Goal: Task Accomplishment & Management: Use online tool/utility

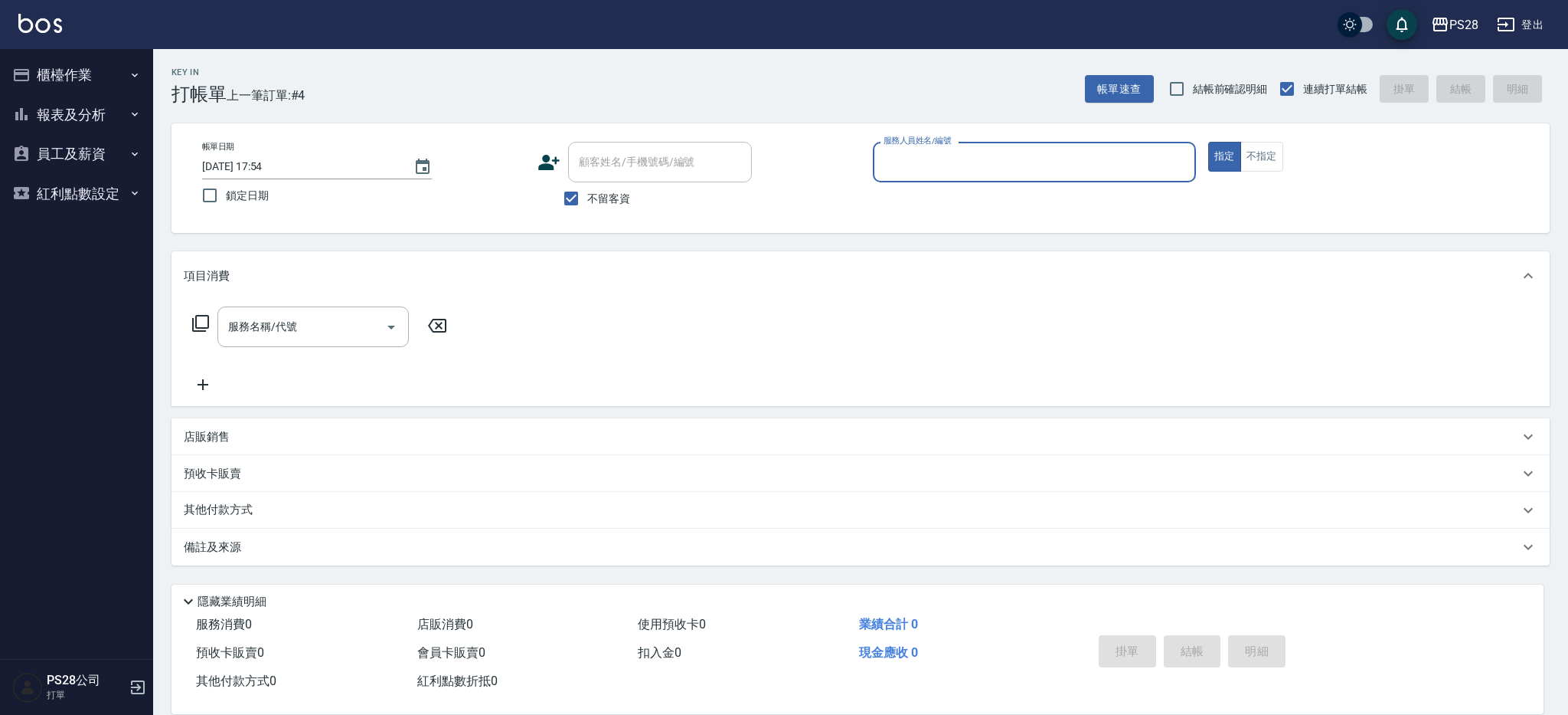
type input "ˇ"
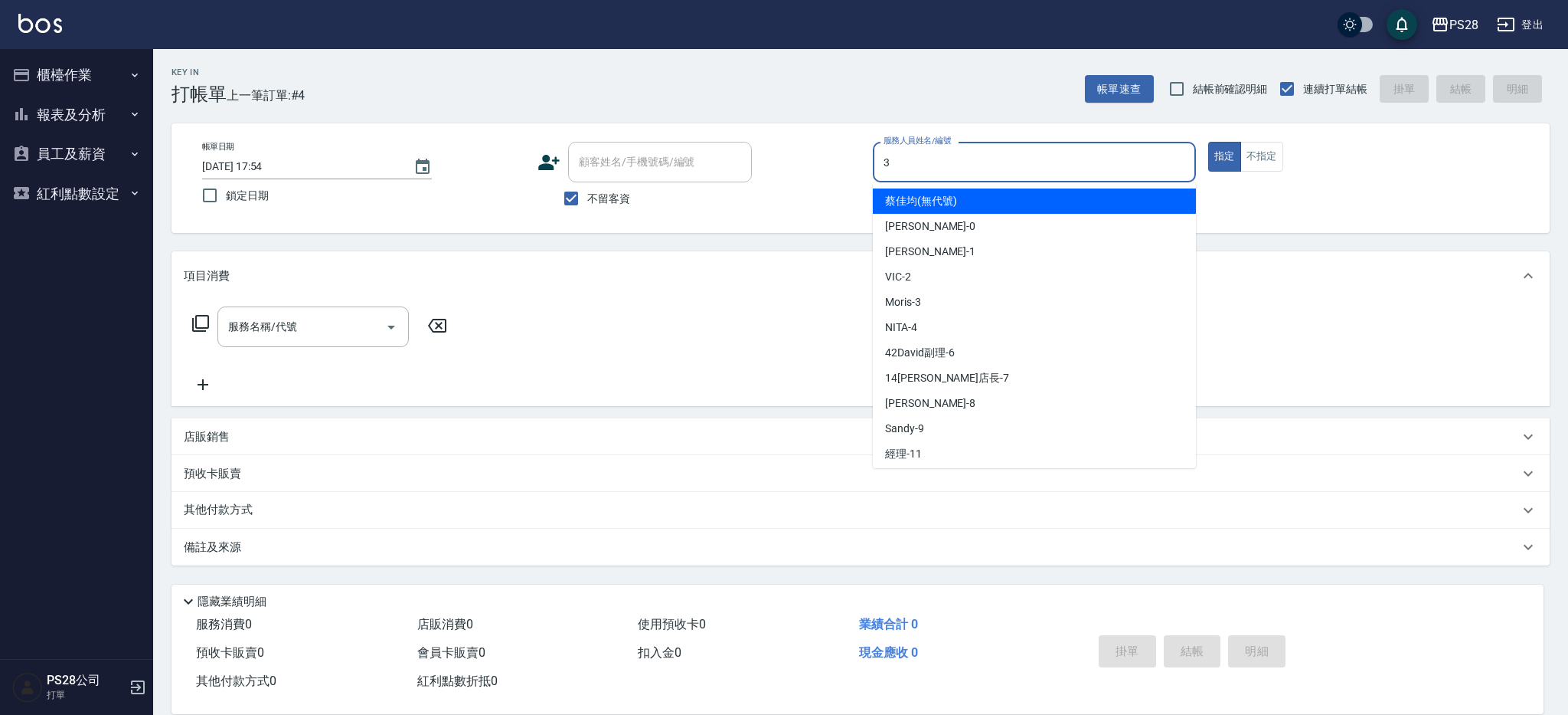
type input "3"
type button "true"
type input "Moris-3"
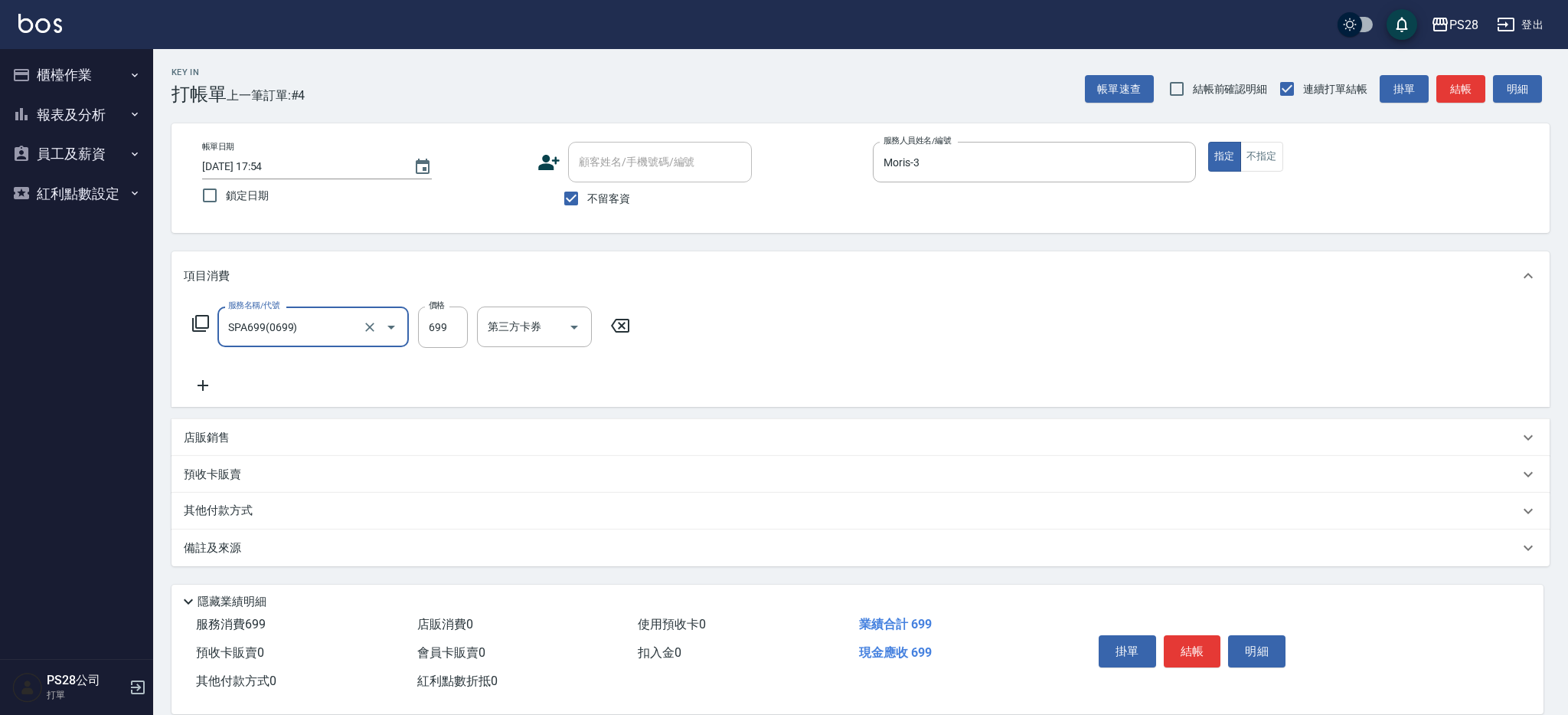
type input "SPA699(0699)"
type input "700"
type input "Moris-3"
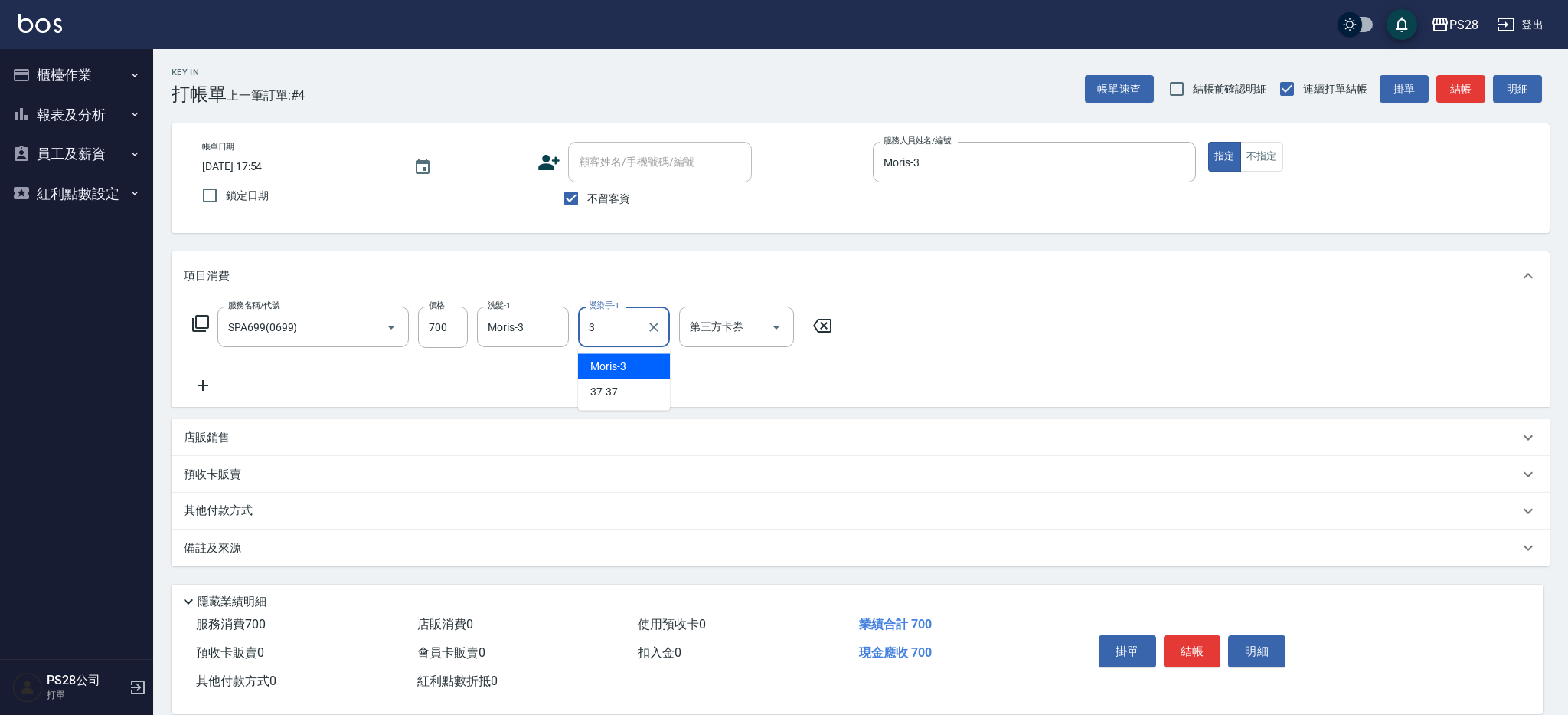
type input "Moris-3"
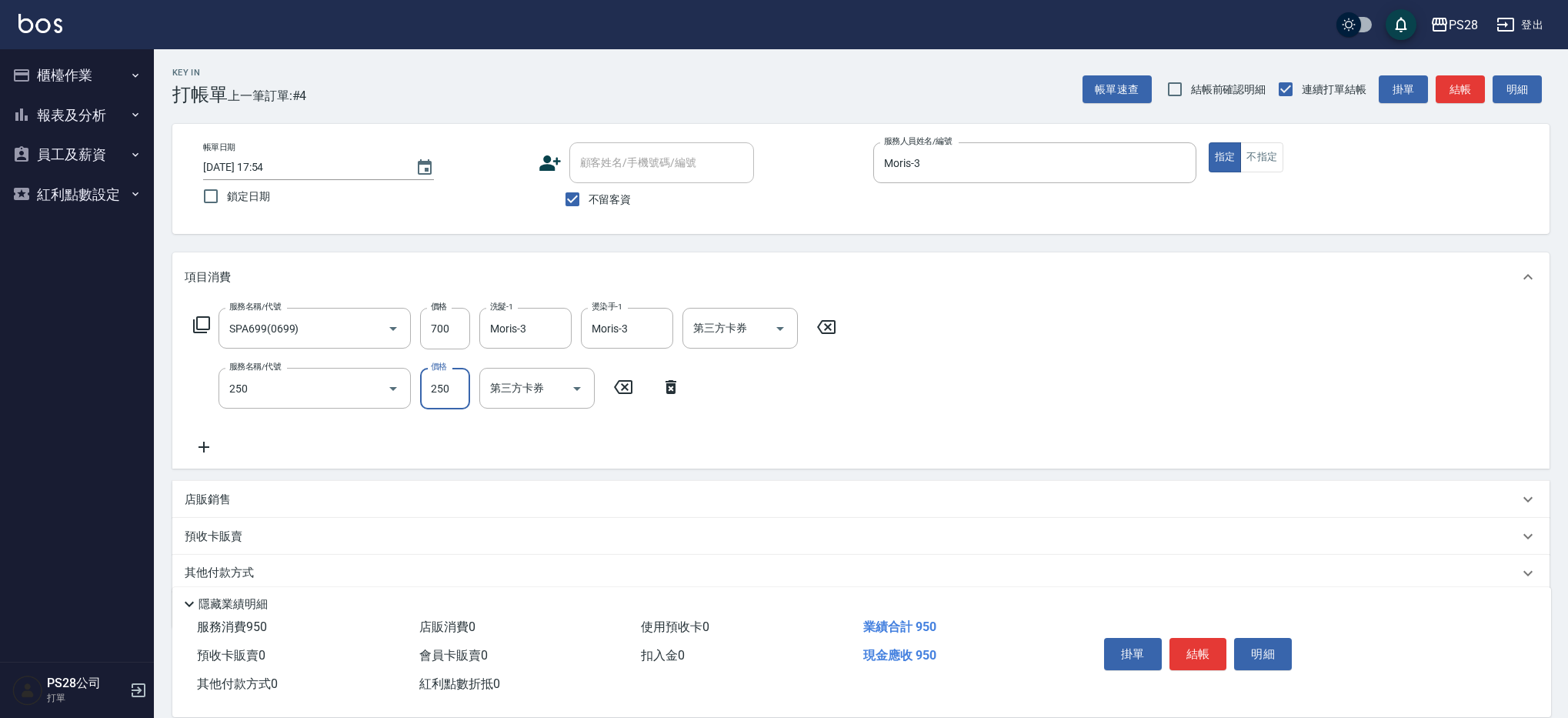
type input "單剪(250)"
type input "400"
click at [1189, 649] on button "結帳" at bounding box center [1198, 654] width 58 height 32
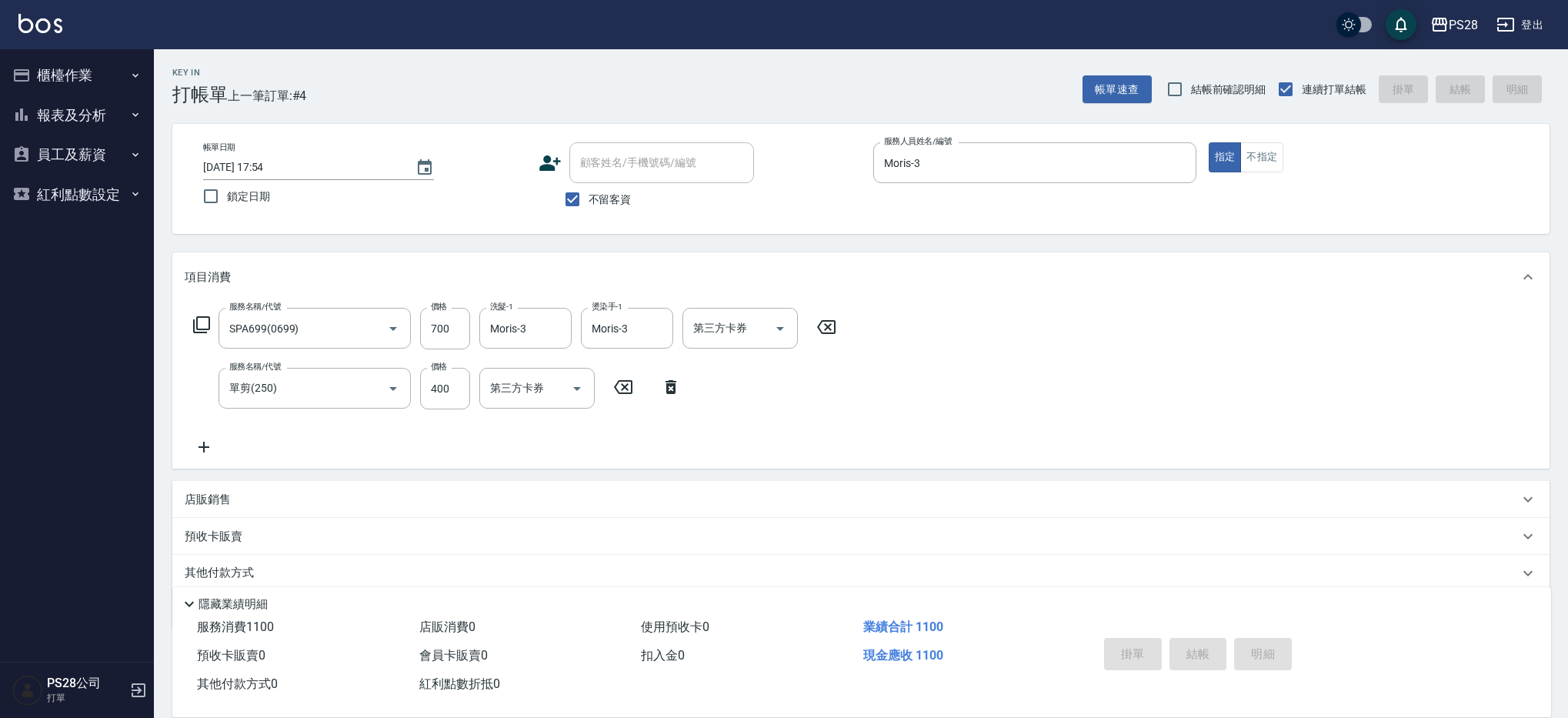
type input "[DATE] 19:37"
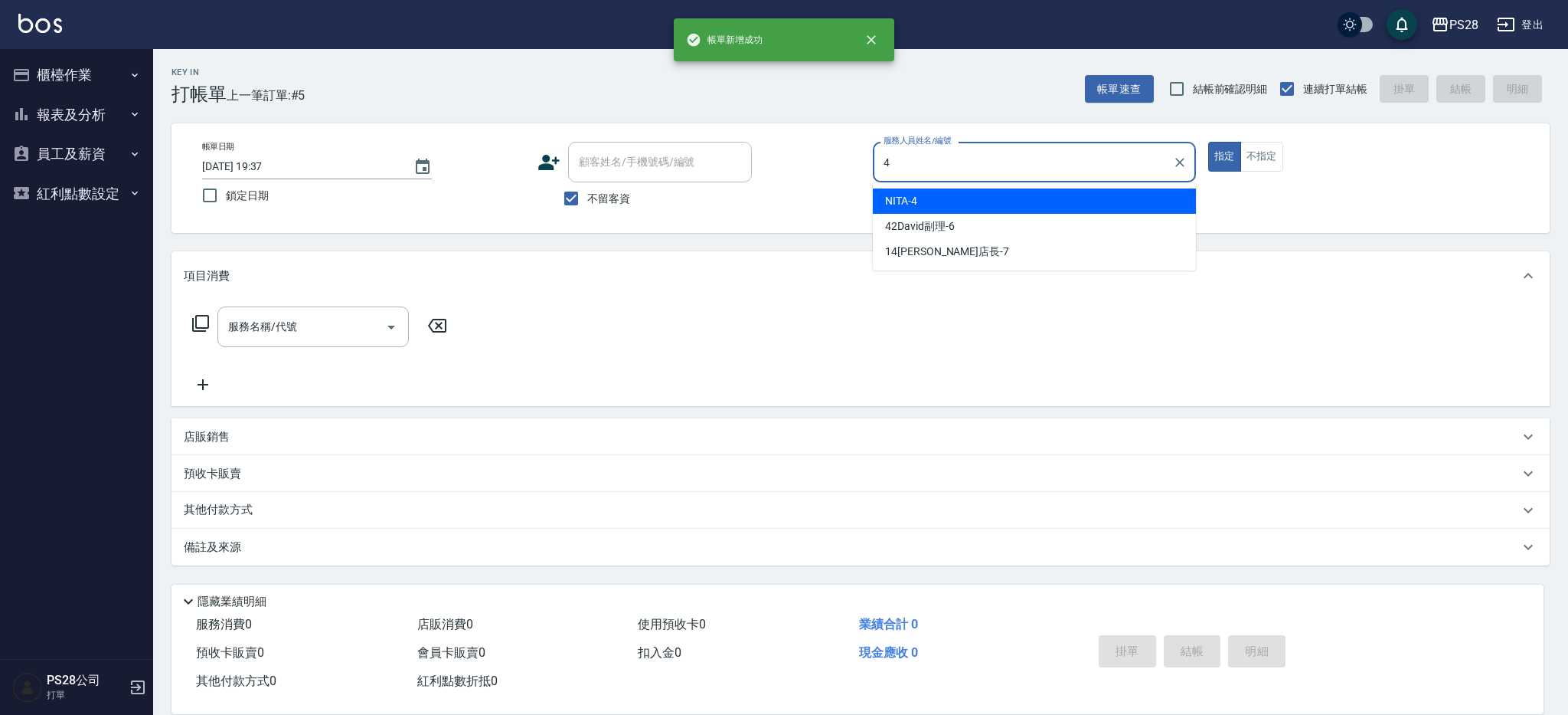
type input "NITA-4"
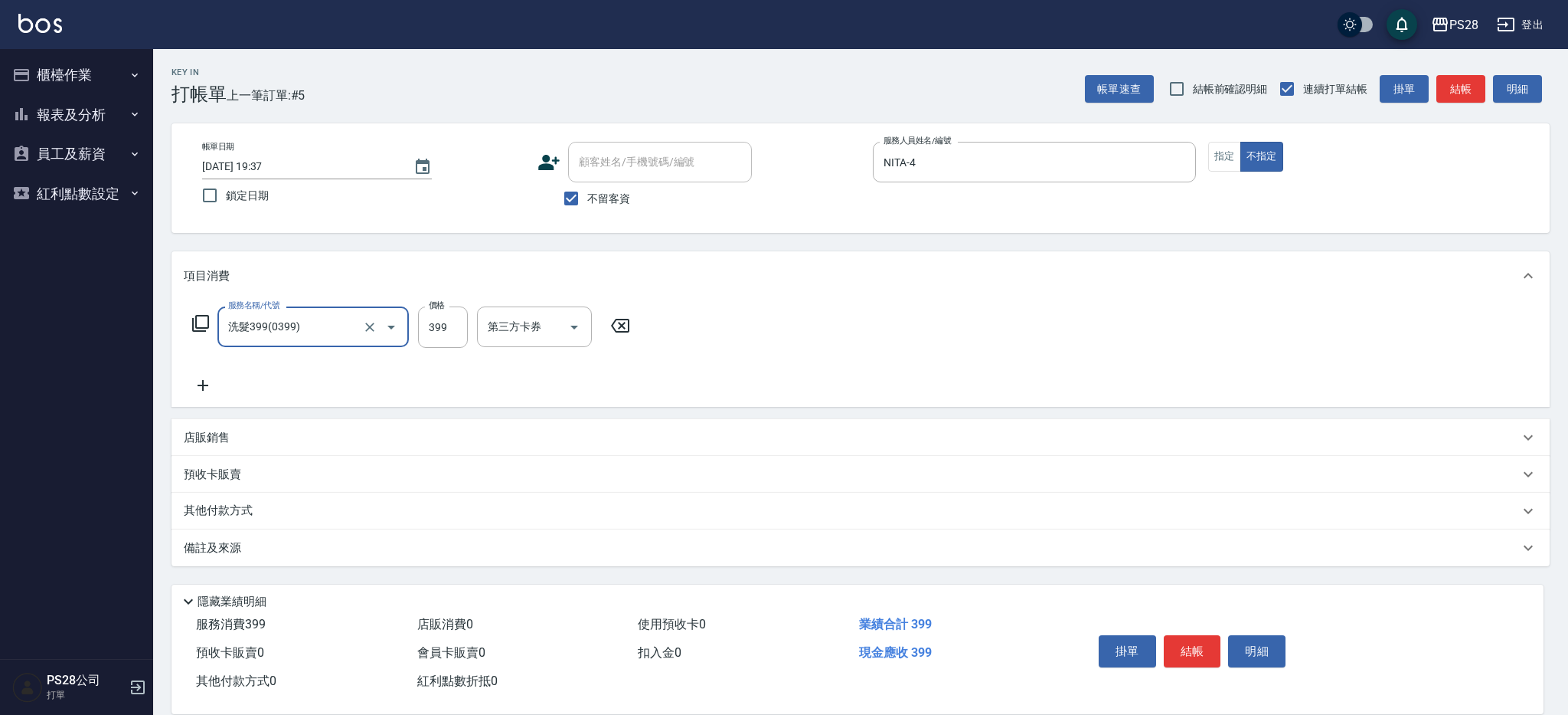
type input "洗髮399(0399)"
type input "NITA-4"
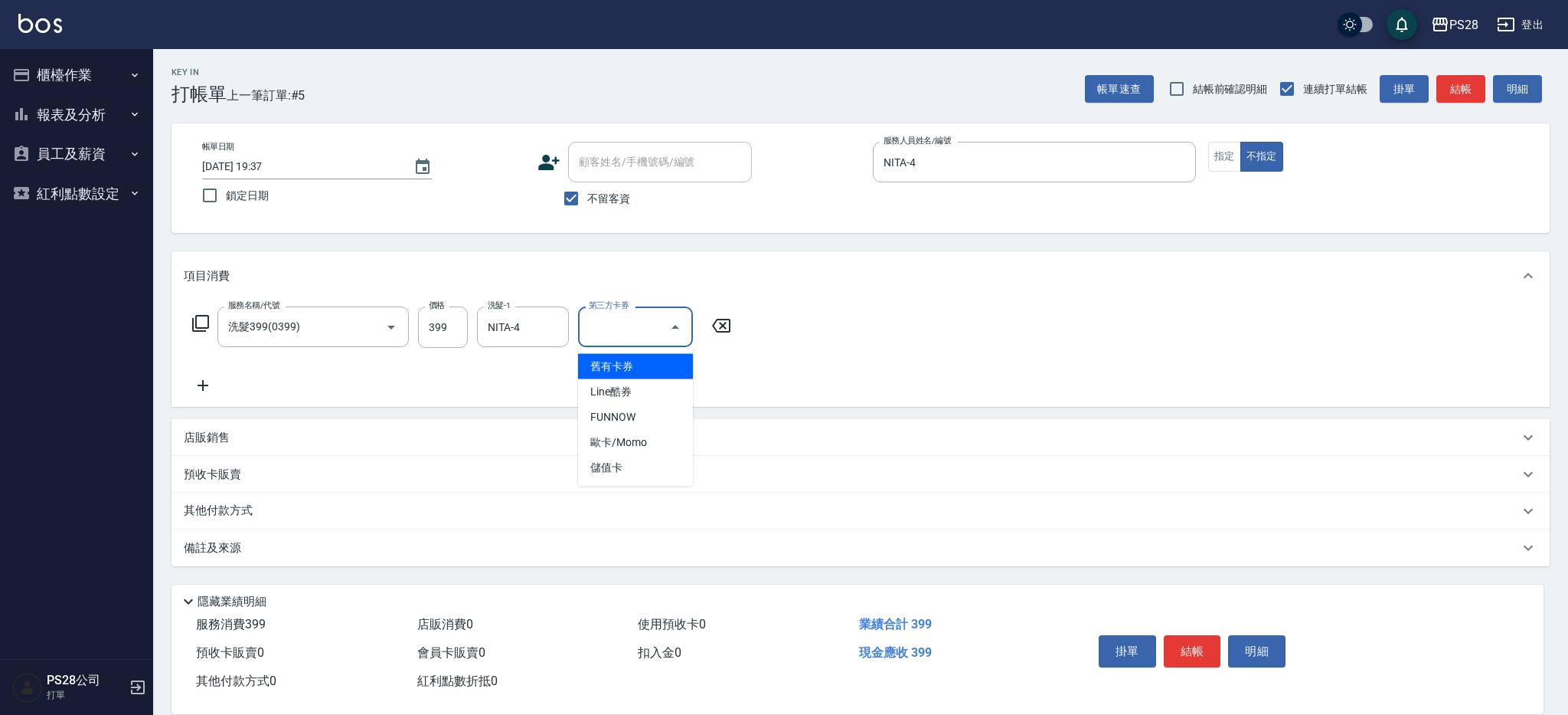
type input "舊有卡券"
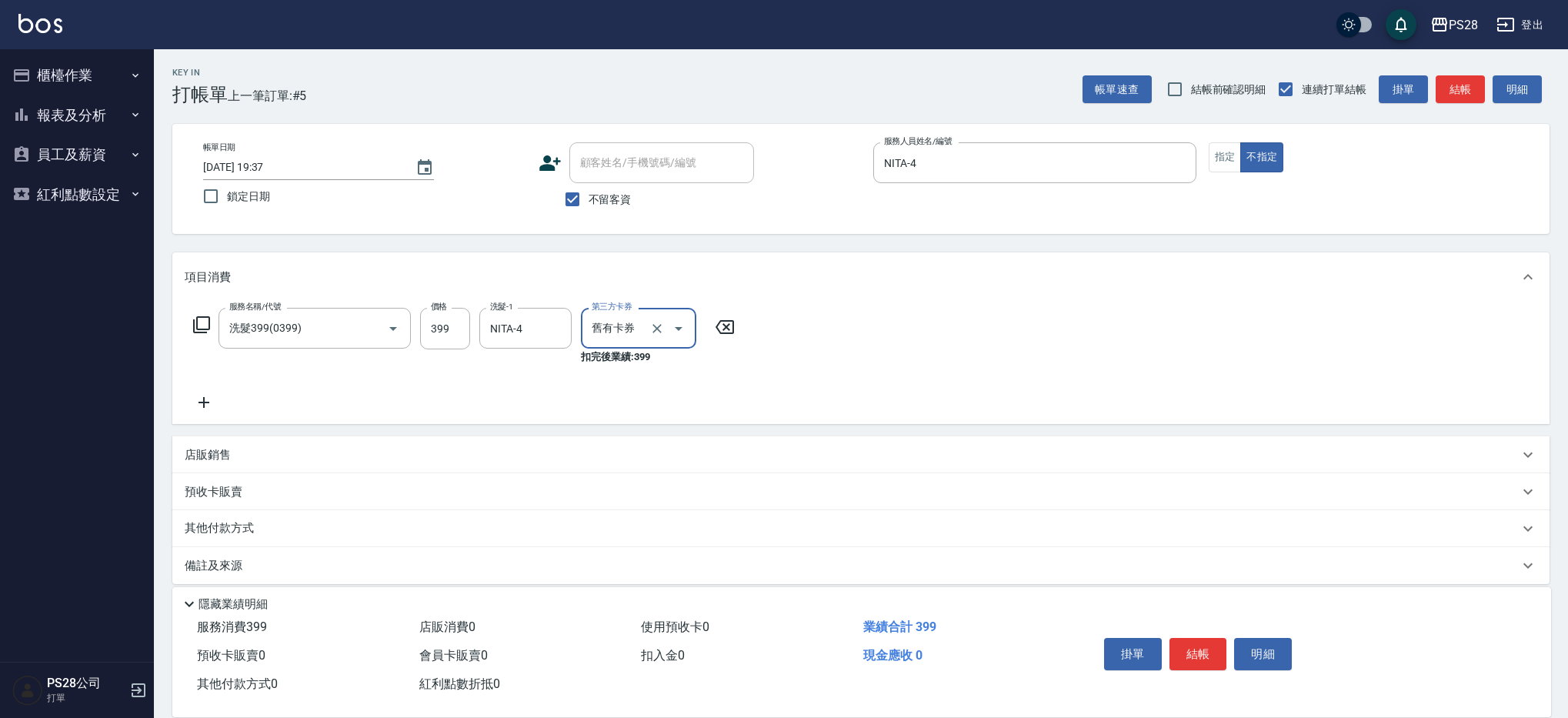
click at [661, 331] on icon "Clear" at bounding box center [656, 328] width 15 height 15
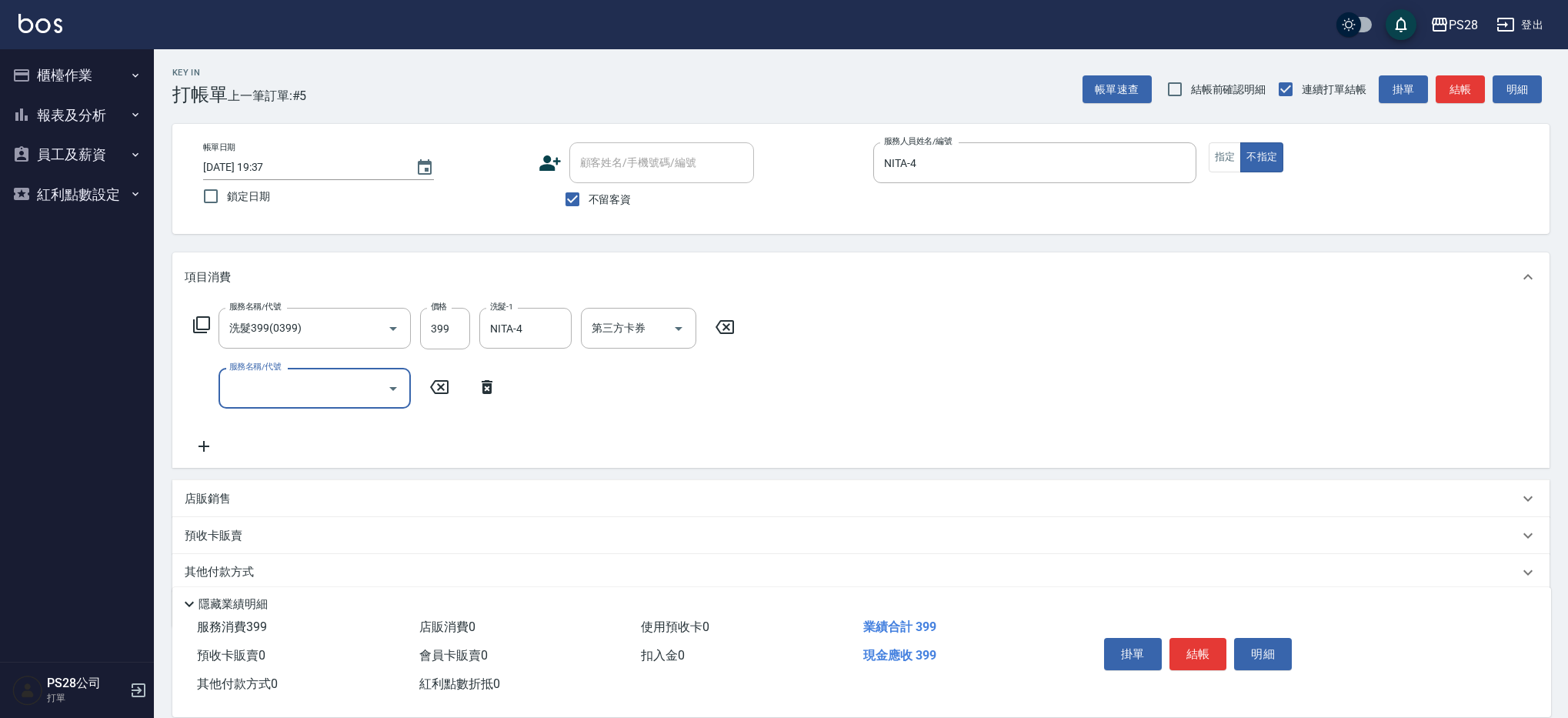
type input "1"
type input "剪瀏海(0050)"
type input "50"
click at [1202, 651] on button "結帳" at bounding box center [1198, 654] width 58 height 32
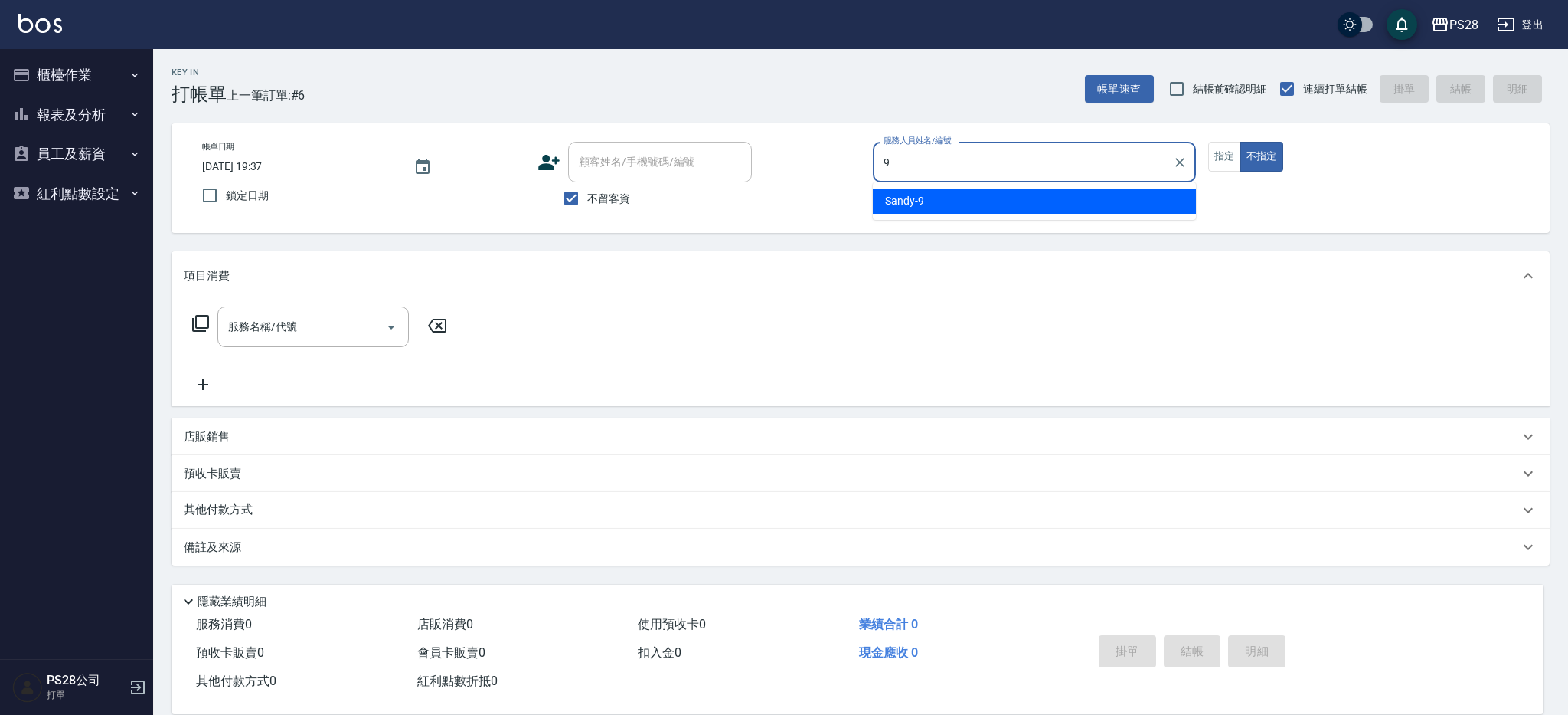
type input "Sandy-9"
type button "false"
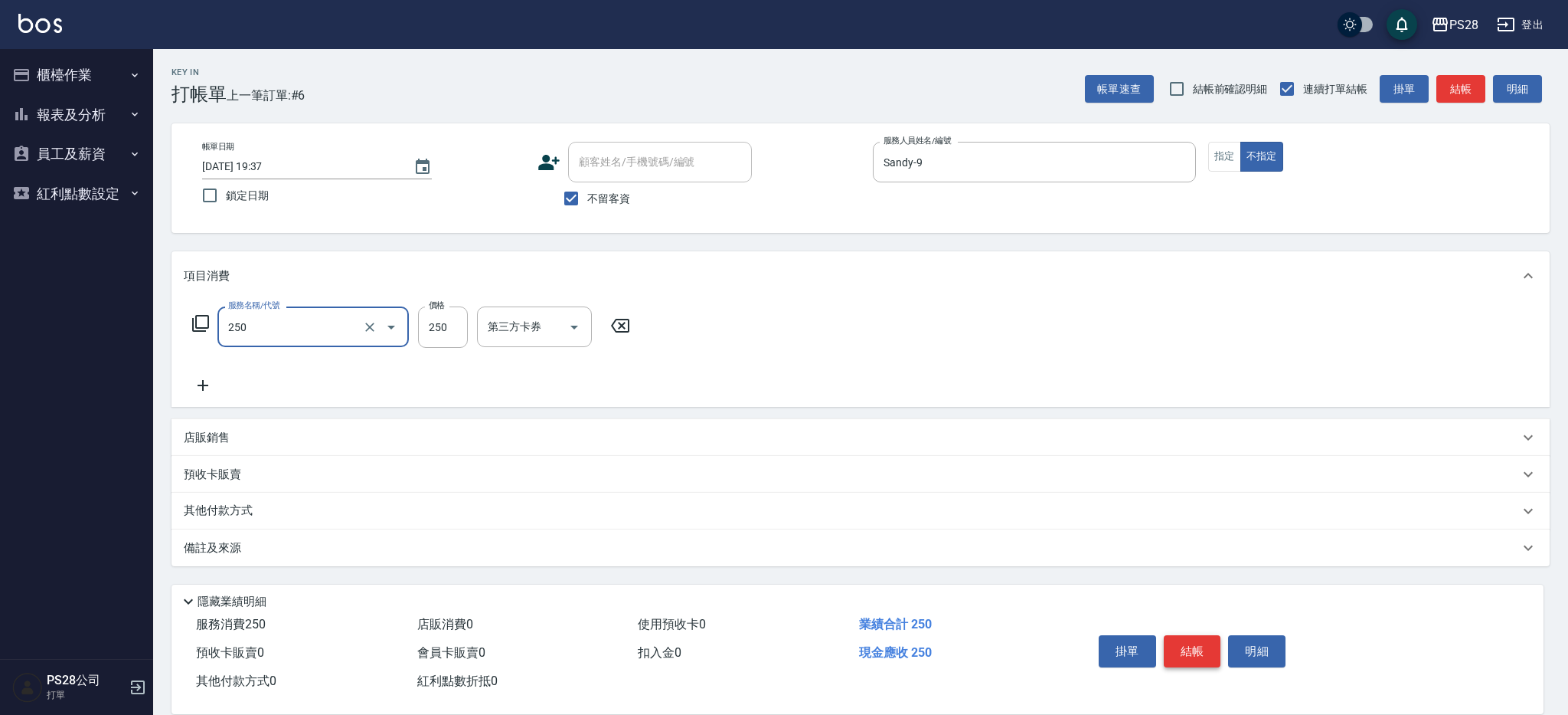
type input "單剪(250)"
type input "149"
click at [1185, 637] on button "結帳" at bounding box center [1192, 651] width 57 height 32
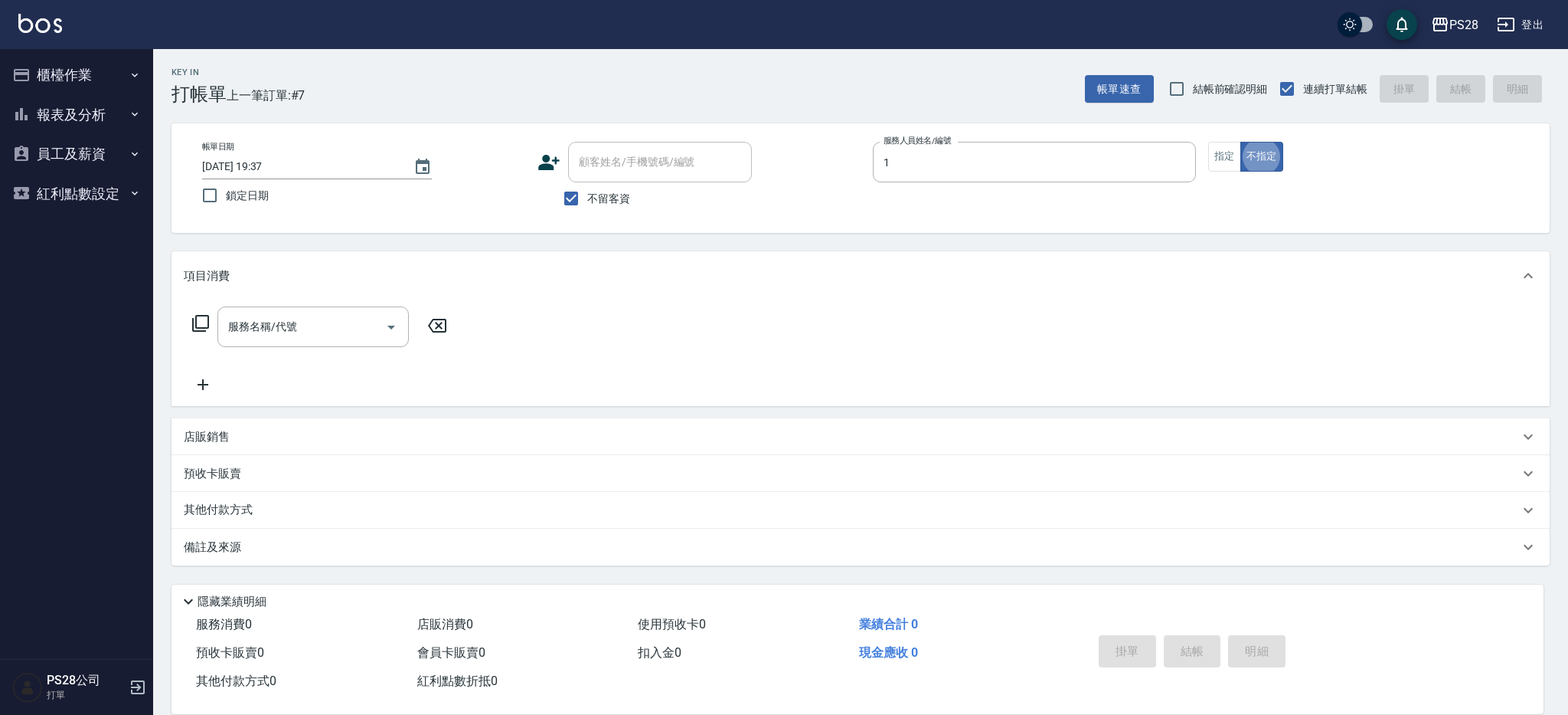
type input "[PERSON_NAME]-1"
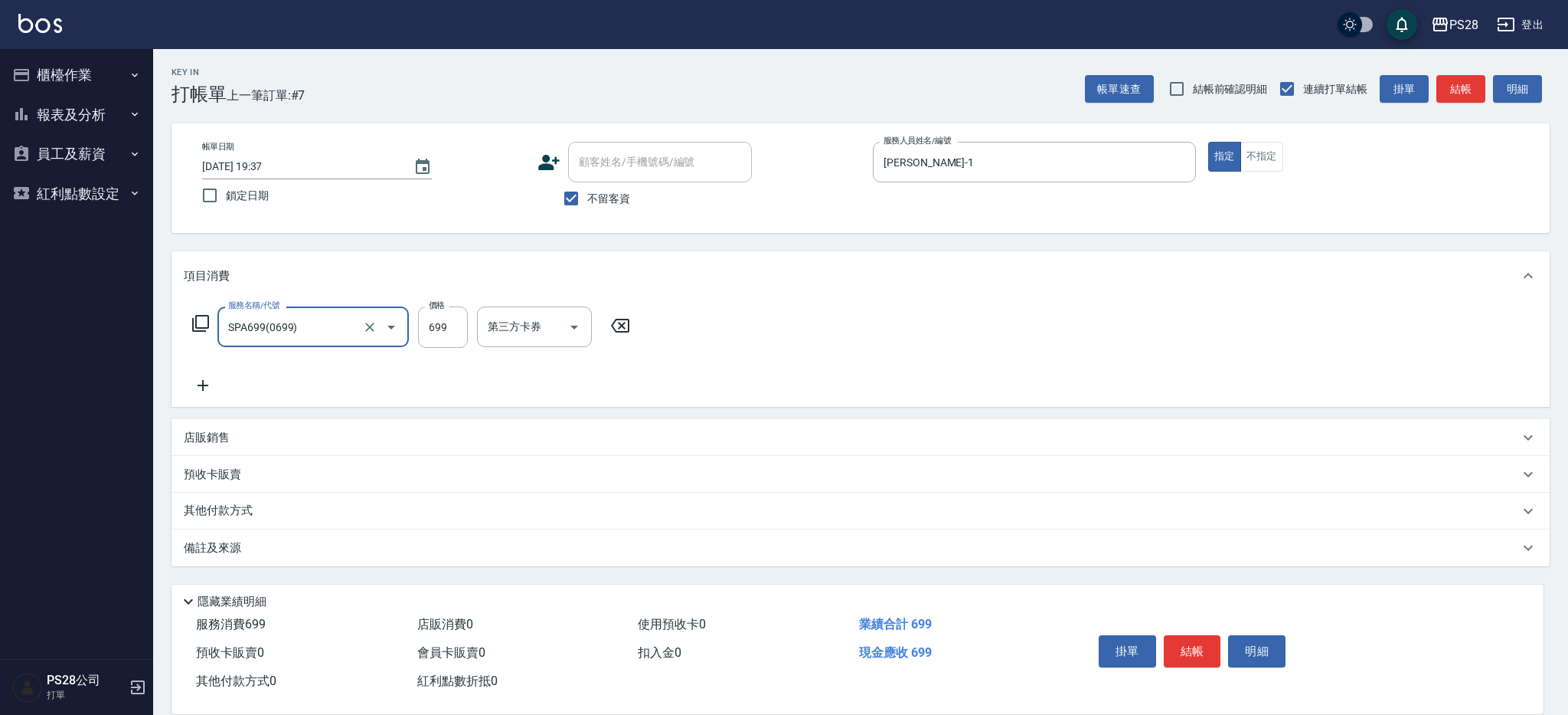
type input "SPA699(0699)"
type input "[PERSON_NAME]-1"
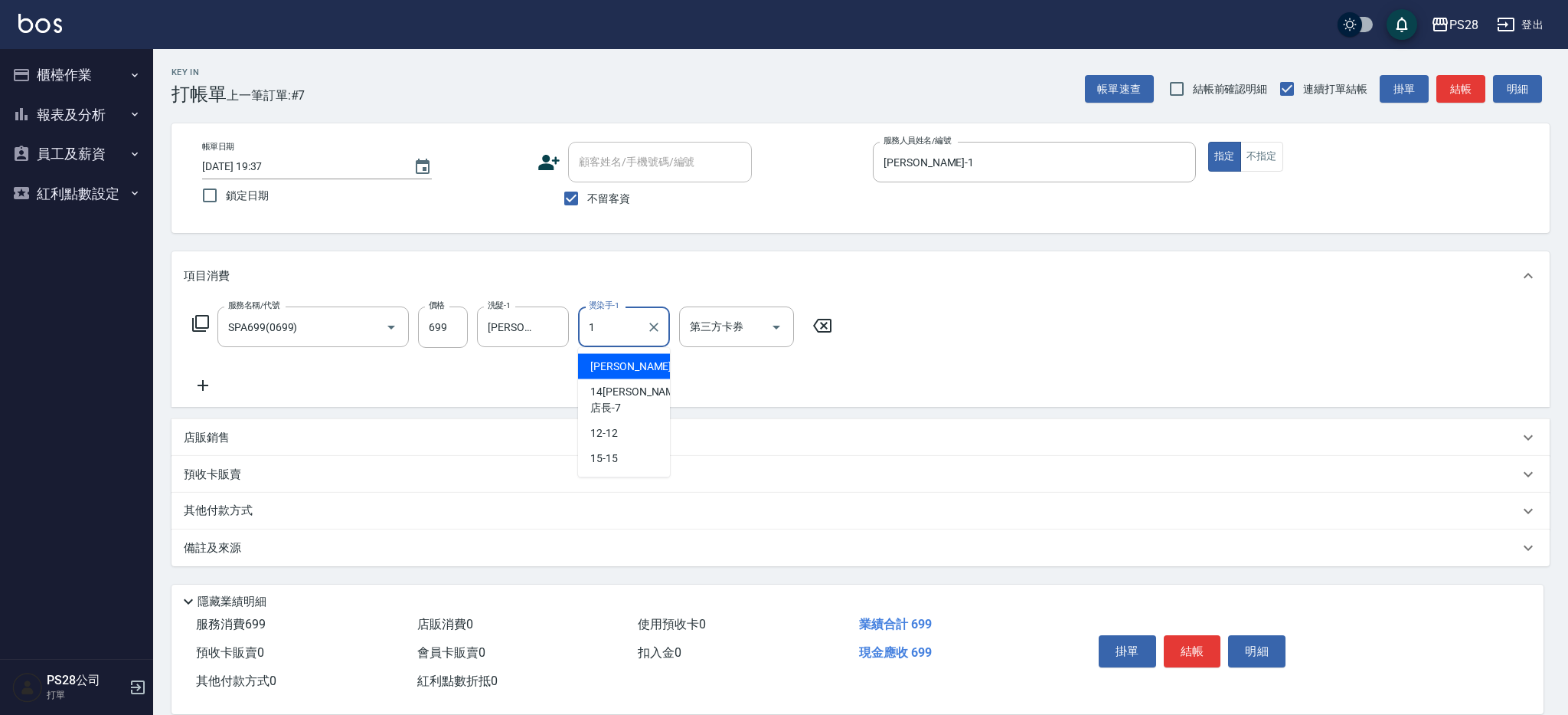
type input "[PERSON_NAME]-1"
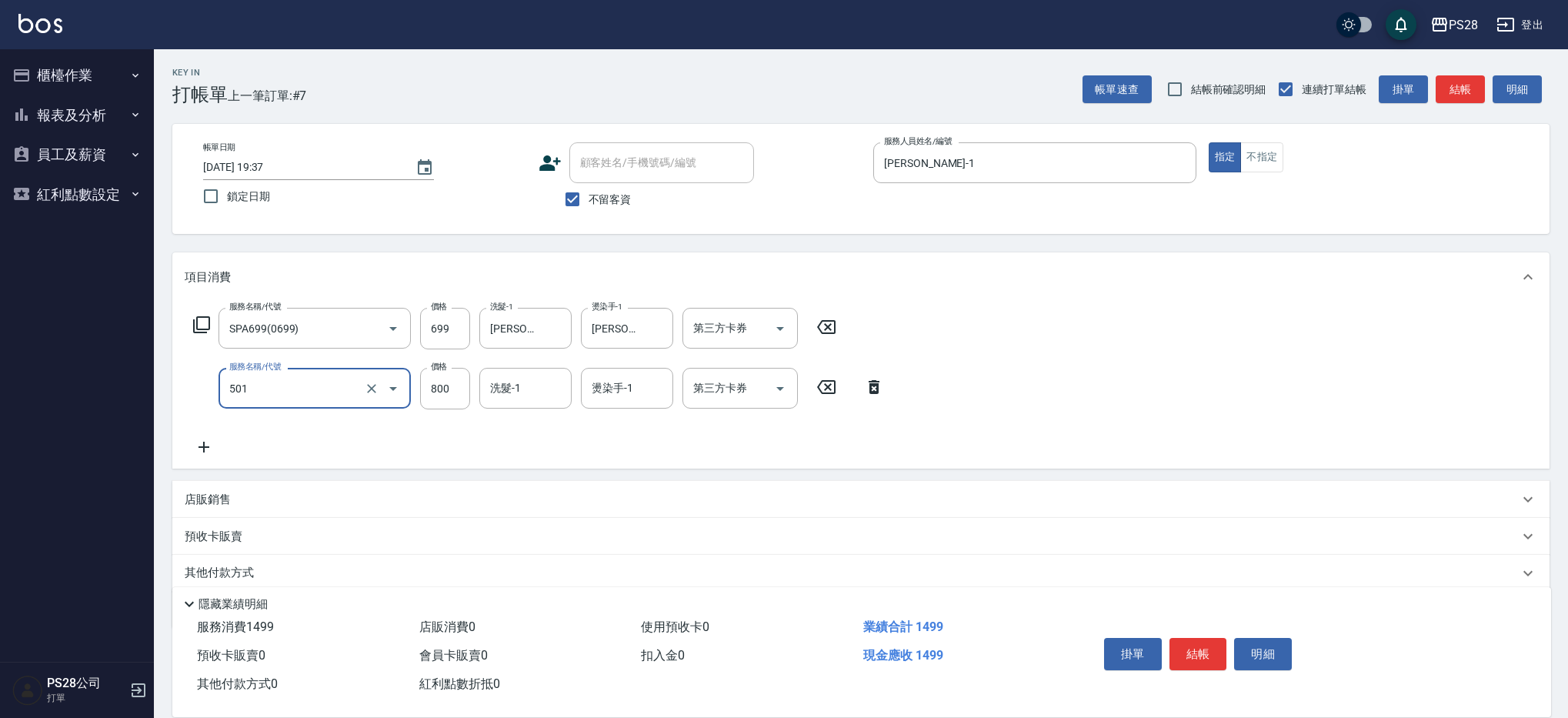
type input "染髮(501)"
type input "1600"
type input "[PERSON_NAME]-1"
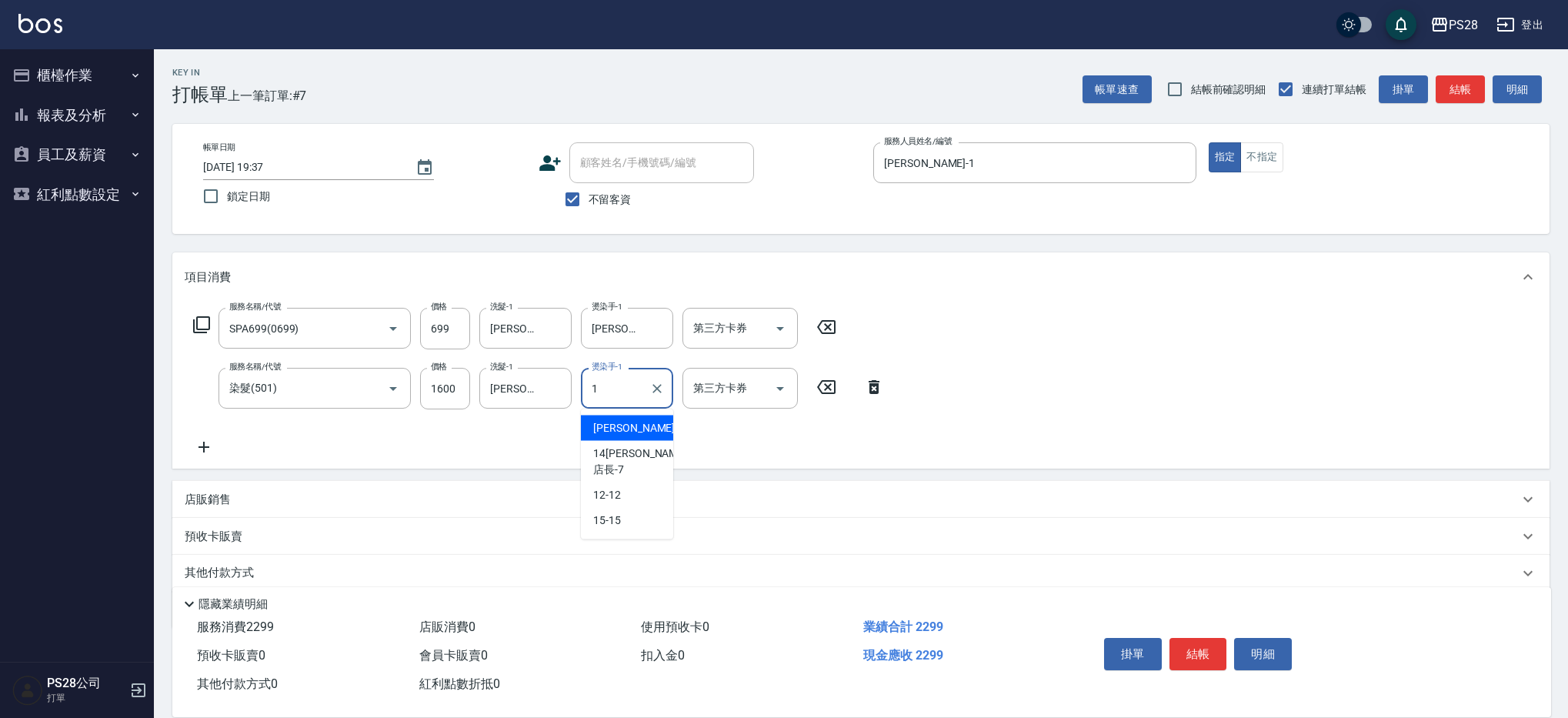
type input "[PERSON_NAME]-1"
click at [774, 331] on icon "Open" at bounding box center [779, 328] width 19 height 19
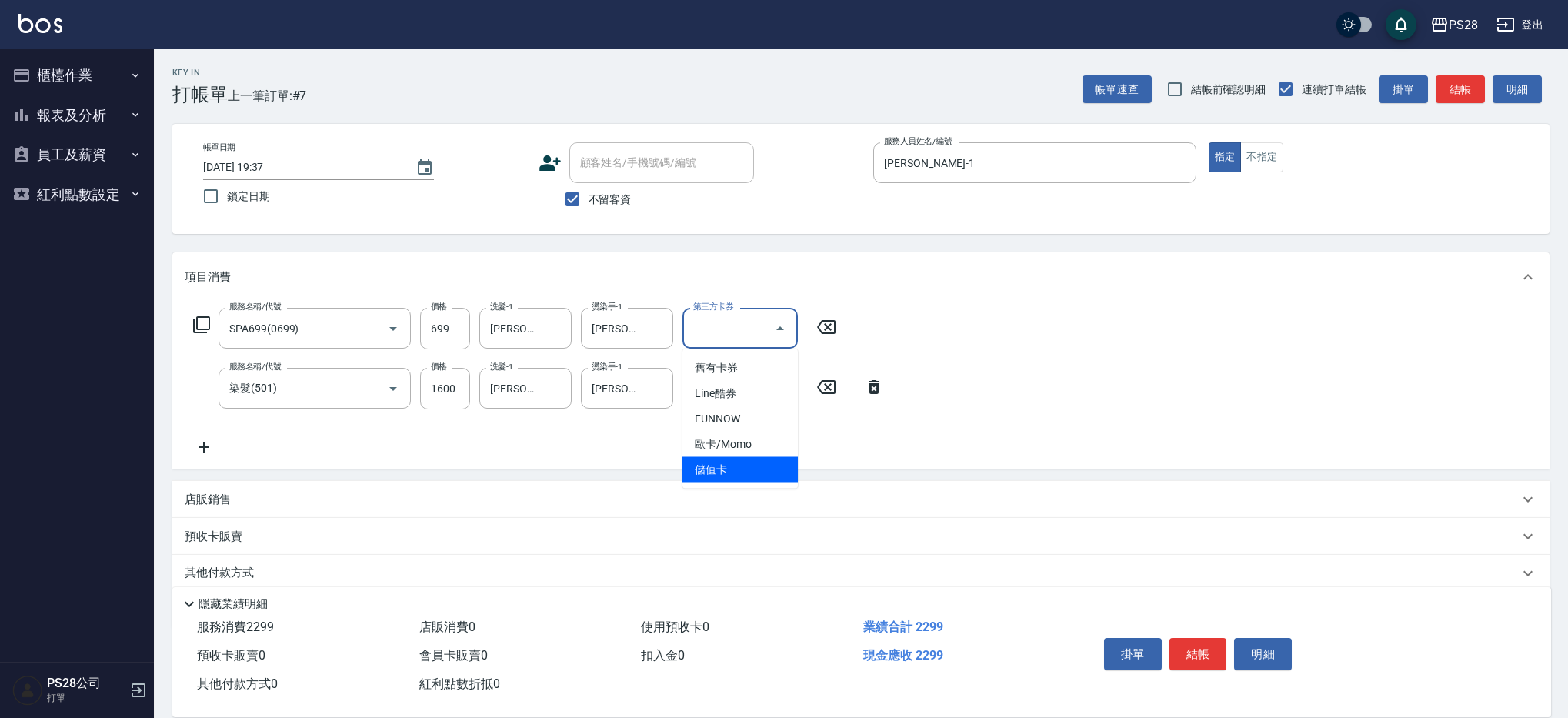
click at [740, 470] on span "儲值卡" at bounding box center [740, 470] width 115 height 25
type input "儲值卡"
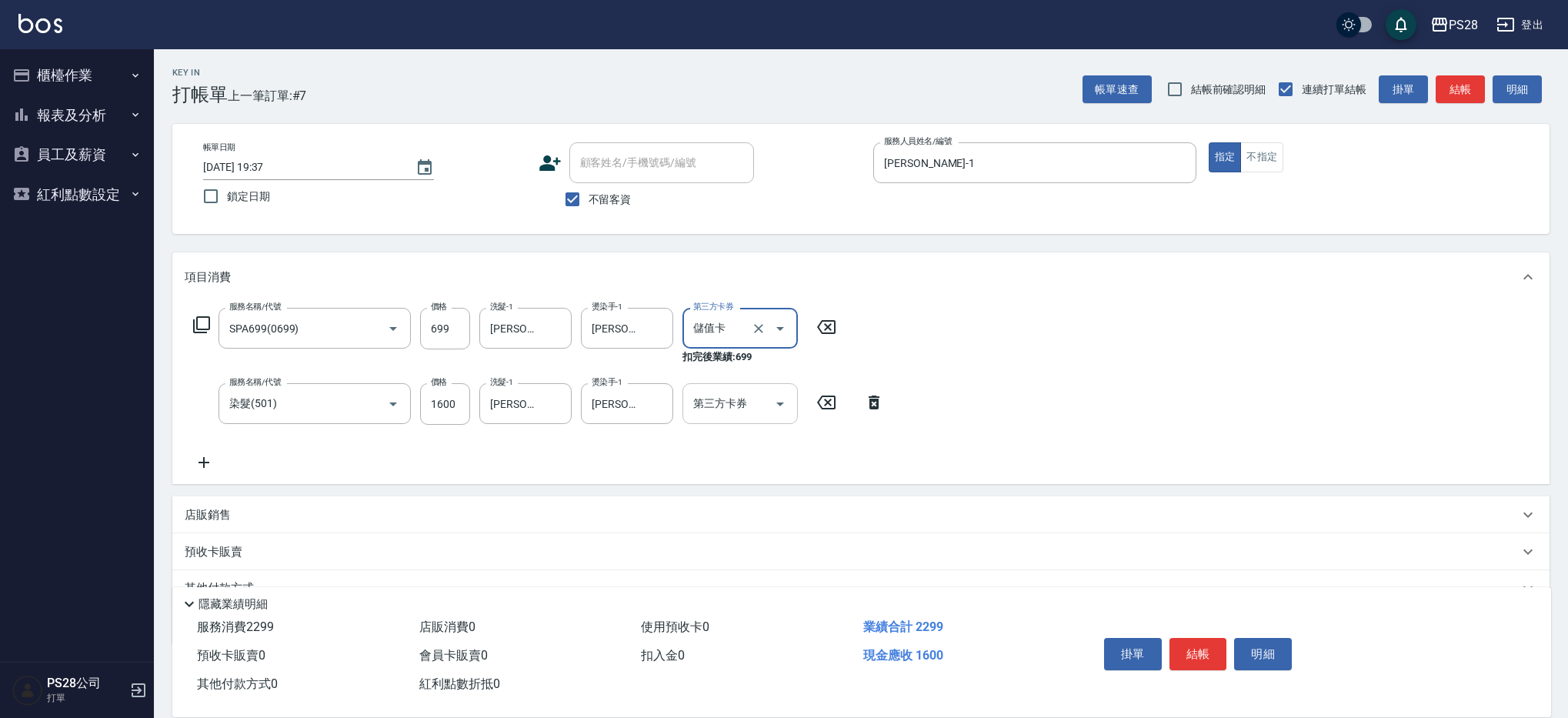
click at [774, 405] on icon "Open" at bounding box center [779, 404] width 19 height 19
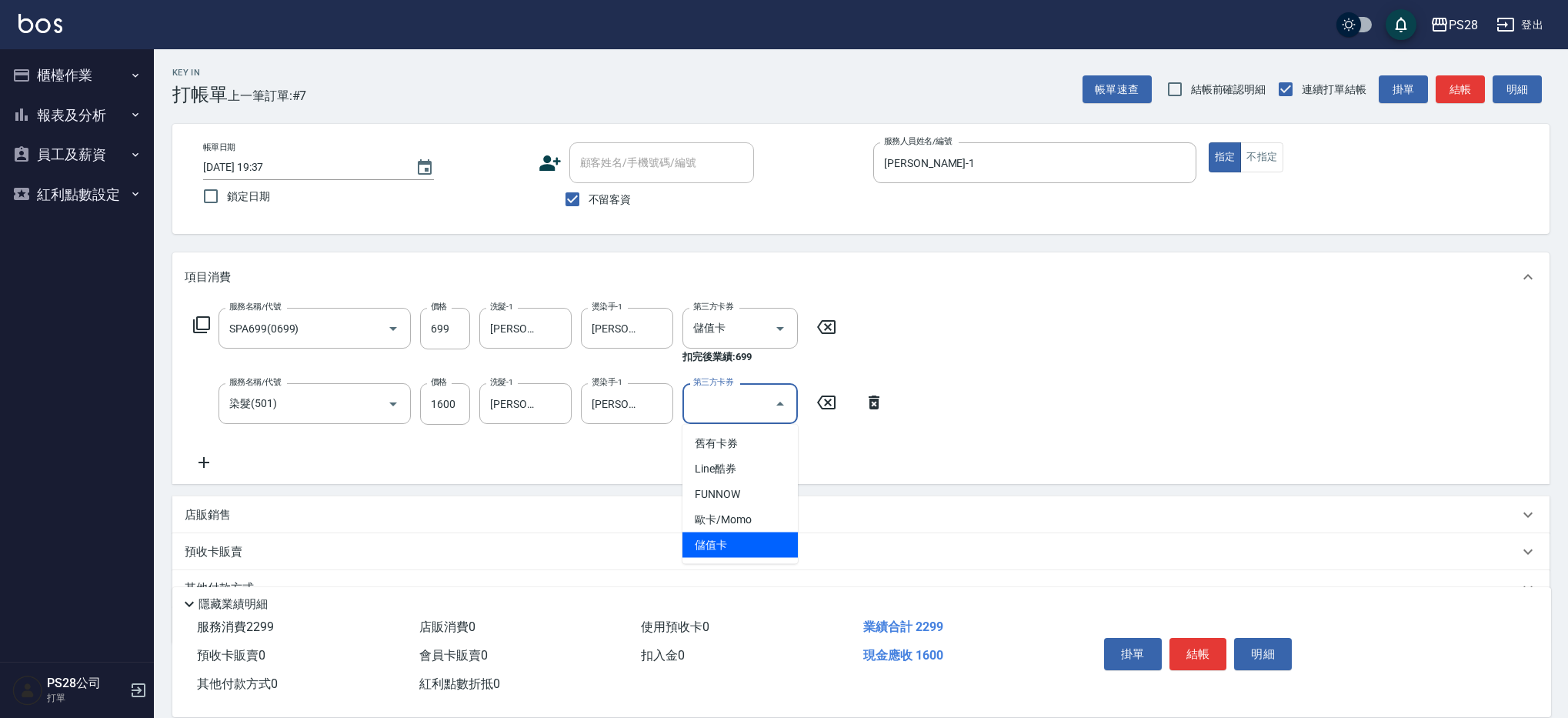
drag, startPoint x: 761, startPoint y: 541, endPoint x: 776, endPoint y: 543, distance: 15.1
click at [761, 541] on span "儲值卡" at bounding box center [740, 545] width 115 height 25
type input "儲值卡"
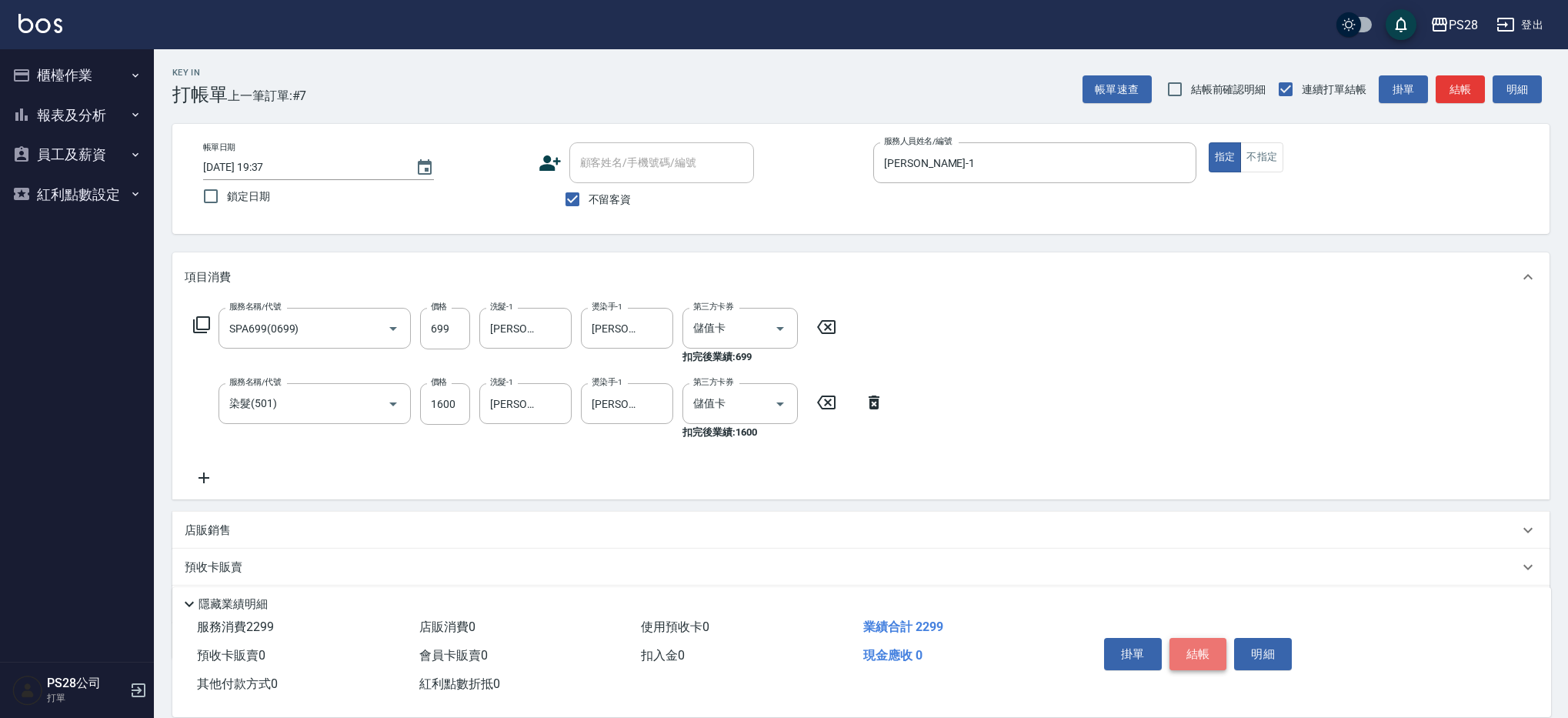
click at [1191, 646] on button "結帳" at bounding box center [1198, 654] width 58 height 32
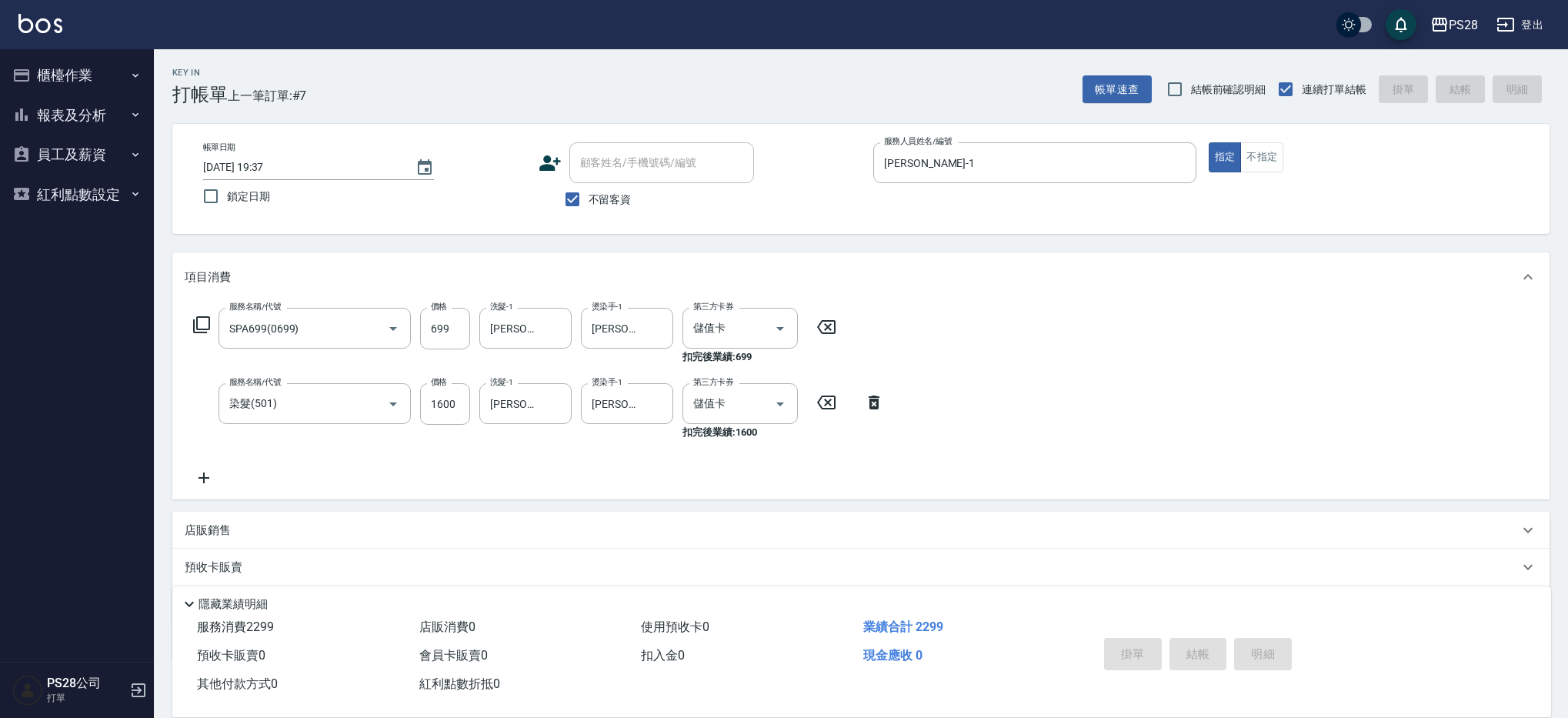
type input "[DATE] 19:38"
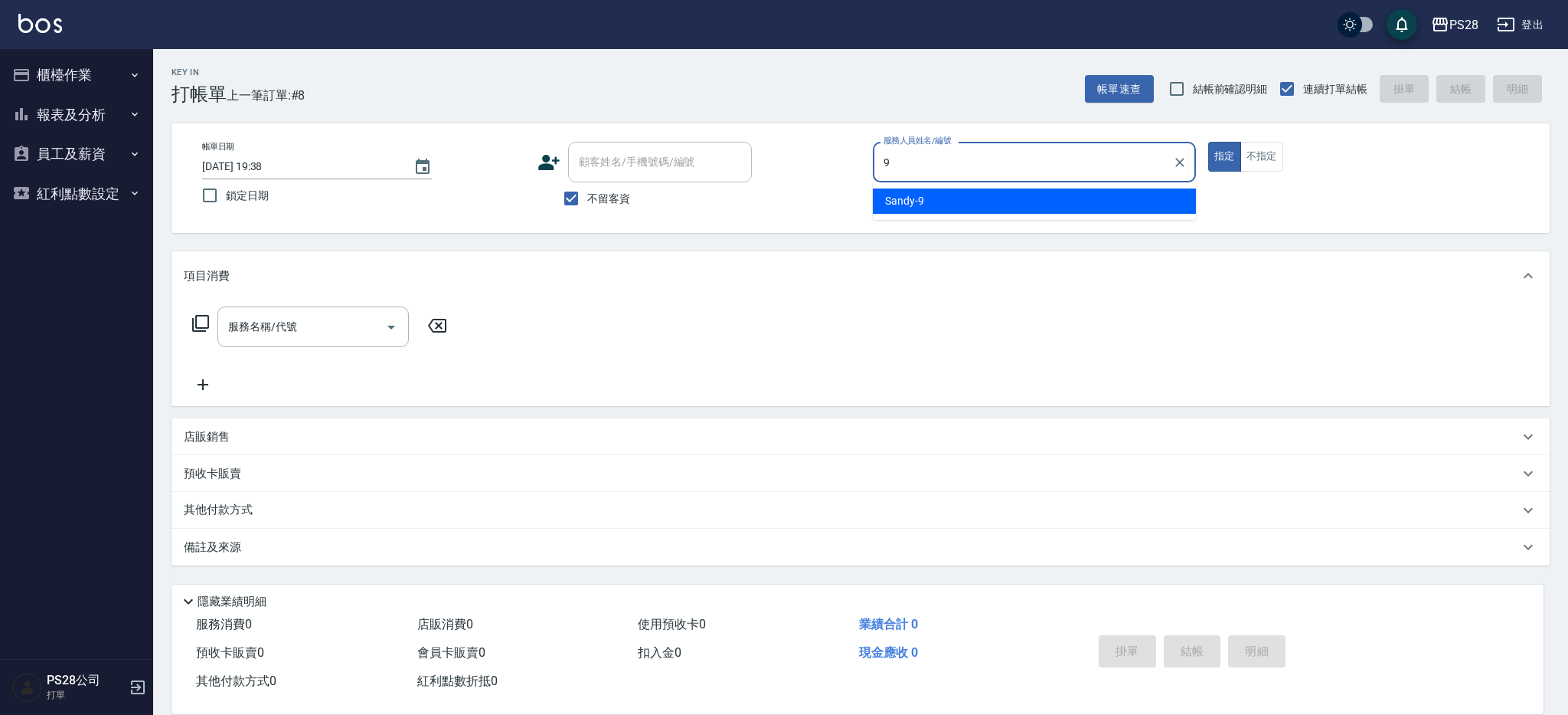
type input "Sandy-9"
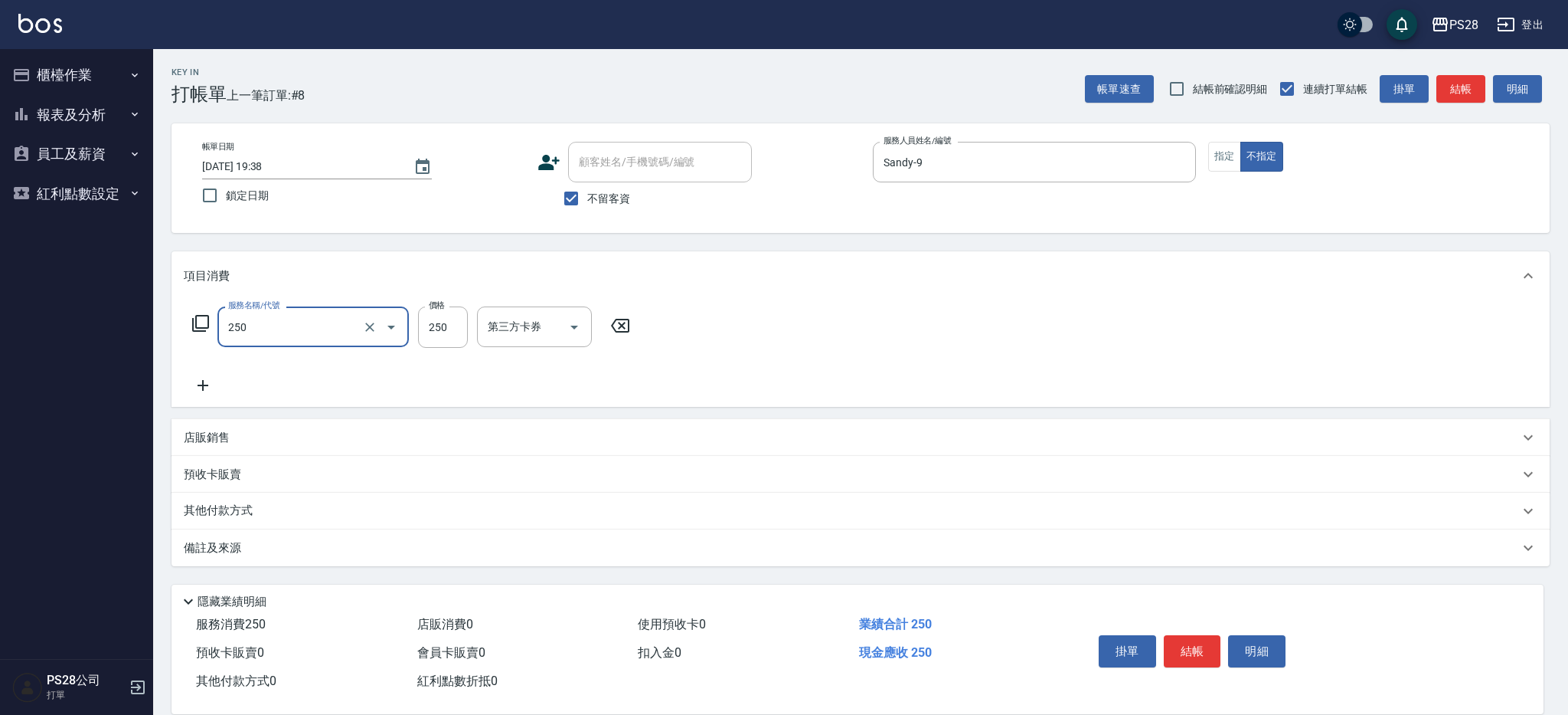
type input "單剪(250)"
type input "149"
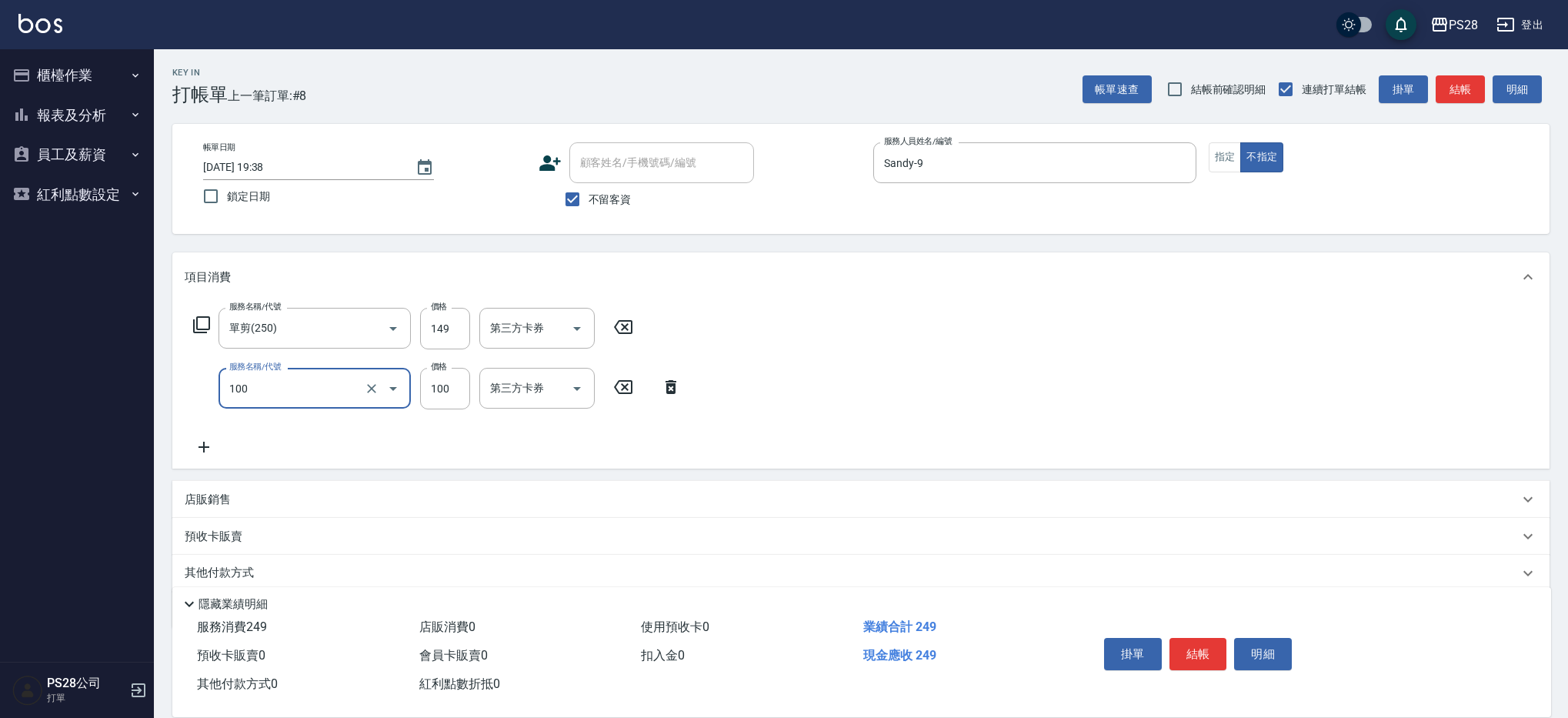
type input "洗髮(100)"
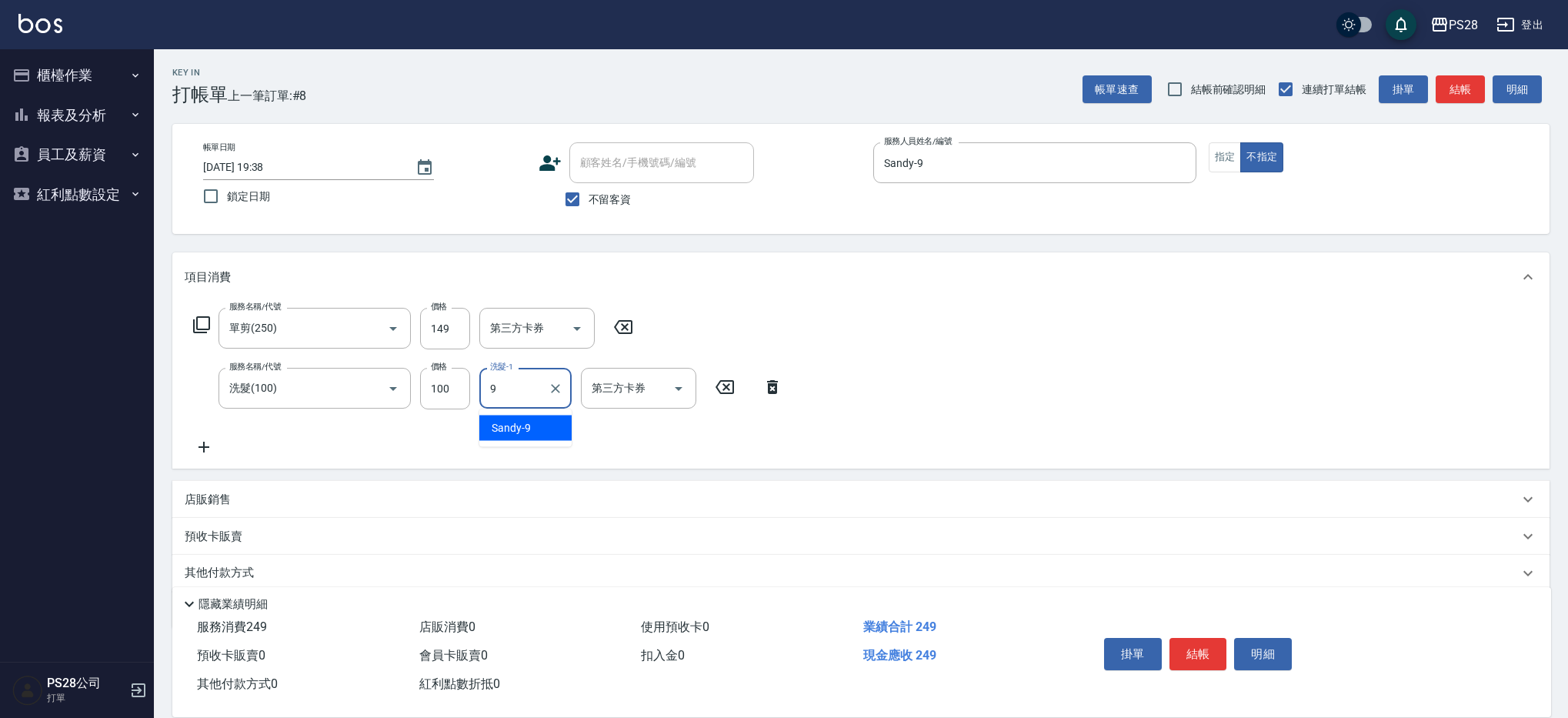
type input "Sandy-9"
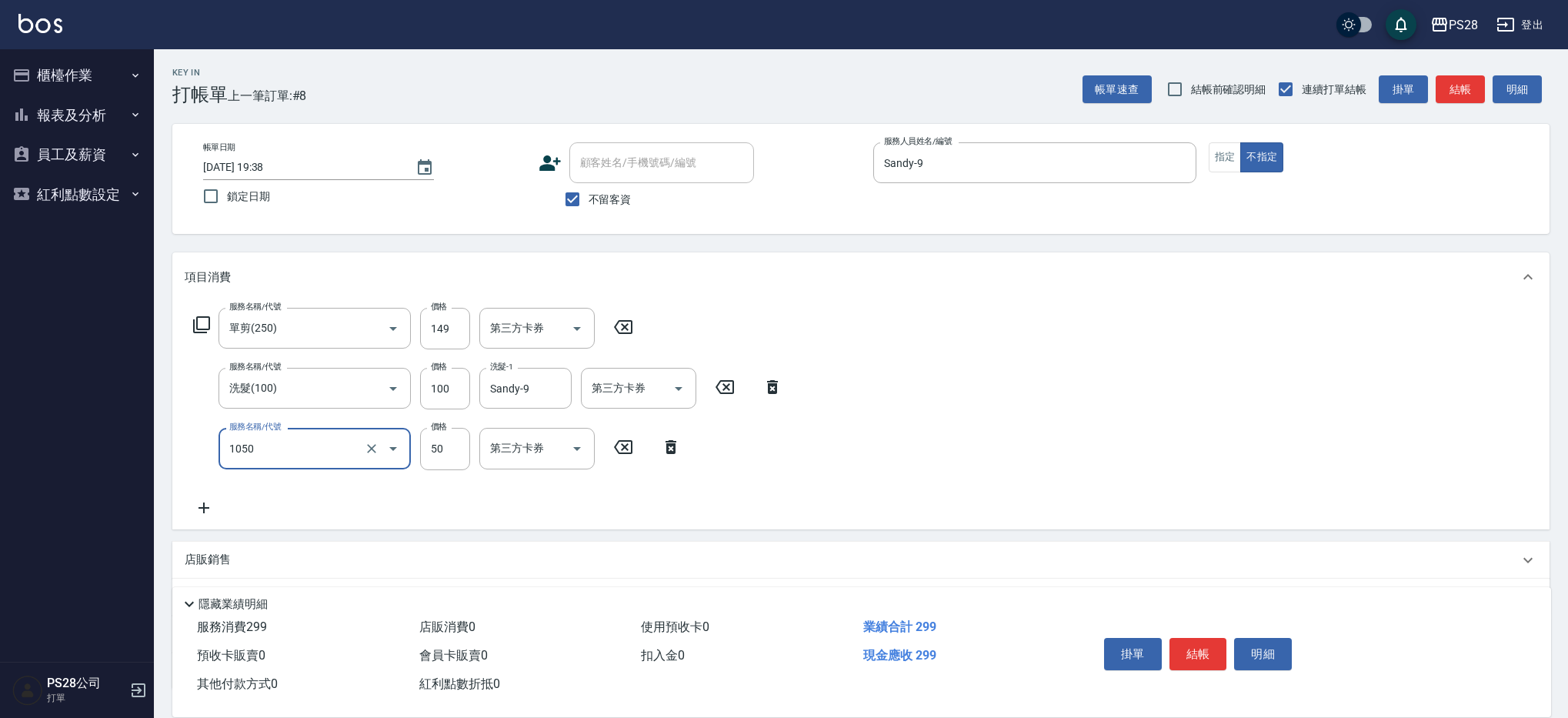
type input "精油(1050)"
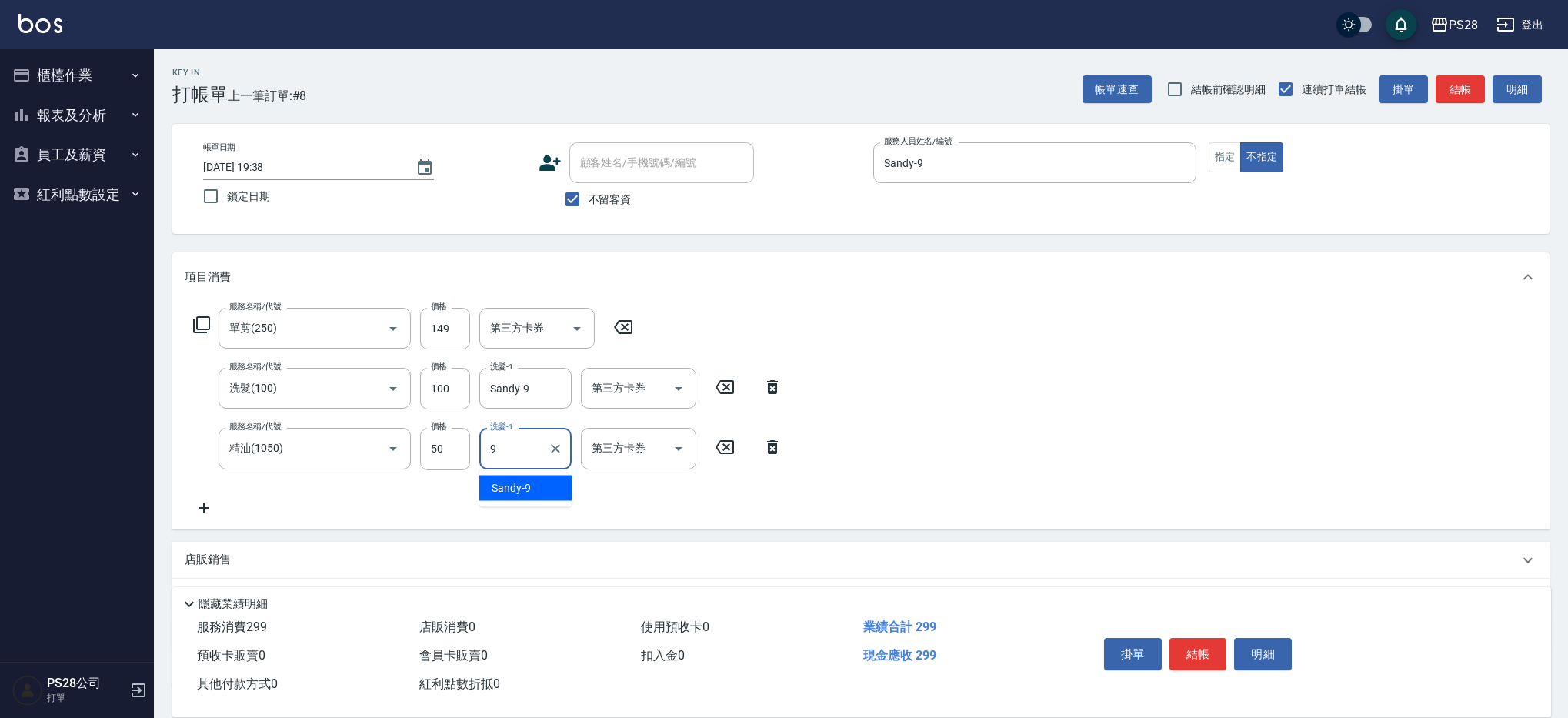
type input "Sandy-9"
click at [1198, 651] on button "結帳" at bounding box center [1198, 654] width 58 height 32
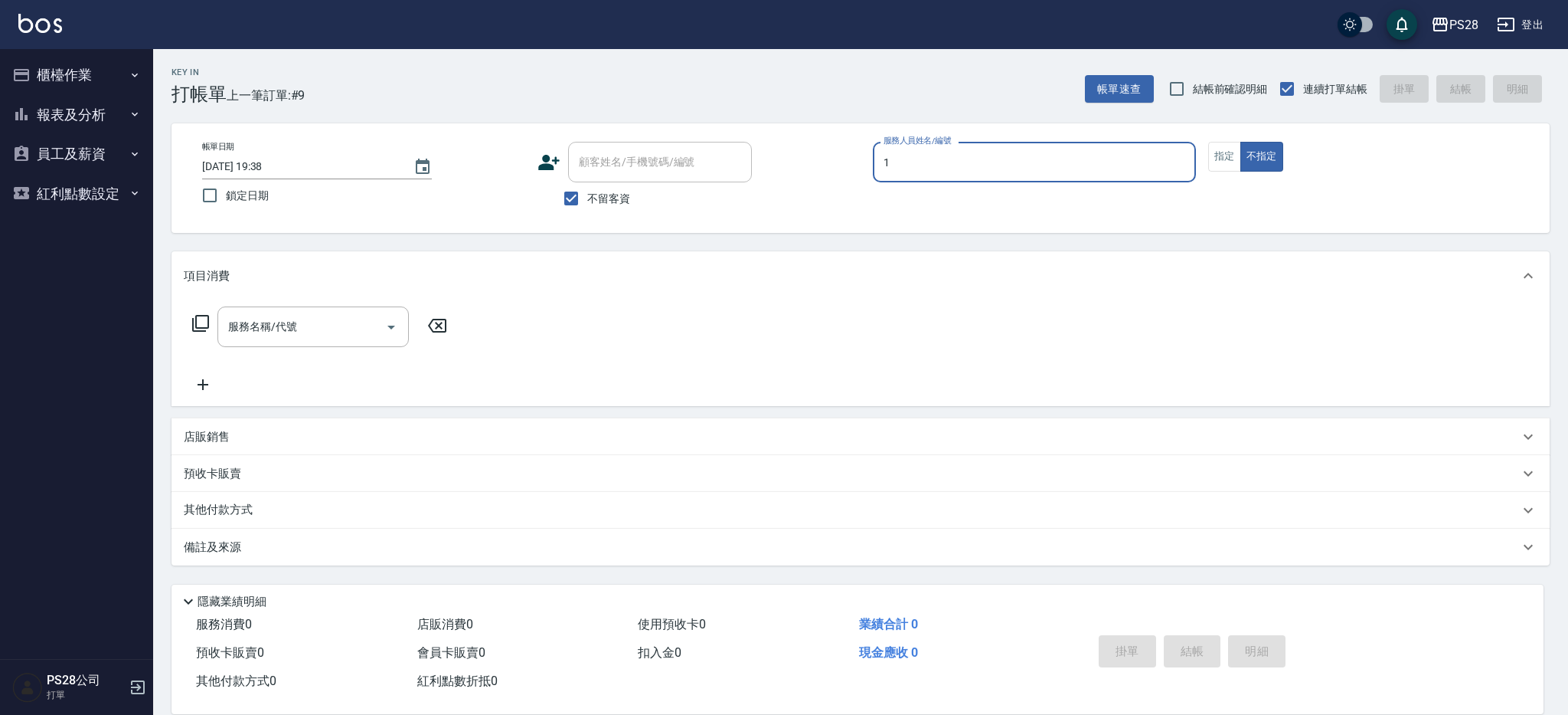
type input "[PERSON_NAME]-1"
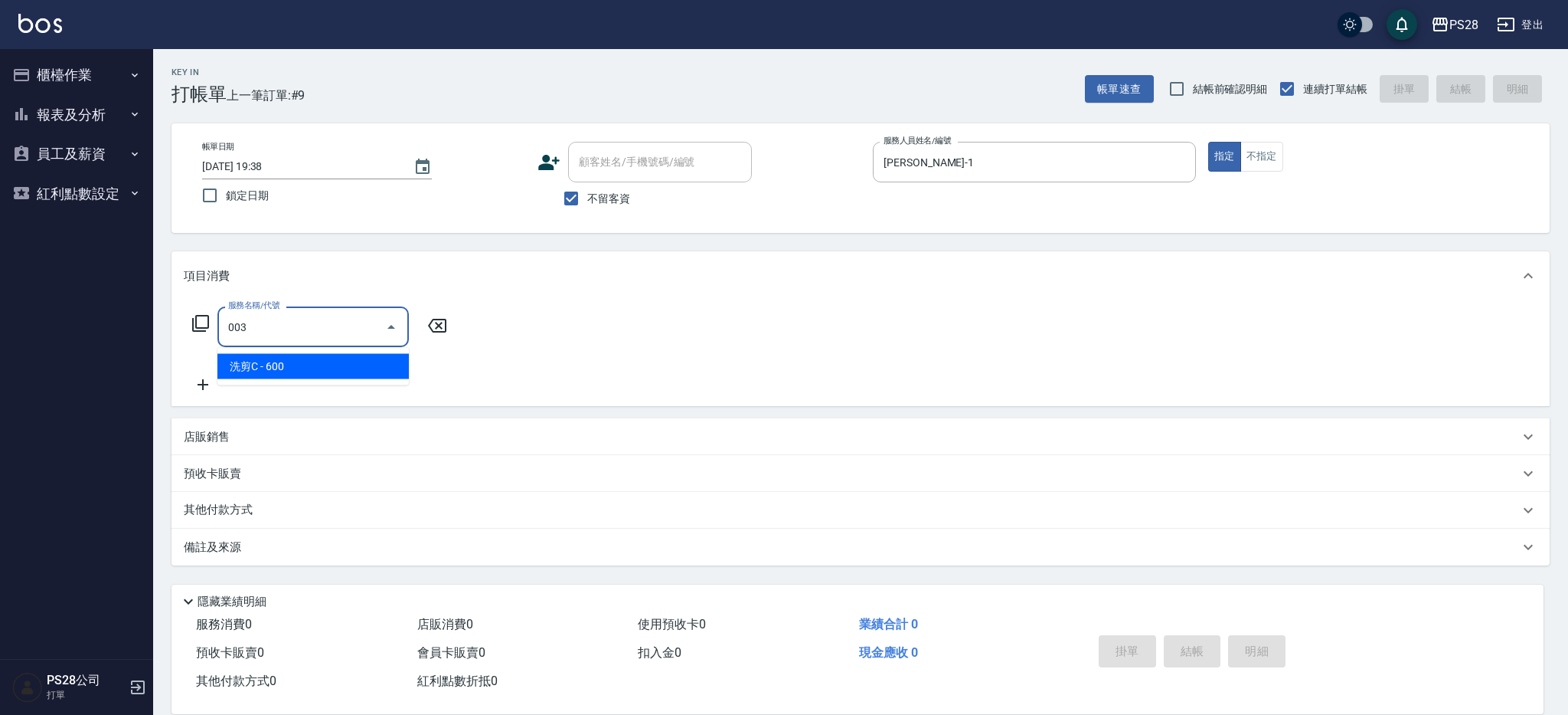
type input "洗剪C(003)"
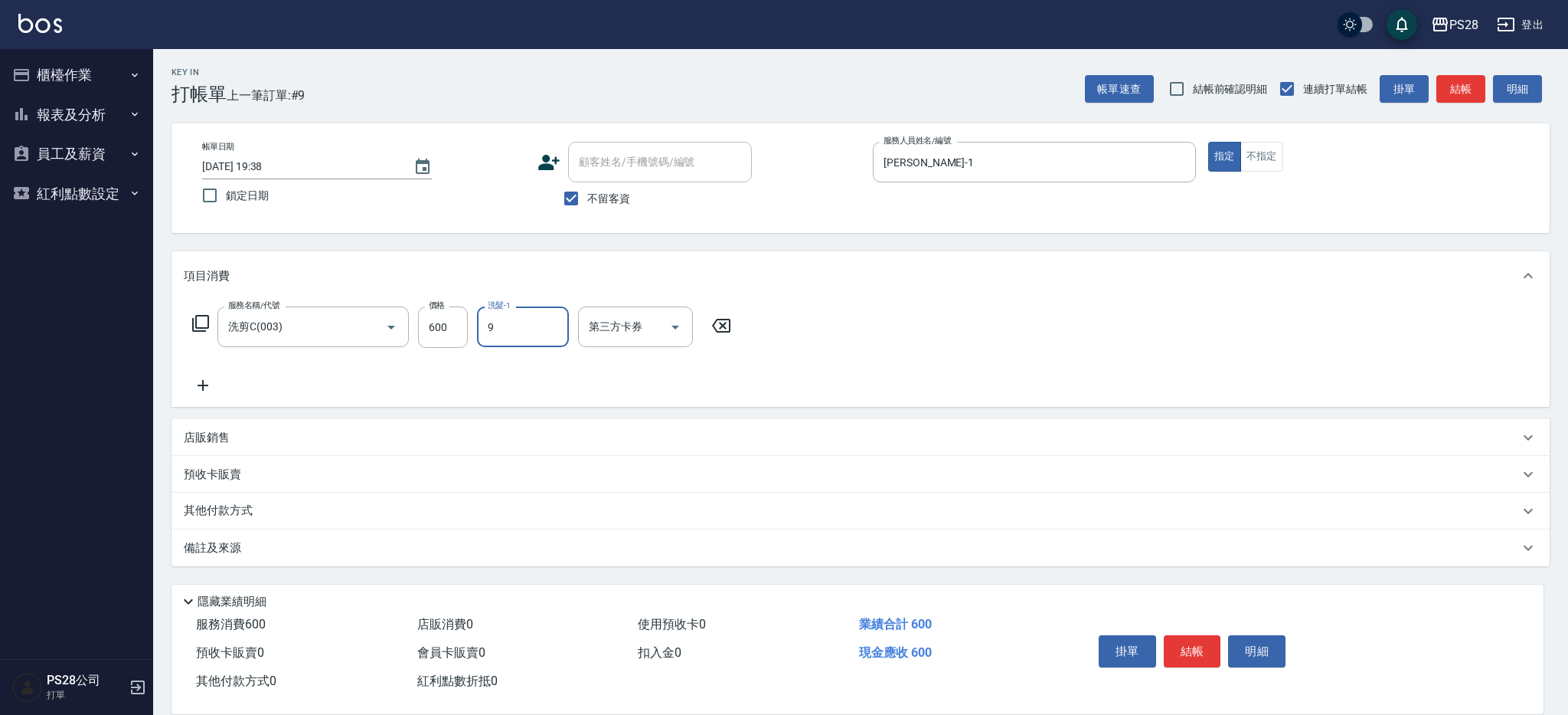
type input "Sandy-9"
click at [1181, 635] on button "結帳" at bounding box center [1192, 651] width 57 height 32
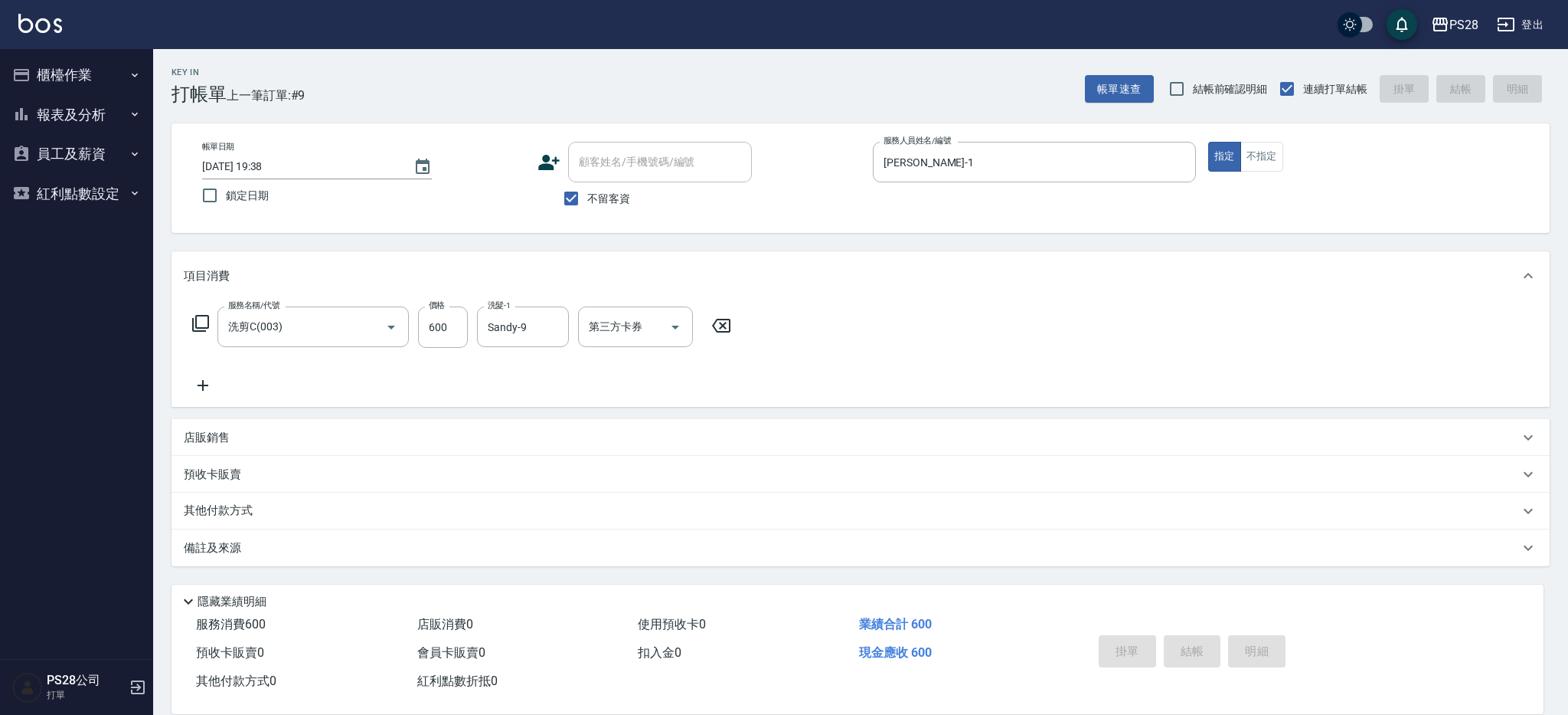
type input "[DATE] 19:39"
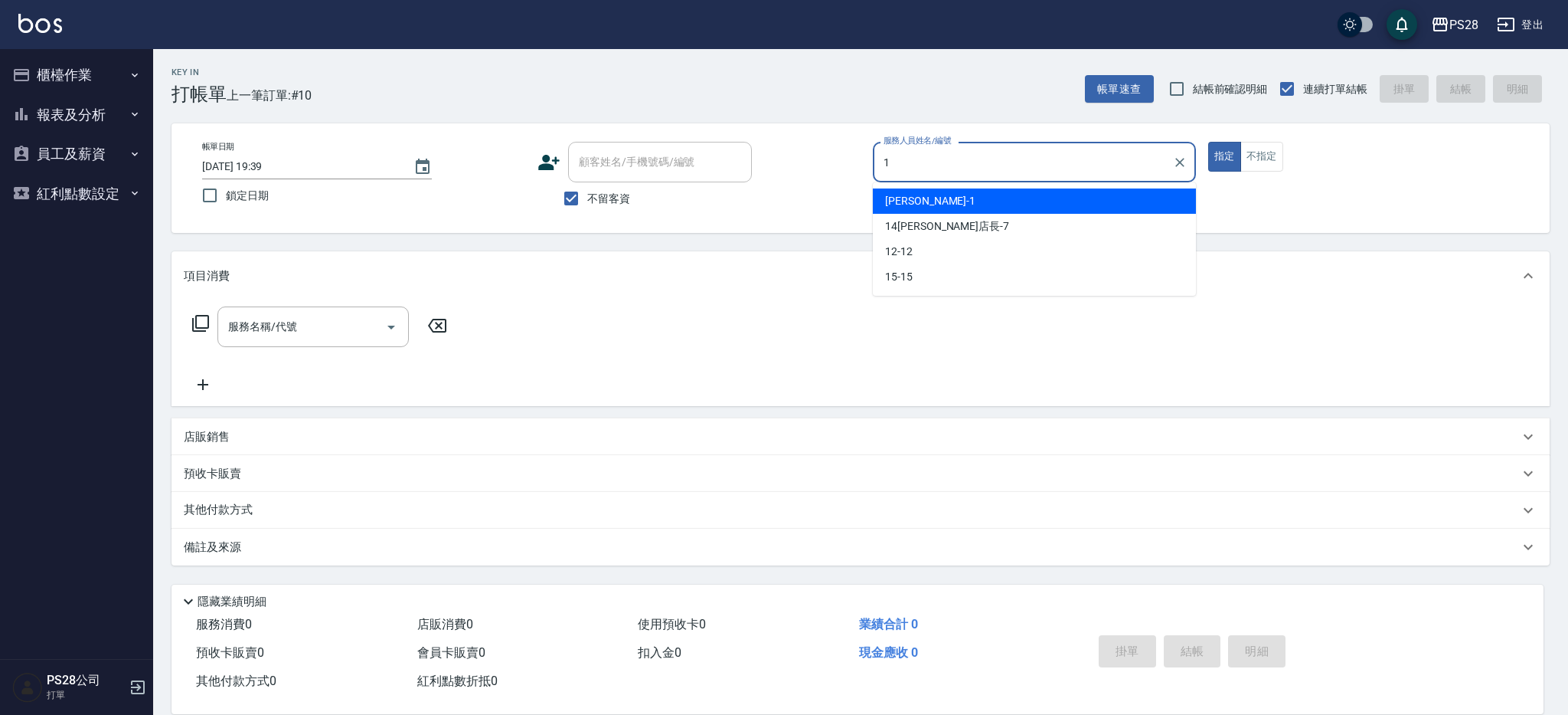
type input "[PERSON_NAME]-1"
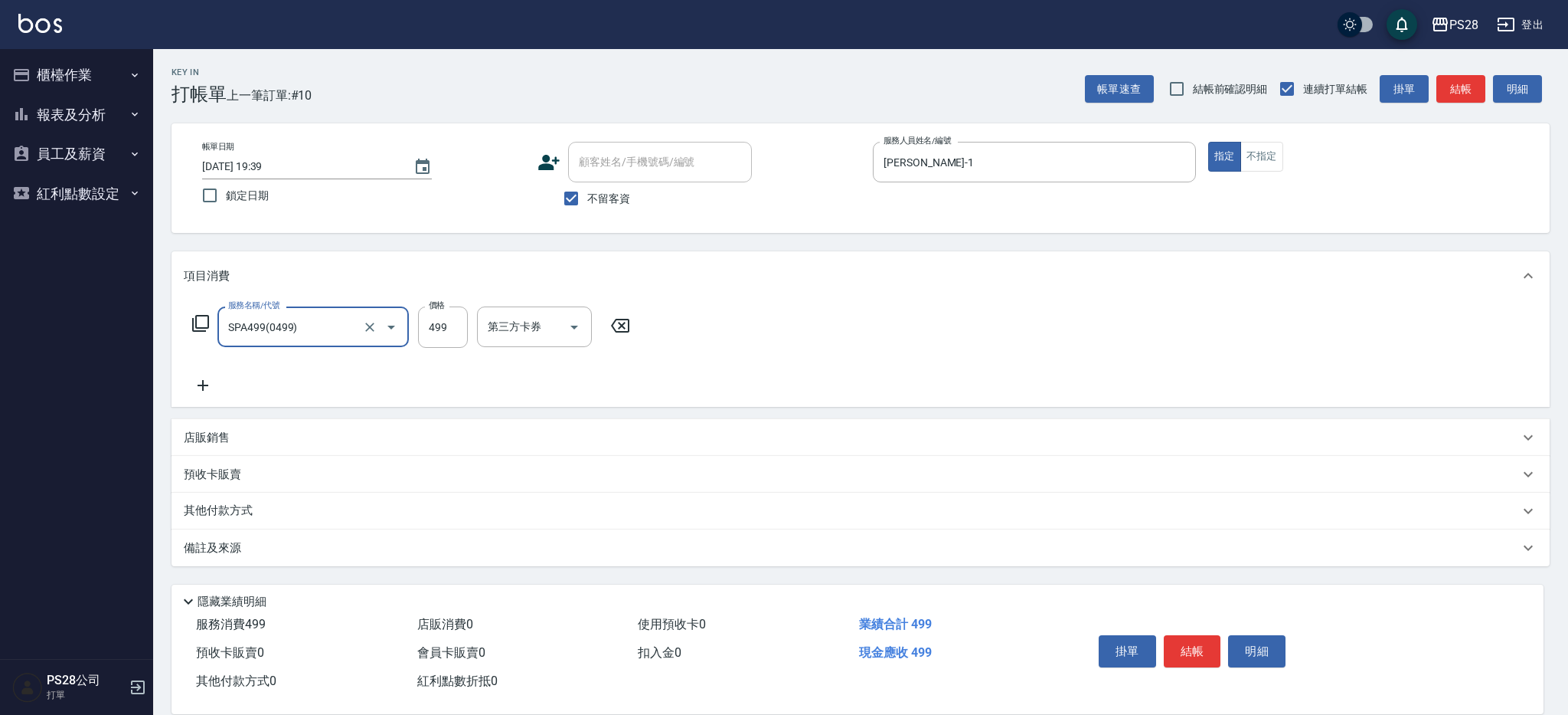
type input "SPA499(0499)"
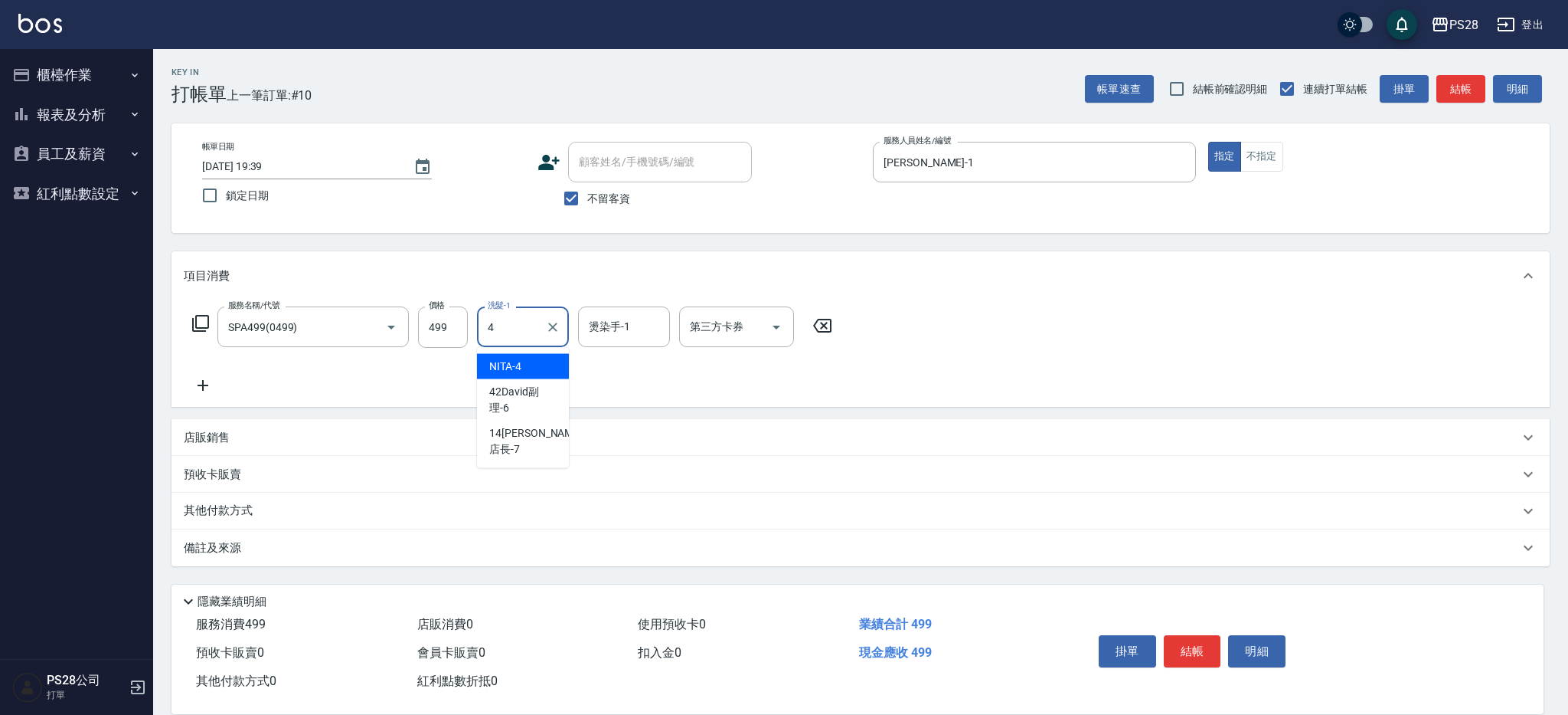
type input "NITA-4"
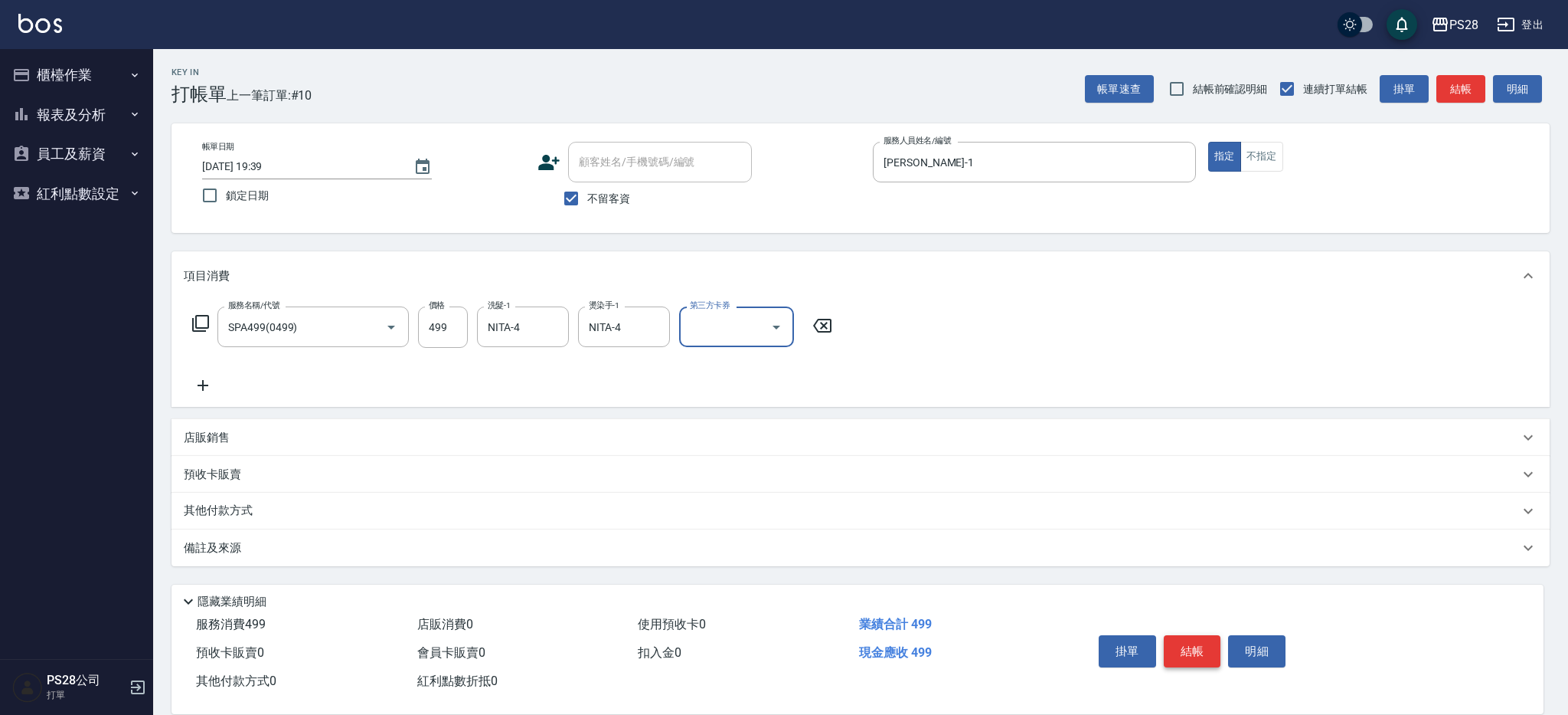
click at [1207, 636] on button "結帳" at bounding box center [1192, 651] width 57 height 32
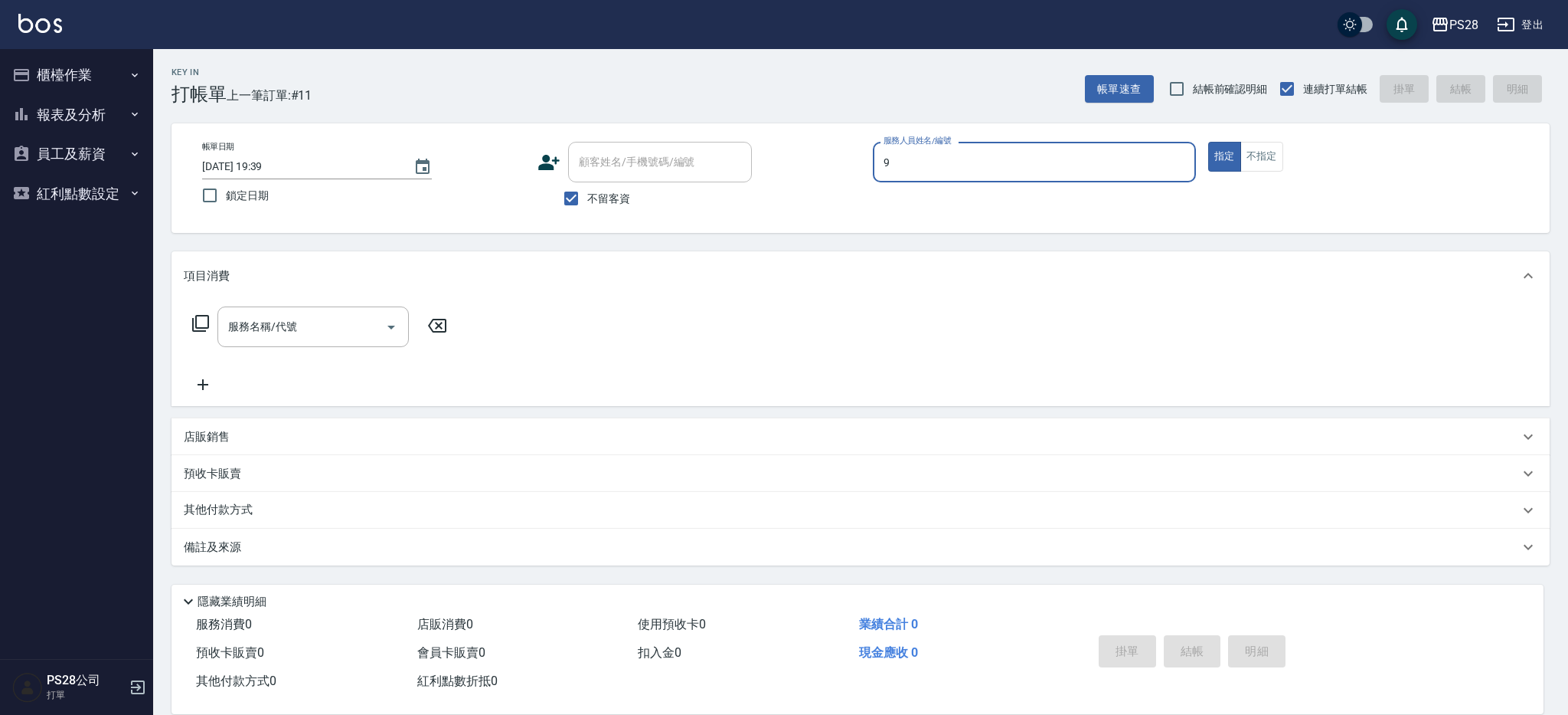
type input "Sandy-9"
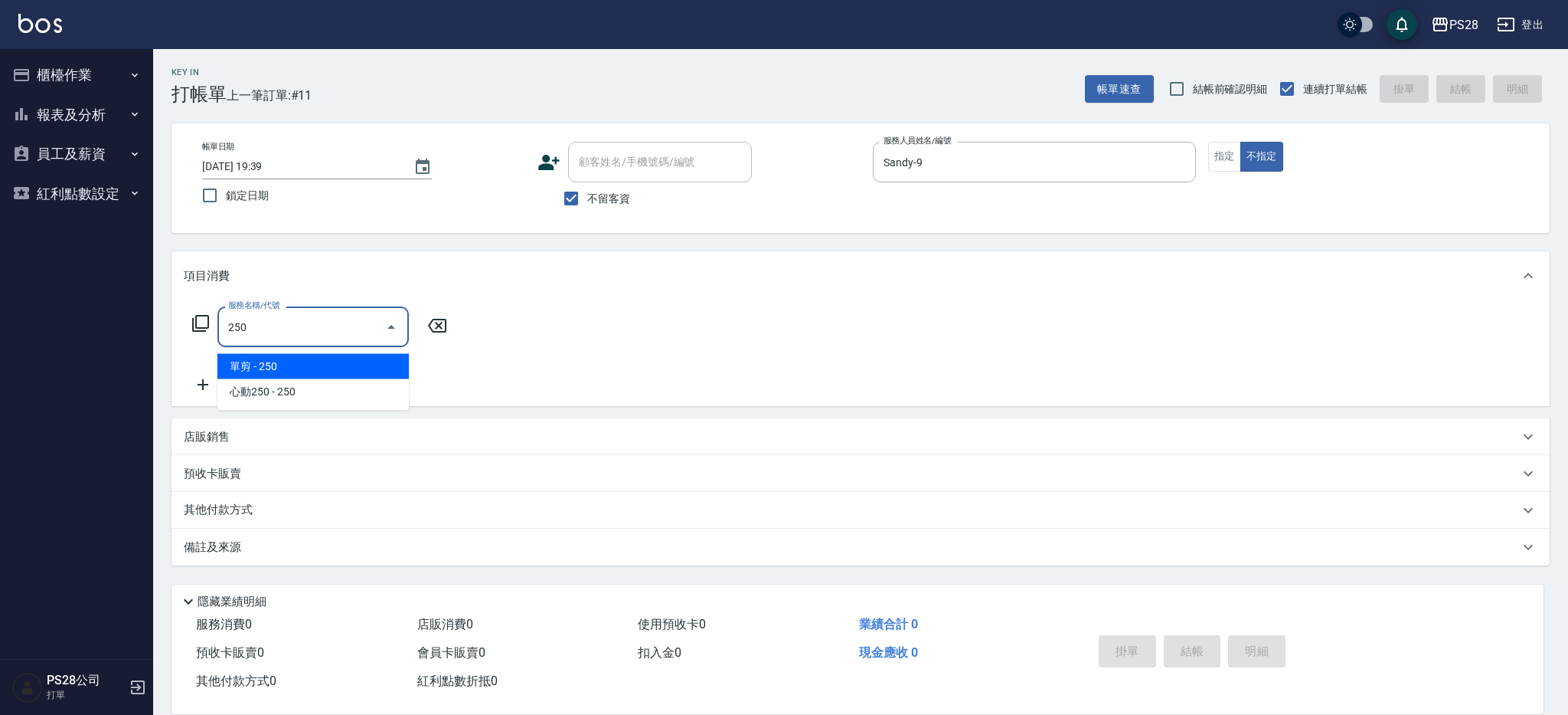
type input "單剪(250)"
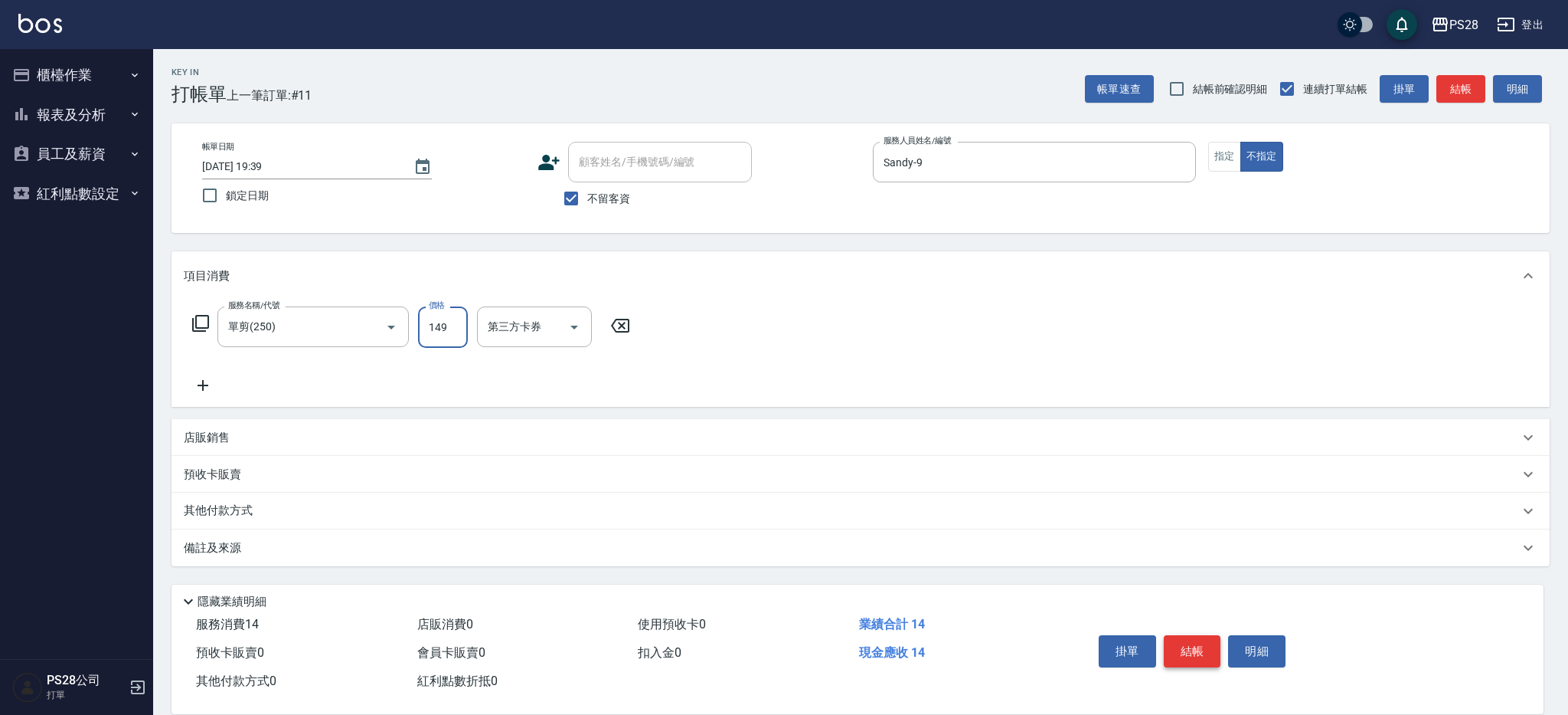
type input "149"
click at [1186, 654] on button "結帳" at bounding box center [1192, 651] width 57 height 32
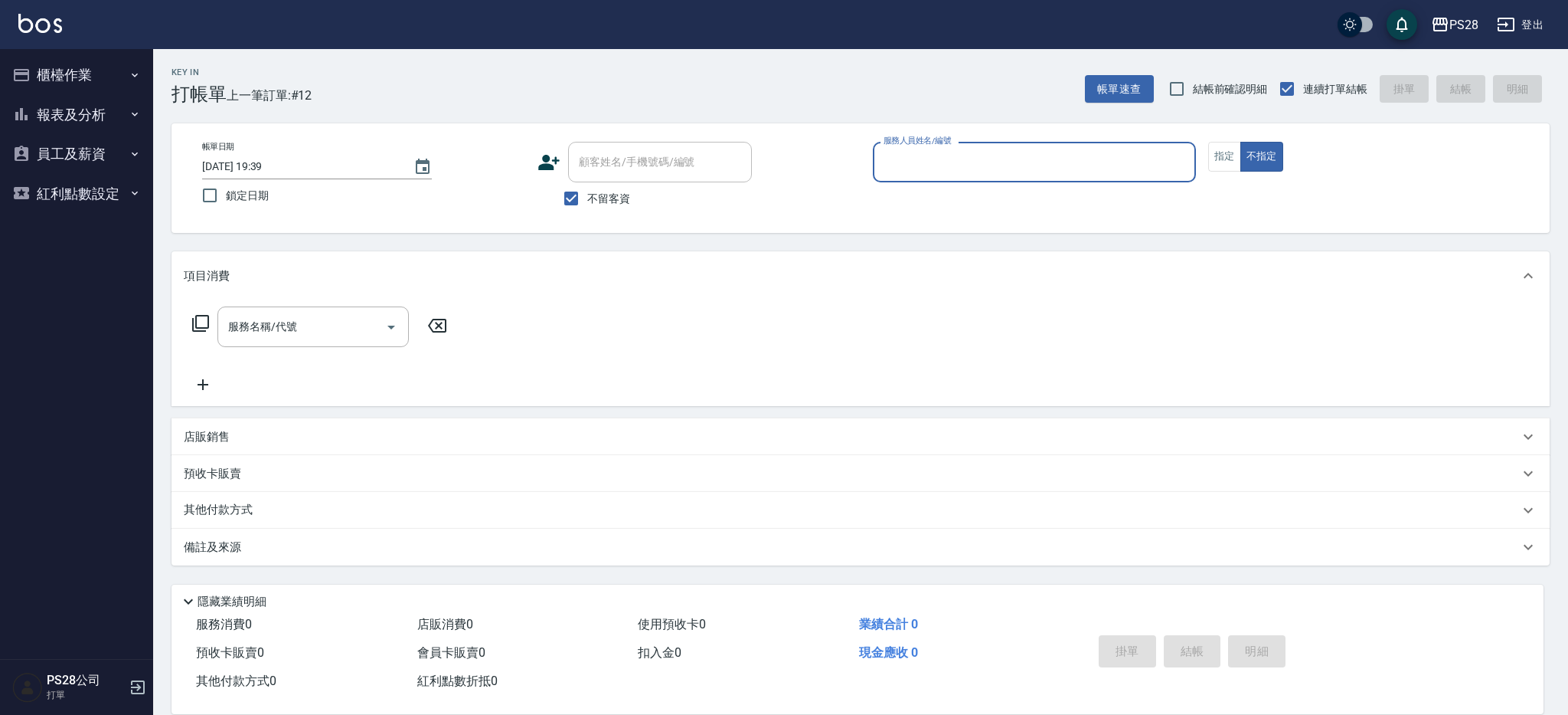
click at [1240, 142] on button "不指定" at bounding box center [1262, 156] width 43 height 30
click at [1208, 142] on button "指定" at bounding box center [1224, 156] width 33 height 30
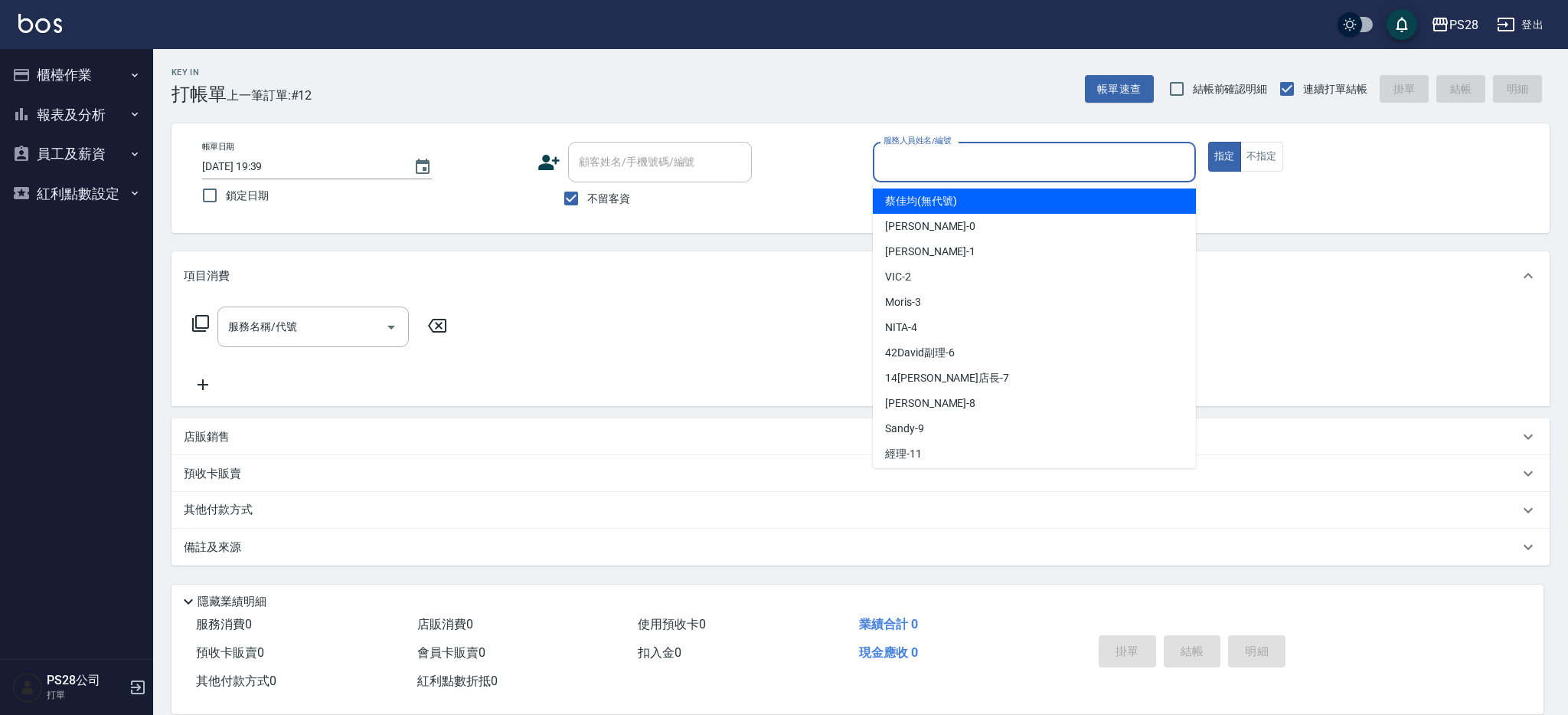
click at [1010, 174] on input "服務人員姓名/編號" at bounding box center [1033, 162] width 309 height 27
type input "[PERSON_NAME]-1"
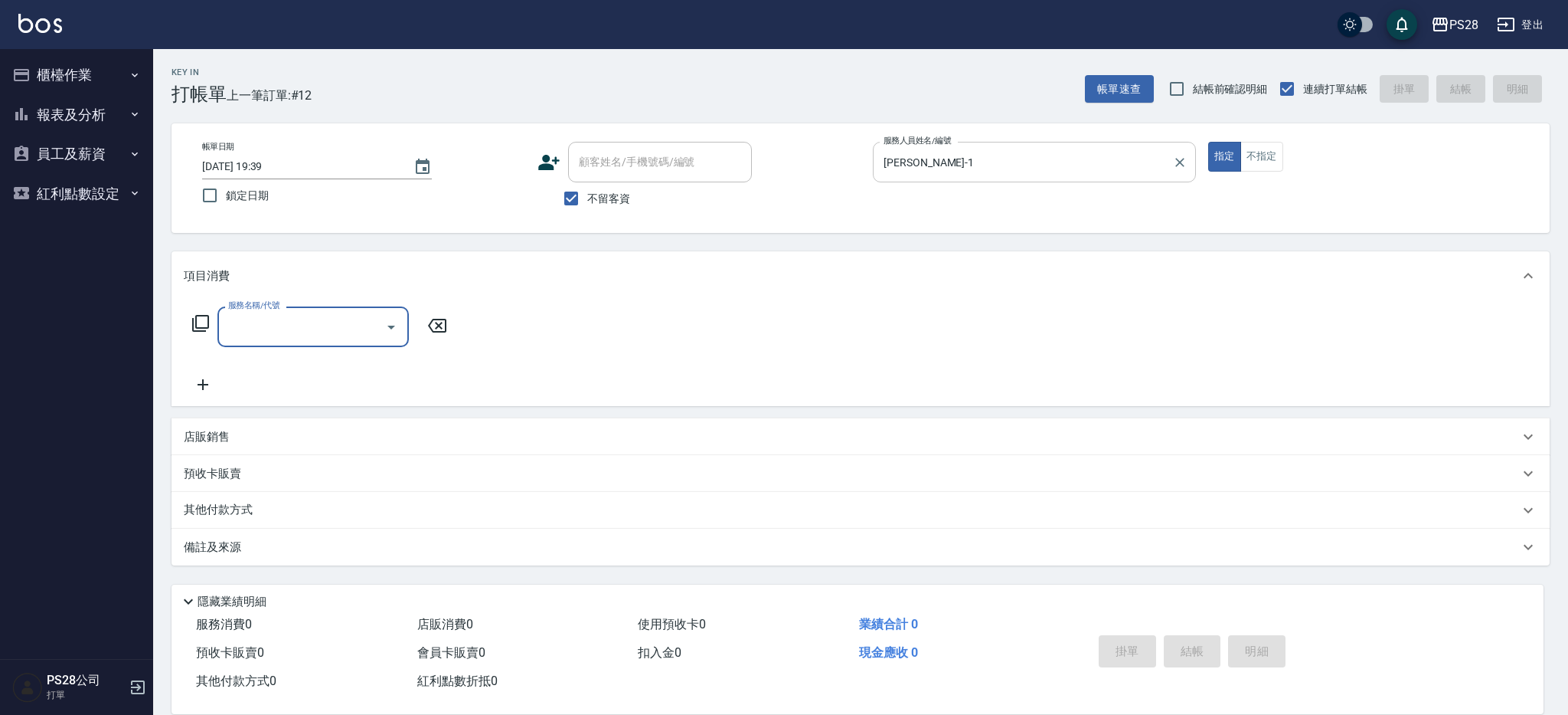
type input "9"
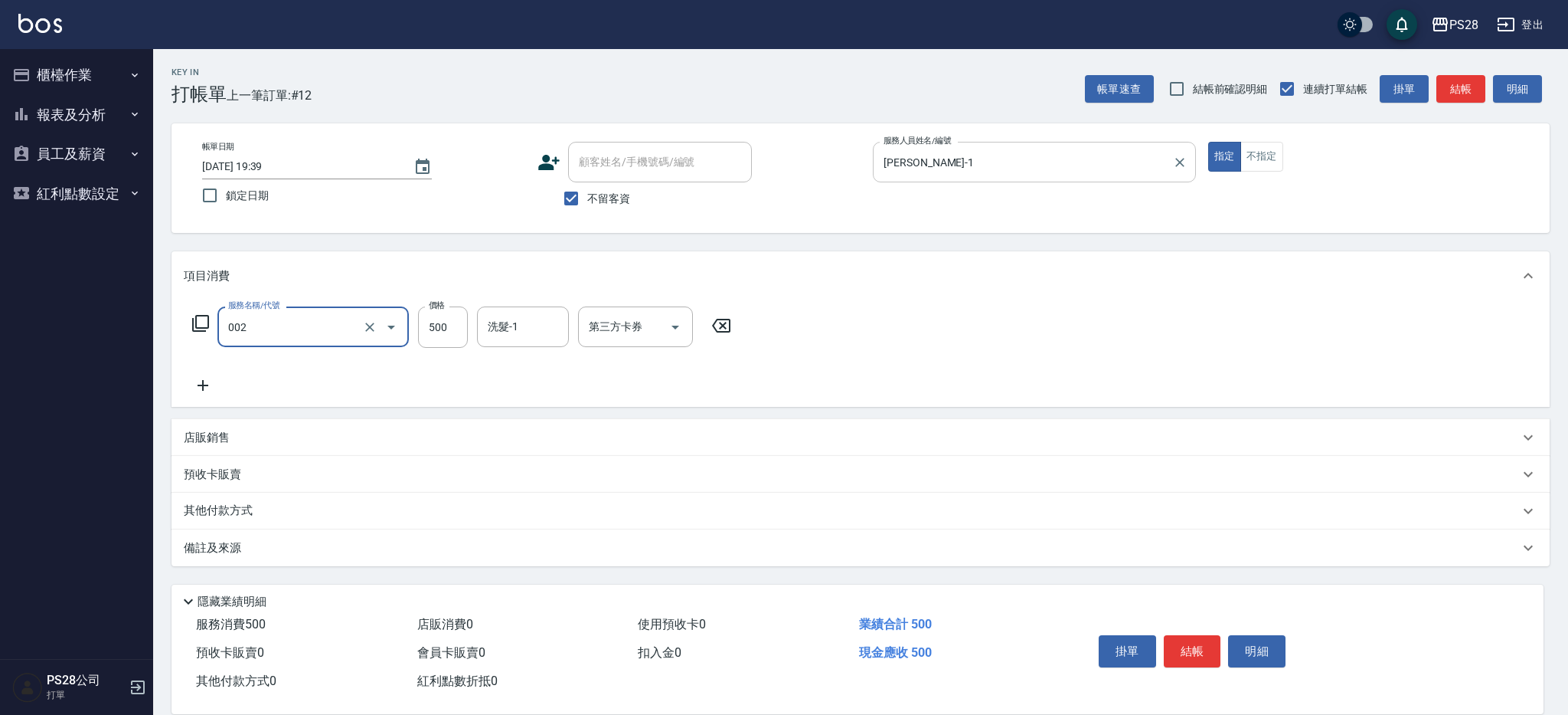
type input "洗剪D(002)"
type input "Sandy-9"
click at [1188, 651] on button "結帳" at bounding box center [1192, 651] width 57 height 32
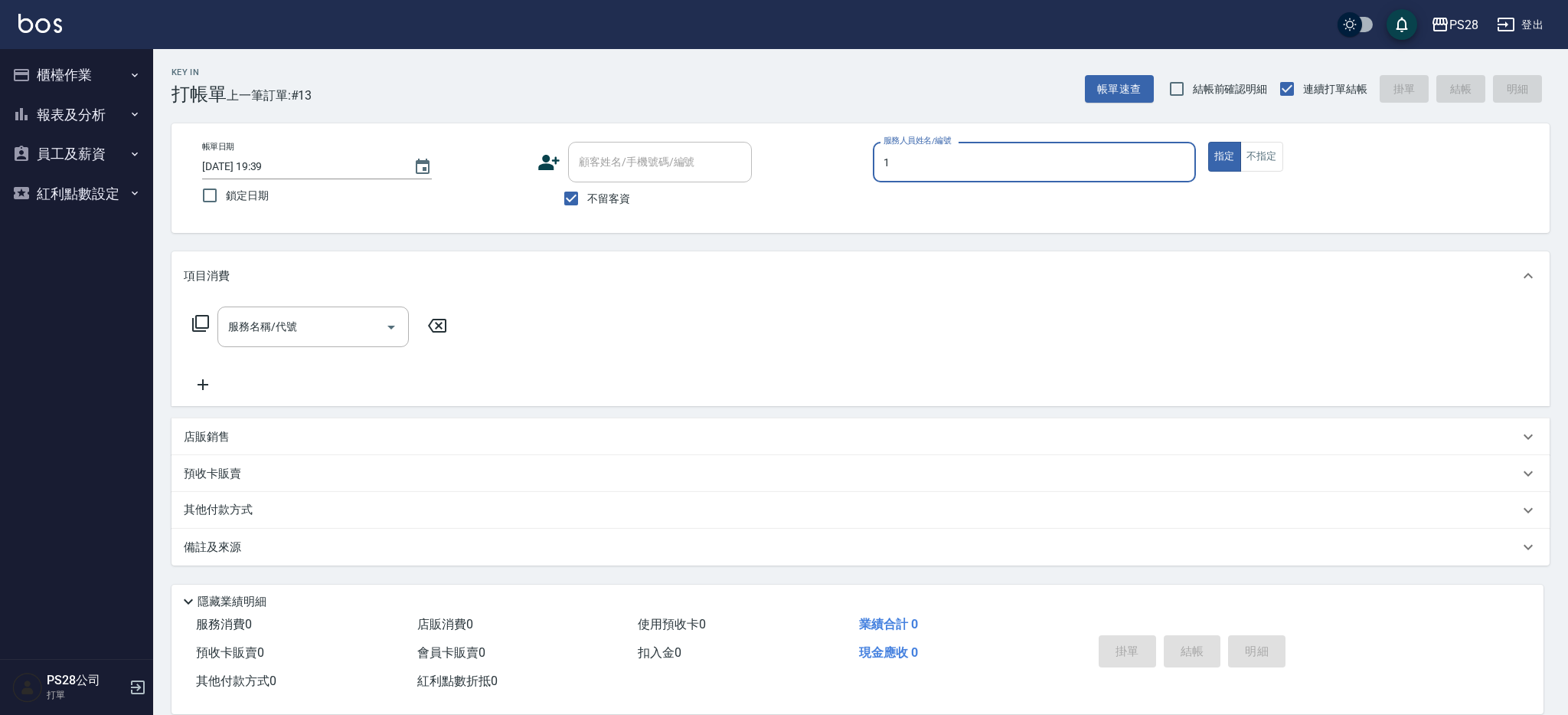
type input "[PERSON_NAME]-1"
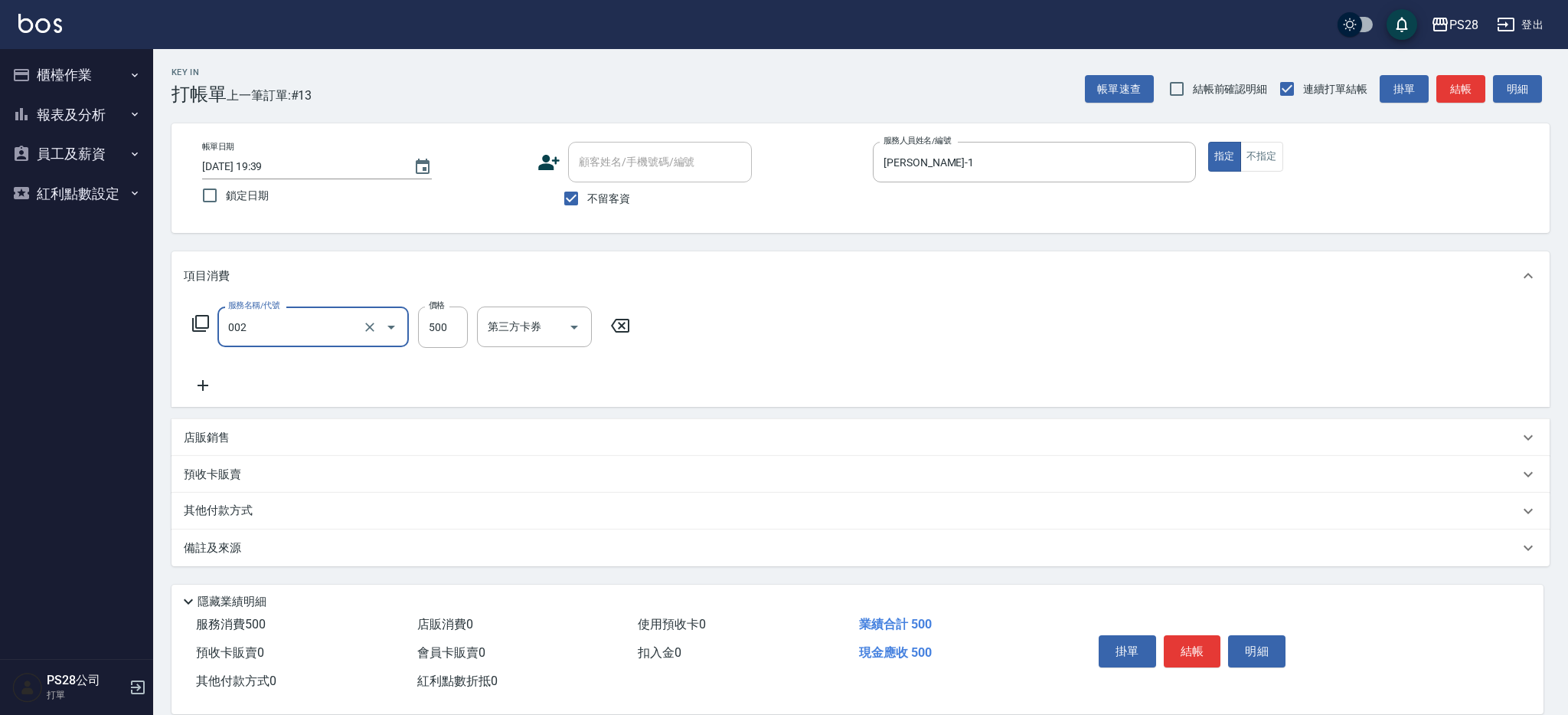
type input "洗剪D(002)"
type input "Sandy-9"
click at [1210, 654] on button "結帳" at bounding box center [1192, 651] width 57 height 32
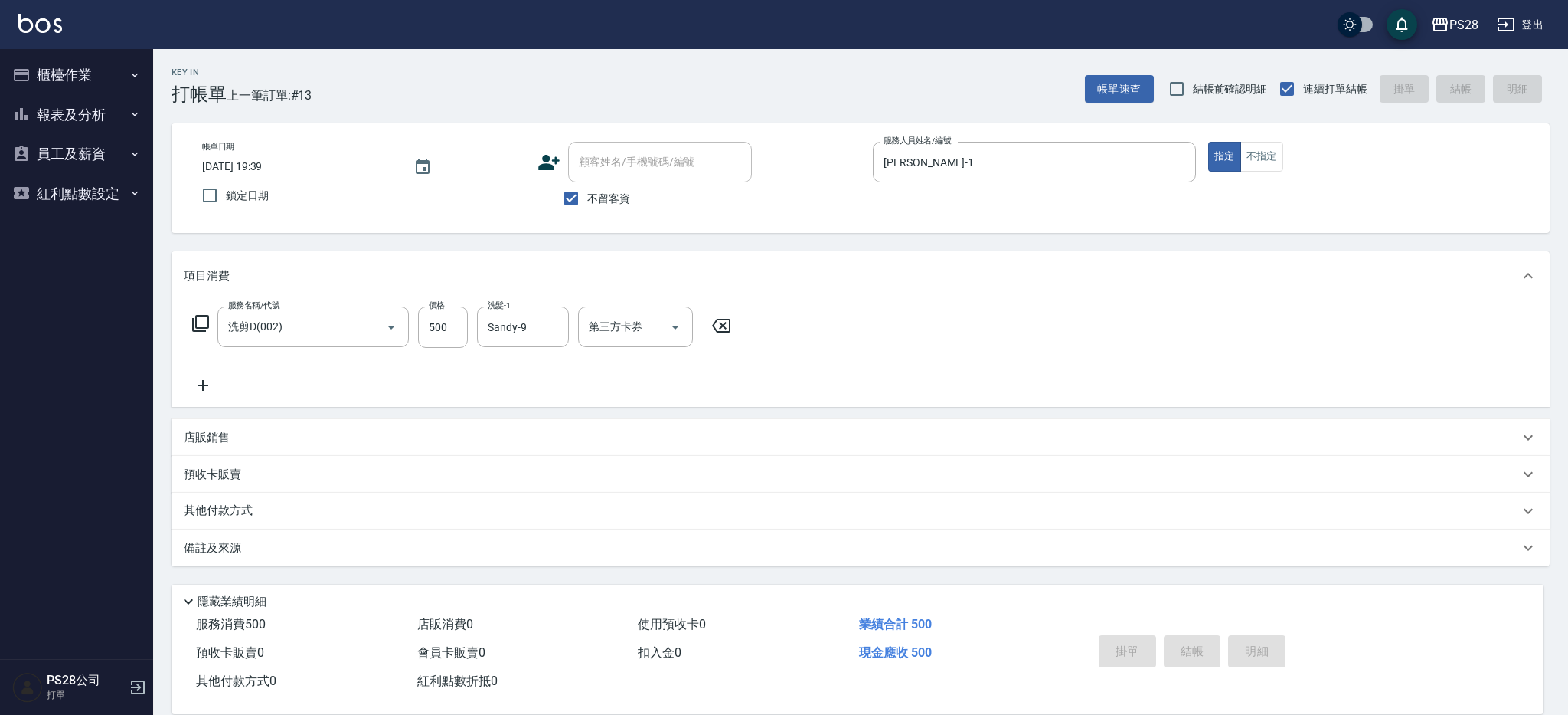
type input "[DATE] 19:40"
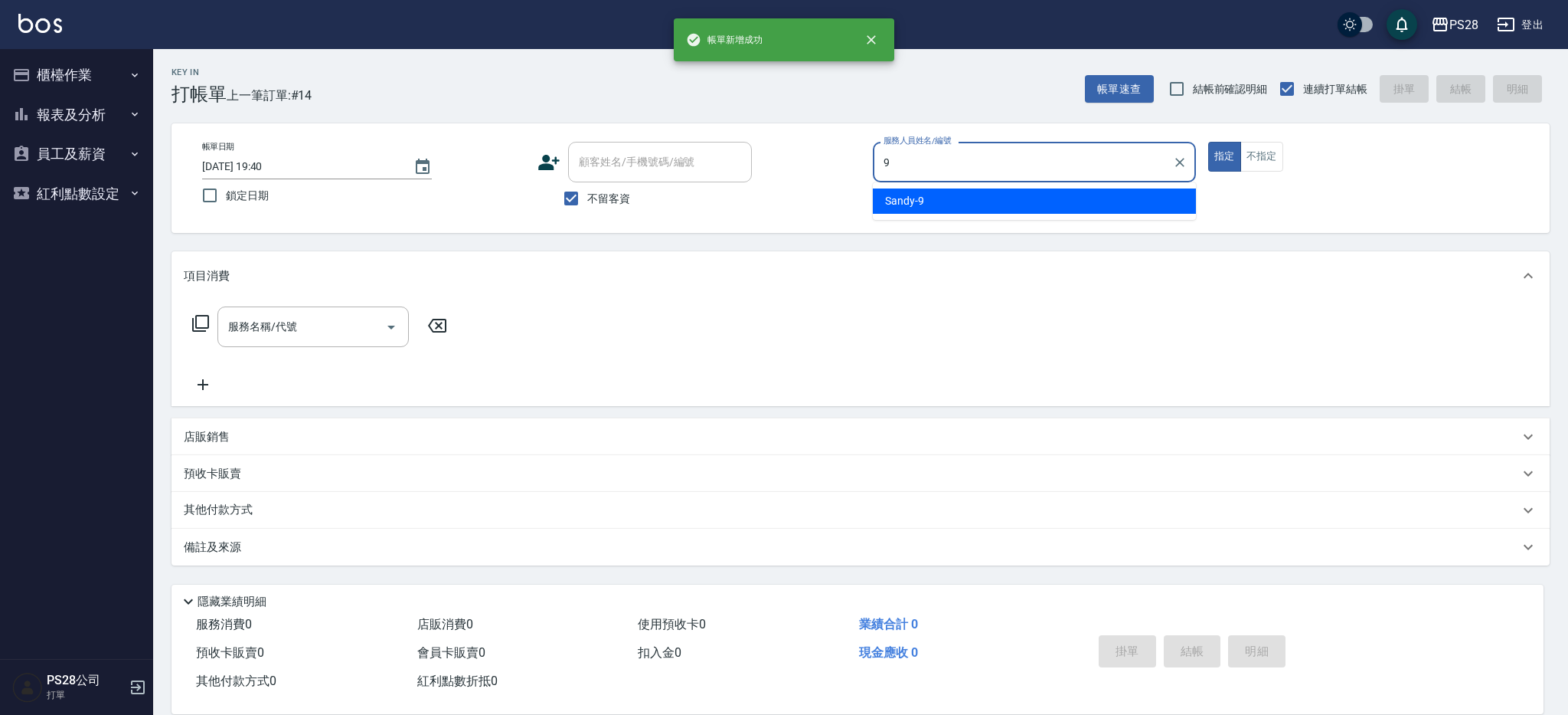
type input "Sandy-9"
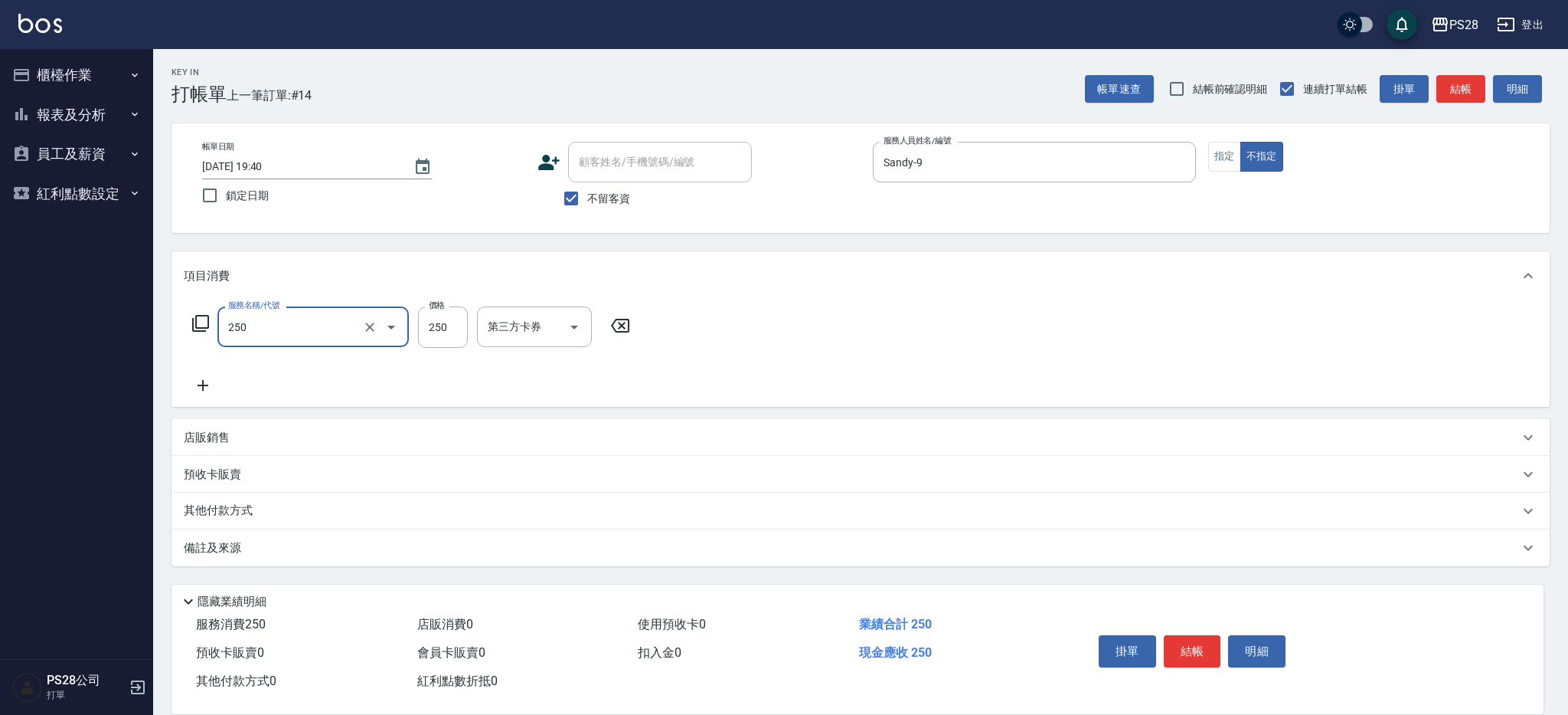
type input "單剪(250)"
type input "149"
click at [1209, 653] on button "結帳" at bounding box center [1192, 651] width 57 height 32
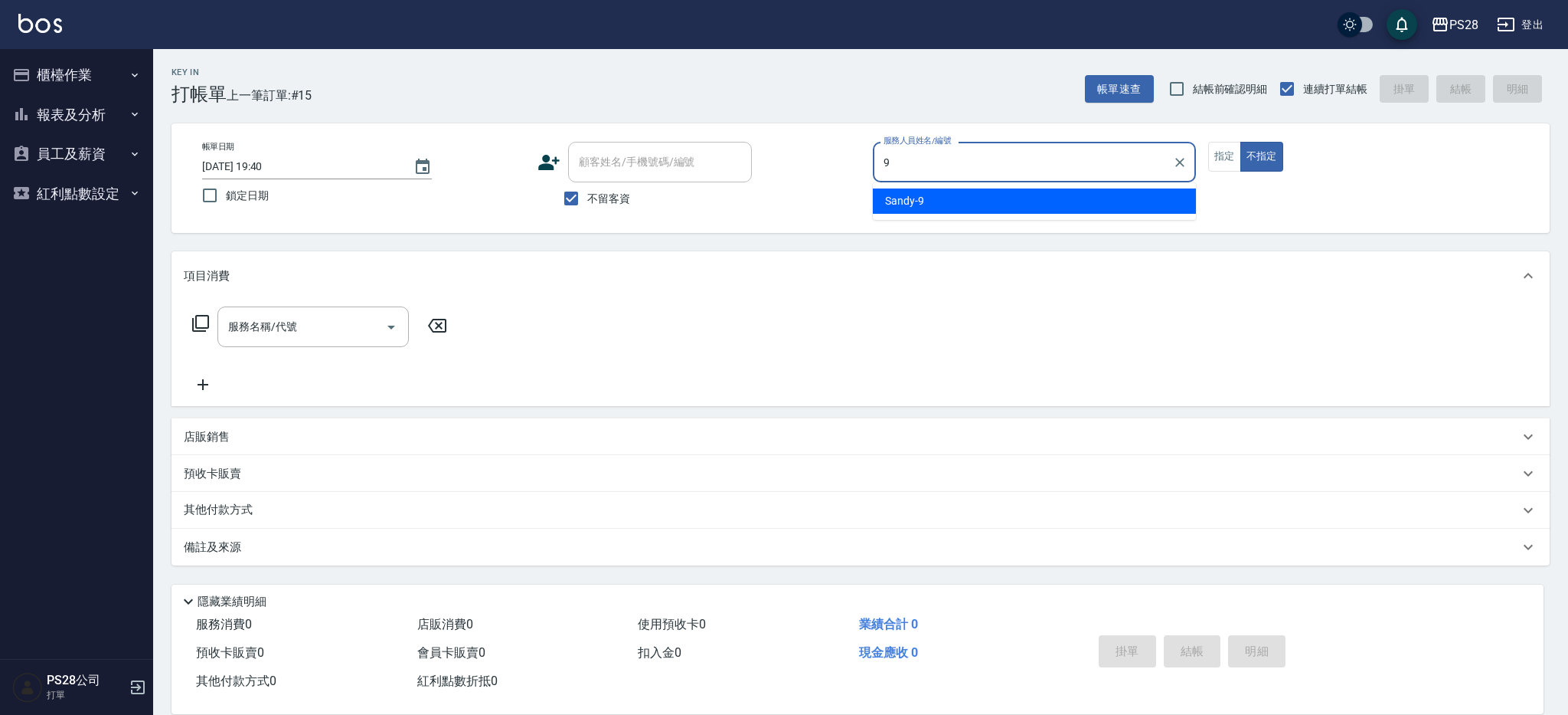
type input "Sandy-9"
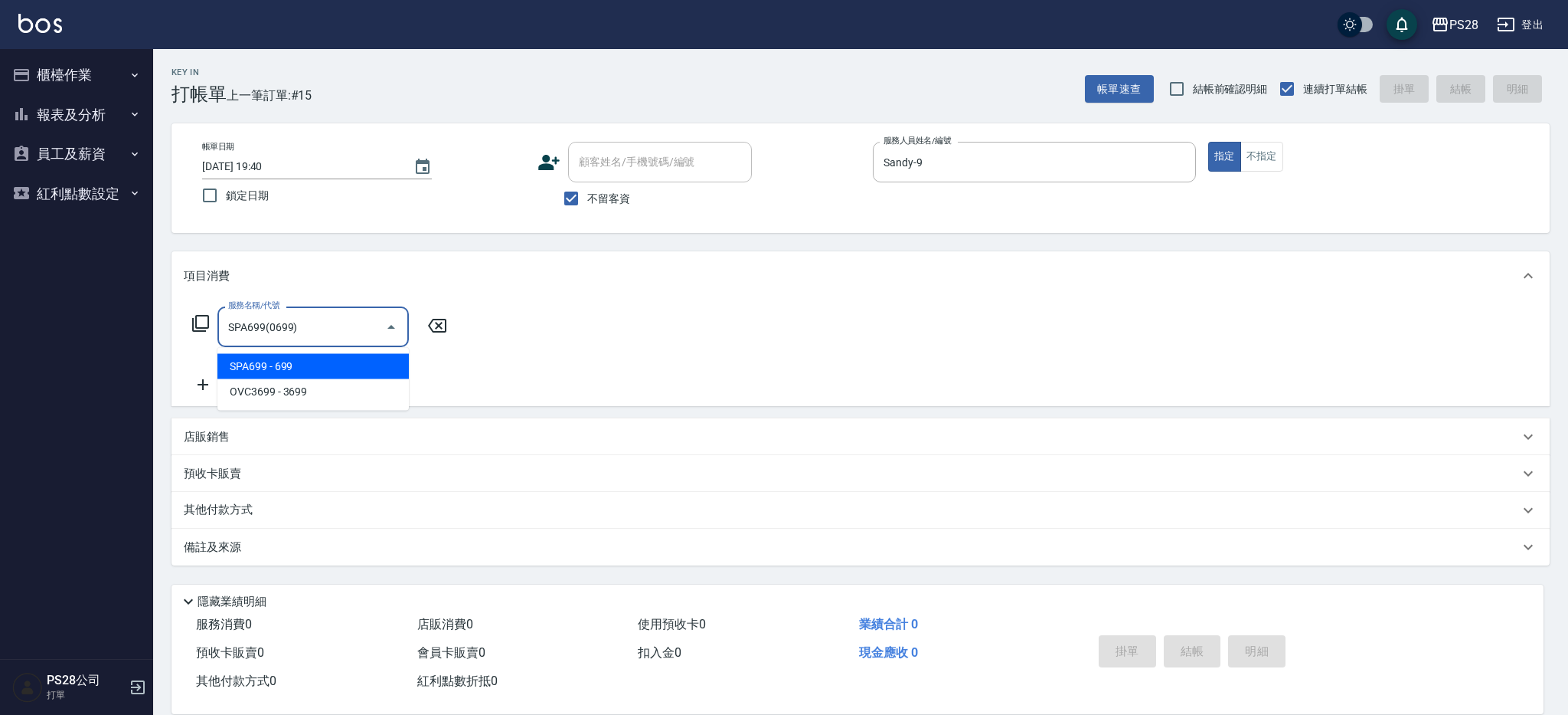
type input "SPA699(0699)"
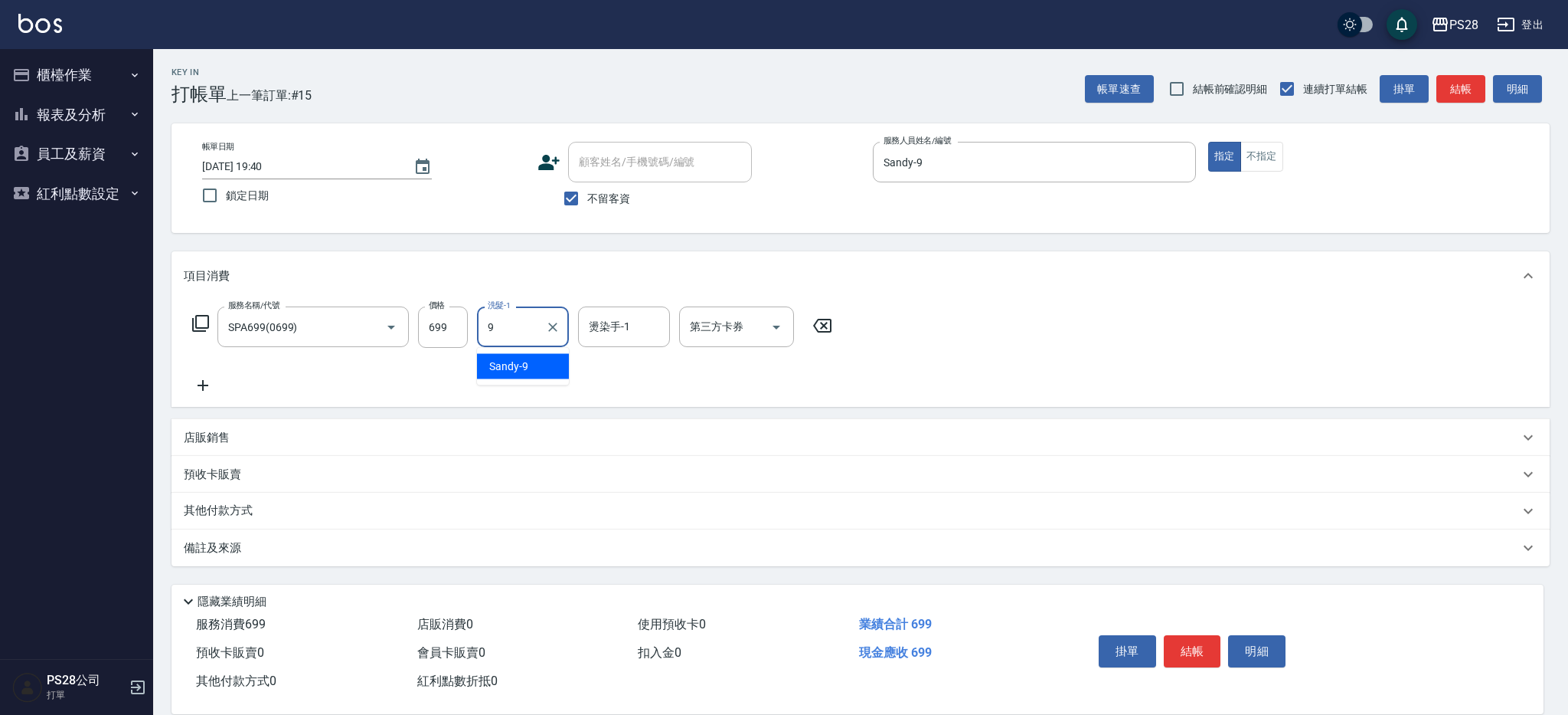
type input "Sandy-9"
click at [1175, 649] on button "結帳" at bounding box center [1192, 651] width 57 height 32
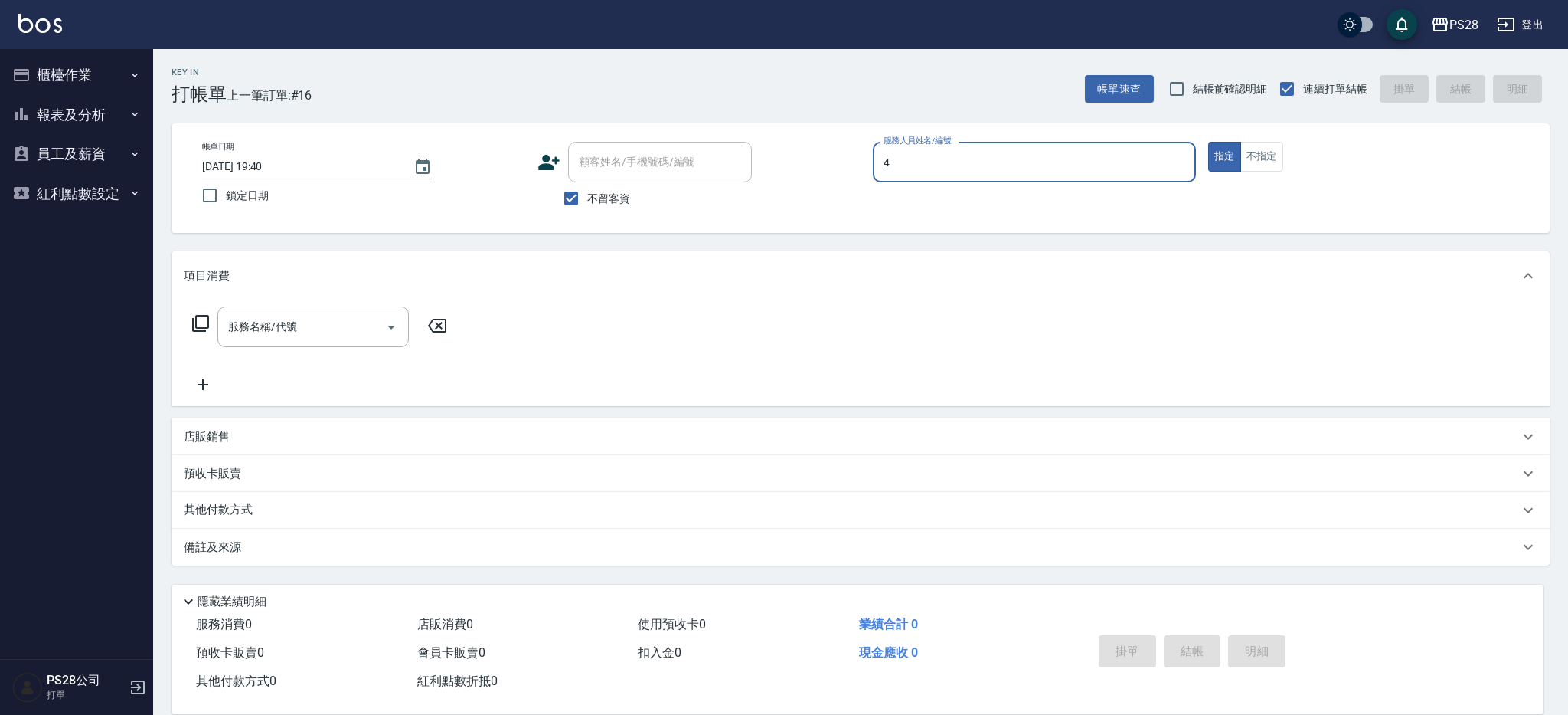
type input "NITA-4"
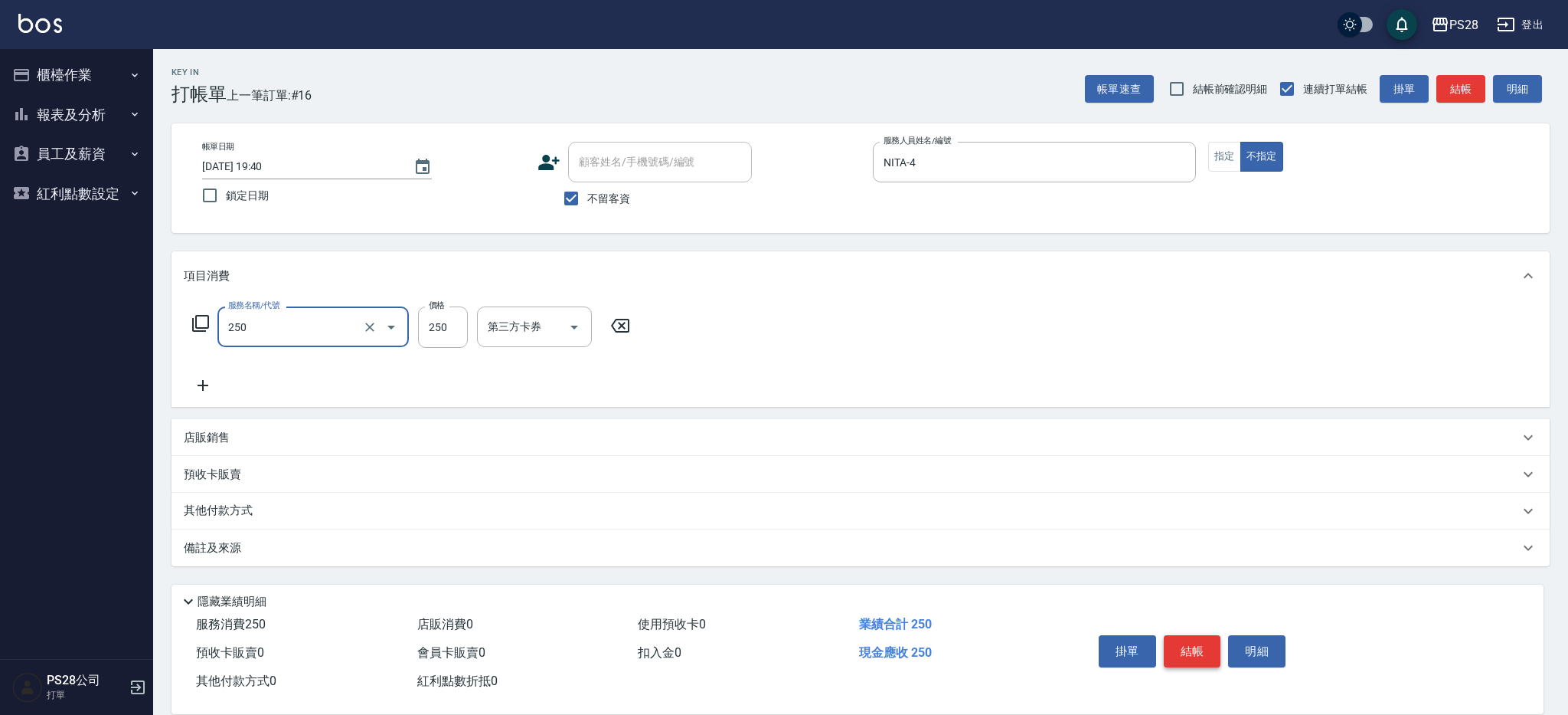
type input "單剪(250)"
type input "149"
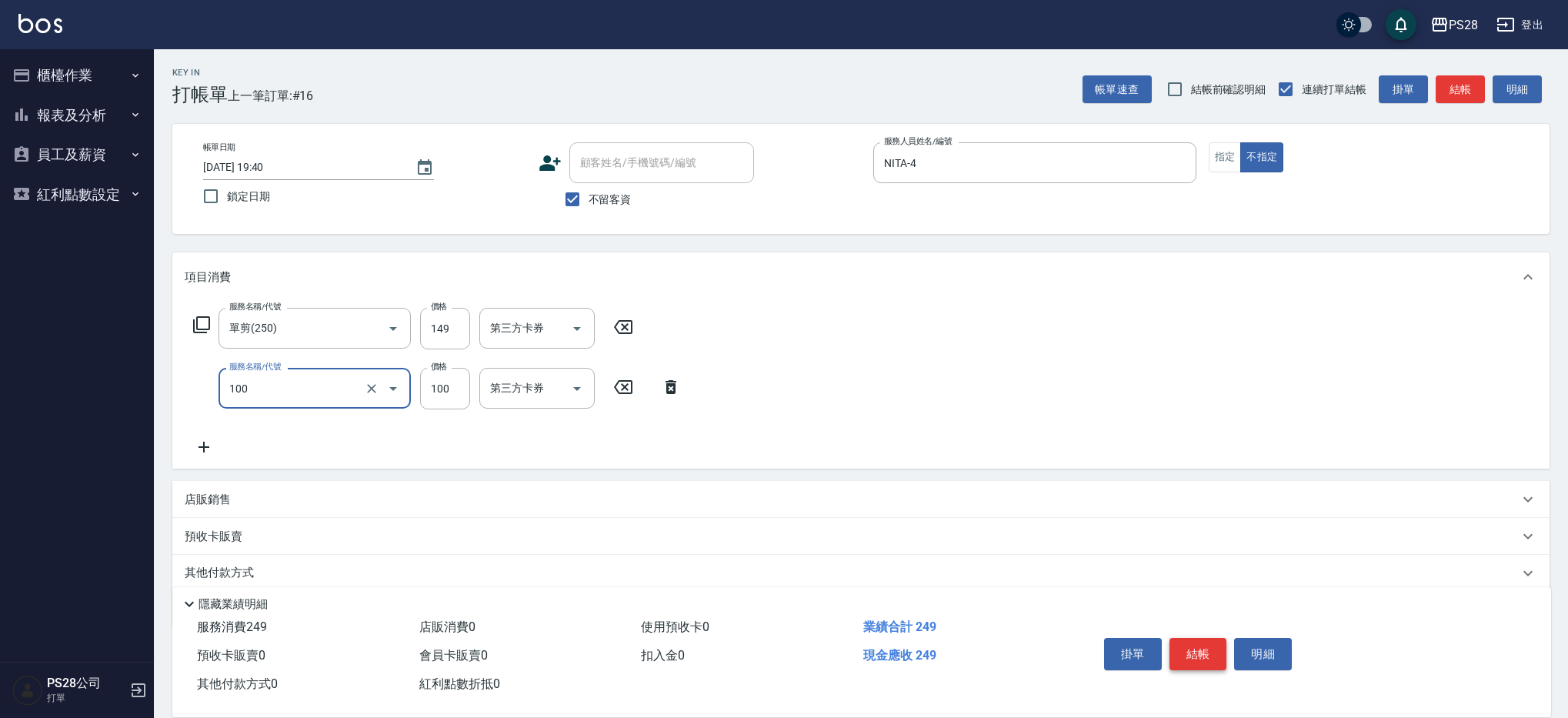
type input "洗髮(100)"
type input "NITA-4"
click at [1223, 649] on button "結帳" at bounding box center [1198, 654] width 58 height 32
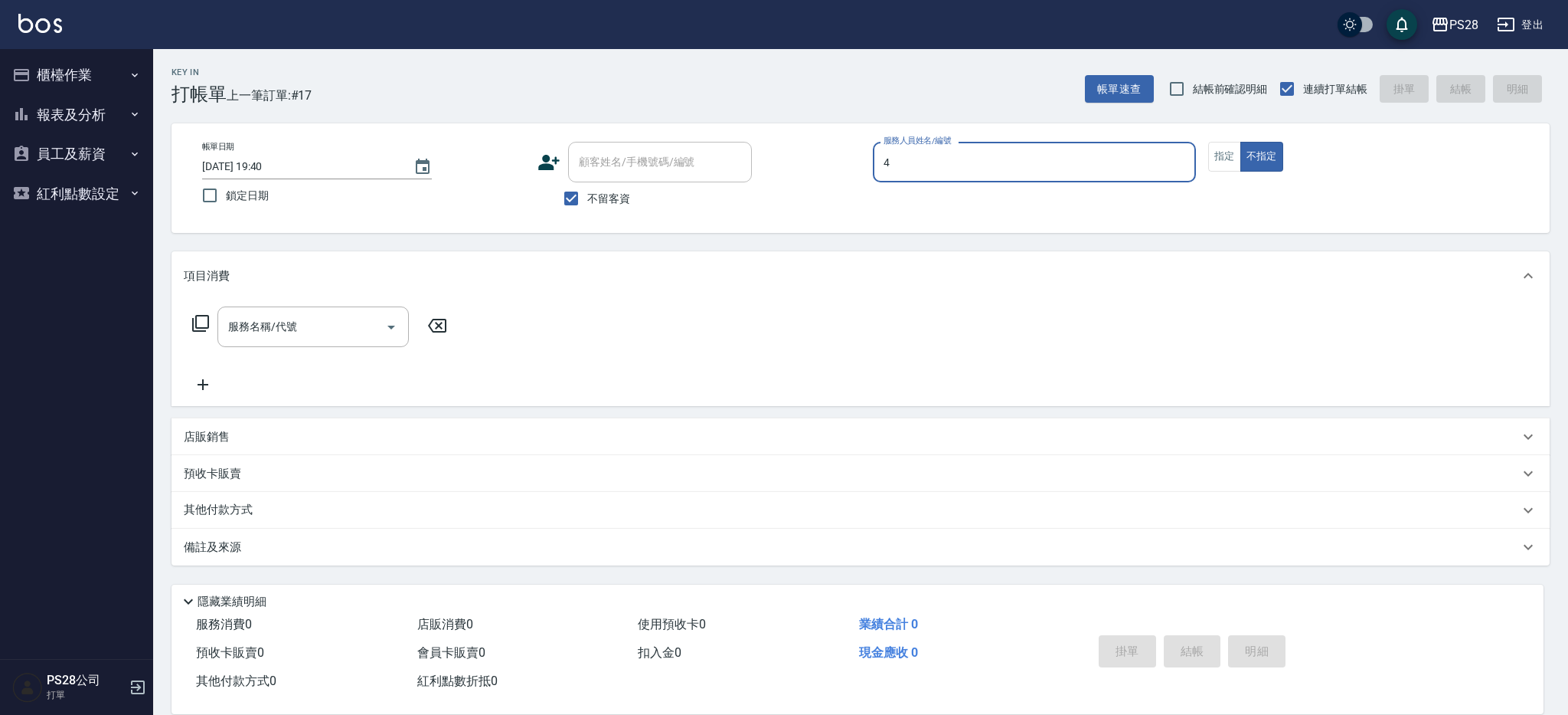
type input "NITA-4"
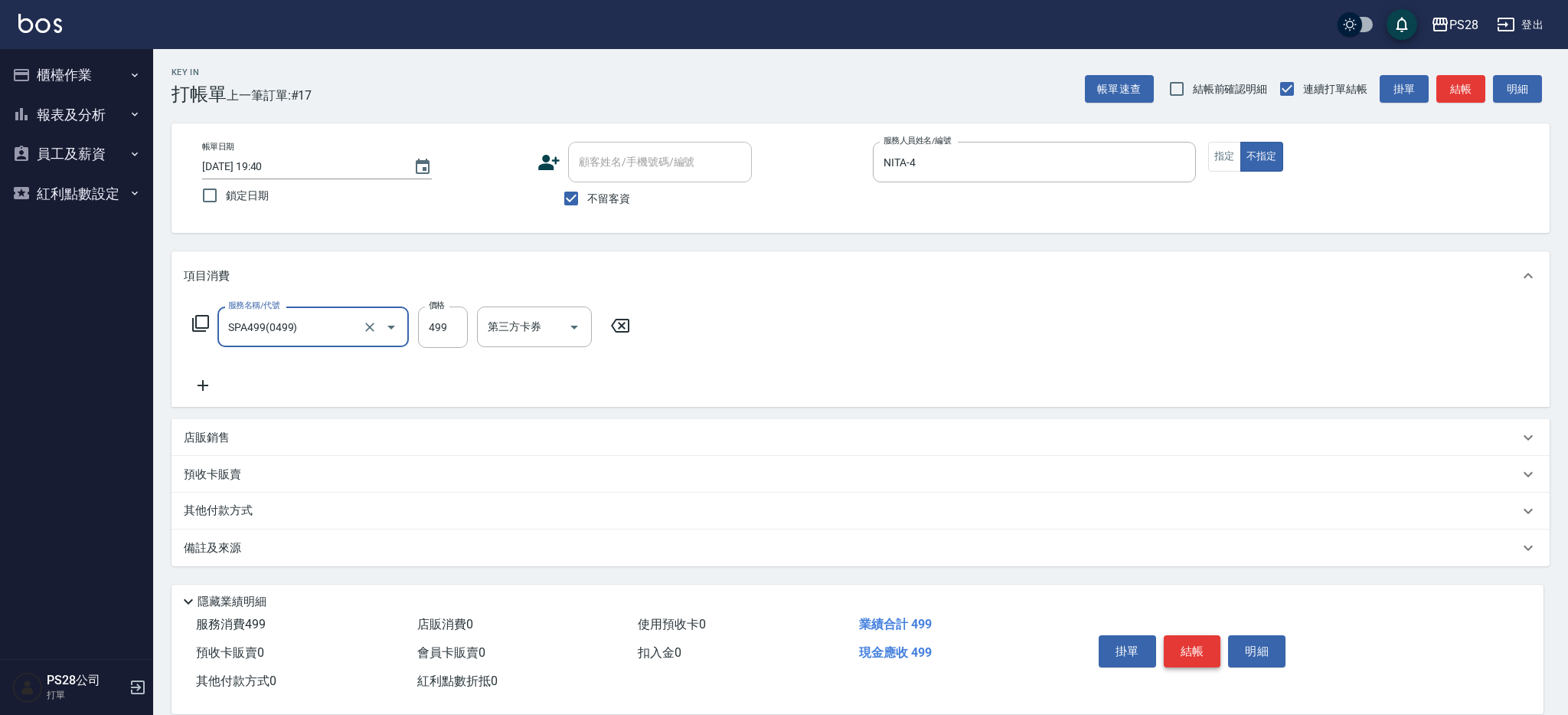
type input "SPA499(0499)"
type input "NITA-4"
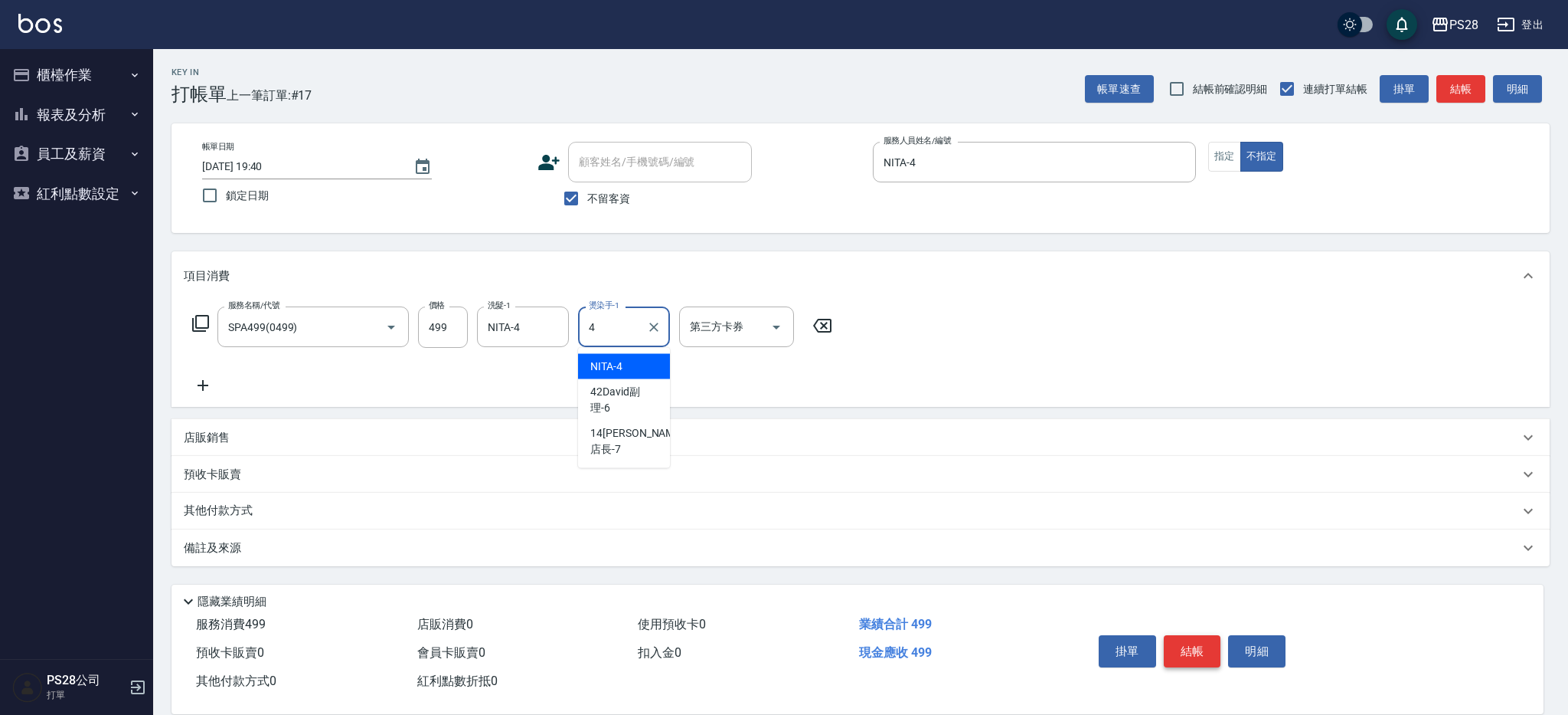
type input "NITA-4"
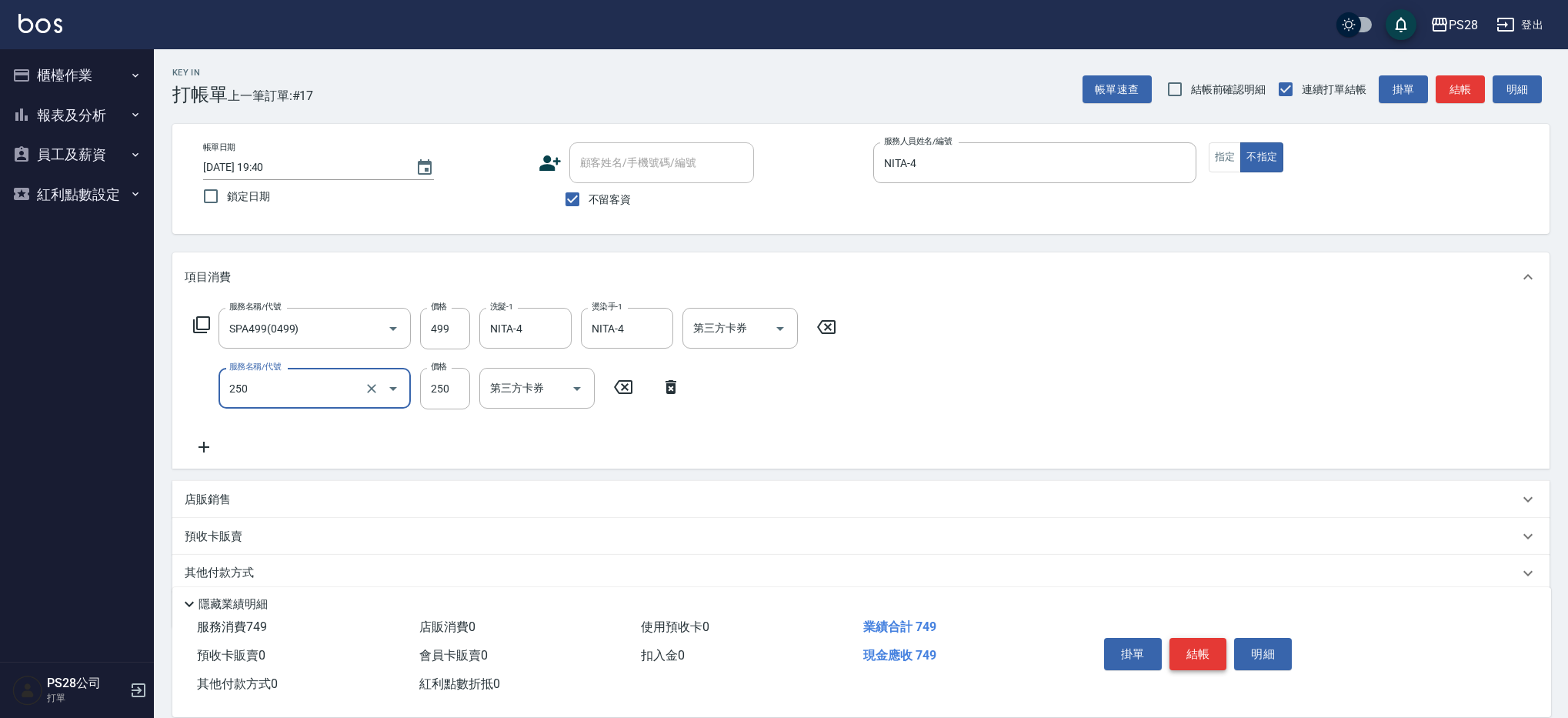
type input "單剪(250)"
type input "149"
click at [1207, 651] on button "結帳" at bounding box center [1198, 654] width 58 height 32
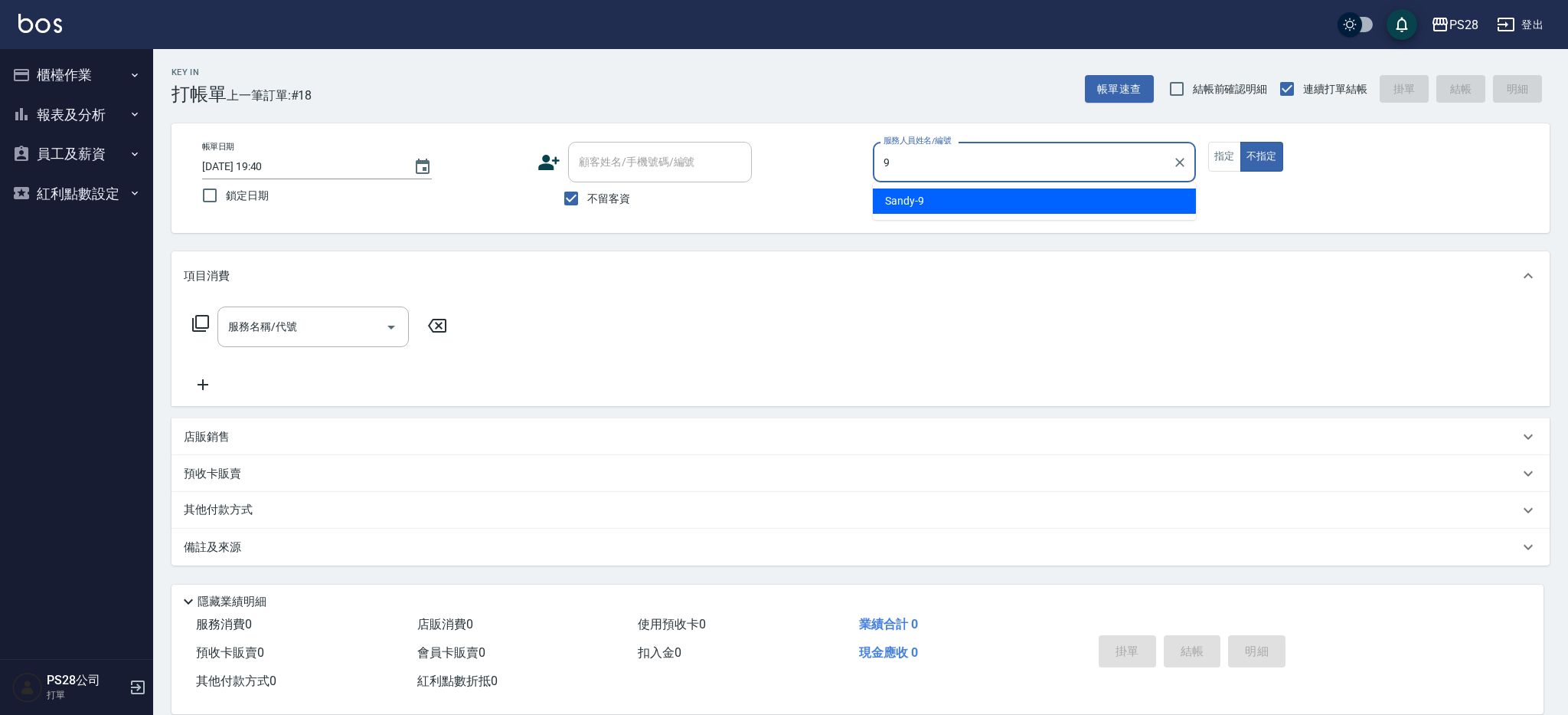
type input "Sandy-9"
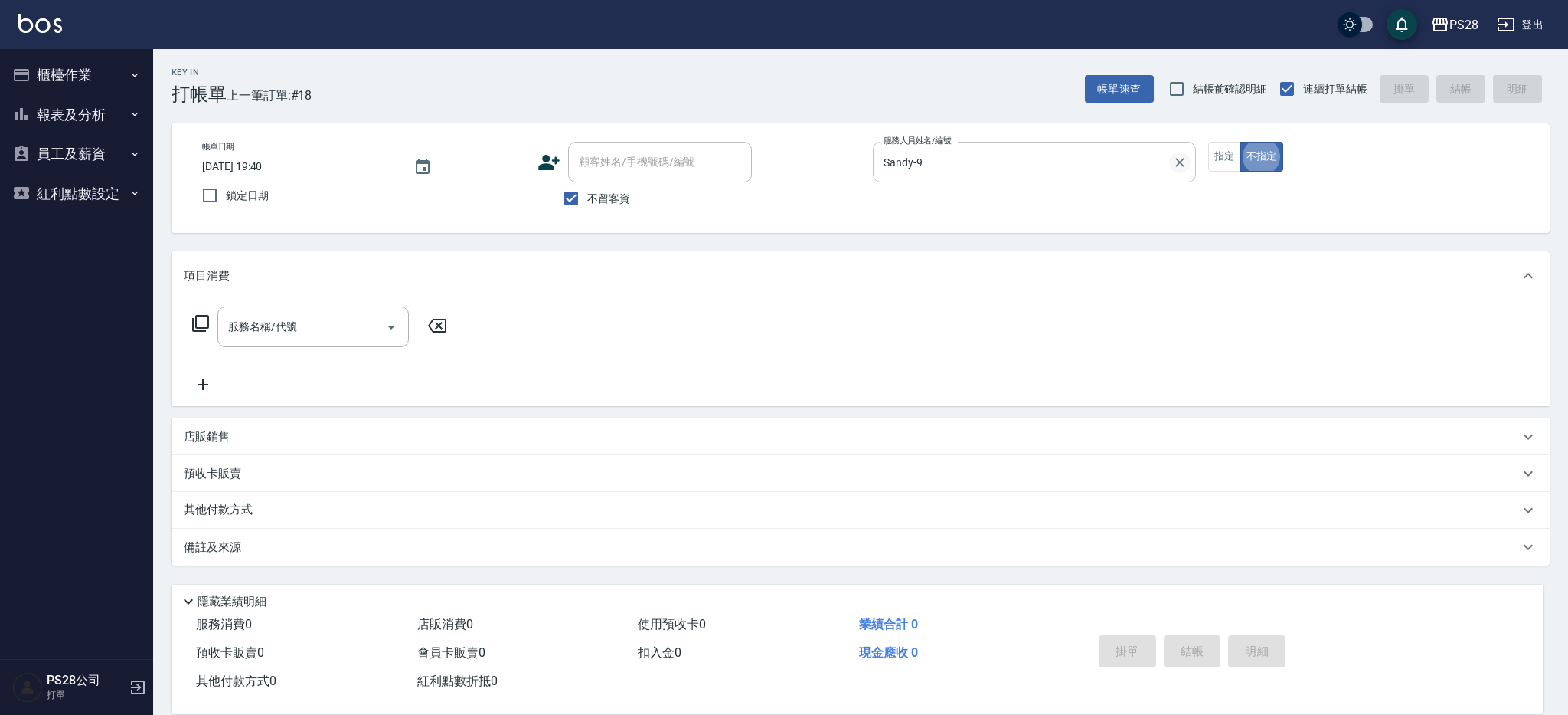
click at [1179, 161] on icon "Clear" at bounding box center [1179, 162] width 9 height 9
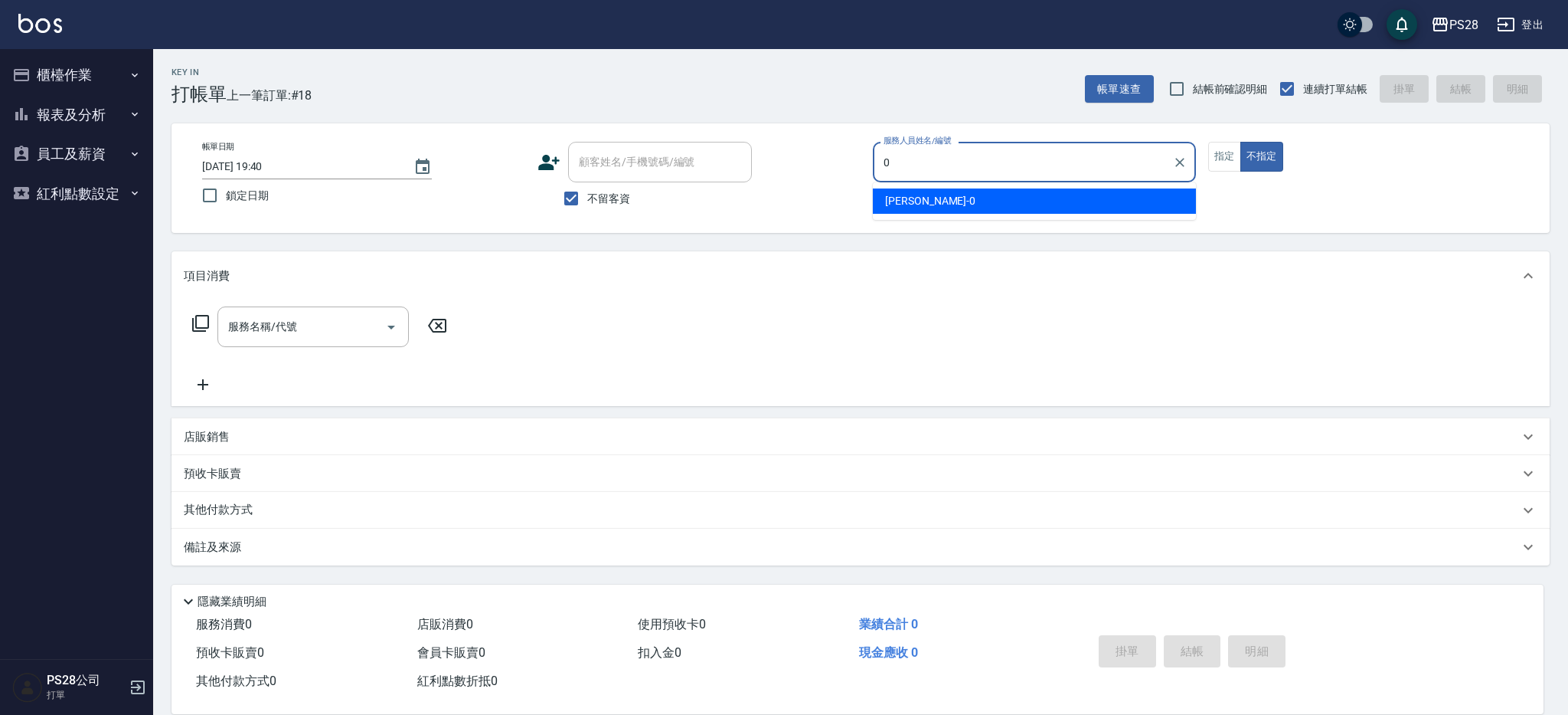
type input "Ariel-0"
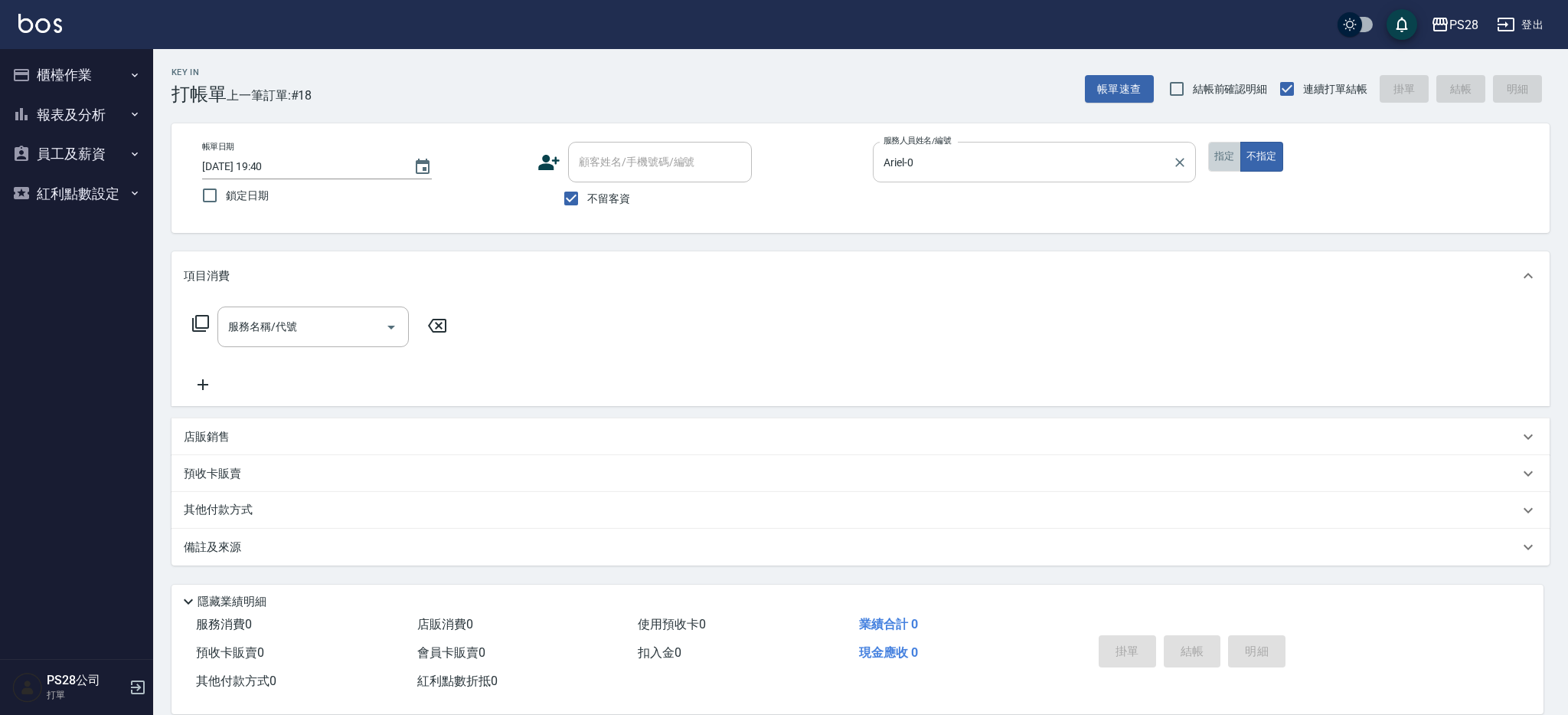
drag, startPoint x: 1224, startPoint y: 147, endPoint x: 1134, endPoint y: 142, distance: 90.1
click at [1224, 147] on button "指定" at bounding box center [1224, 156] width 33 height 30
click at [351, 323] on input "服務名稱/代號" at bounding box center [301, 327] width 155 height 27
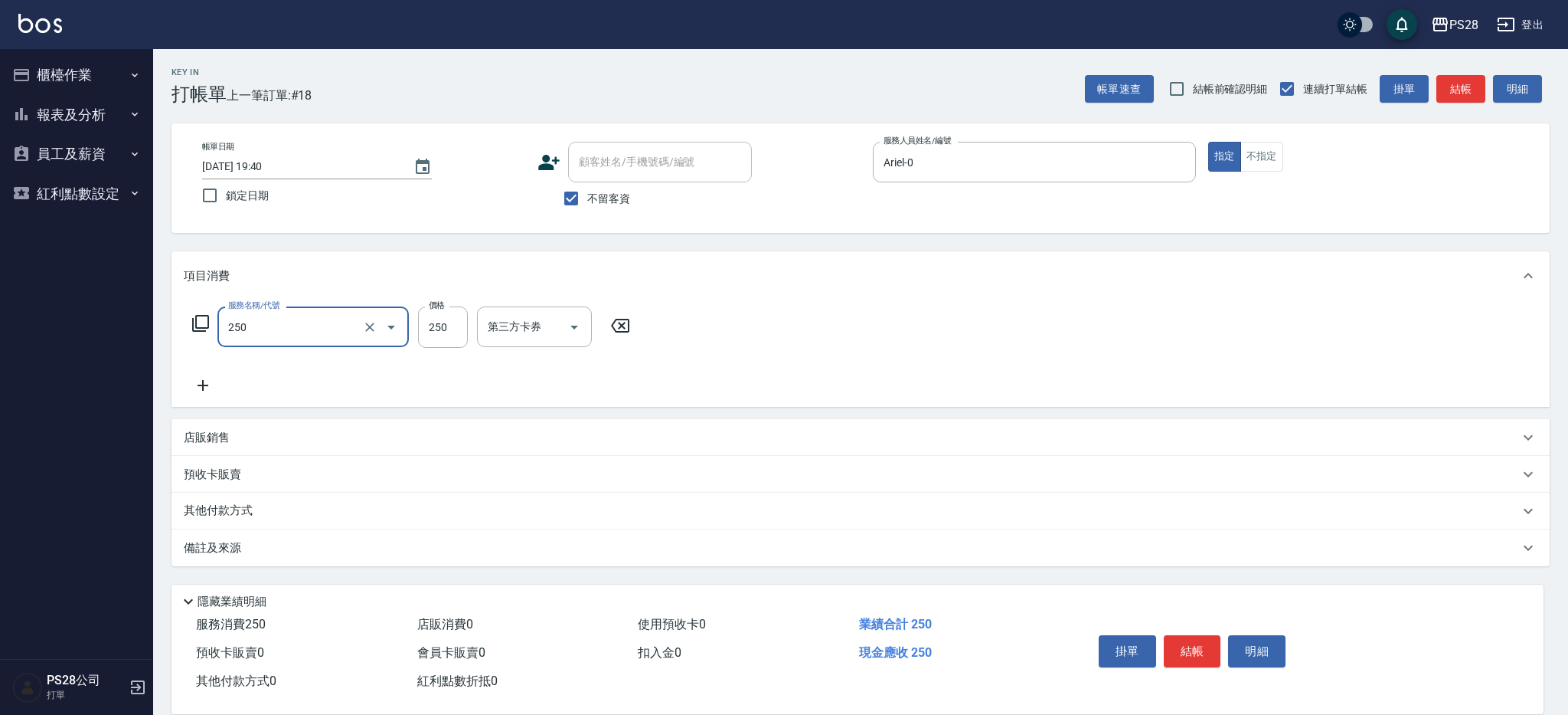
type input "單剪(250)"
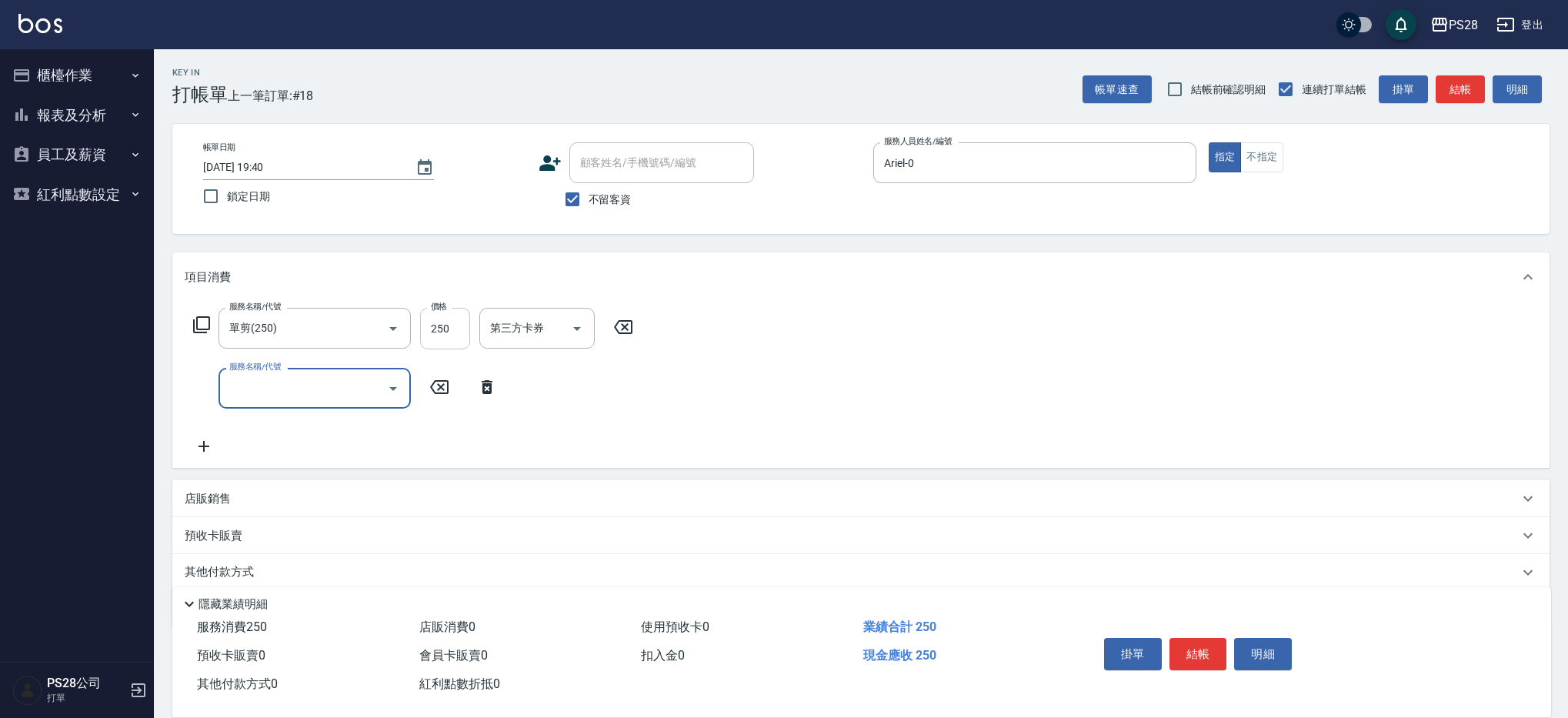
click at [458, 331] on input "250" at bounding box center [446, 328] width 50 height 41
type input "300"
type input "洗髮(100)"
type input "Ariel-0"
click at [1192, 638] on button "結帳" at bounding box center [1198, 654] width 58 height 32
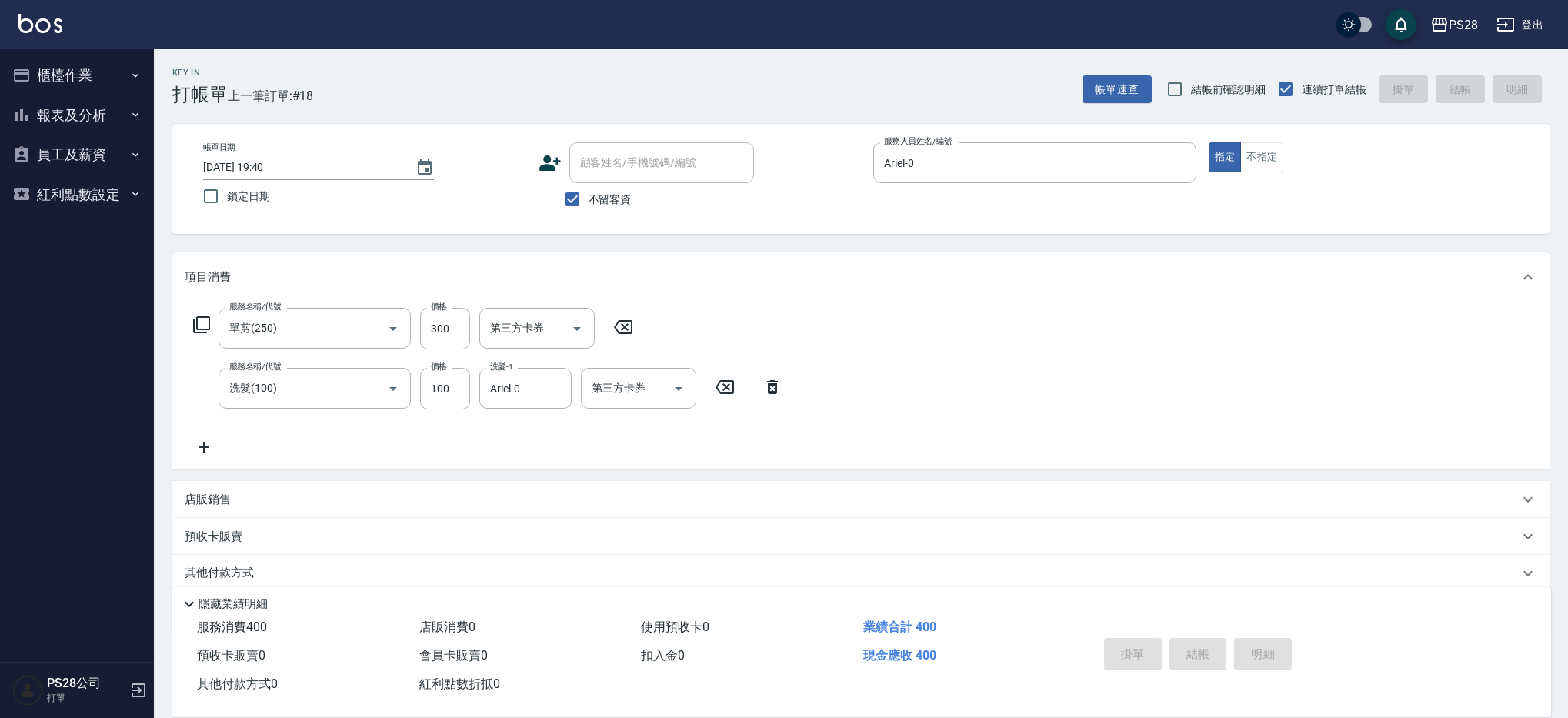
type input "[DATE] 19:41"
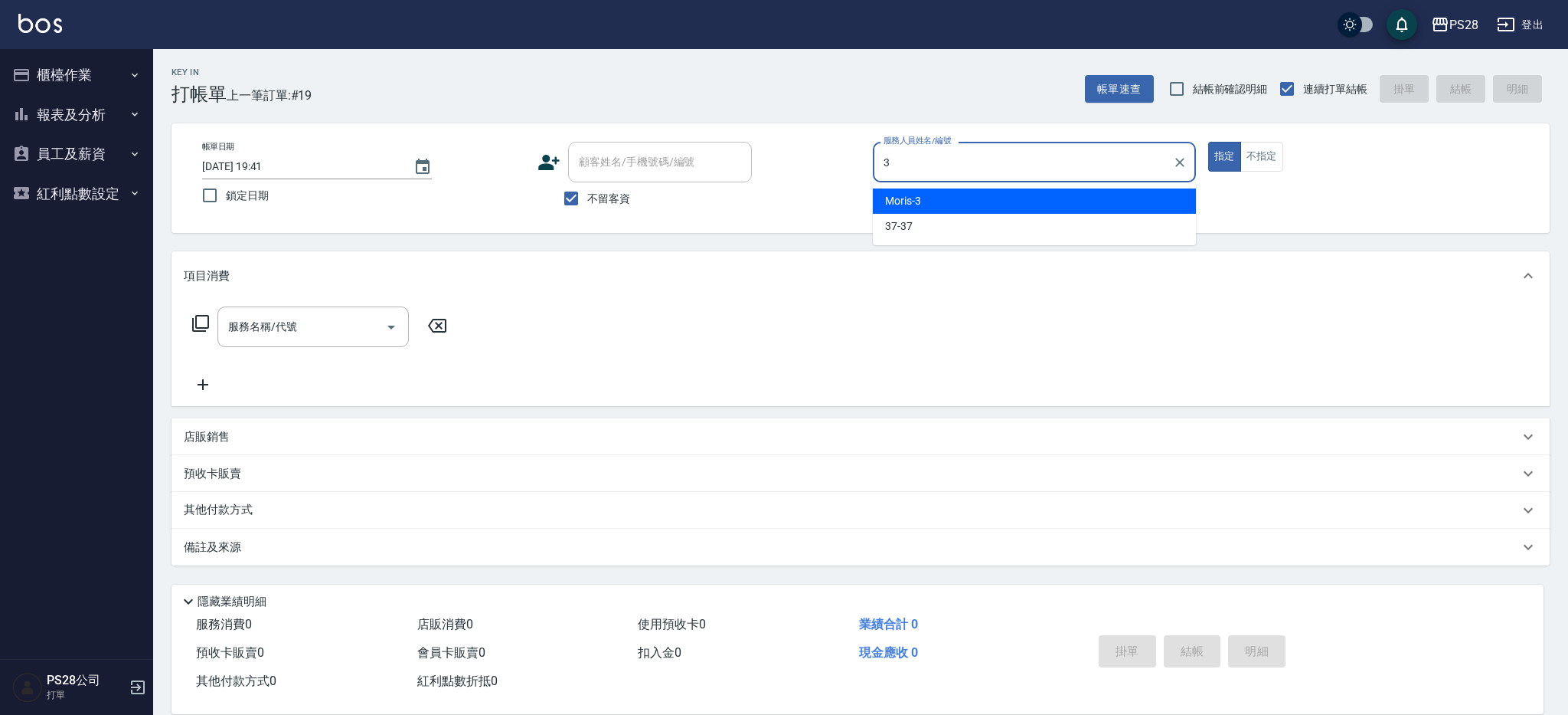
type input "Moris-3"
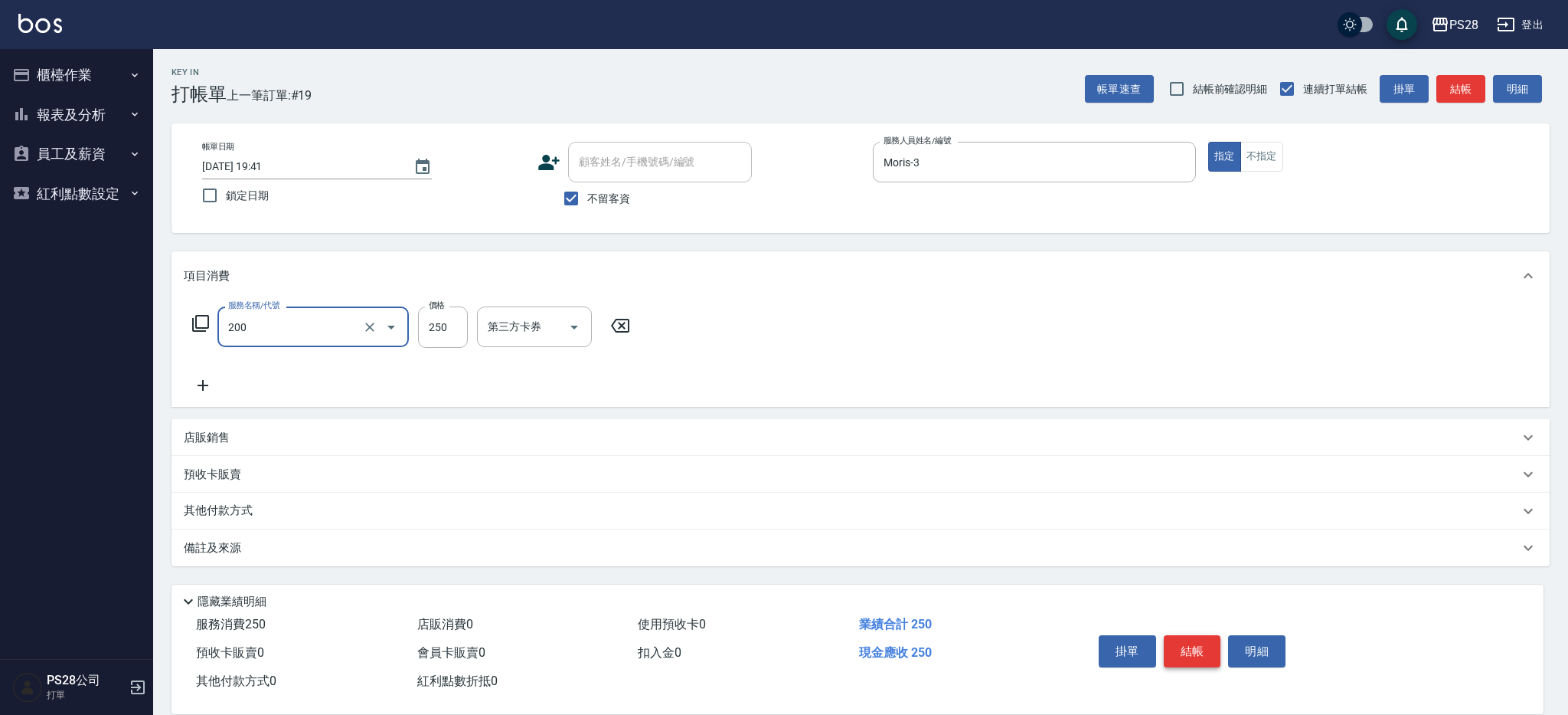
type input "New洗專案(200)"
type input "280"
type input "Moris-3"
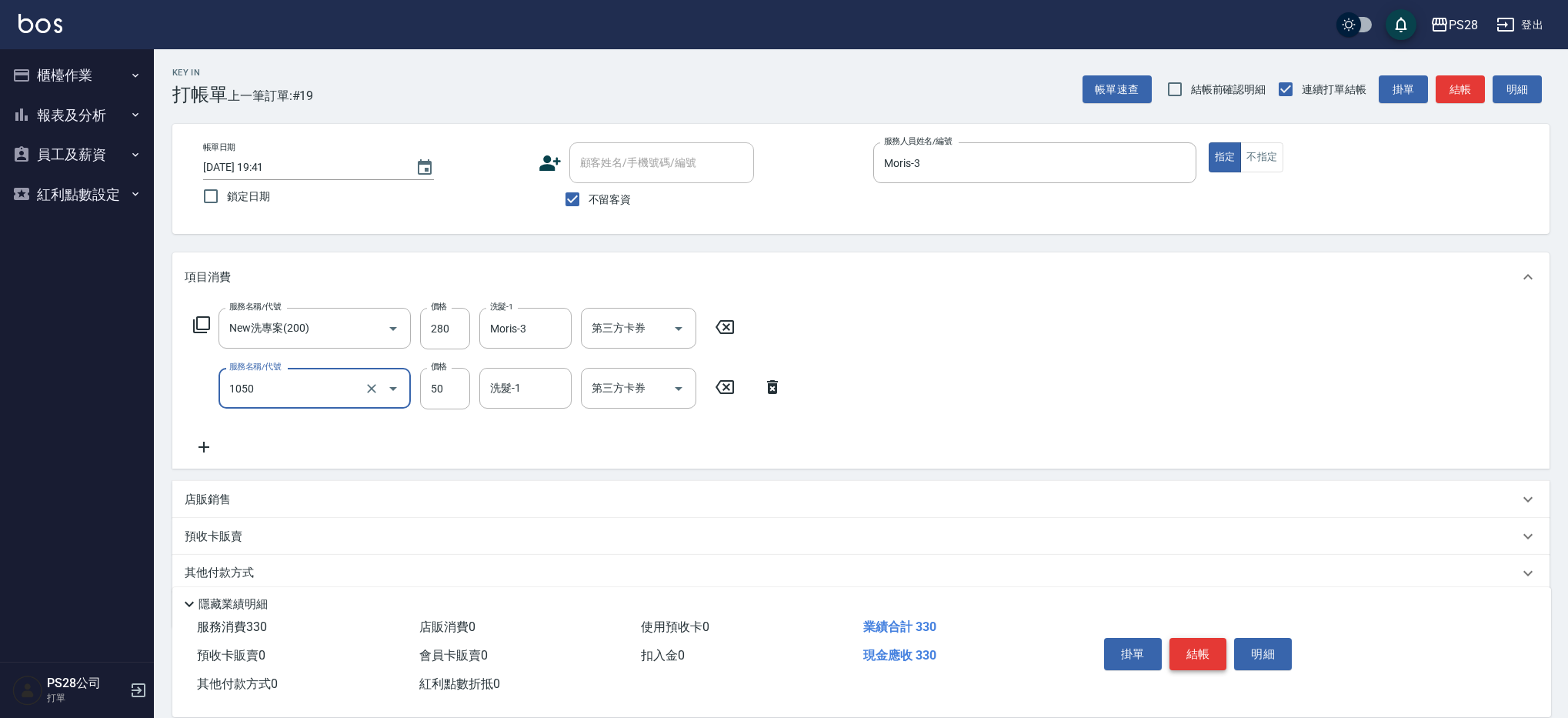
type input "精油(1050)"
type input "Moris-3"
click at [673, 328] on icon "Open" at bounding box center [679, 328] width 19 height 19
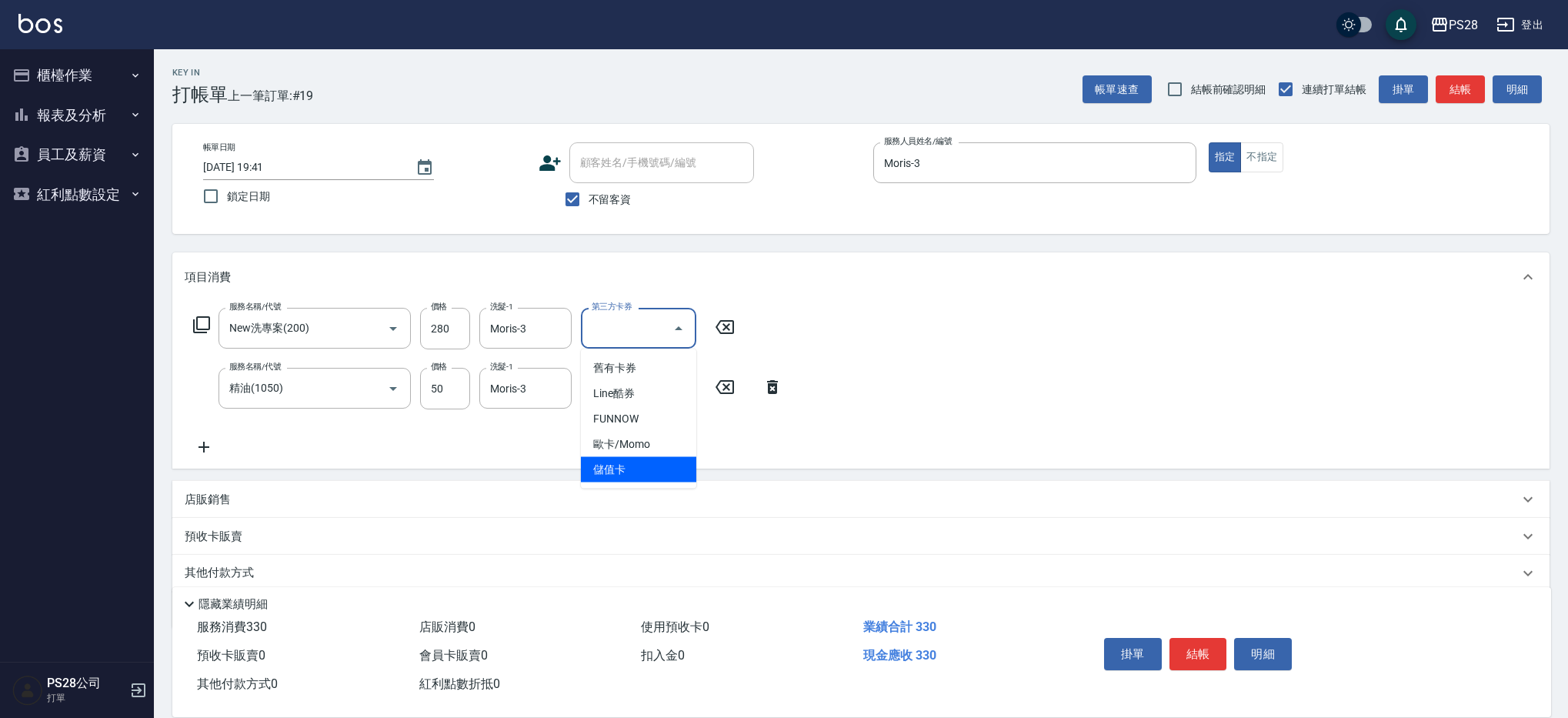
click at [653, 461] on span "儲值卡" at bounding box center [638, 470] width 115 height 25
type input "儲值卡"
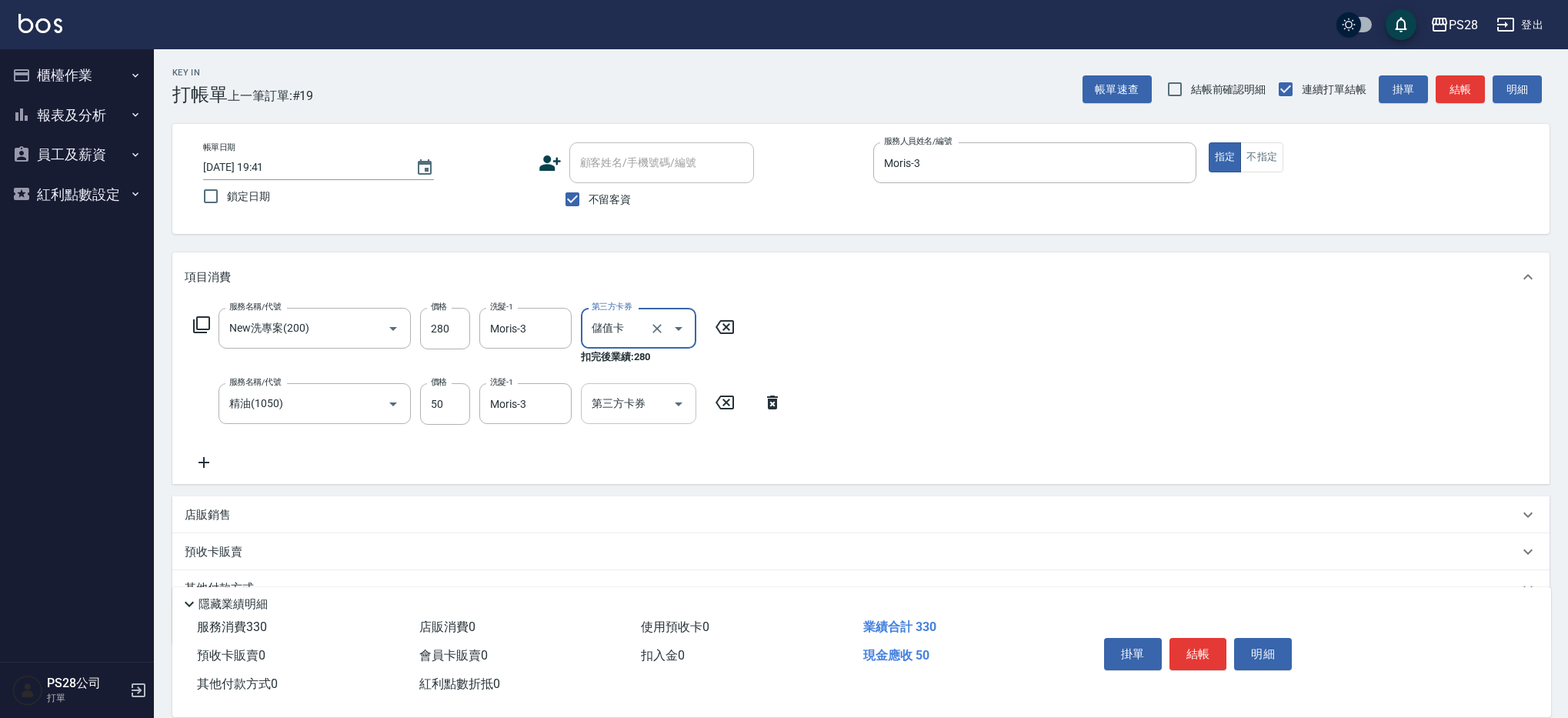
click at [675, 411] on icon "Open" at bounding box center [679, 404] width 19 height 19
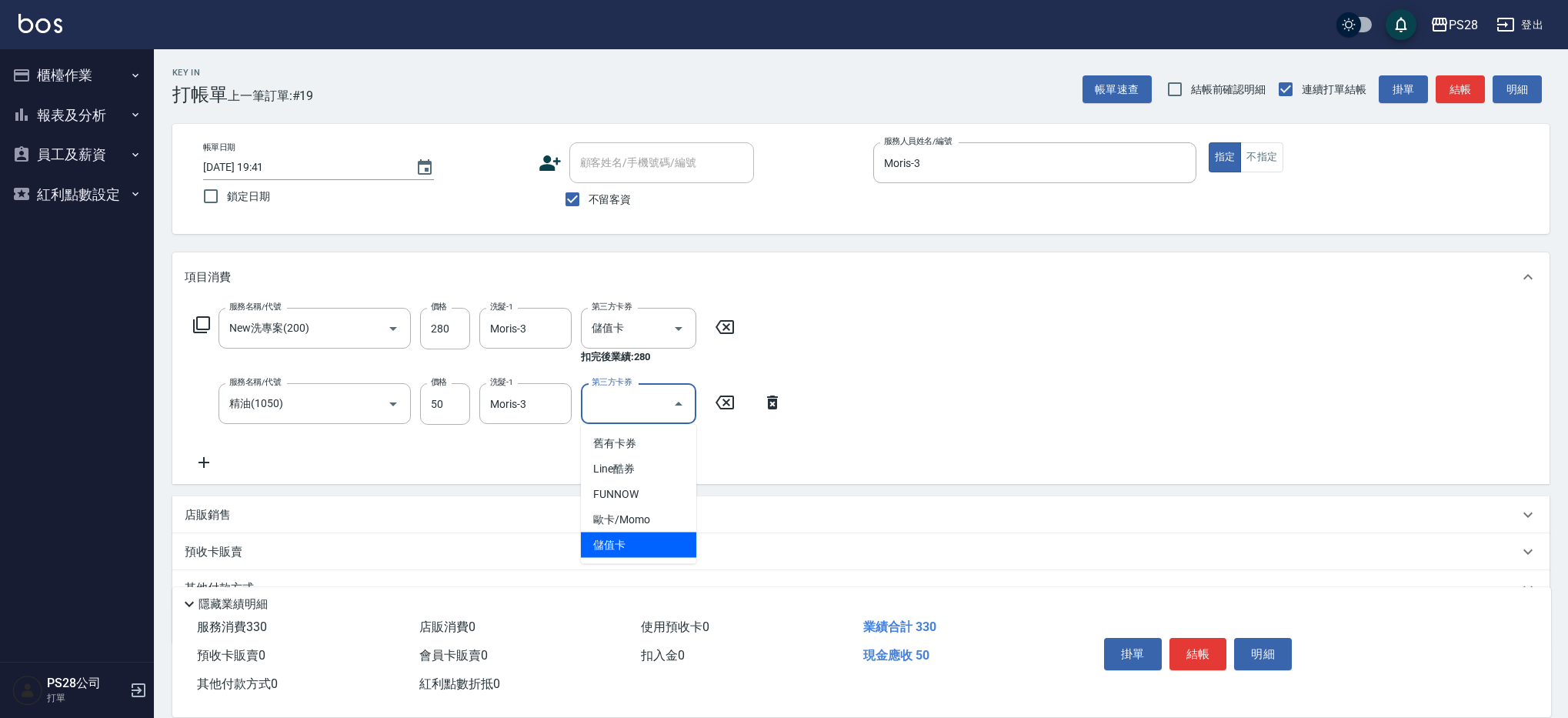
click at [649, 539] on span "儲值卡" at bounding box center [638, 545] width 115 height 25
type input "儲值卡"
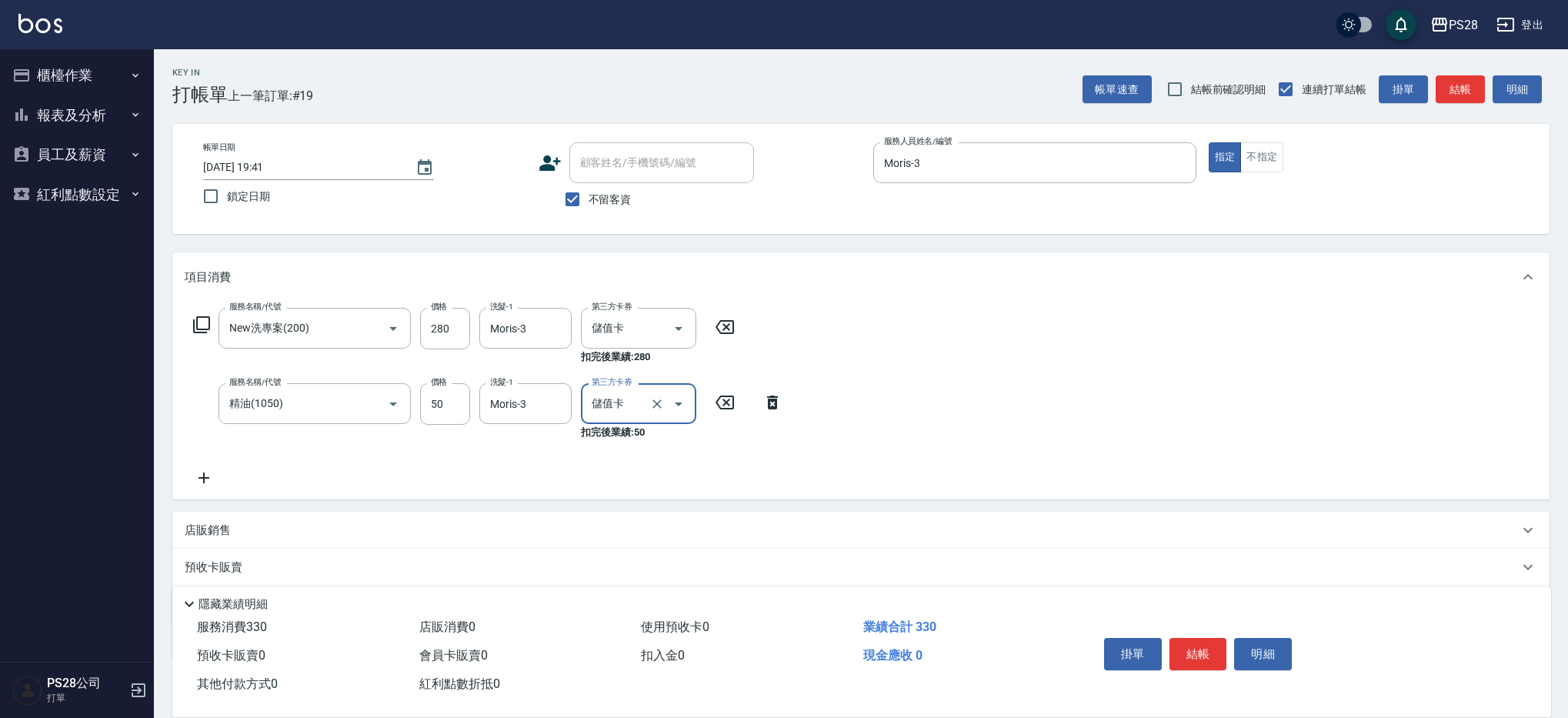
click at [1206, 653] on button "結帳" at bounding box center [1198, 654] width 58 height 32
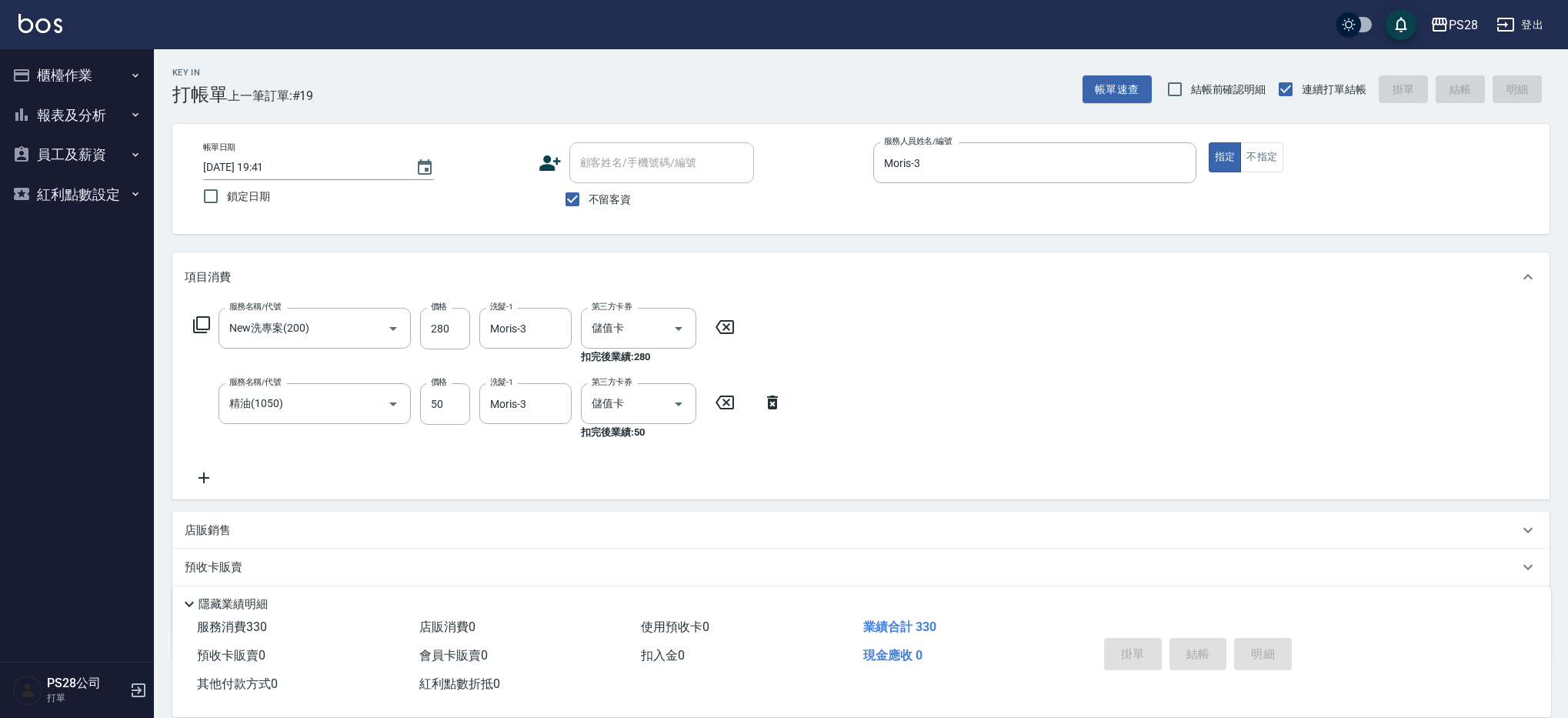
type input "[DATE] 19:43"
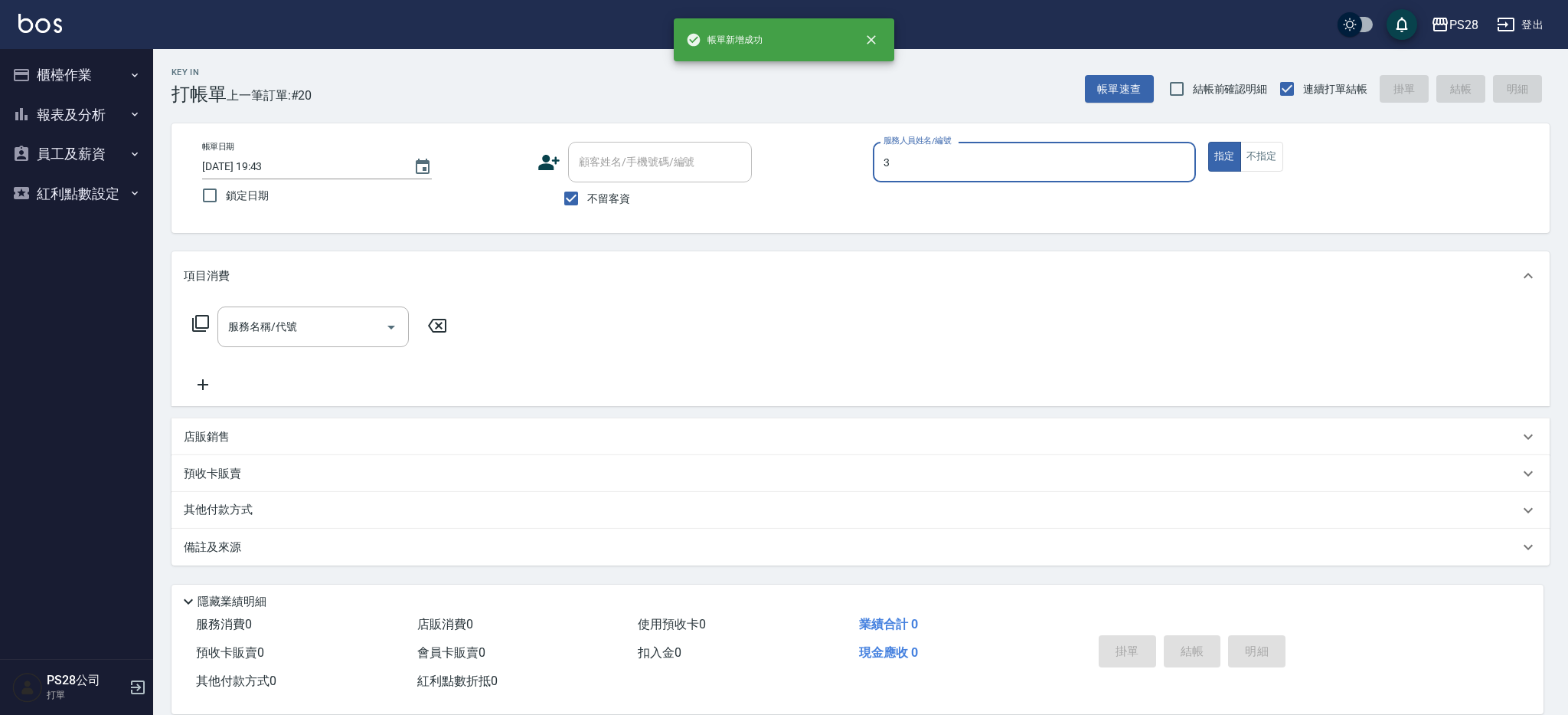
type input "Moris-3"
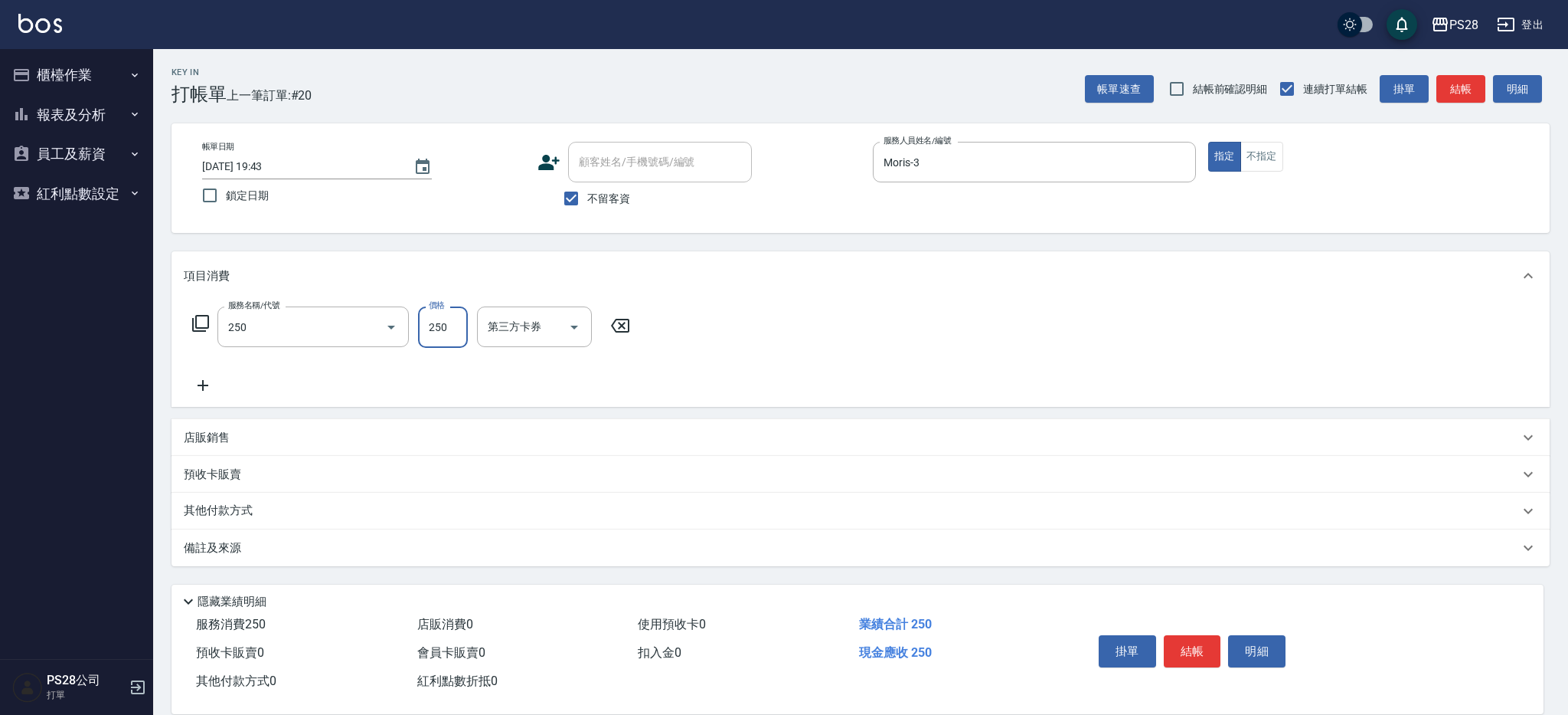
type input "單剪(250)"
type input "350"
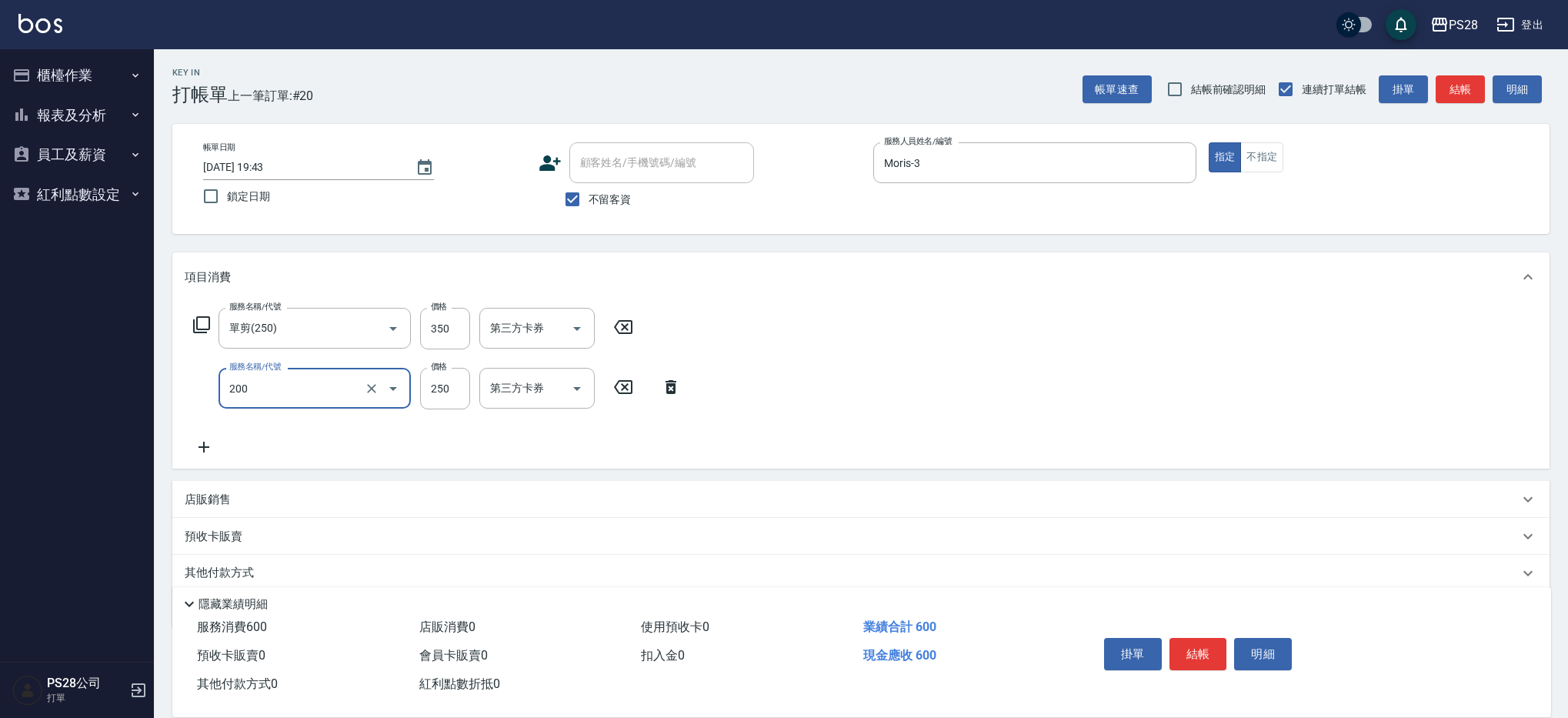
type input "New洗專案(200)"
type input "200"
click at [564, 338] on div at bounding box center [576, 328] width 23 height 40
click at [571, 330] on icon "Open" at bounding box center [577, 328] width 19 height 19
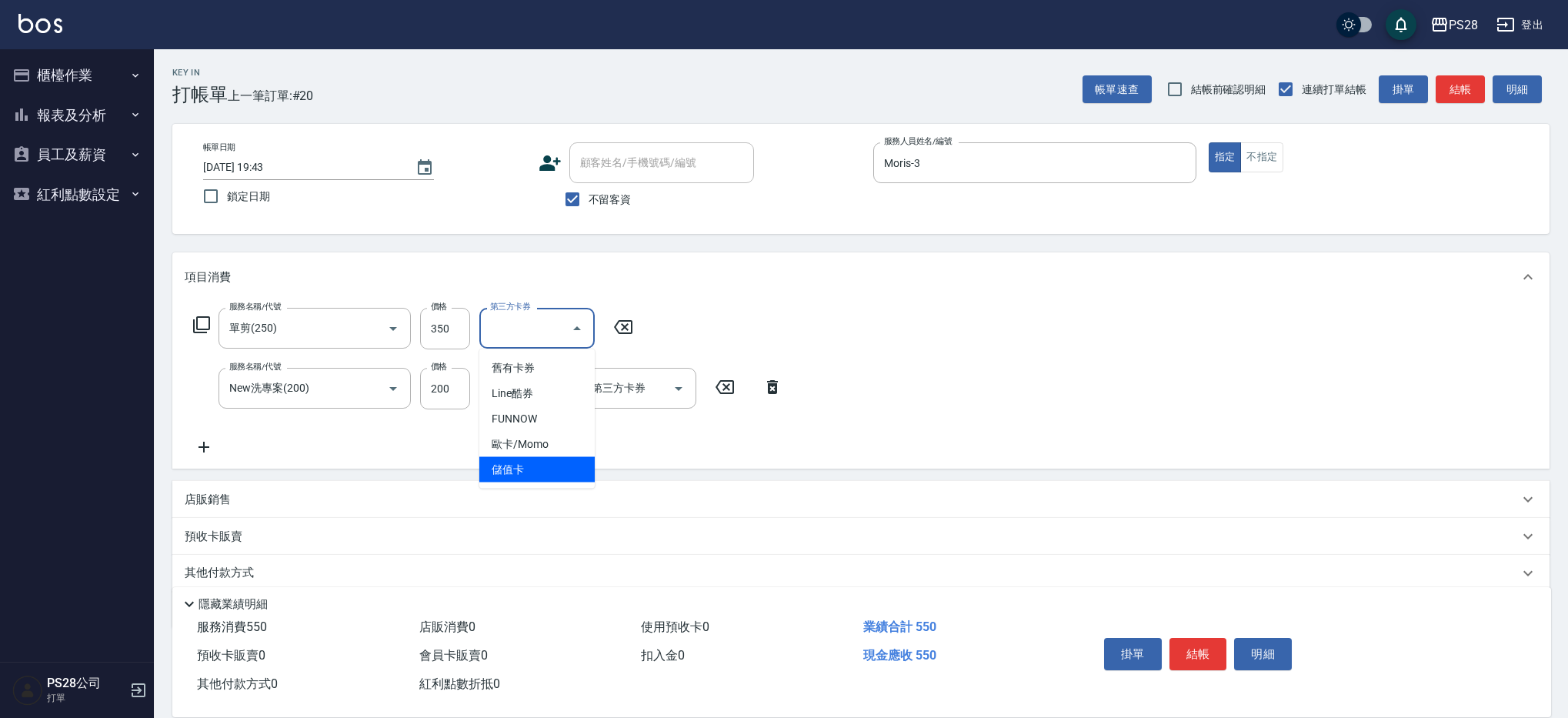
drag, startPoint x: 511, startPoint y: 474, endPoint x: 518, endPoint y: 469, distance: 8.6
click at [511, 474] on span "儲值卡" at bounding box center [537, 470] width 115 height 25
type input "儲值卡"
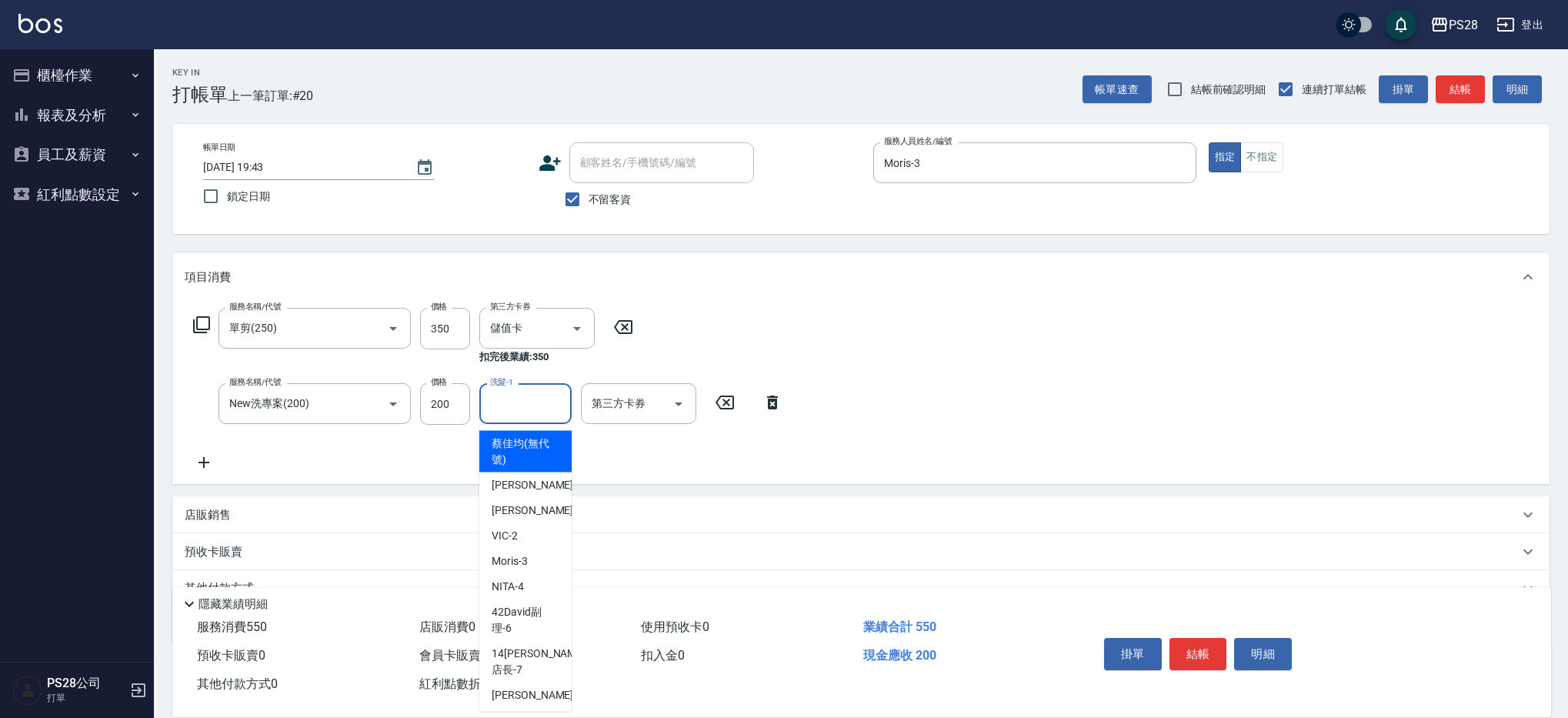
click at [537, 405] on input "洗髮-1" at bounding box center [525, 403] width 78 height 27
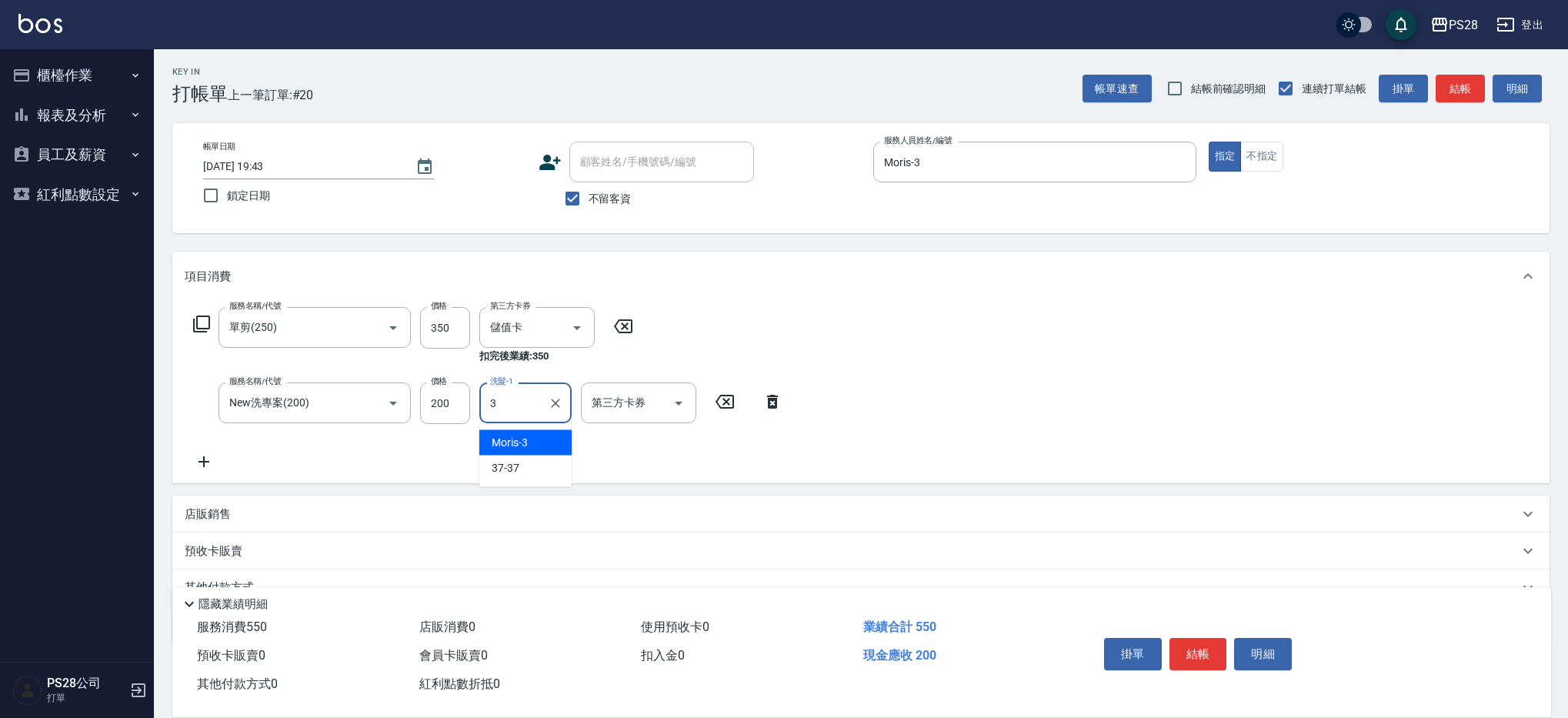
click at [505, 448] on span "Moris -3" at bounding box center [509, 443] width 36 height 16
type input "Moris-3"
click at [637, 403] on input "第三方卡券" at bounding box center [626, 403] width 78 height 27
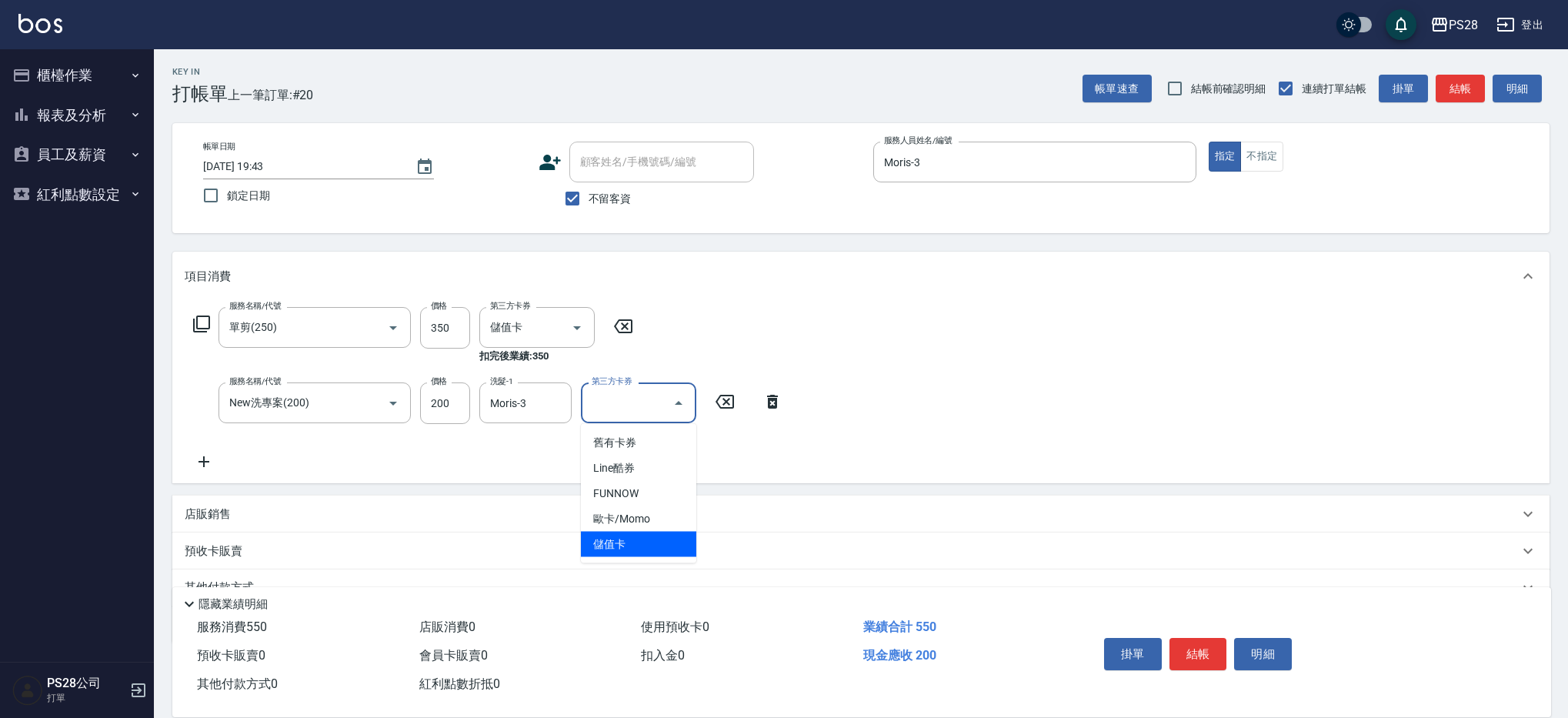
click at [617, 549] on span "儲值卡" at bounding box center [638, 544] width 115 height 25
type input "儲值卡"
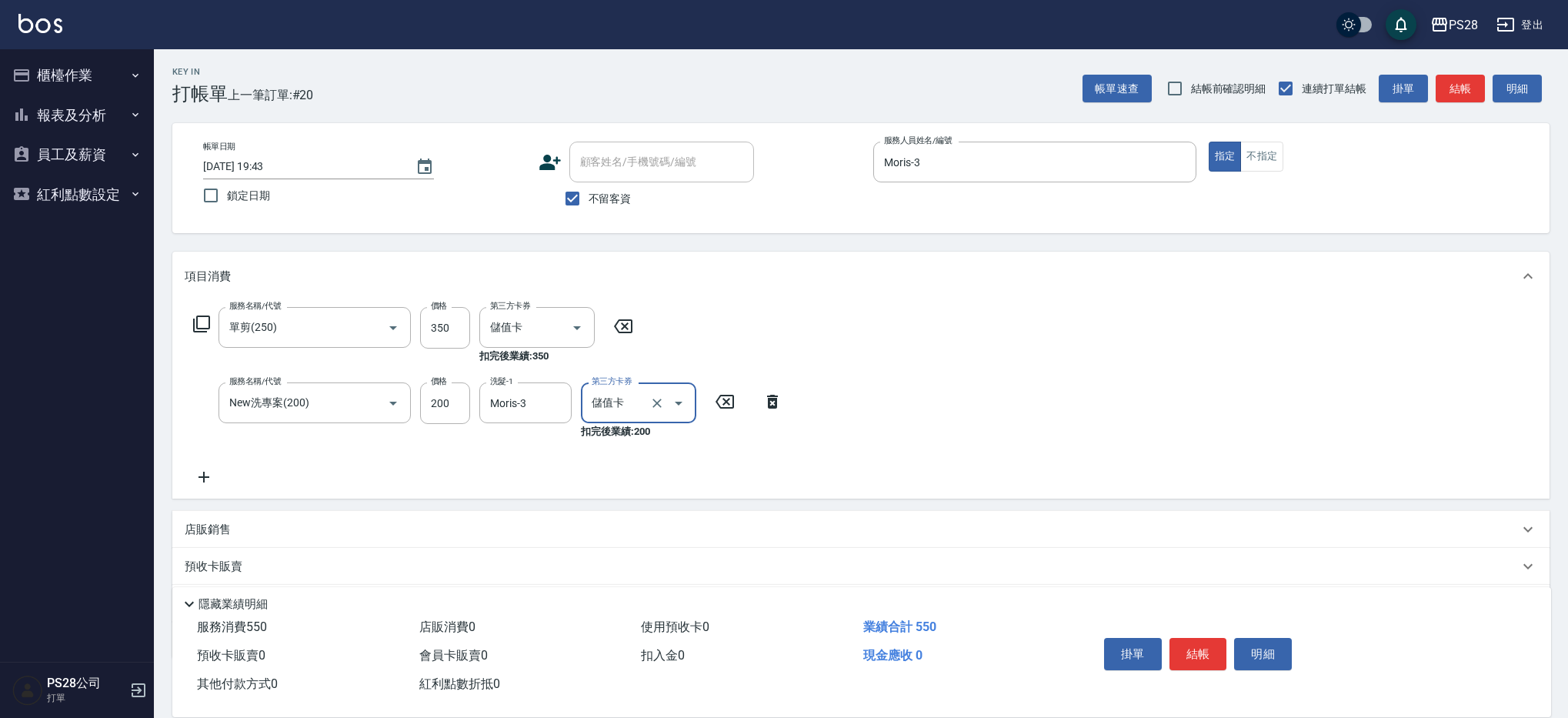
click at [1199, 642] on button "結帳" at bounding box center [1198, 654] width 58 height 32
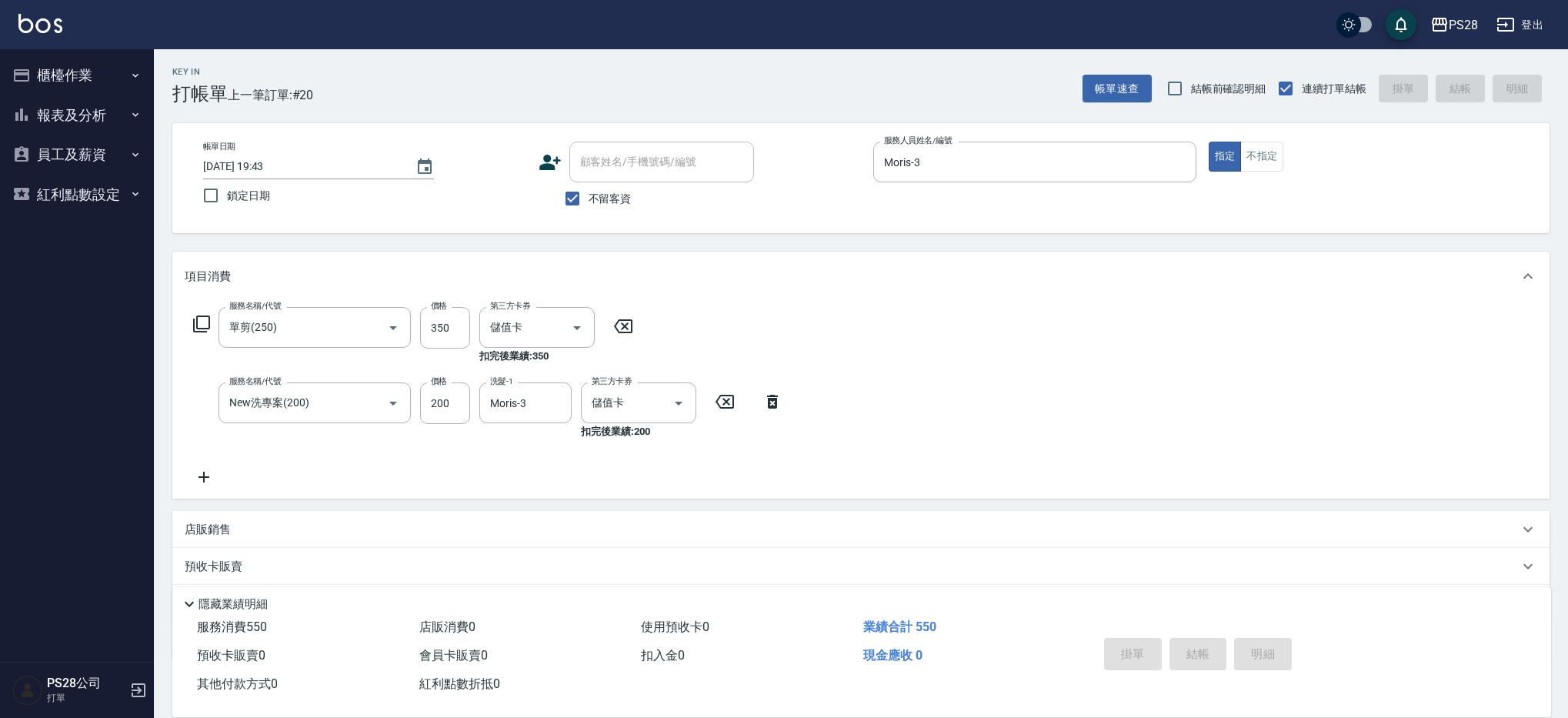
type input "[DATE] 19:44"
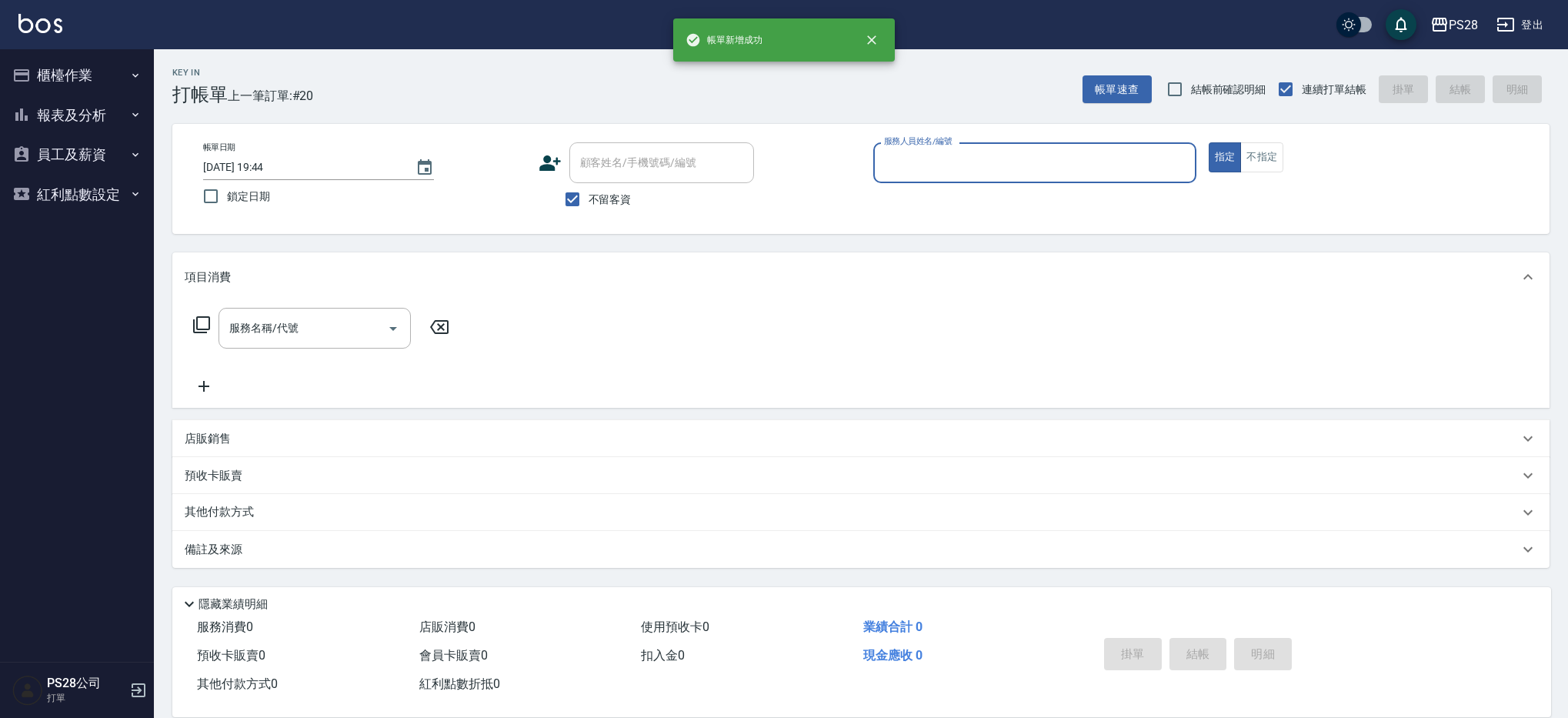
scroll to position [0, 0]
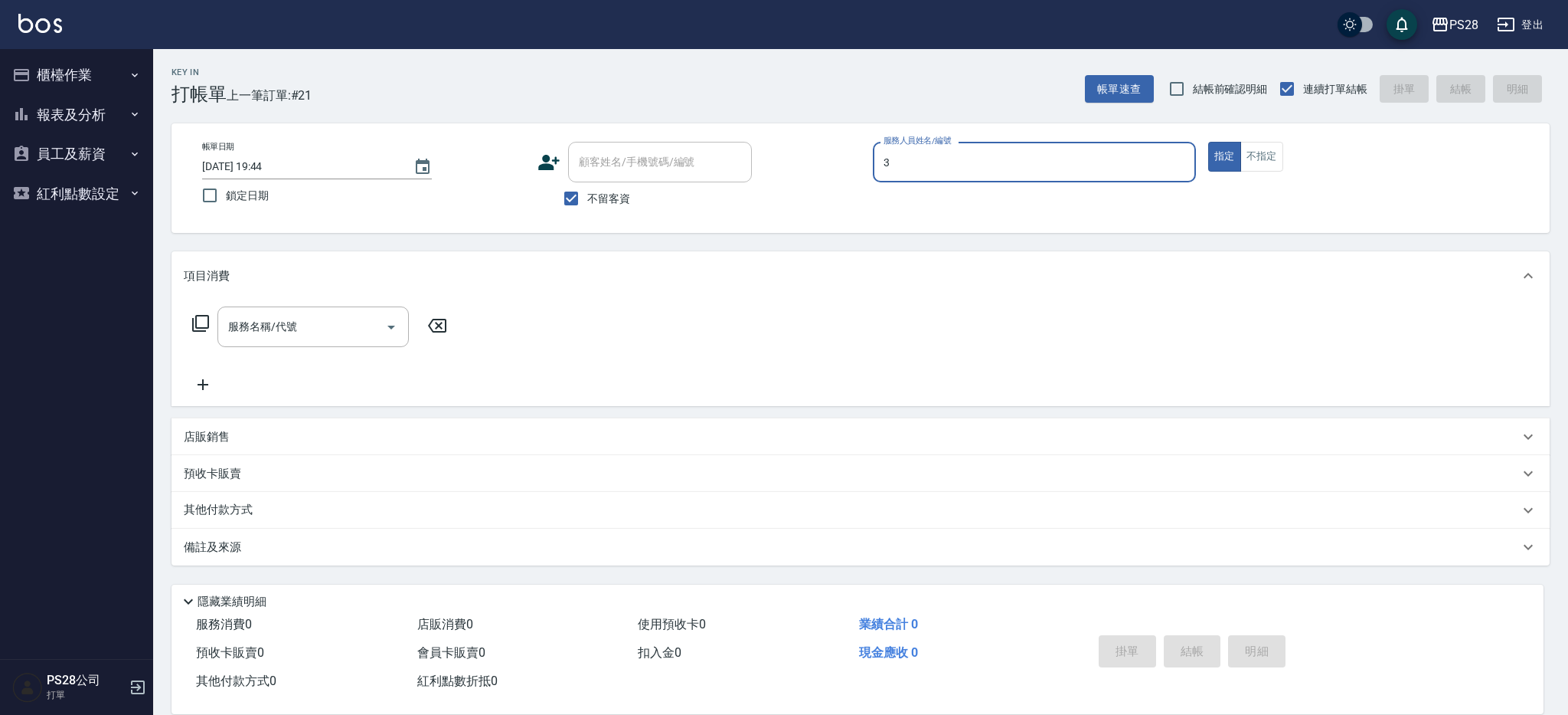
type input "Moris-3"
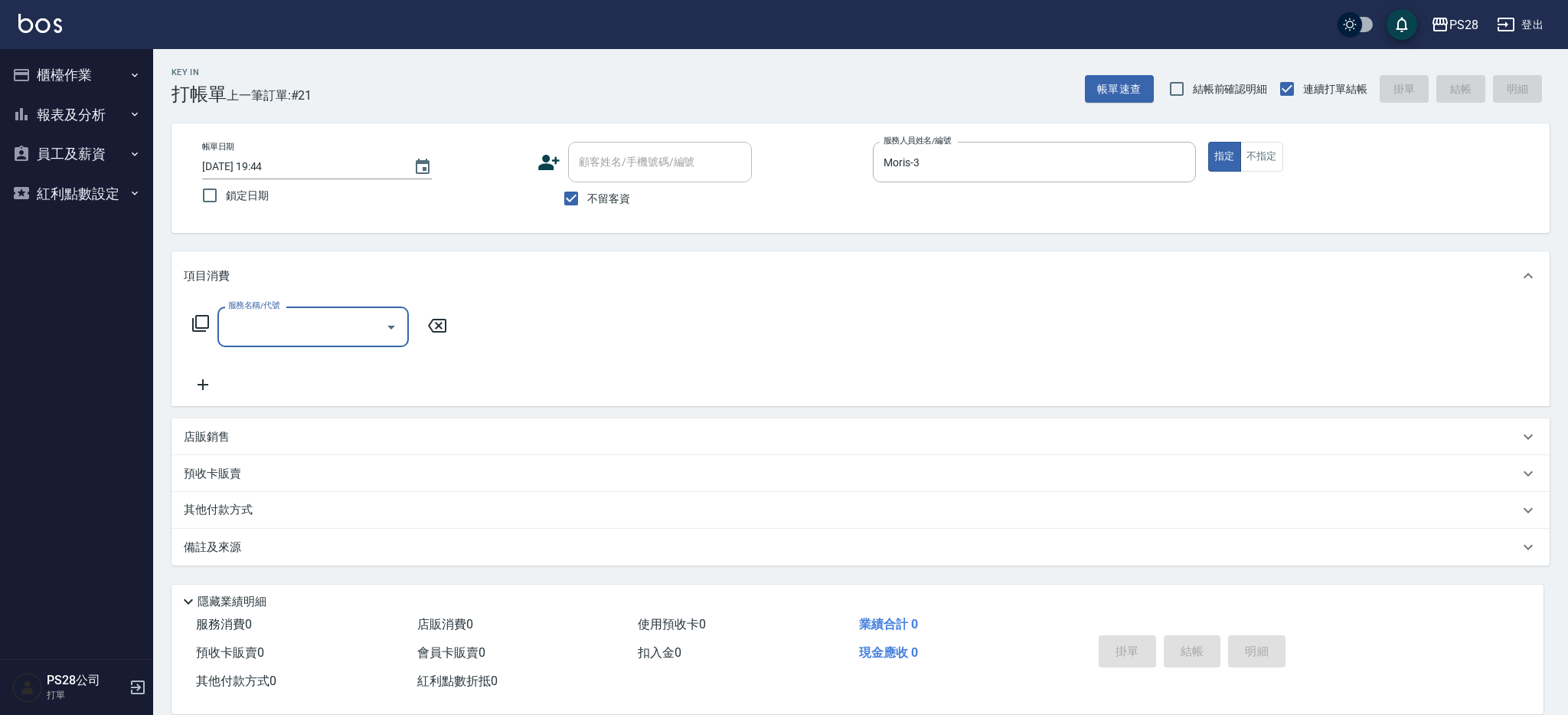
type input "2"
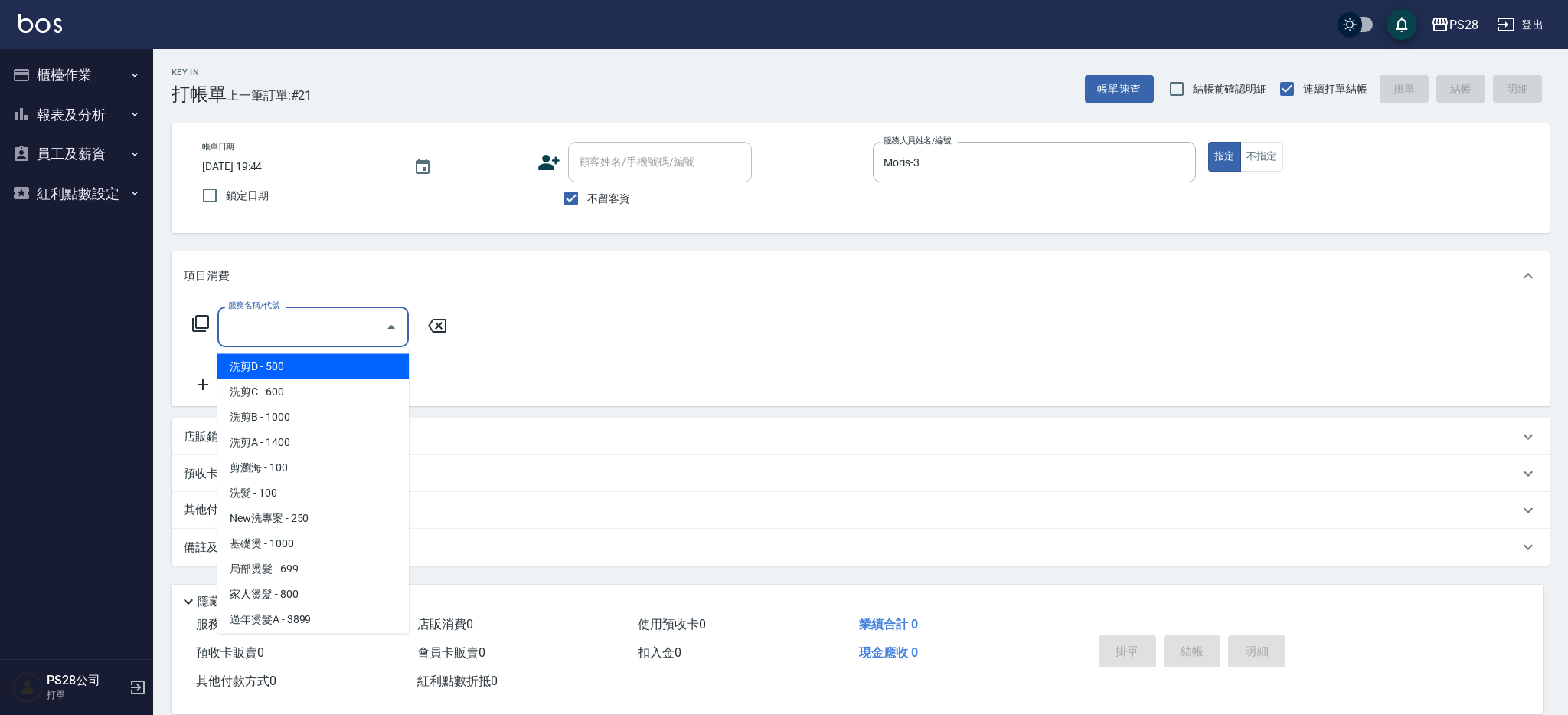
type input "2"
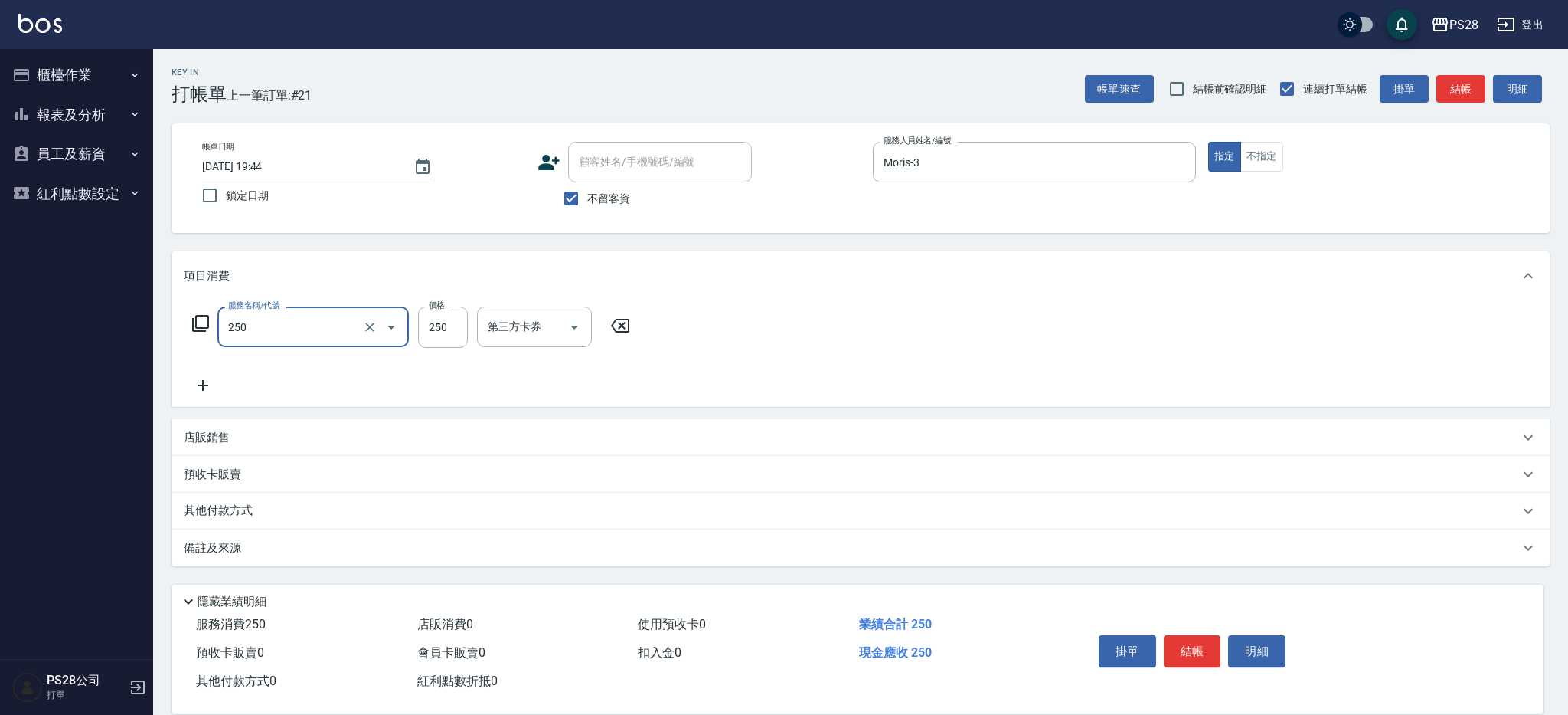
type input "單剪(250)"
type input "400"
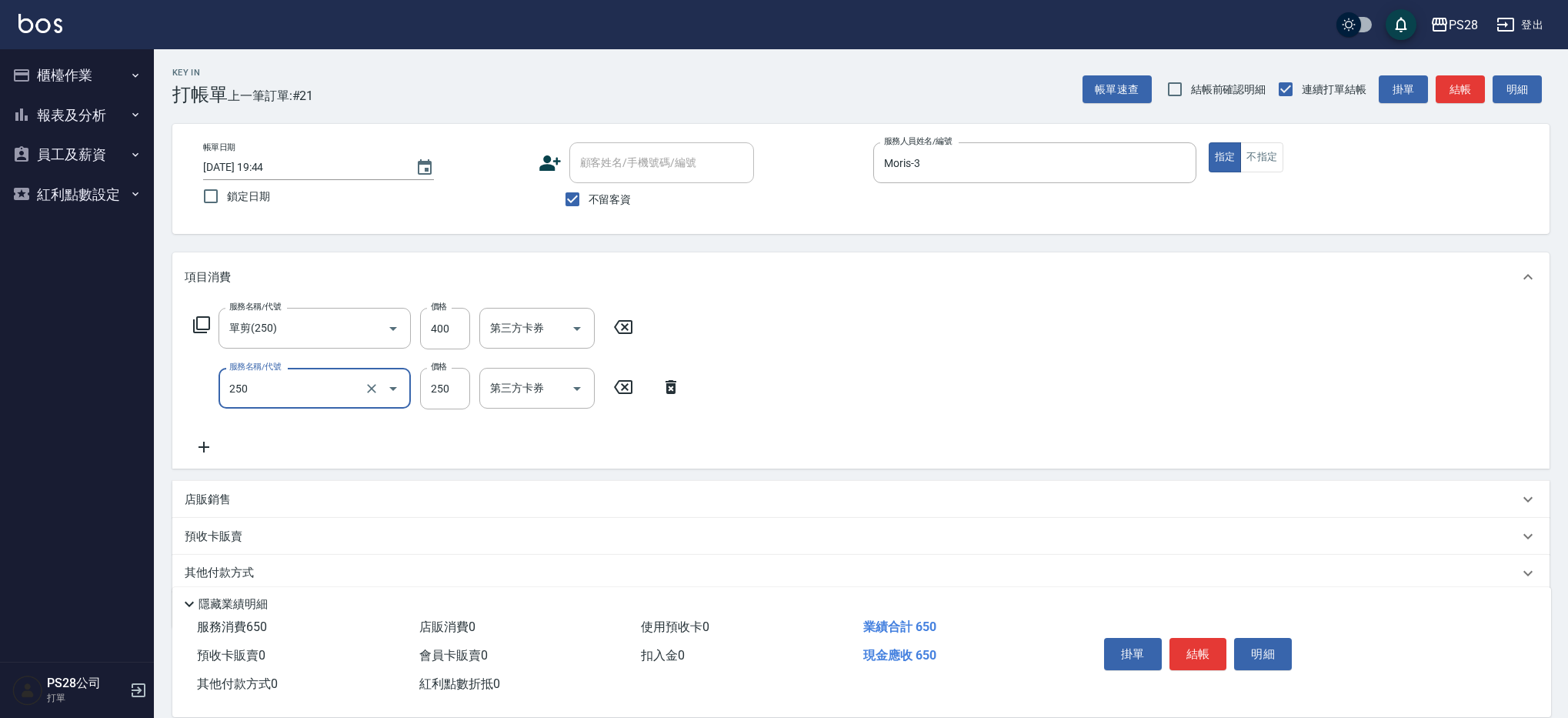
type input "單剪(250)"
click at [382, 399] on div at bounding box center [383, 388] width 43 height 40
type input "0"
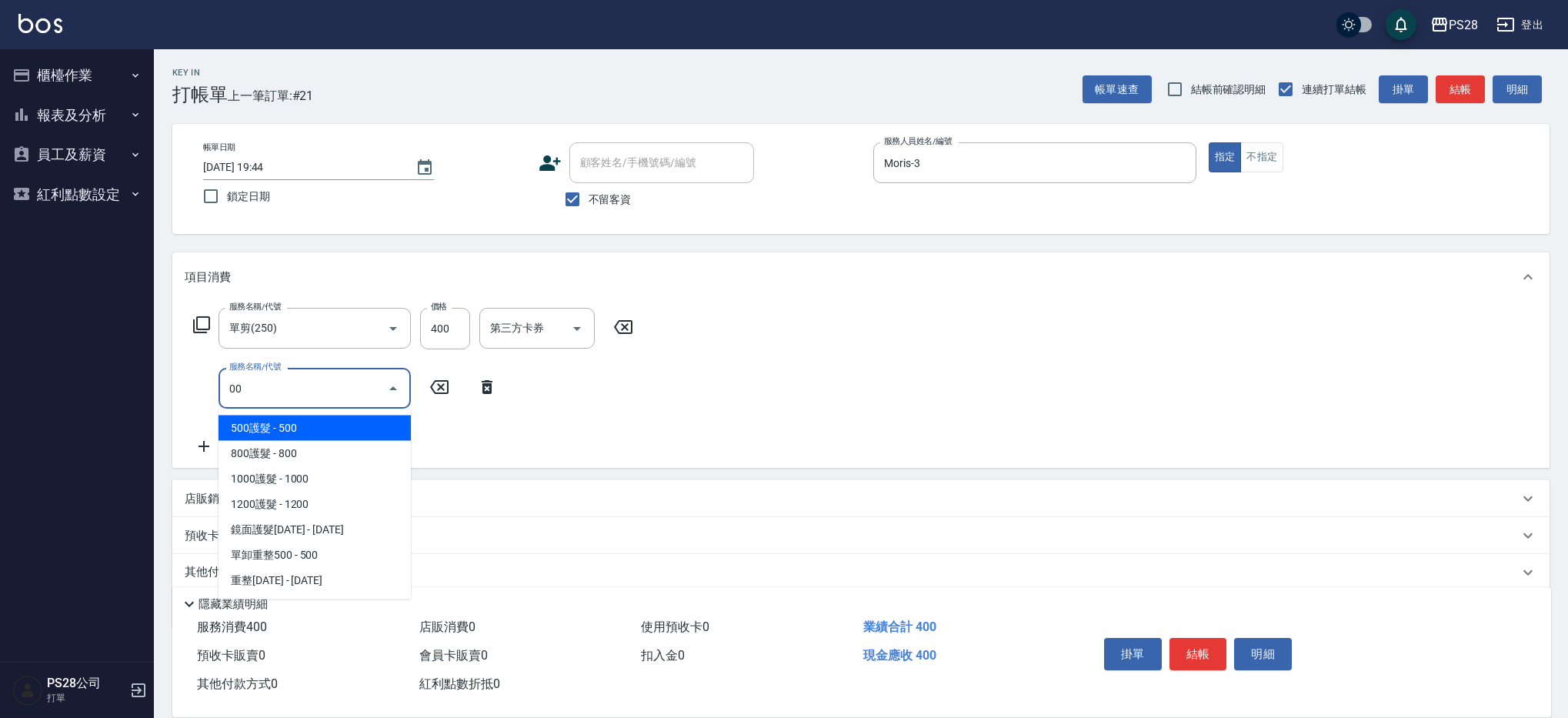
type input "0"
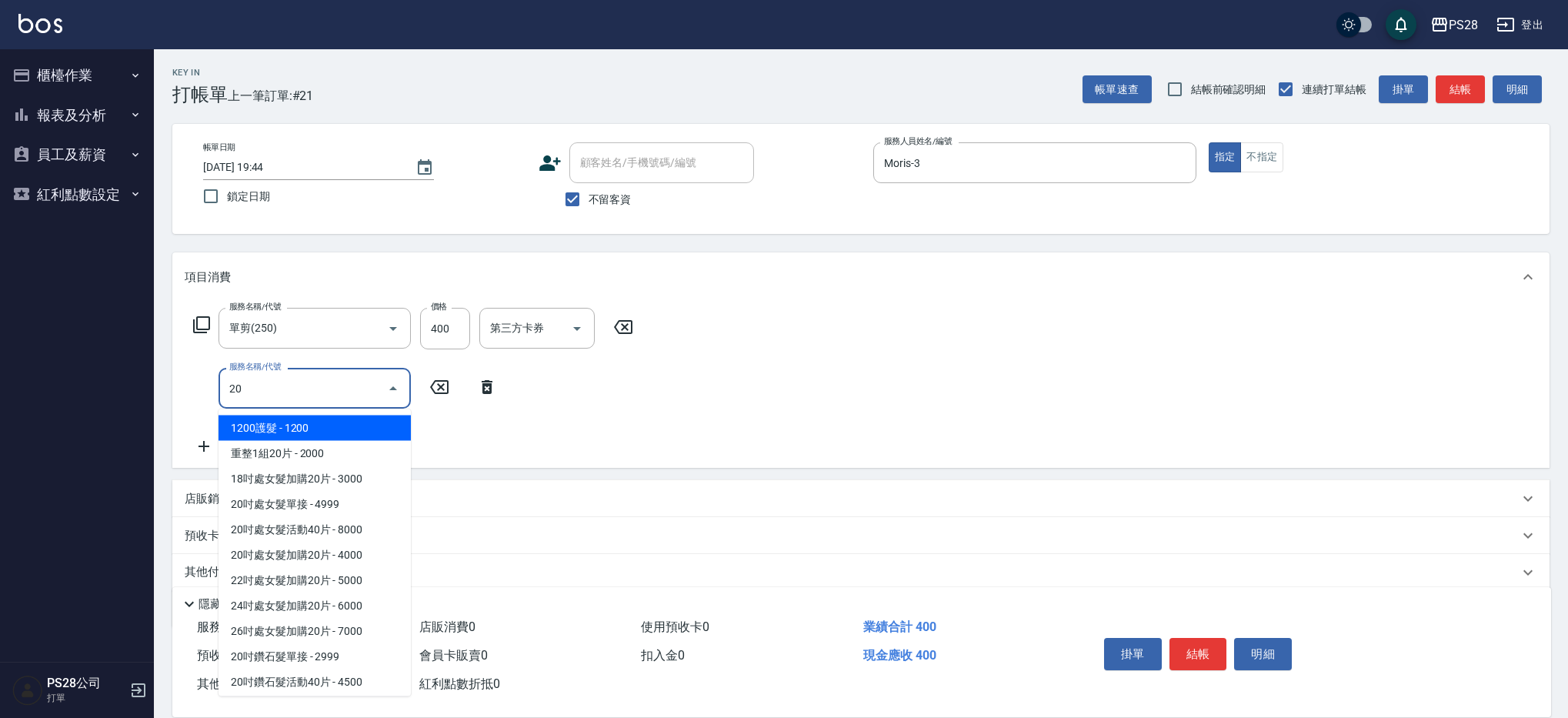
type input "1200護髮(407)"
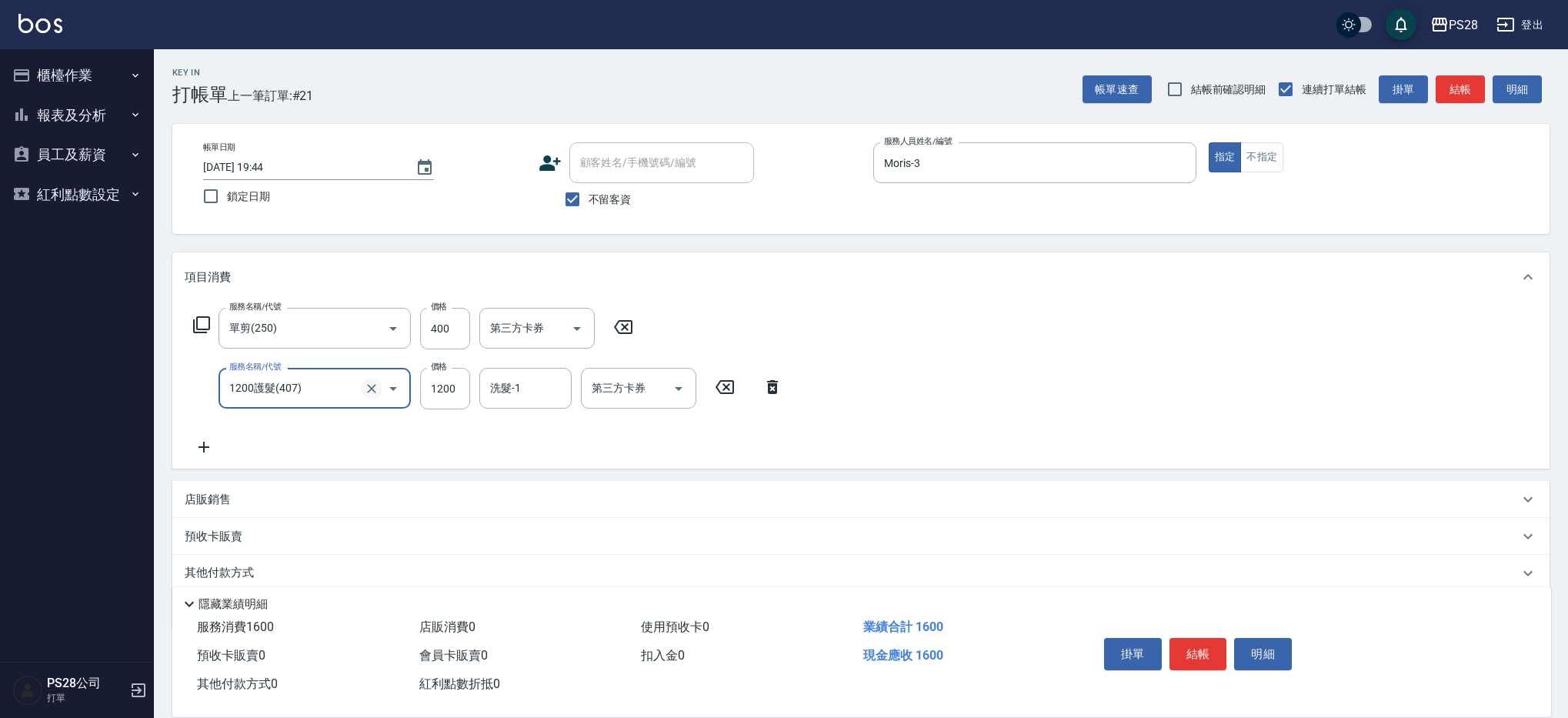
click at [368, 379] on button "Clear" at bounding box center [372, 389] width 22 height 22
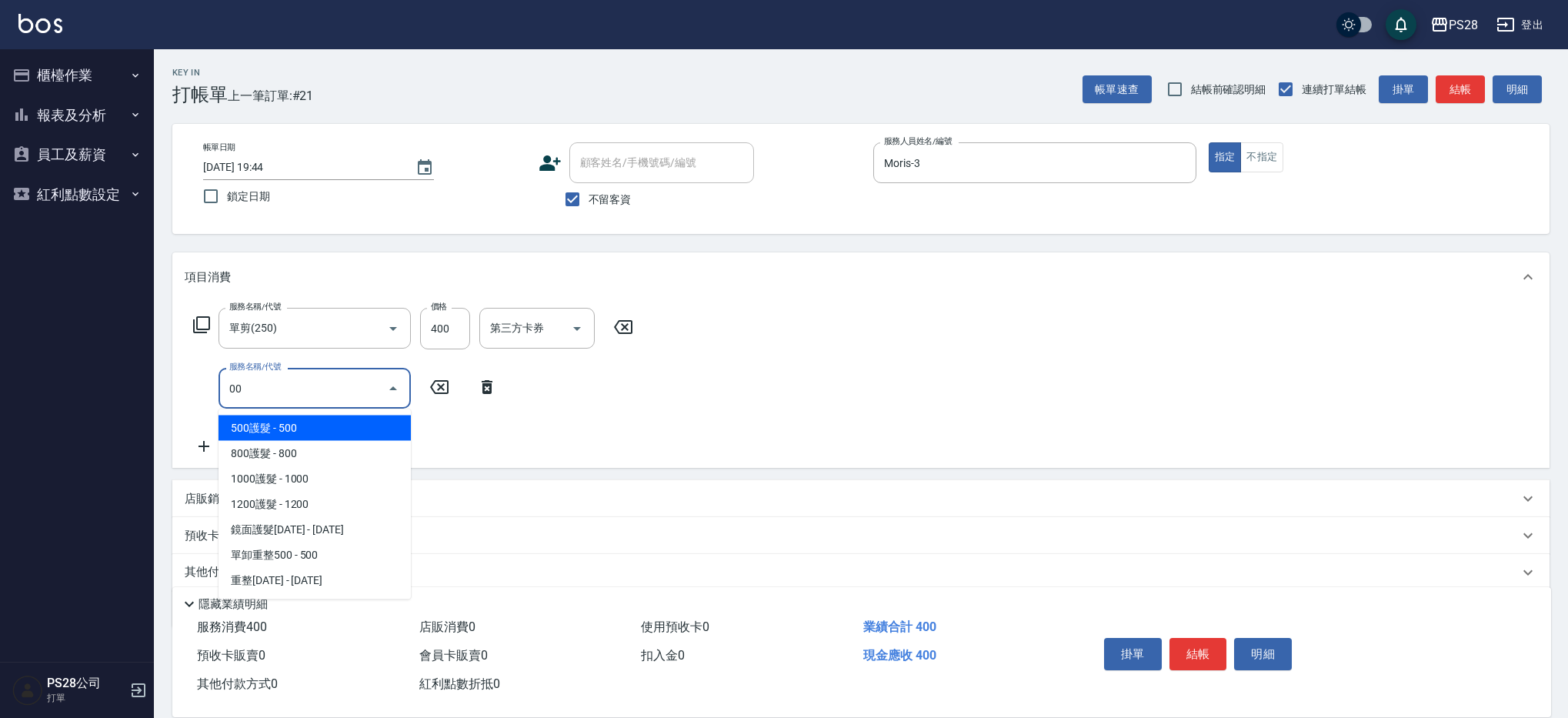
type input "500護髮(403)"
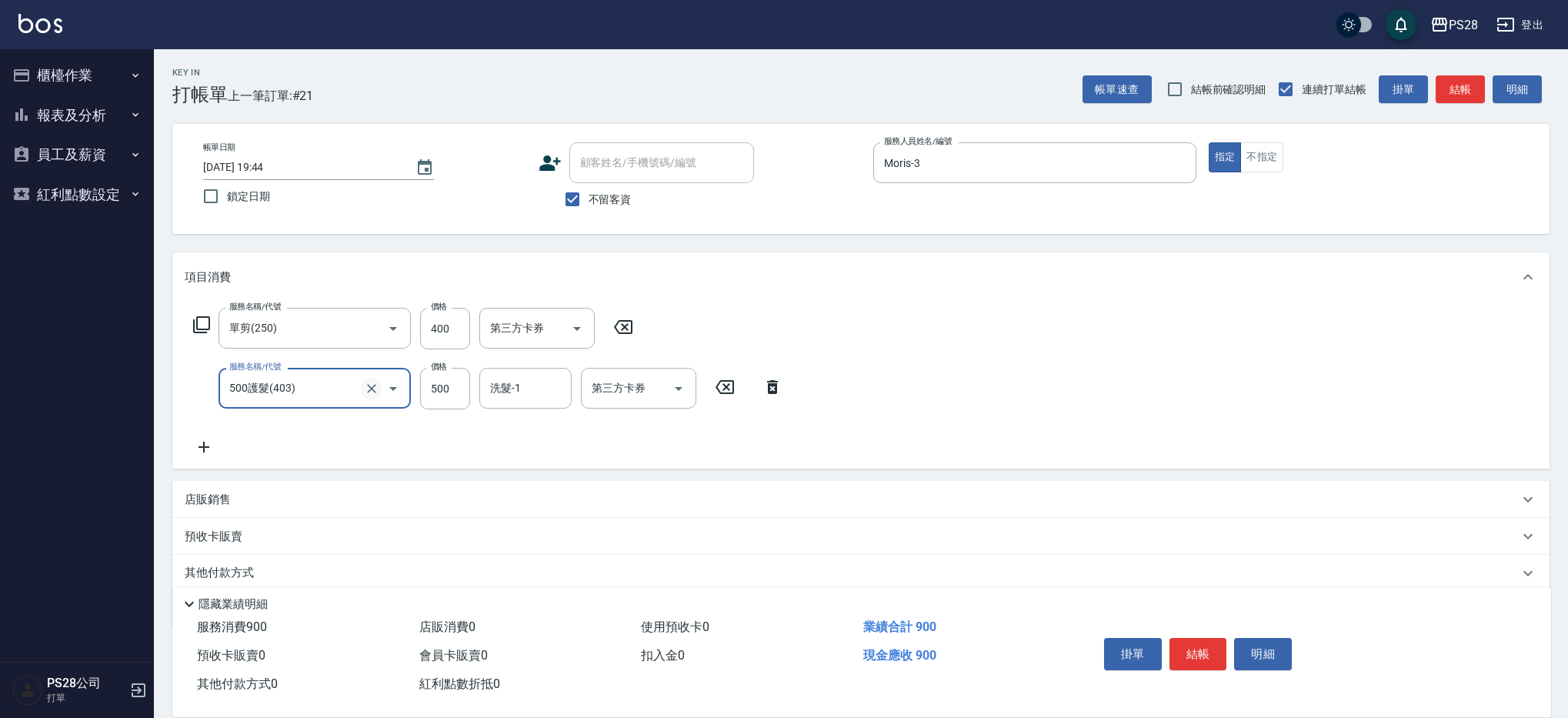
click at [374, 395] on icon "Clear" at bounding box center [371, 388] width 15 height 15
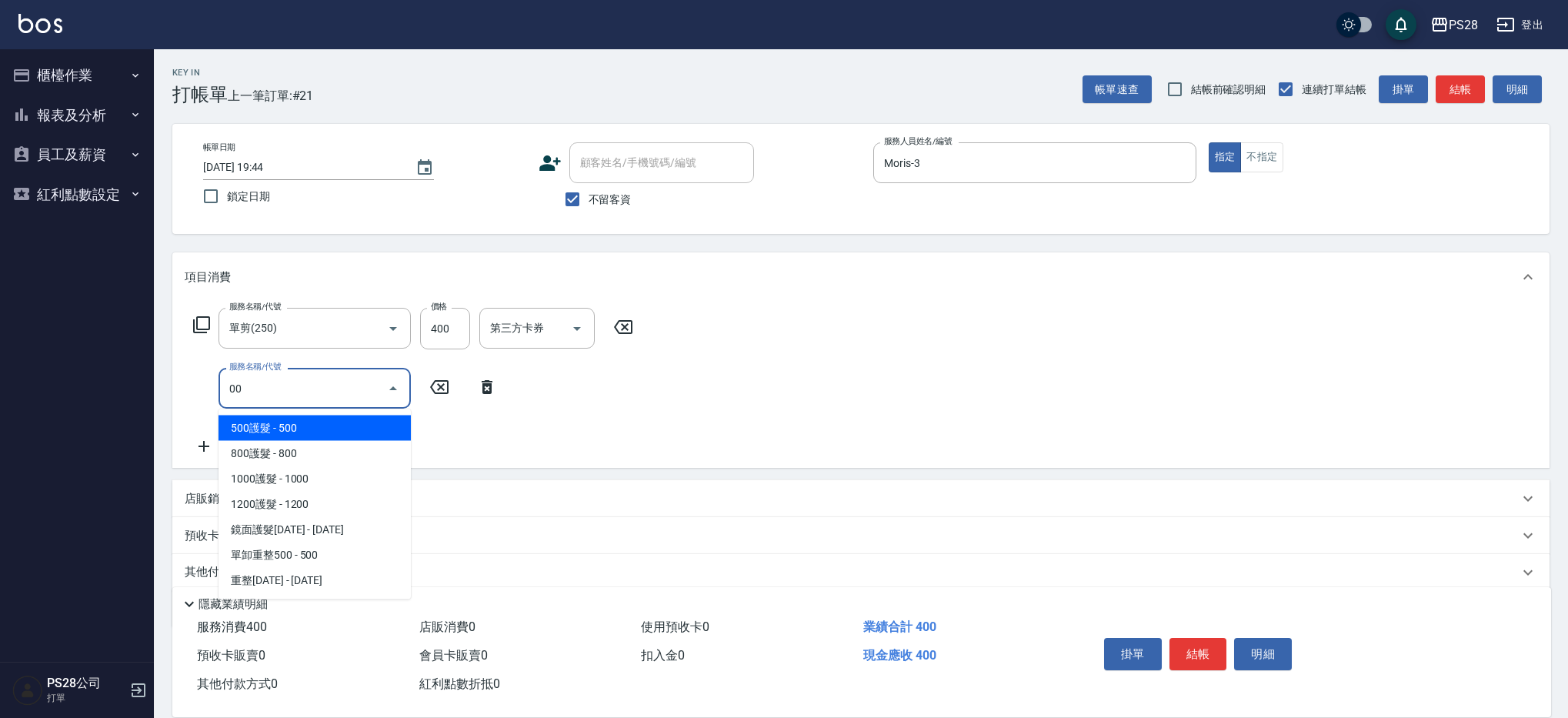
click at [342, 386] on input "00" at bounding box center [302, 388] width 156 height 27
type input "0"
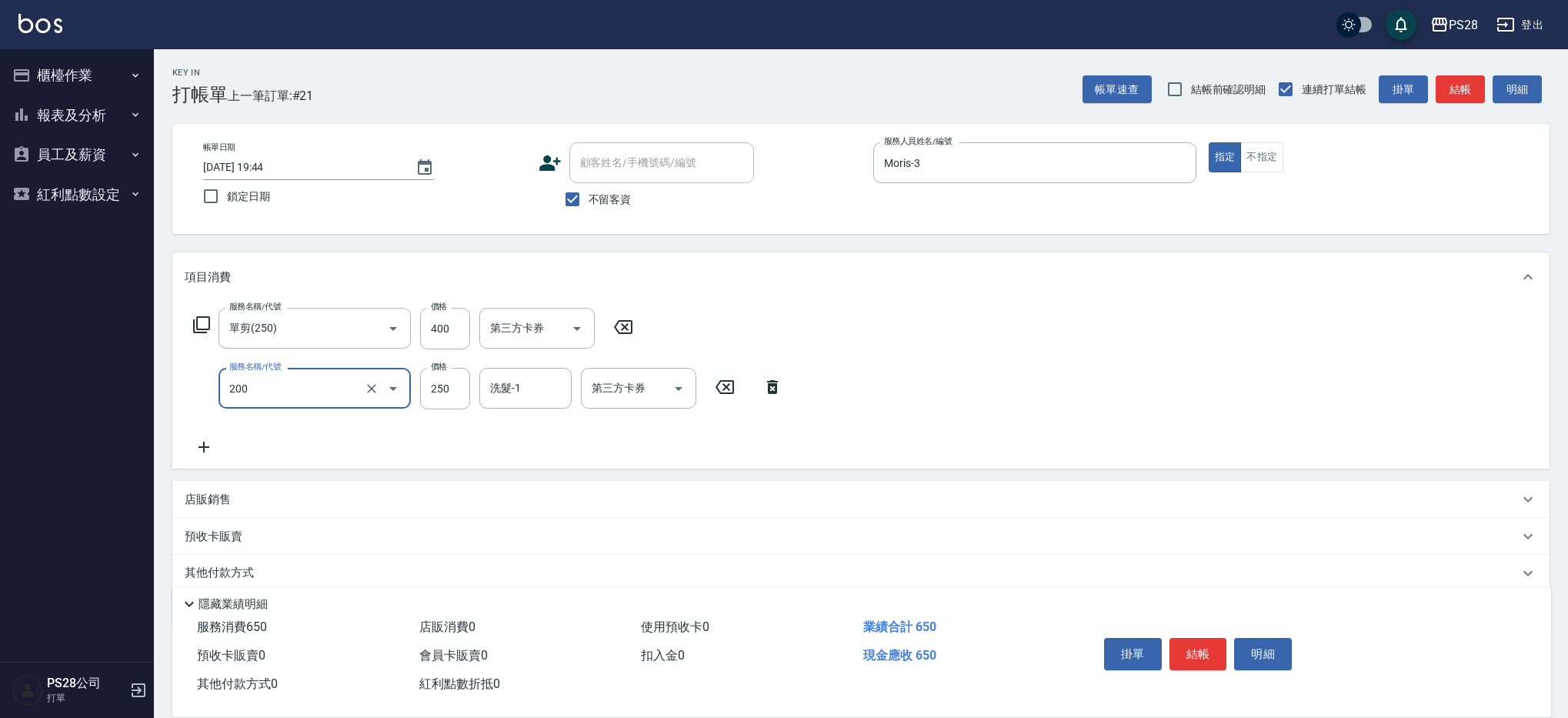
type input "New洗專案(200)"
type input "Moris-3"
click at [570, 332] on icon "Open" at bounding box center [577, 328] width 19 height 19
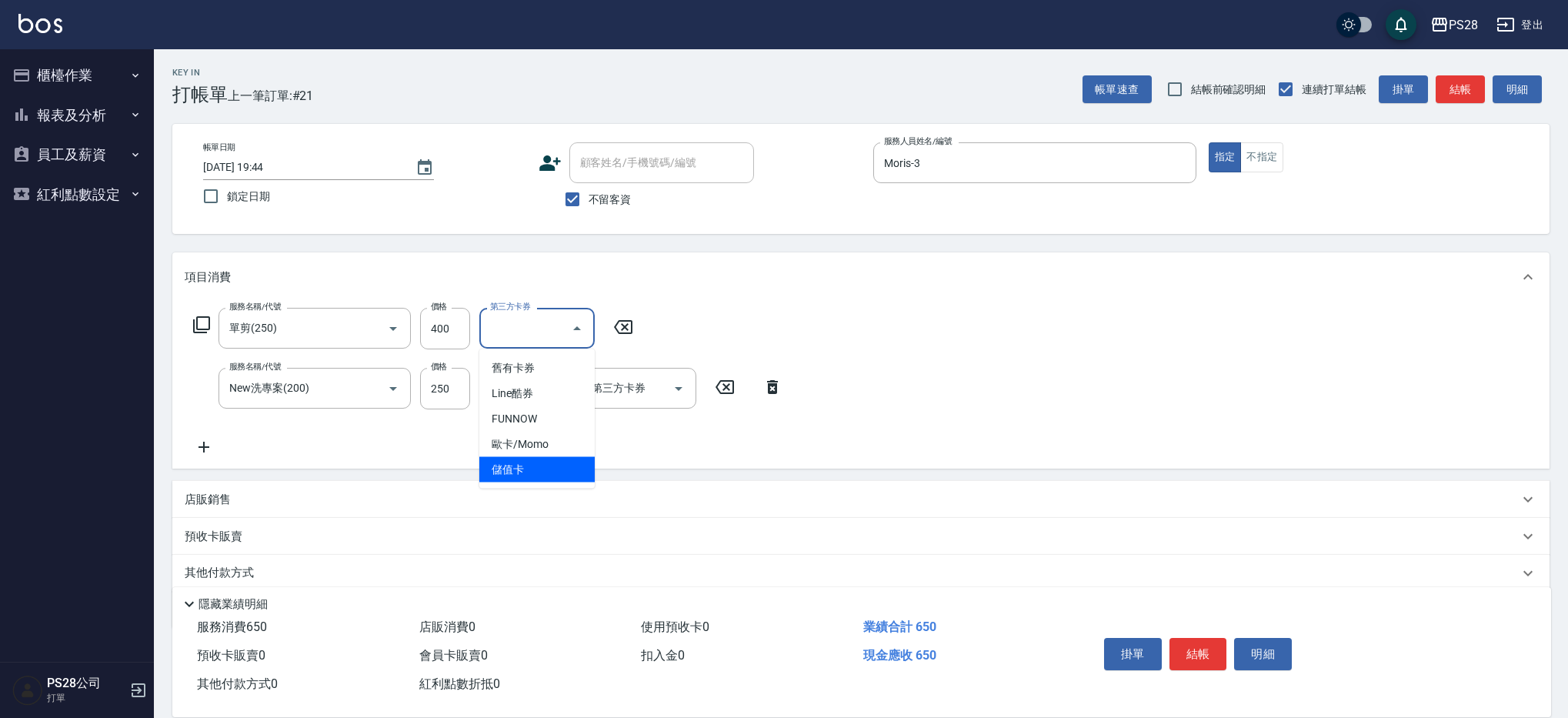
drag, startPoint x: 556, startPoint y: 466, endPoint x: 574, endPoint y: 459, distance: 19.3
click at [555, 466] on span "儲值卡" at bounding box center [537, 470] width 115 height 25
type input "儲值卡"
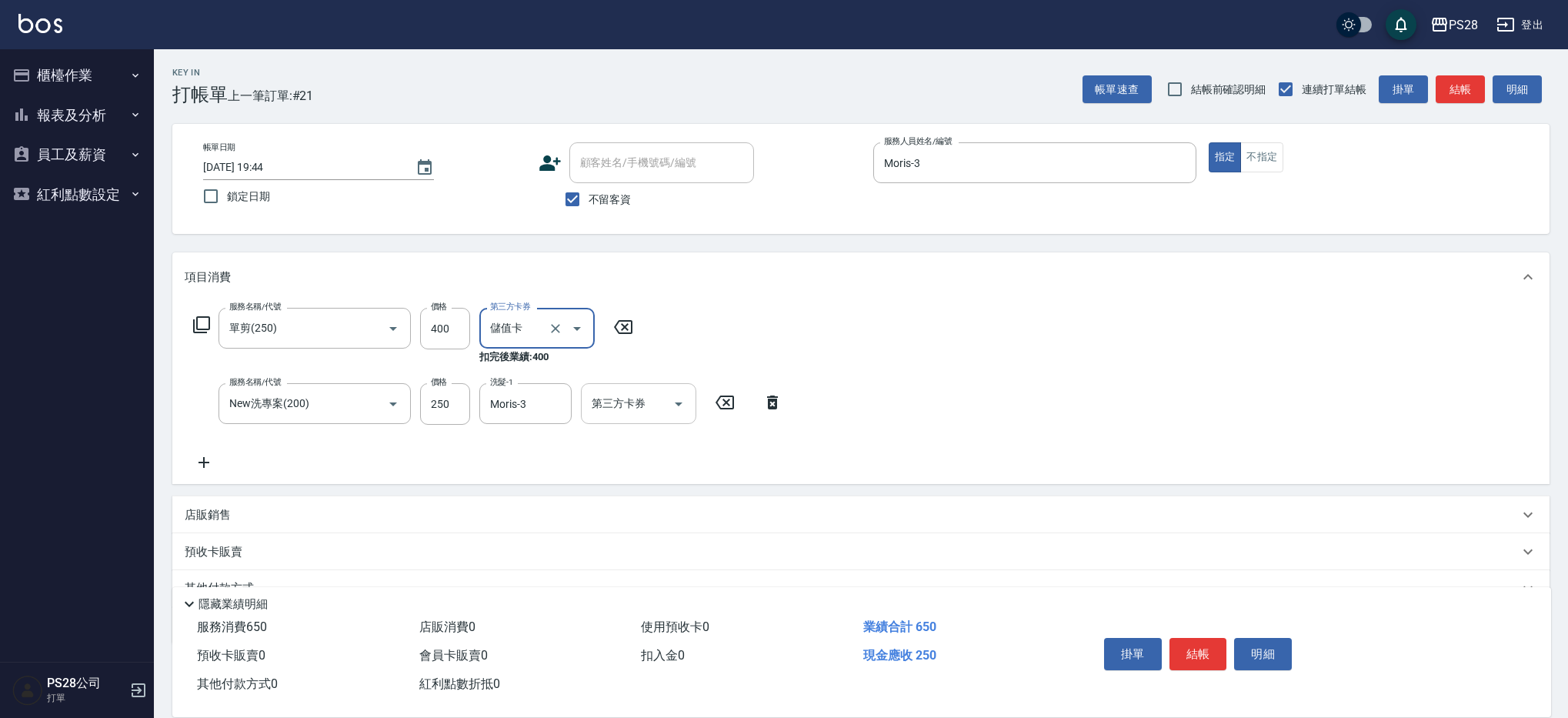
click at [683, 399] on icon "Open" at bounding box center [679, 404] width 19 height 19
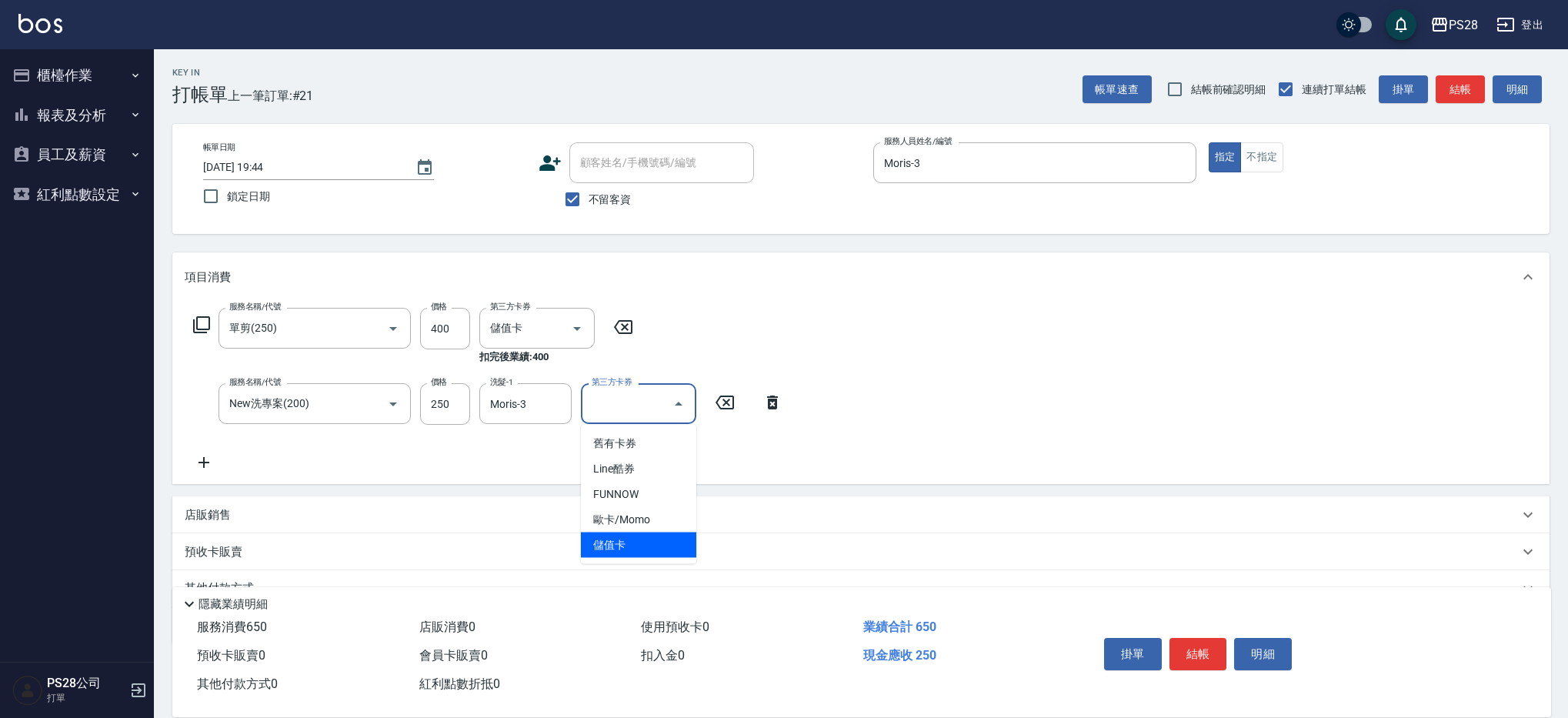
drag, startPoint x: 680, startPoint y: 543, endPoint x: 690, endPoint y: 544, distance: 10.0
click at [680, 543] on span "儲值卡" at bounding box center [638, 545] width 115 height 25
type input "儲值卡"
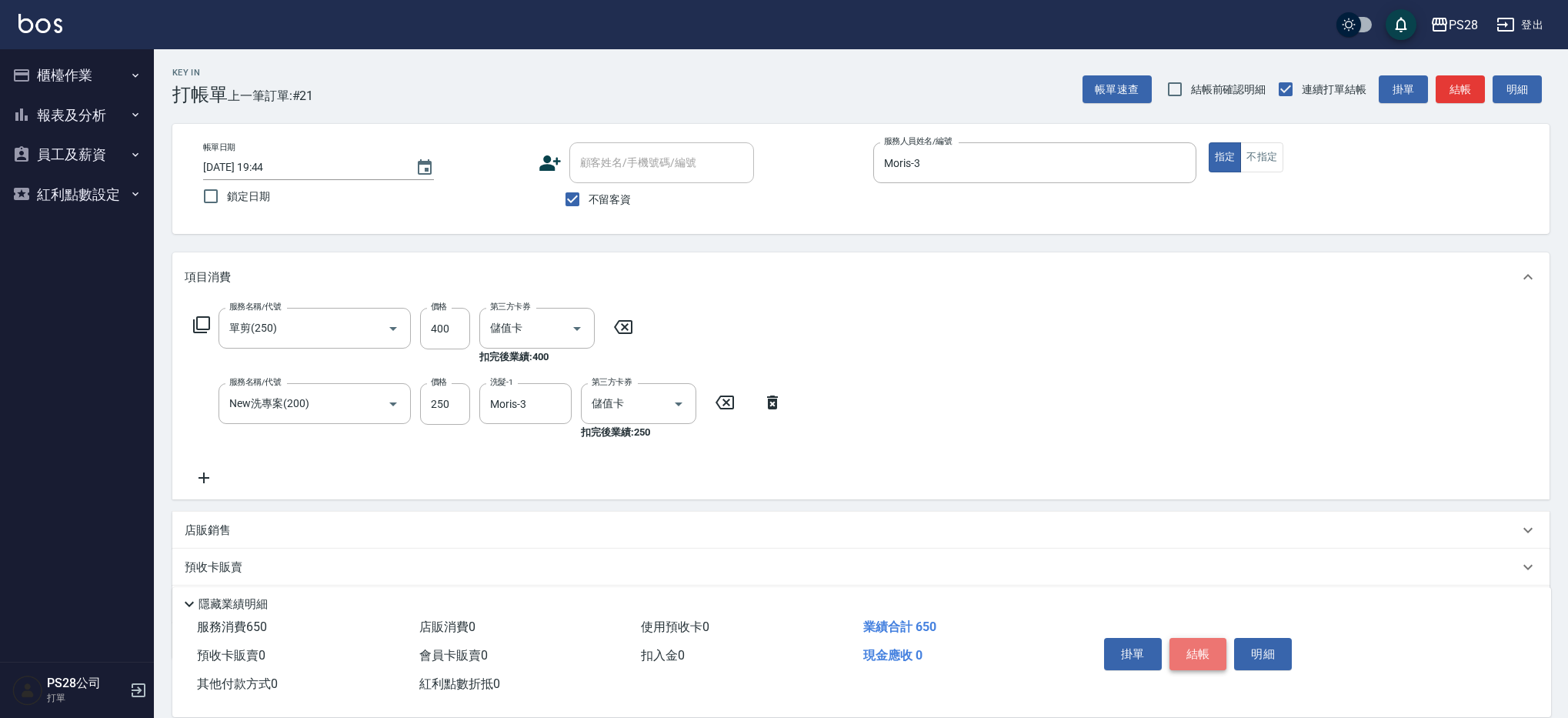
click at [1190, 652] on button "結帳" at bounding box center [1198, 654] width 58 height 32
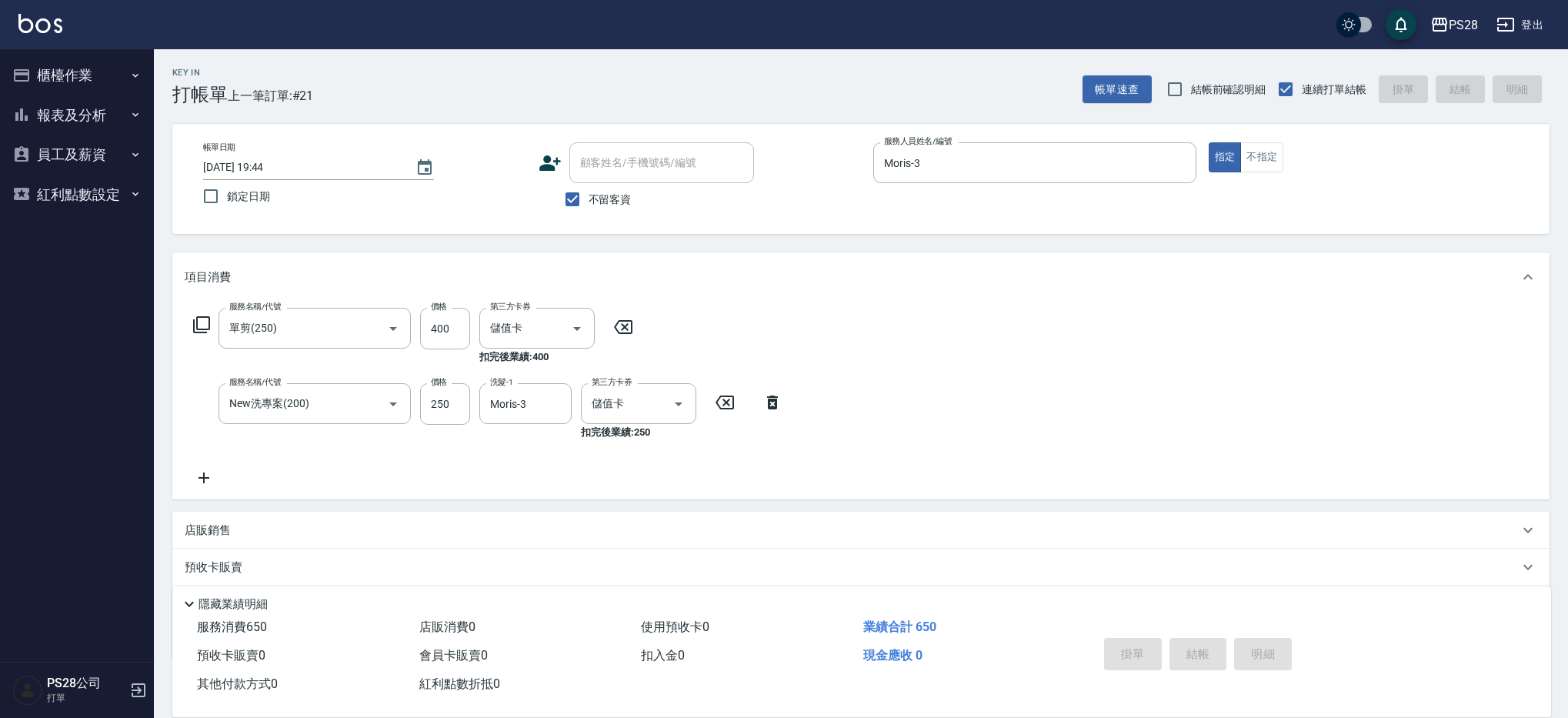
type input "[DATE] 19:45"
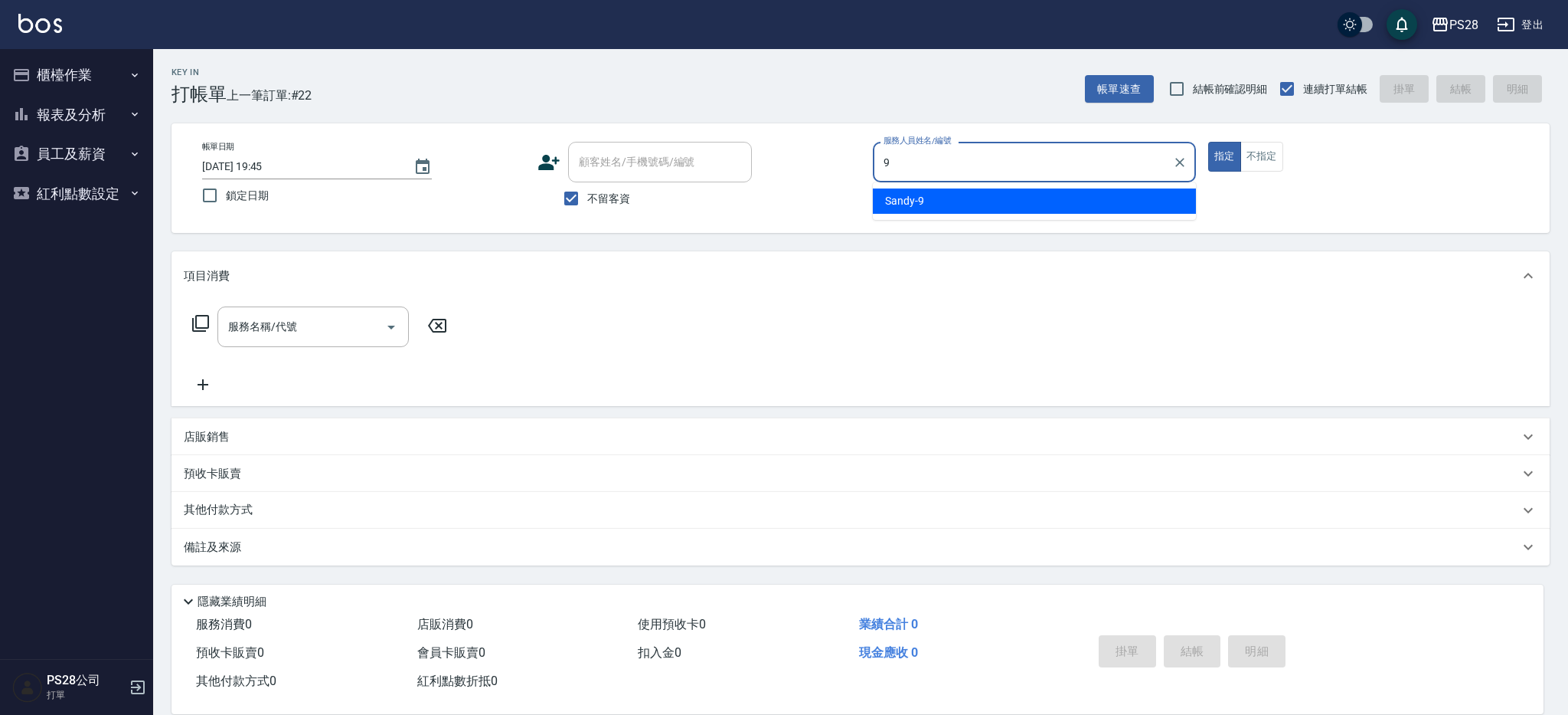
type input "Sandy-9"
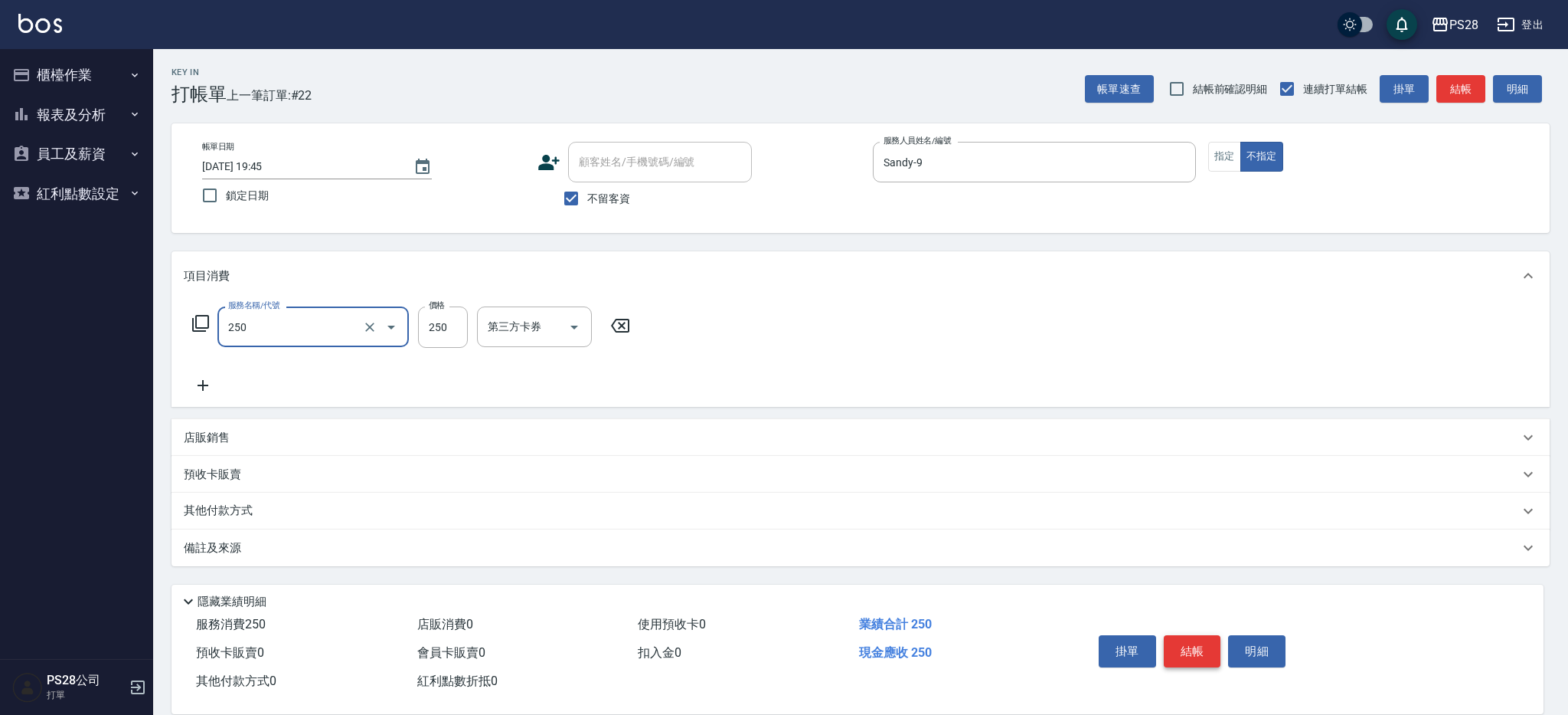
type input "單剪(250)"
type input "149"
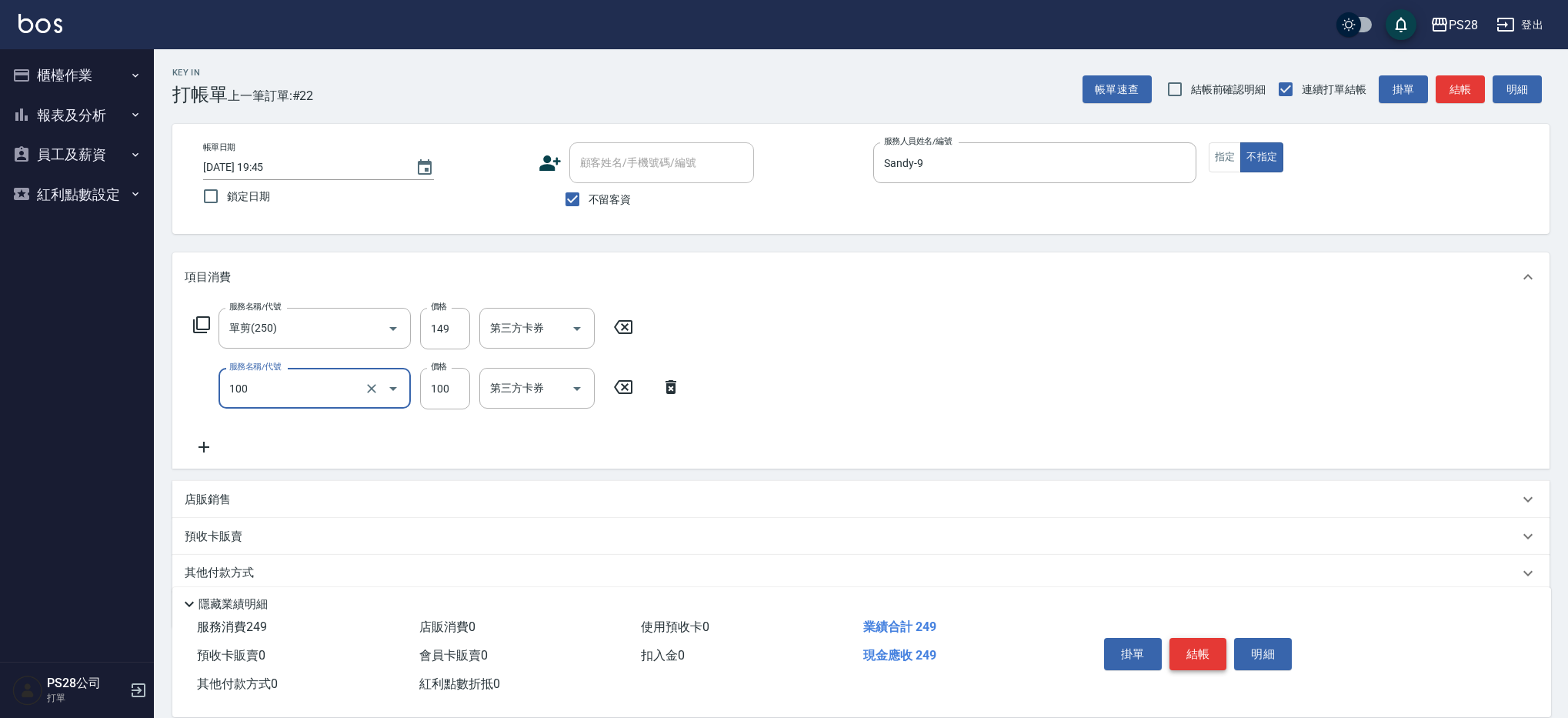
type input "洗髮(100)"
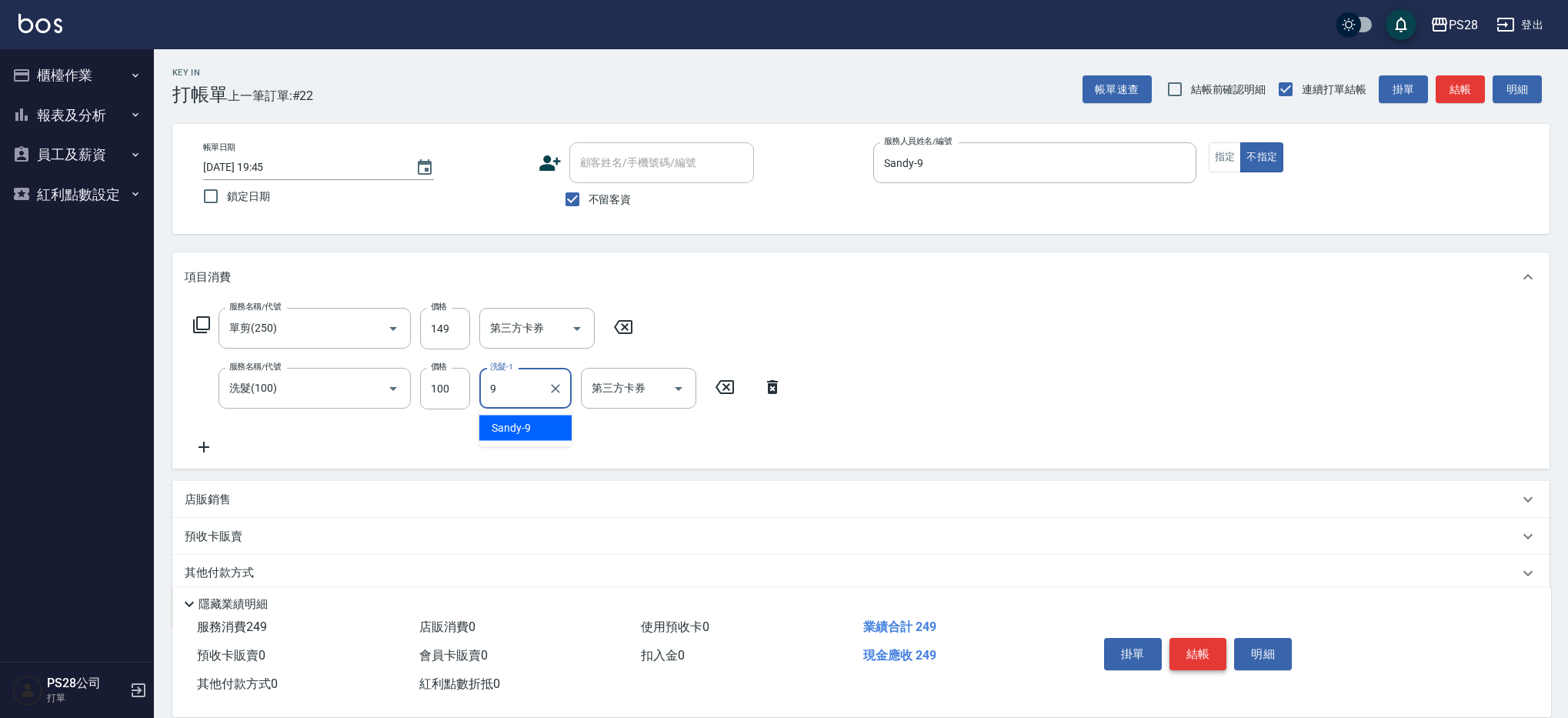
type input "Sandy-9"
click at [1197, 649] on button "結帳" at bounding box center [1198, 654] width 58 height 32
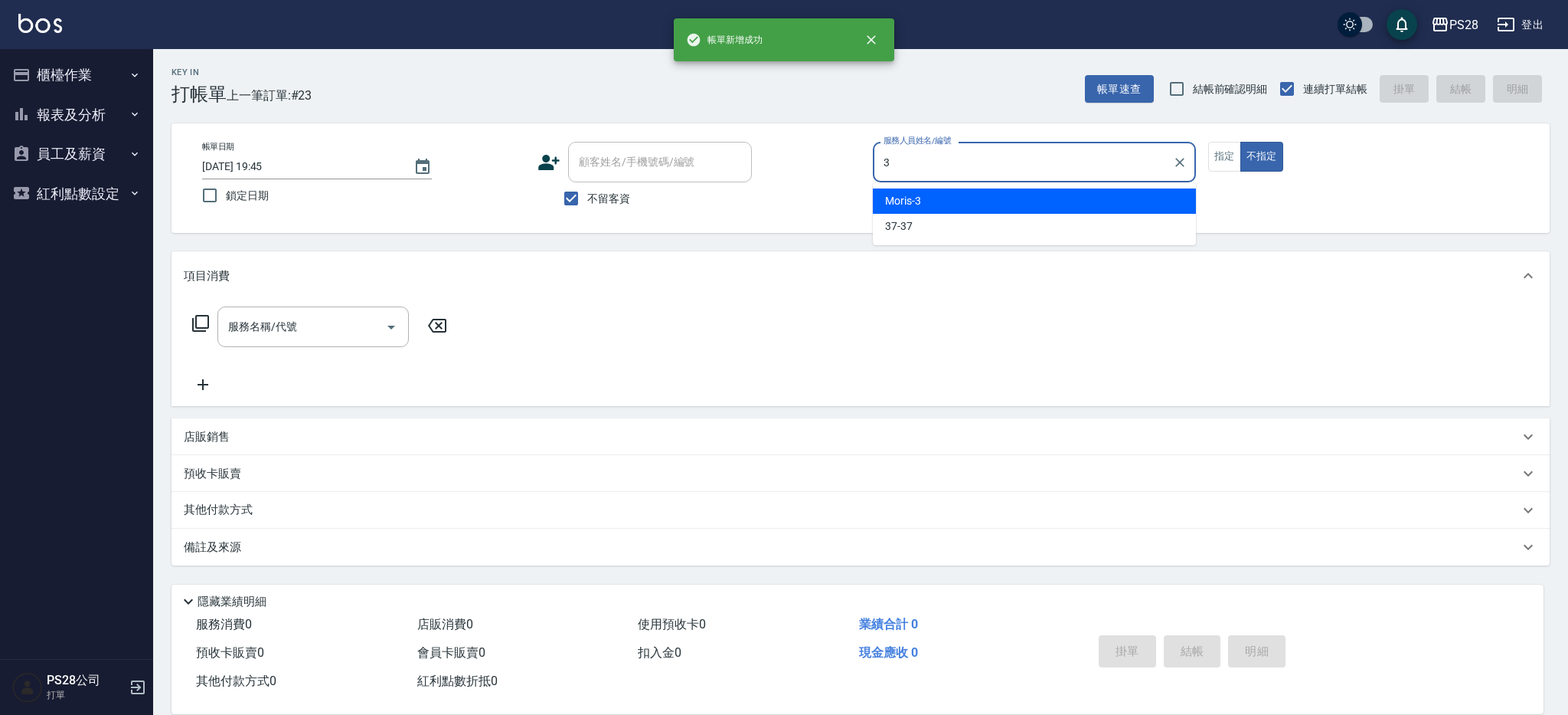
type input "Moris-3"
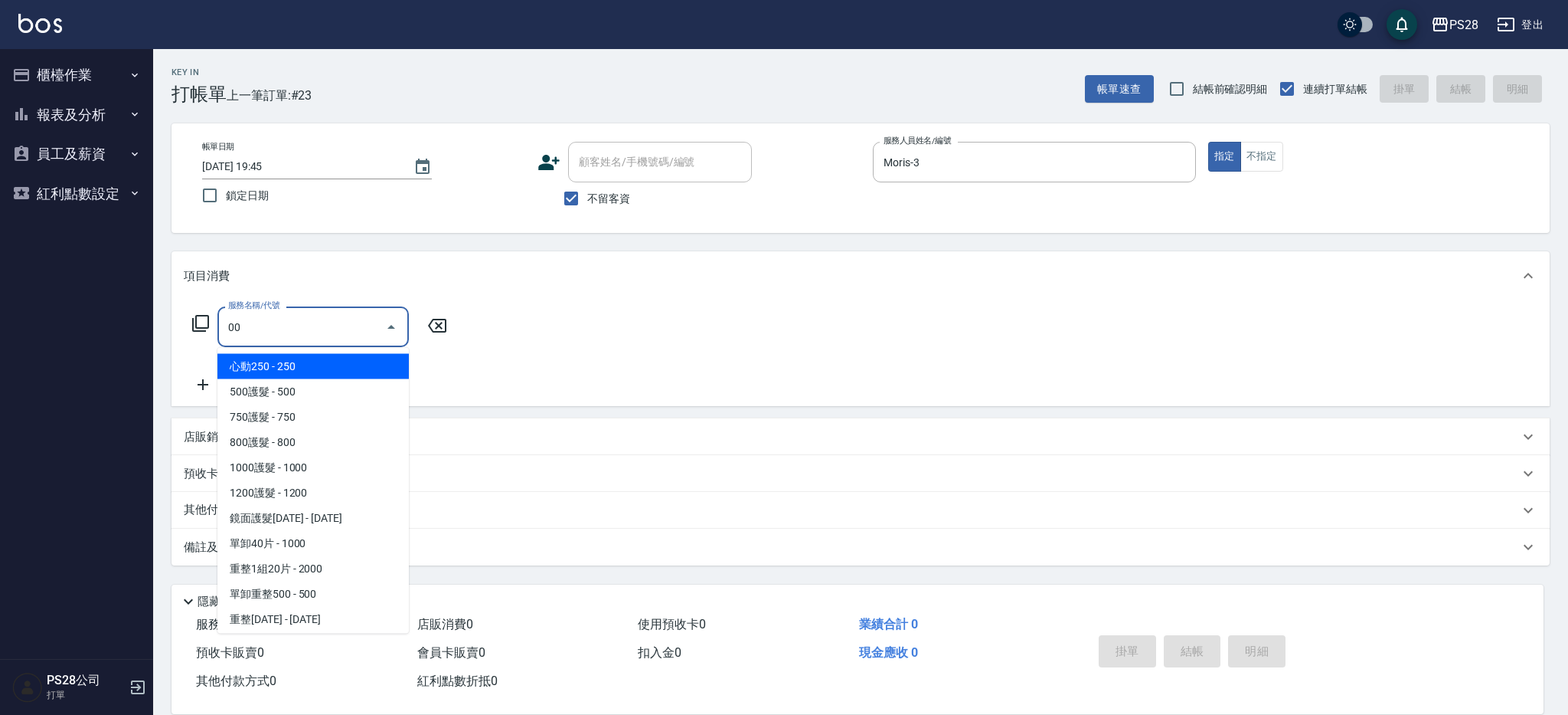
type input "002"
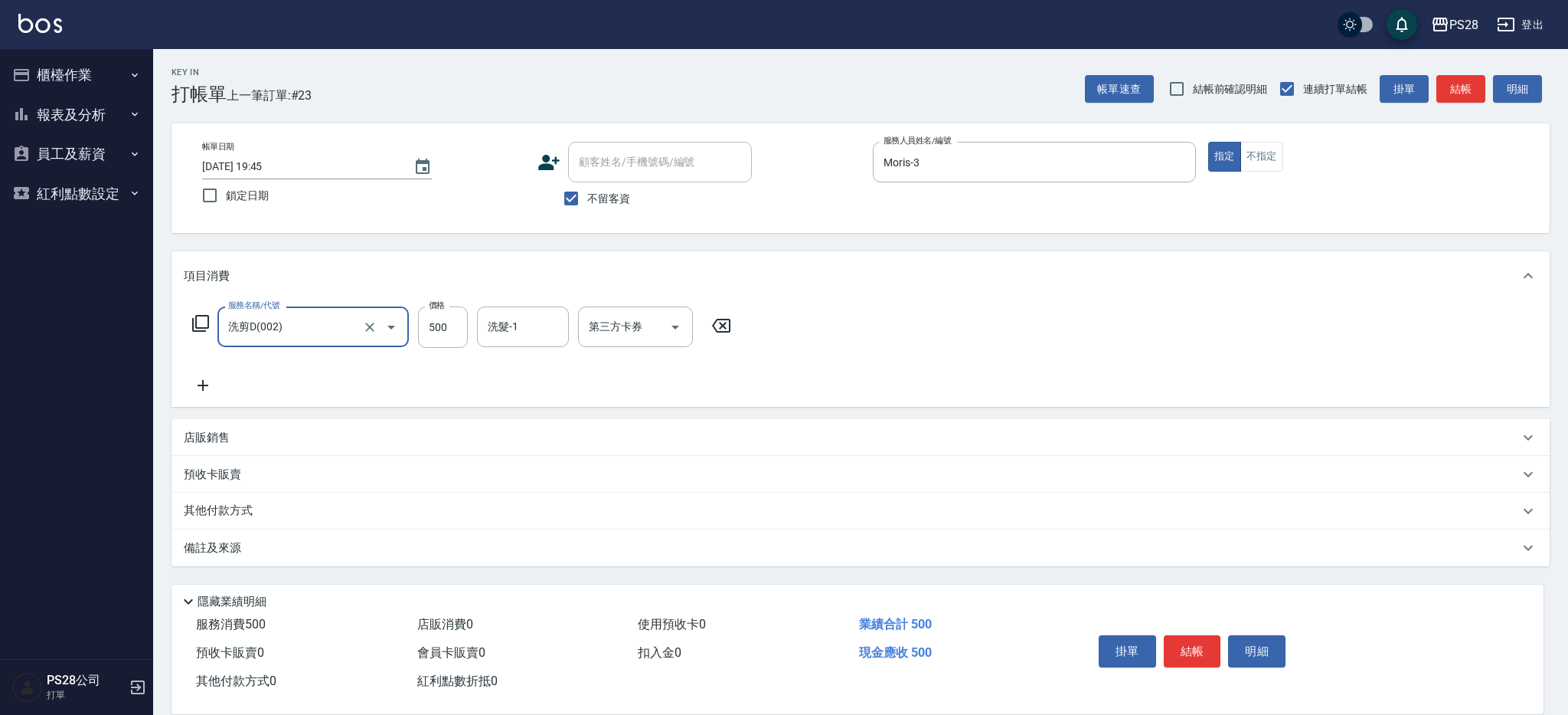
type input "洗剪D(002)"
type input "Moris-3"
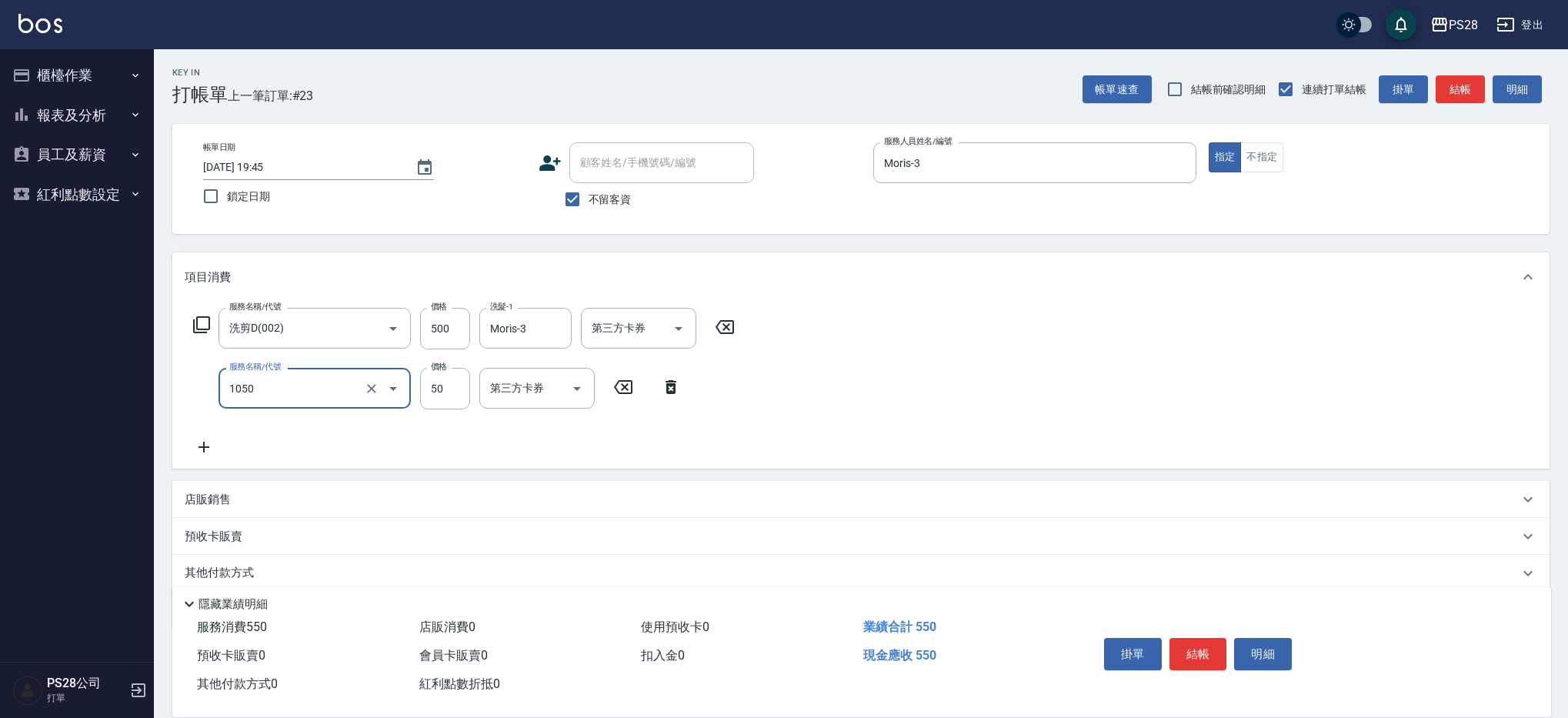
type input "精油(1050)"
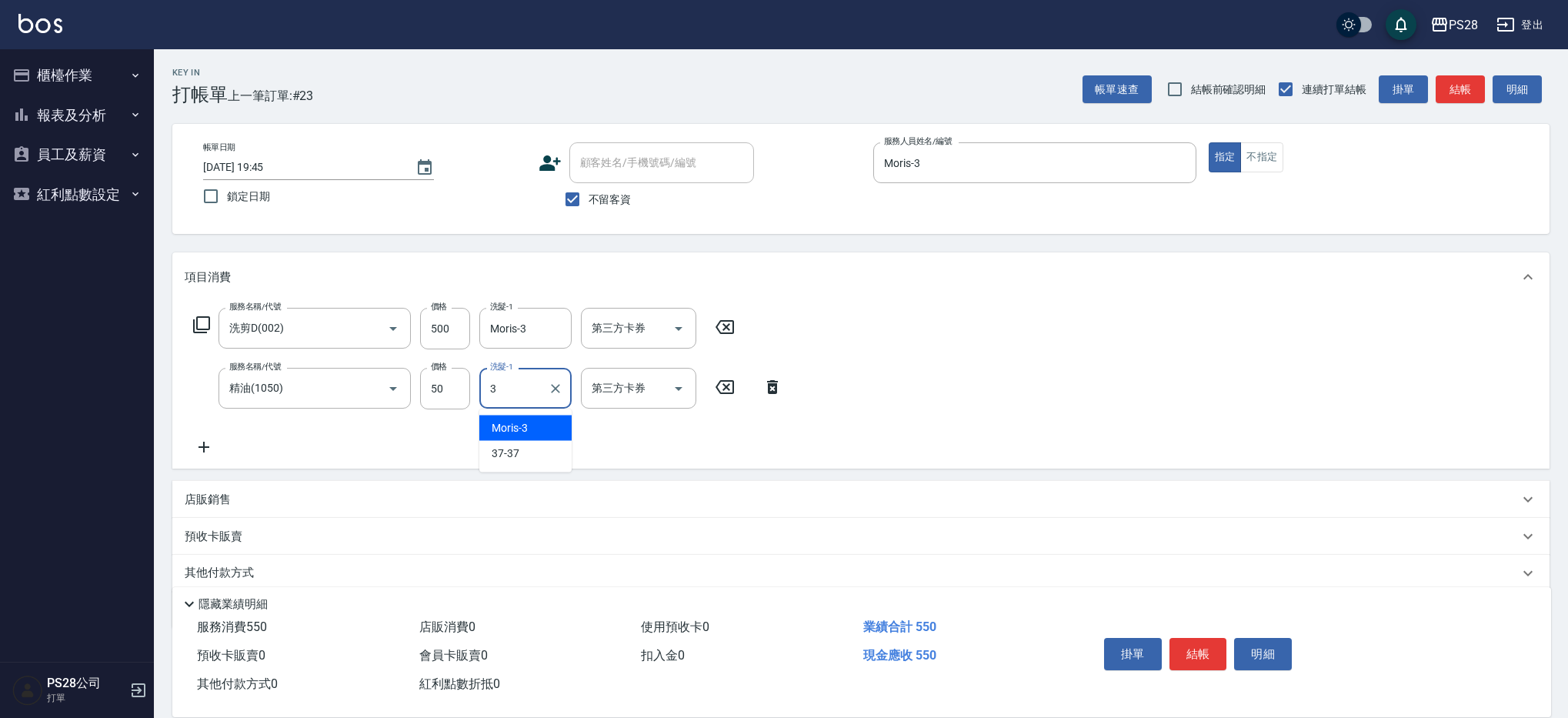
type input "Moris-3"
click at [1203, 642] on button "結帳" at bounding box center [1198, 654] width 58 height 32
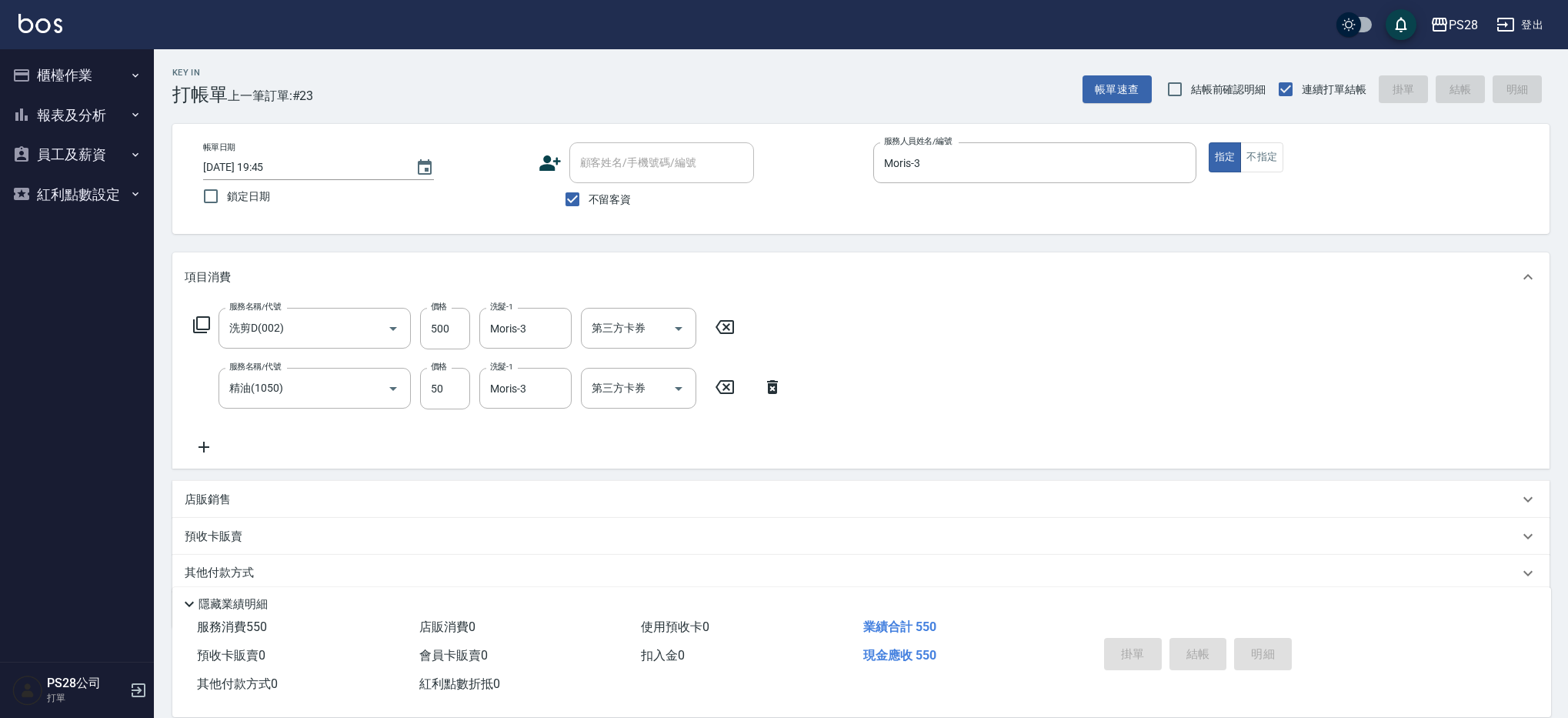
type input "[DATE] 19:46"
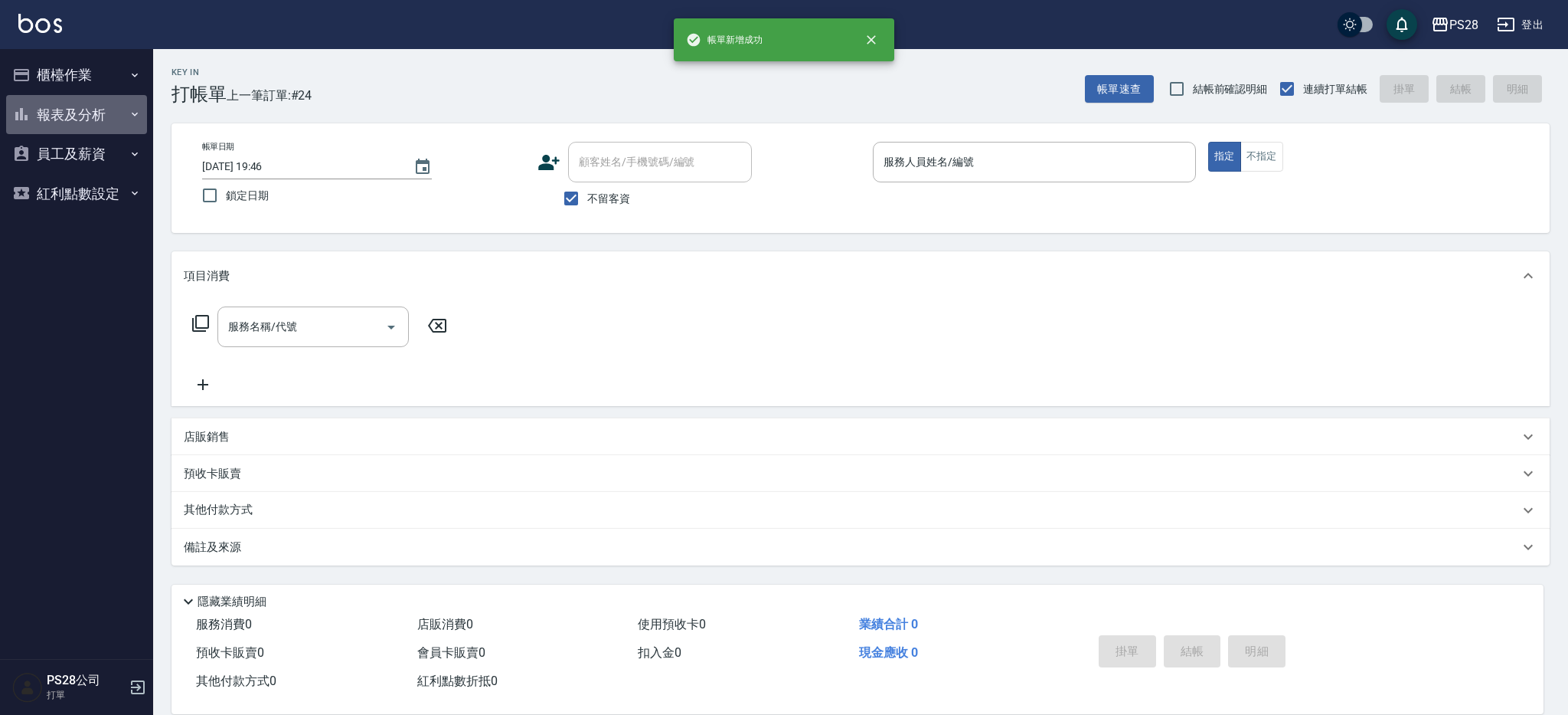
click at [105, 114] on button "報表及分析" at bounding box center [76, 115] width 141 height 39
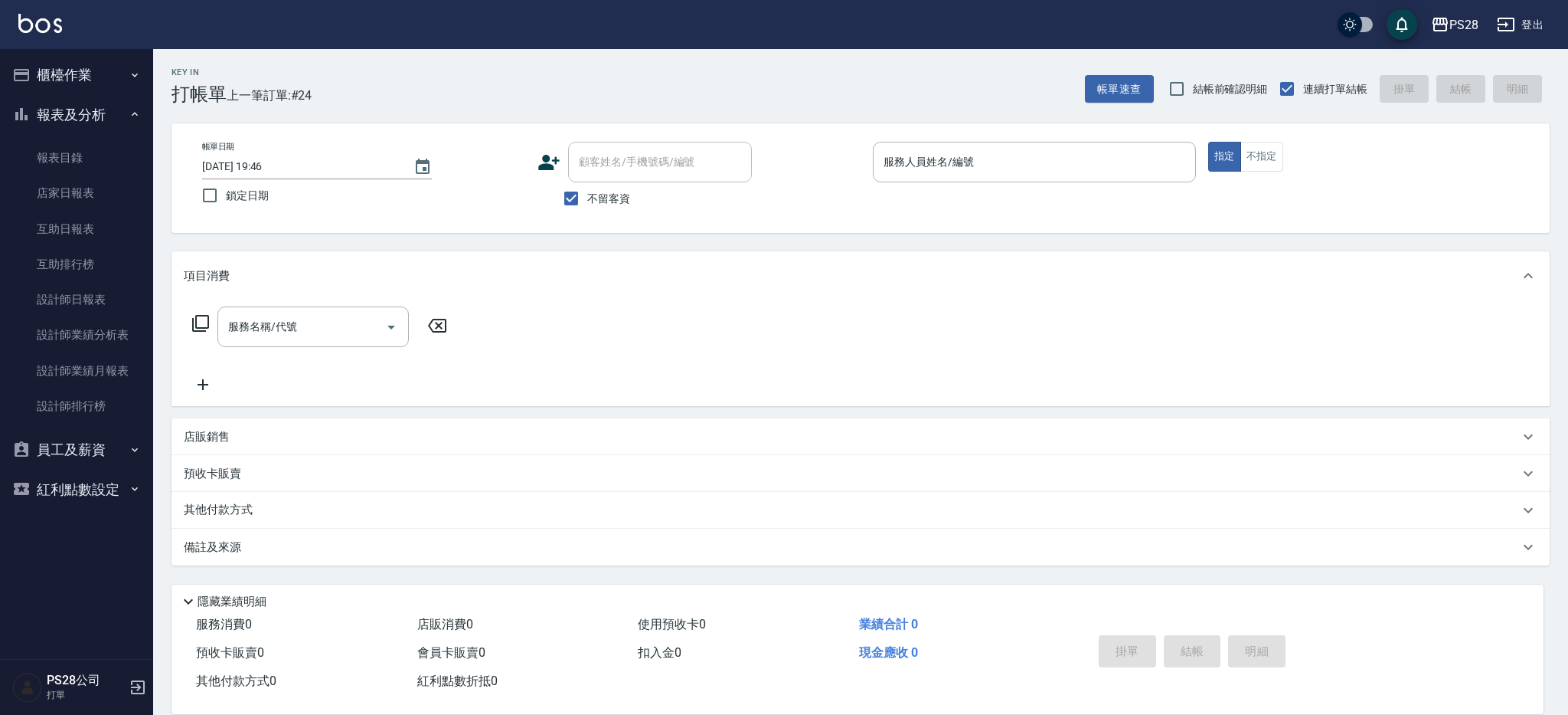
click at [90, 82] on button "櫃檯作業" at bounding box center [76, 75] width 141 height 39
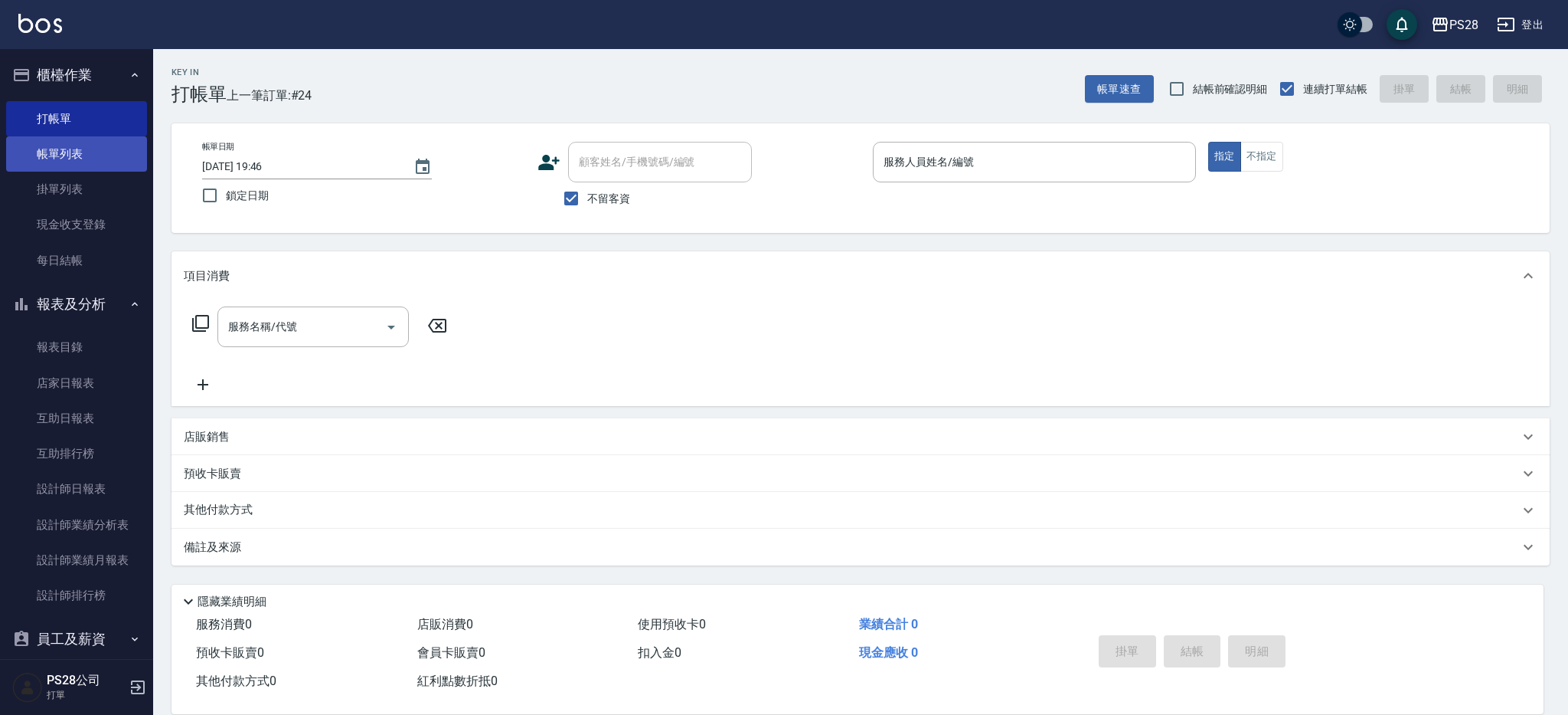
click at [70, 159] on link "帳單列表" at bounding box center [76, 153] width 141 height 35
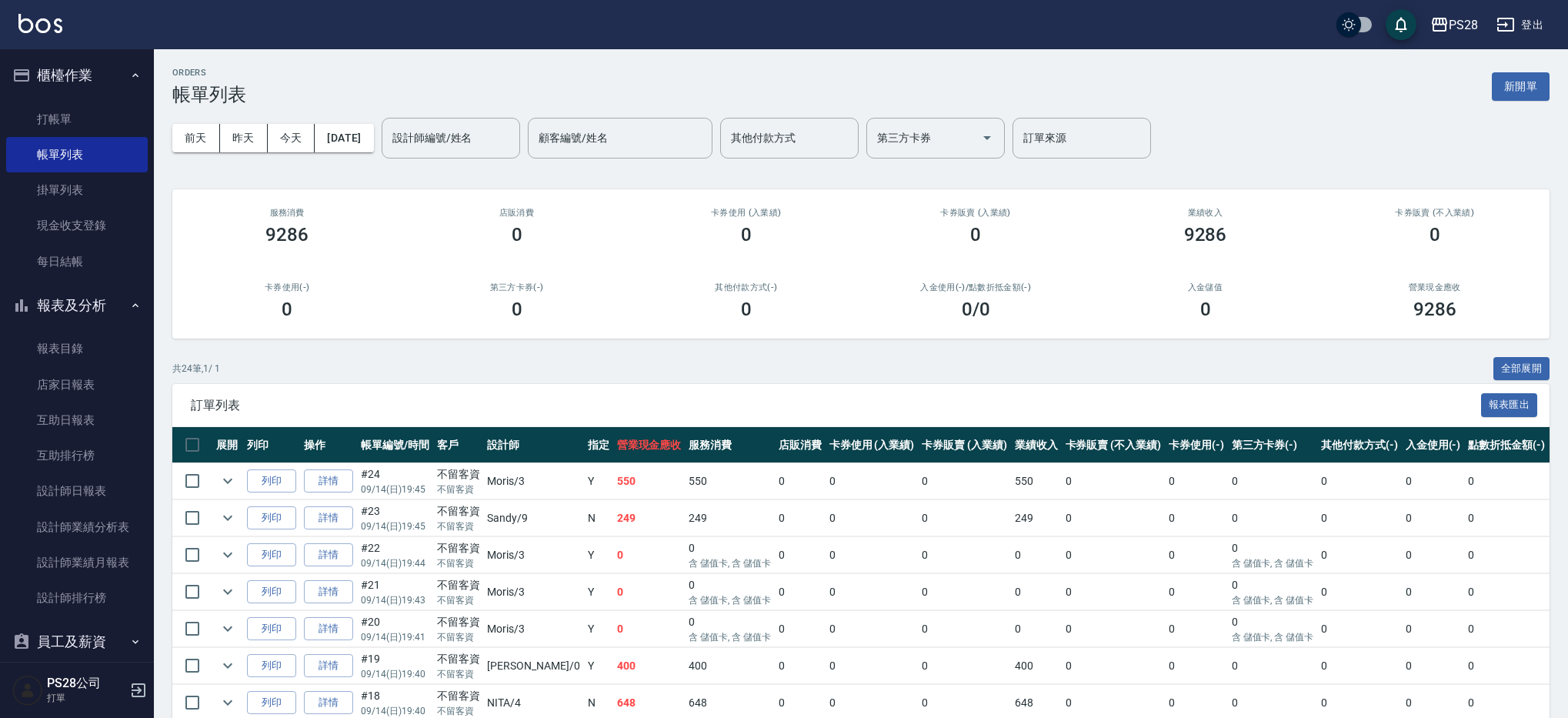
click at [336, 519] on link "詳情" at bounding box center [329, 517] width 50 height 23
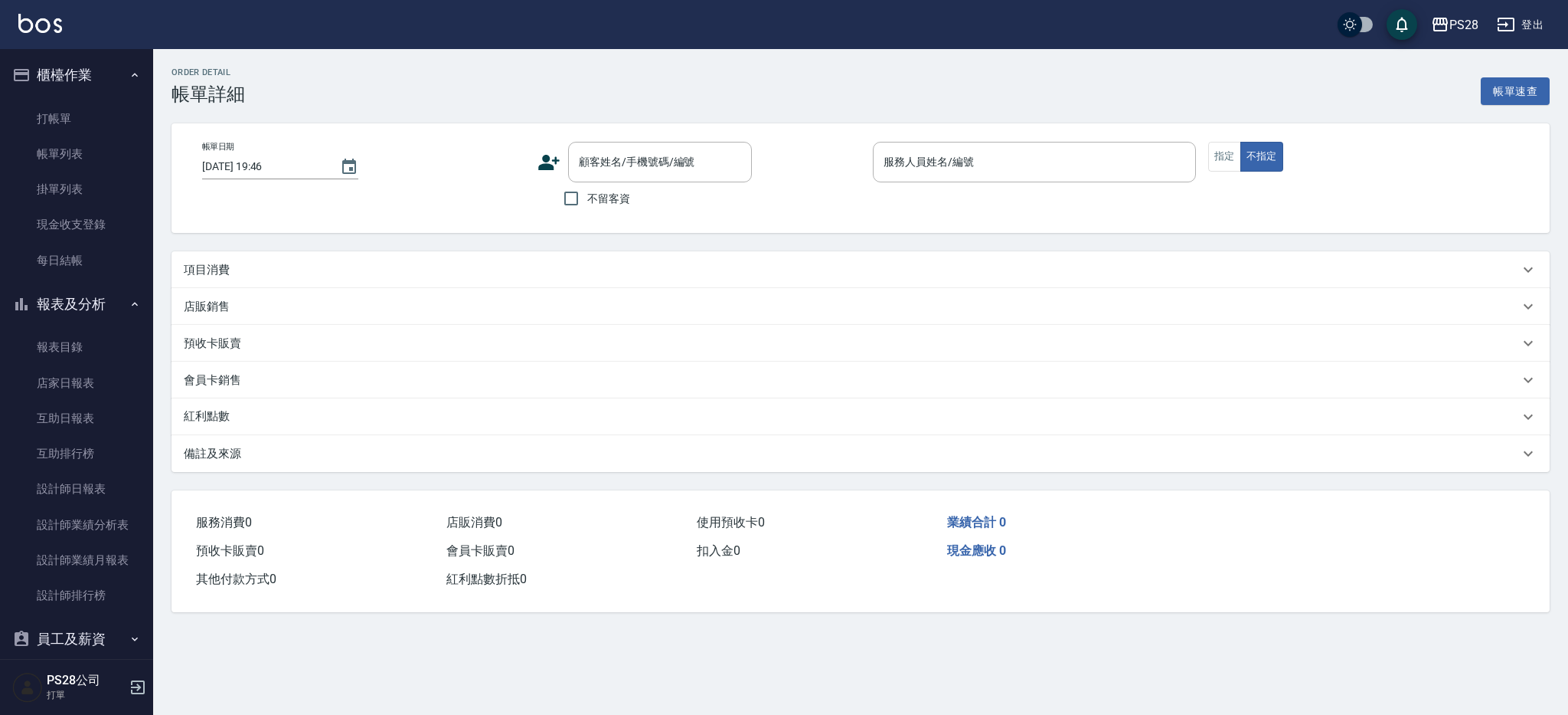
type input "[DATE] 19:45"
checkbox input "true"
type input "Sandy-9"
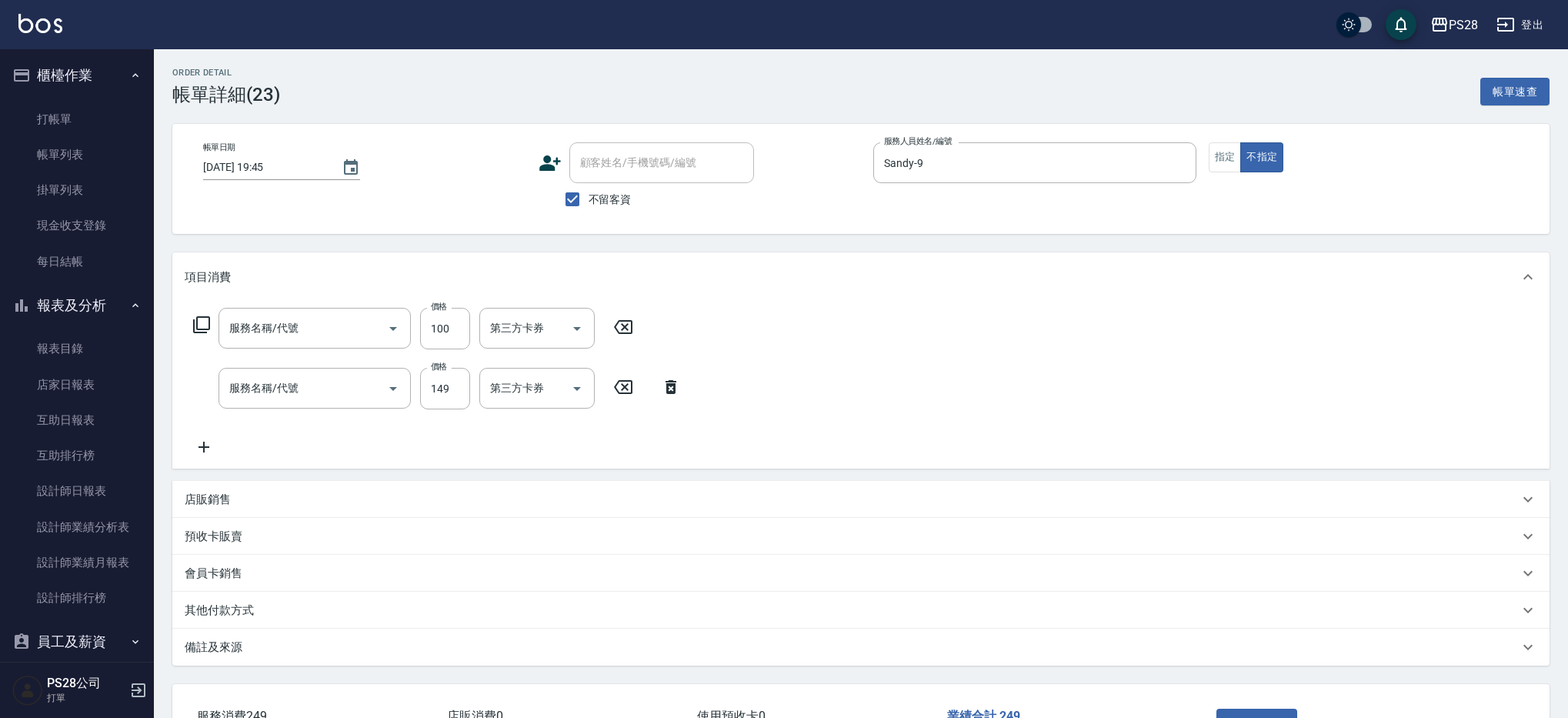
type input "洗髮(100)"
type input "單剪(250)"
click at [57, 109] on link "打帳單" at bounding box center [77, 119] width 141 height 35
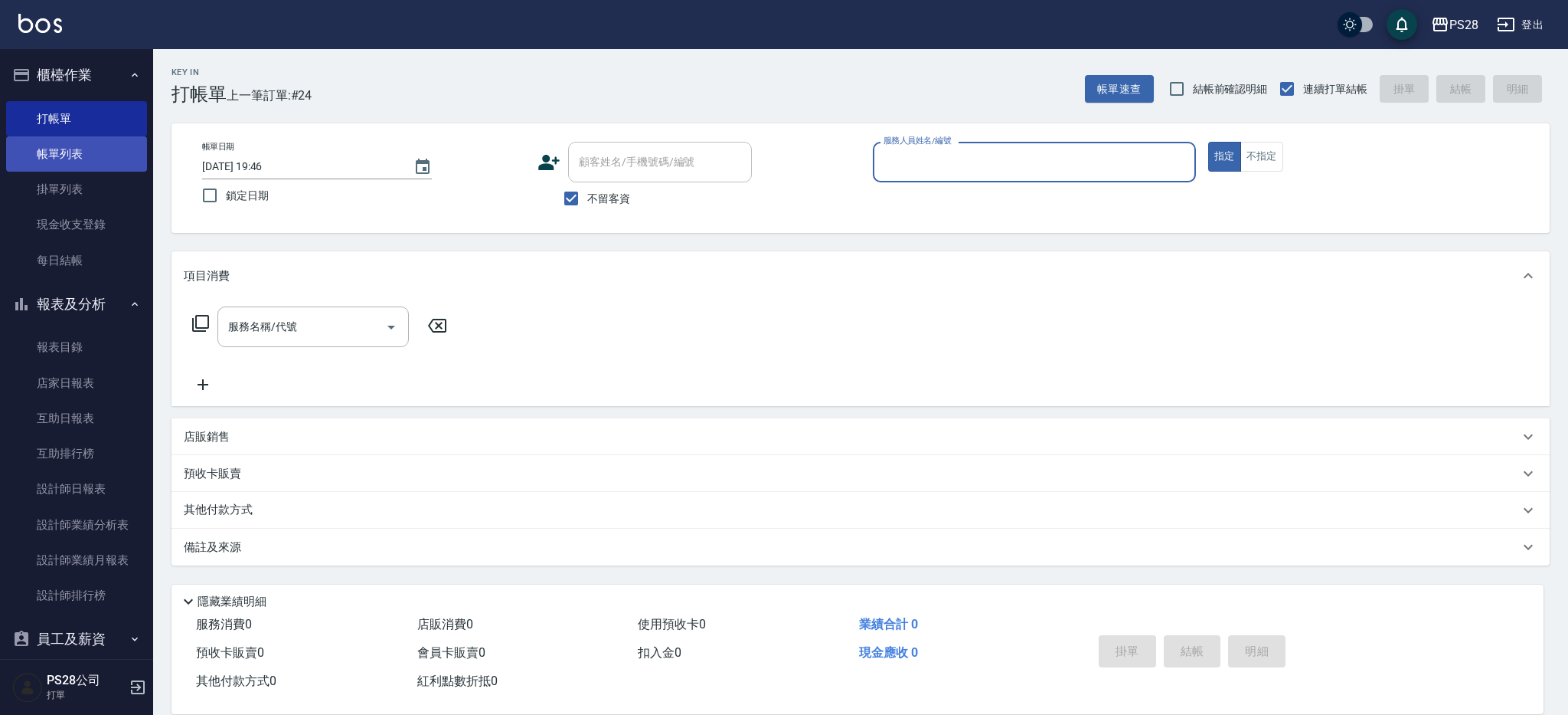
drag, startPoint x: 48, startPoint y: 155, endPoint x: 82, endPoint y: 152, distance: 34.1
click at [48, 155] on link "帳單列表" at bounding box center [76, 153] width 141 height 35
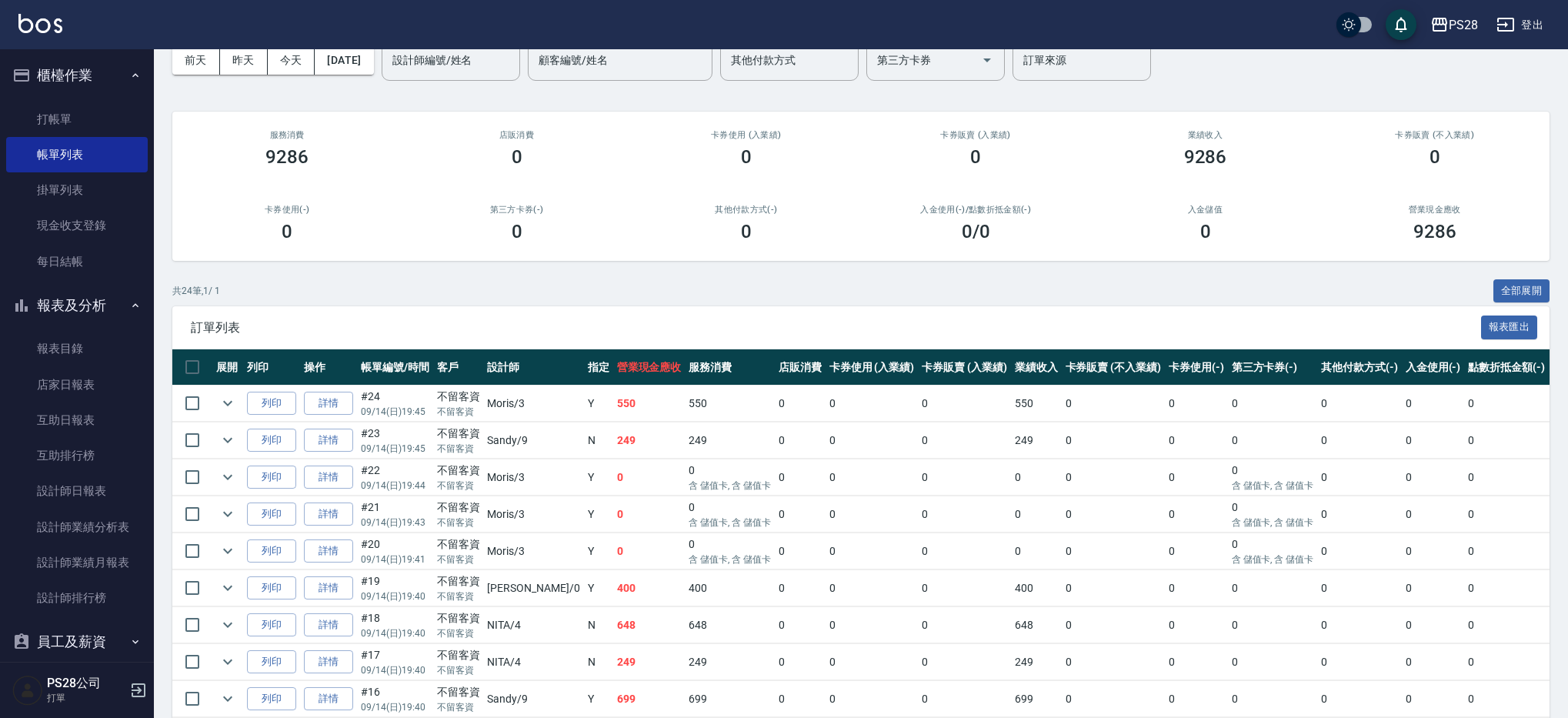
scroll to position [80, 0]
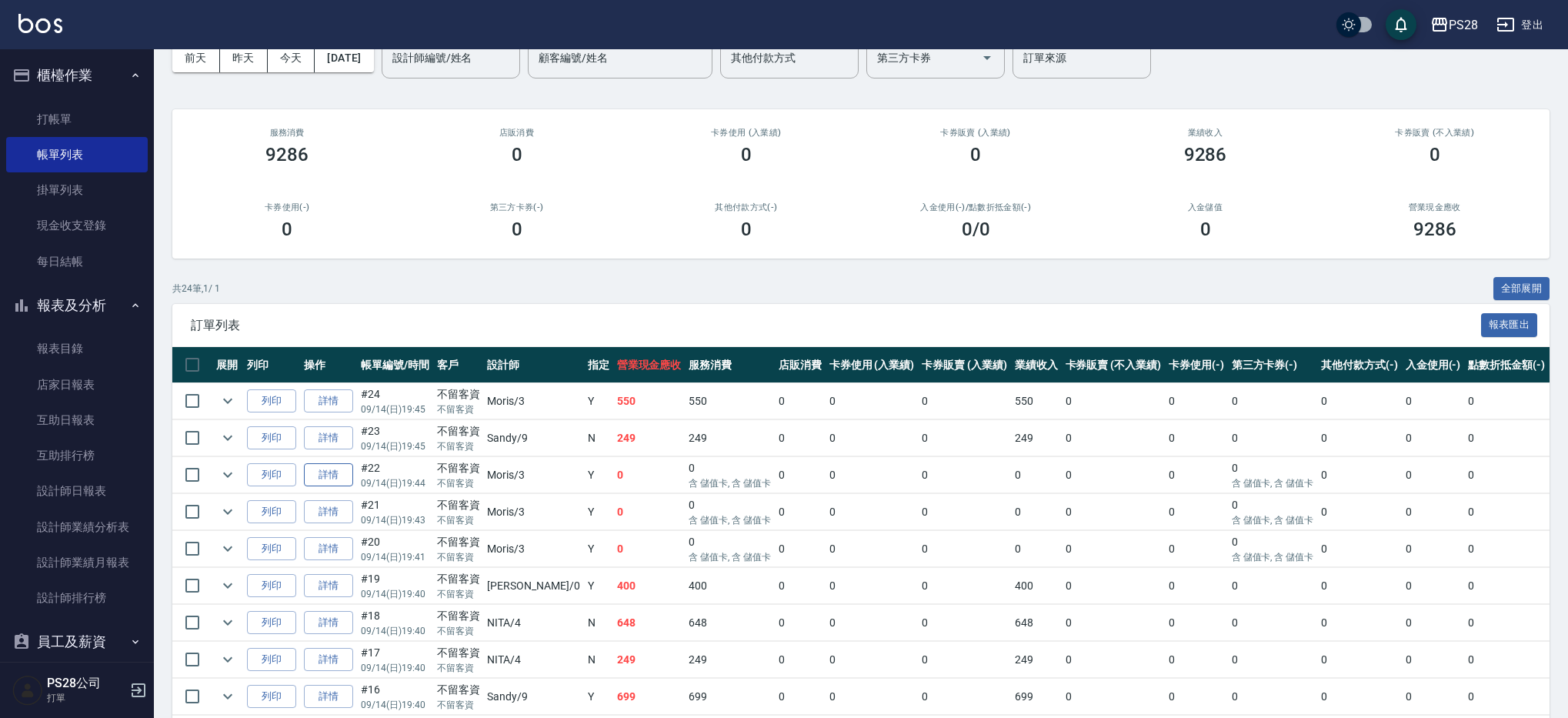
click at [333, 473] on link "詳情" at bounding box center [329, 475] width 50 height 23
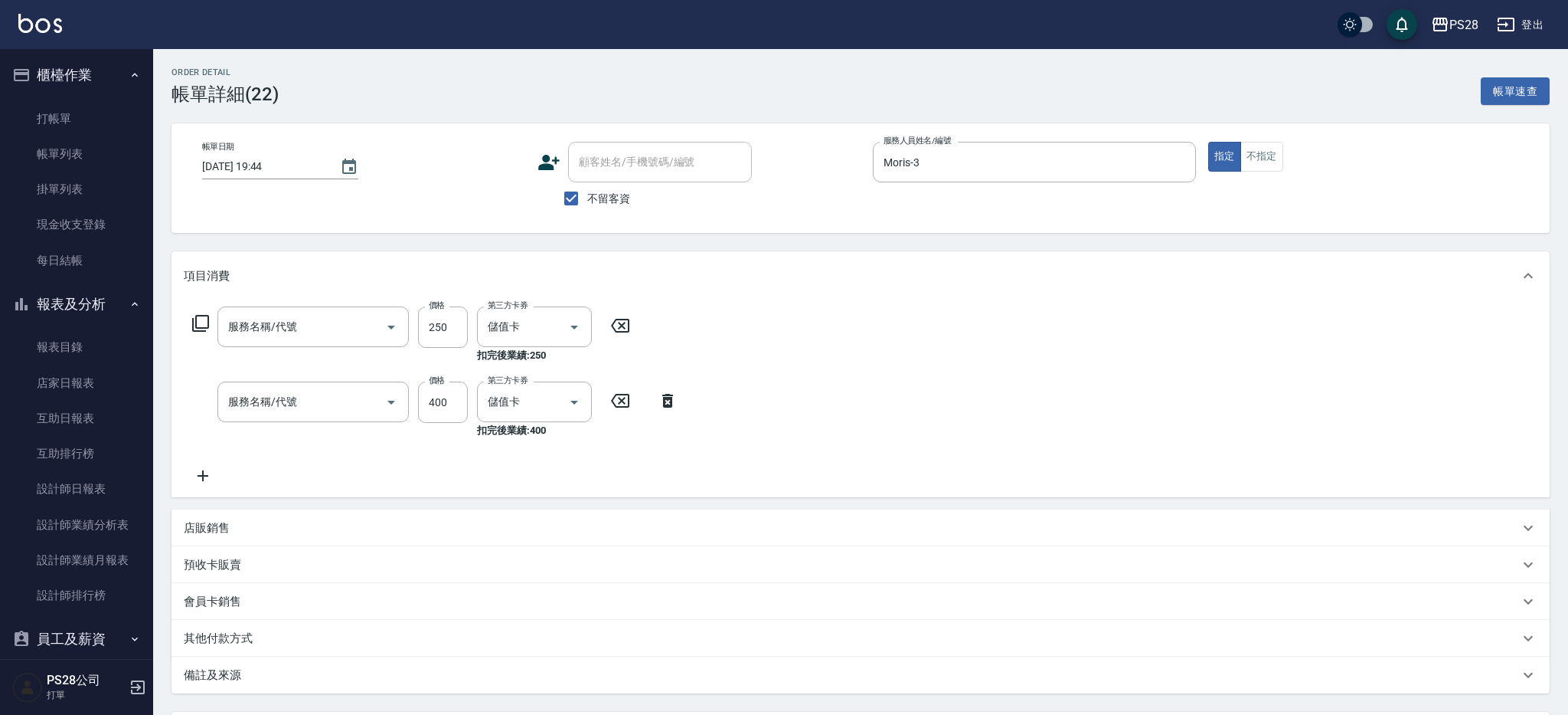
type input "[DATE] 19:44"
checkbox input "true"
type input "Moris-3"
type input "New洗專案(200)"
type input "單剪(250)"
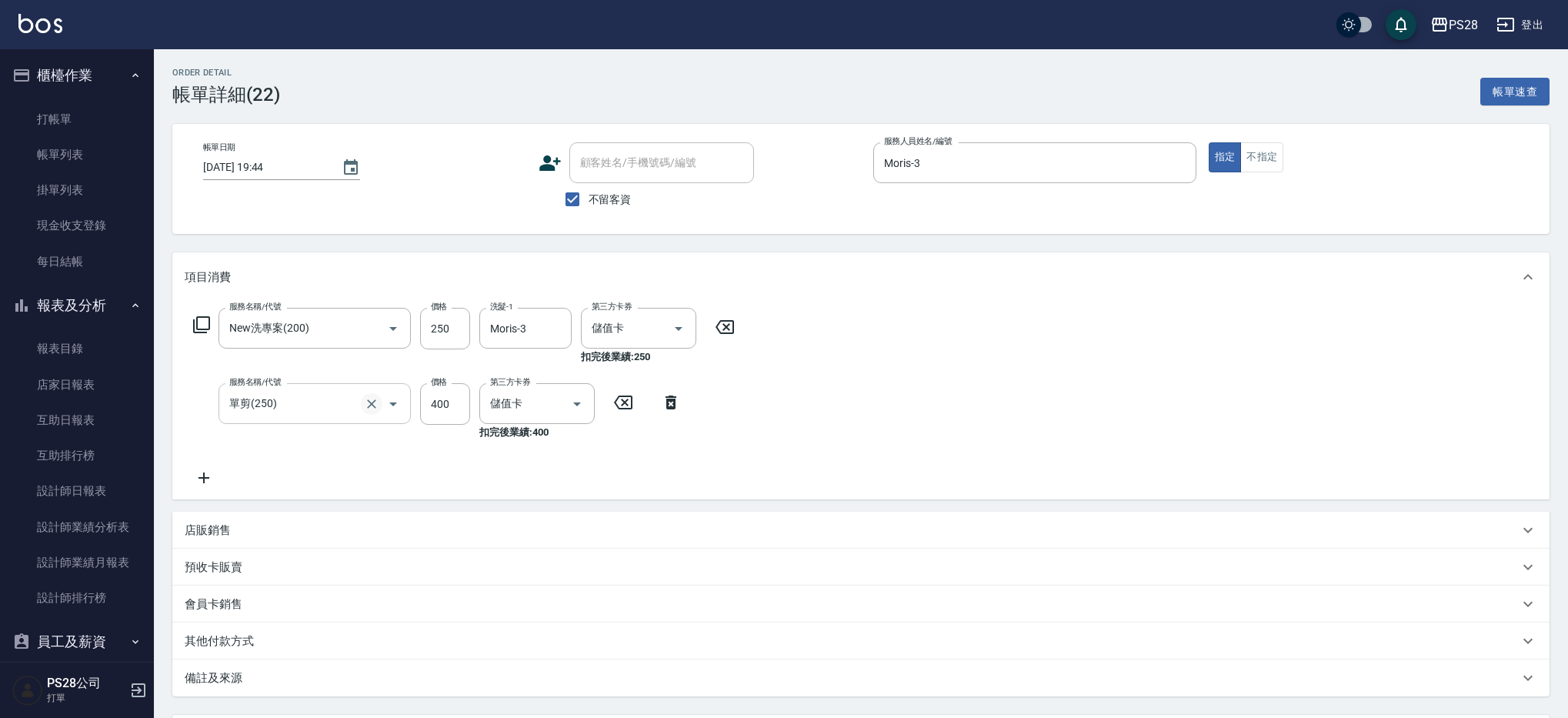
click at [378, 404] on icon "Clear" at bounding box center [371, 403] width 15 height 15
click at [367, 327] on icon "Clear" at bounding box center [371, 328] width 15 height 15
type input "單剪(250)"
type input "3"
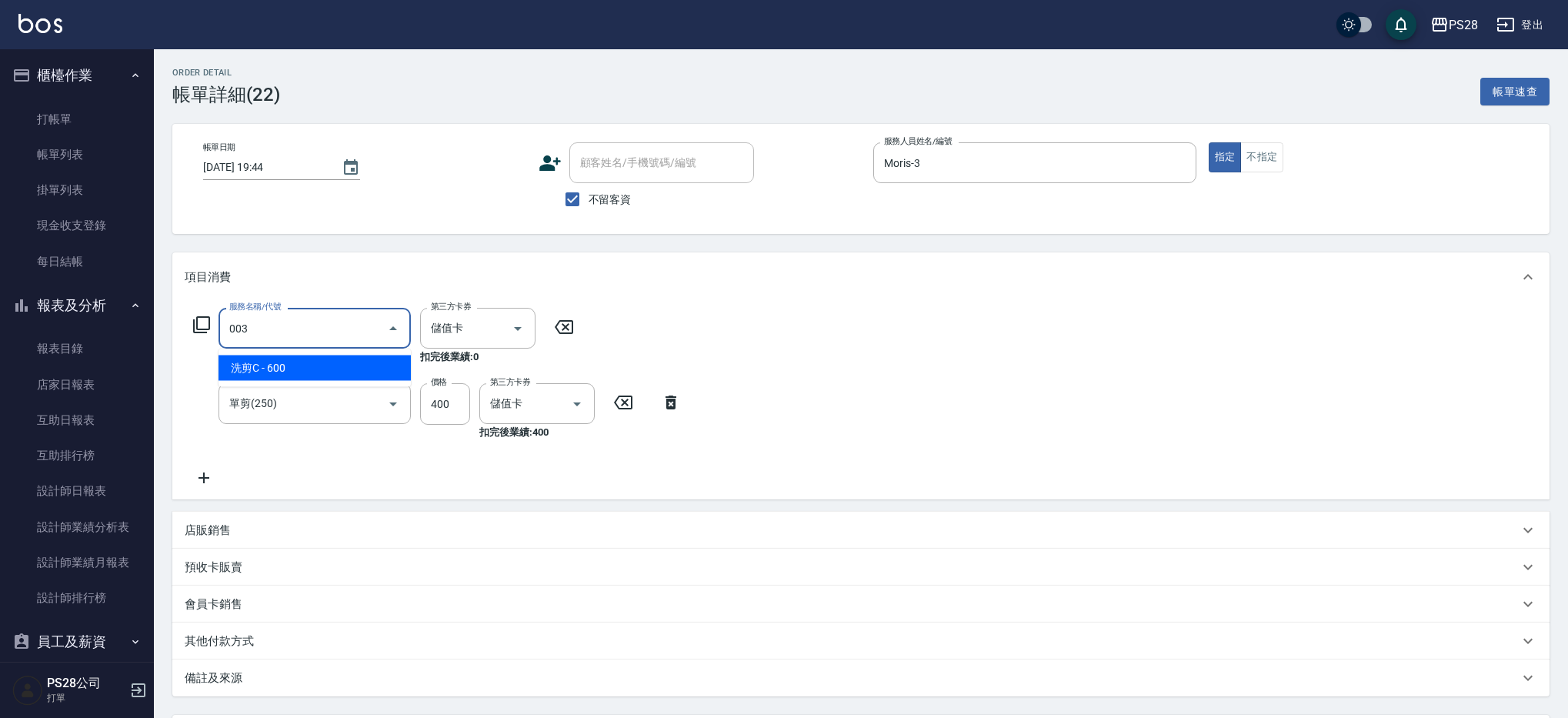
type input "洗剪C(003)"
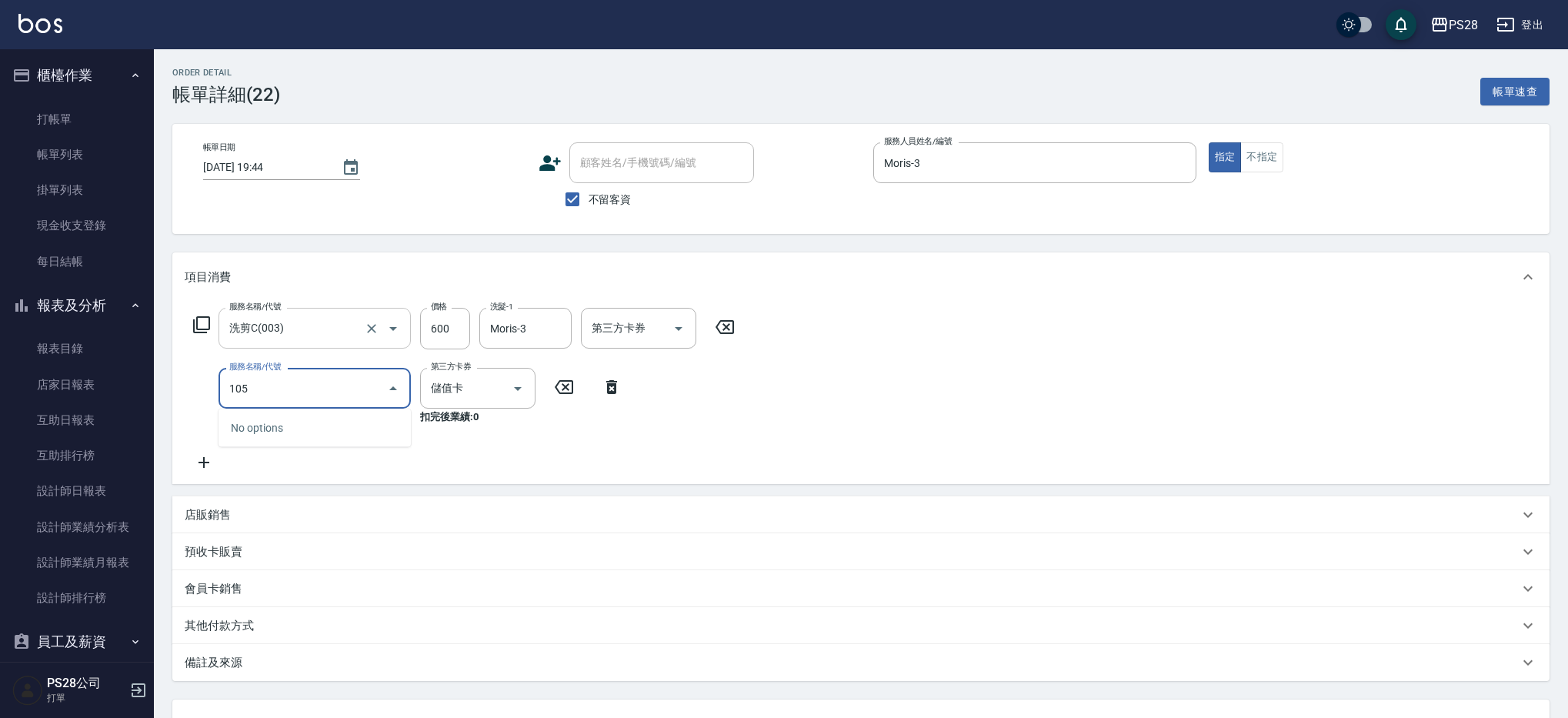
type input "1050"
type input "精油(1050)"
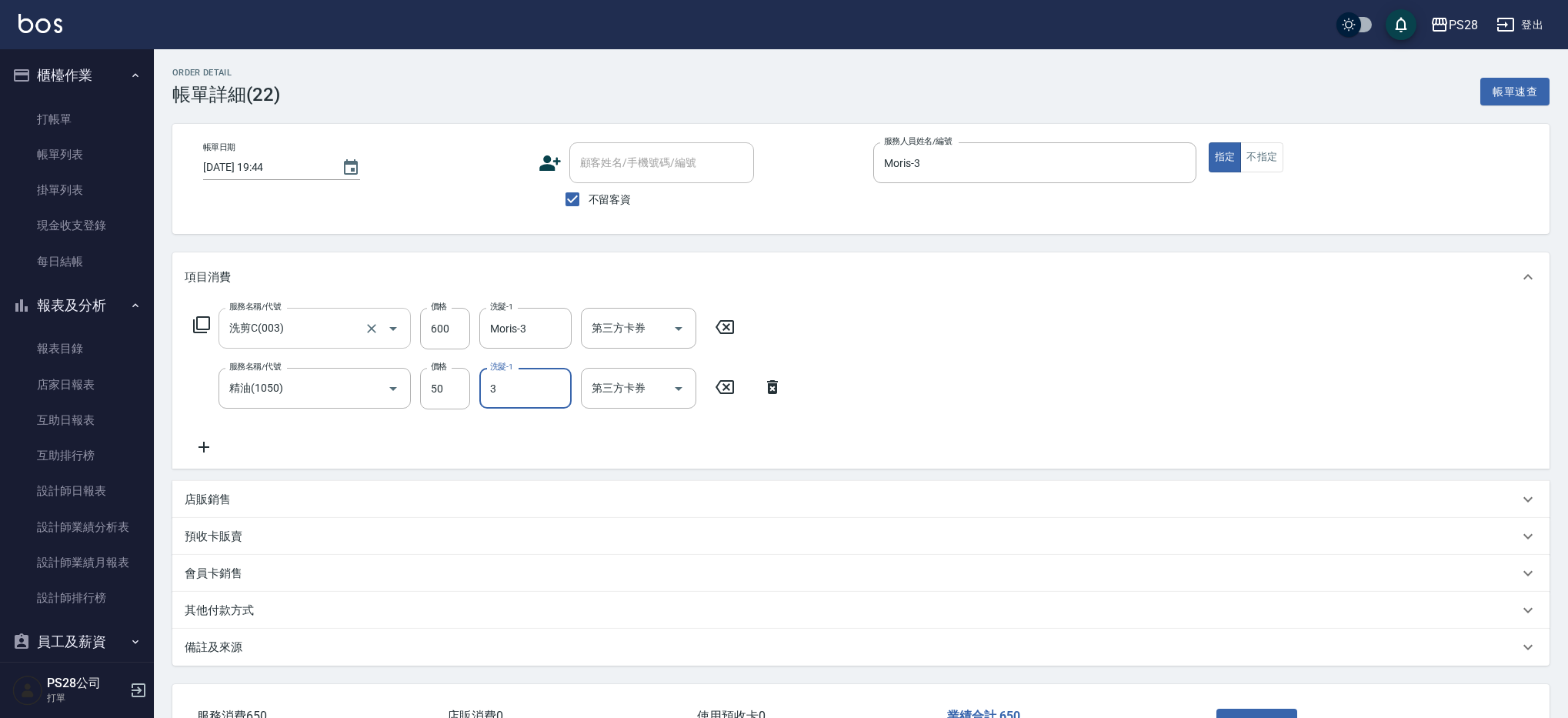
type input "Moris-3"
click at [685, 390] on icon "Open" at bounding box center [679, 388] width 19 height 19
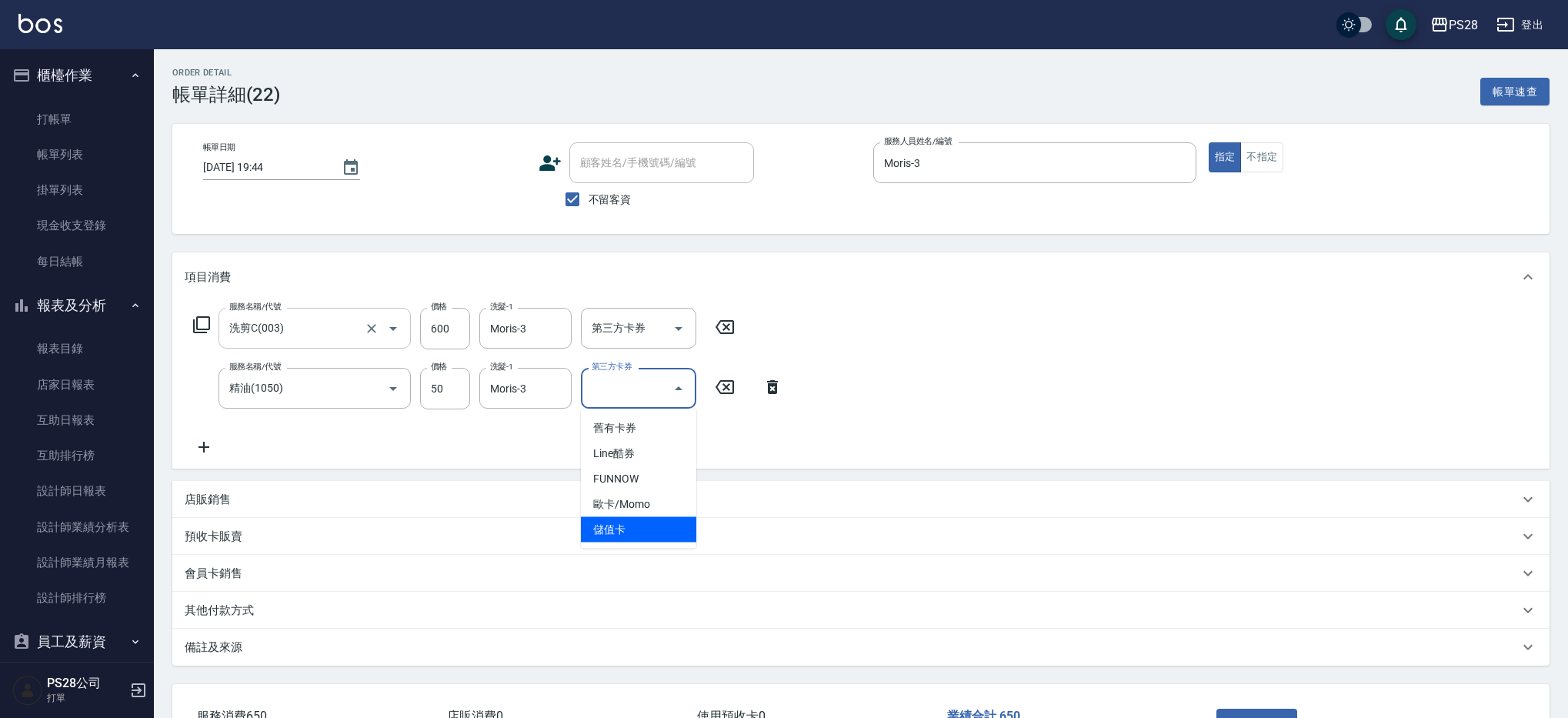
drag, startPoint x: 659, startPoint y: 534, endPoint x: 667, endPoint y: 510, distance: 25.3
click at [660, 534] on span "儲值卡" at bounding box center [638, 529] width 115 height 25
type input "儲值卡"
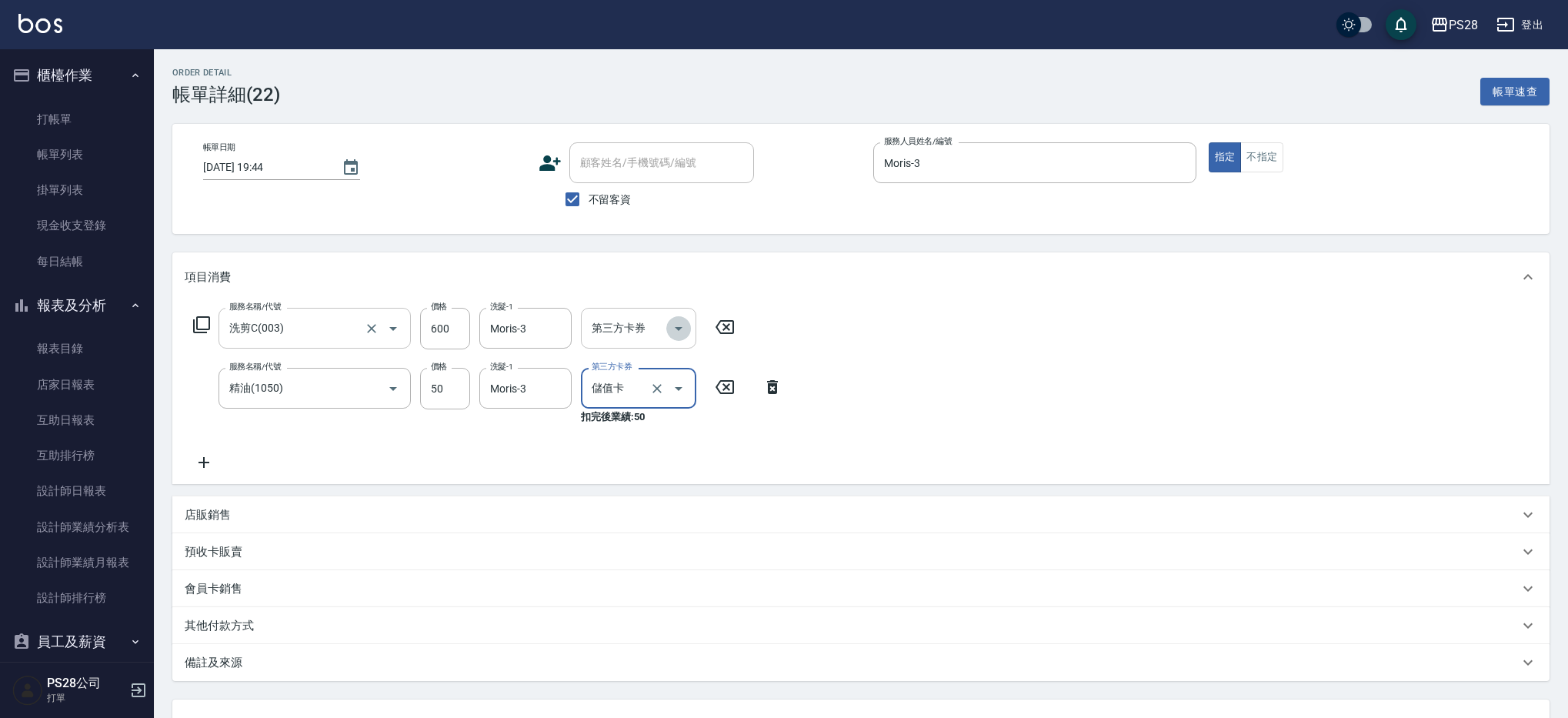
click at [675, 335] on icon "Open" at bounding box center [679, 328] width 19 height 19
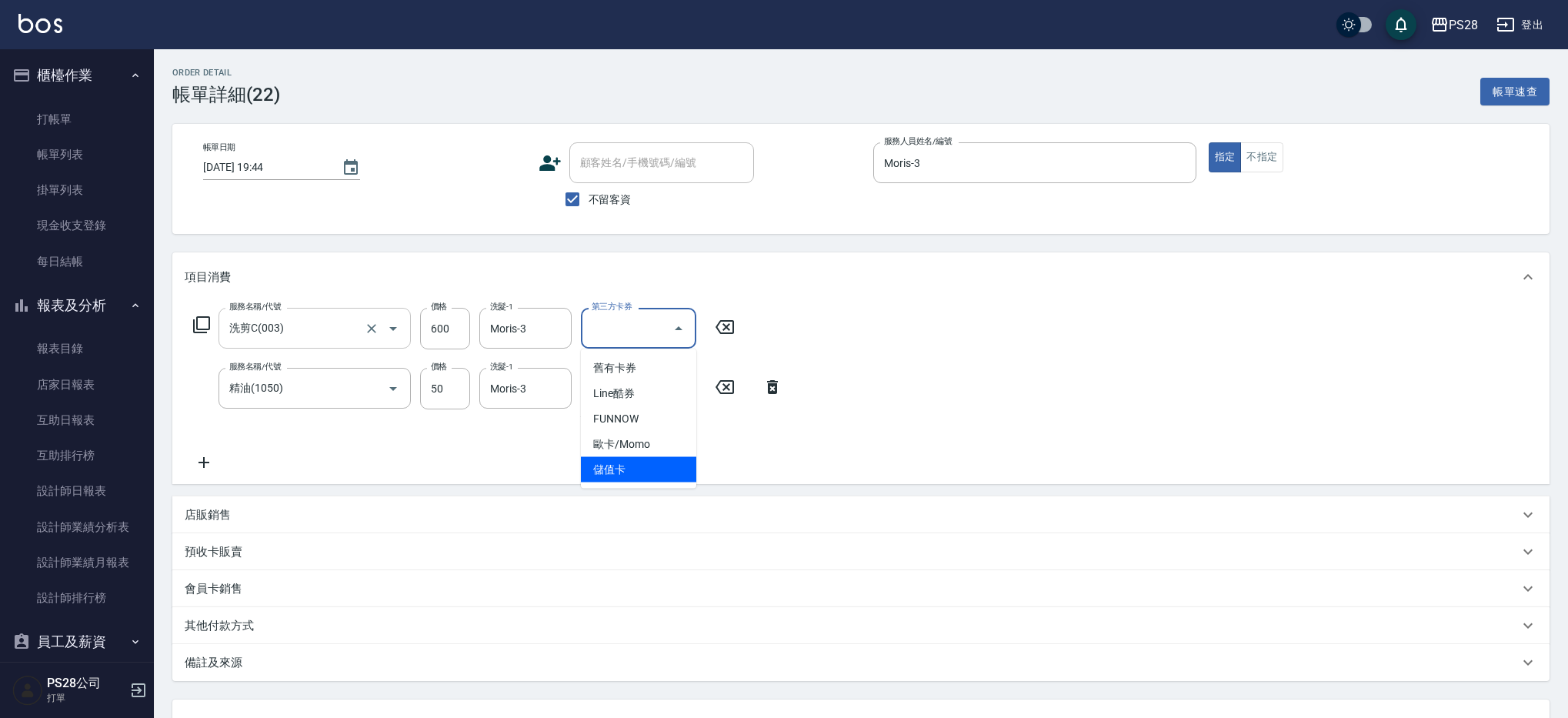
drag, startPoint x: 670, startPoint y: 463, endPoint x: 723, endPoint y: 477, distance: 54.8
click at [672, 462] on span "儲值卡" at bounding box center [638, 470] width 115 height 25
type input "儲值卡"
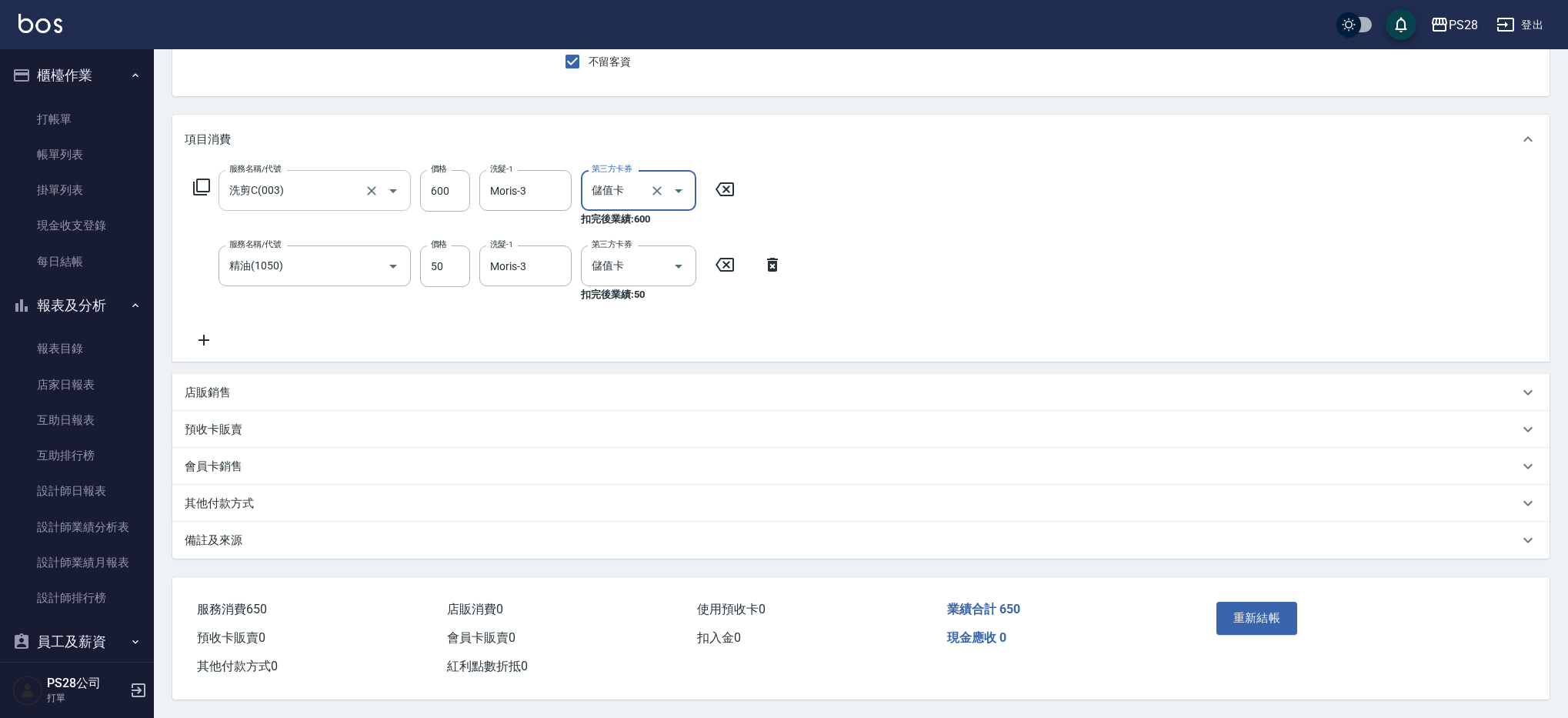
scroll to position [142, 0]
click at [1248, 621] on button "重新結帳" at bounding box center [1257, 617] width 82 height 32
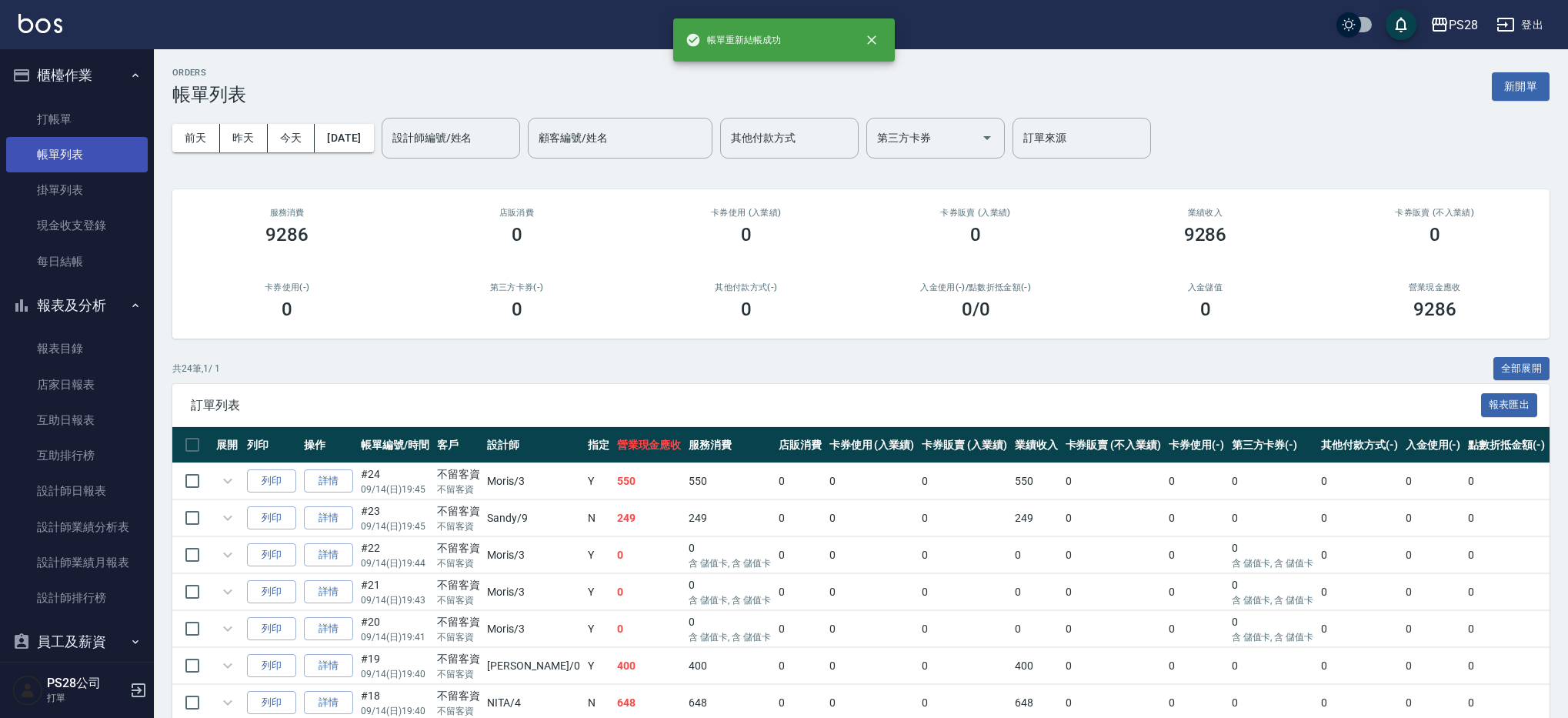
click at [69, 162] on link "帳單列表" at bounding box center [77, 154] width 141 height 35
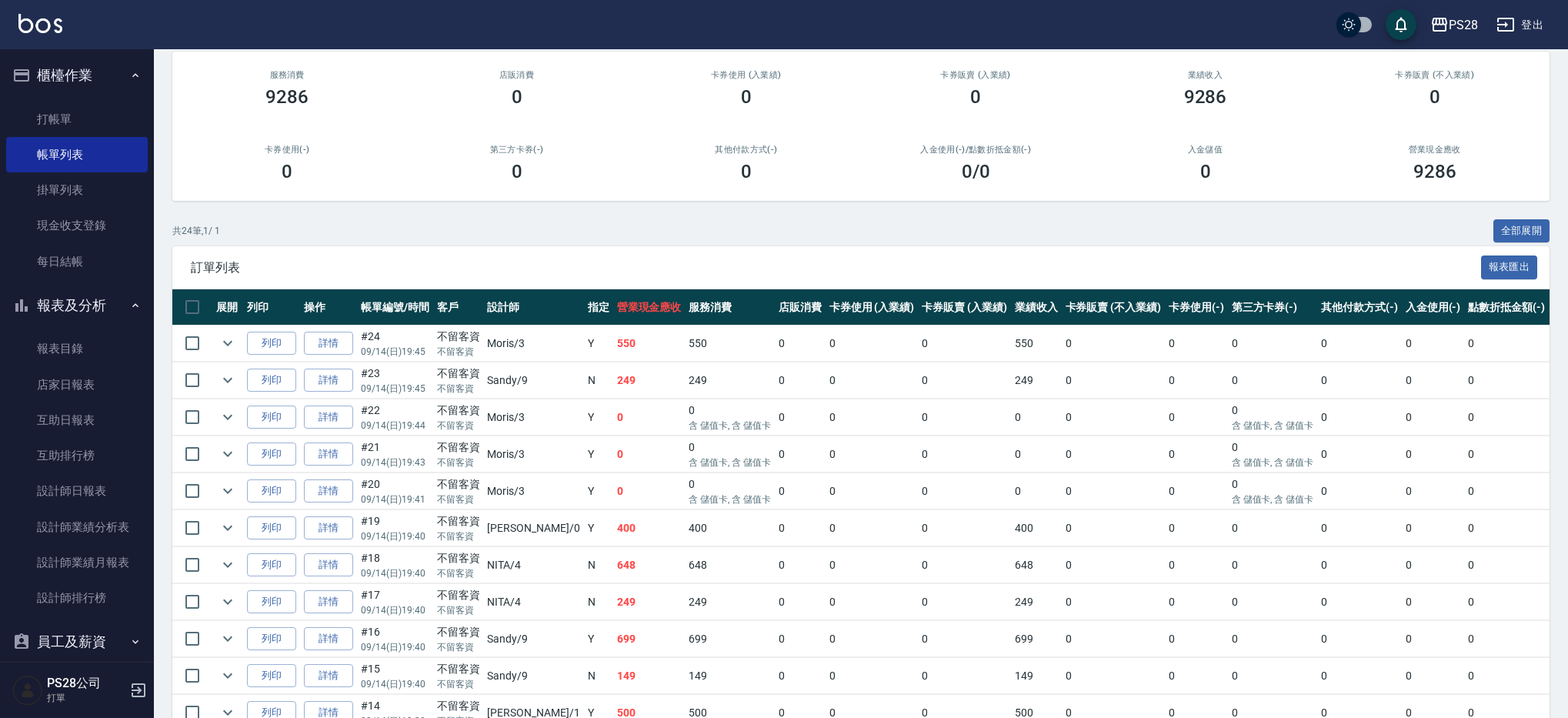
scroll to position [140, 0]
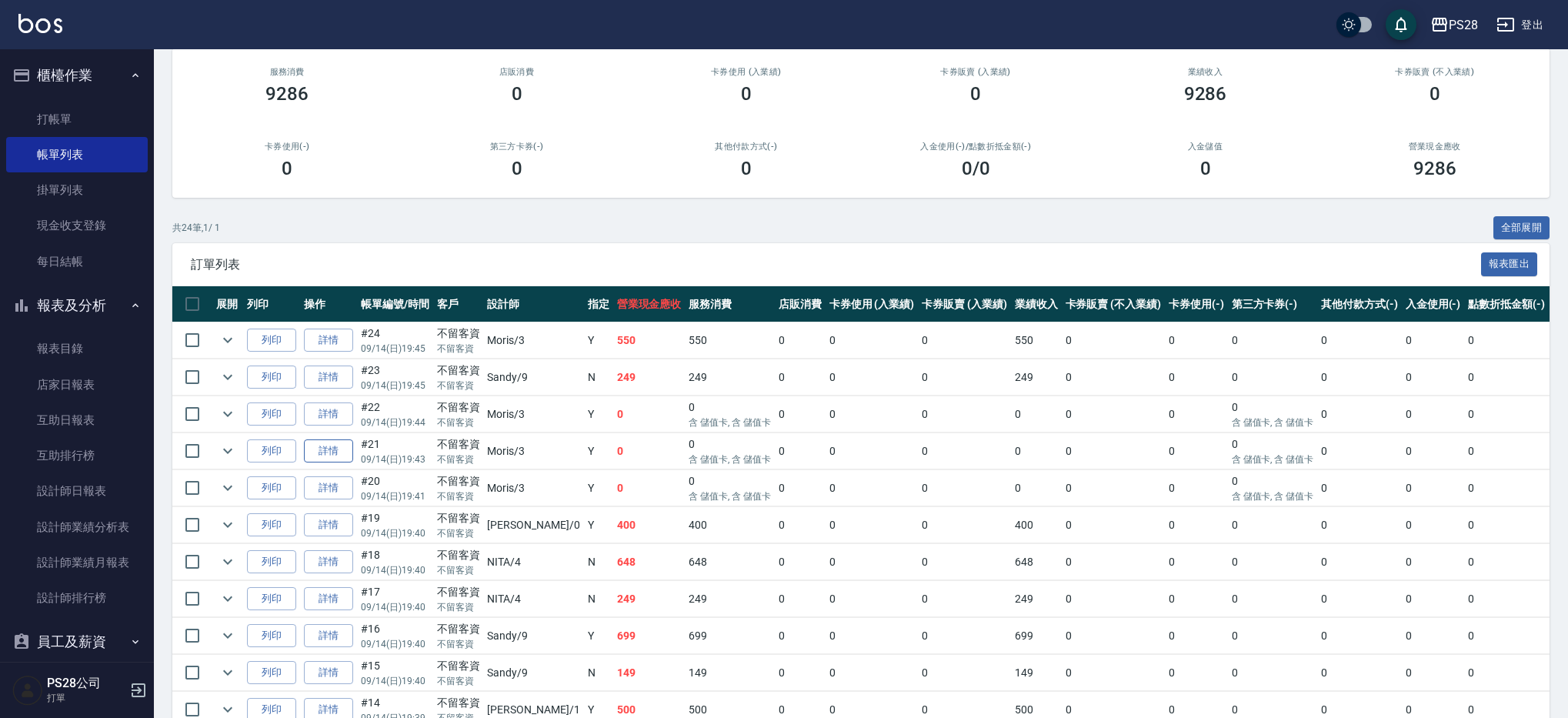
click at [326, 453] on link "詳情" at bounding box center [329, 451] width 50 height 23
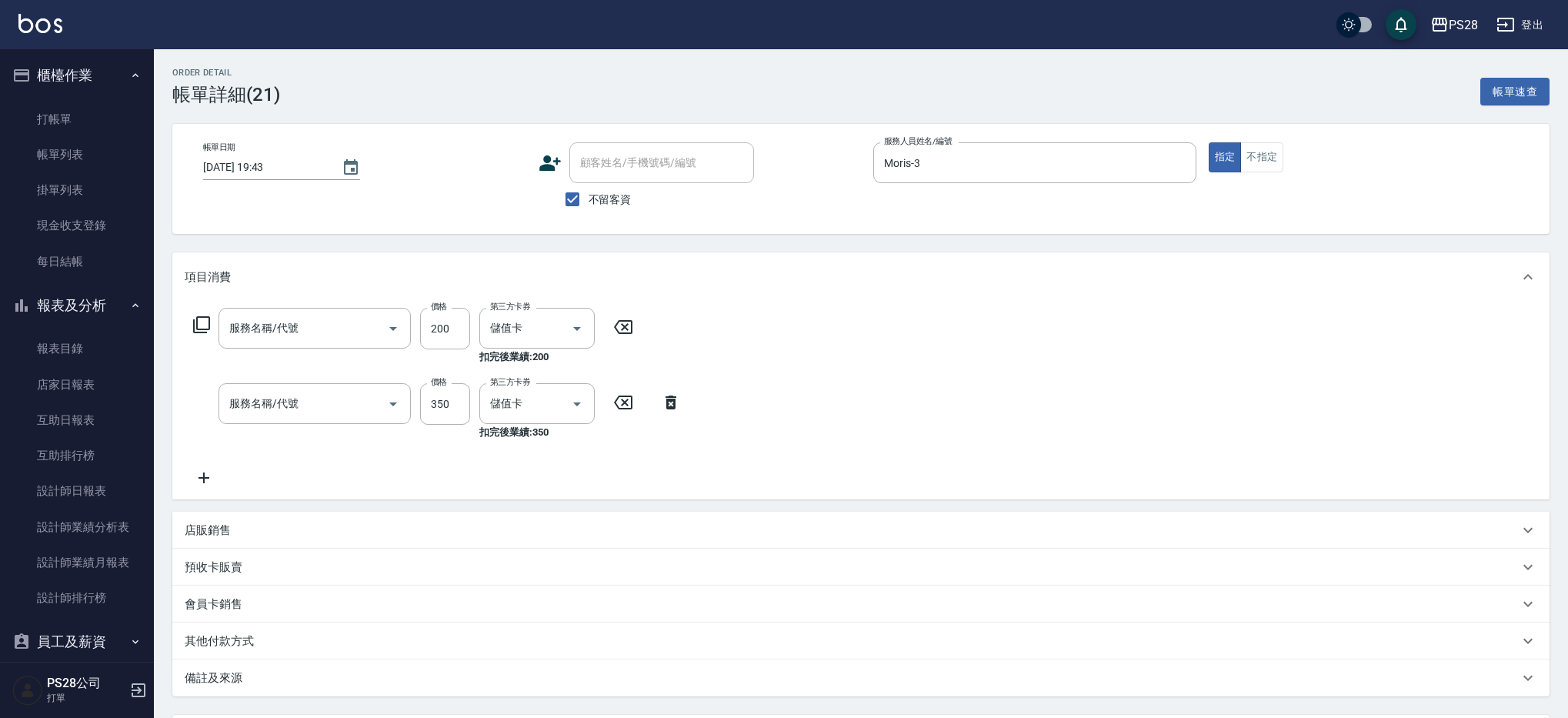
type input "[DATE] 19:43"
checkbox input "true"
type input "Moris-3"
type input "New洗專案(200)"
type input "單剪(250)"
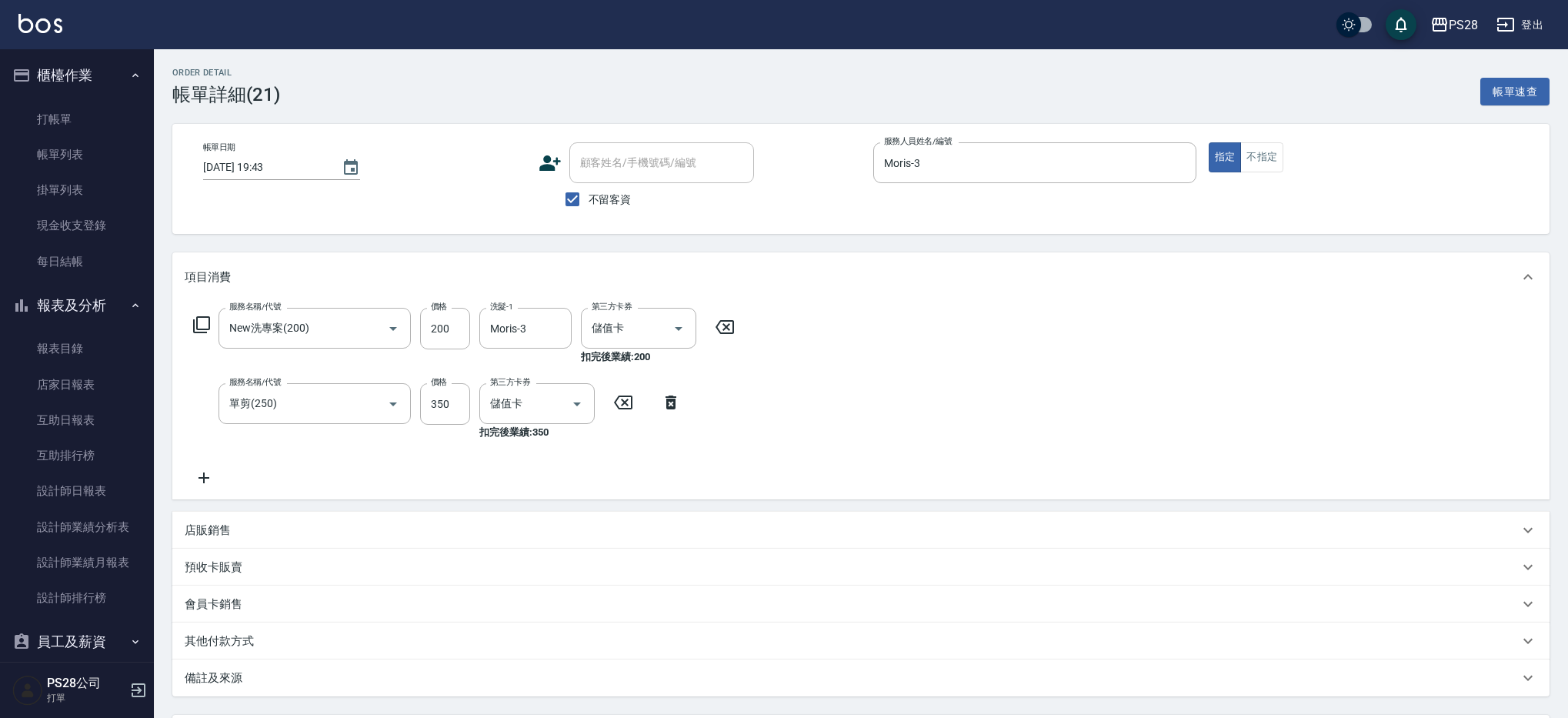
scroll to position [142, 0]
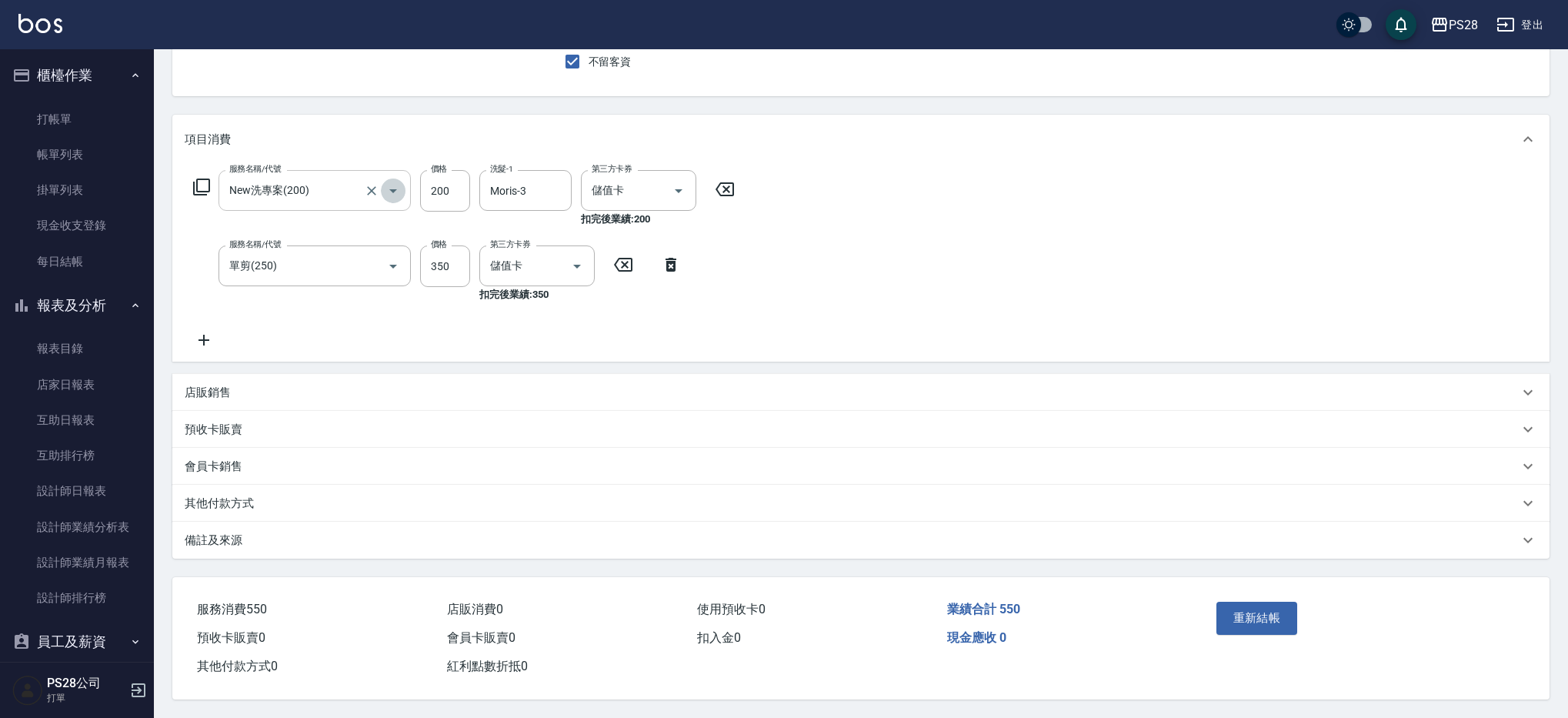
click at [397, 184] on icon "Open" at bounding box center [393, 191] width 19 height 19
type input "0"
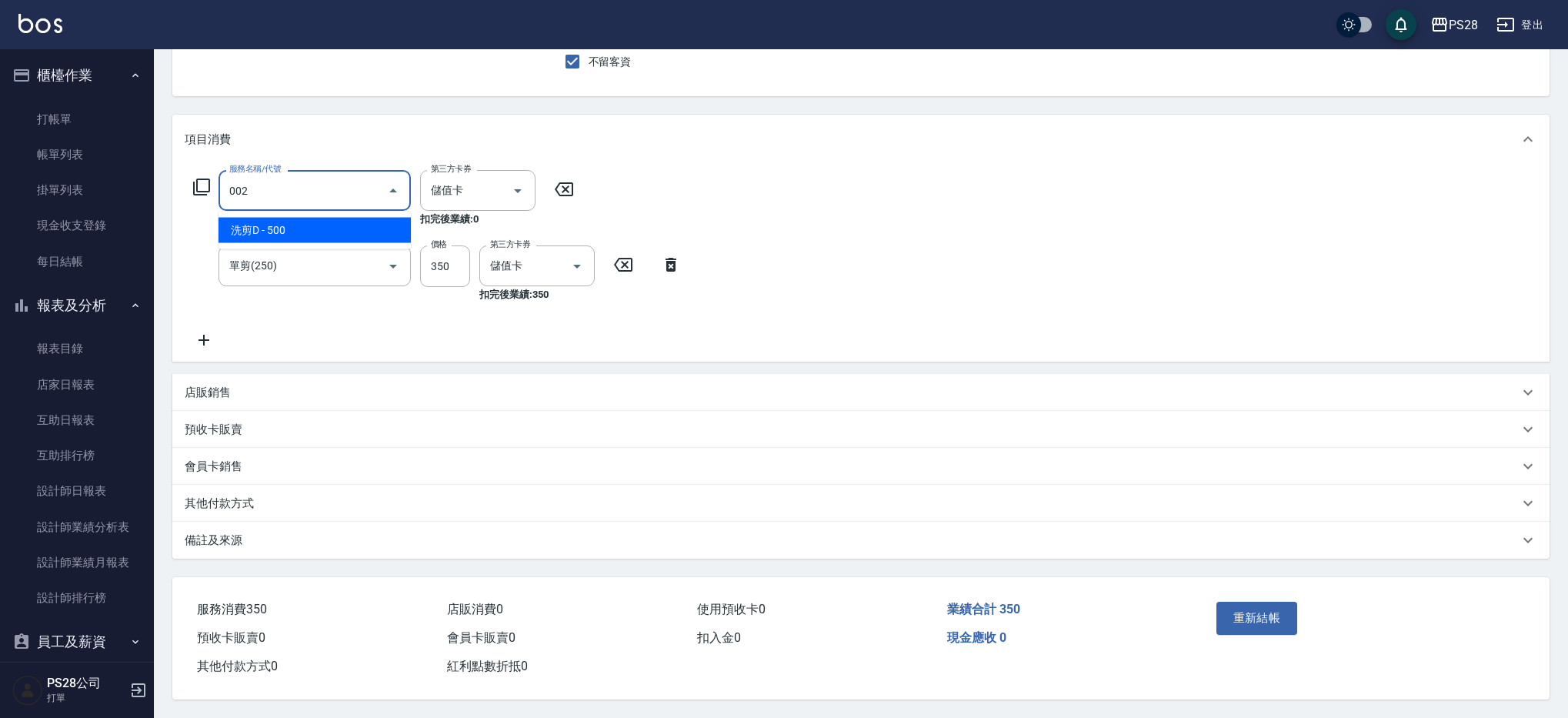
type input "洗剪D(002)"
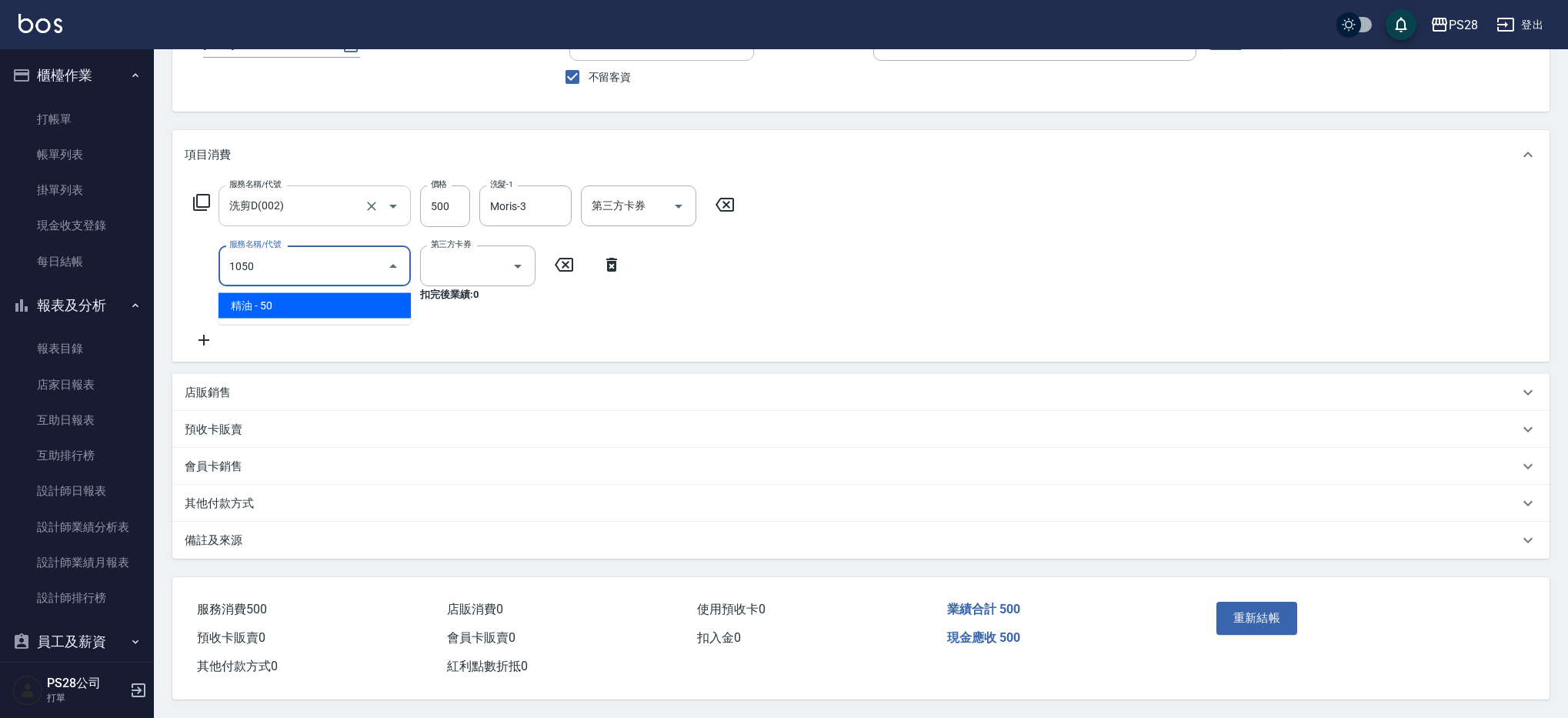
scroll to position [112, 0]
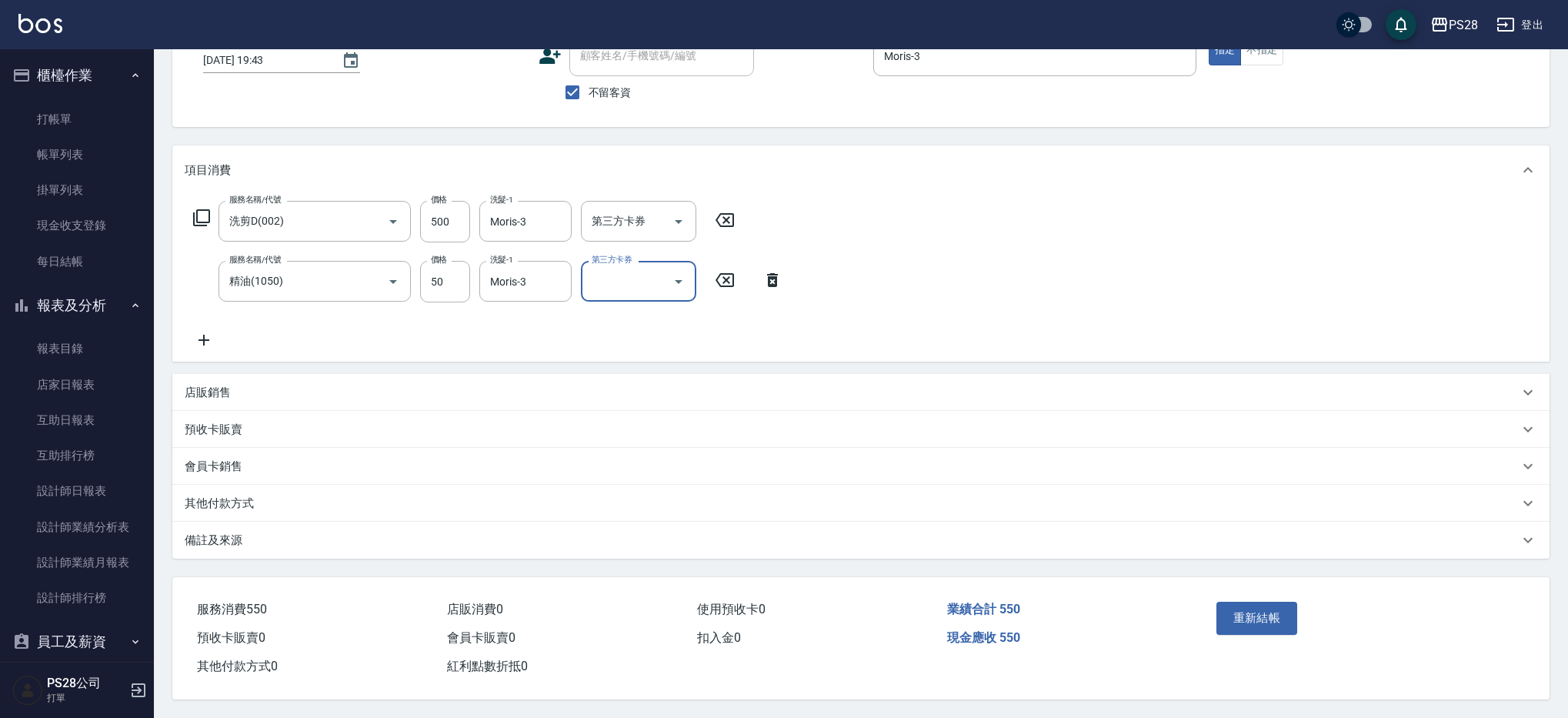
click at [646, 267] on input "第三方卡券" at bounding box center [626, 281] width 78 height 27
click at [642, 414] on span "儲值卡" at bounding box center [638, 423] width 115 height 25
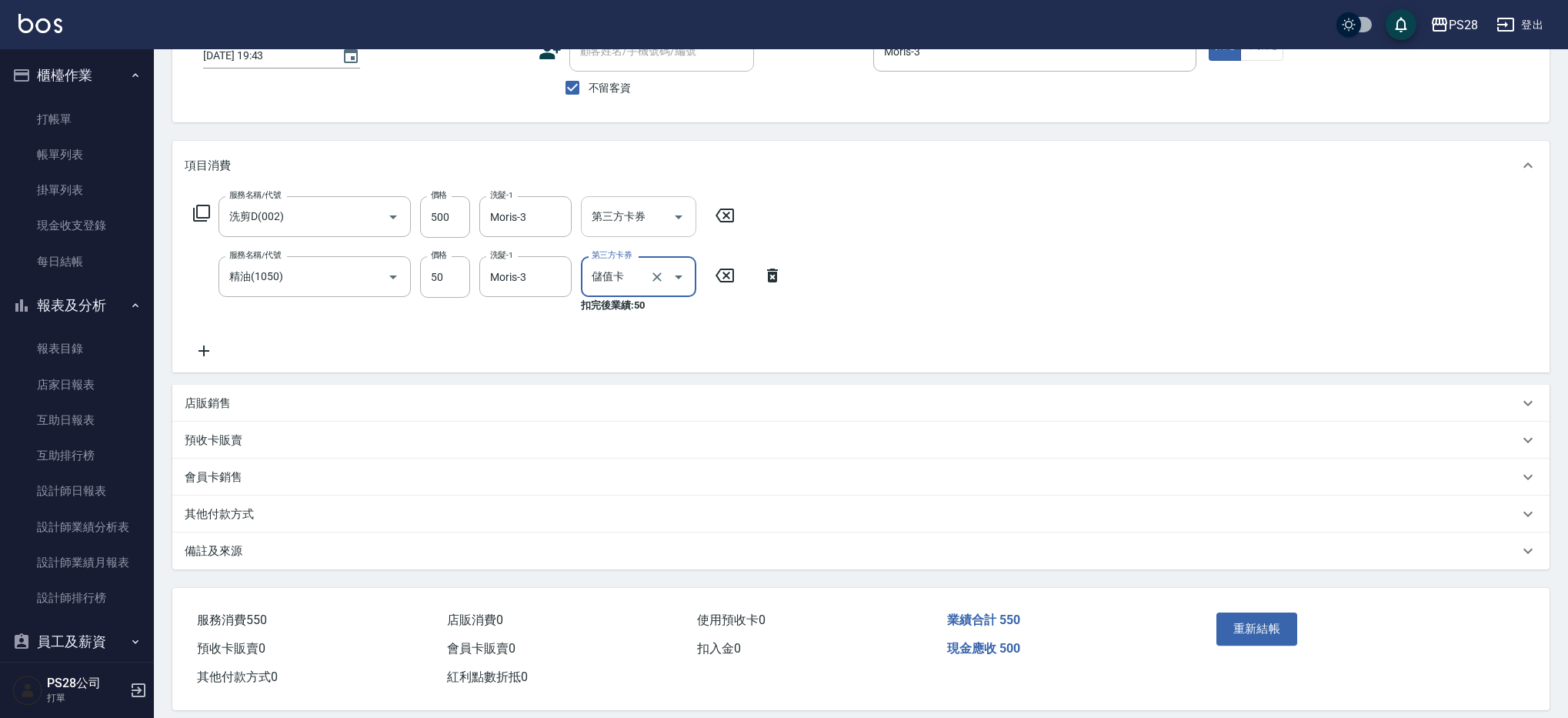
click at [671, 227] on div at bounding box center [678, 216] width 23 height 40
click at [680, 212] on icon "Open" at bounding box center [679, 217] width 19 height 19
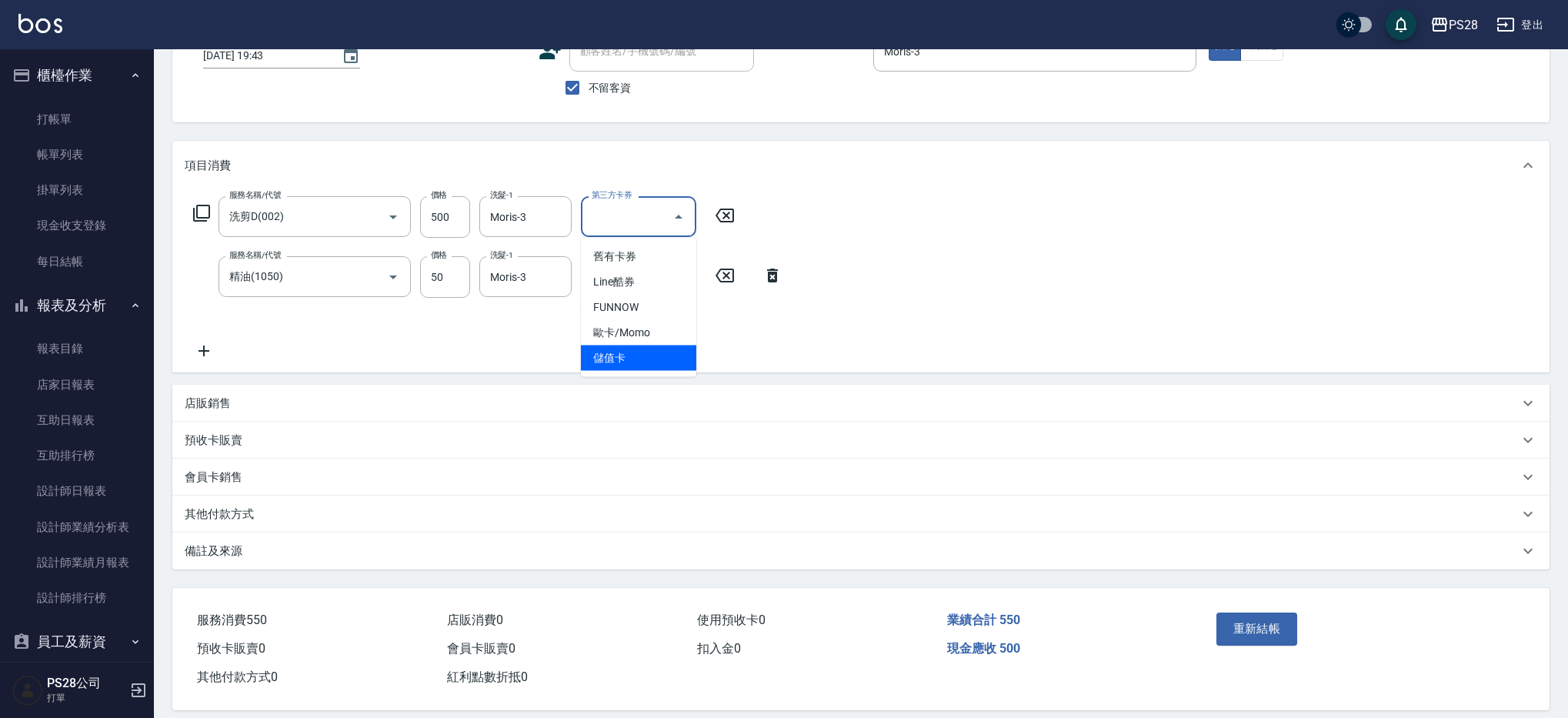
click at [658, 355] on span "儲值卡" at bounding box center [638, 358] width 115 height 25
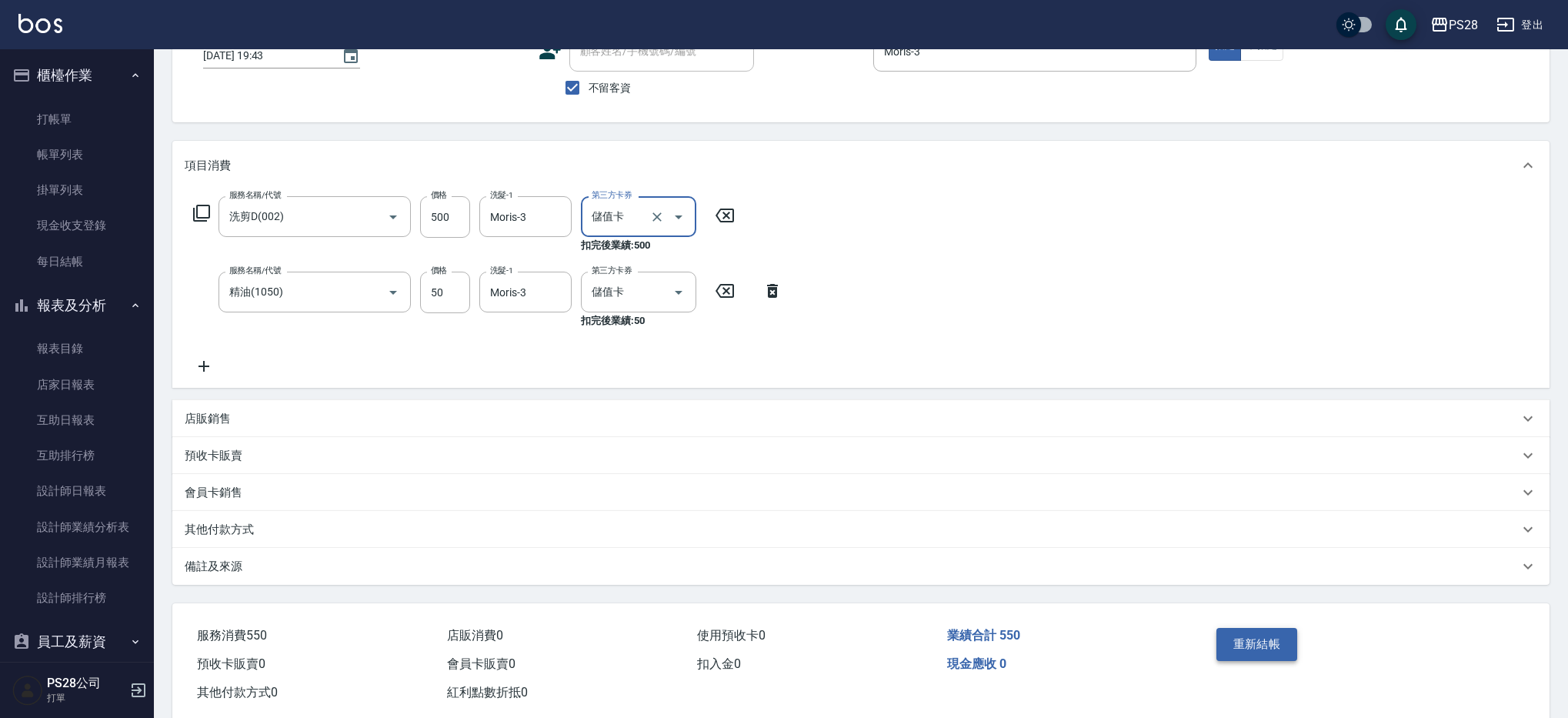
click at [1254, 648] on button "重新結帳" at bounding box center [1257, 643] width 82 height 32
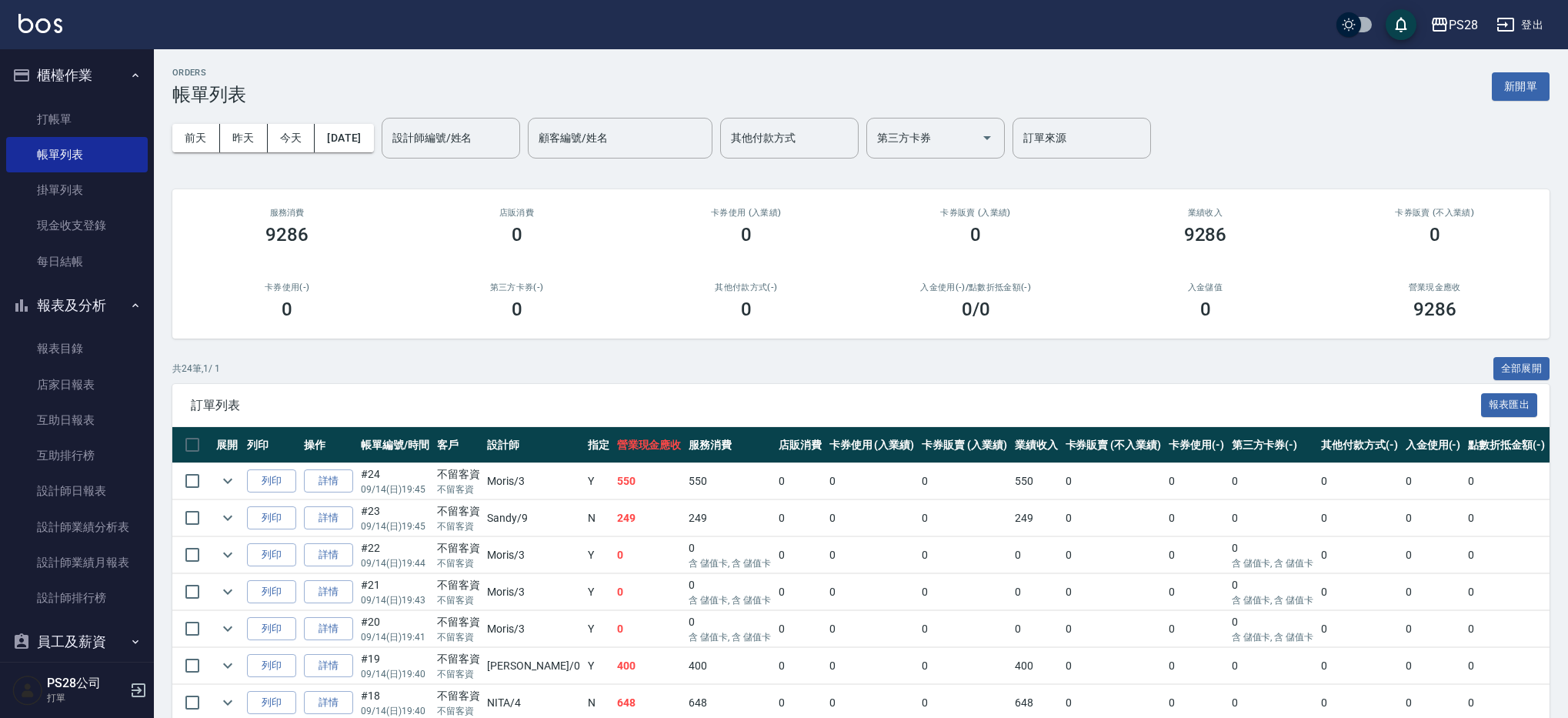
scroll to position [0, 2]
click at [62, 119] on link "打帳單" at bounding box center [77, 119] width 141 height 35
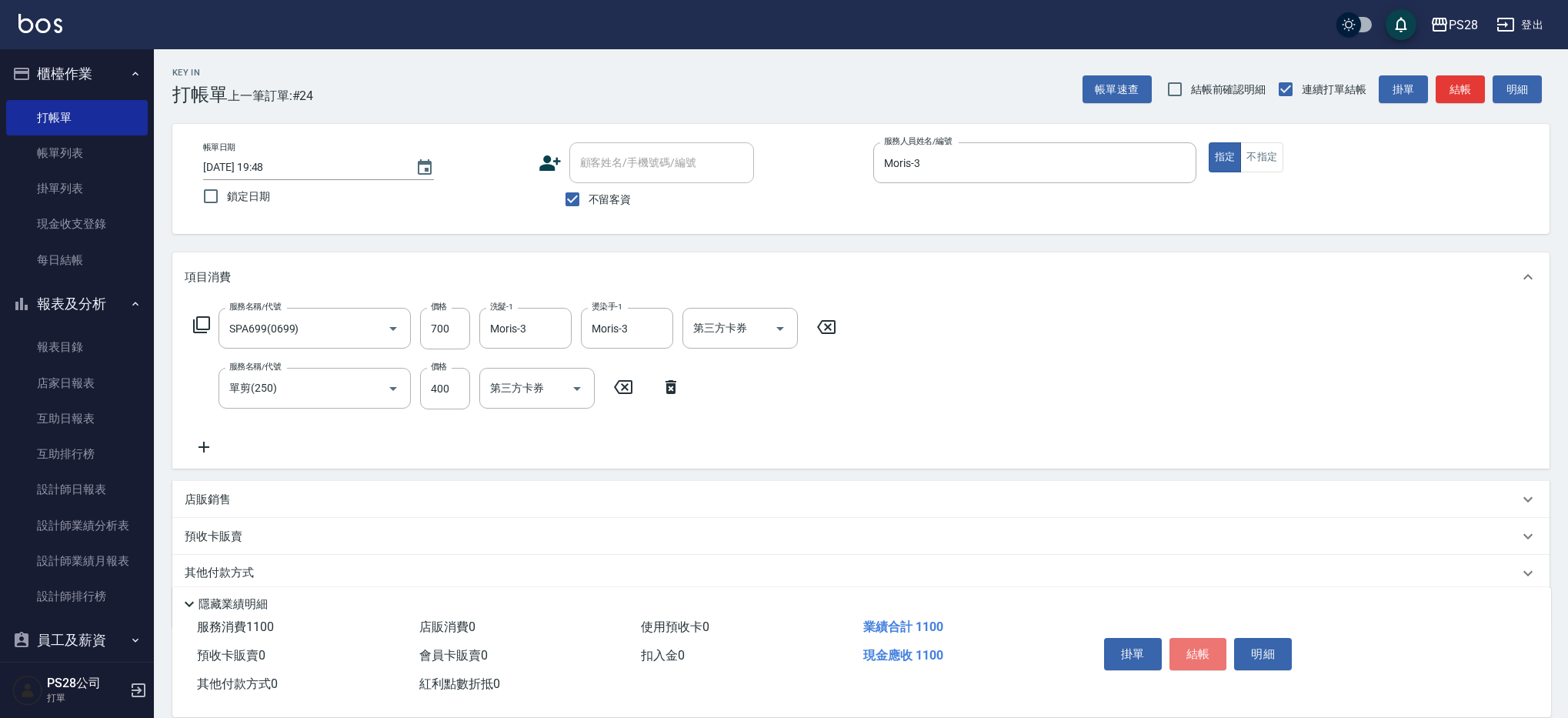
click at [1213, 646] on button "結帳" at bounding box center [1198, 654] width 58 height 32
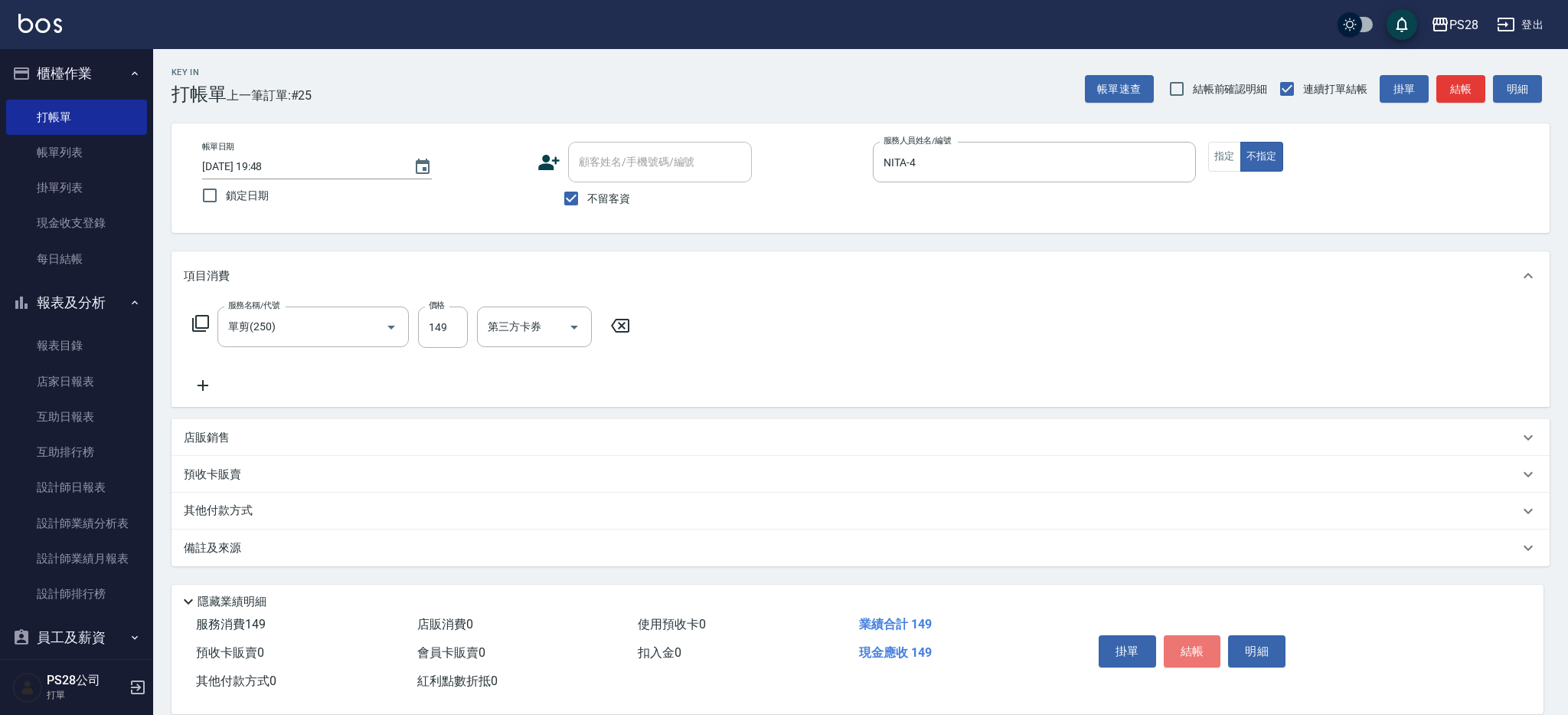
click at [1184, 640] on button "結帳" at bounding box center [1192, 651] width 57 height 32
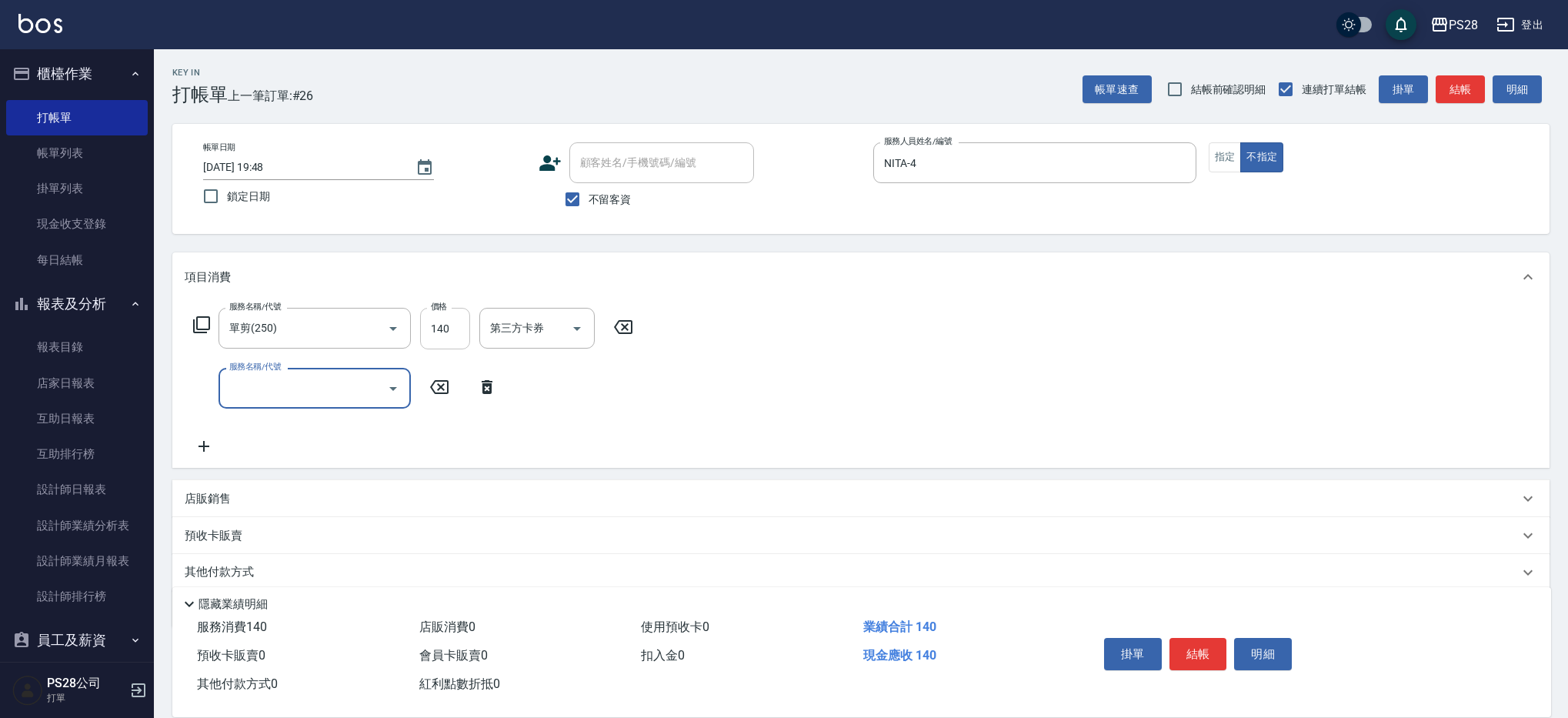
click at [462, 328] on input "140" at bounding box center [446, 328] width 50 height 41
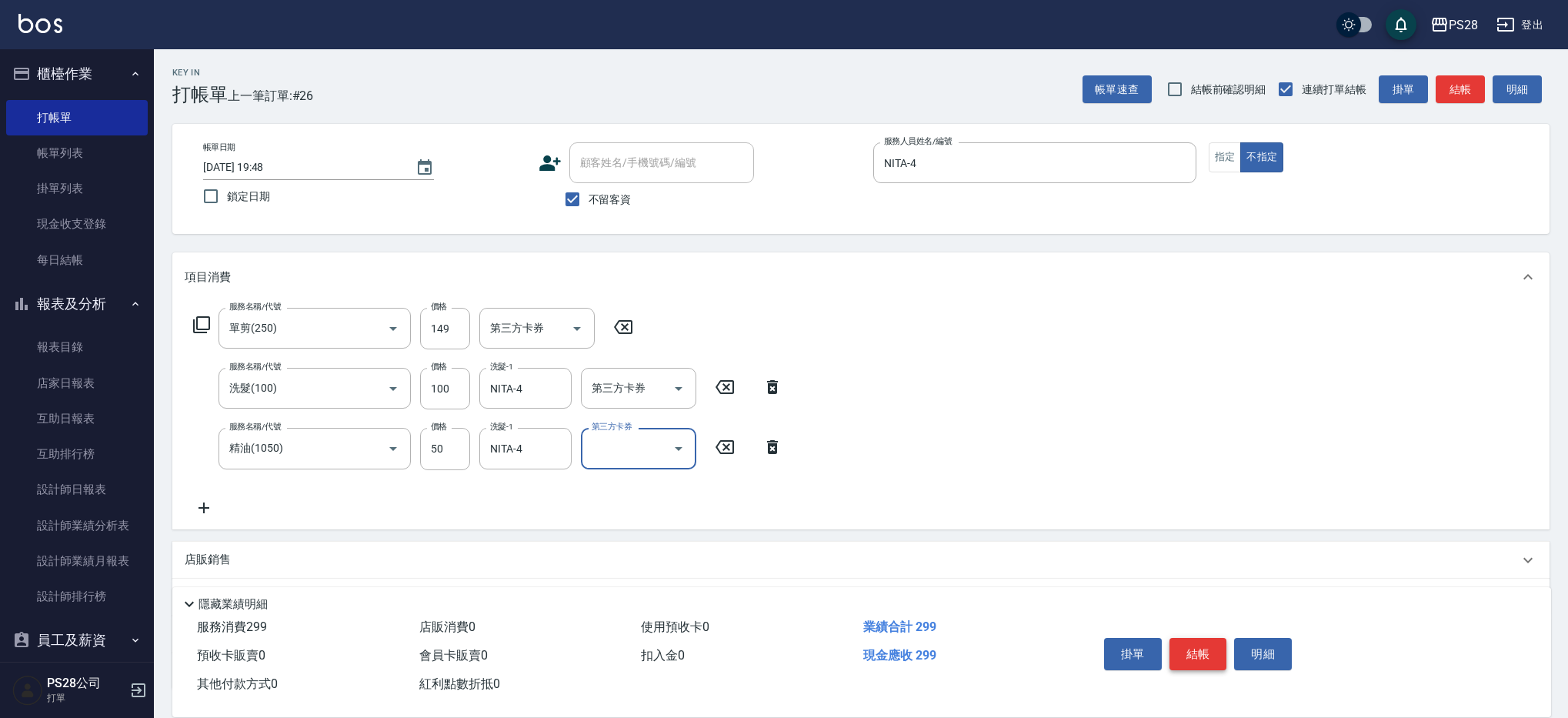
click at [1211, 651] on button "結帳" at bounding box center [1198, 654] width 58 height 32
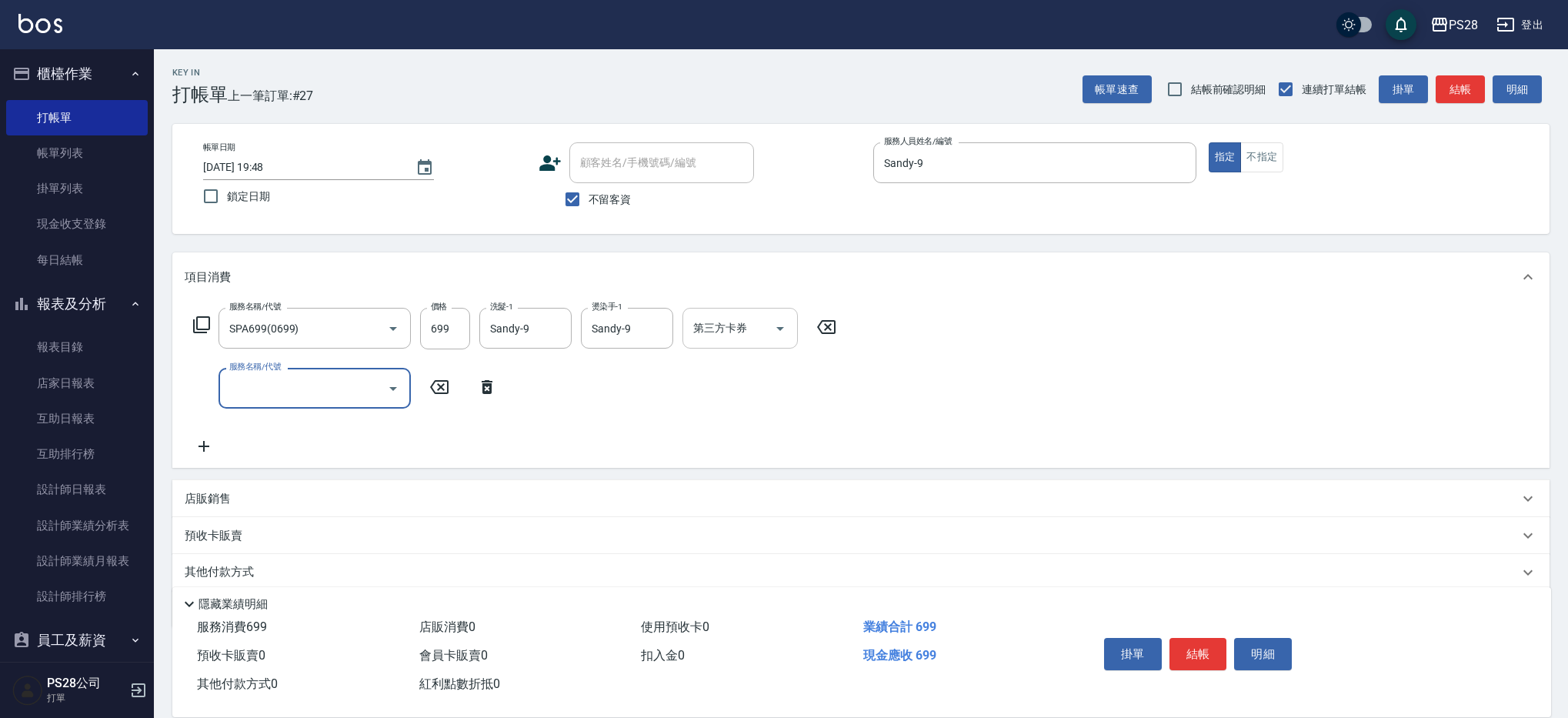
click at [782, 332] on icon "Open" at bounding box center [779, 328] width 19 height 19
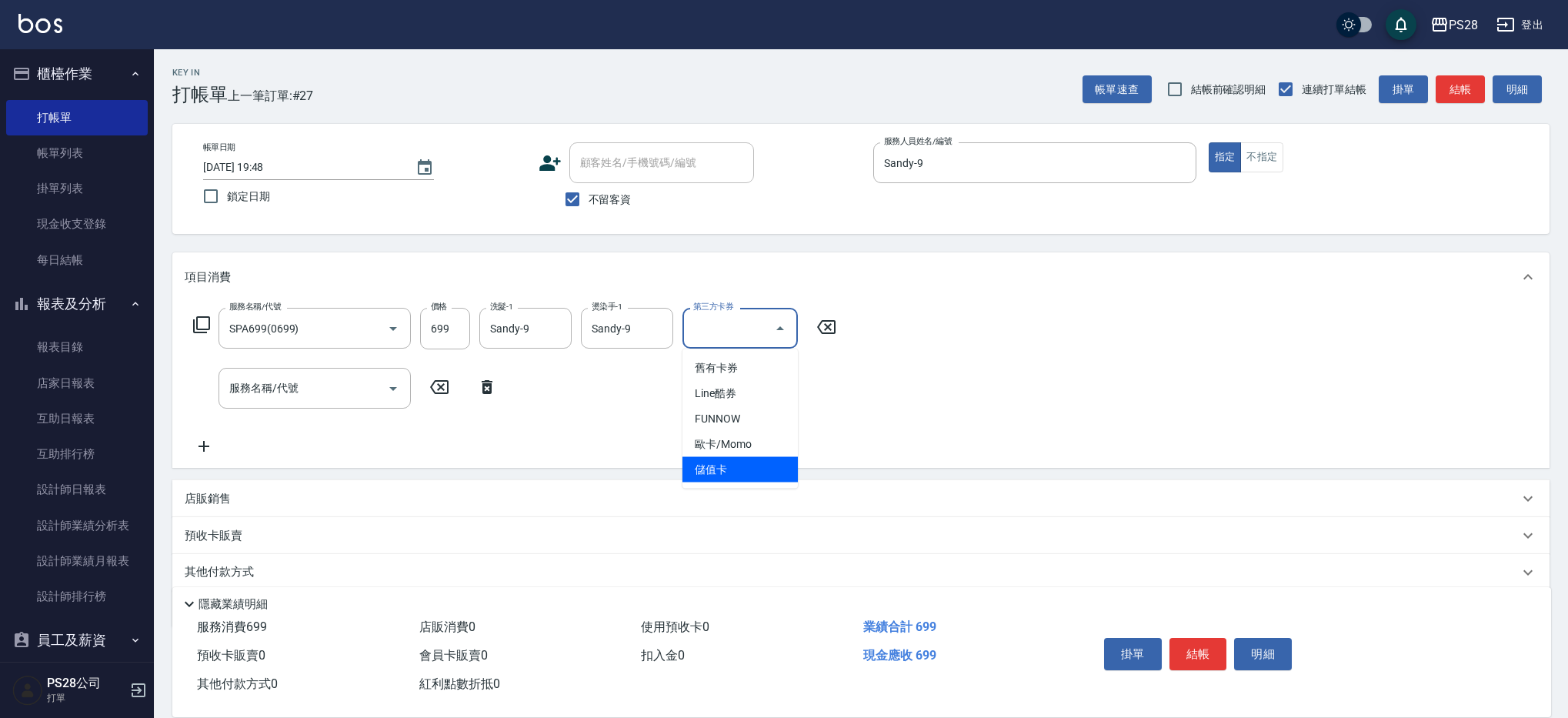
drag, startPoint x: 757, startPoint y: 465, endPoint x: 800, endPoint y: 485, distance: 47.4
click at [758, 465] on span "儲值卡" at bounding box center [740, 470] width 115 height 25
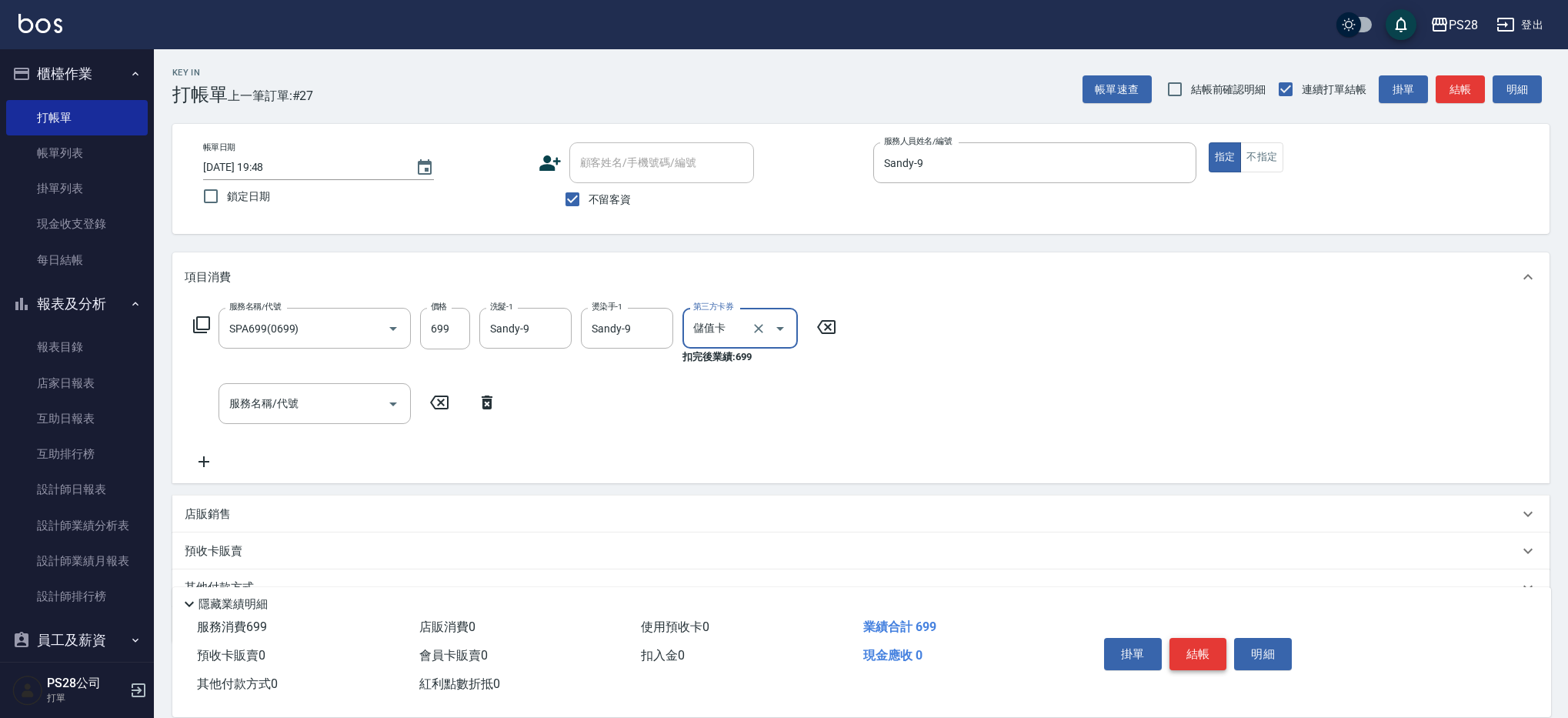
click at [1212, 651] on button "結帳" at bounding box center [1198, 654] width 58 height 32
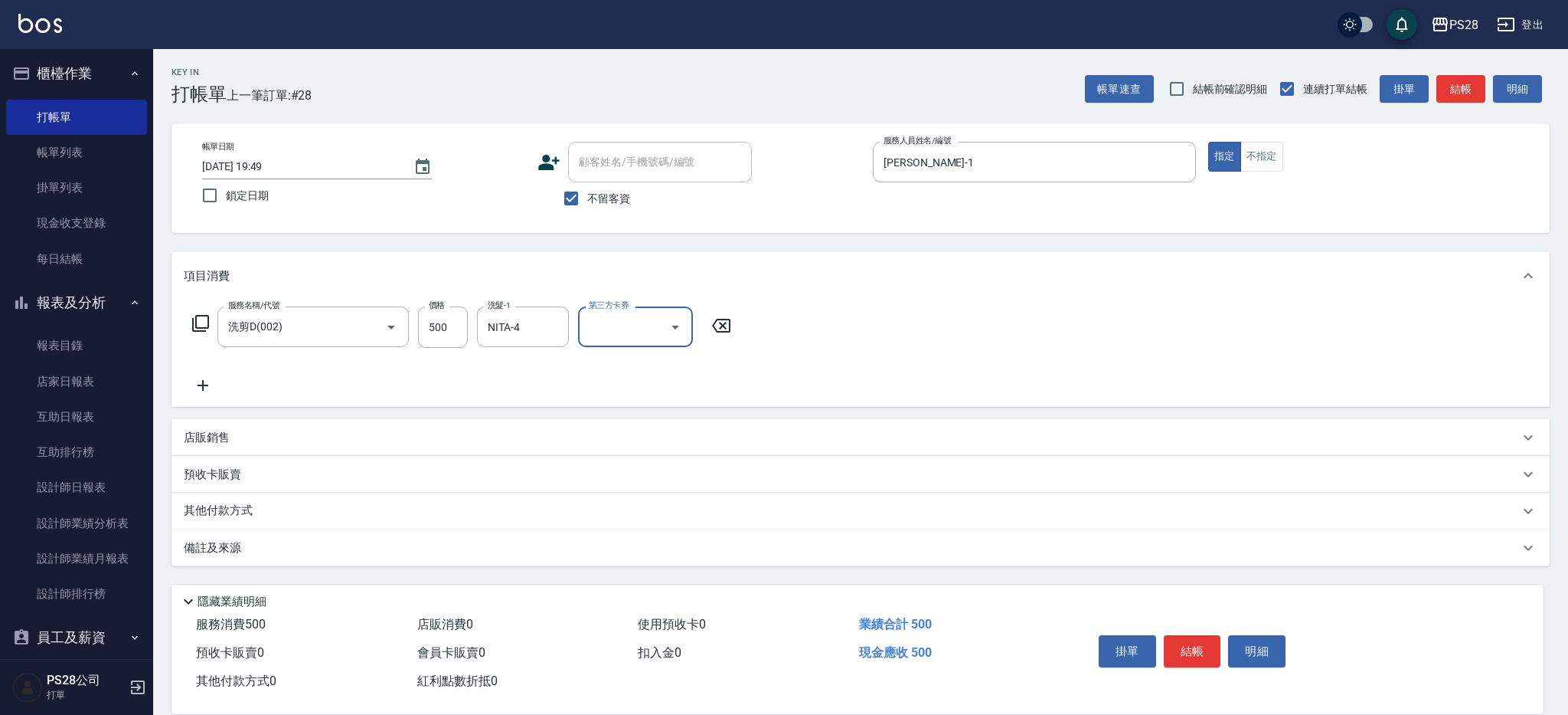
drag, startPoint x: 670, startPoint y: 332, endPoint x: 690, endPoint y: 346, distance: 24.4
click at [670, 332] on icon "Open" at bounding box center [675, 327] width 19 height 19
click at [659, 458] on span "儲值卡" at bounding box center [635, 468] width 115 height 25
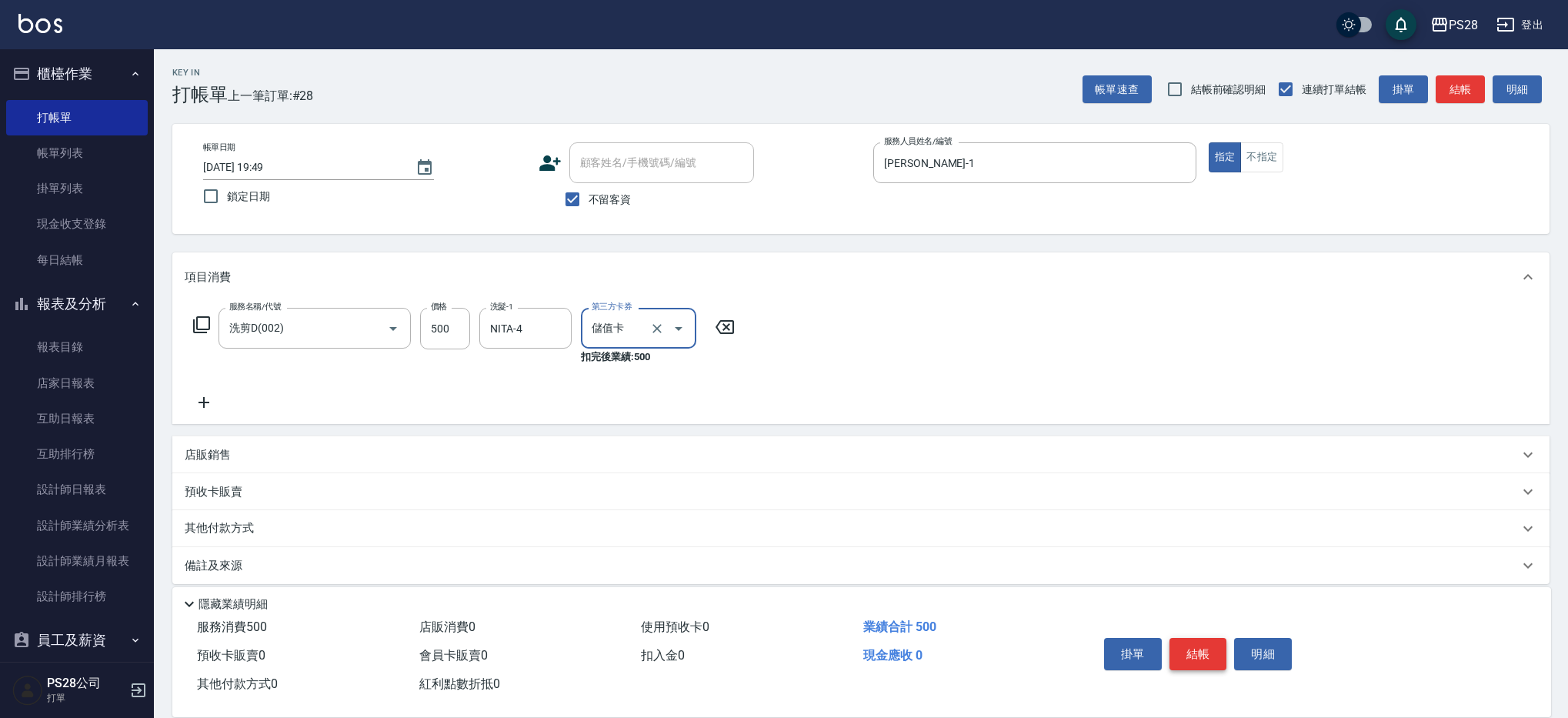
click at [1208, 641] on button "結帳" at bounding box center [1198, 654] width 58 height 32
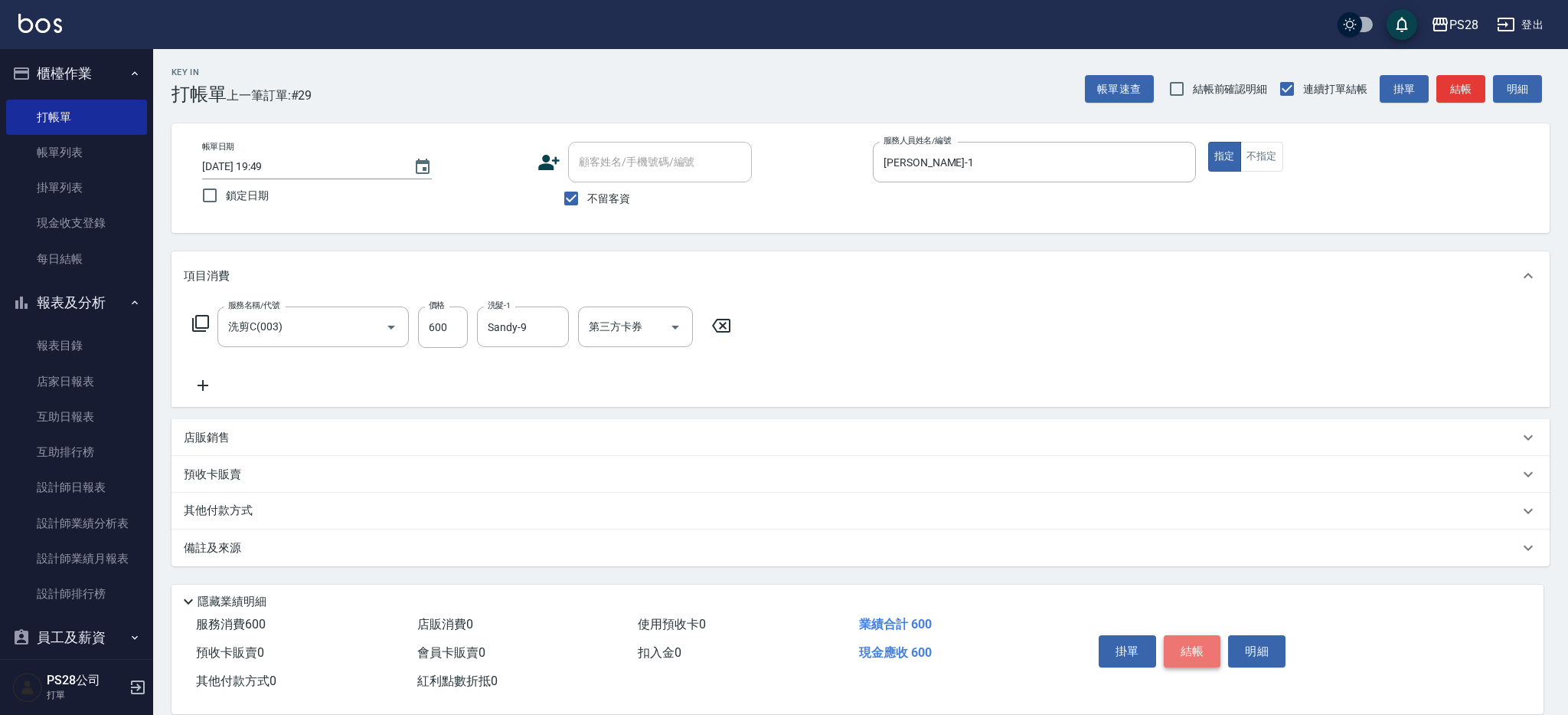
click at [1197, 657] on button "結帳" at bounding box center [1192, 651] width 57 height 32
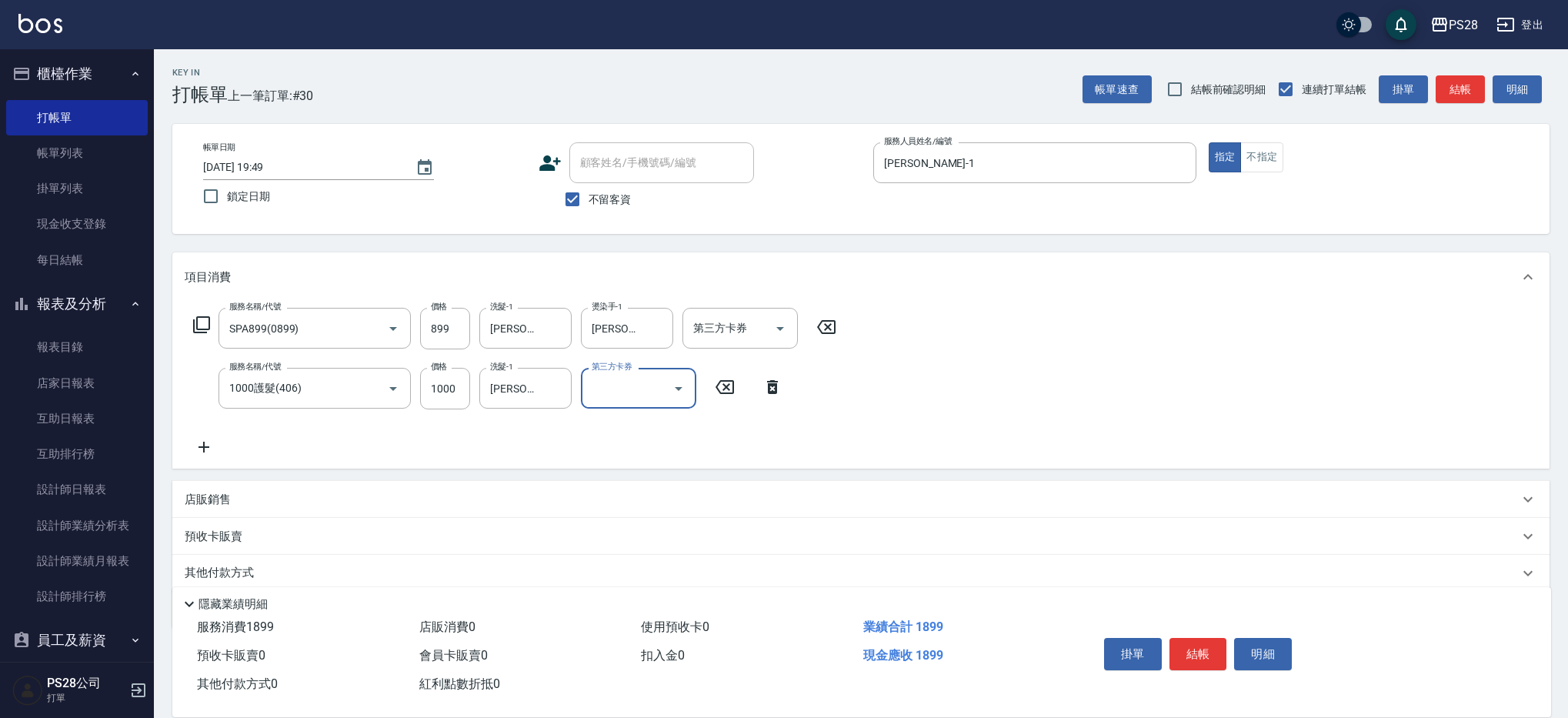
click at [192, 498] on p "店販銷售" at bounding box center [207, 499] width 46 height 16
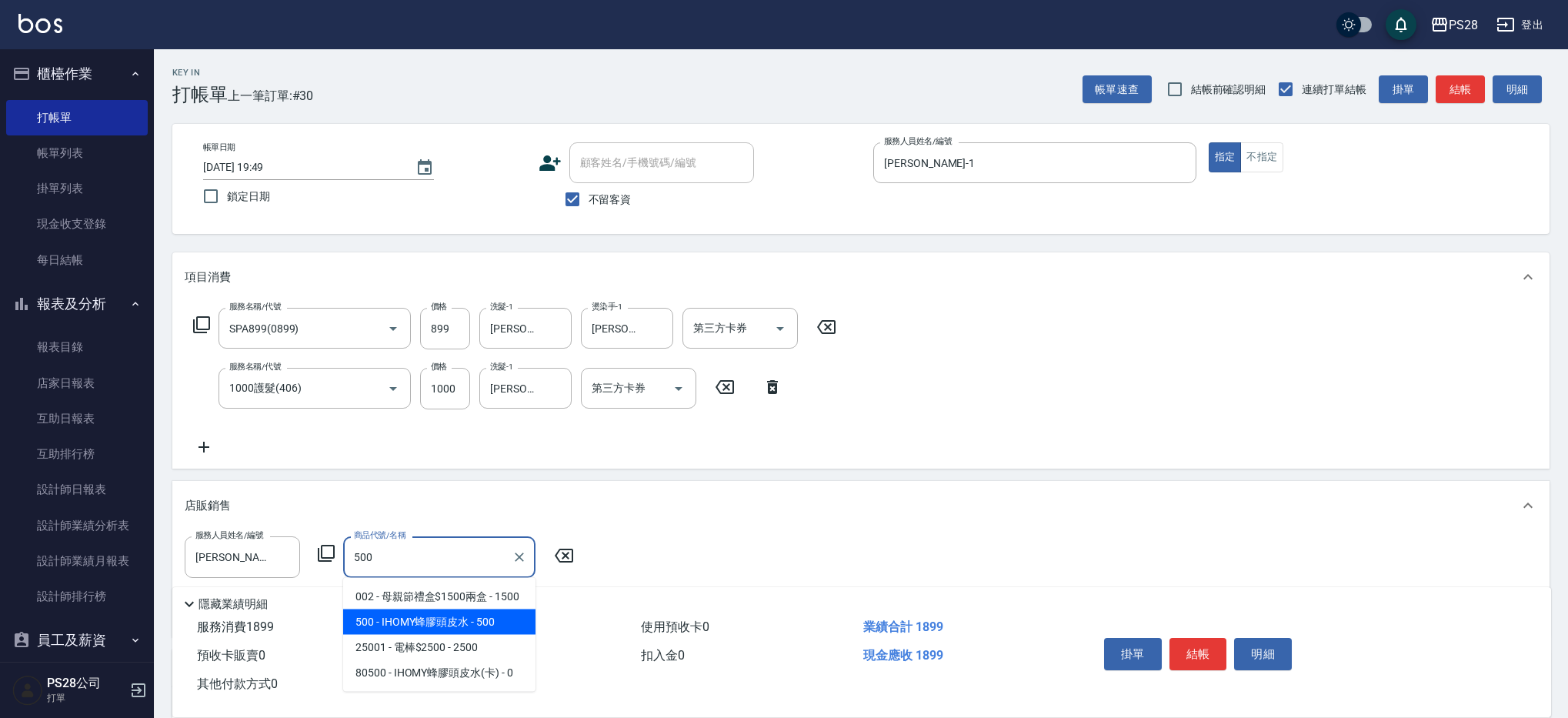
click at [390, 629] on span "500 - IHOMY蜂膠頭皮水 - 500" at bounding box center [439, 622] width 193 height 25
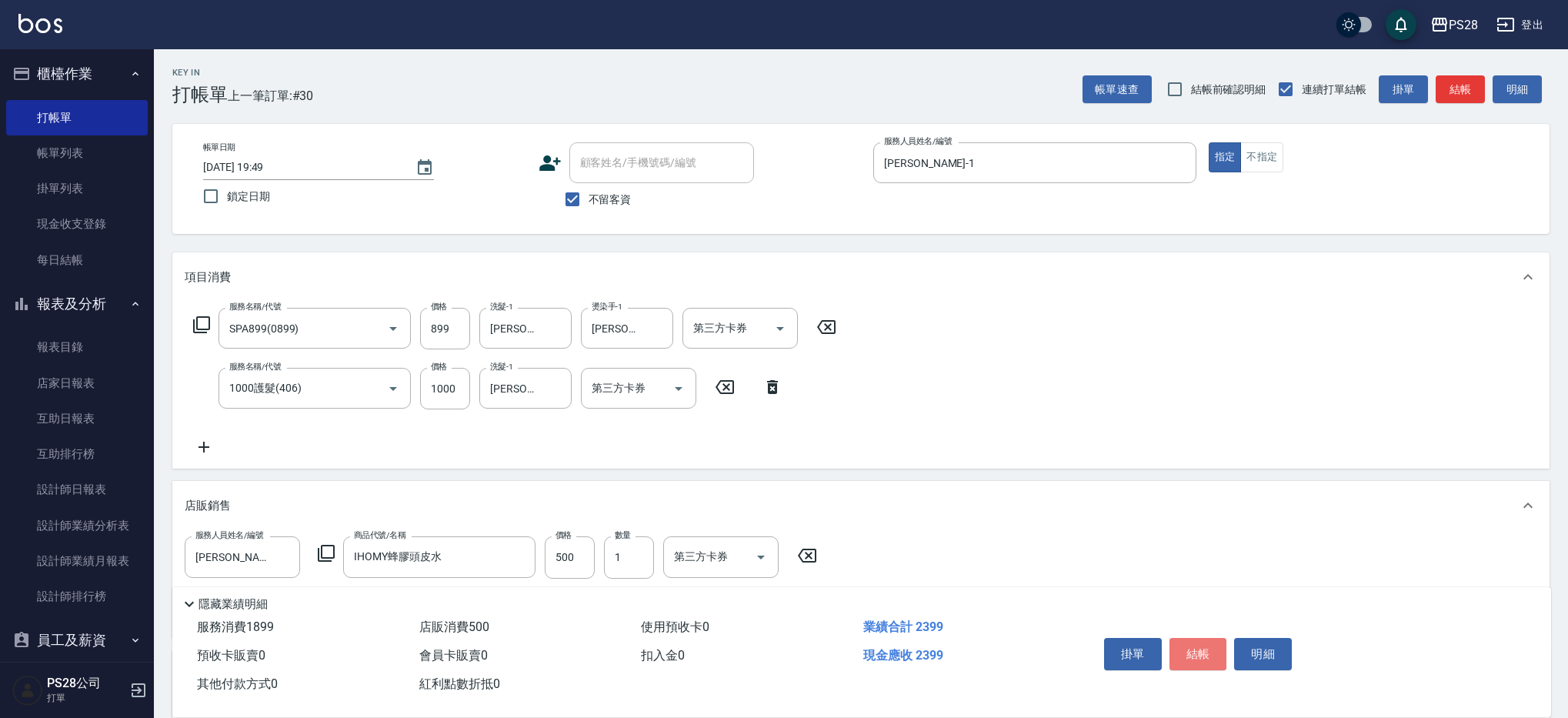
click at [1202, 657] on button "結帳" at bounding box center [1198, 654] width 58 height 32
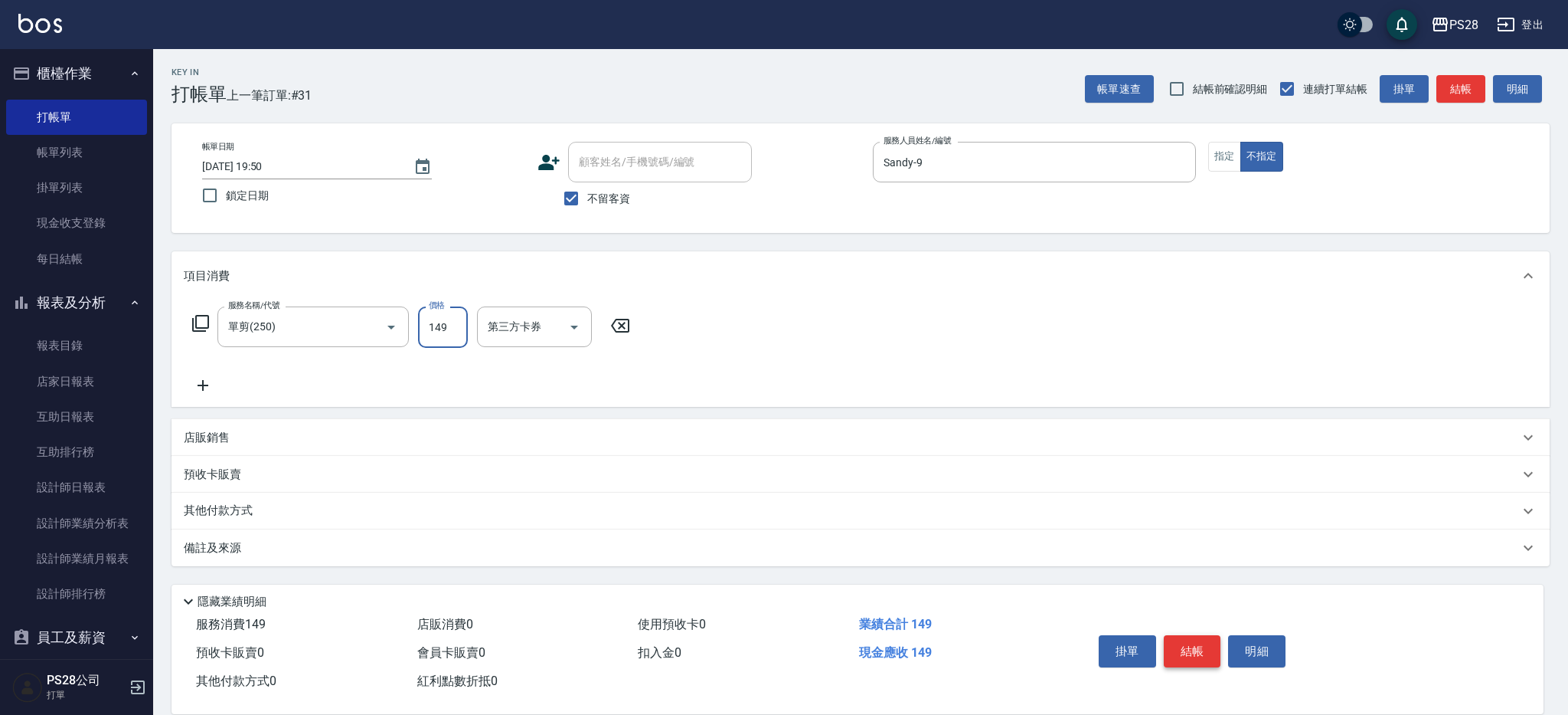
click at [1199, 637] on button "結帳" at bounding box center [1192, 651] width 57 height 32
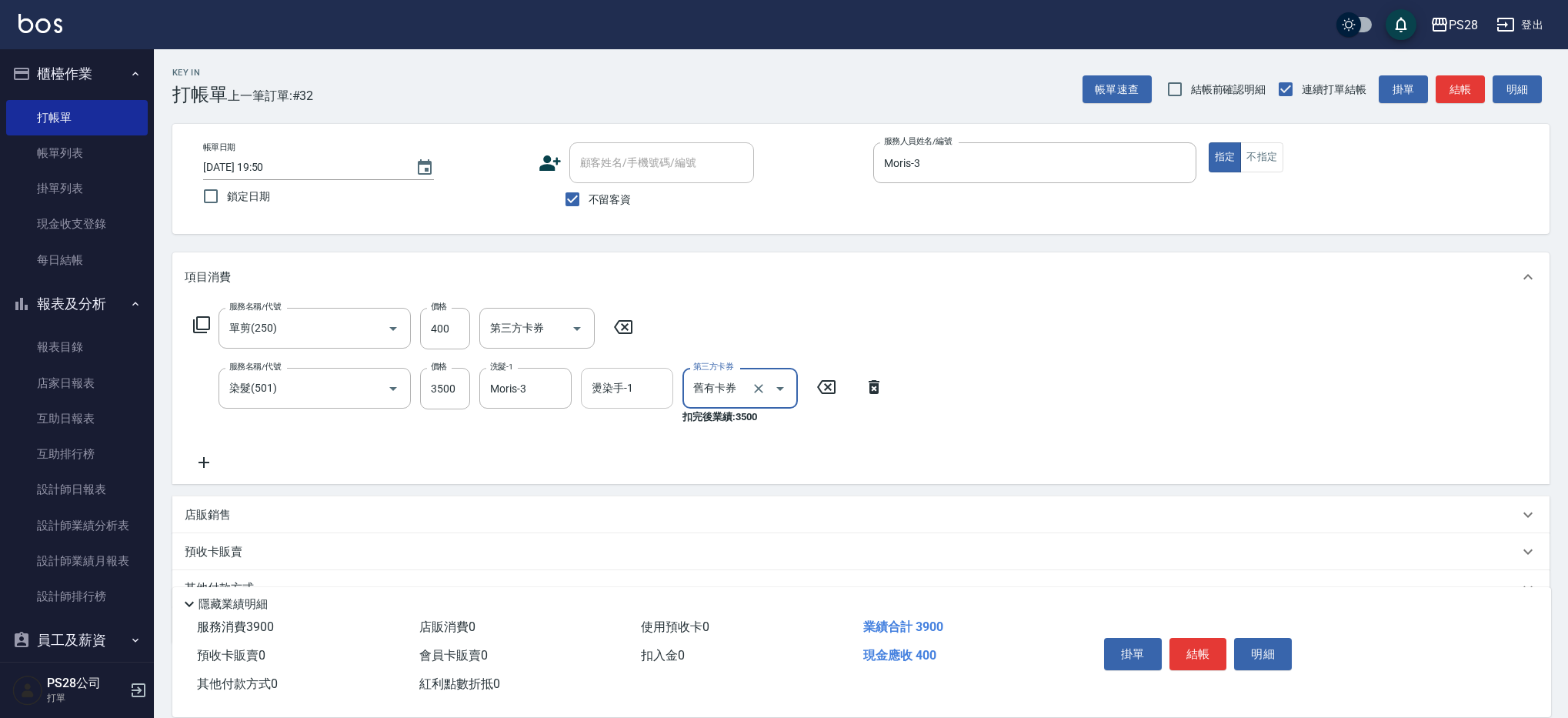
click at [644, 372] on div "燙染手-1" at bounding box center [626, 388] width 93 height 40
click at [762, 395] on icon "Clear" at bounding box center [758, 388] width 15 height 15
click at [774, 392] on icon "Open" at bounding box center [779, 388] width 19 height 19
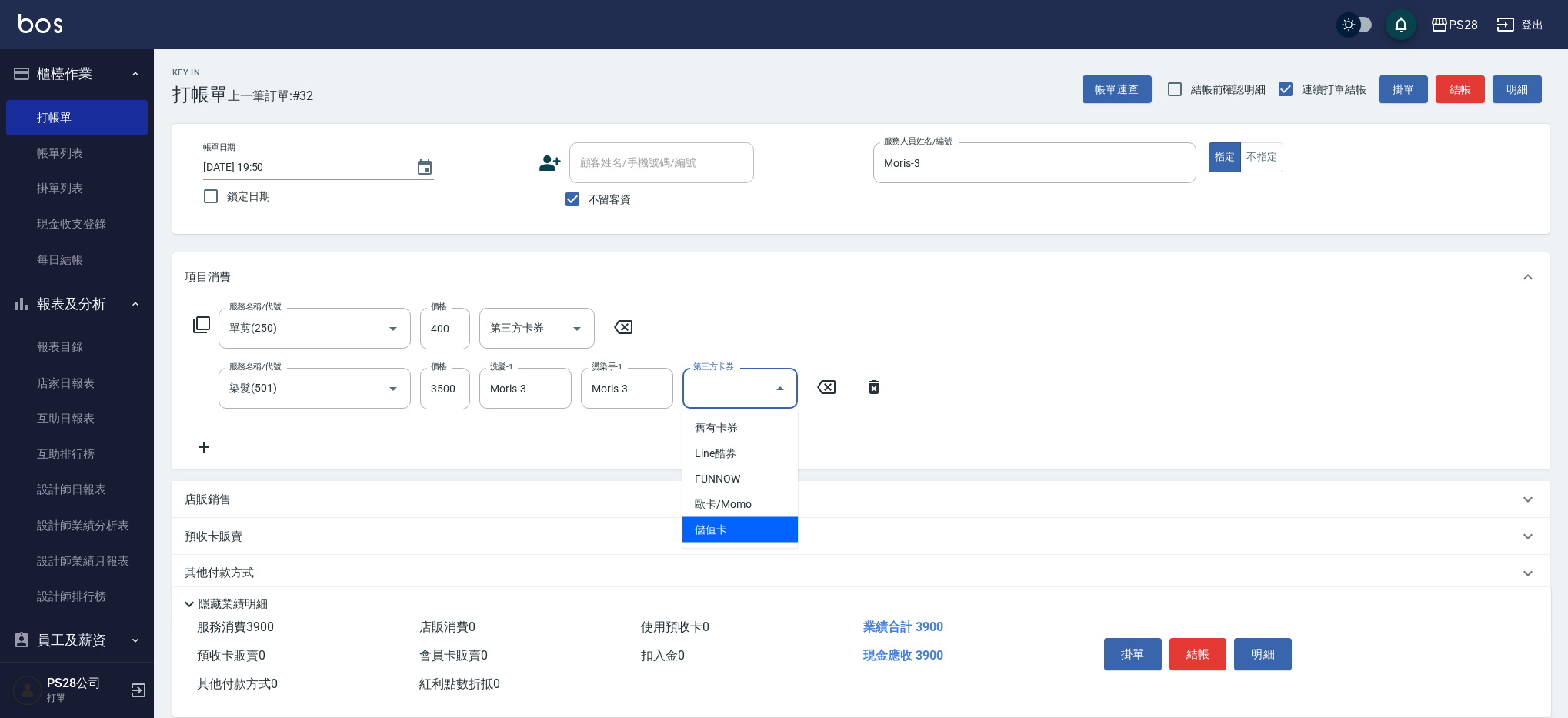
click at [767, 532] on span "儲值卡" at bounding box center [740, 529] width 115 height 25
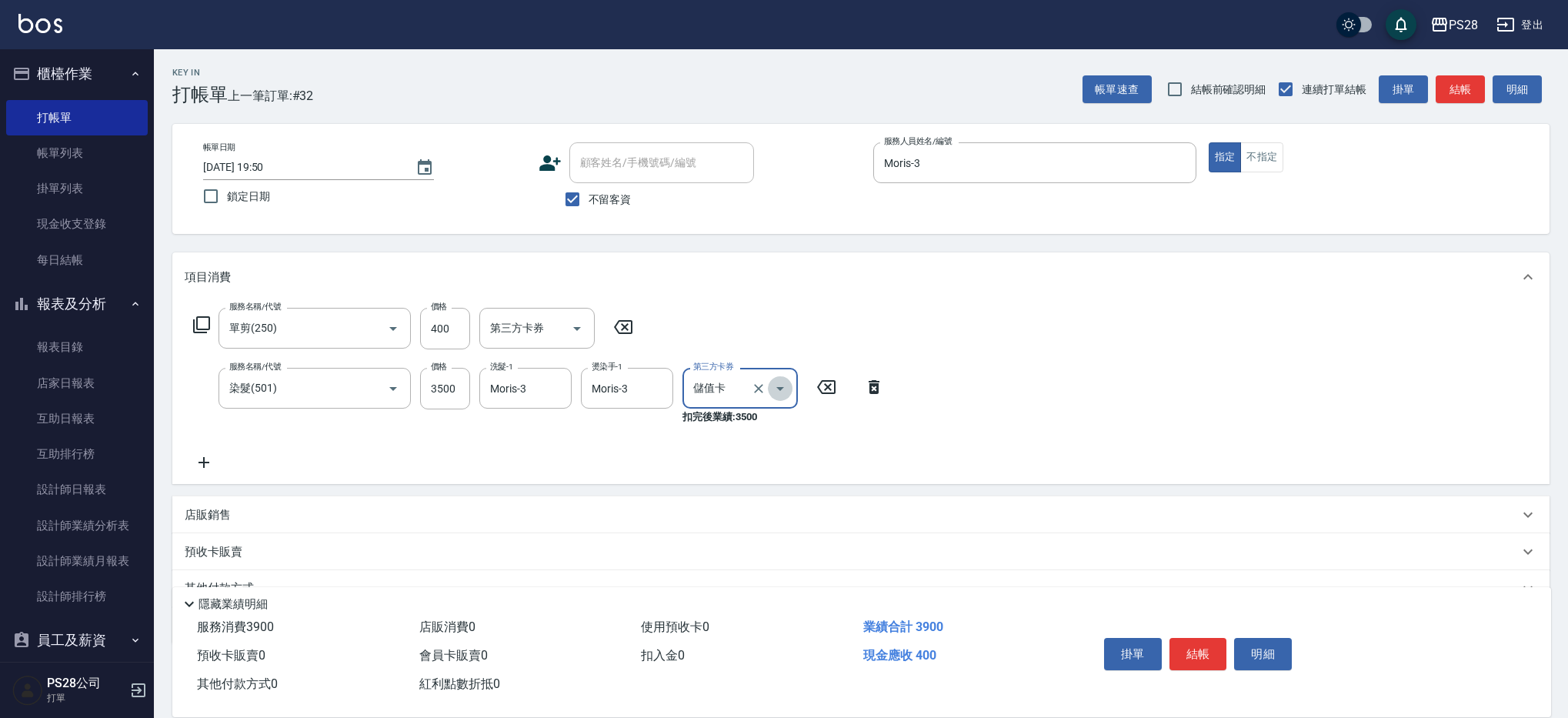
click at [784, 394] on icon "Open" at bounding box center [779, 388] width 19 height 19
drag, startPoint x: 759, startPoint y: 390, endPoint x: 849, endPoint y: 390, distance: 90.0
click at [760, 390] on icon "Clear" at bounding box center [758, 388] width 15 height 15
click at [190, 510] on p "店販銷售" at bounding box center [207, 515] width 46 height 16
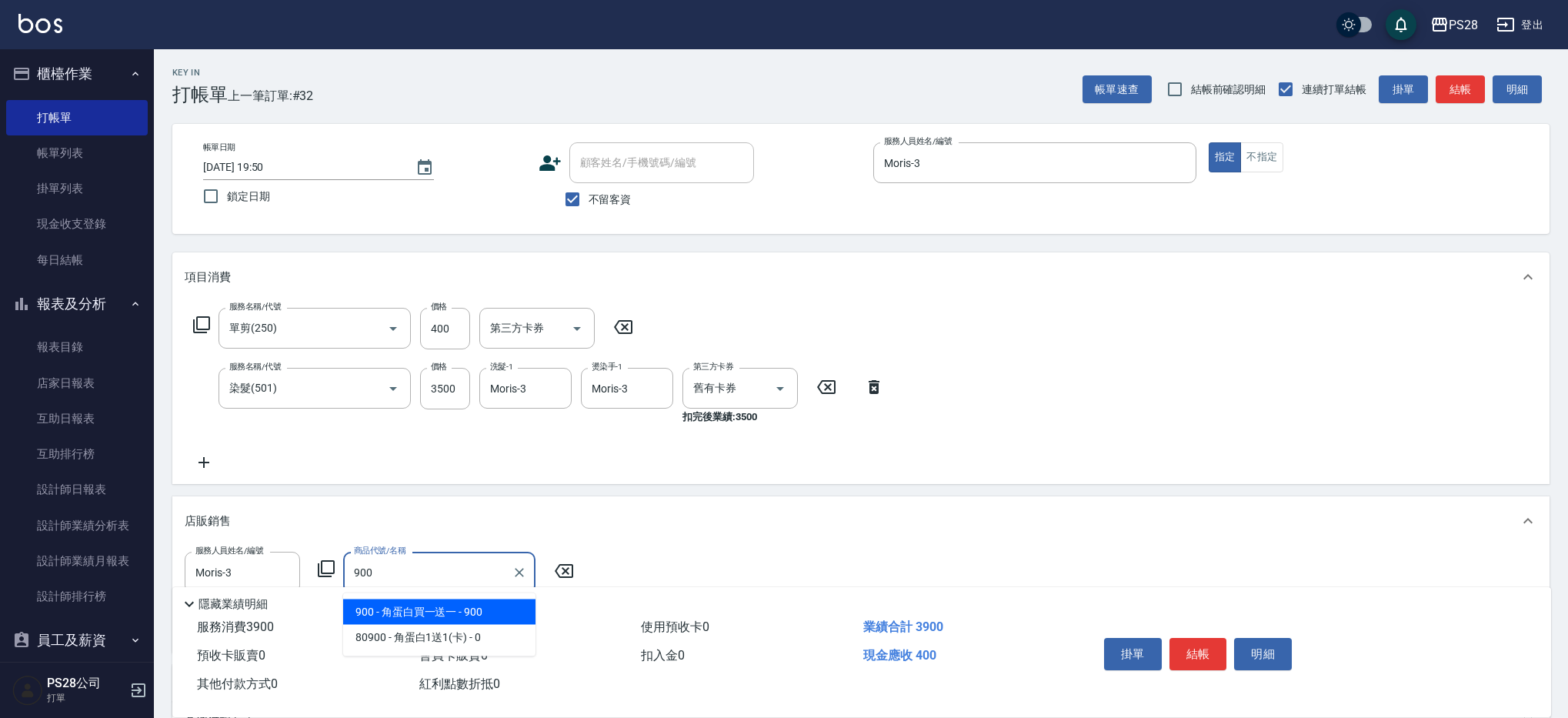
drag, startPoint x: 414, startPoint y: 616, endPoint x: 391, endPoint y: 610, distance: 23.8
click at [414, 616] on span "900 - 角蛋白買一送一 - 900" at bounding box center [439, 612] width 193 height 25
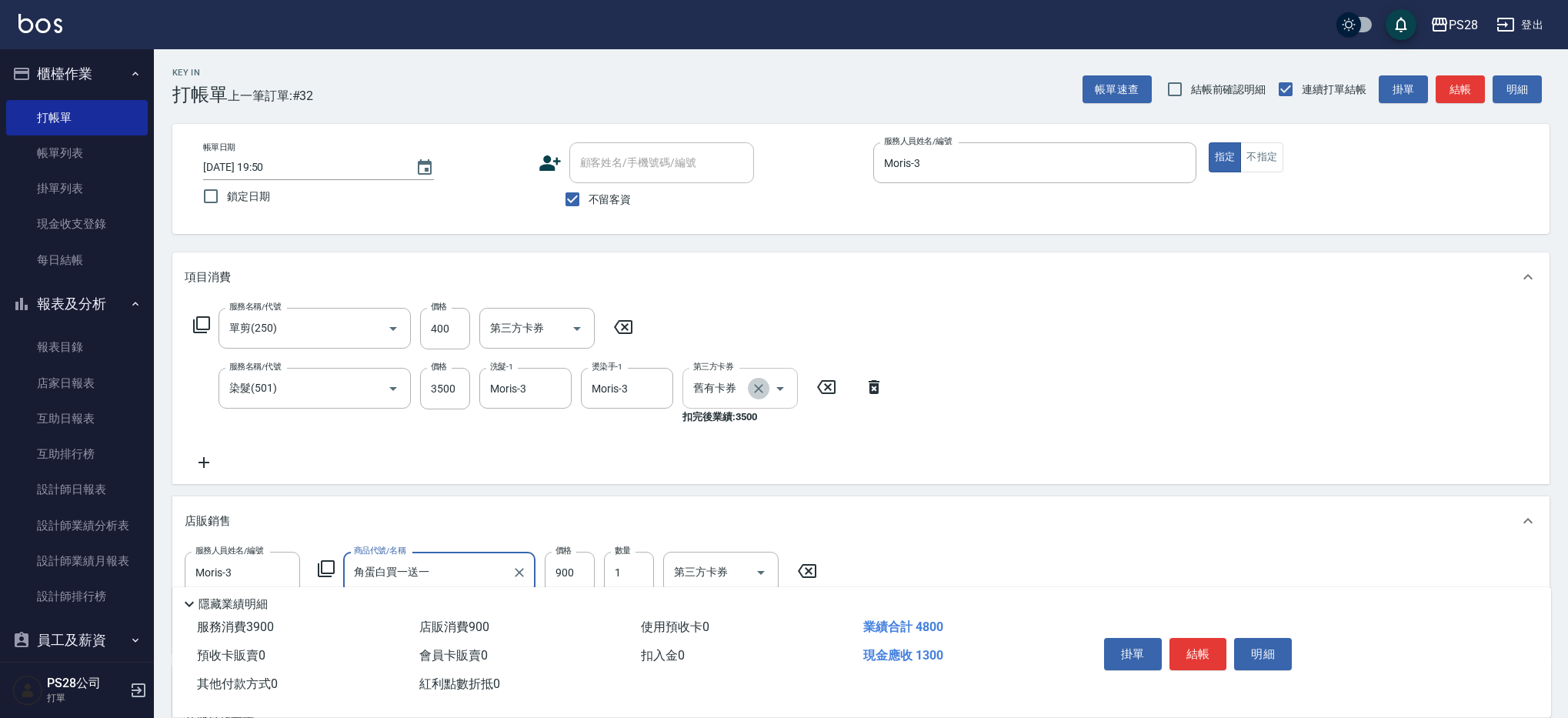
click at [761, 391] on icon "Clear" at bounding box center [758, 388] width 15 height 15
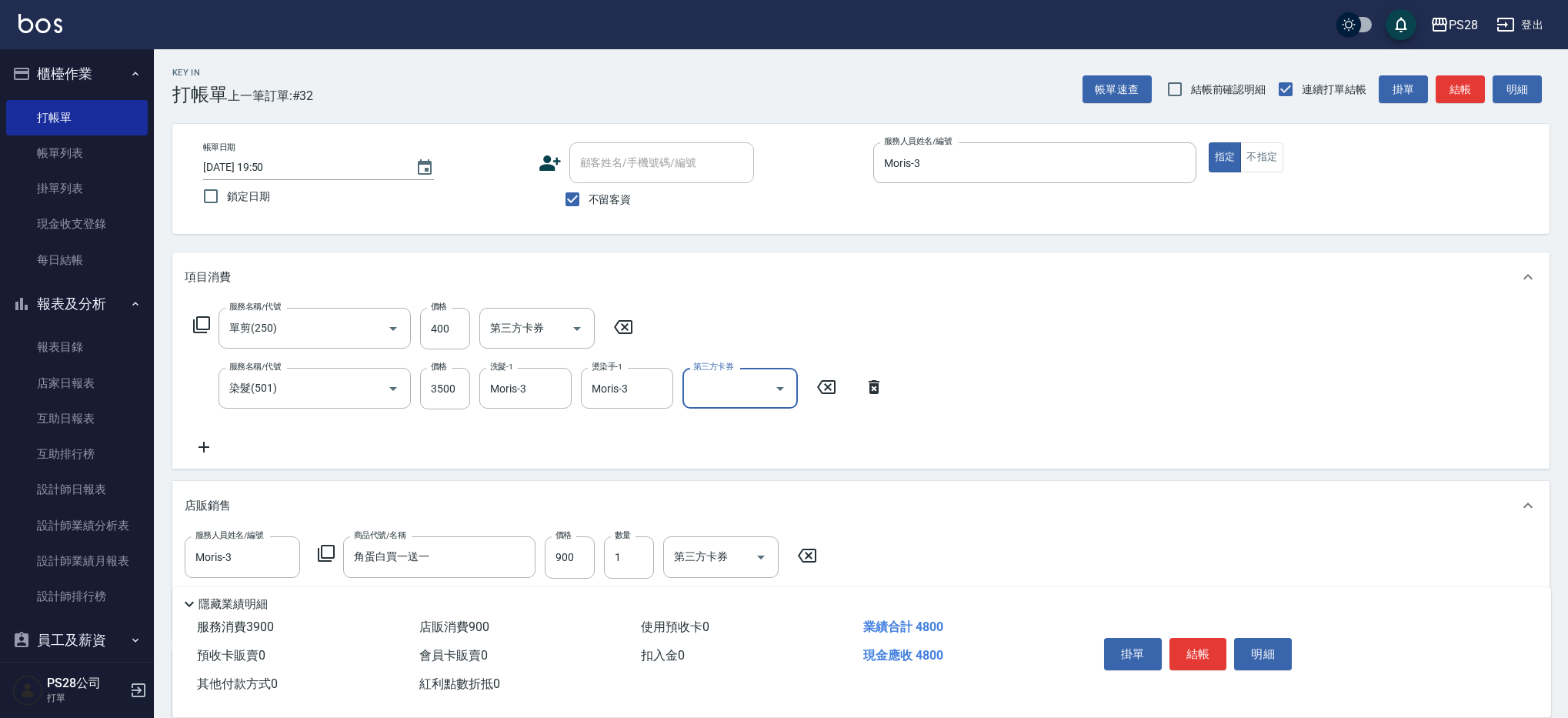
click at [1182, 644] on button "結帳" at bounding box center [1198, 654] width 58 height 32
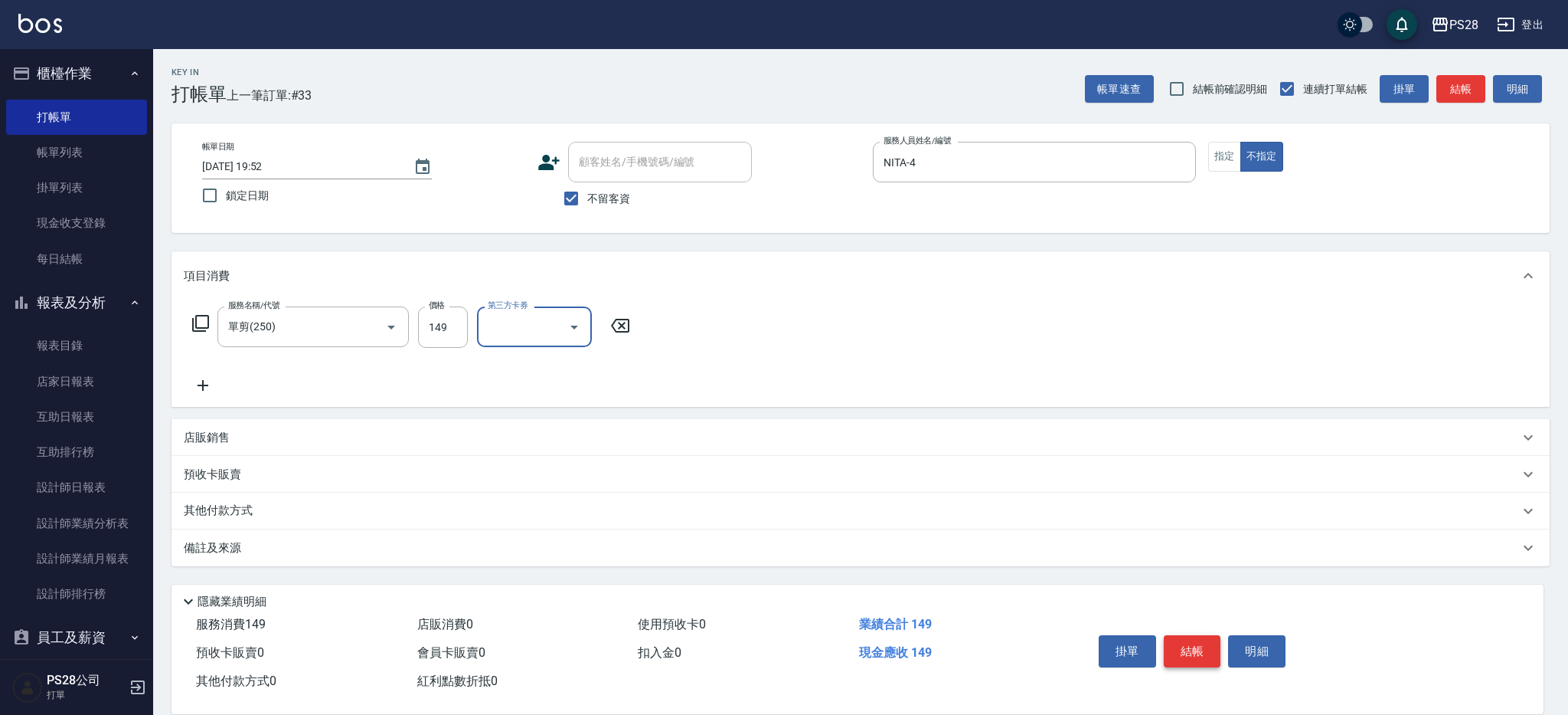
click at [1191, 639] on button "結帳" at bounding box center [1192, 651] width 57 height 32
click at [1198, 649] on button "結帳" at bounding box center [1192, 651] width 57 height 32
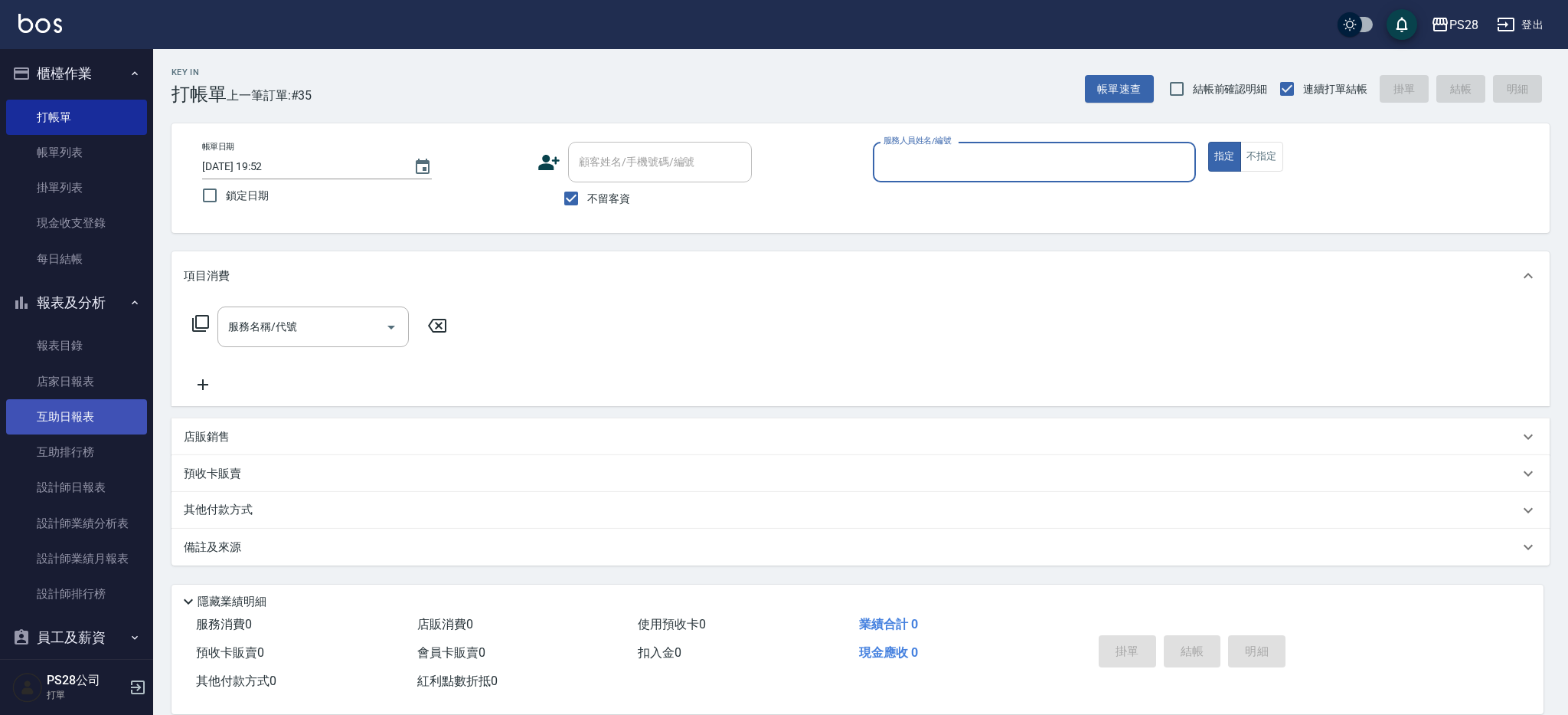
click at [70, 409] on link "互助日報表" at bounding box center [76, 416] width 141 height 35
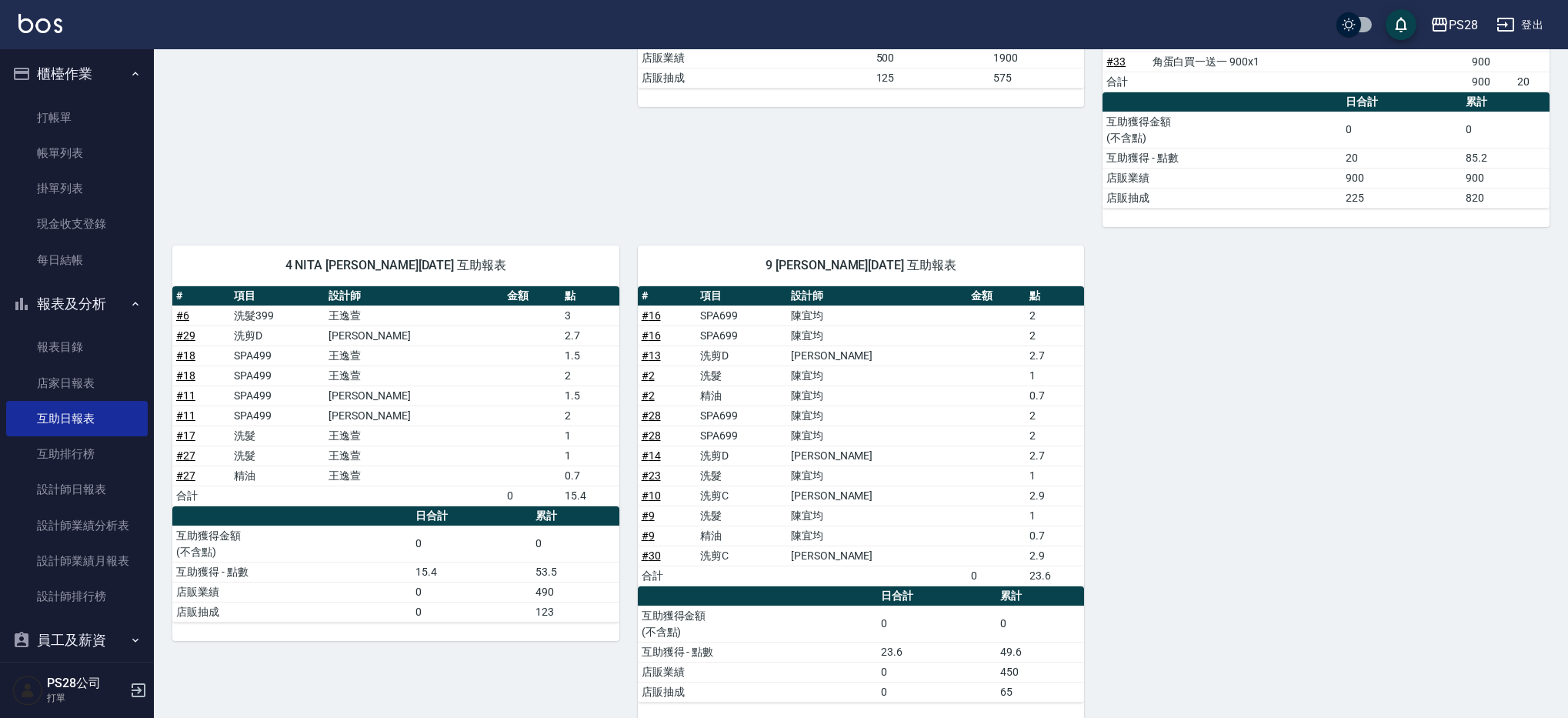
scroll to position [496, 0]
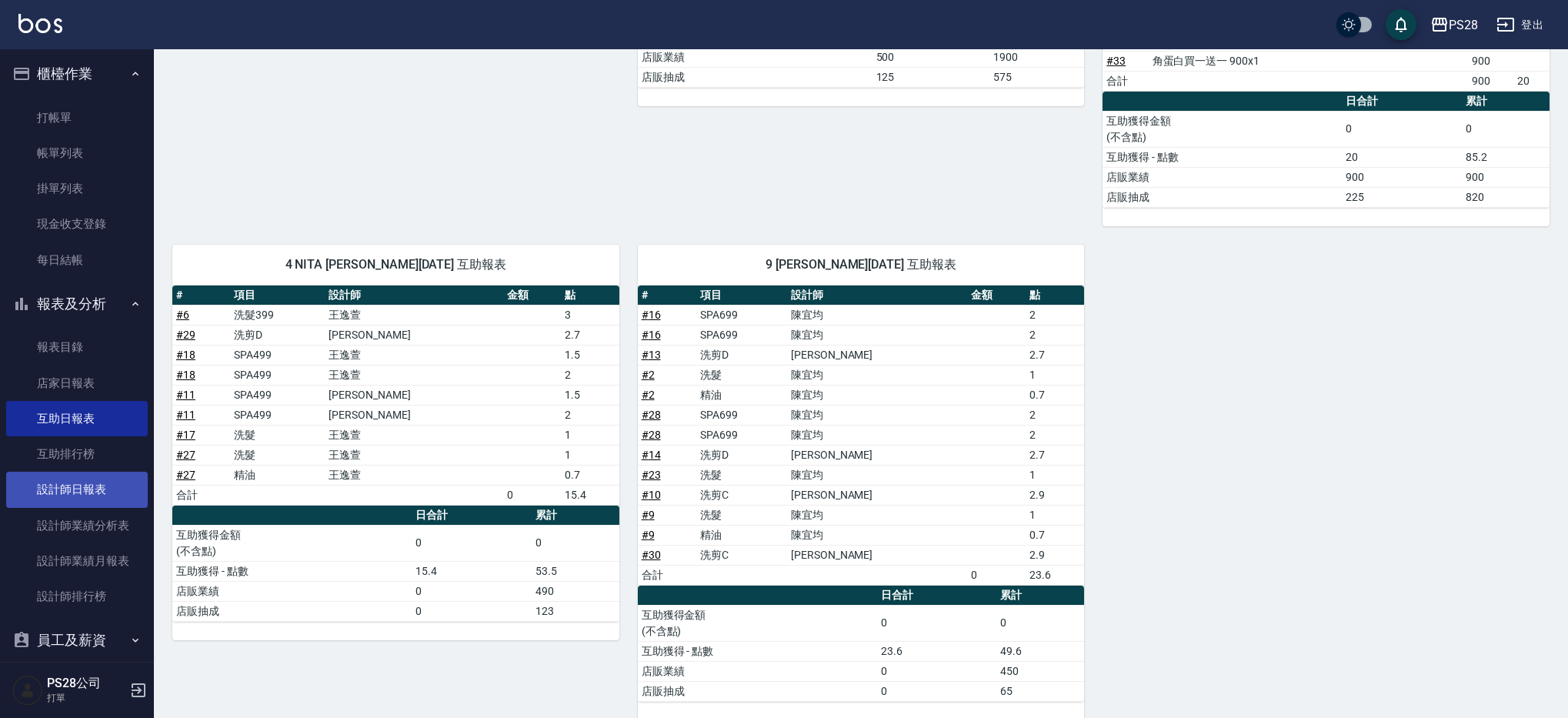
click at [72, 490] on link "設計師日報表" at bounding box center [77, 489] width 141 height 35
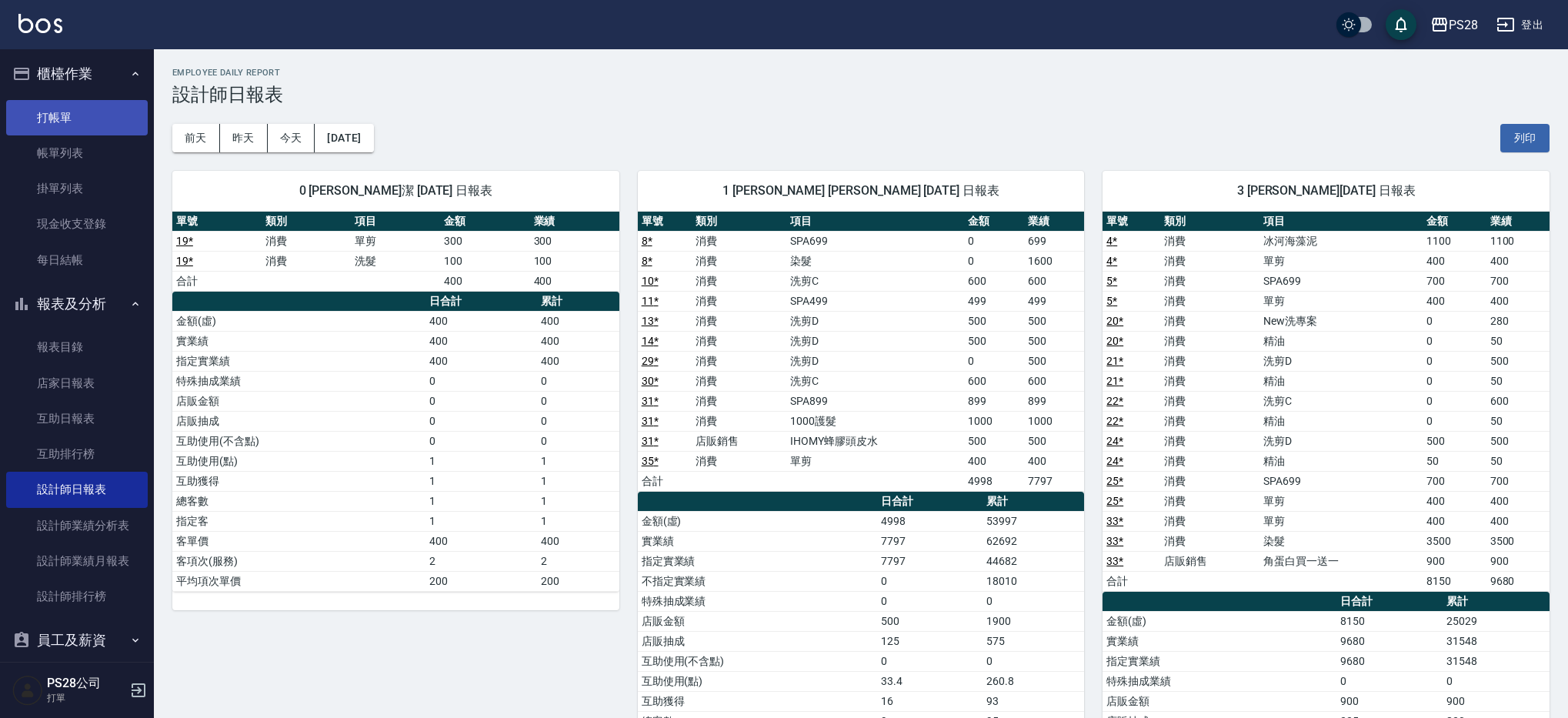
click at [61, 127] on link "打帳單" at bounding box center [77, 117] width 141 height 35
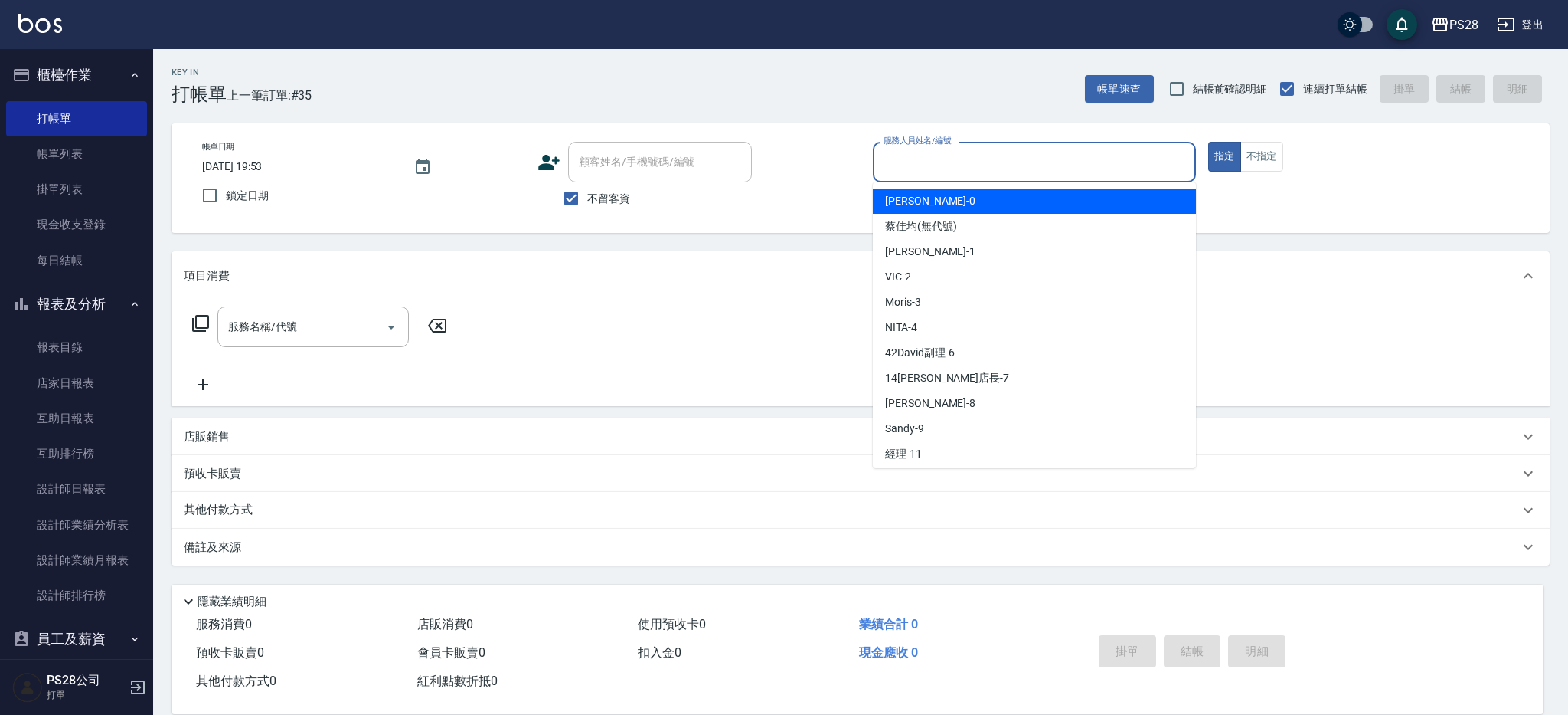
click at [1052, 175] on input "服務人員姓名/編號" at bounding box center [1033, 162] width 309 height 27
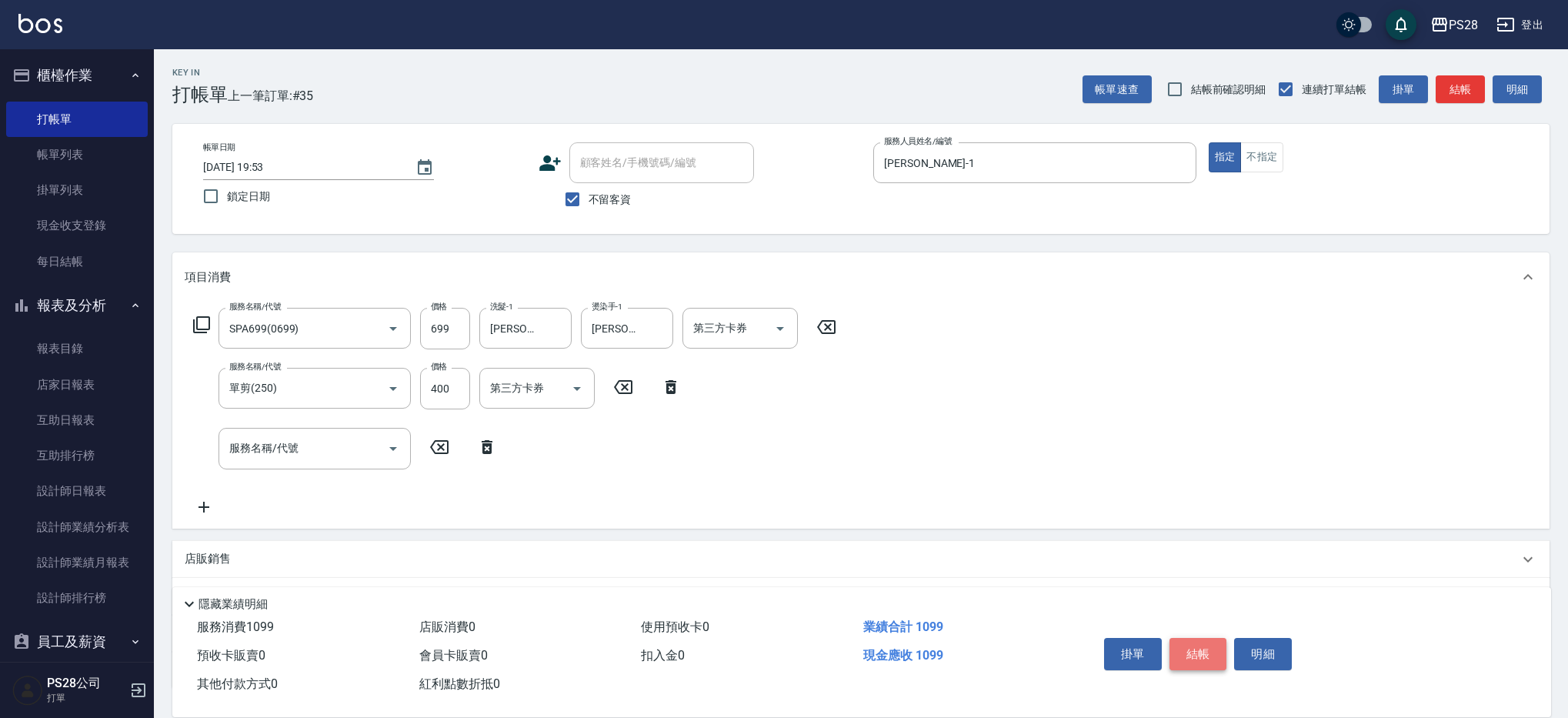
click at [1205, 642] on button "結帳" at bounding box center [1198, 654] width 58 height 32
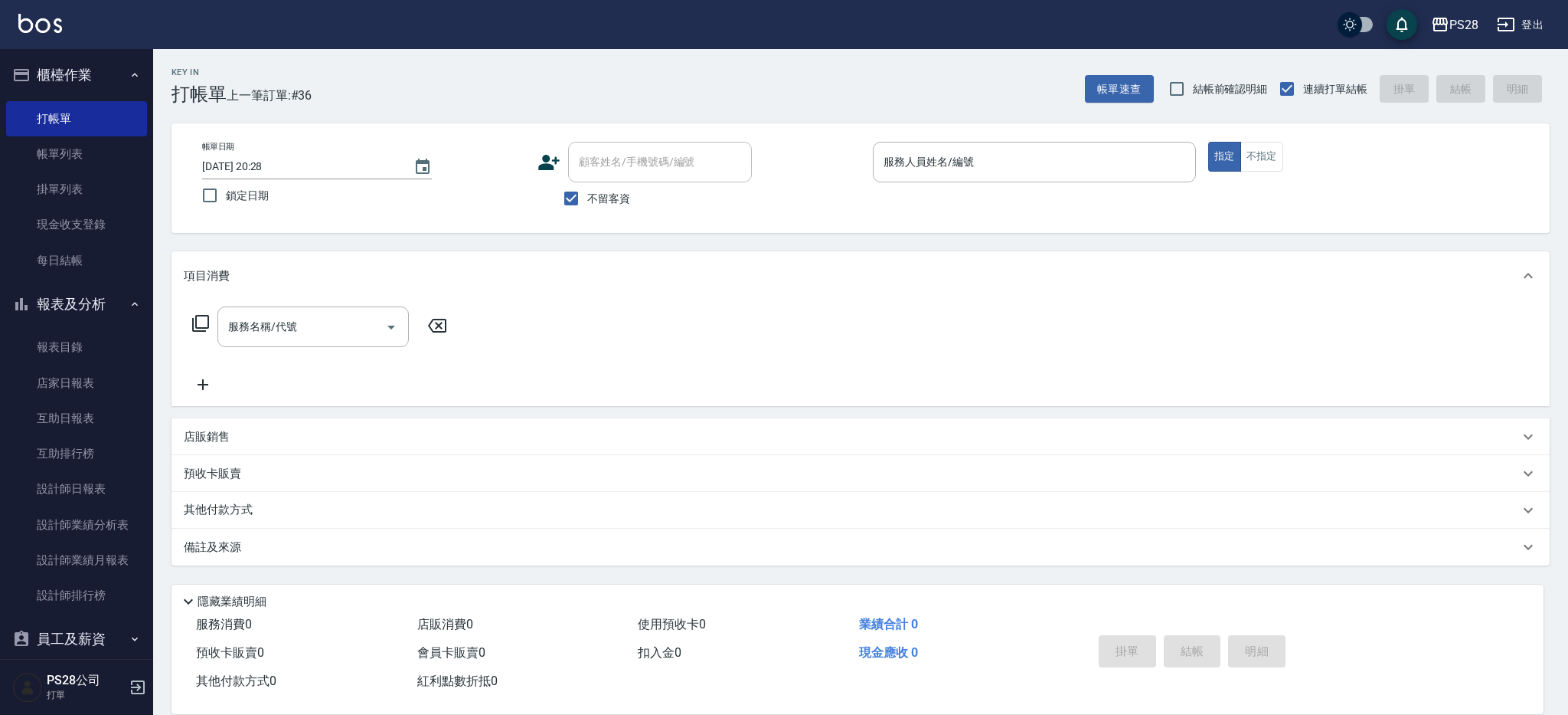
click at [403, 76] on div "Key In 打帳單 上一筆訂單:#36 帳單速查 結帳前確認明細 連續打單結帳 掛單 結帳 明細" at bounding box center [851, 77] width 1396 height 56
drag, startPoint x: 72, startPoint y: 161, endPoint x: 942, endPoint y: 378, distance: 896.7
click at [72, 161] on link "帳單列表" at bounding box center [76, 153] width 141 height 35
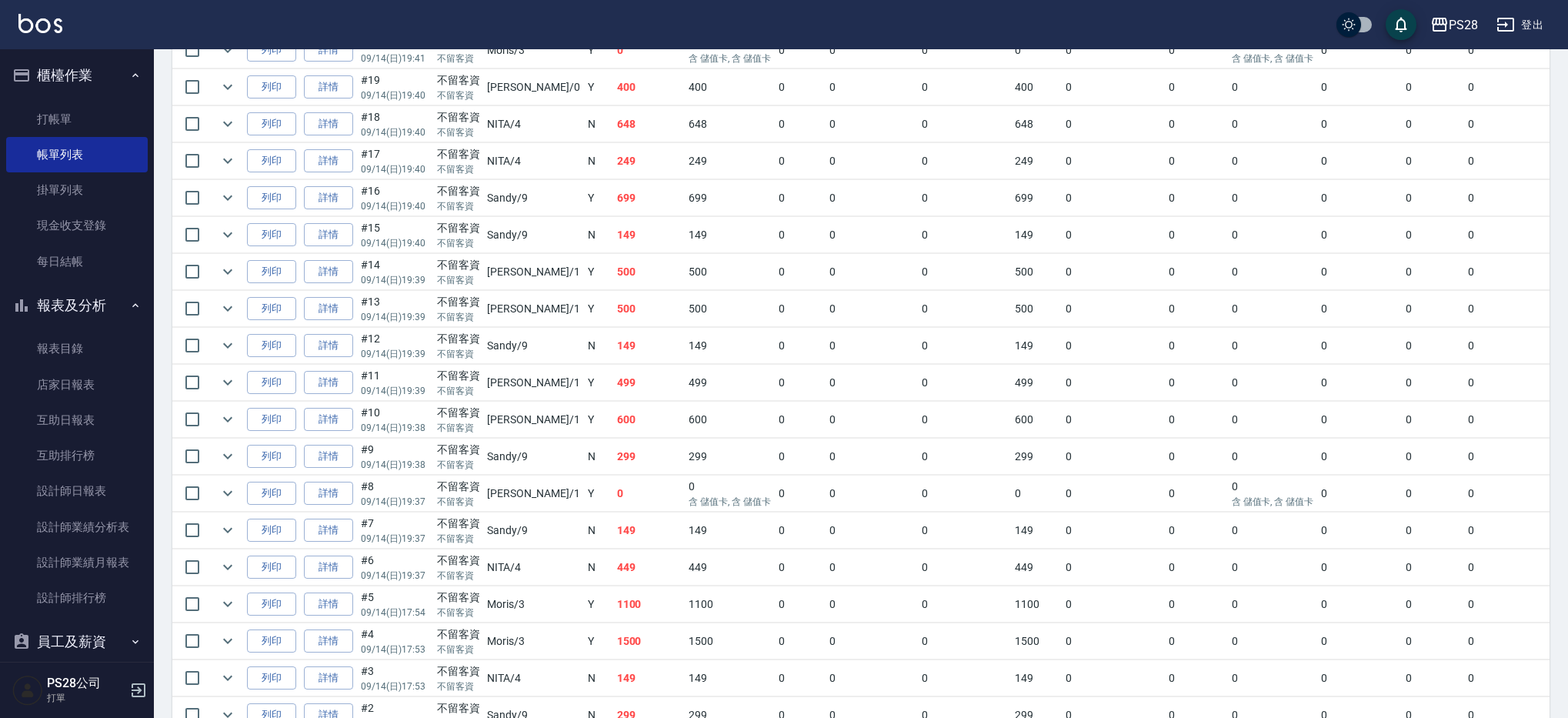
scroll to position [1146, 0]
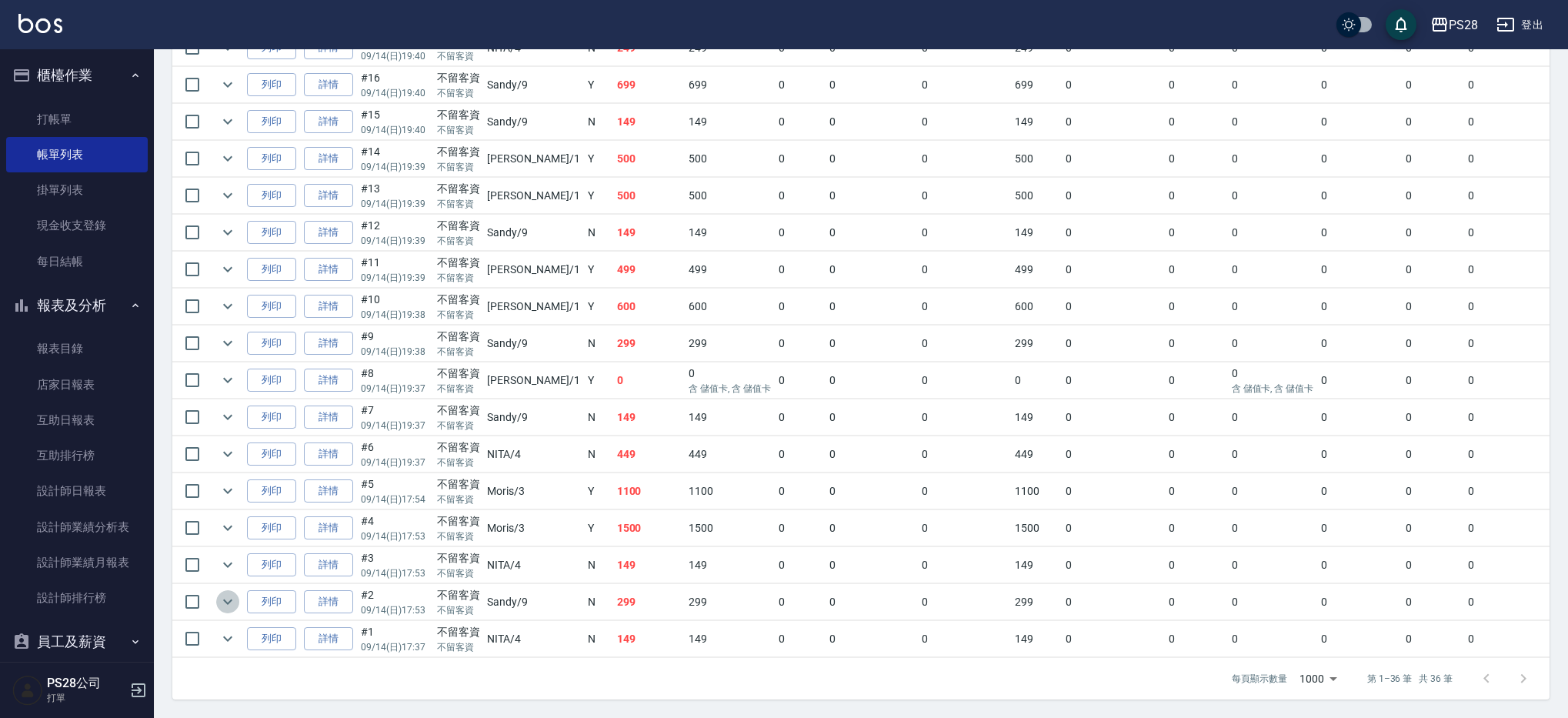
click at [230, 592] on icon "expand row" at bounding box center [228, 601] width 19 height 19
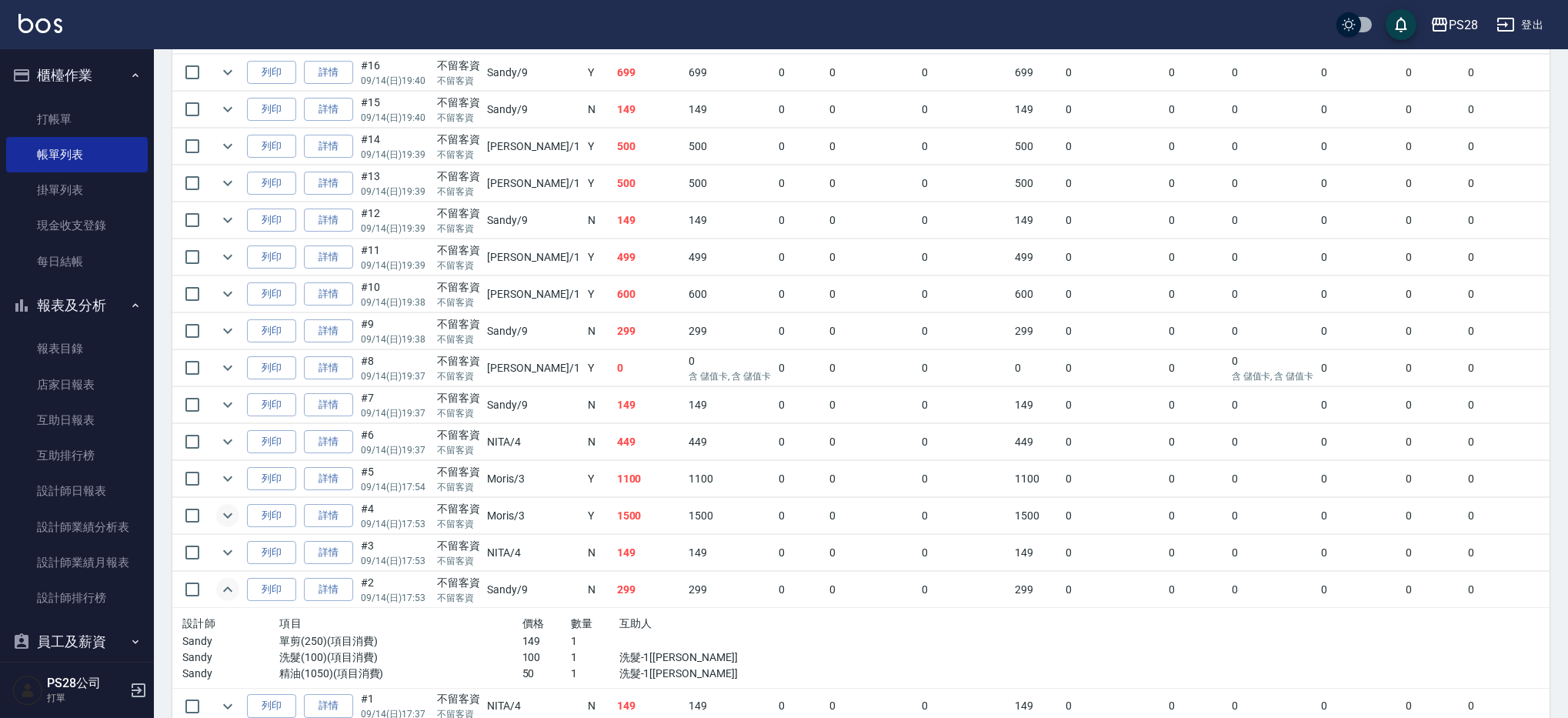
click at [230, 515] on icon "expand row" at bounding box center [228, 516] width 9 height 5
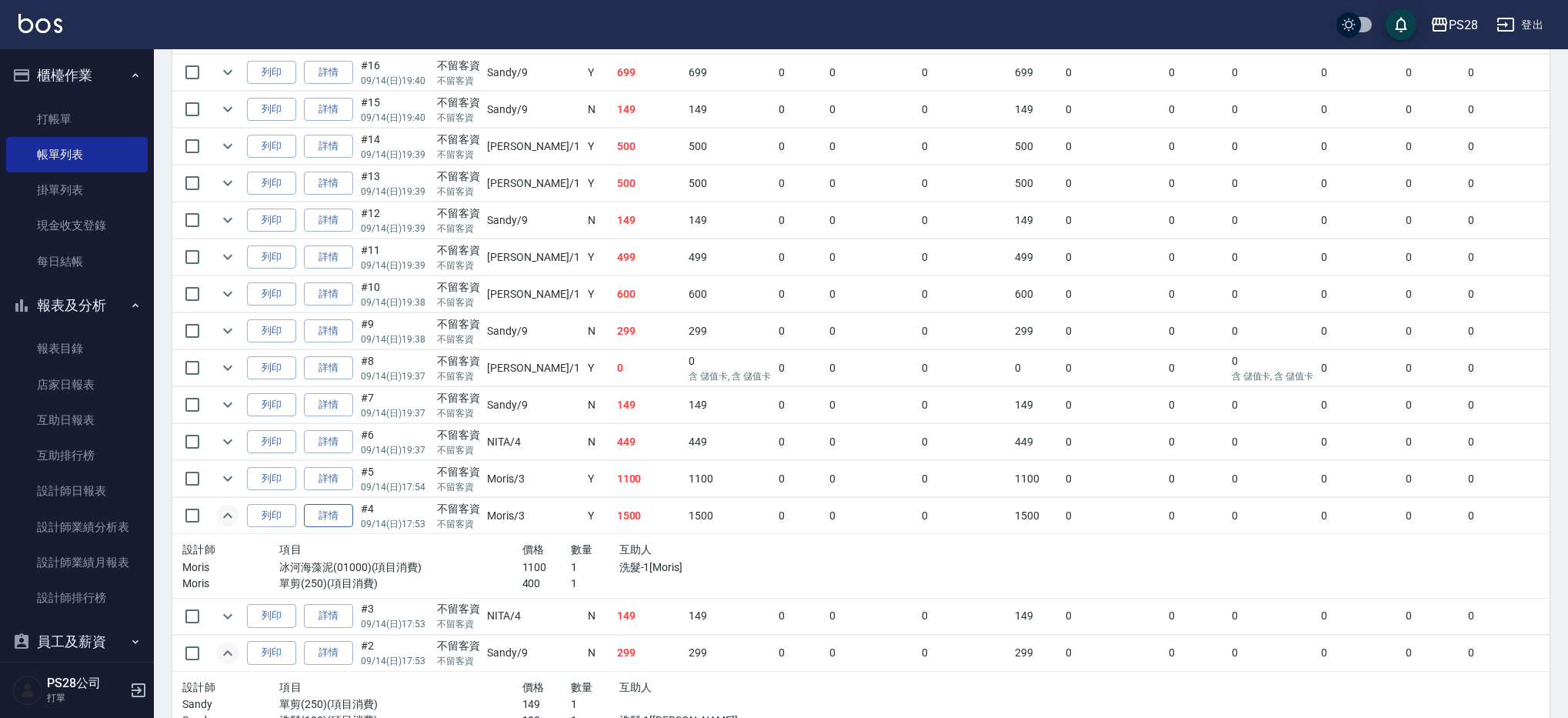
click at [340, 516] on link "詳情" at bounding box center [329, 516] width 50 height 23
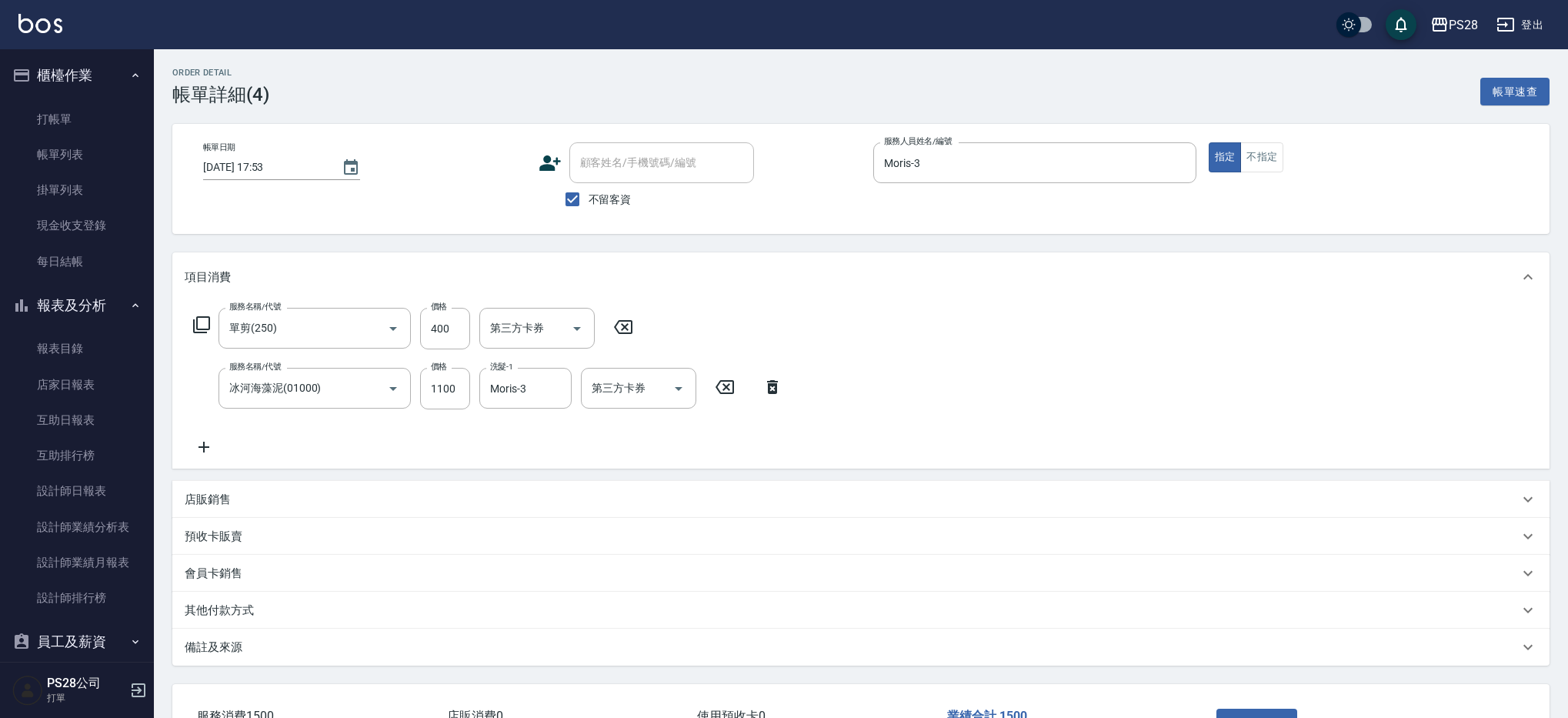
scroll to position [3, 0]
click at [364, 384] on icon "Clear" at bounding box center [371, 385] width 15 height 15
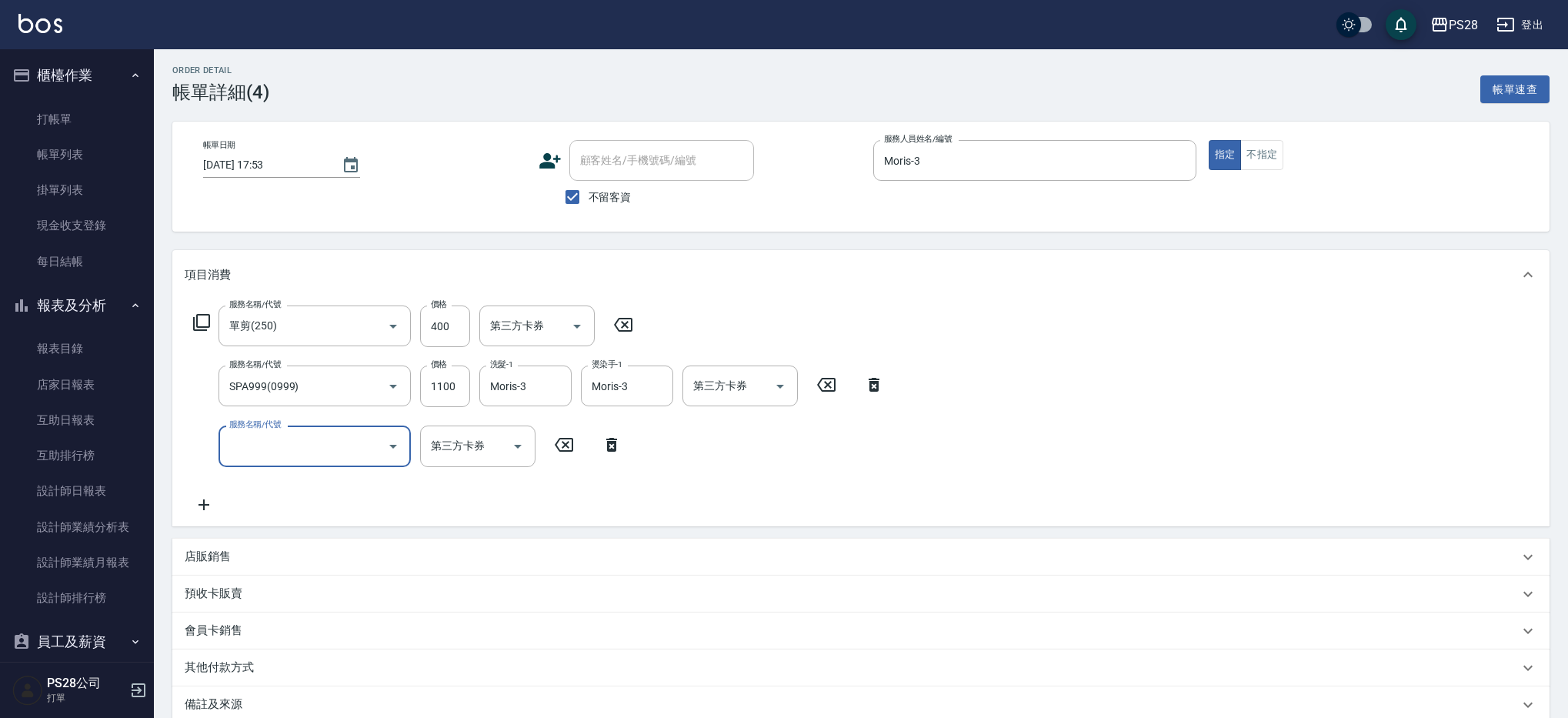
scroll to position [171, 0]
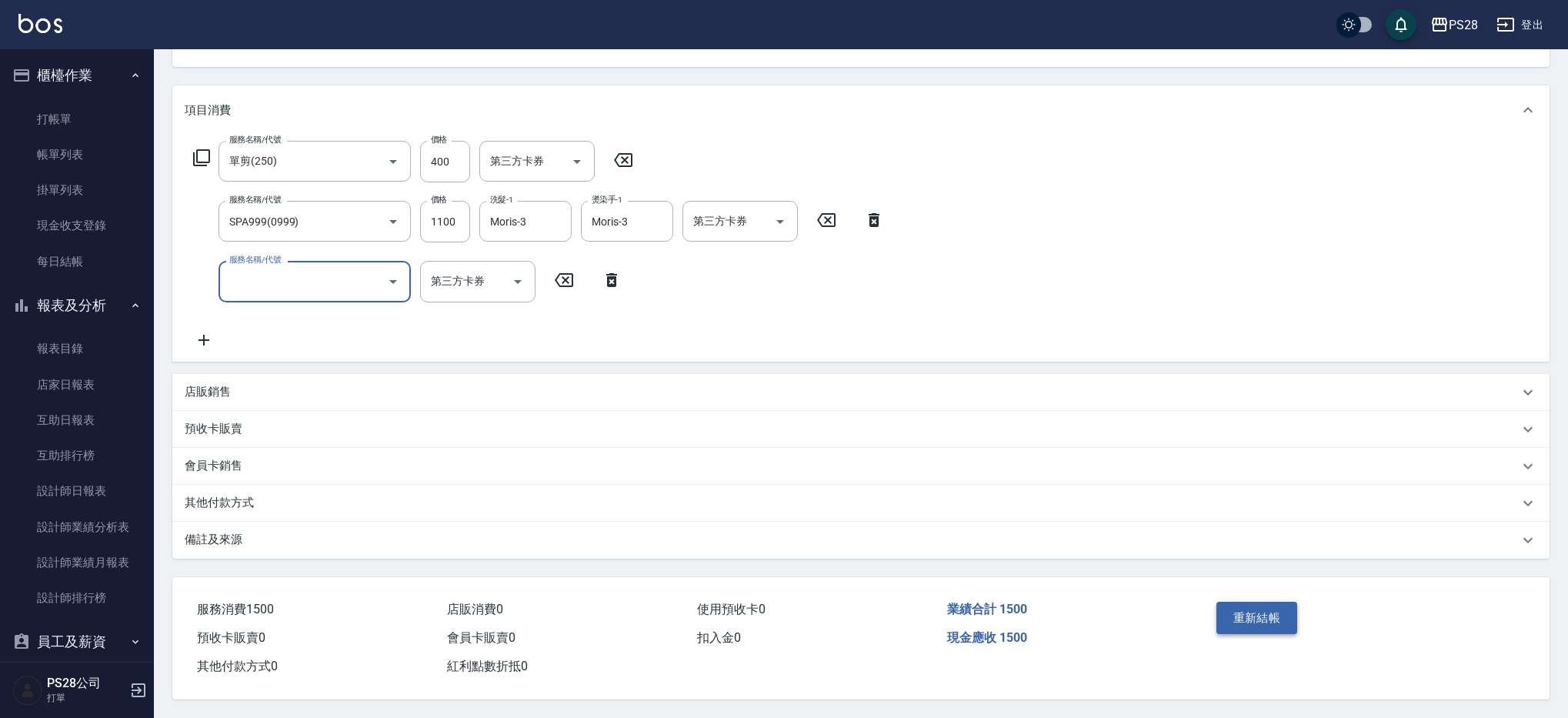
click at [1261, 615] on button "重新結帳" at bounding box center [1257, 617] width 82 height 32
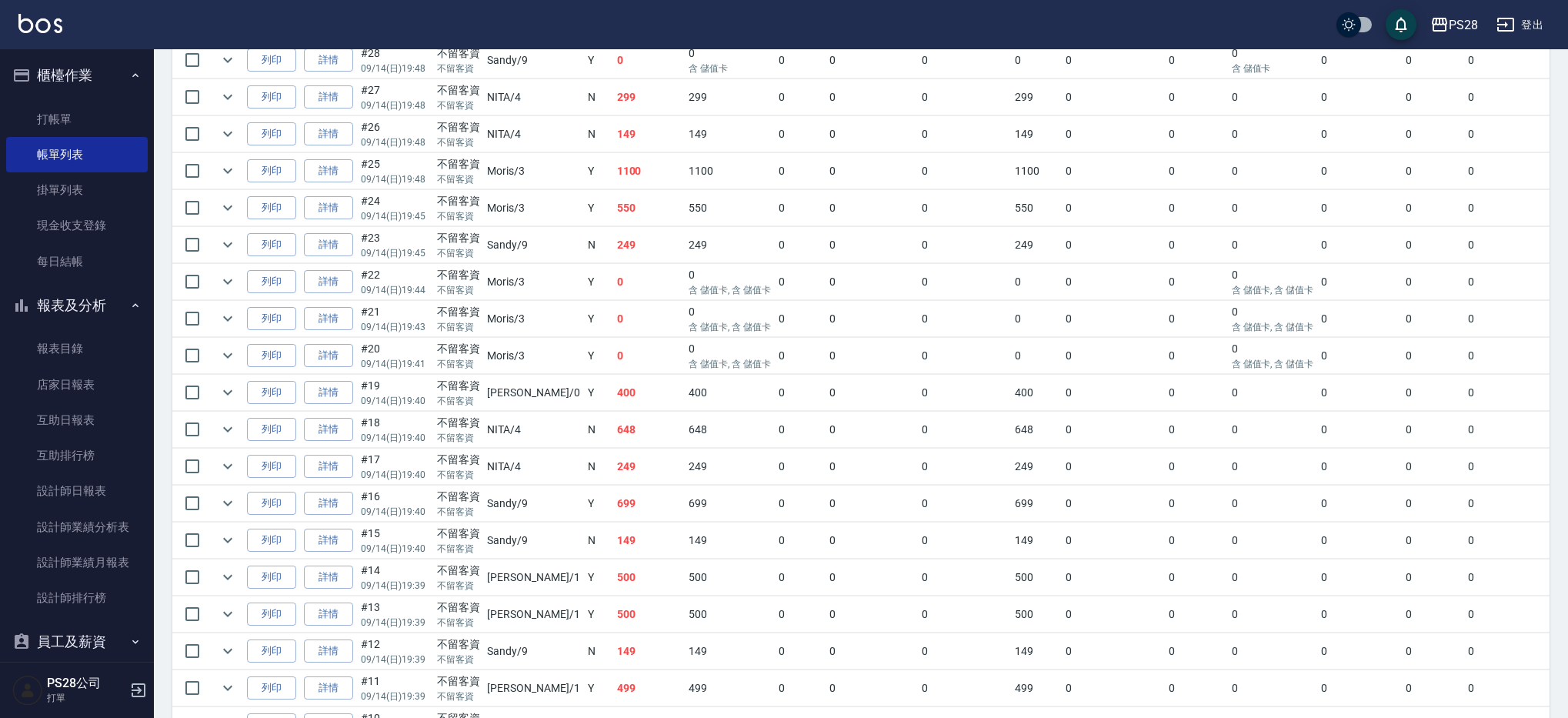
scroll to position [1146, 0]
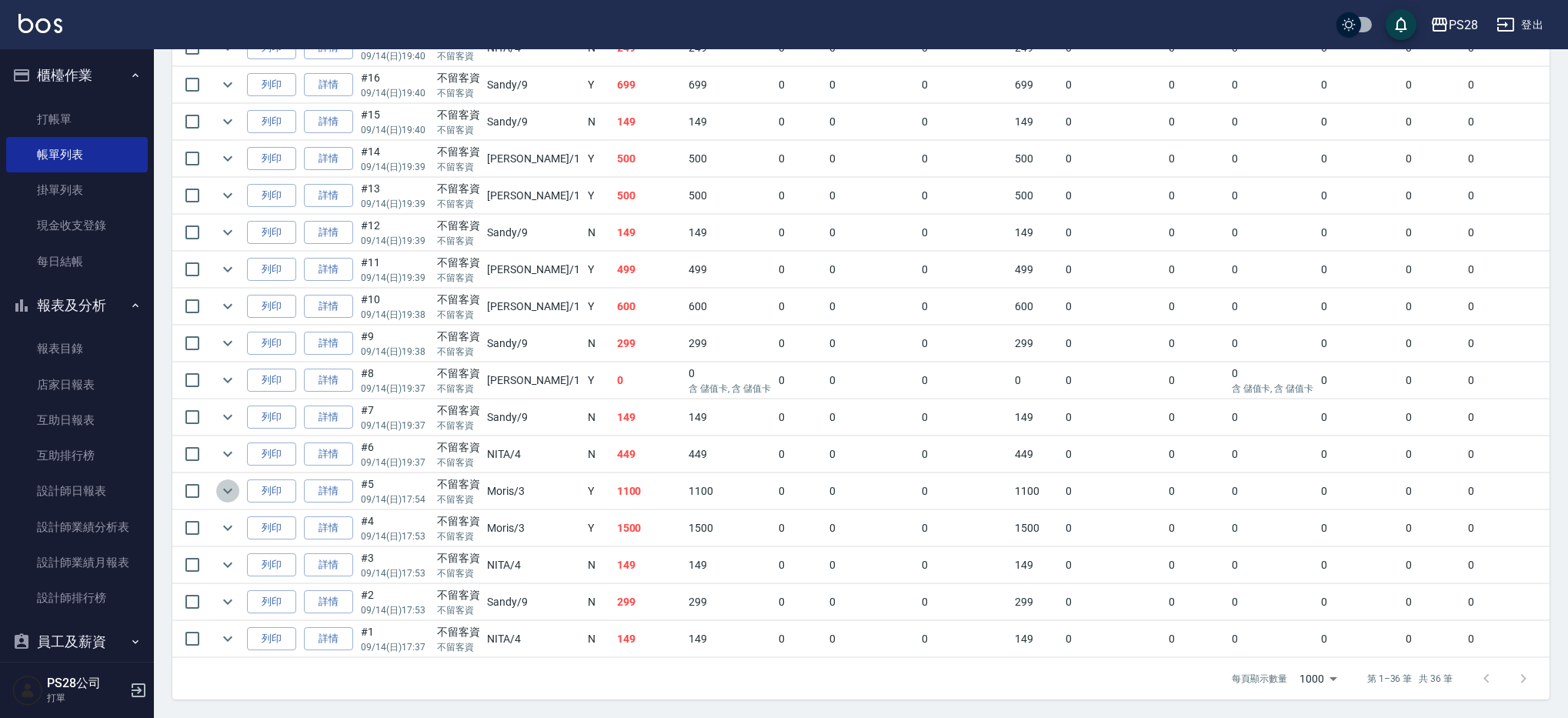
click at [219, 481] on icon "expand row" at bounding box center [228, 490] width 19 height 19
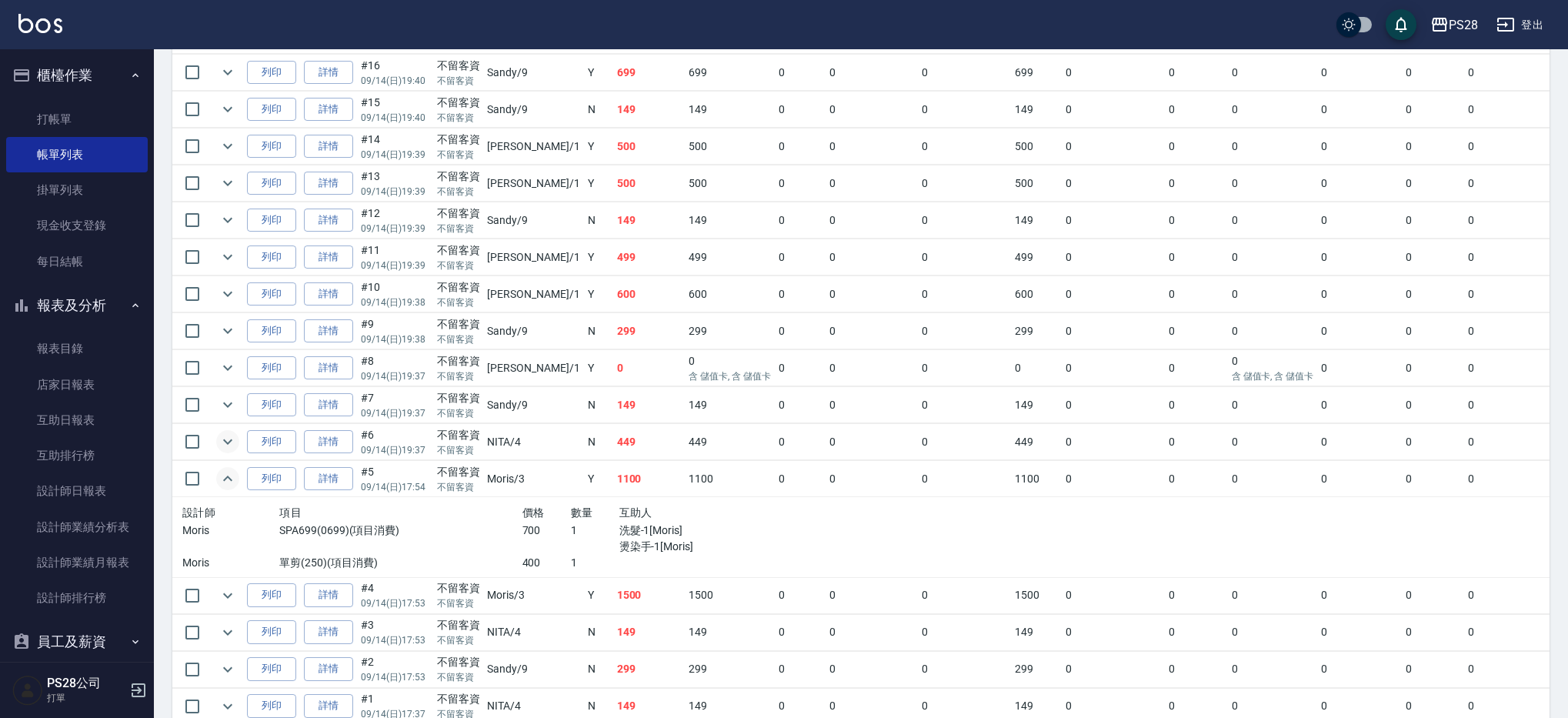
click at [220, 438] on icon "expand row" at bounding box center [228, 441] width 19 height 19
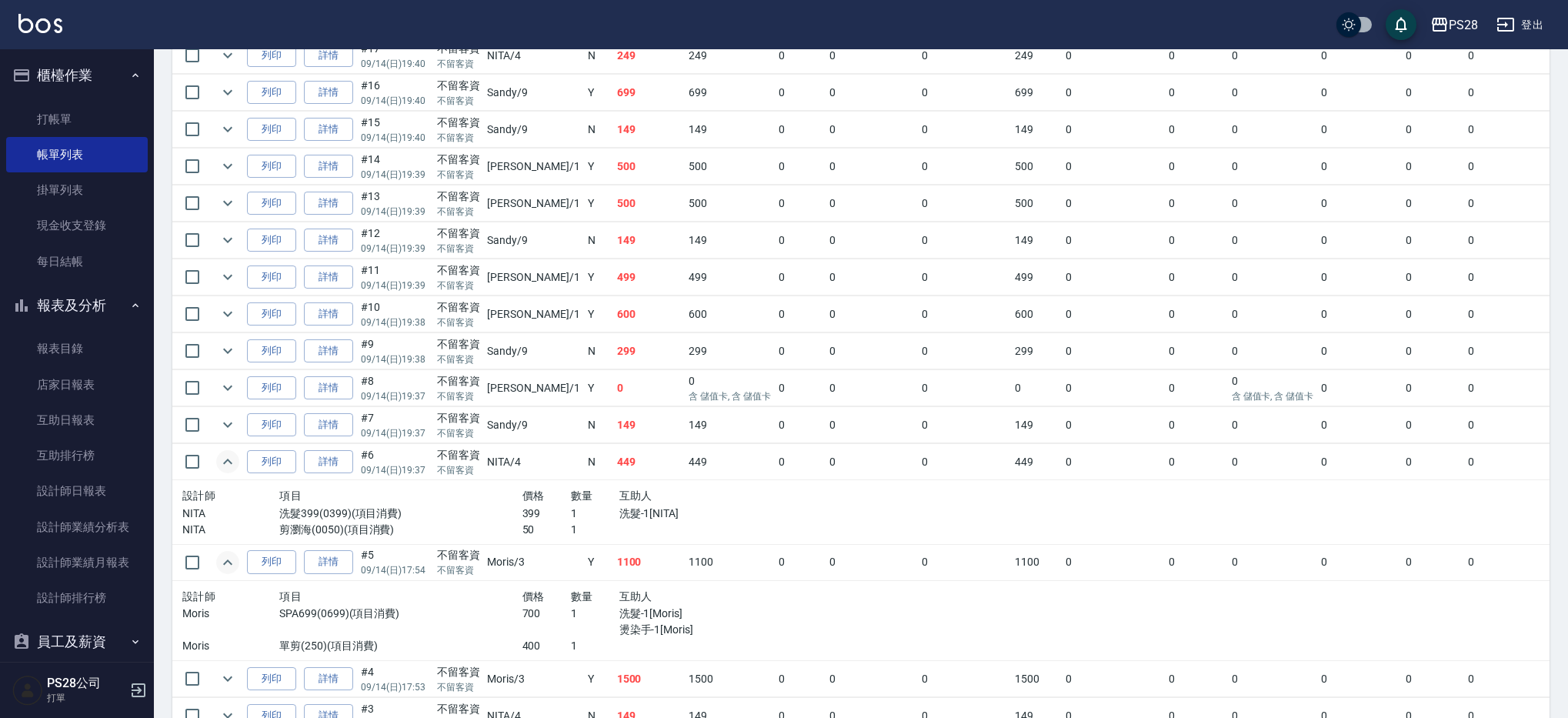
scroll to position [1116, 0]
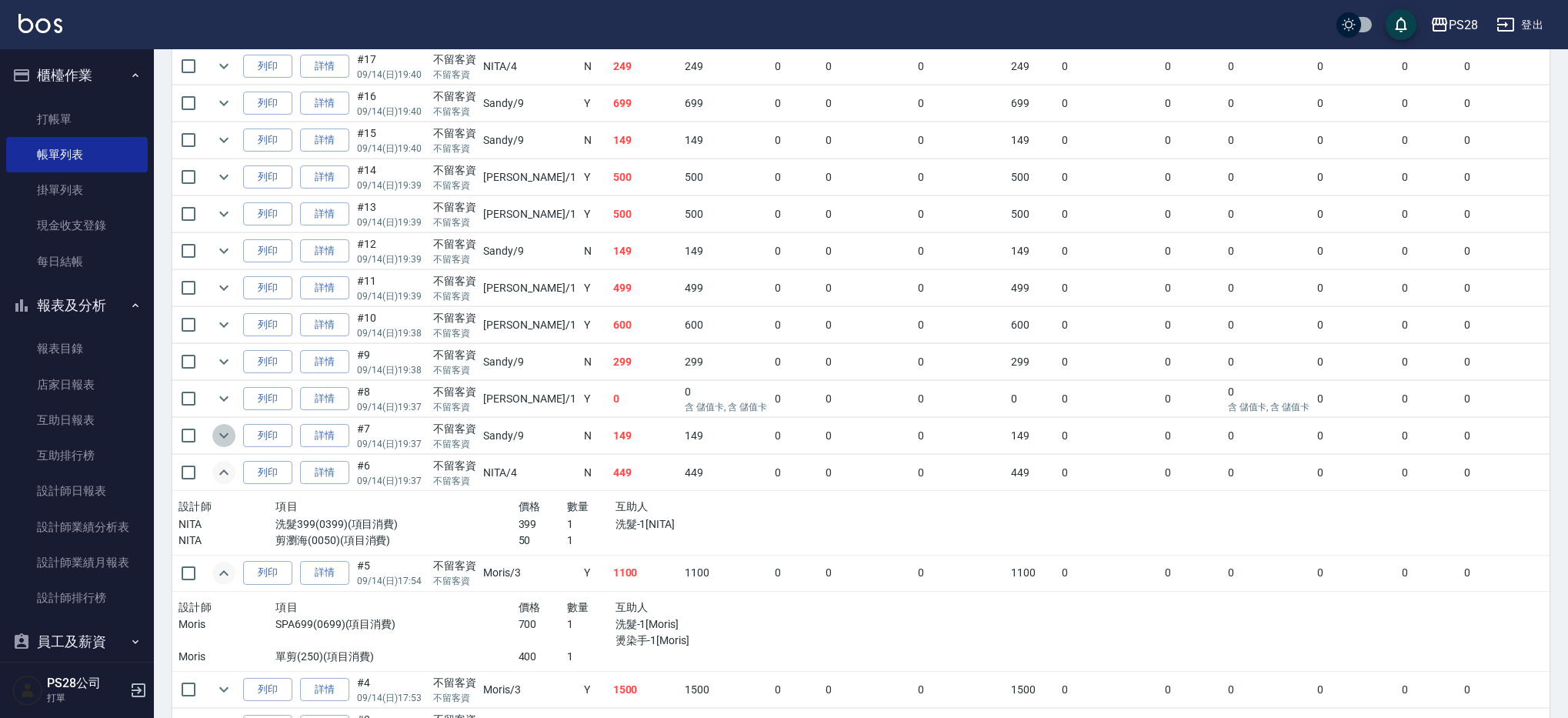
click at [229, 429] on icon "expand row" at bounding box center [223, 435] width 19 height 19
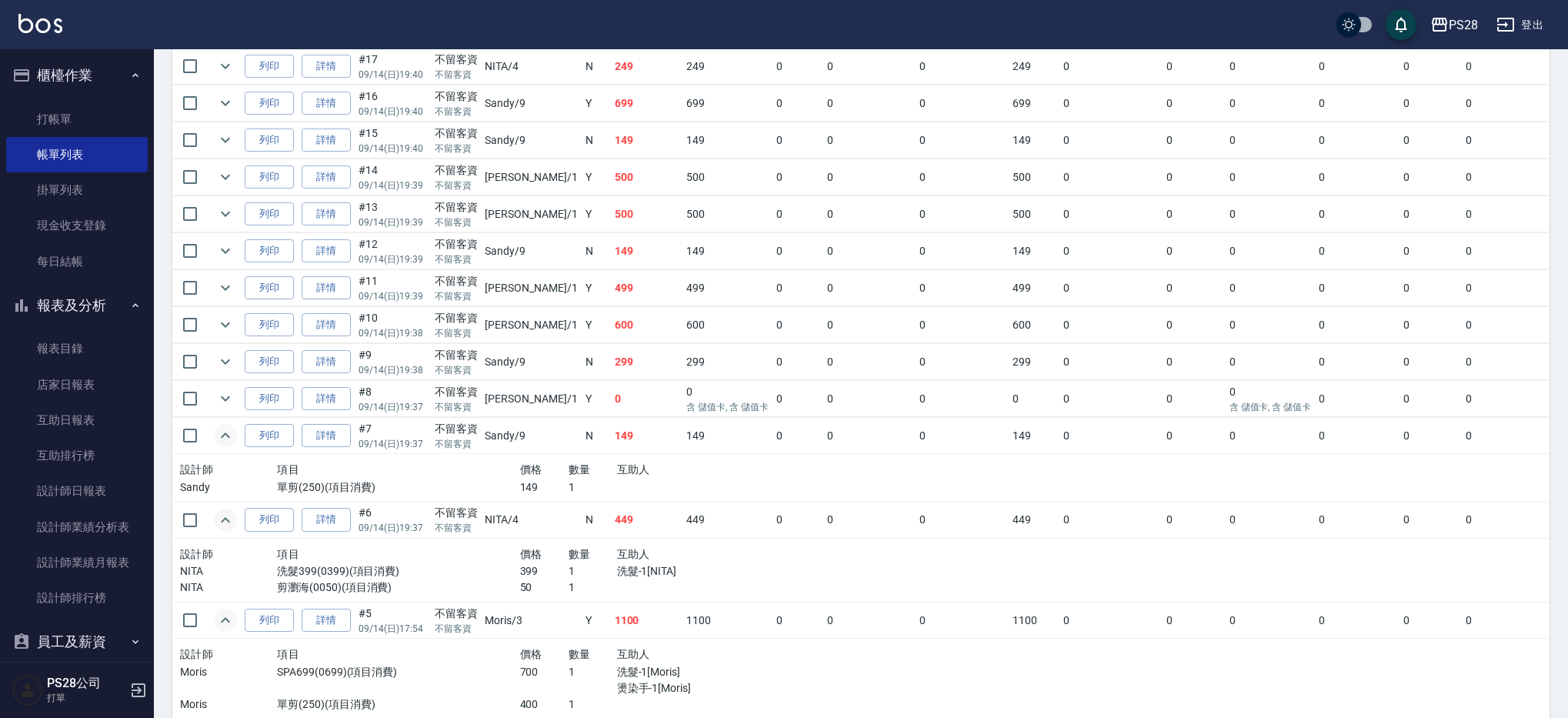
scroll to position [0, 1]
click at [230, 395] on icon "expand row" at bounding box center [227, 399] width 19 height 19
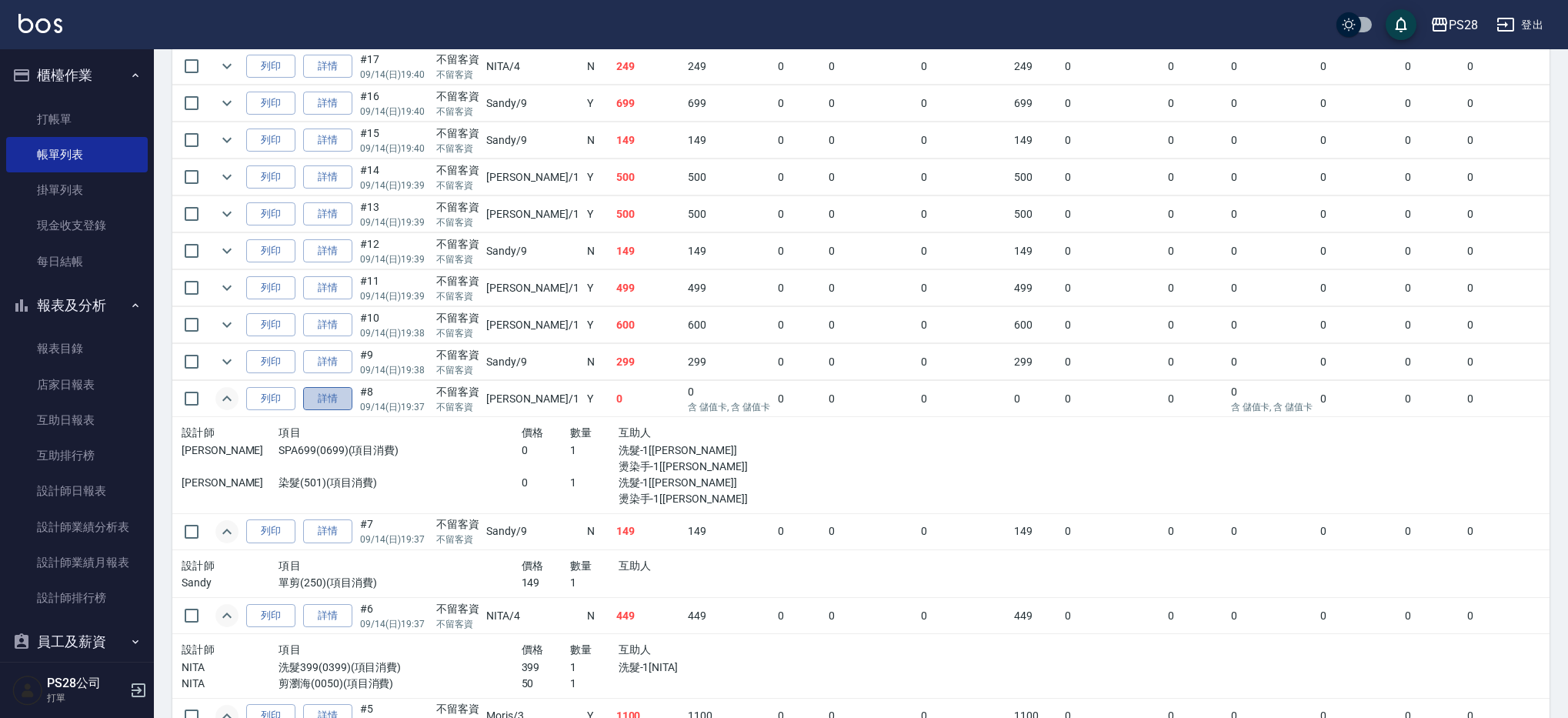
click at [313, 399] on link "詳情" at bounding box center [328, 399] width 50 height 23
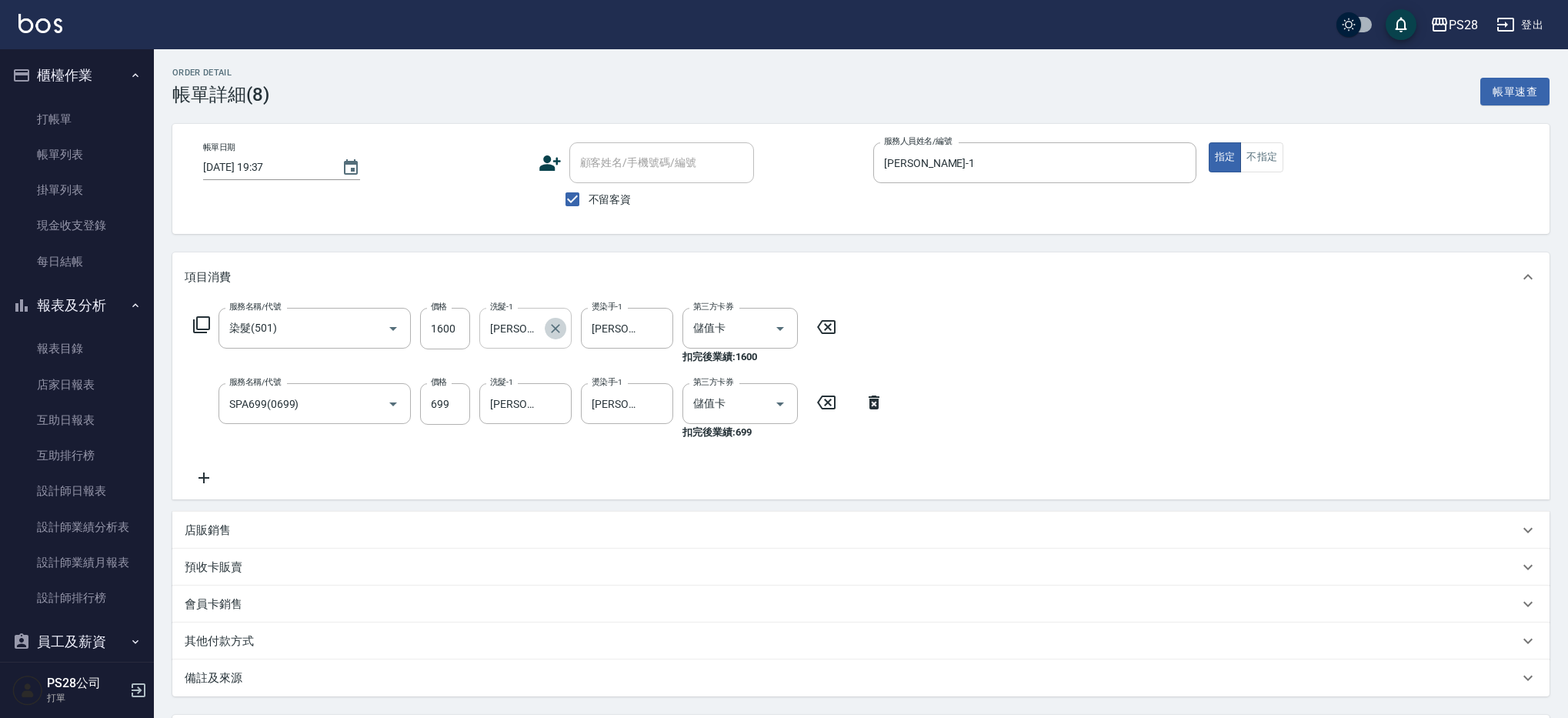
drag, startPoint x: 556, startPoint y: 324, endPoint x: 536, endPoint y: 325, distance: 20.0
click at [556, 325] on icon "Clear" at bounding box center [555, 328] width 15 height 15
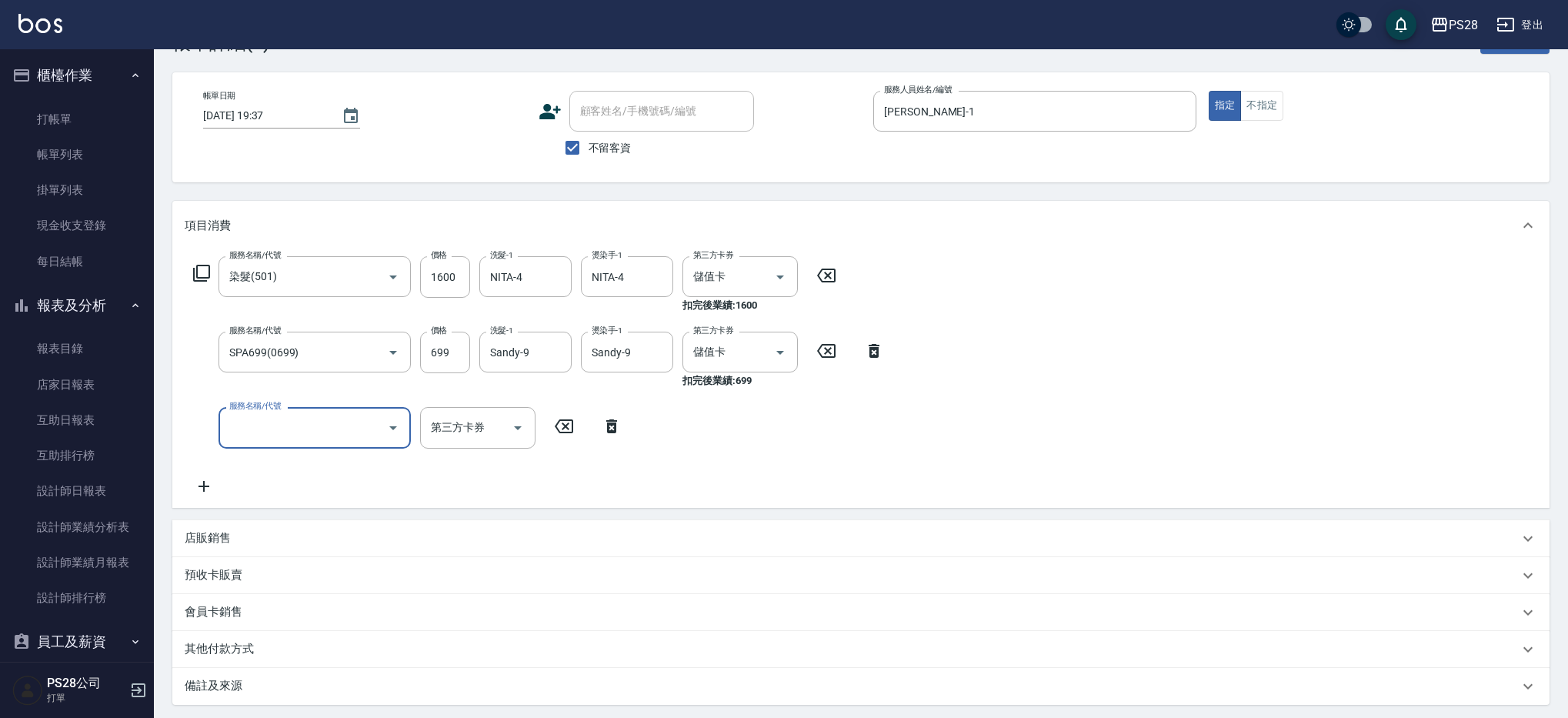
scroll to position [202, 0]
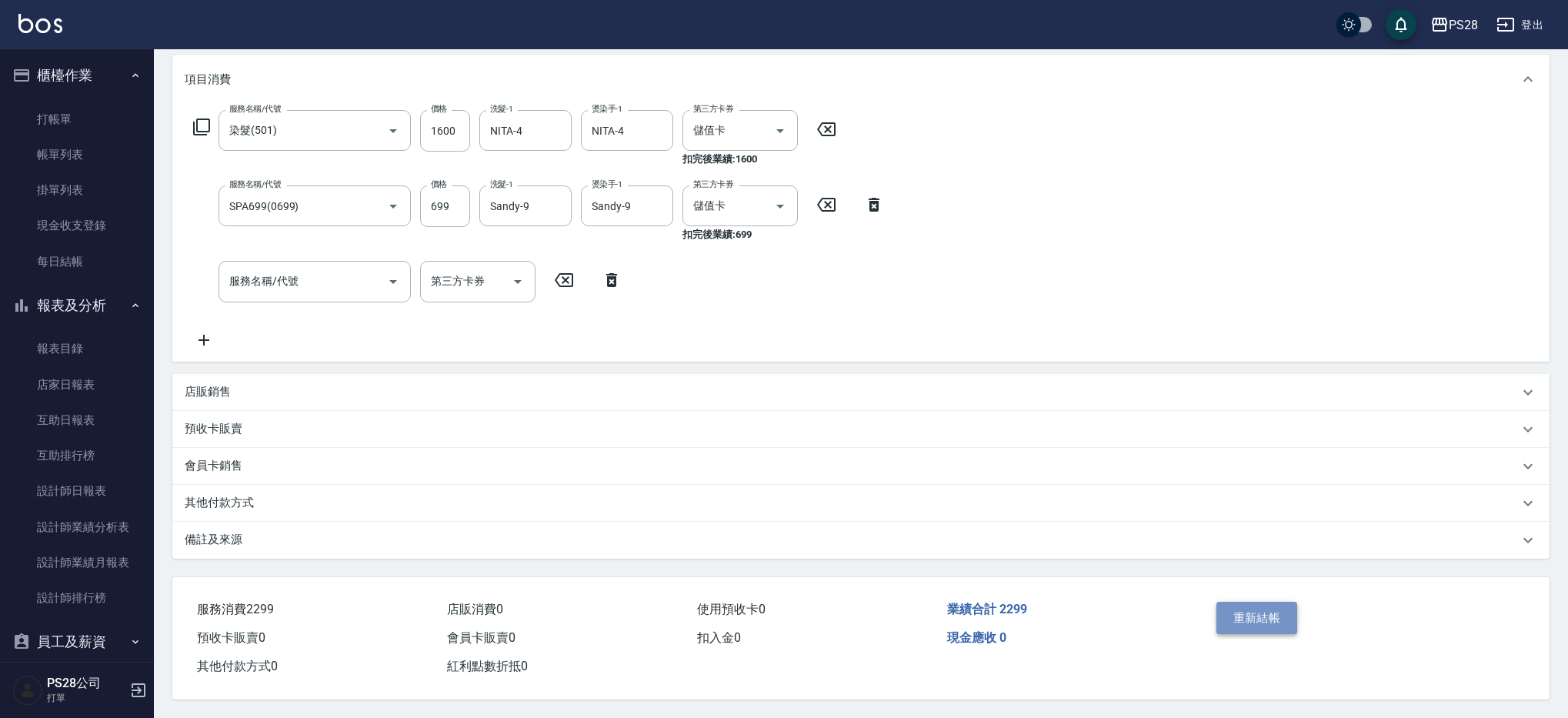
click at [1270, 617] on button "重新結帳" at bounding box center [1257, 617] width 82 height 32
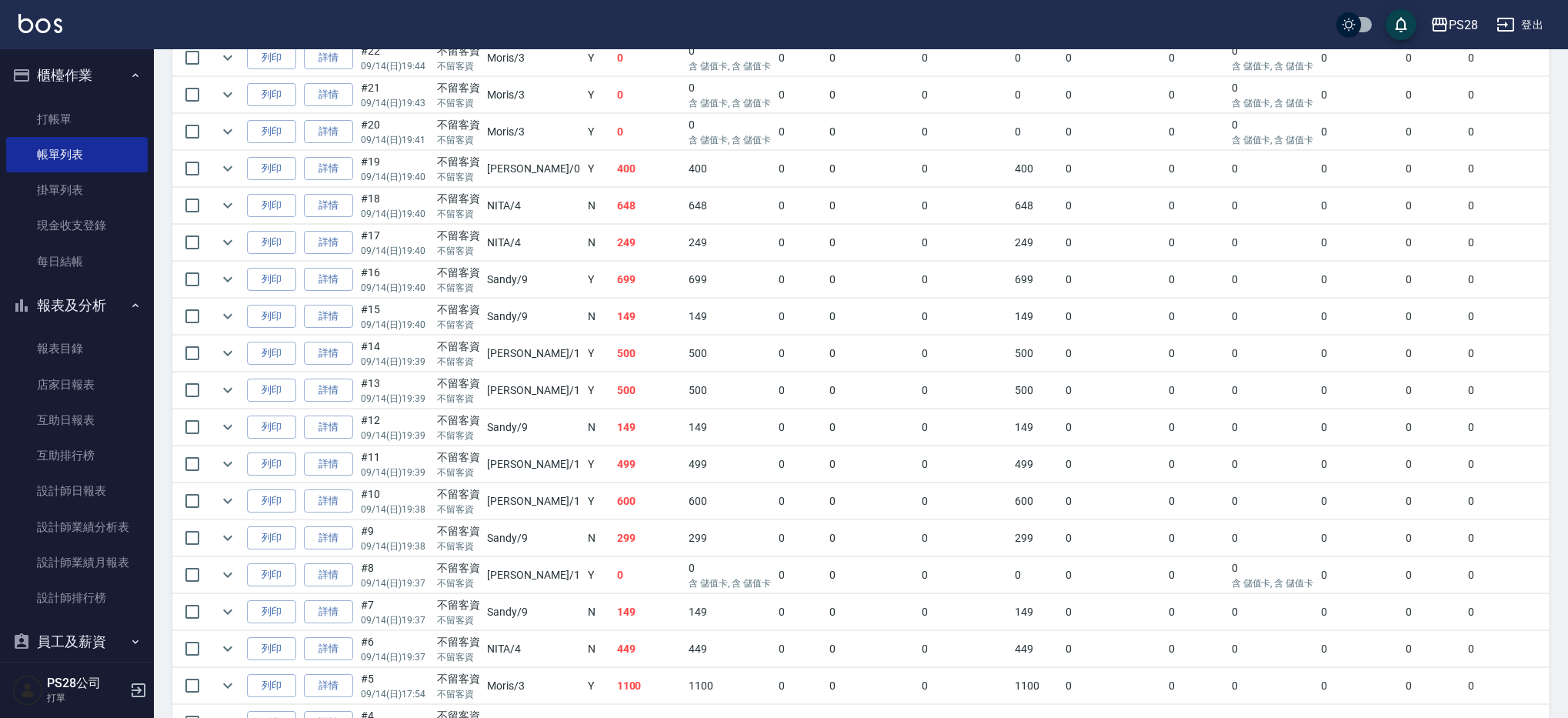
scroll to position [980, 0]
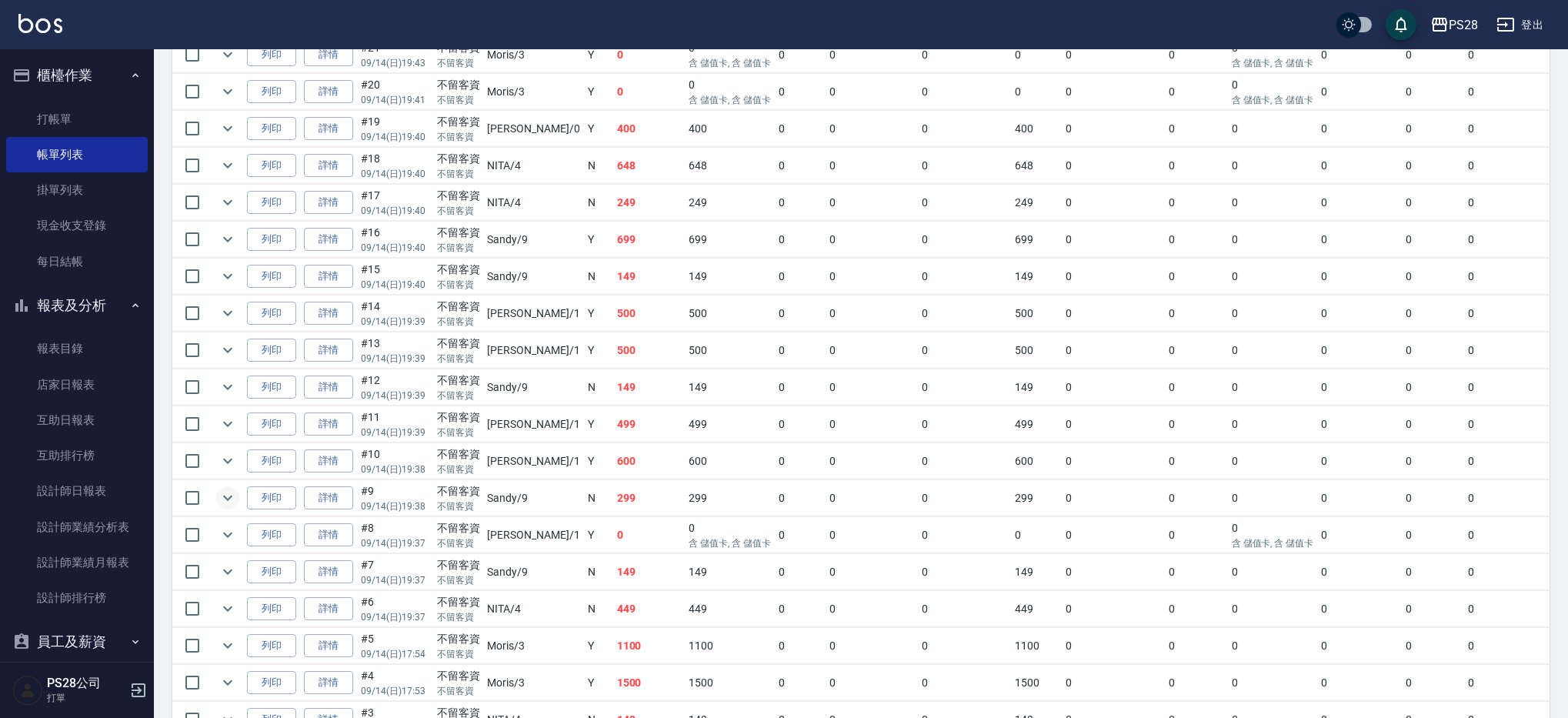
click at [231, 493] on icon "expand row" at bounding box center [228, 498] width 19 height 19
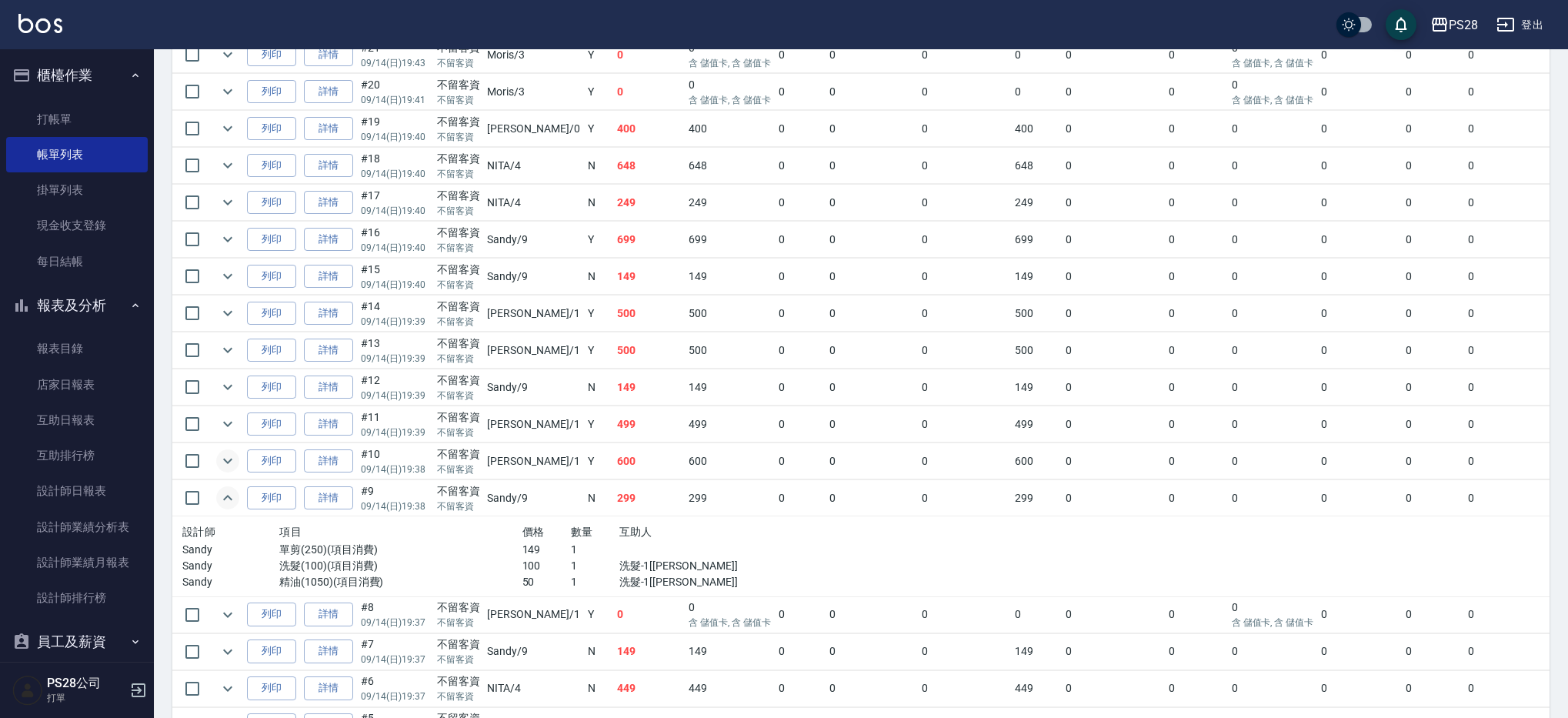
click at [227, 457] on icon "expand row" at bounding box center [228, 461] width 19 height 19
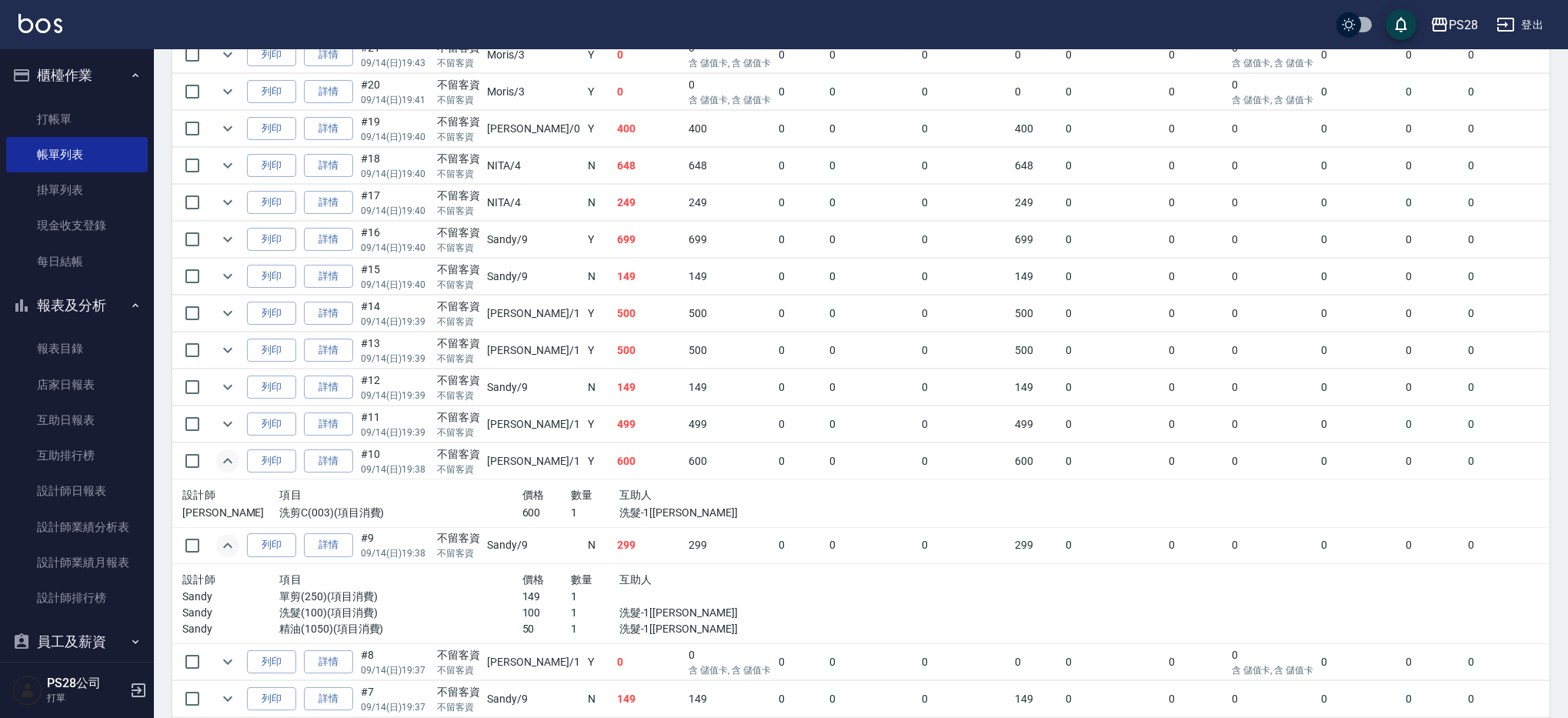
scroll to position [989, 0]
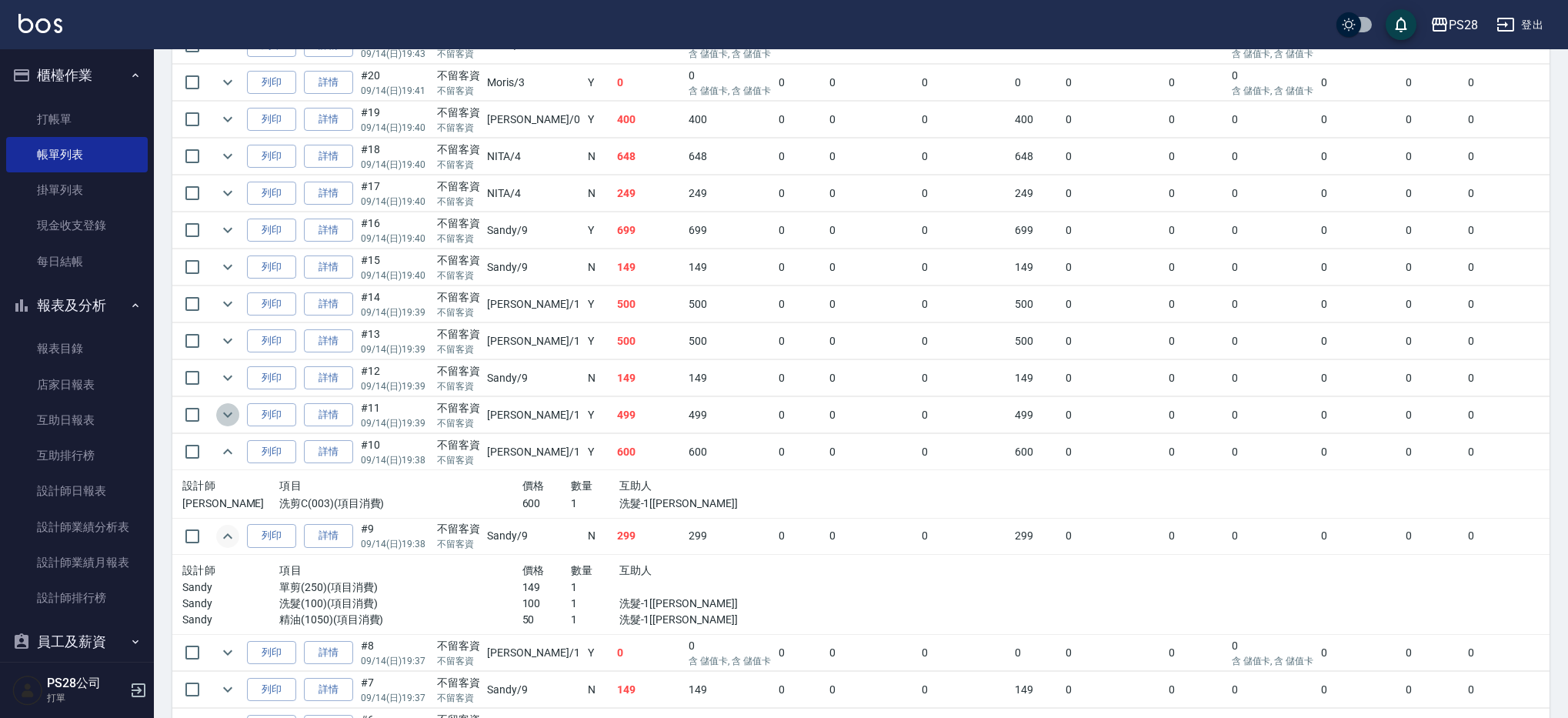
click at [221, 417] on icon "expand row" at bounding box center [228, 414] width 19 height 19
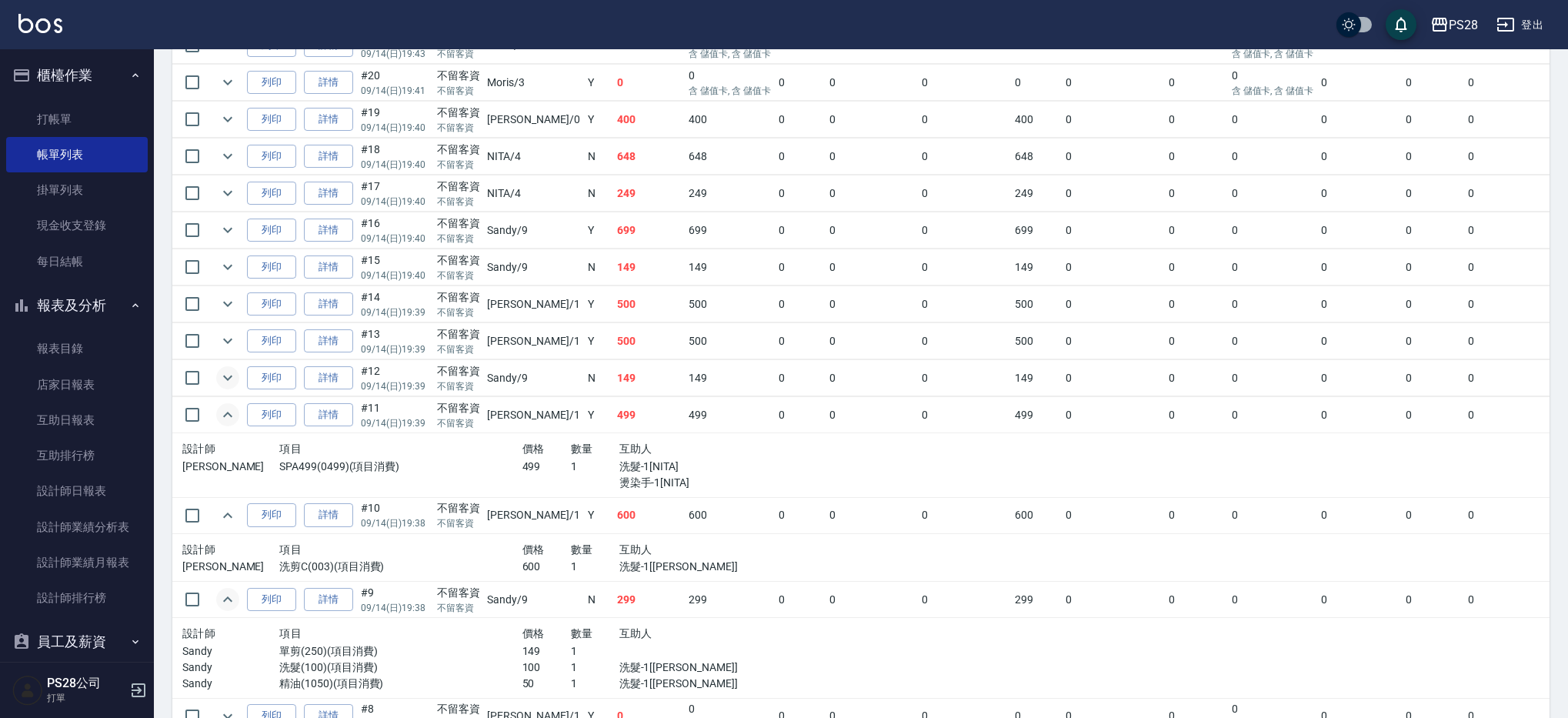
click at [230, 372] on icon "expand row" at bounding box center [228, 377] width 19 height 19
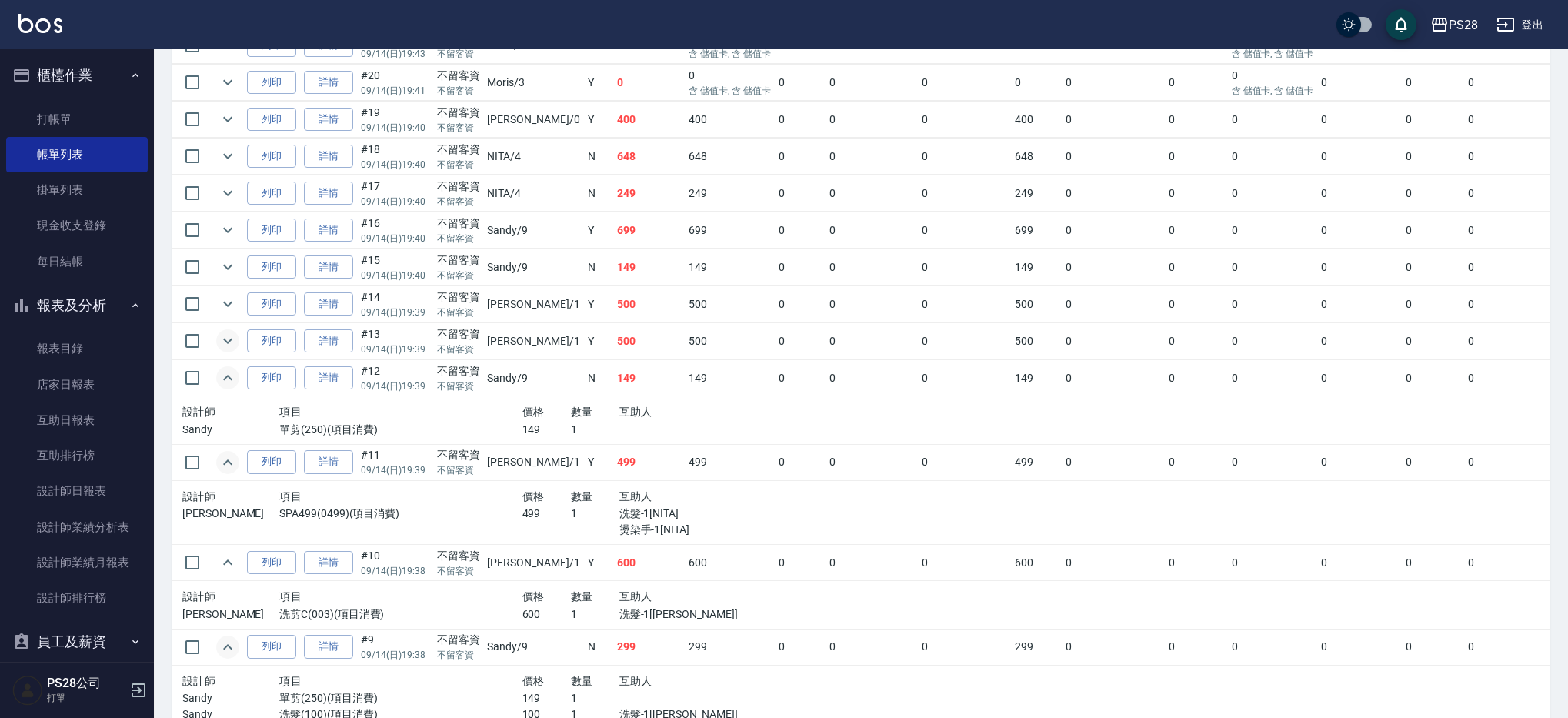
click at [230, 347] on icon "expand row" at bounding box center [228, 340] width 19 height 19
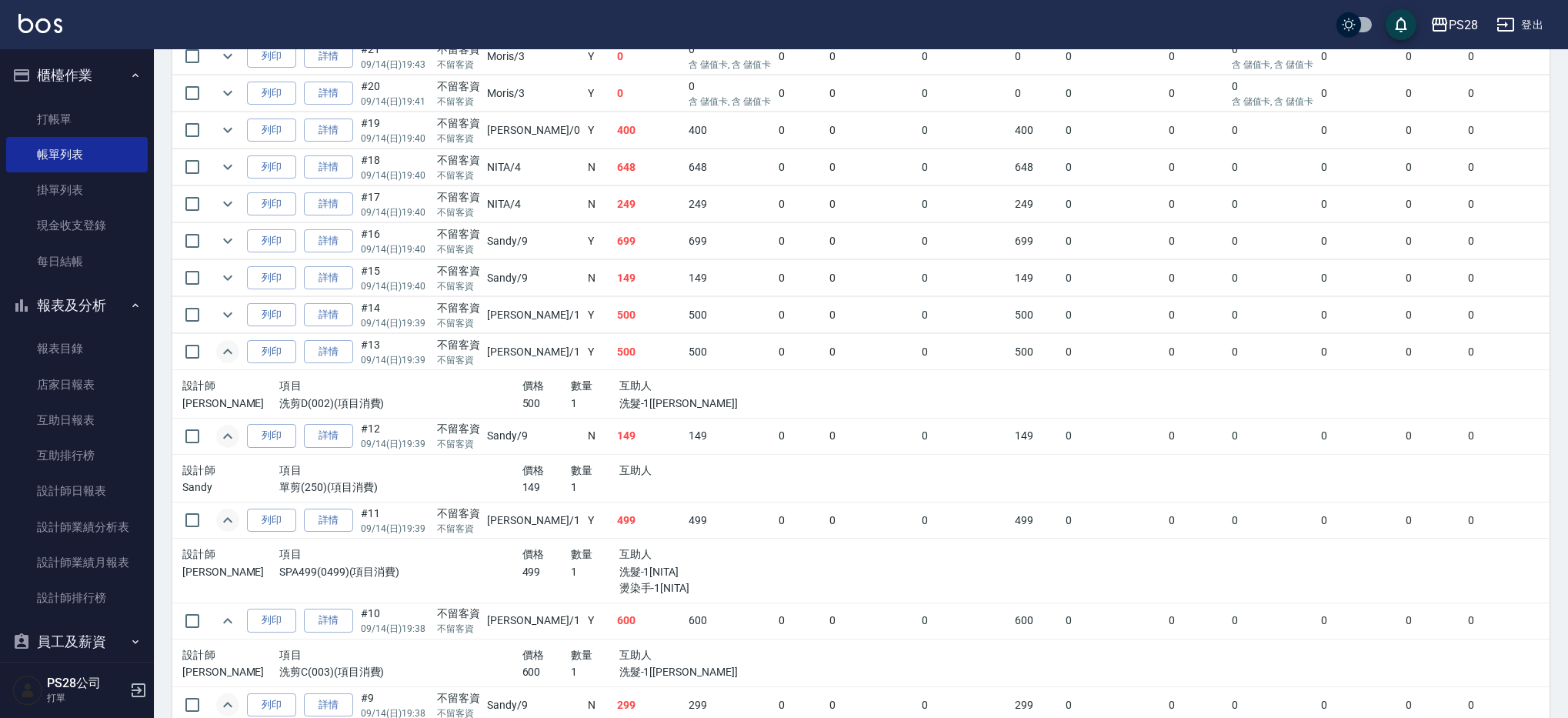
scroll to position [977, 0]
click at [232, 315] on icon "expand row" at bounding box center [228, 315] width 19 height 19
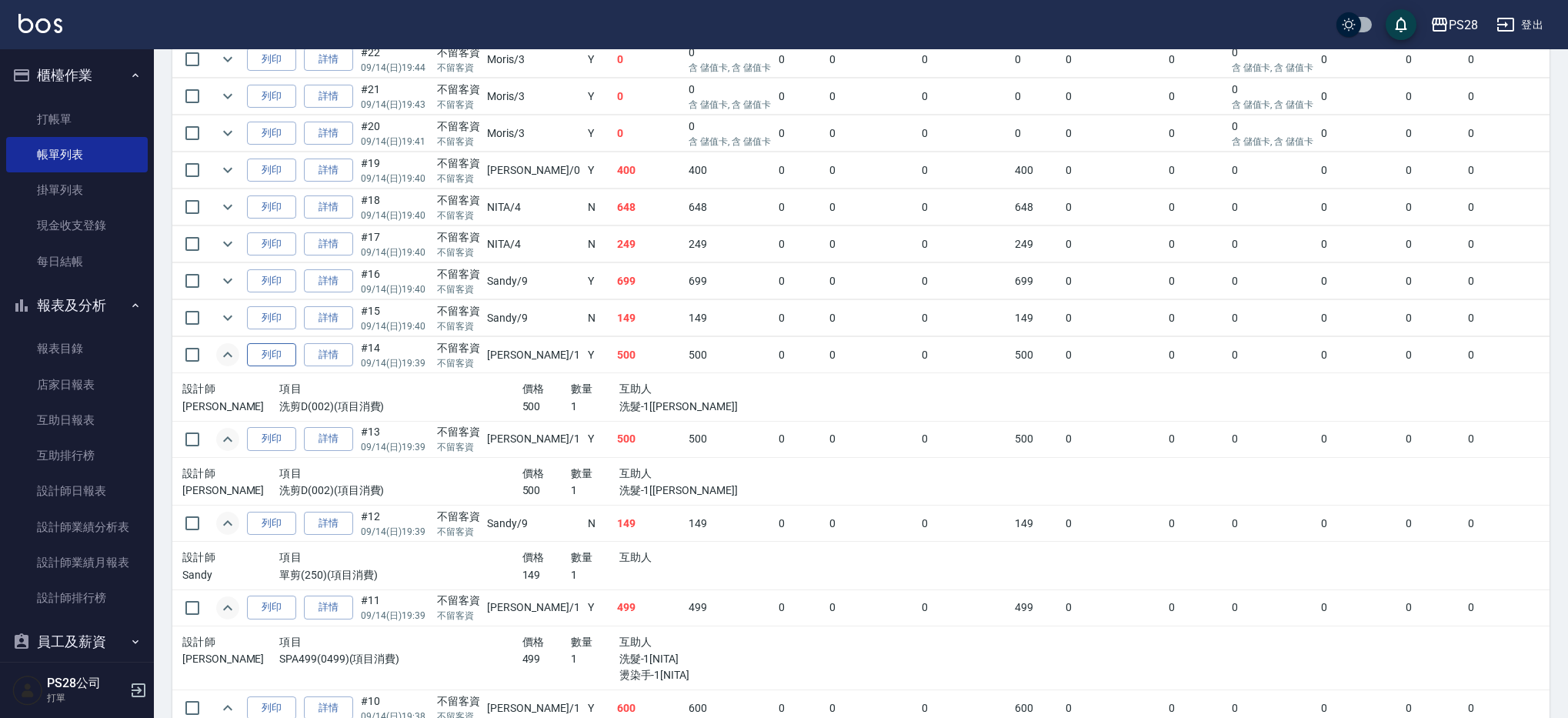
scroll to position [937, 0]
click at [233, 319] on icon "expand row" at bounding box center [228, 319] width 19 height 19
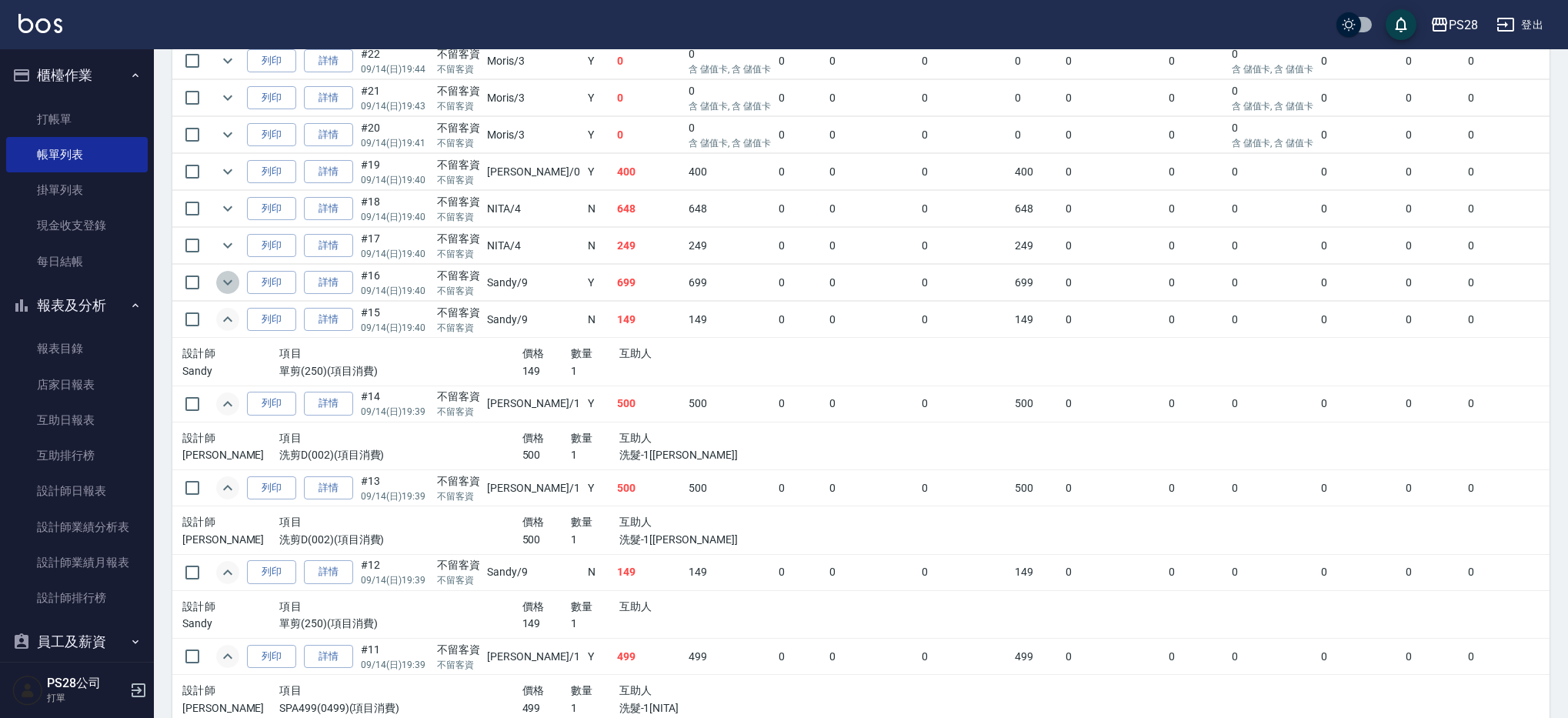
click at [224, 280] on icon "expand row" at bounding box center [228, 283] width 9 height 5
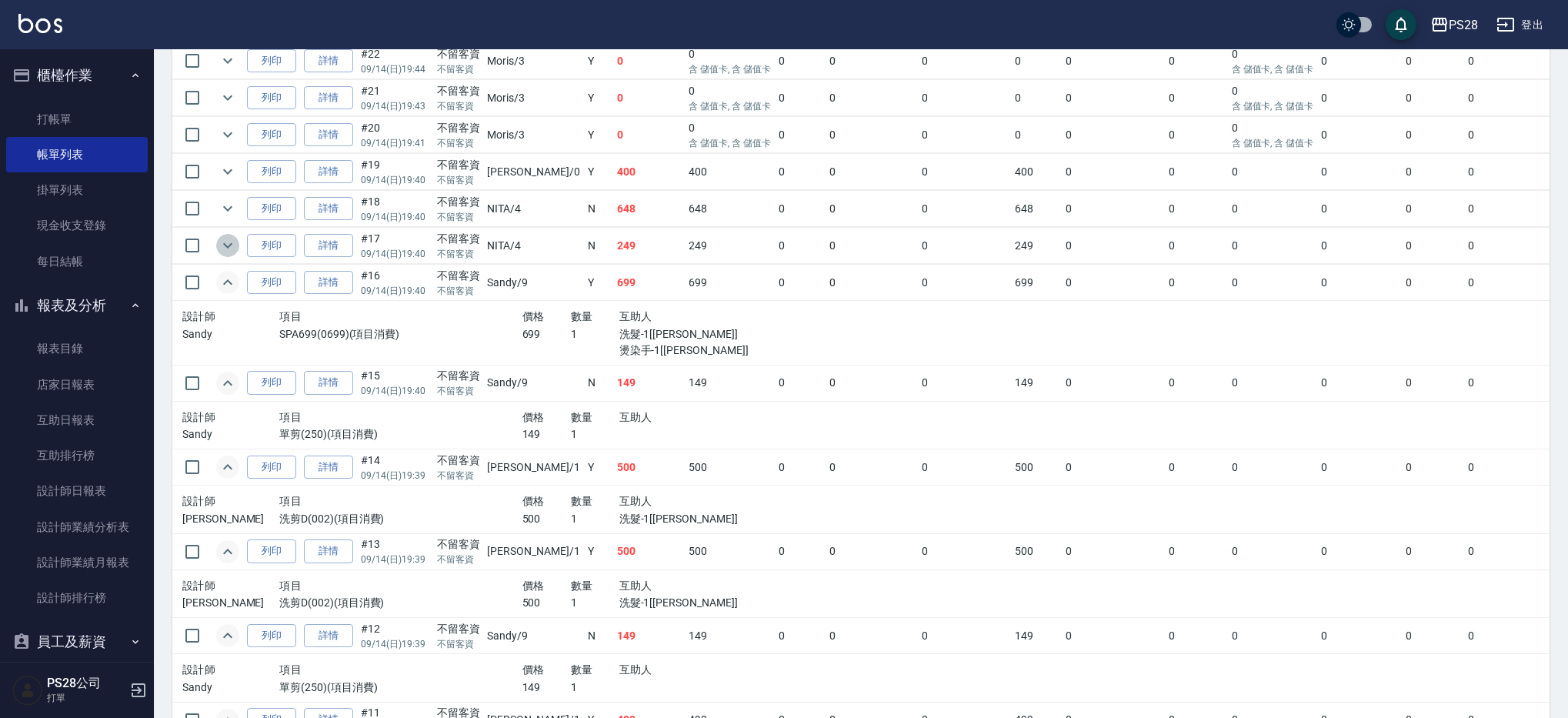
click at [225, 247] on icon "expand row" at bounding box center [228, 245] width 19 height 19
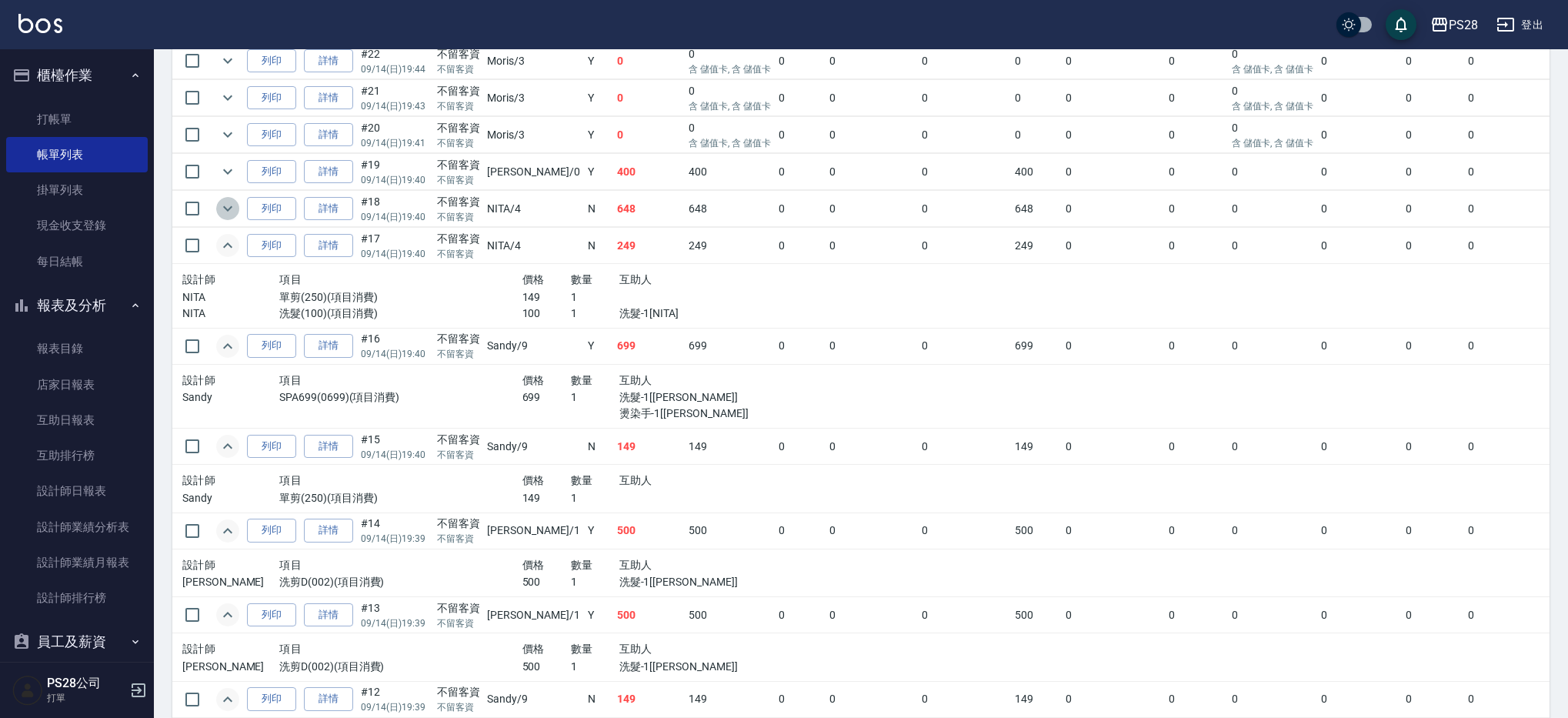
click at [221, 211] on icon "expand row" at bounding box center [228, 208] width 19 height 19
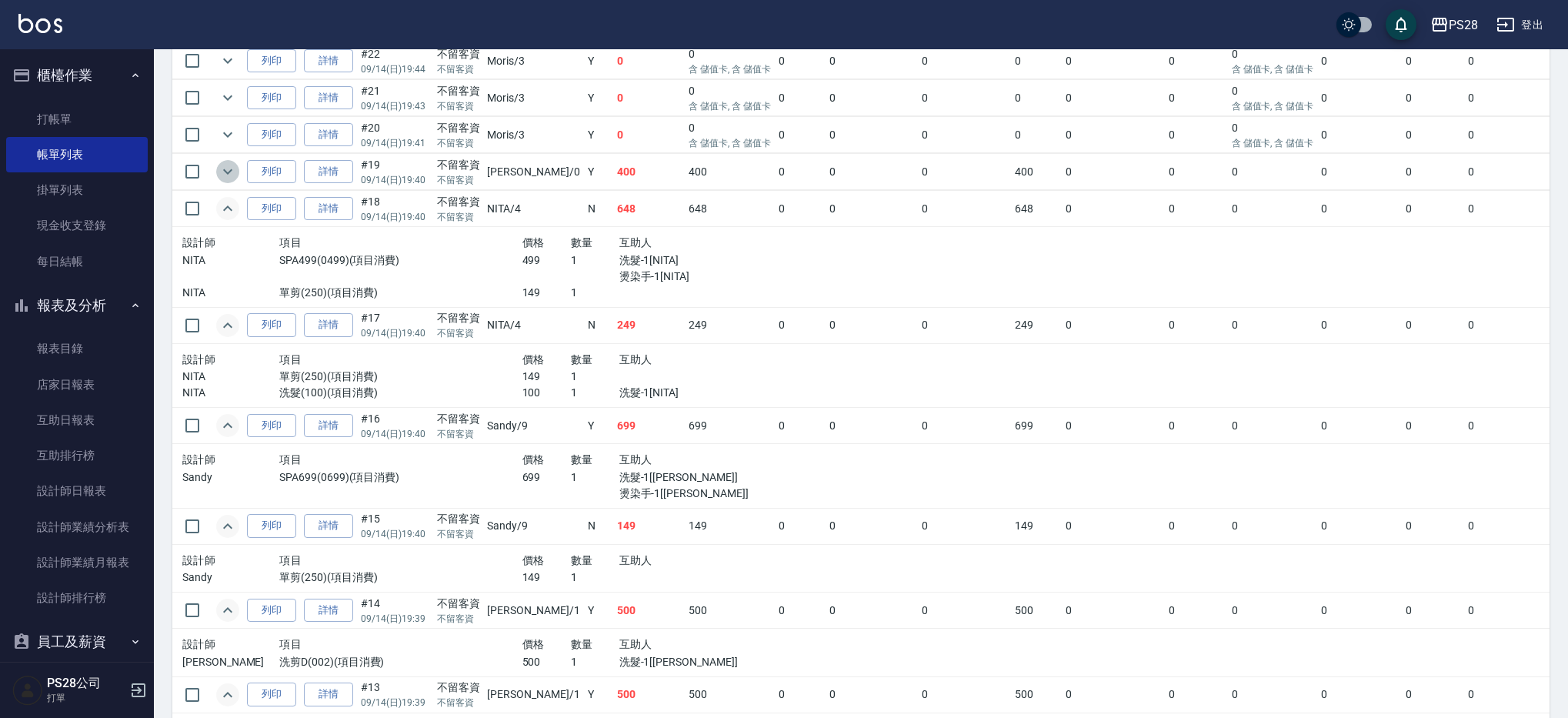
click at [220, 174] on icon "expand row" at bounding box center [228, 171] width 19 height 19
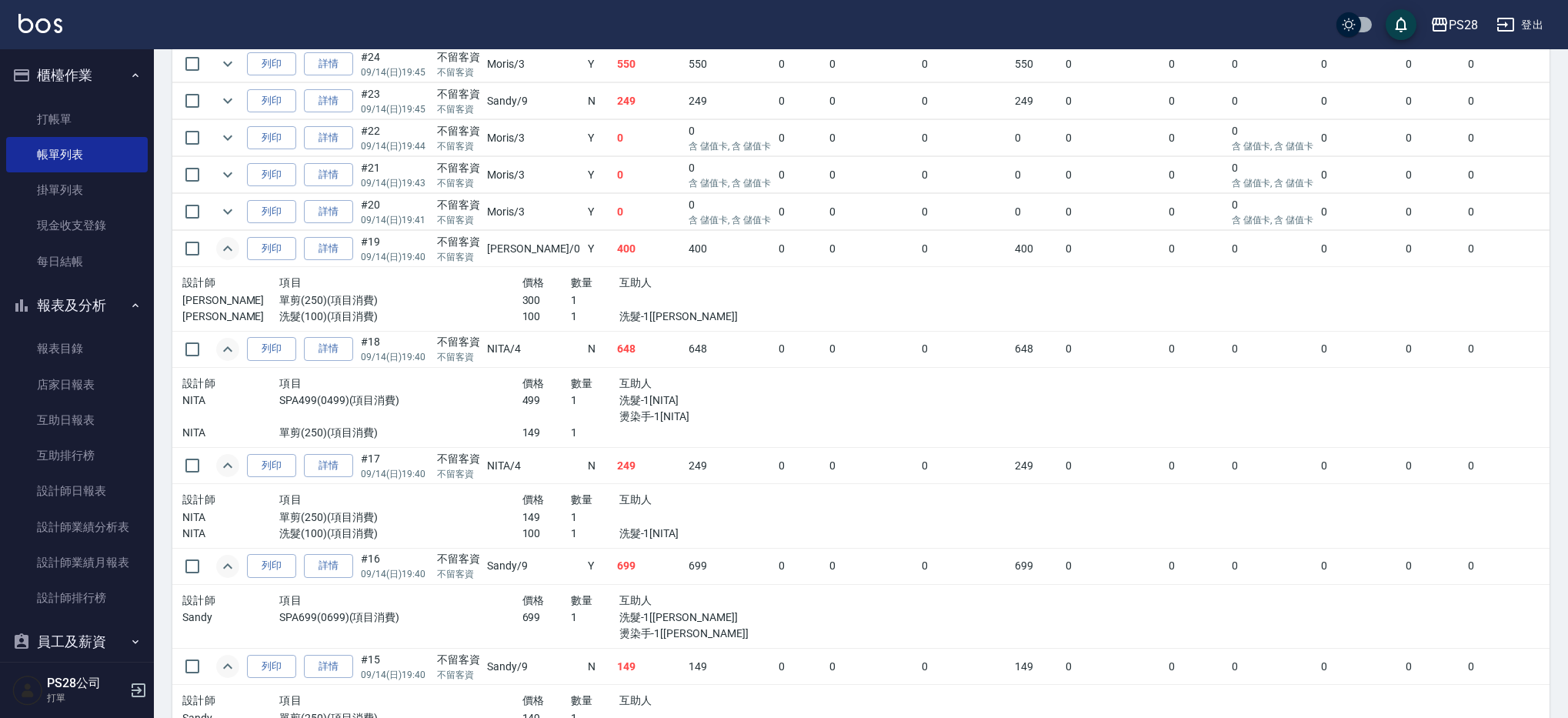
scroll to position [854, 0]
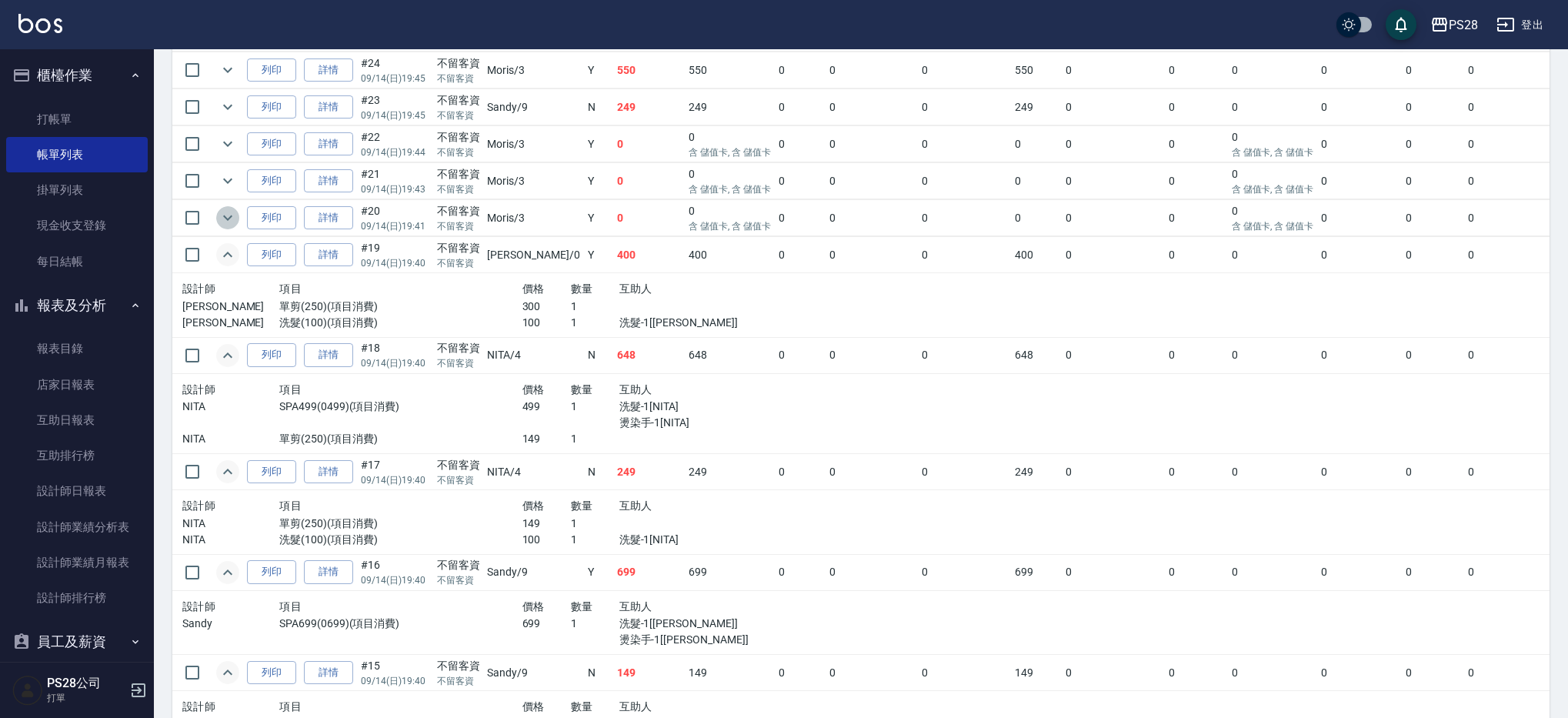
click at [237, 213] on button "expand row" at bounding box center [228, 218] width 23 height 23
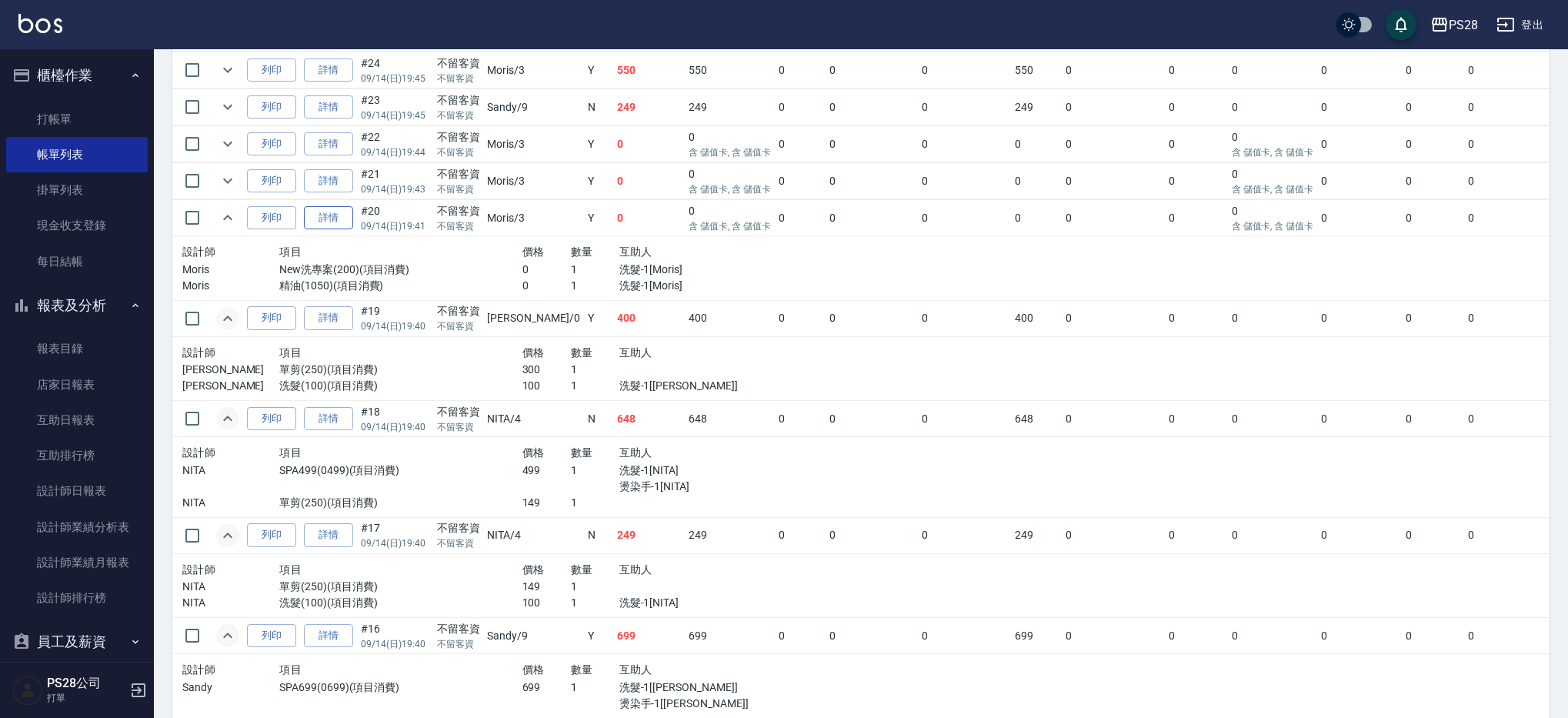
click at [347, 219] on link "詳情" at bounding box center [329, 218] width 50 height 23
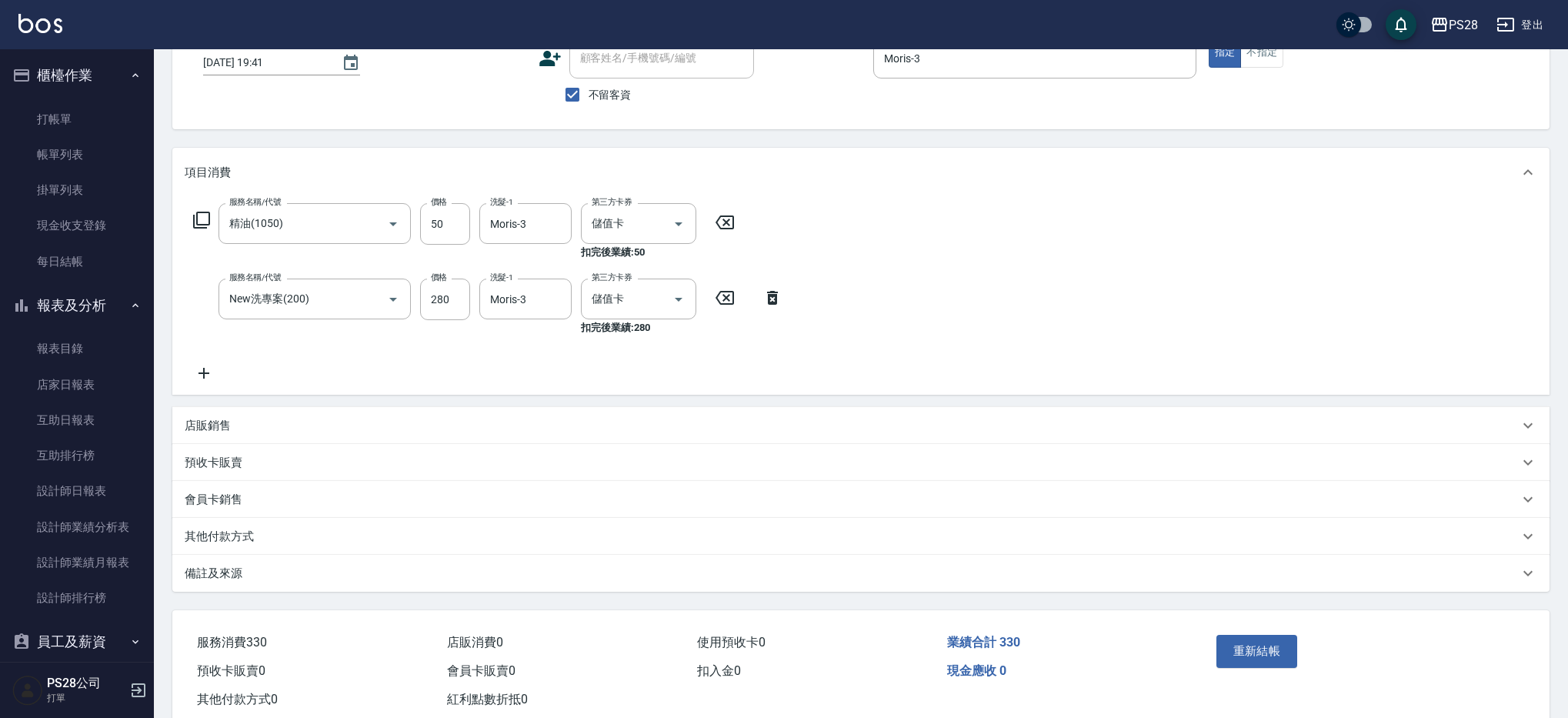
scroll to position [142, 0]
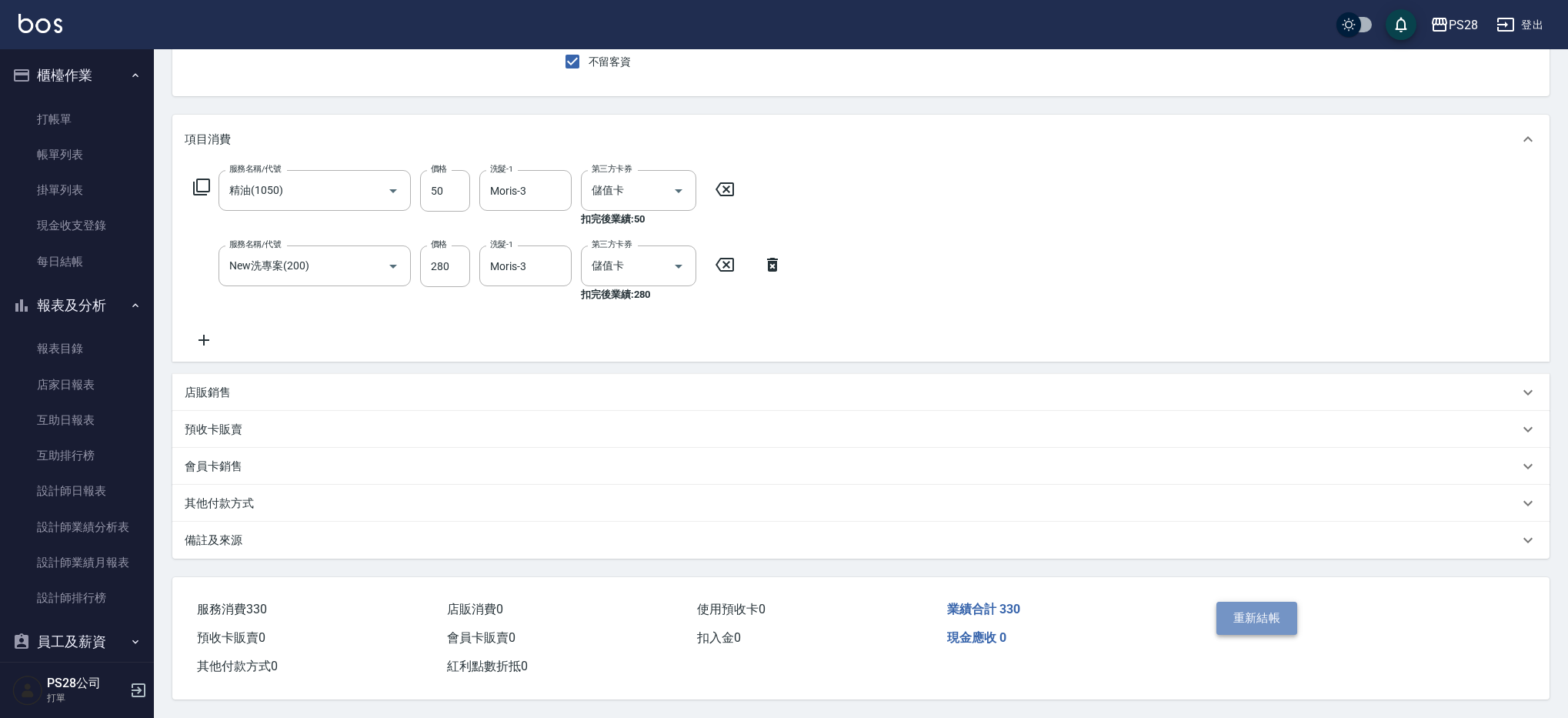
click at [1254, 616] on button "重新結帳" at bounding box center [1257, 617] width 82 height 32
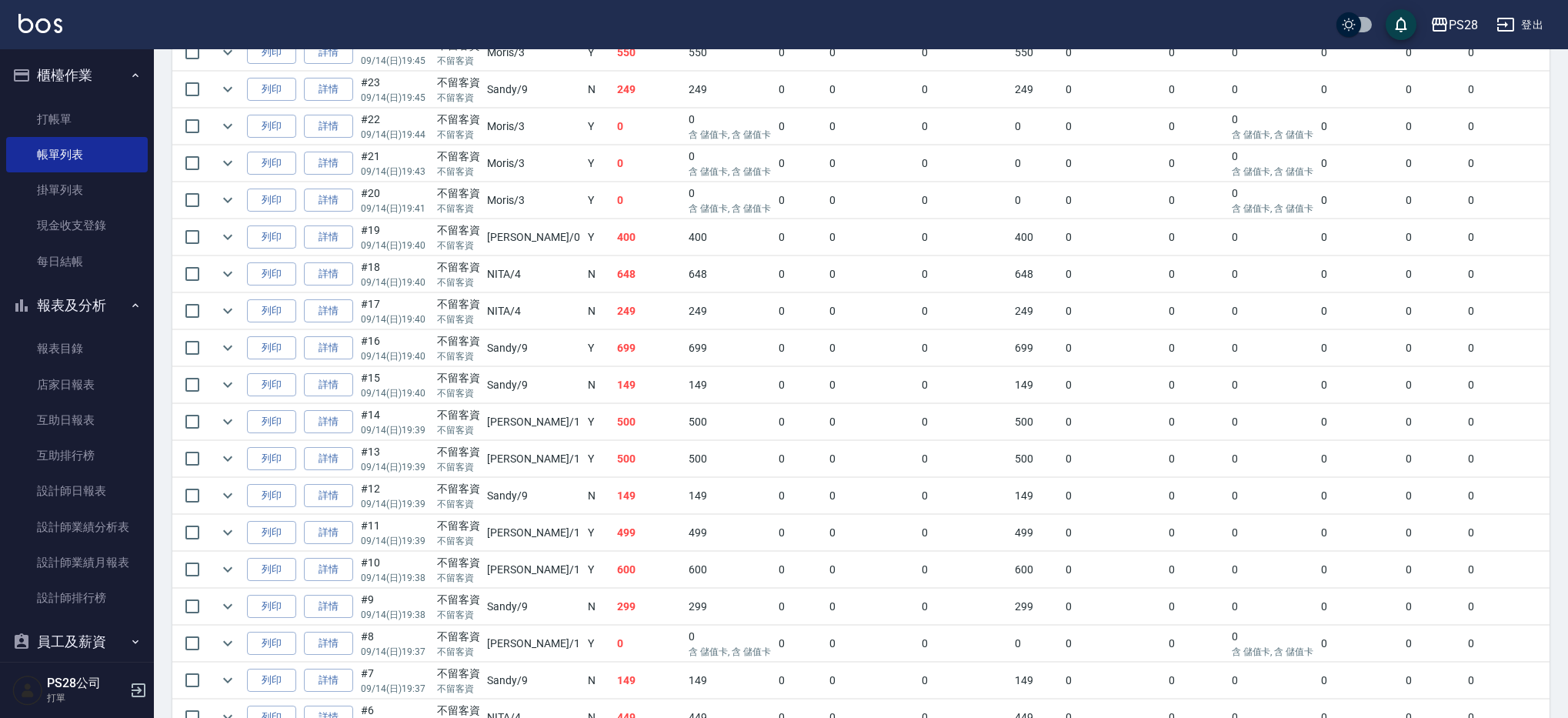
scroll to position [870, 0]
click at [225, 202] on icon "expand row" at bounding box center [228, 202] width 19 height 19
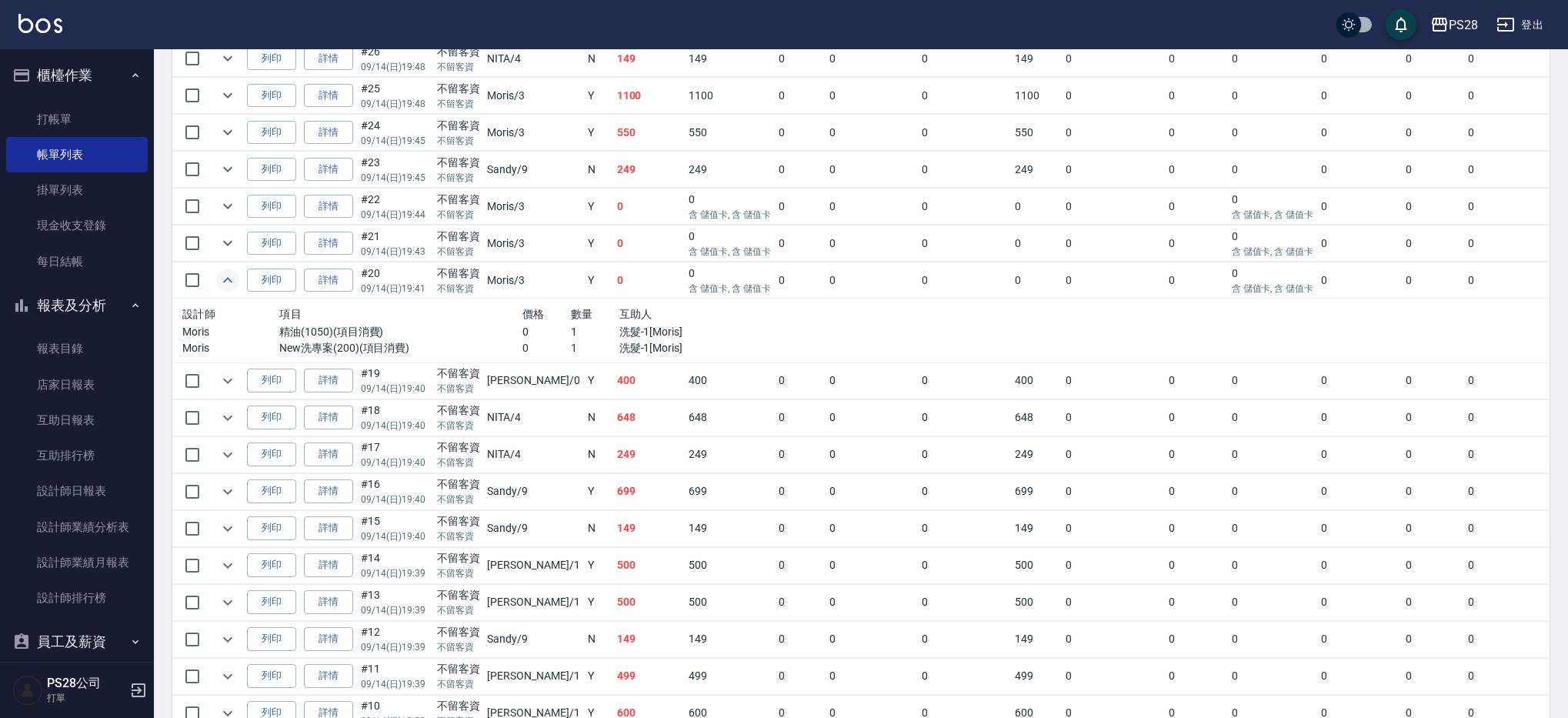
scroll to position [786, 0]
click at [343, 248] on link "詳情" at bounding box center [329, 247] width 50 height 23
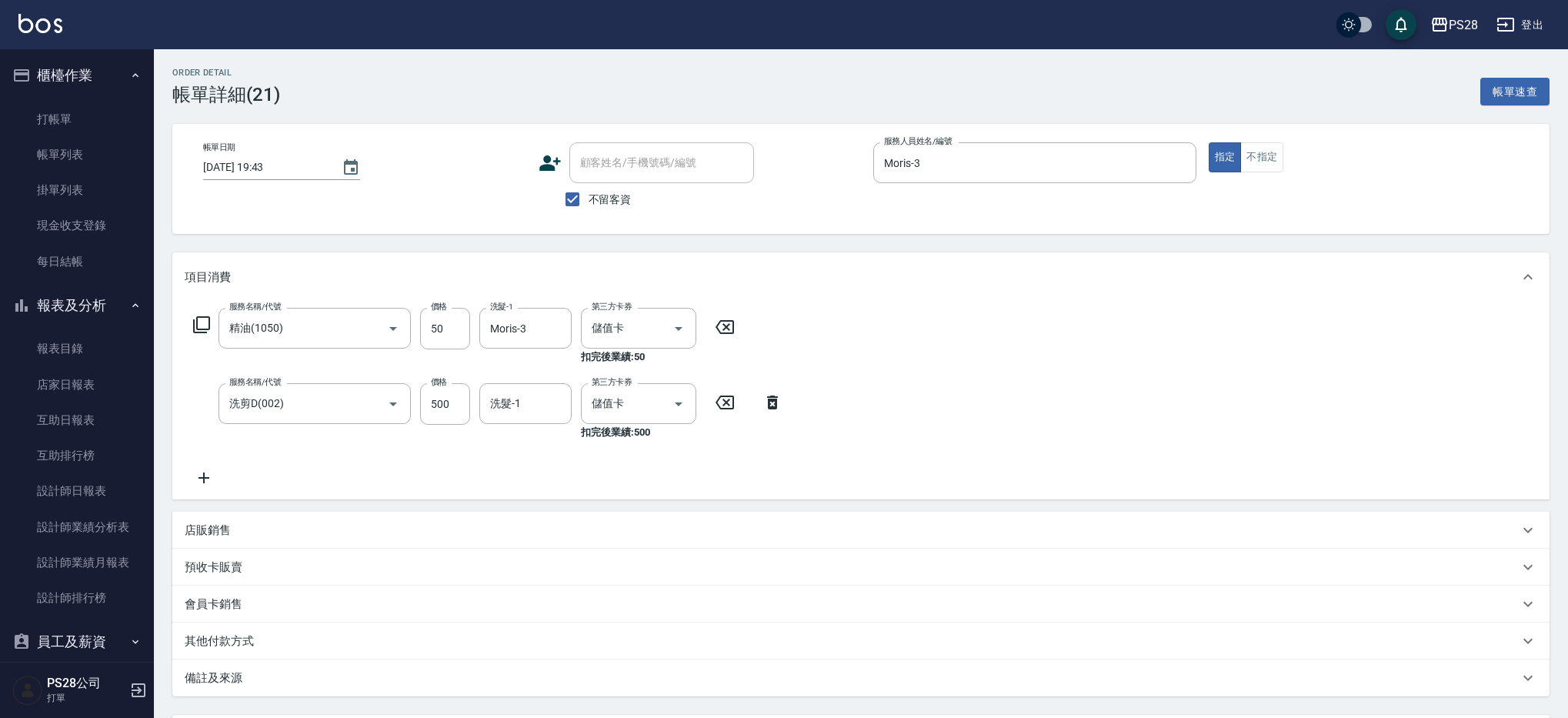
click at [720, 325] on icon at bounding box center [725, 327] width 39 height 19
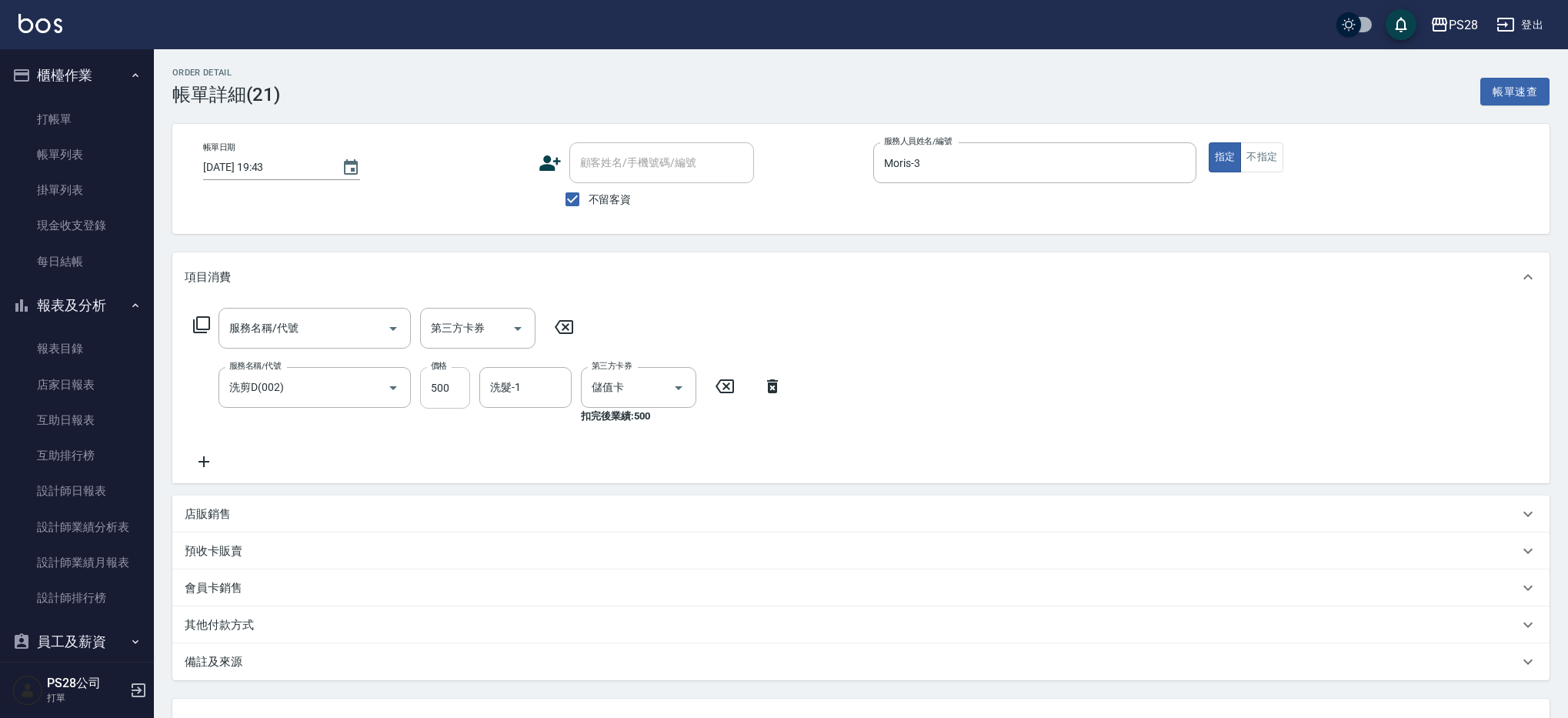
click at [455, 384] on input "500" at bounding box center [446, 388] width 50 height 41
click at [443, 386] on input "500" at bounding box center [446, 388] width 50 height 41
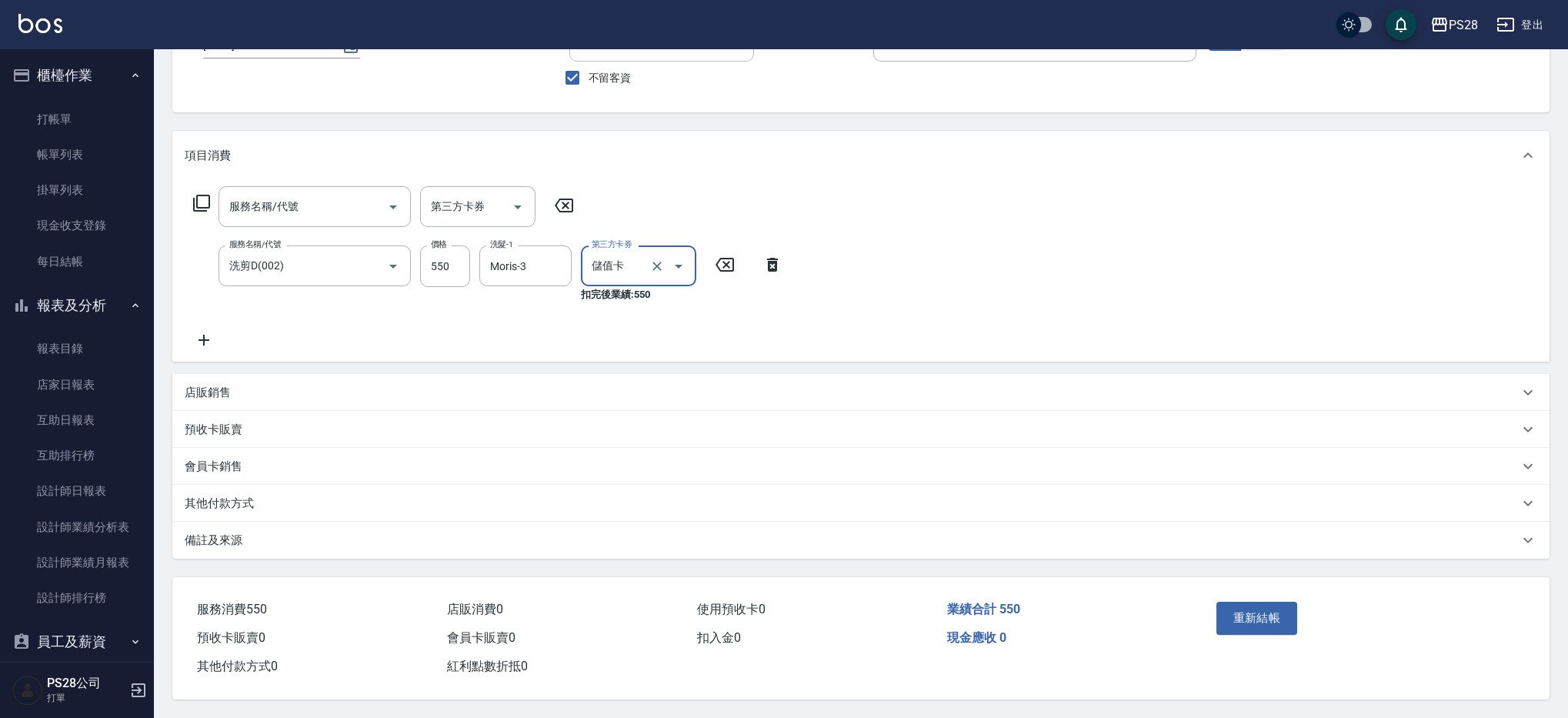
click at [1258, 615] on button "重新結帳" at bounding box center [1257, 617] width 82 height 32
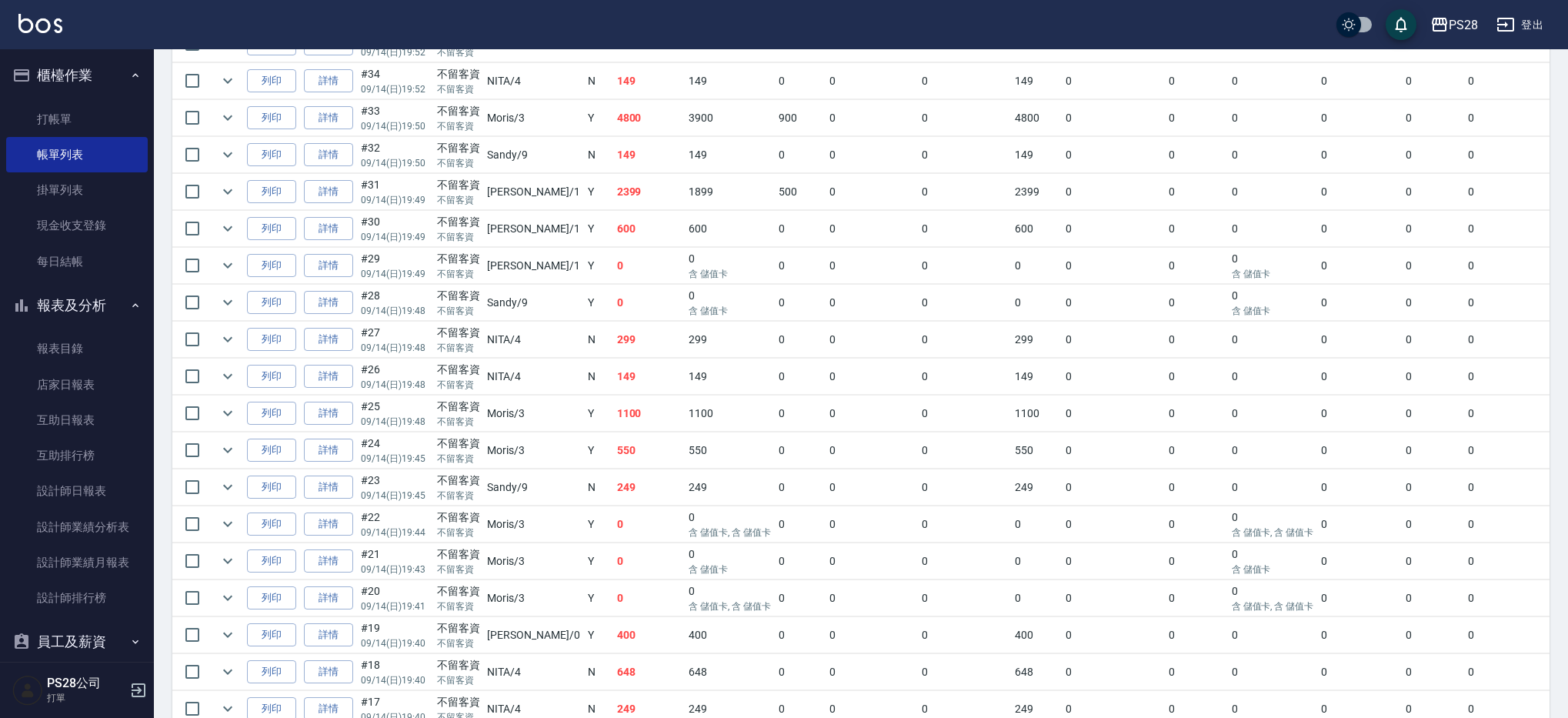
scroll to position [474, 0]
click at [228, 524] on icon "expand row" at bounding box center [228, 524] width 9 height 5
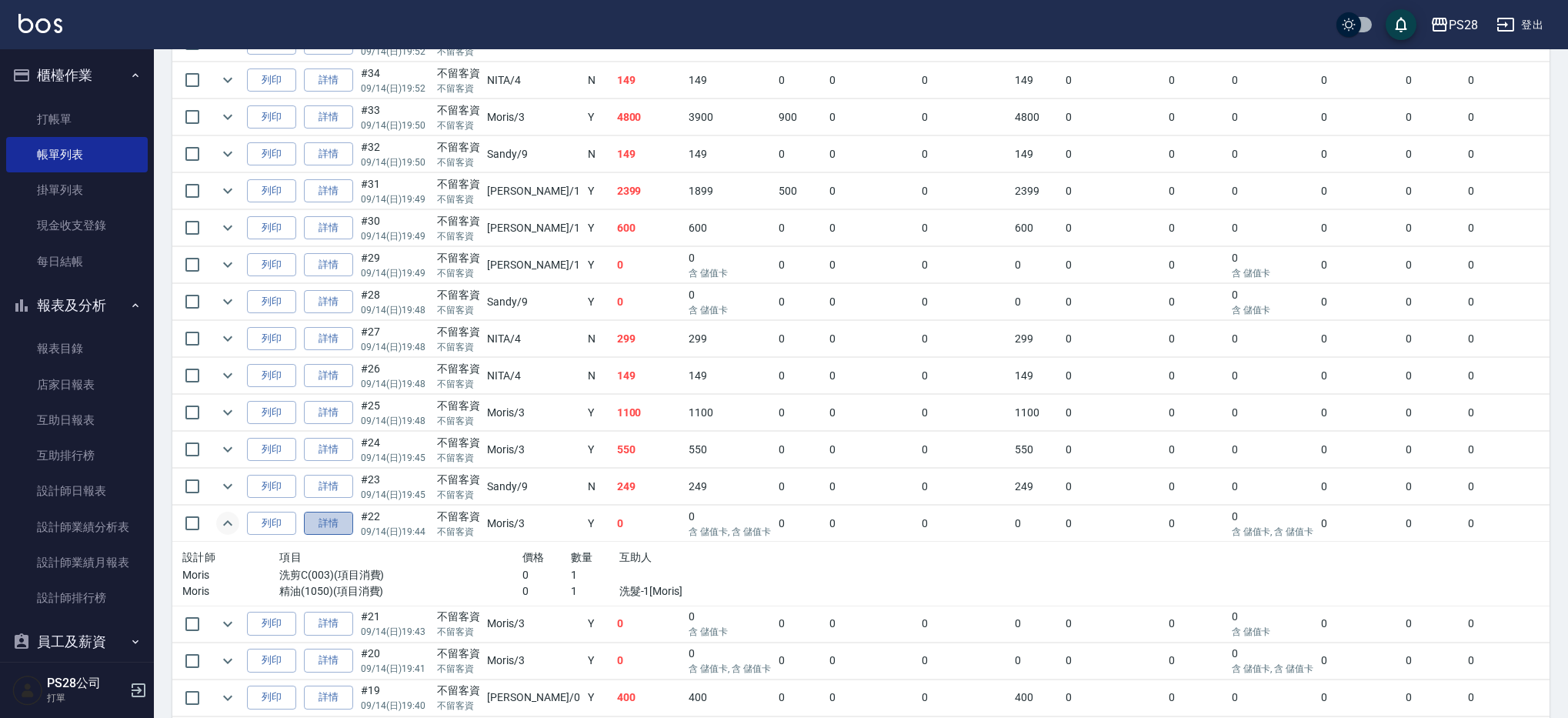
click at [332, 523] on link "詳情" at bounding box center [329, 523] width 50 height 23
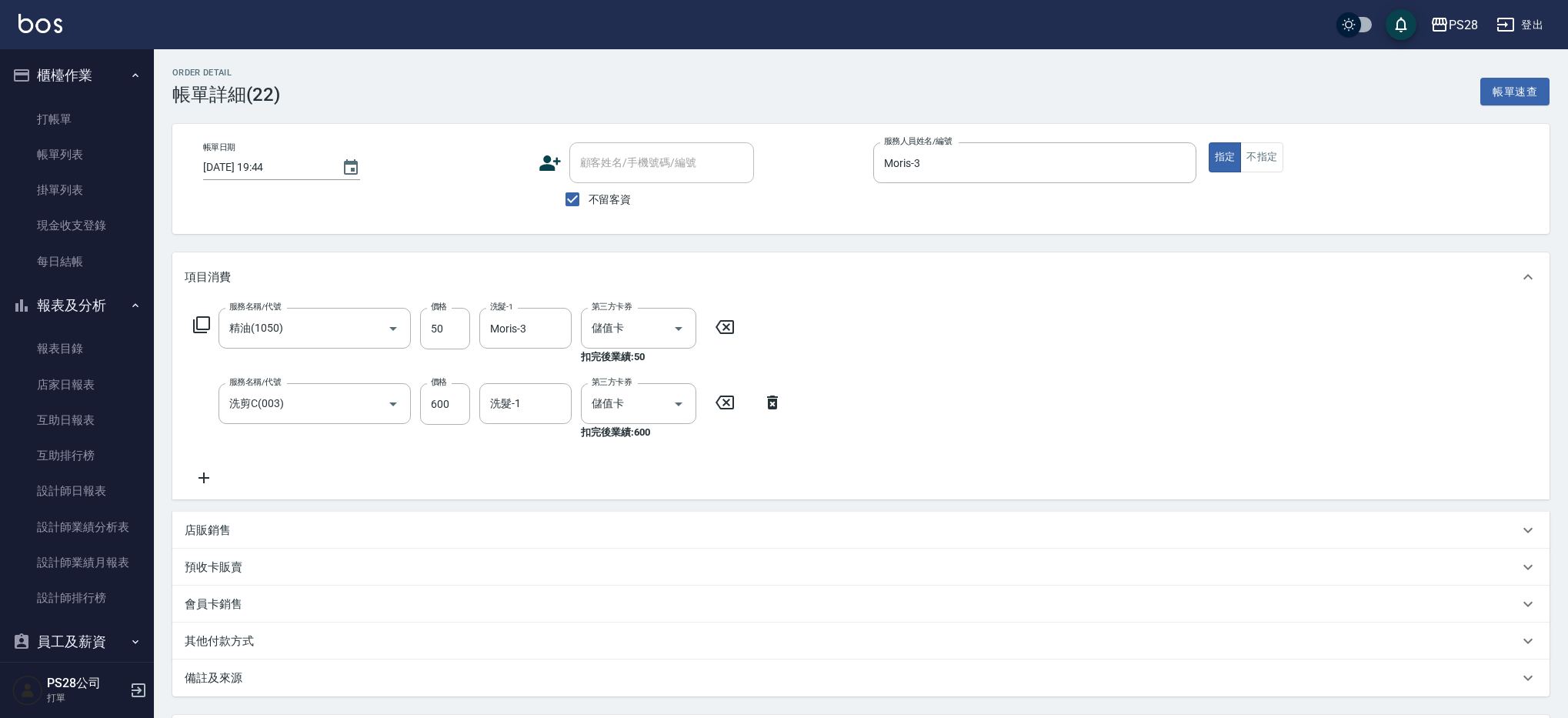
click at [731, 330] on icon at bounding box center [725, 327] width 39 height 19
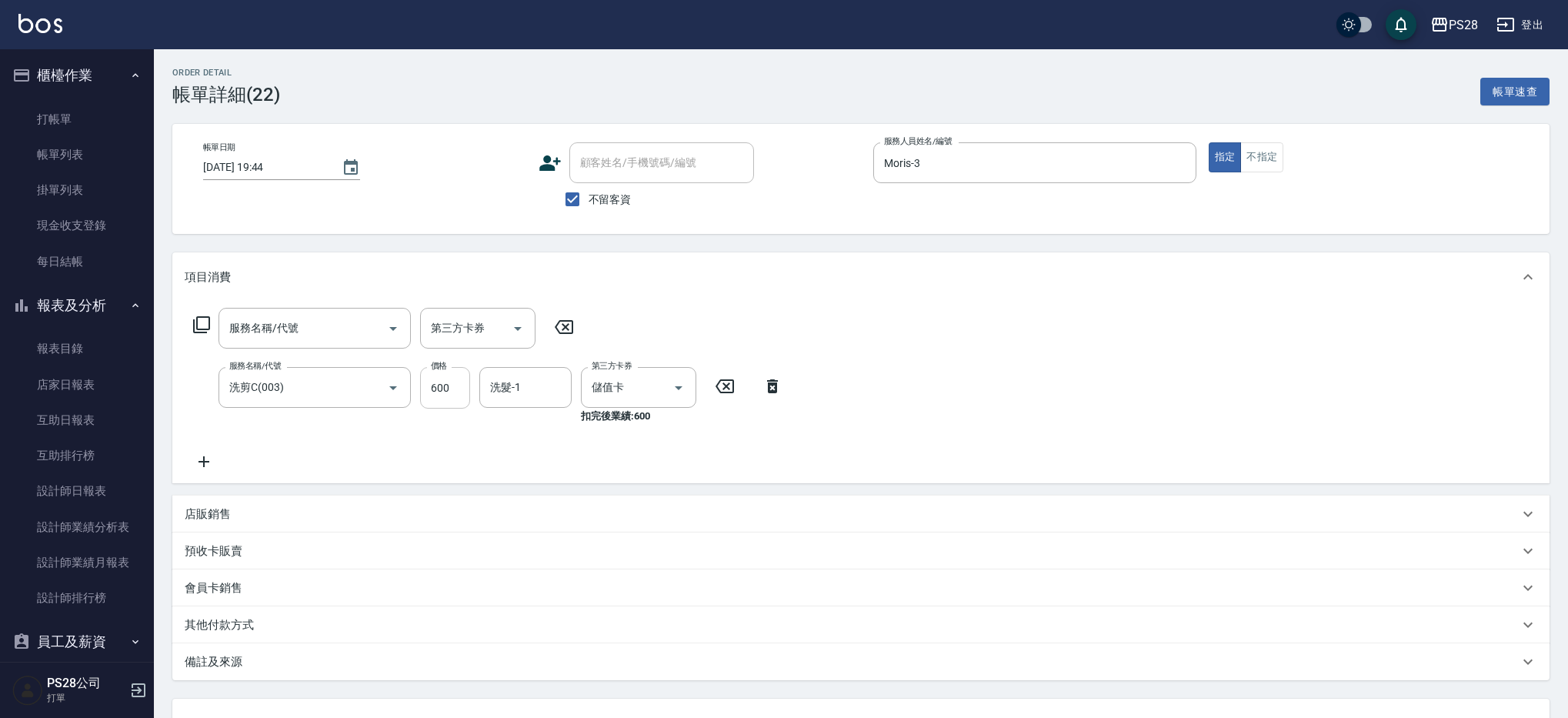
click at [447, 390] on input "600" at bounding box center [446, 388] width 50 height 41
click at [442, 390] on input "600" at bounding box center [446, 388] width 50 height 41
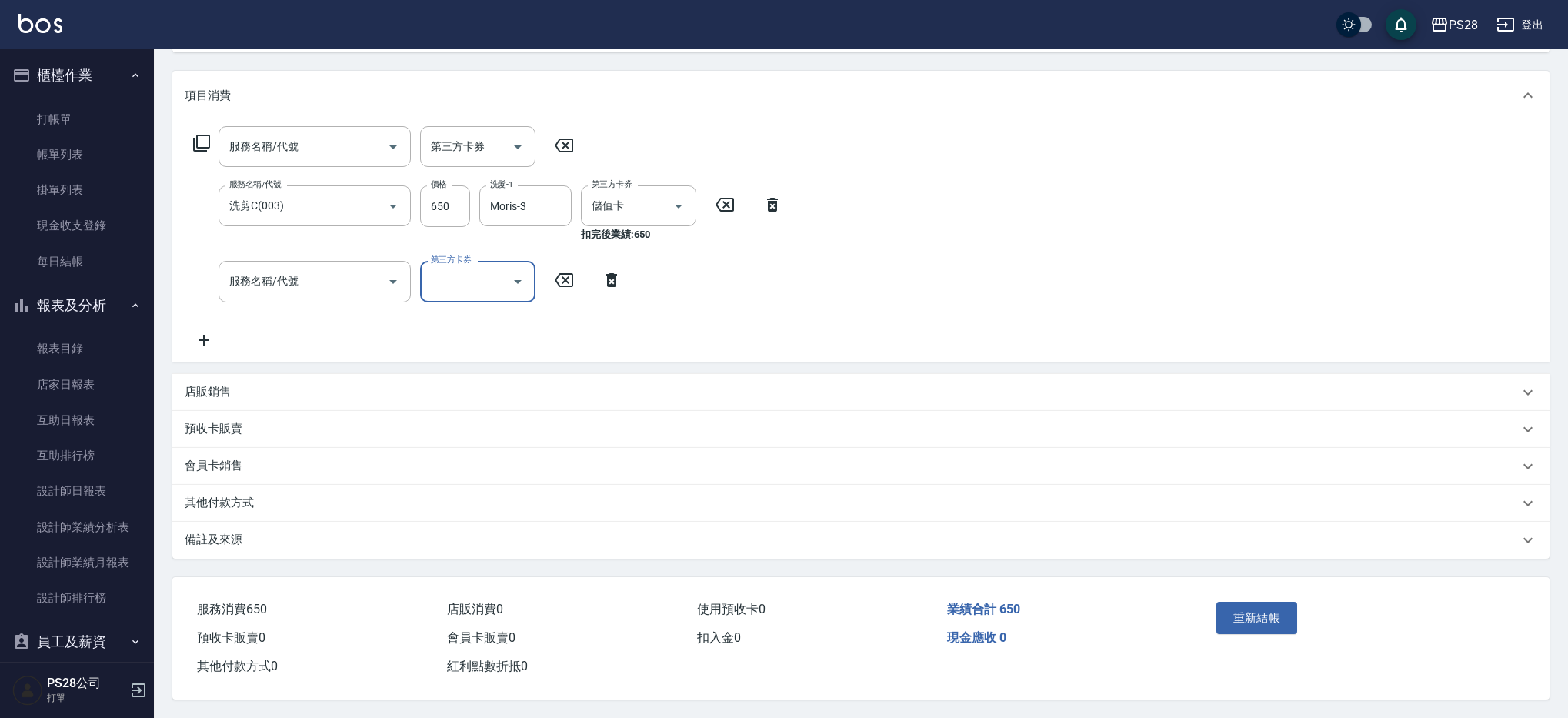
scroll to position [185, 0]
click at [1238, 618] on button "重新結帳" at bounding box center [1257, 617] width 82 height 32
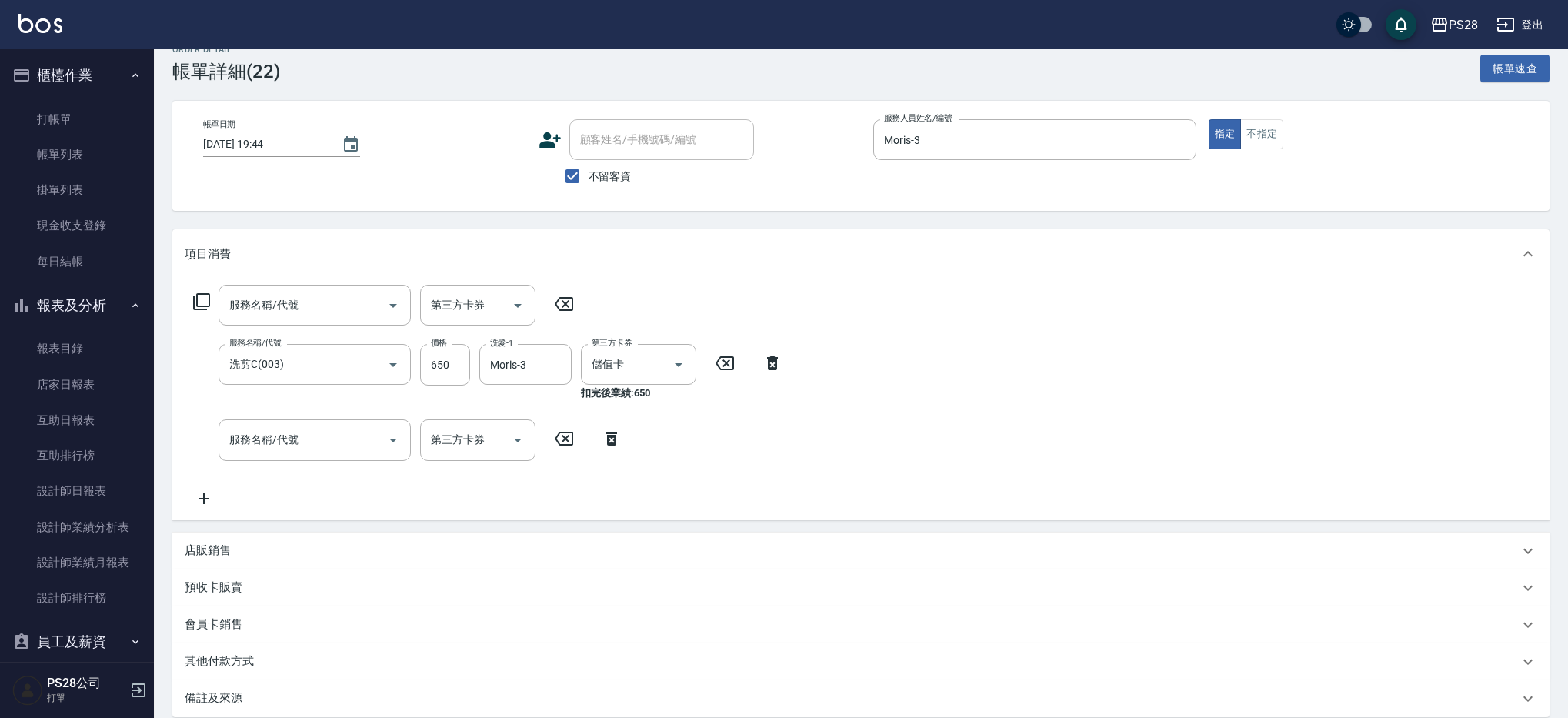
scroll to position [0, 0]
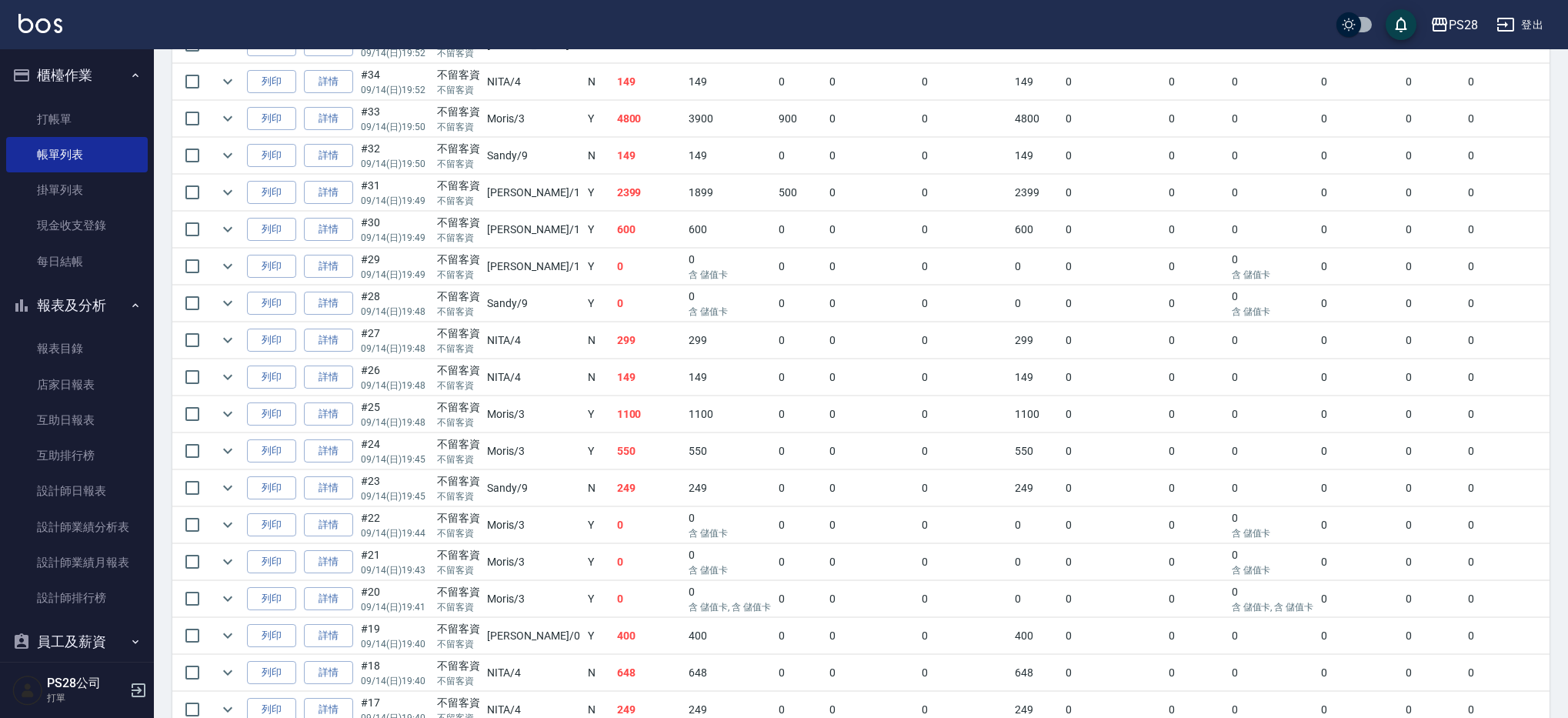
scroll to position [474, 0]
click at [229, 482] on icon "expand row" at bounding box center [228, 487] width 19 height 19
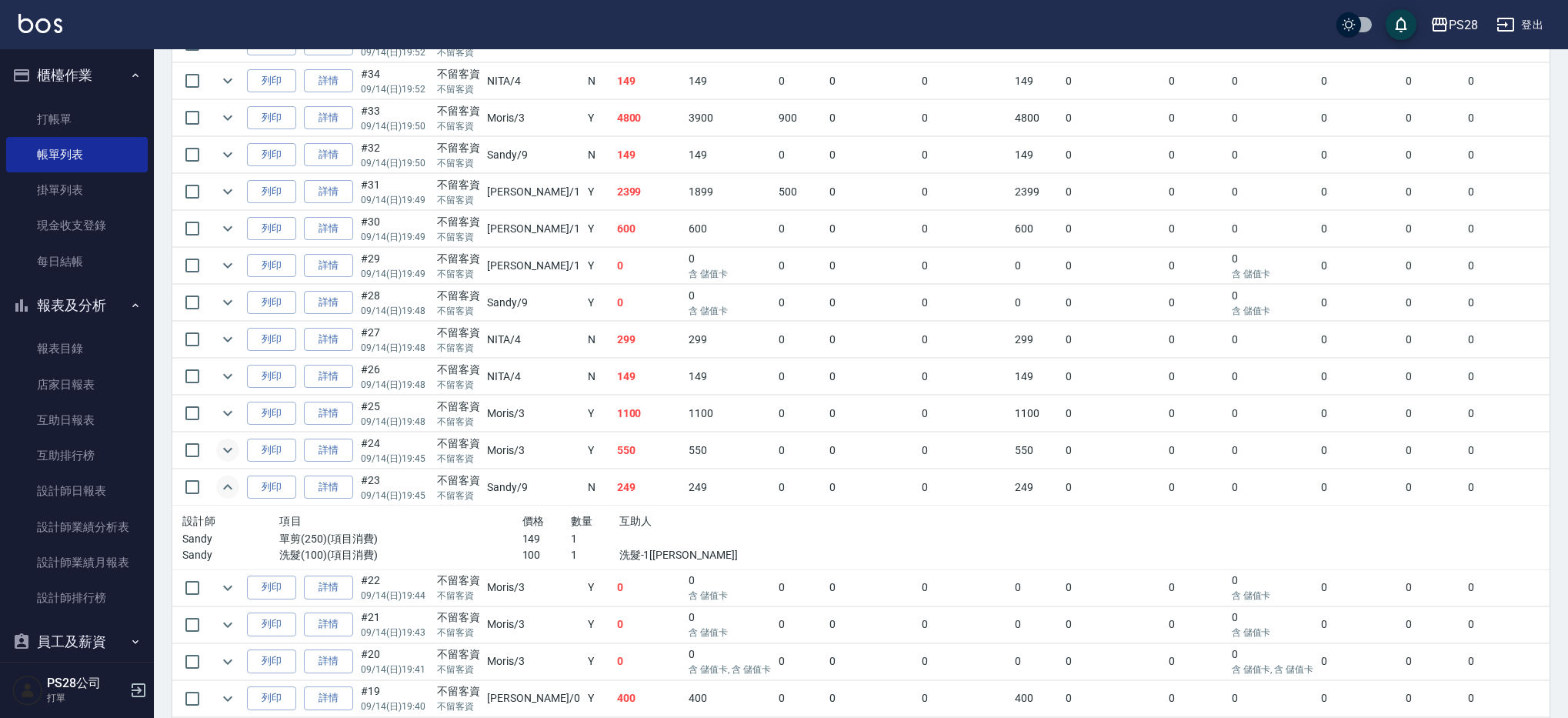
click at [224, 449] on icon "expand row" at bounding box center [228, 450] width 19 height 19
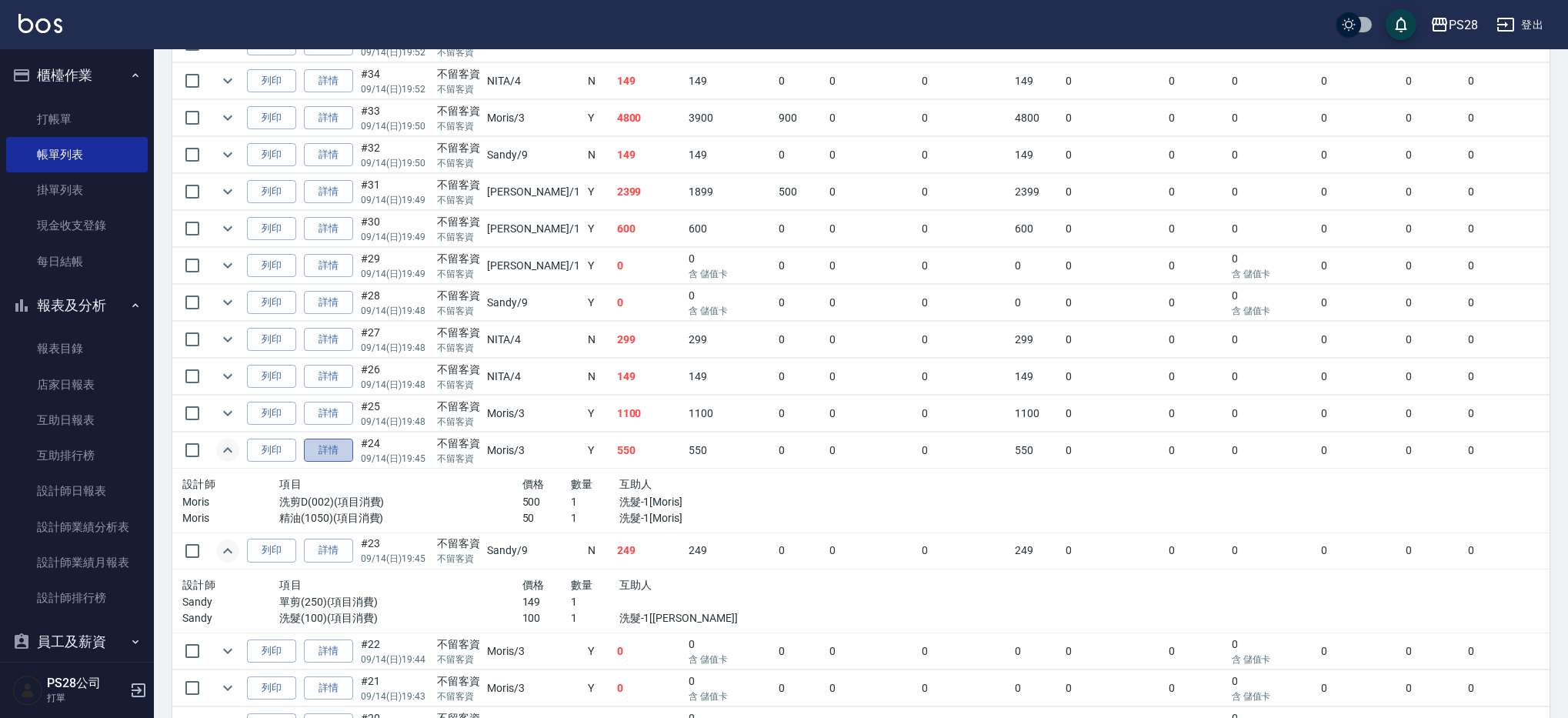
click at [323, 447] on link "詳情" at bounding box center [329, 450] width 50 height 23
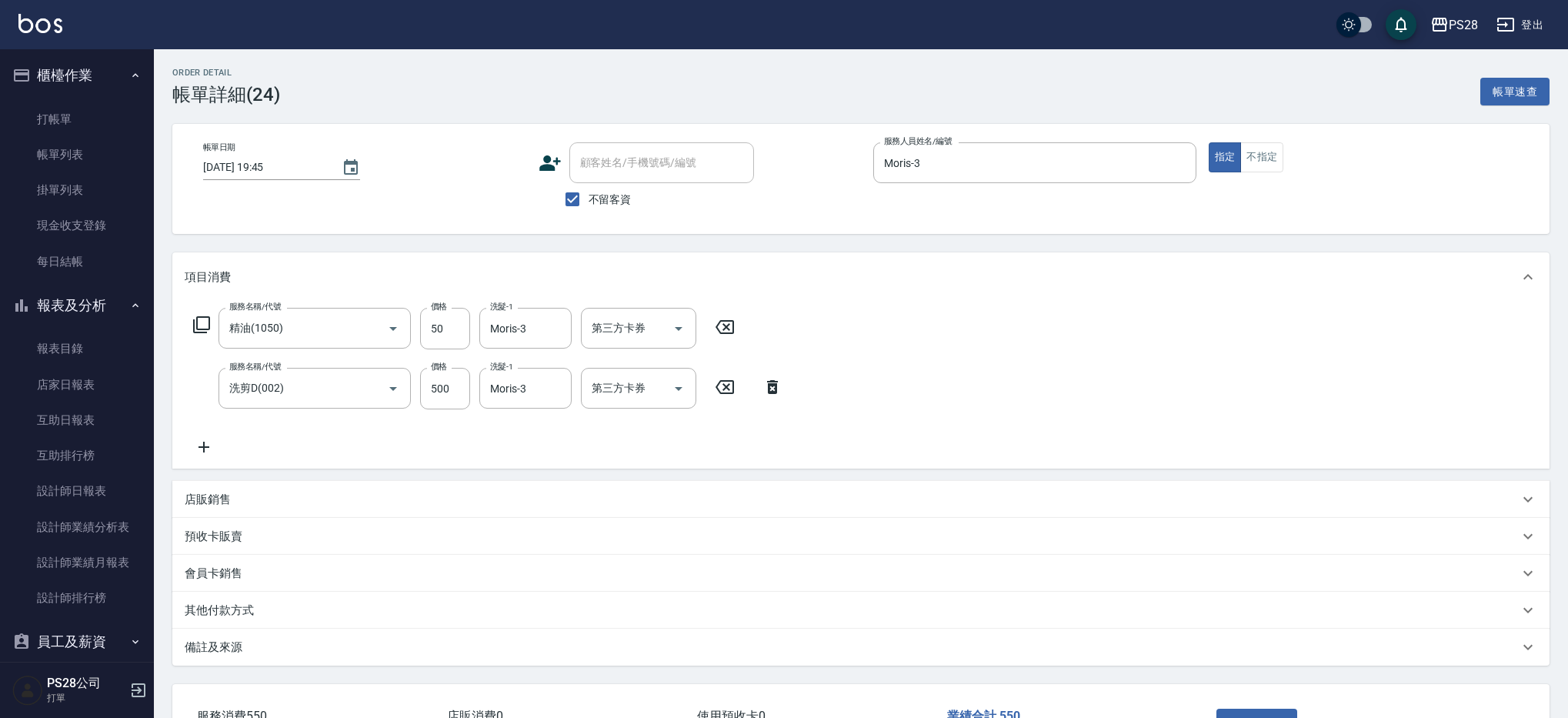
click at [734, 331] on icon at bounding box center [725, 327] width 39 height 19
click at [448, 389] on input "500" at bounding box center [446, 388] width 50 height 41
click at [442, 388] on input "500" at bounding box center [446, 388] width 50 height 41
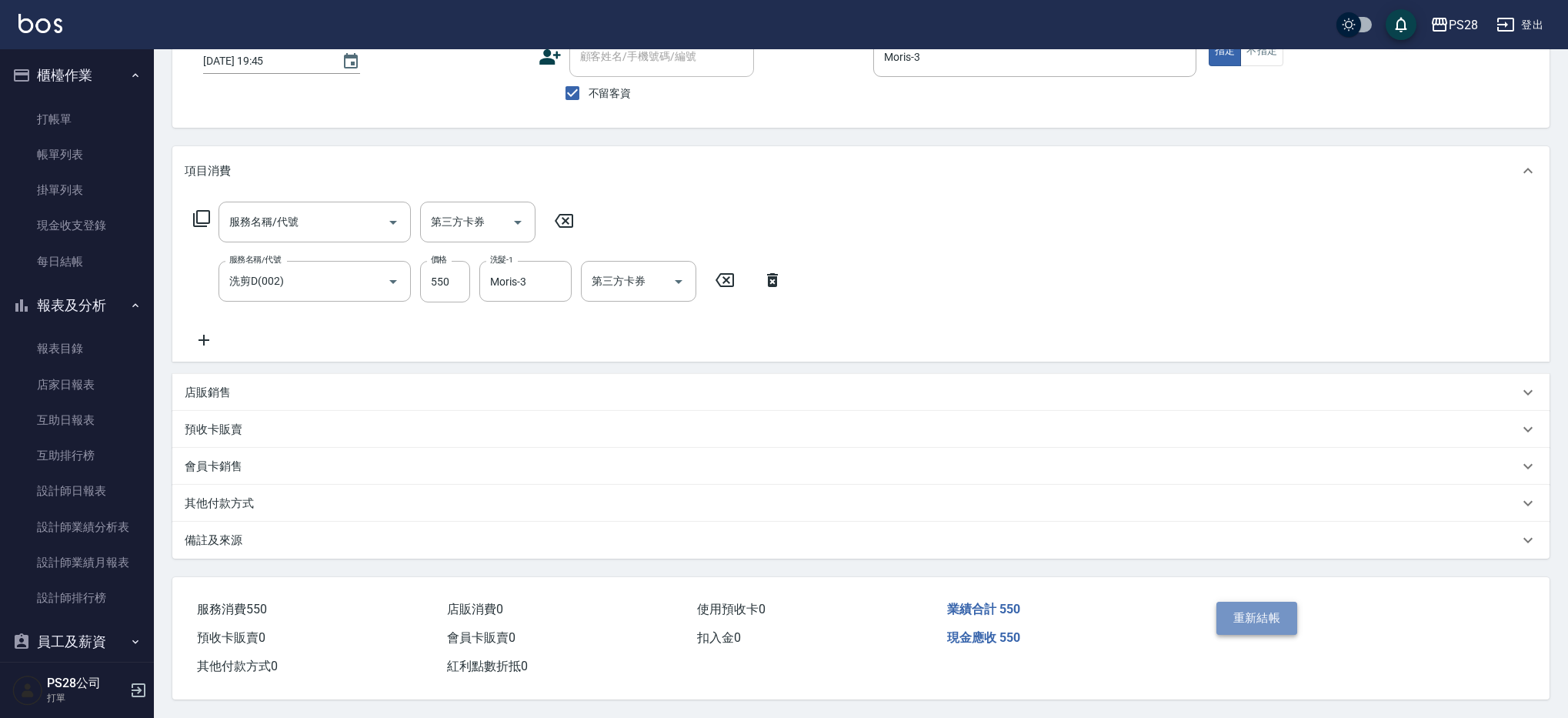
click at [1260, 615] on button "重新結帳" at bounding box center [1257, 617] width 82 height 32
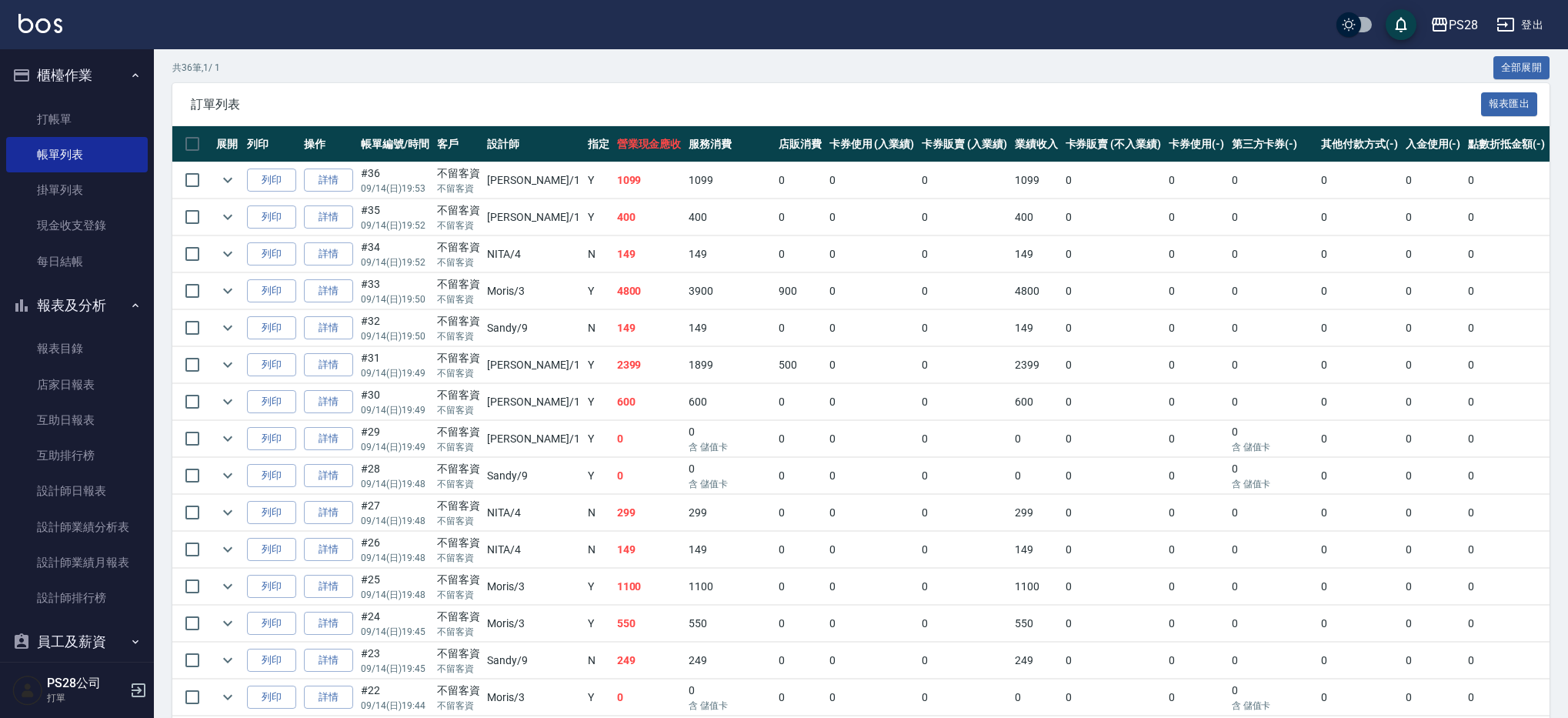
scroll to position [335, 0]
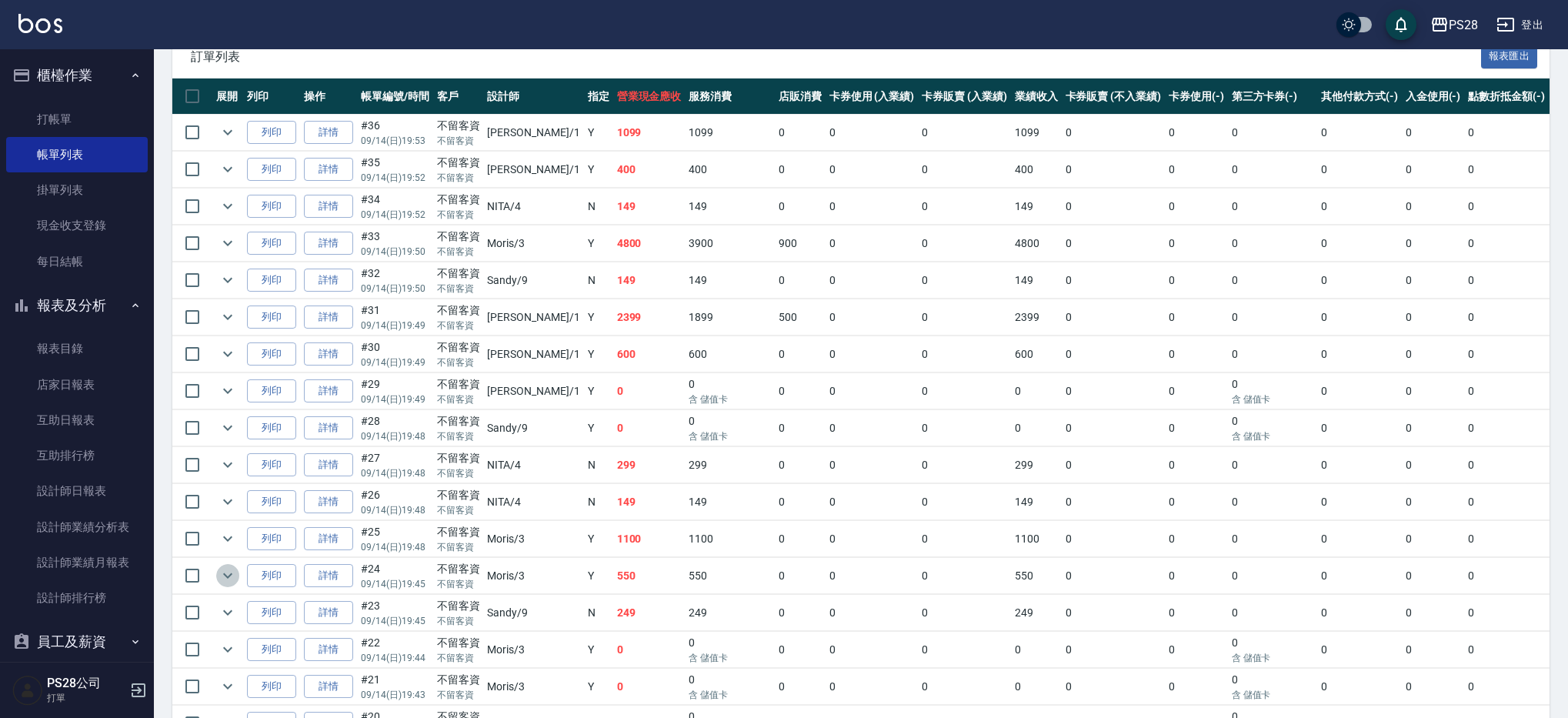
click at [224, 571] on icon "expand row" at bounding box center [228, 575] width 19 height 19
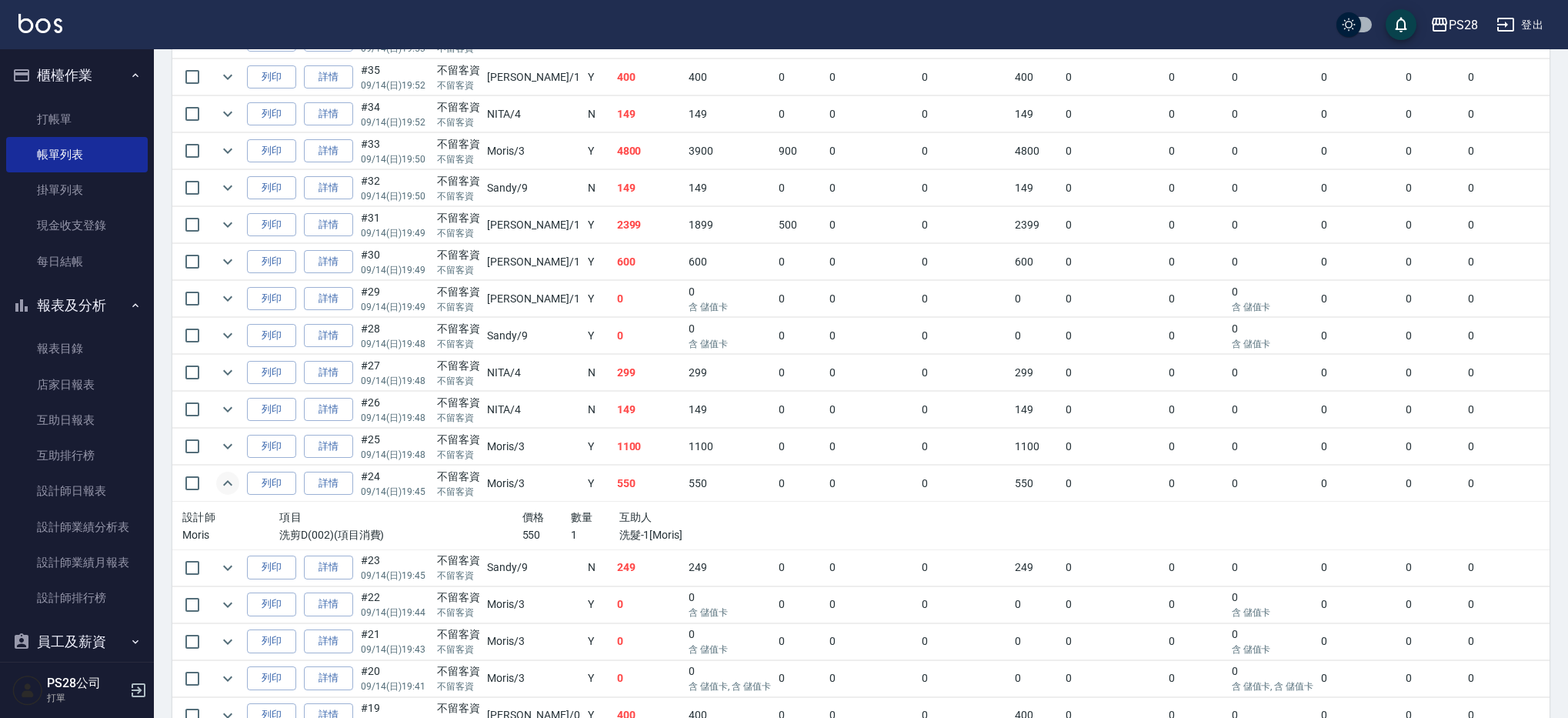
scroll to position [452, 0]
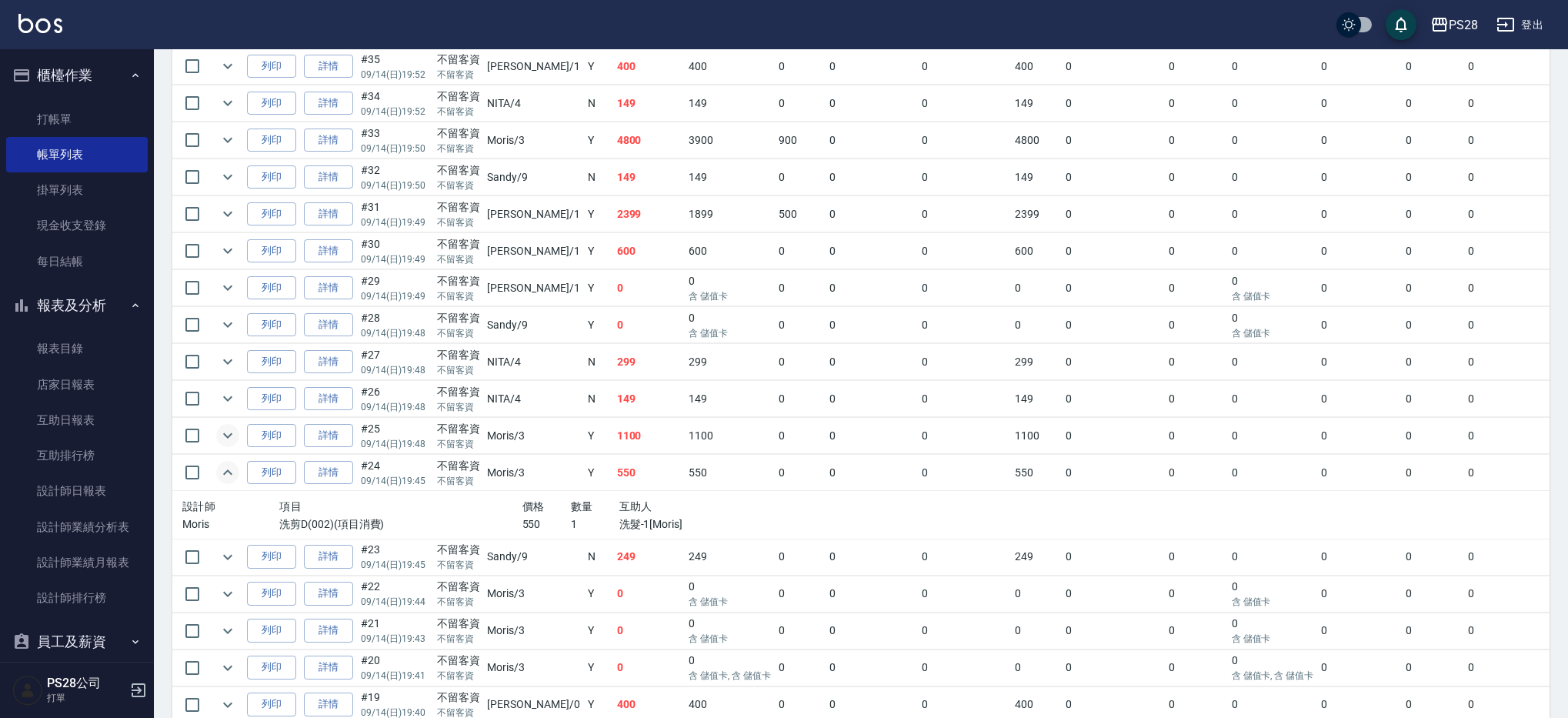
click at [221, 438] on icon "expand row" at bounding box center [228, 435] width 19 height 19
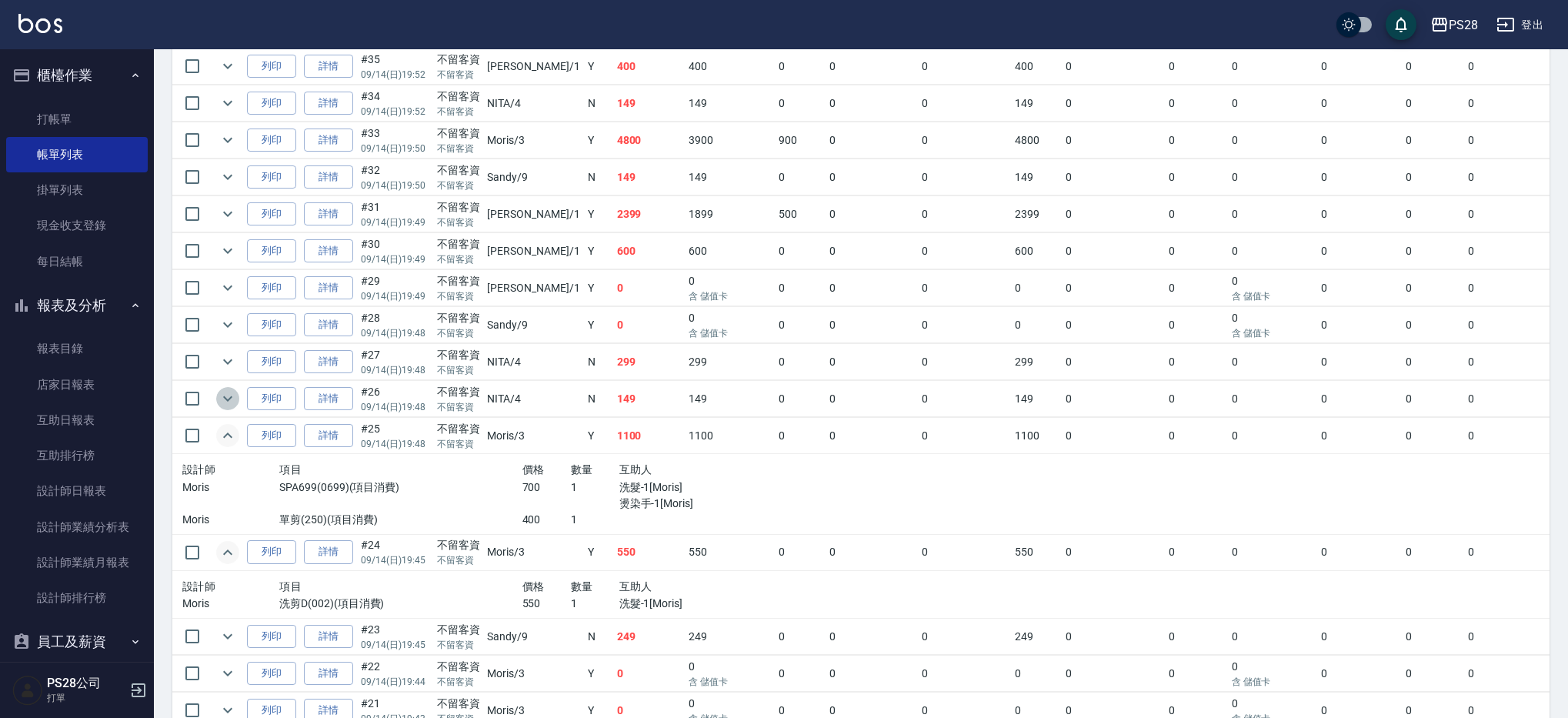
click at [227, 404] on icon "expand row" at bounding box center [228, 399] width 19 height 19
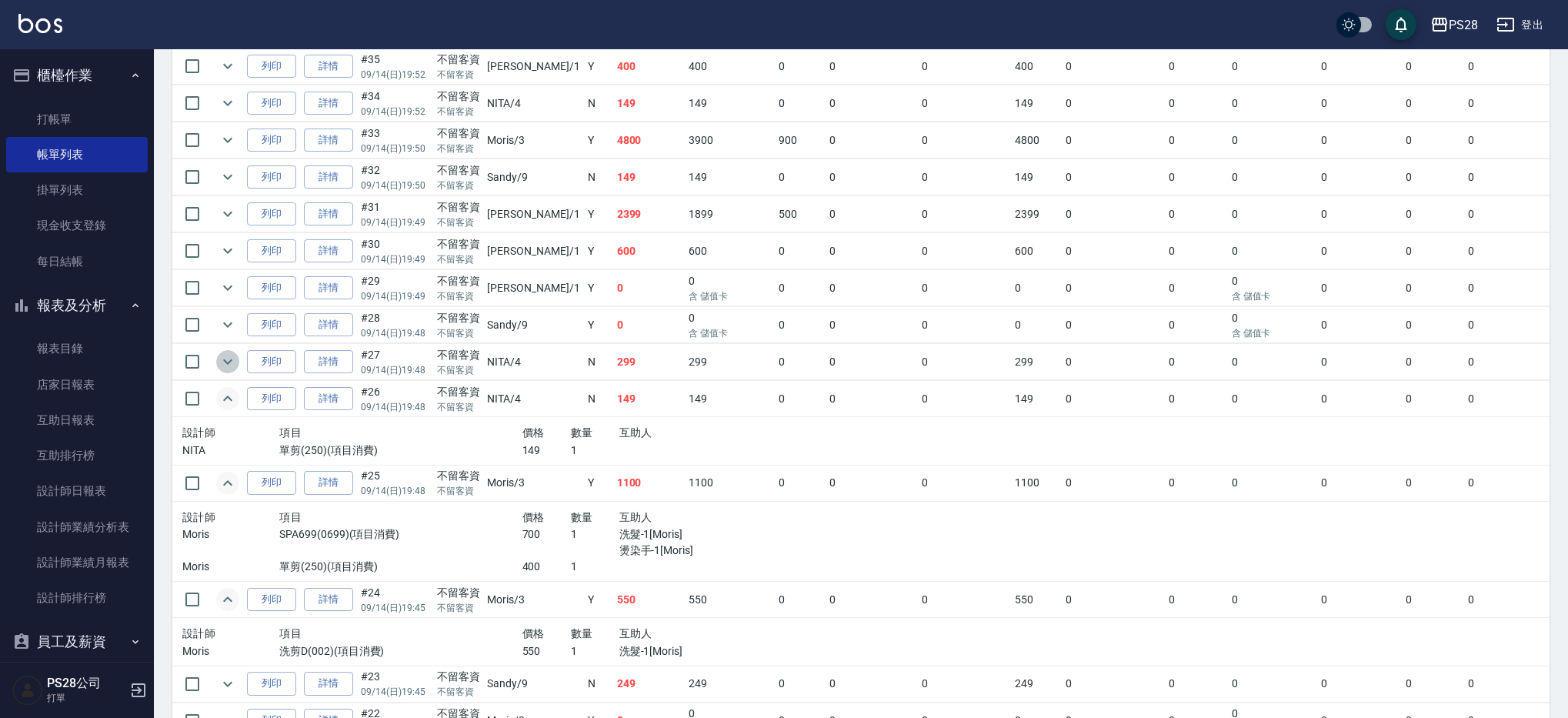
click at [227, 370] on icon "expand row" at bounding box center [228, 361] width 19 height 19
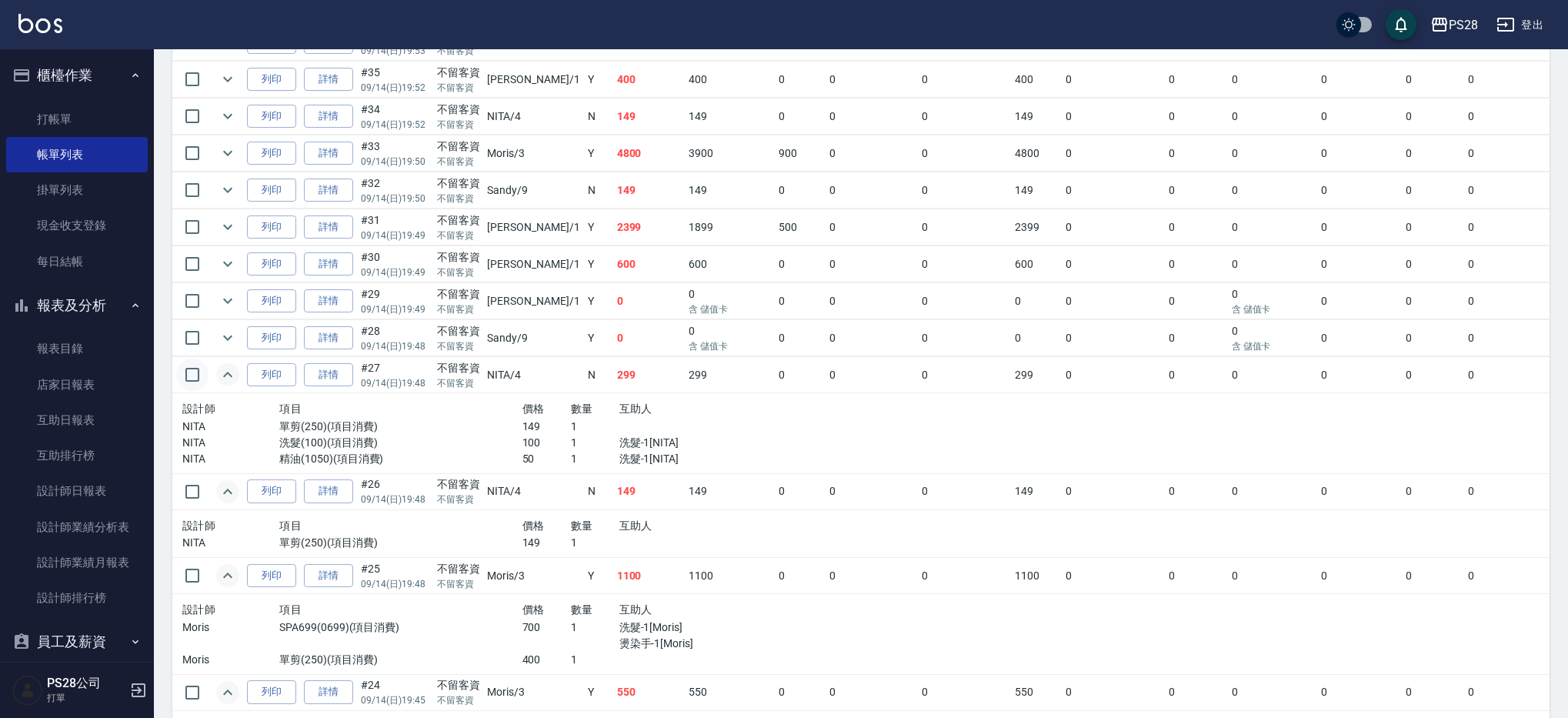
scroll to position [439, 0]
click at [233, 337] on icon "expand row" at bounding box center [228, 337] width 19 height 19
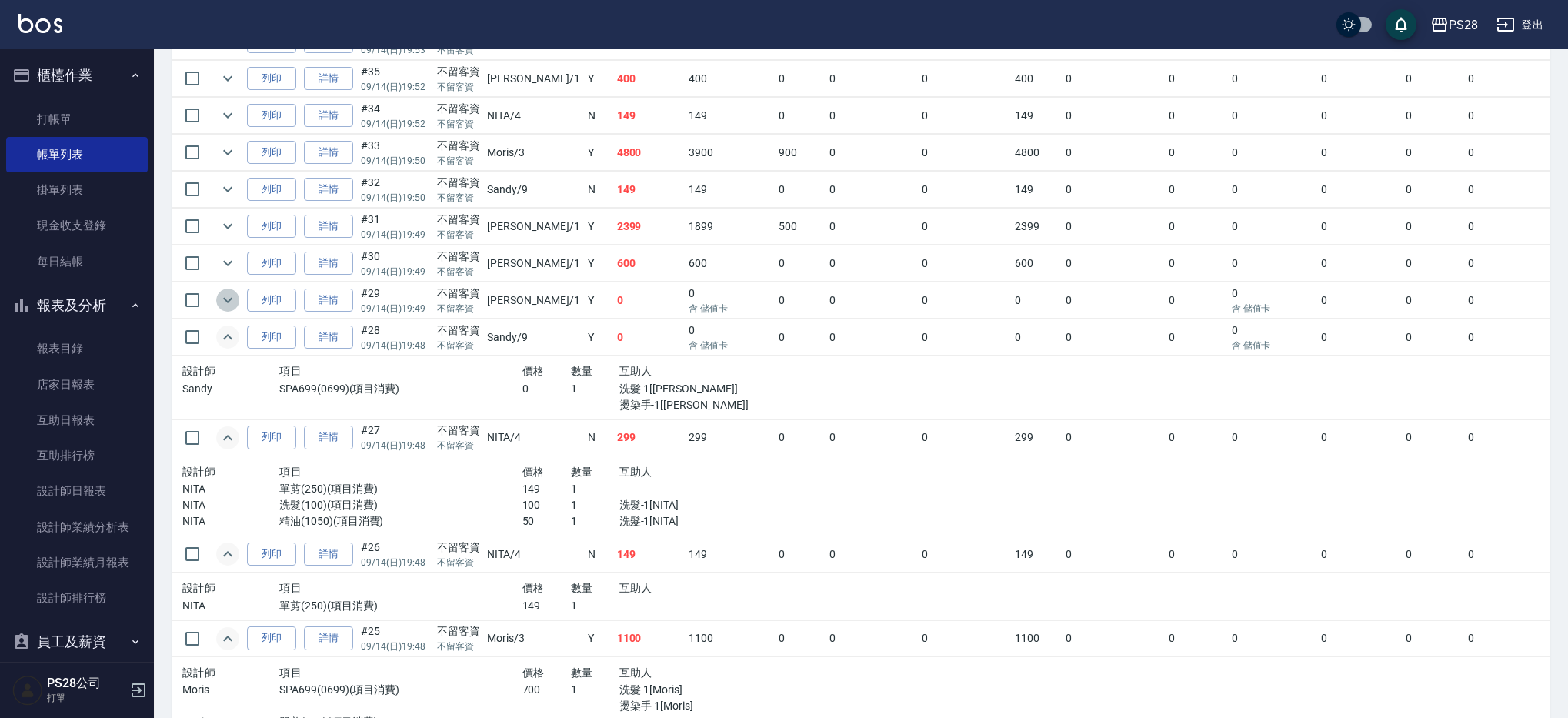
click at [229, 297] on icon "expand row" at bounding box center [228, 300] width 19 height 19
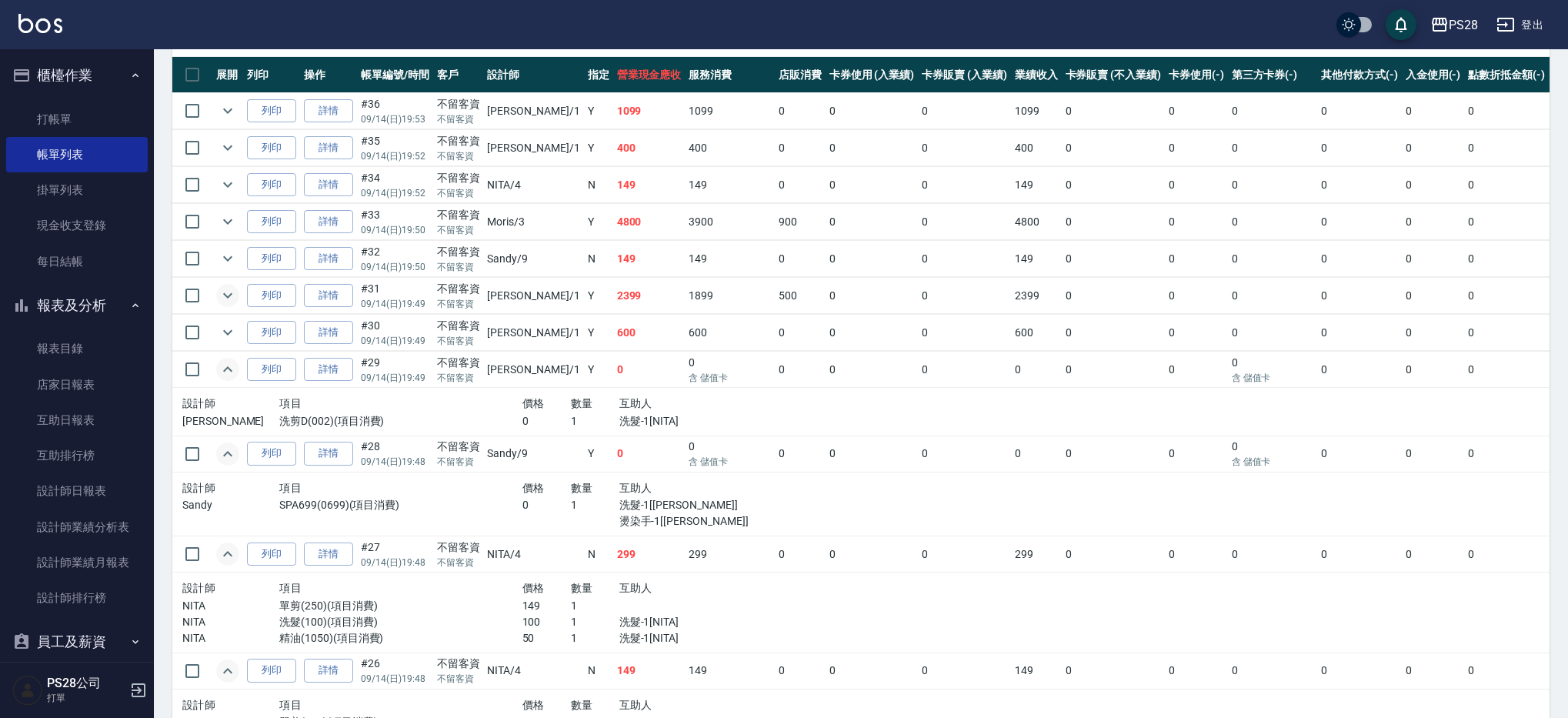
scroll to position [368, 0]
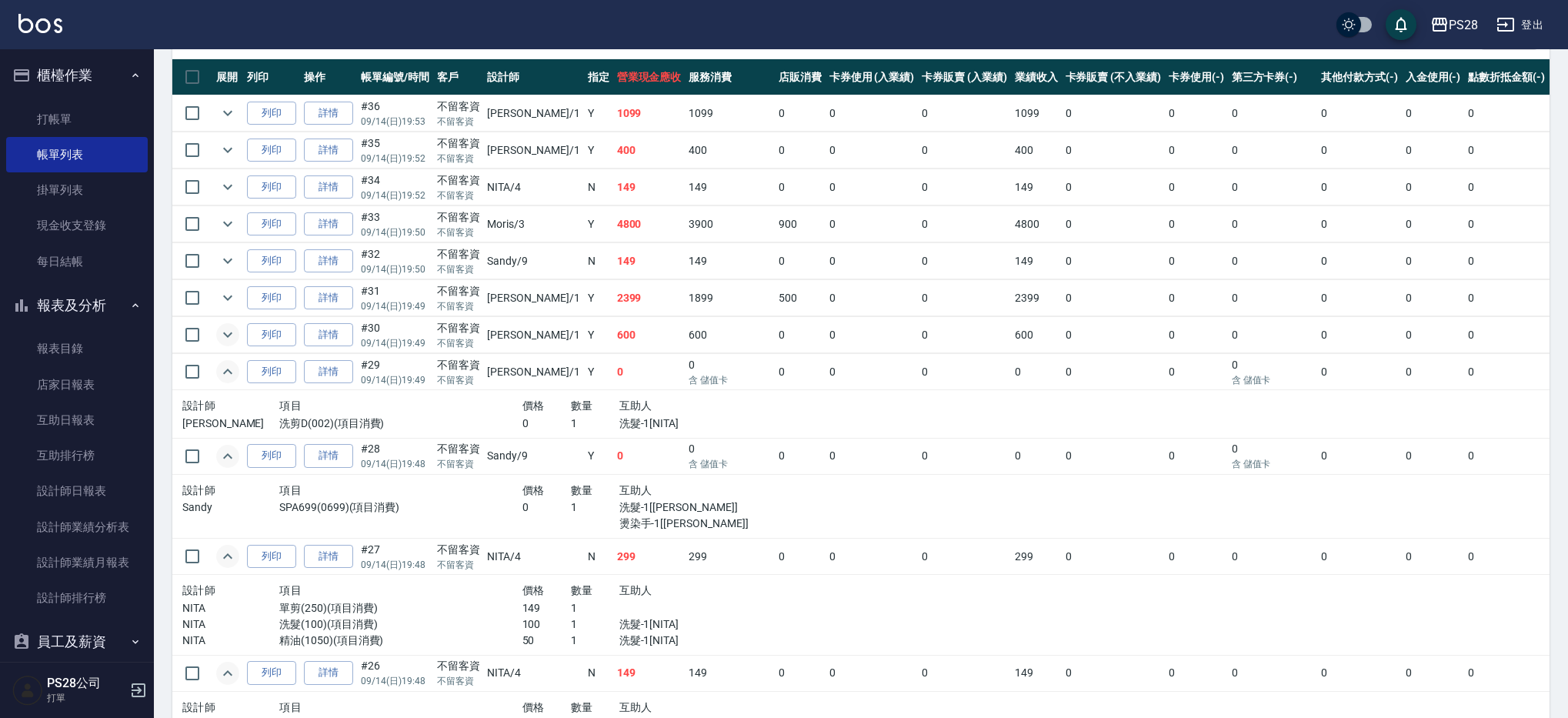
click at [231, 328] on icon "expand row" at bounding box center [228, 335] width 19 height 19
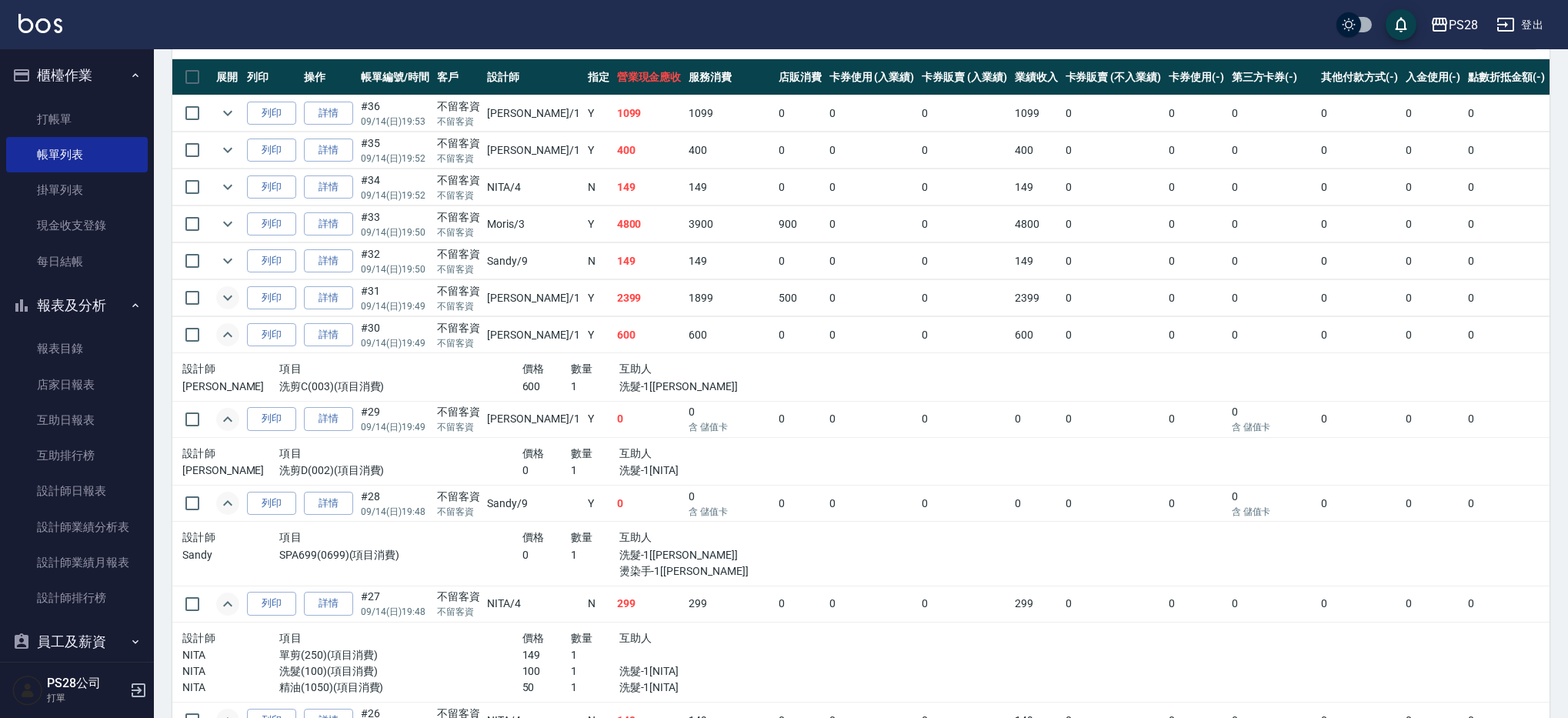
click at [225, 300] on icon "expand row" at bounding box center [228, 298] width 19 height 19
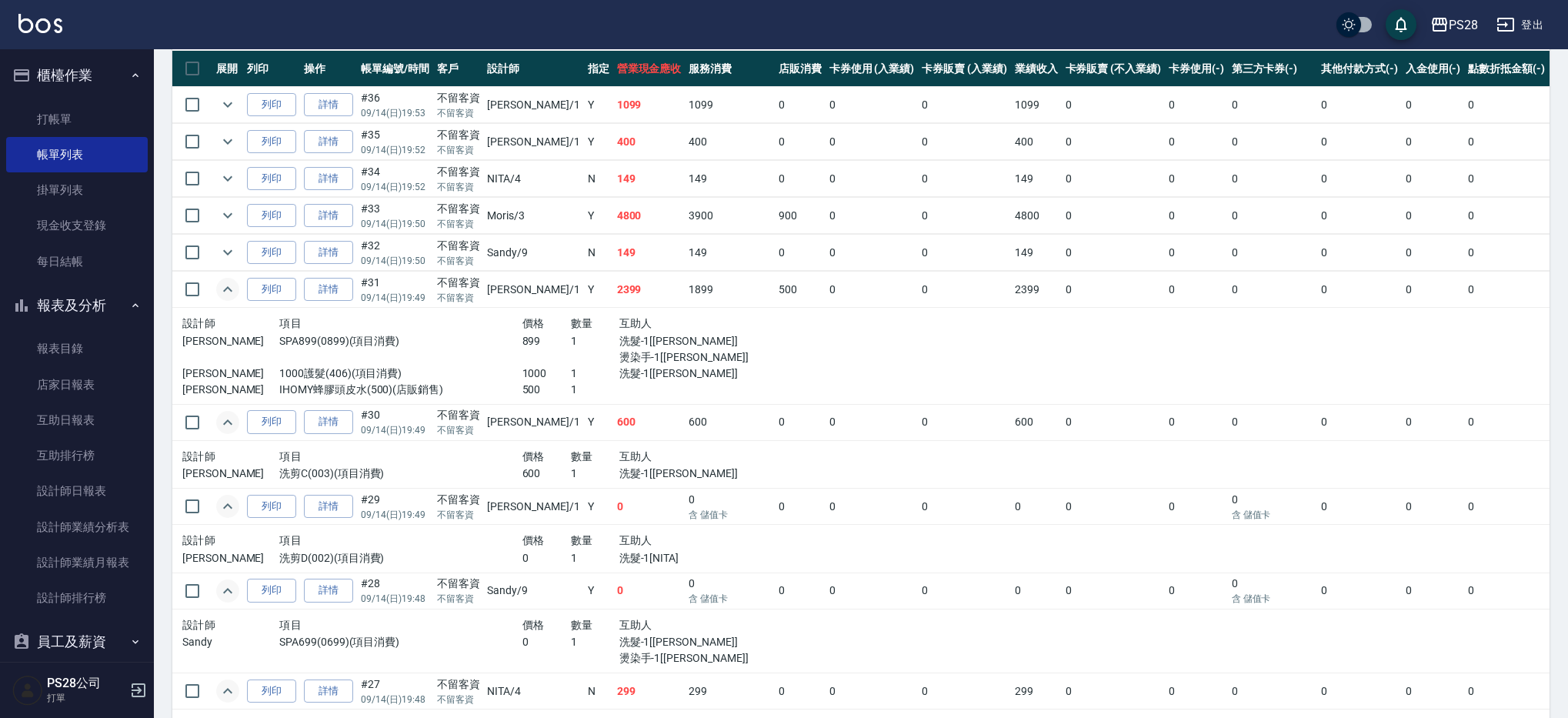
scroll to position [379, 0]
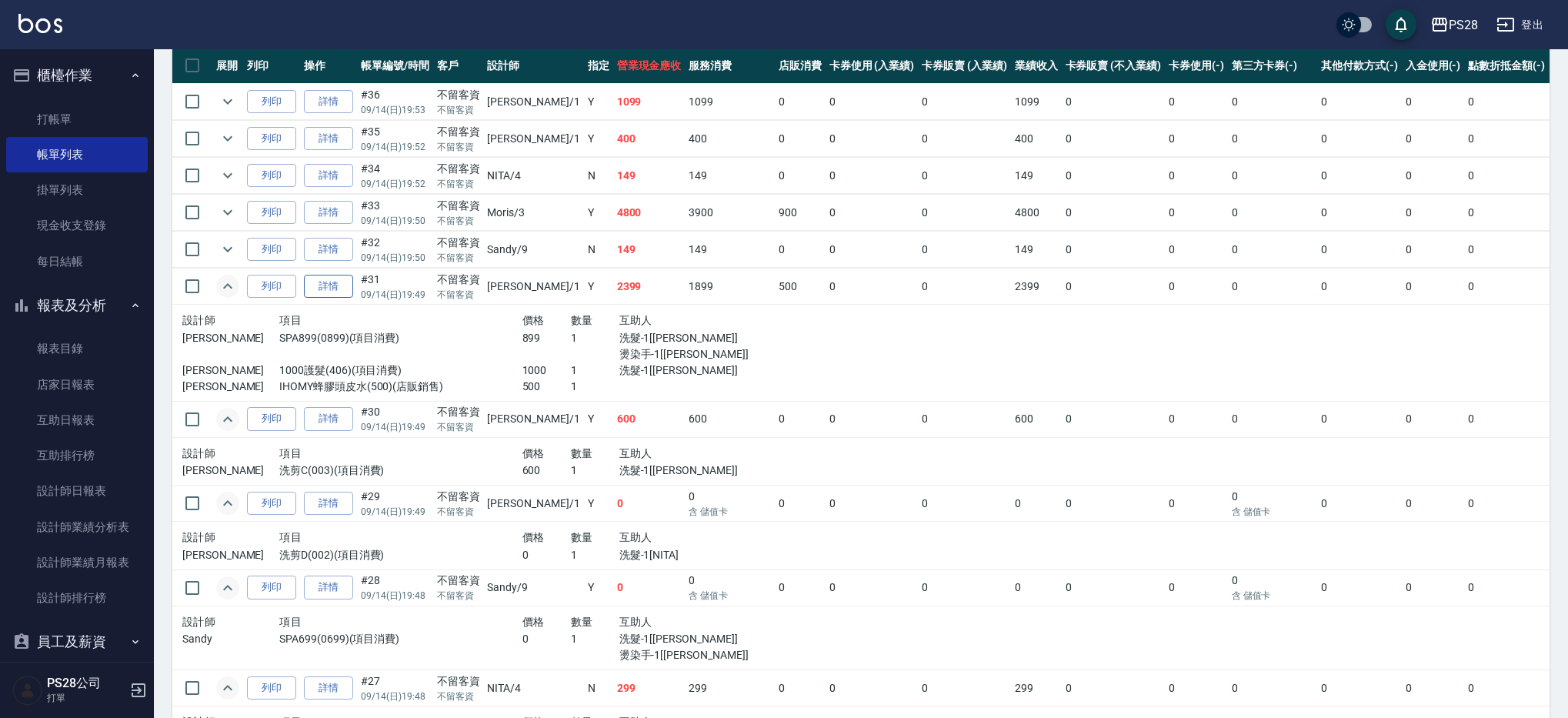
click at [334, 292] on link "詳情" at bounding box center [329, 286] width 50 height 23
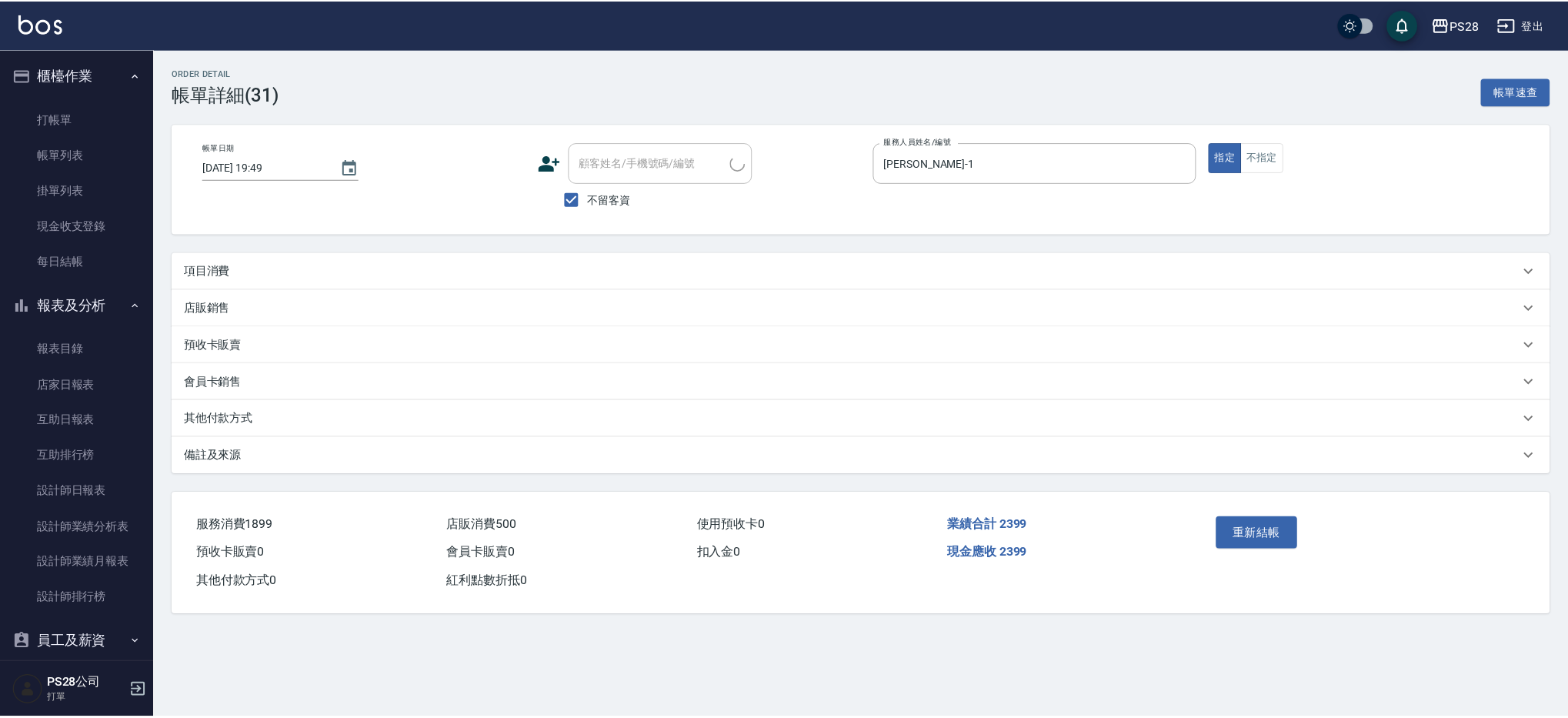
scroll to position [27, 0]
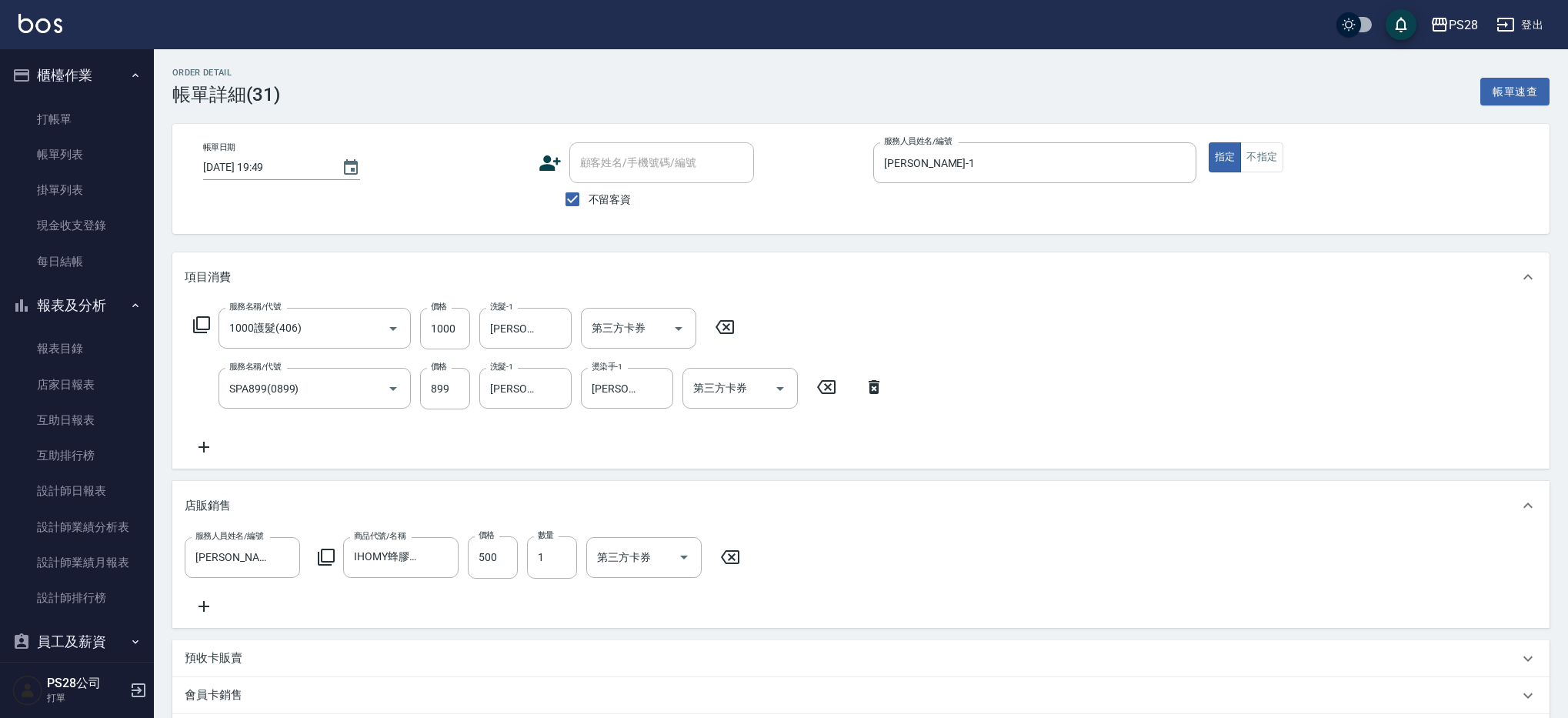
click at [613, 247] on div "Order detail 帳單詳細 (31) 帳單速查 帳單日期 [DATE] 19:49 顧客姓名/手機號碼/編號 顧客姓名/手機號碼/編號 不留客資 服務…" at bounding box center [861, 498] width 1414 height 898
click at [551, 390] on icon "Clear" at bounding box center [555, 388] width 15 height 15
click at [564, 327] on button "Clear" at bounding box center [555, 328] width 22 height 22
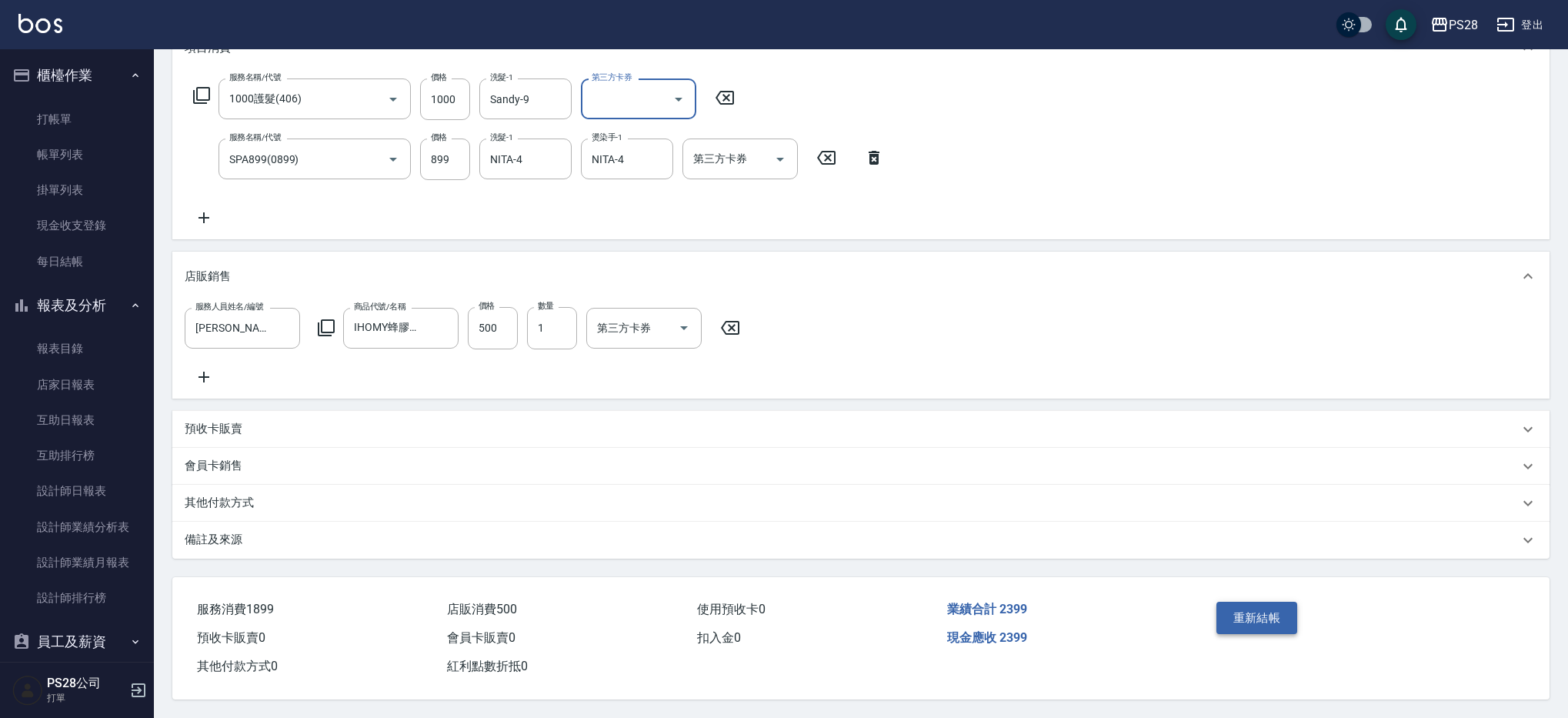
click at [1227, 610] on button "重新結帳" at bounding box center [1257, 617] width 82 height 32
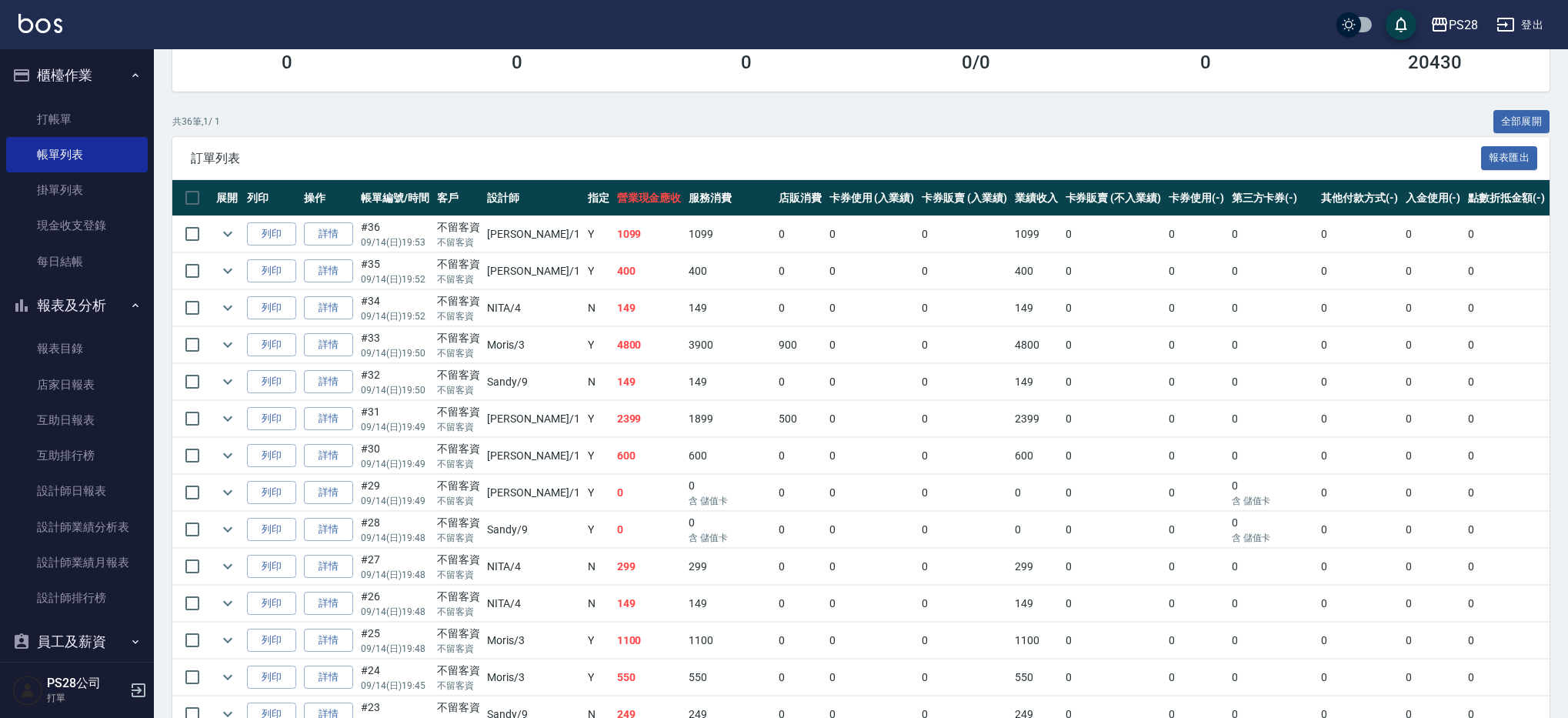
scroll to position [250, 0]
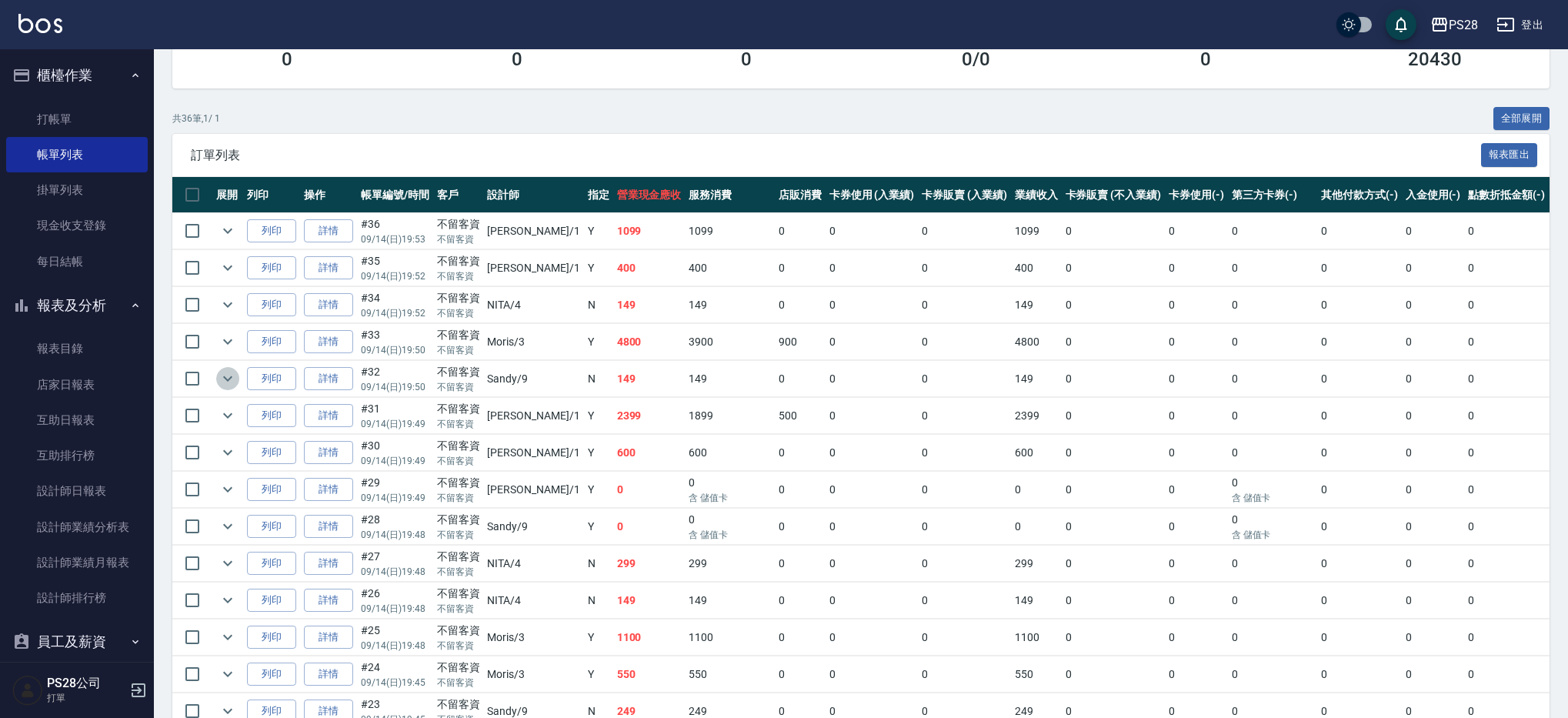
click at [224, 374] on icon "expand row" at bounding box center [228, 378] width 19 height 19
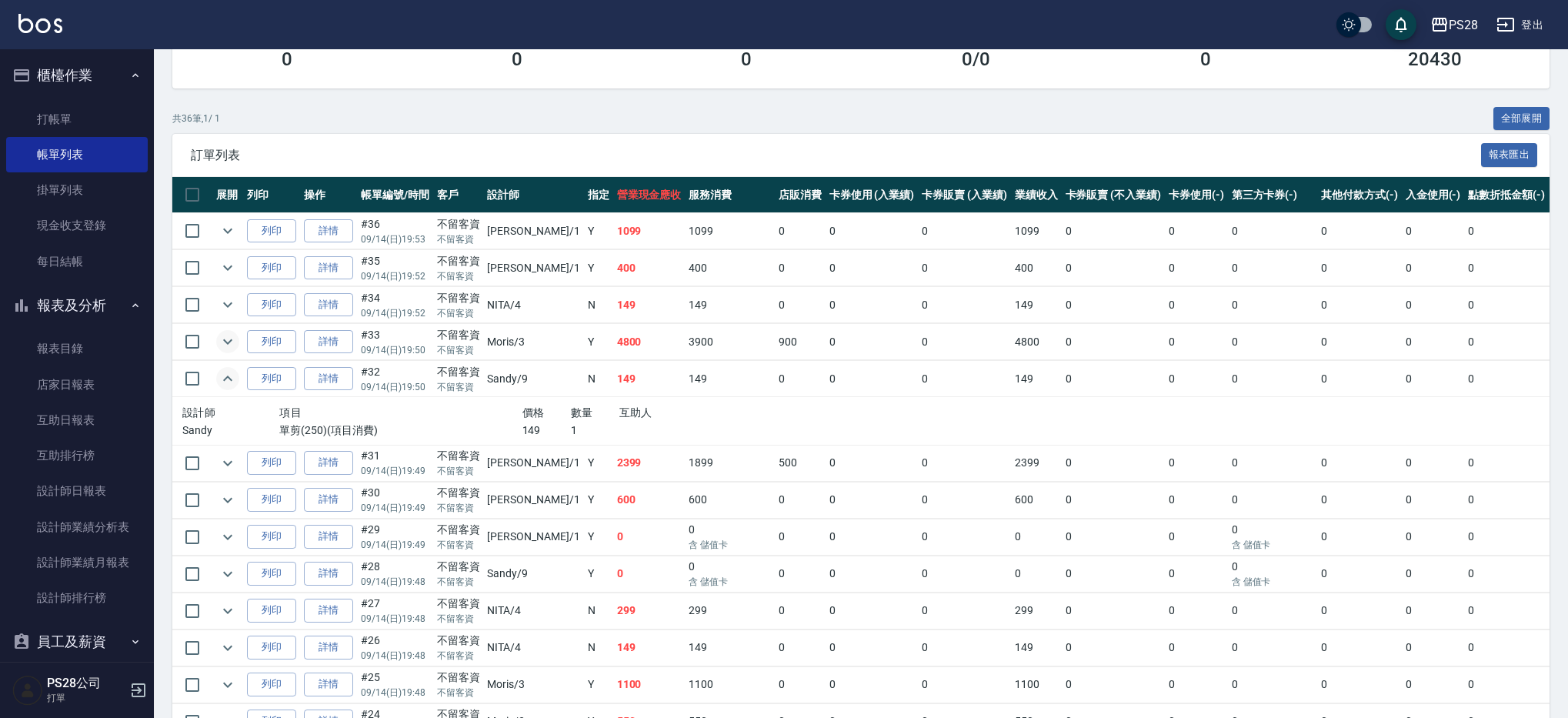
click at [230, 343] on icon "expand row" at bounding box center [228, 341] width 19 height 19
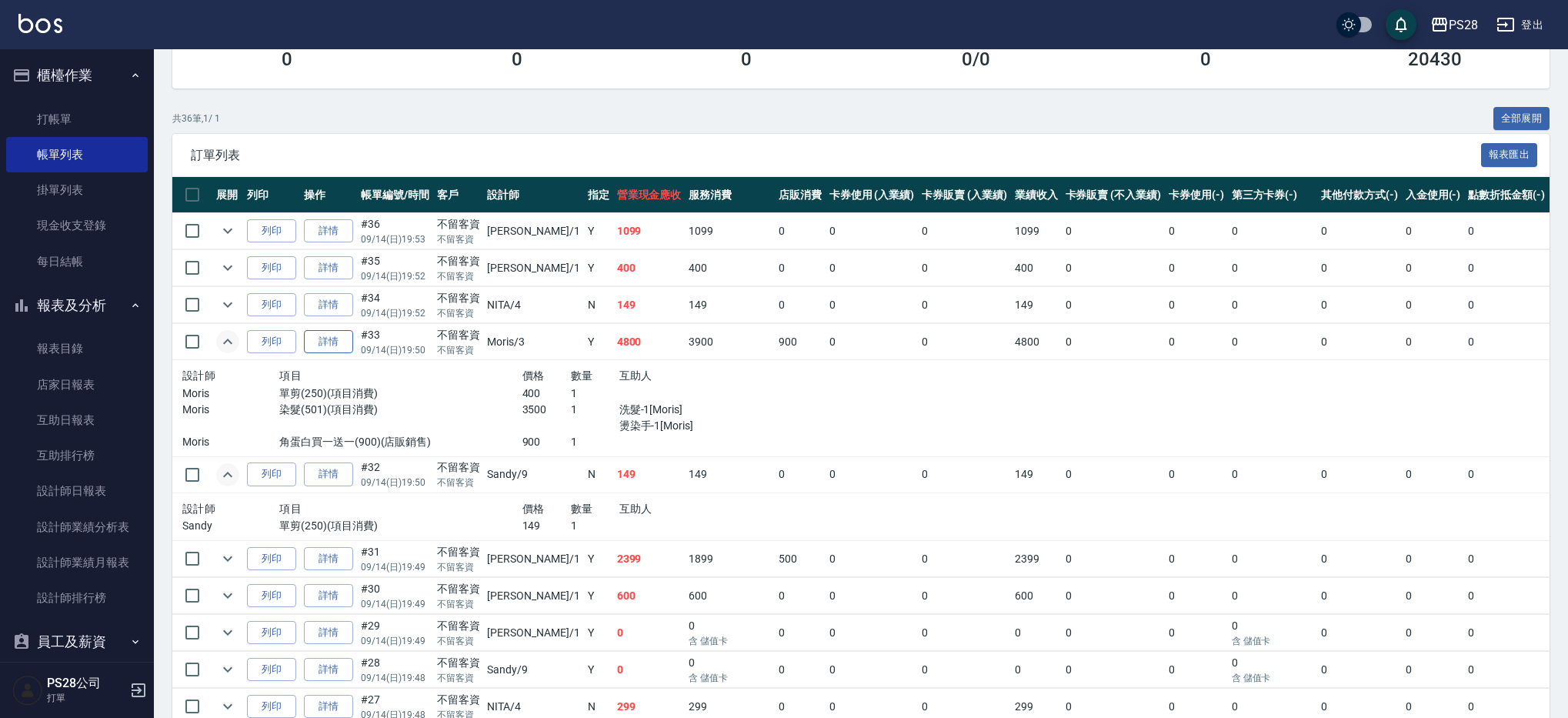
click at [339, 346] on link "詳情" at bounding box center [329, 342] width 50 height 23
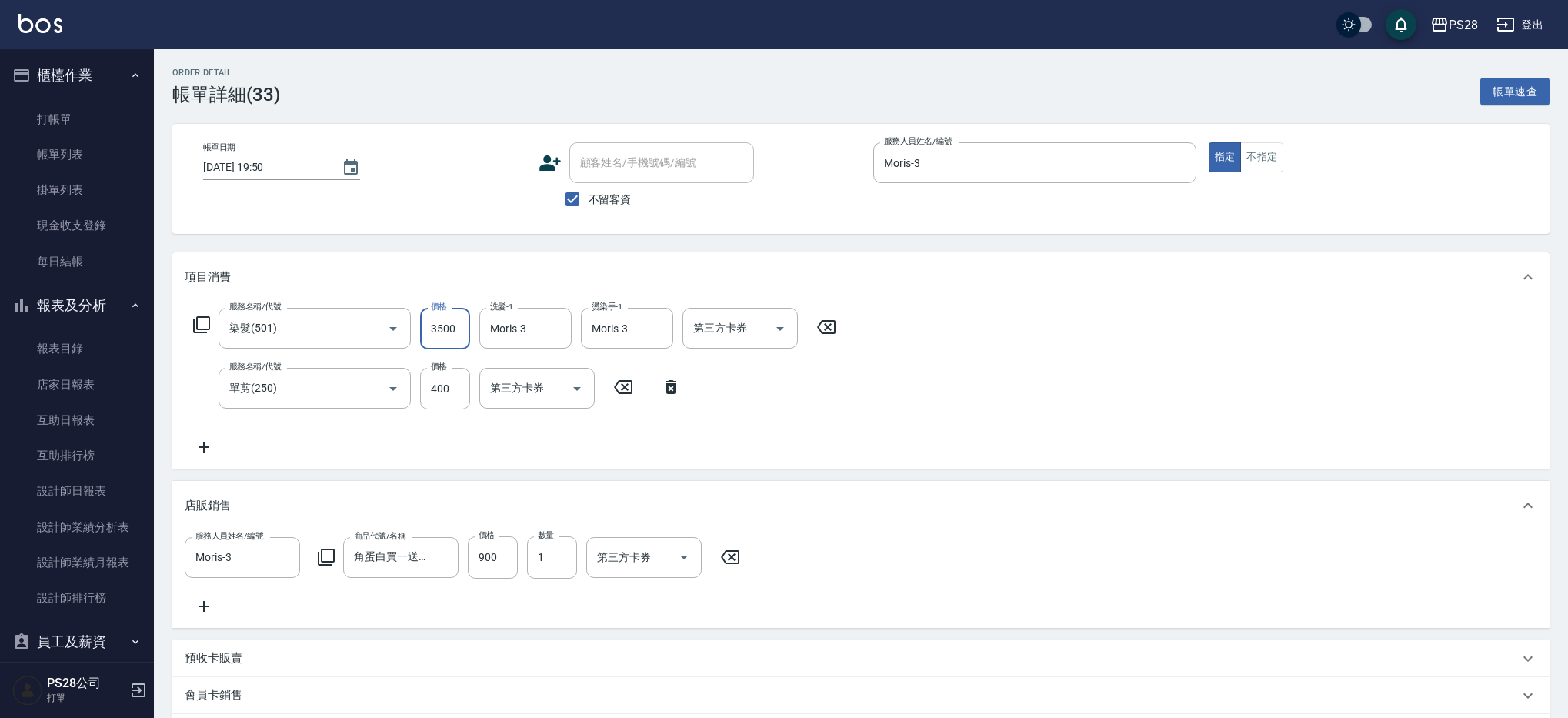
click at [441, 326] on input "3500" at bounding box center [446, 328] width 50 height 41
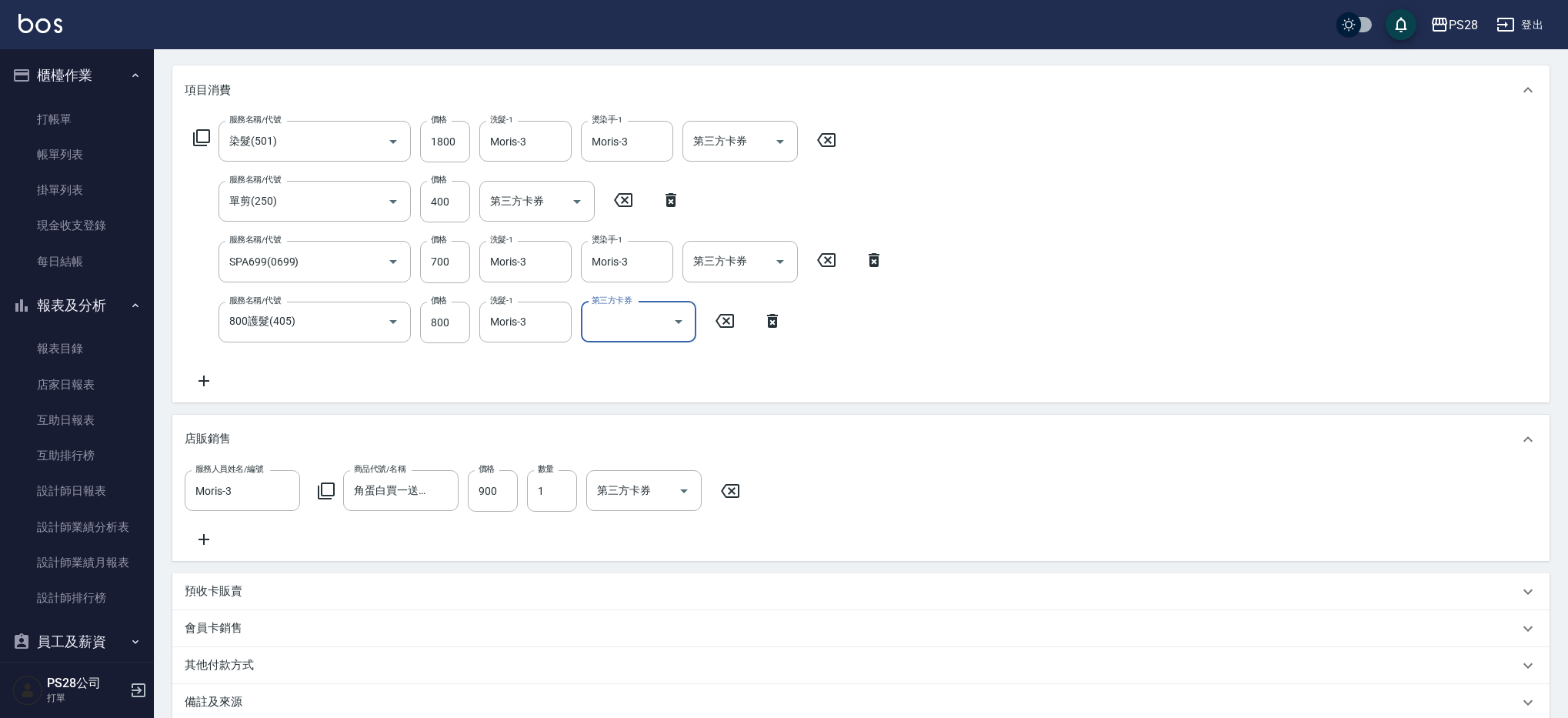
scroll to position [186, 0]
click at [373, 325] on icon "Clear" at bounding box center [371, 322] width 15 height 15
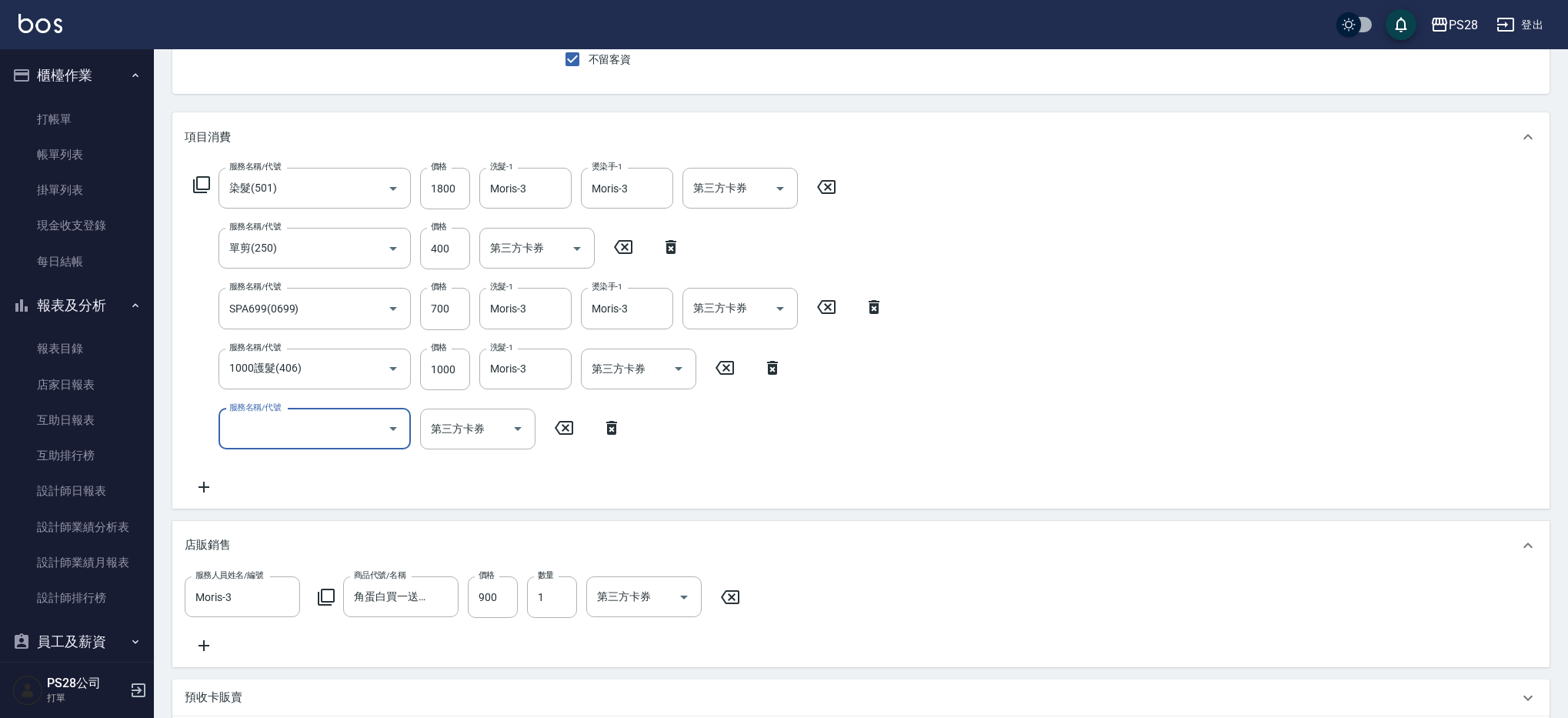
scroll to position [426, 0]
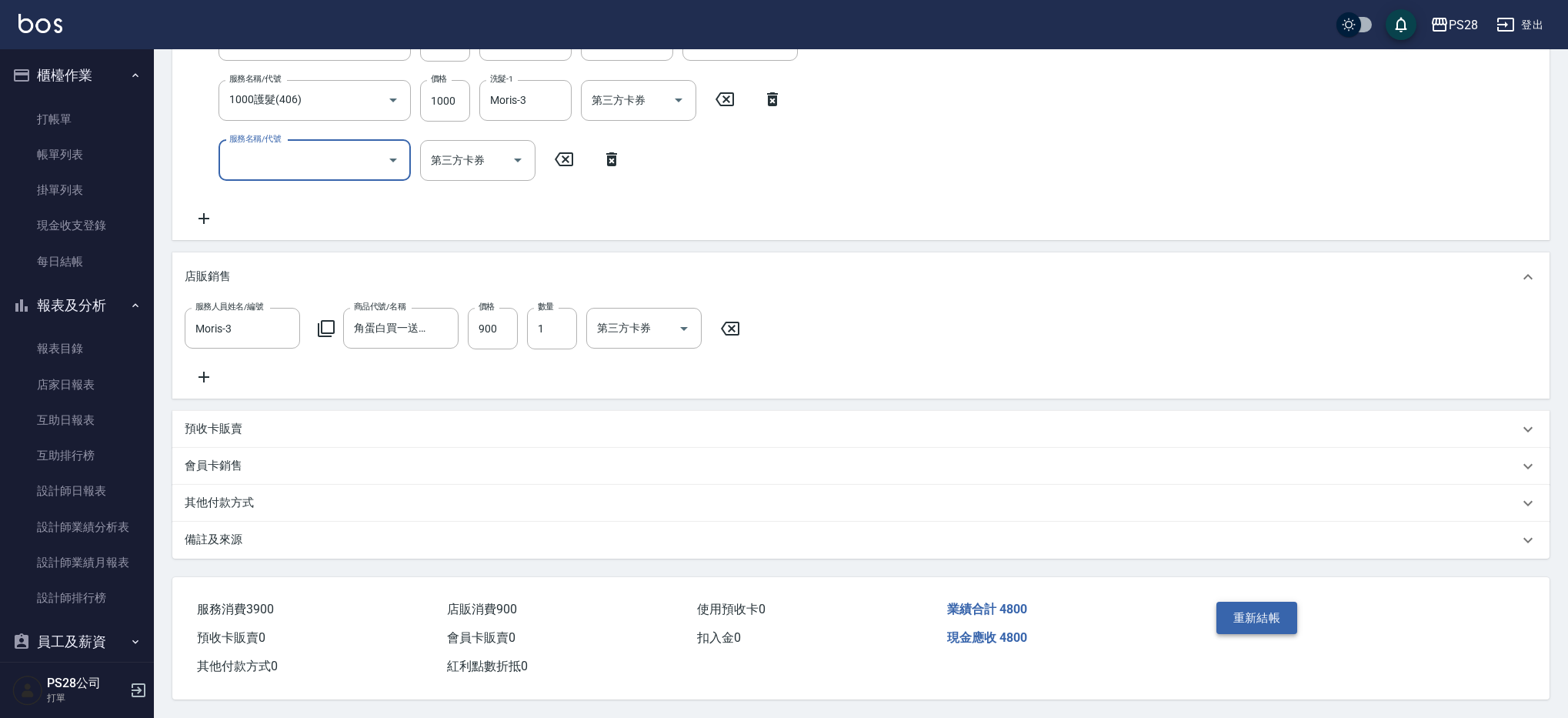
click at [1284, 615] on button "重新結帳" at bounding box center [1257, 617] width 82 height 32
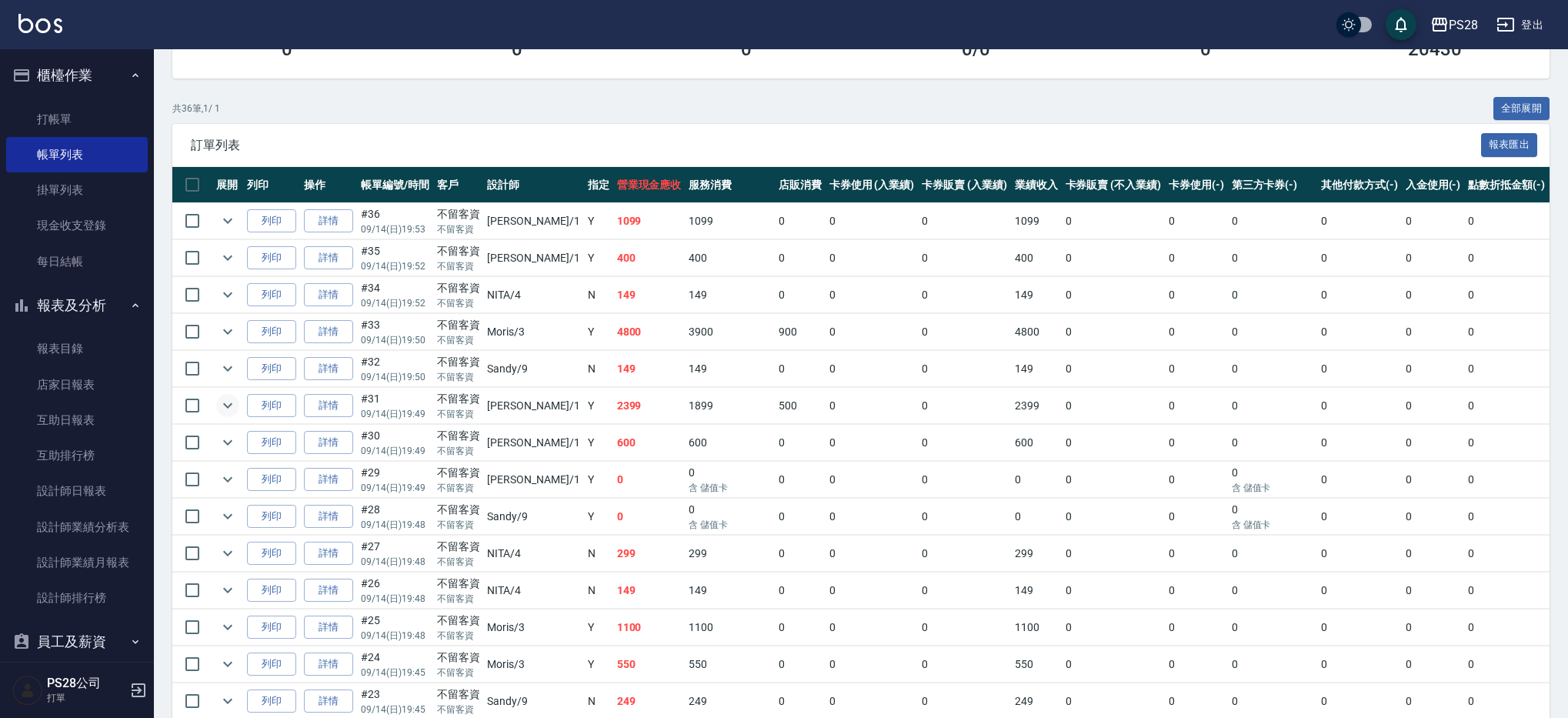
scroll to position [258, 0]
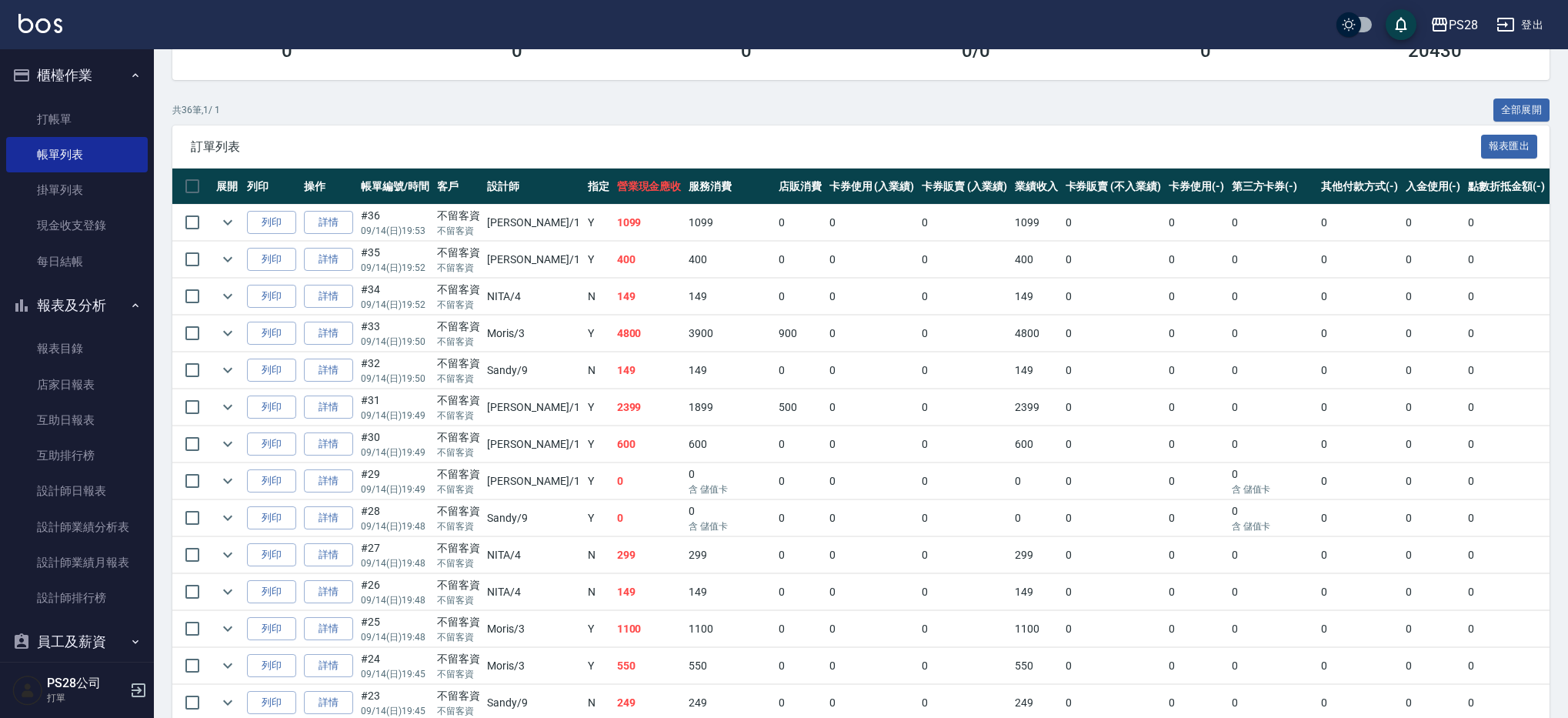
click at [238, 265] on td at bounding box center [228, 259] width 31 height 36
click at [233, 262] on icon "expand row" at bounding box center [228, 259] width 19 height 19
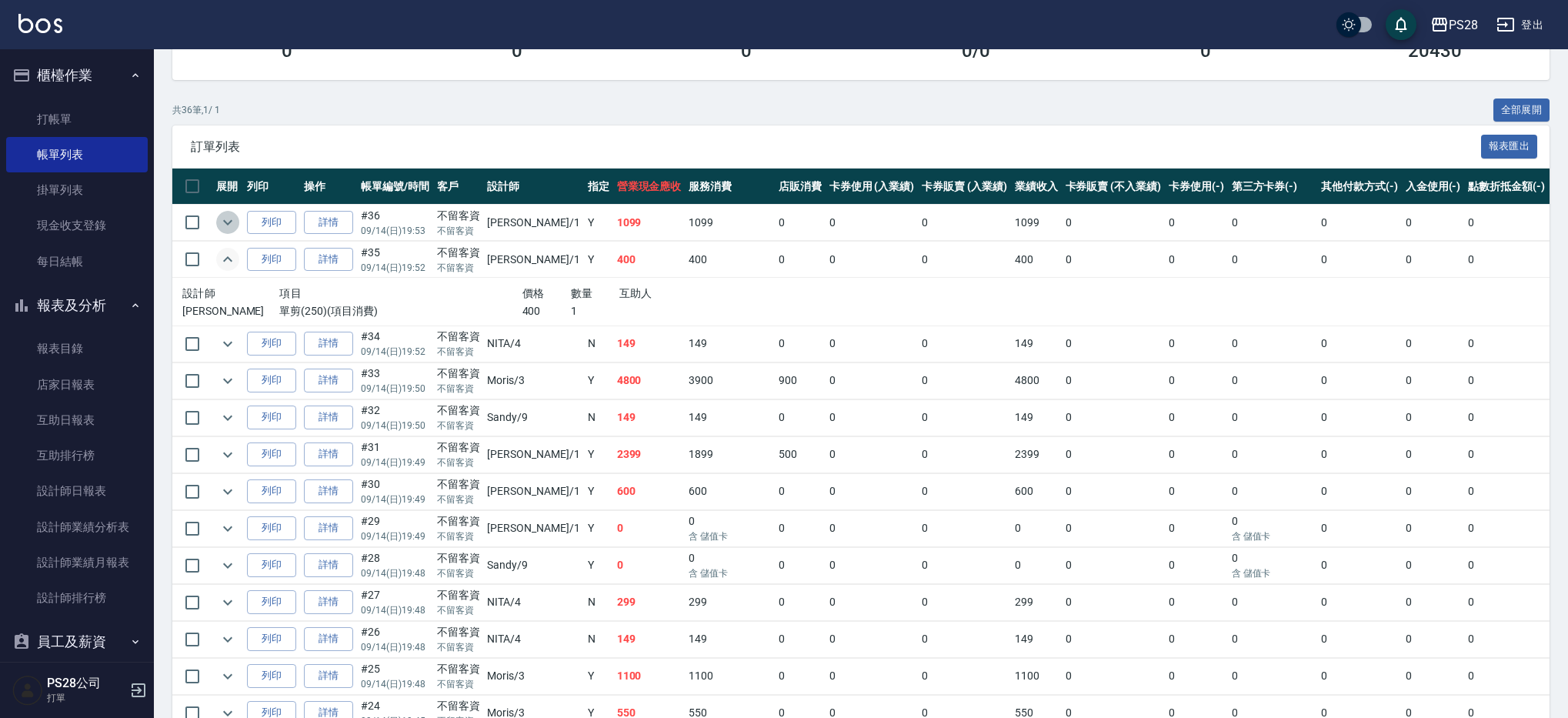
click at [233, 223] on icon "expand row" at bounding box center [228, 222] width 19 height 19
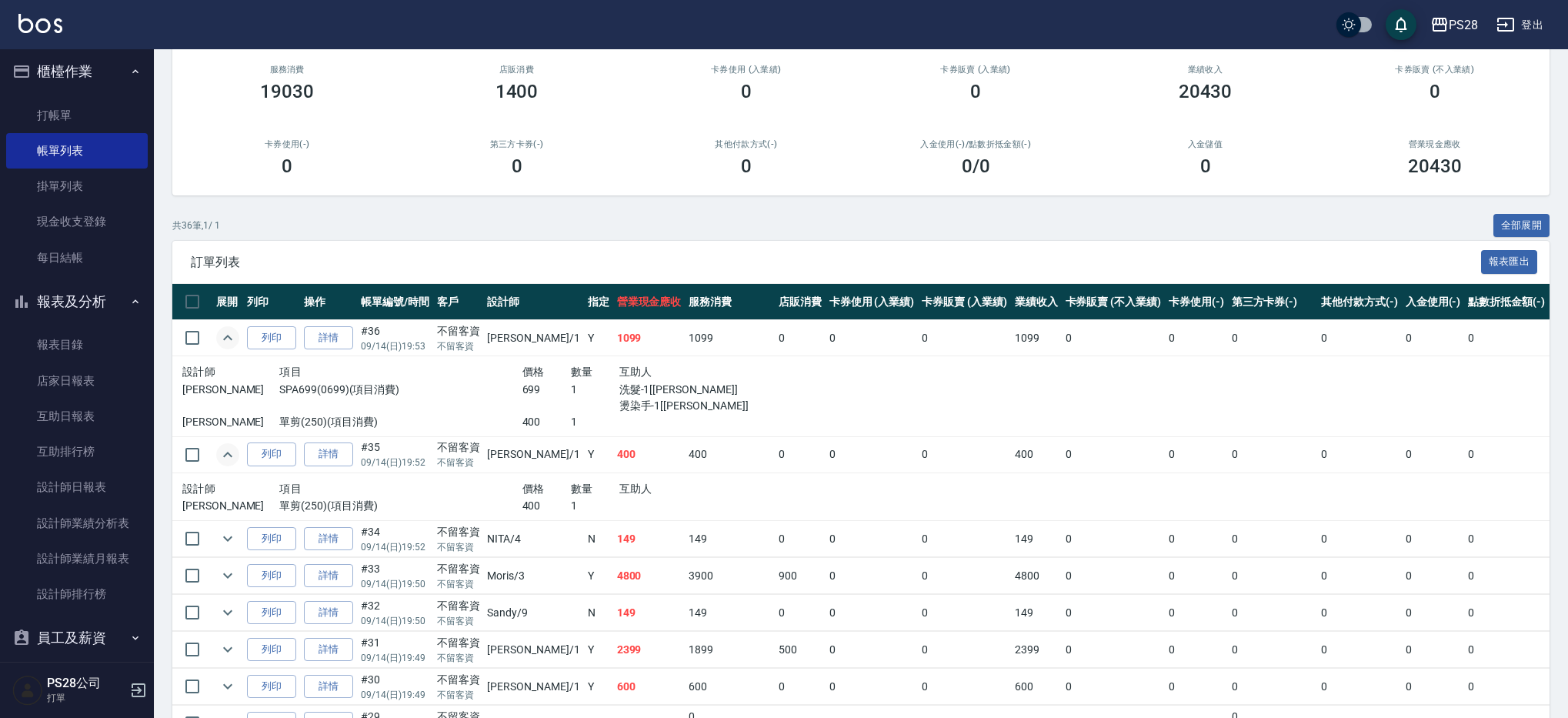
scroll to position [5, 0]
click at [88, 371] on link "店家日報表" at bounding box center [77, 379] width 141 height 35
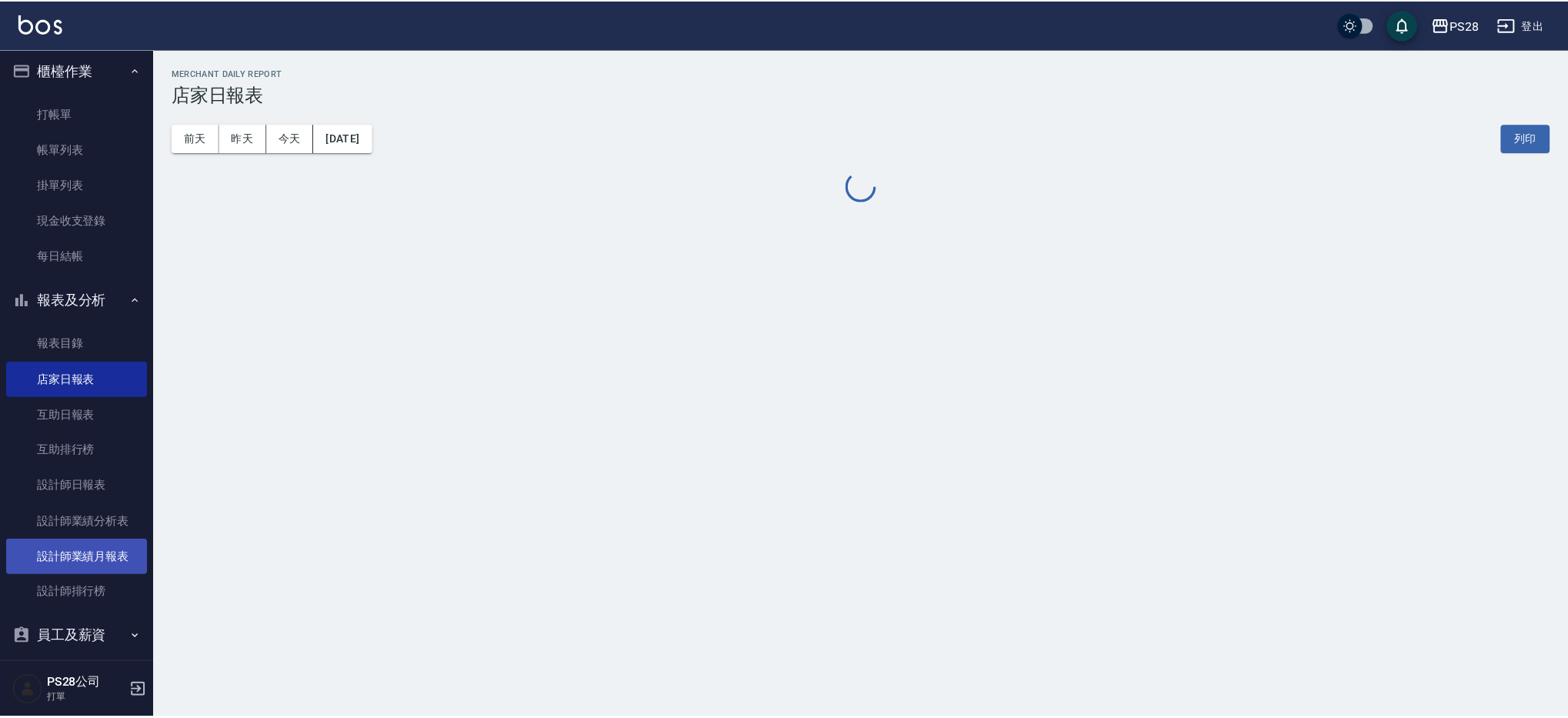
scroll to position [58, 0]
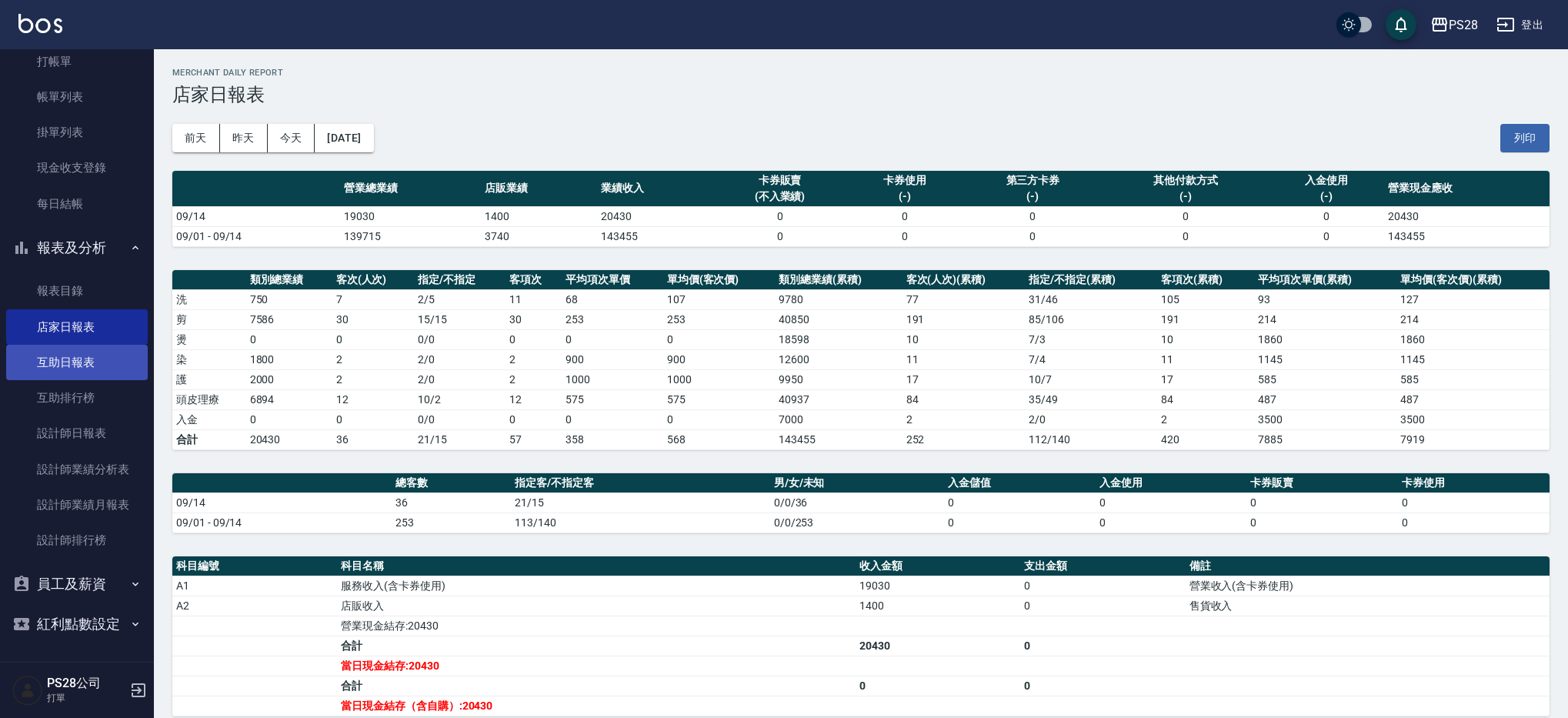
click at [104, 369] on link "互助日報表" at bounding box center [77, 362] width 141 height 35
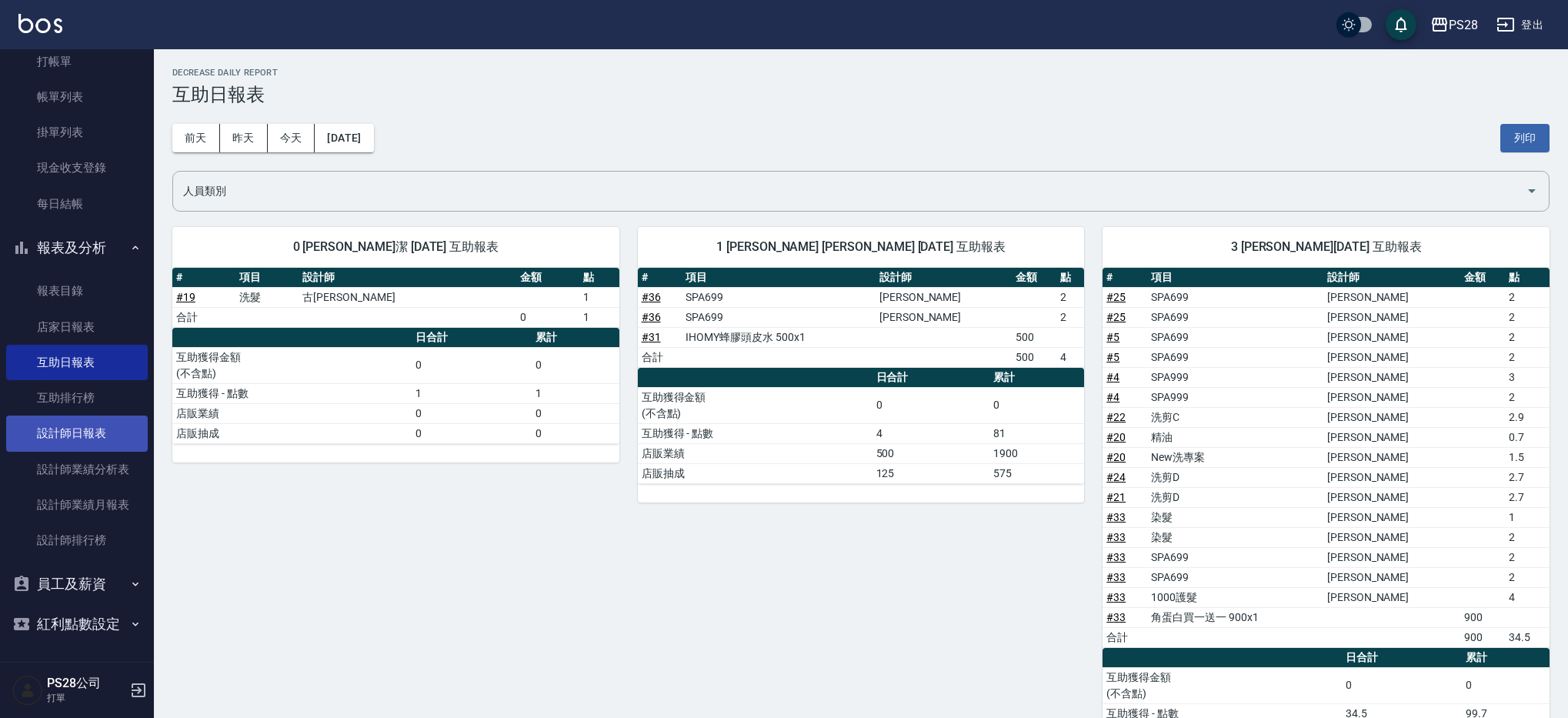
click at [60, 437] on link "設計師日報表" at bounding box center [77, 433] width 141 height 35
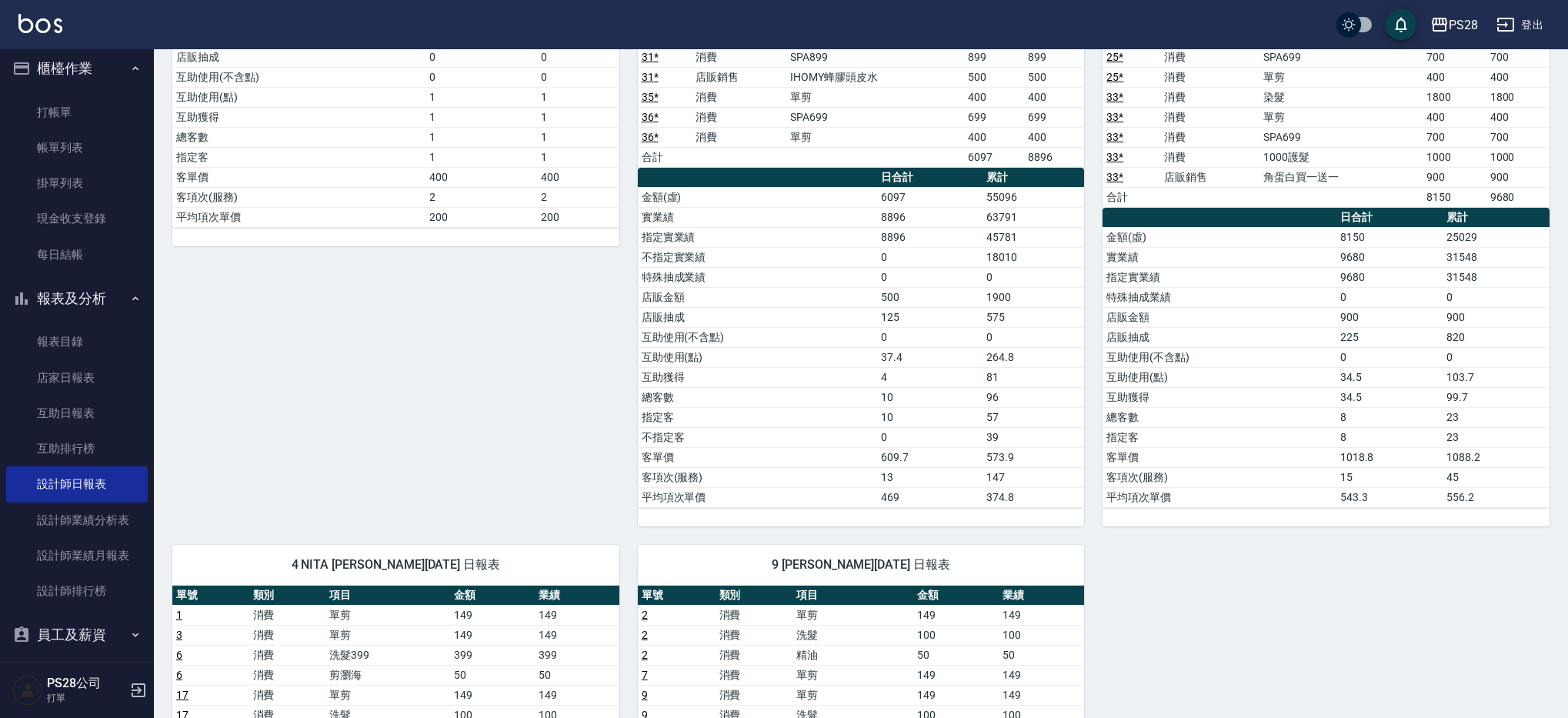
scroll to position [363, 0]
click at [117, 368] on link "店家日報表" at bounding box center [77, 377] width 141 height 35
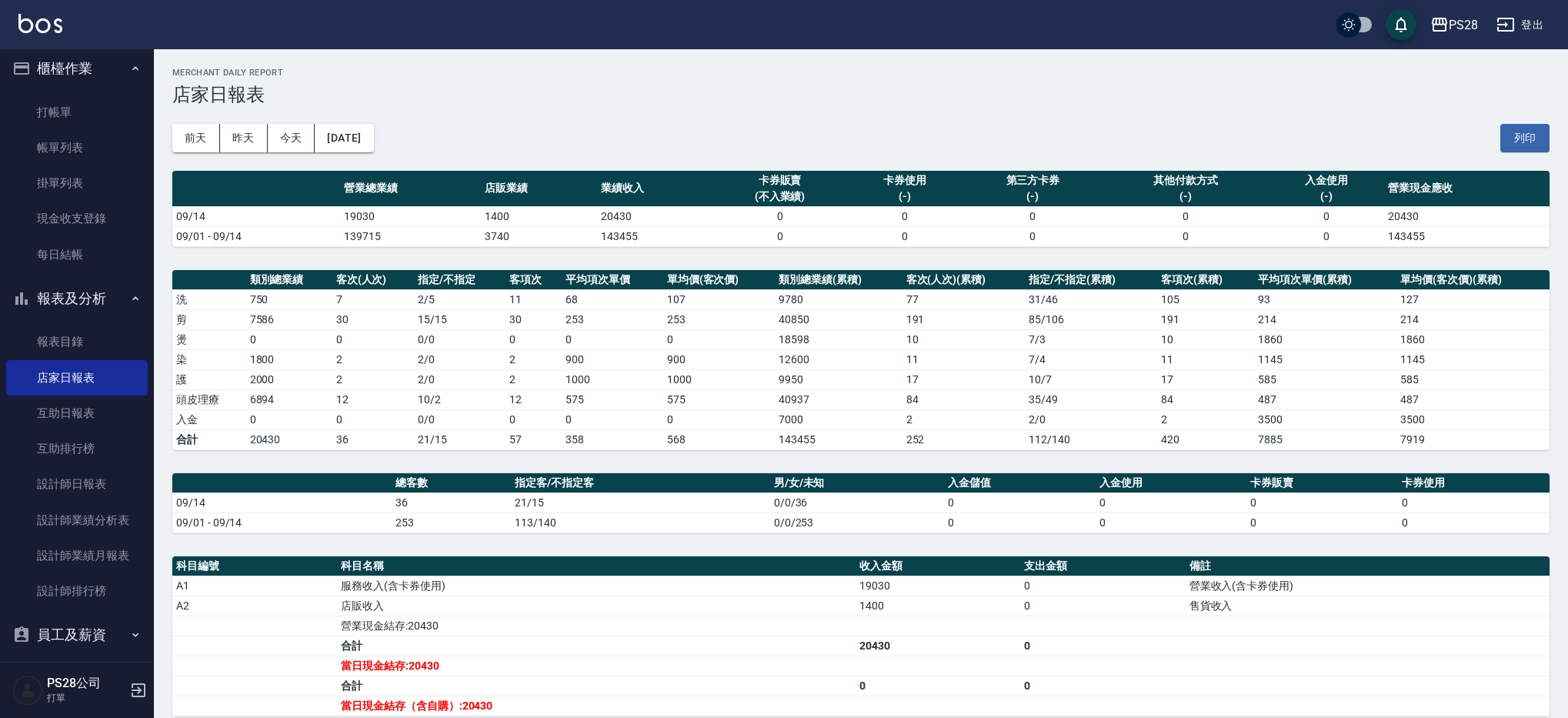
scroll to position [199, 0]
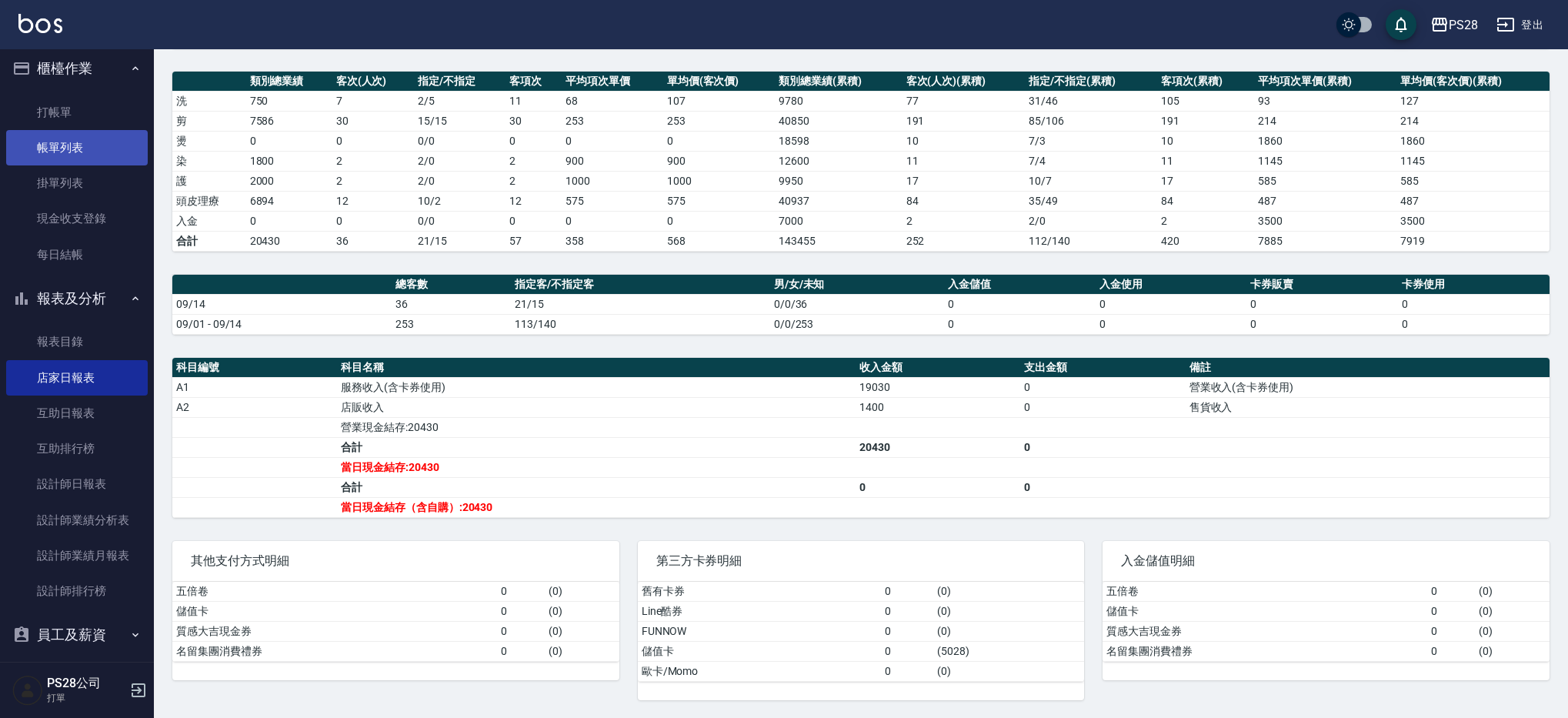
click at [50, 145] on link "帳單列表" at bounding box center [77, 147] width 141 height 35
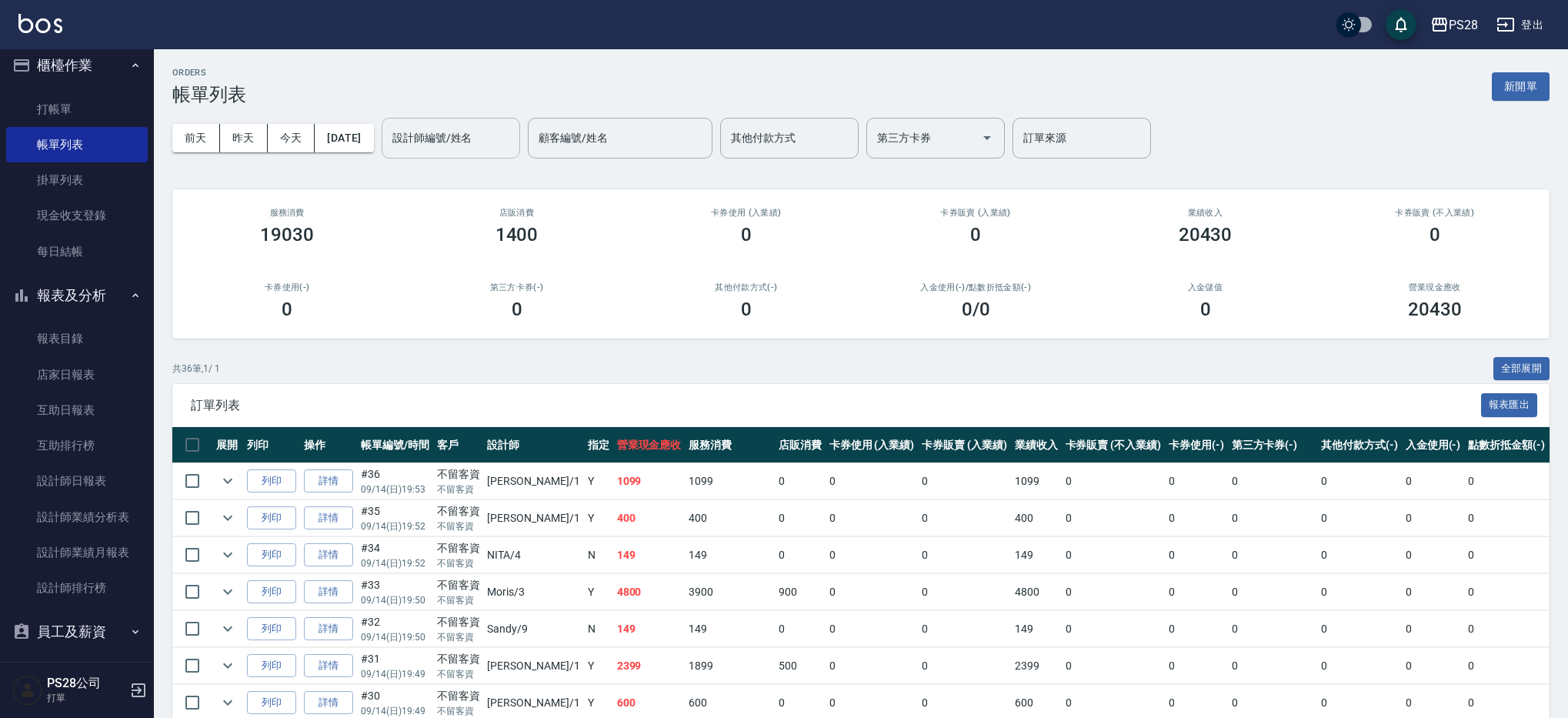
click at [500, 130] on input "設計師編號/姓名" at bounding box center [451, 138] width 124 height 27
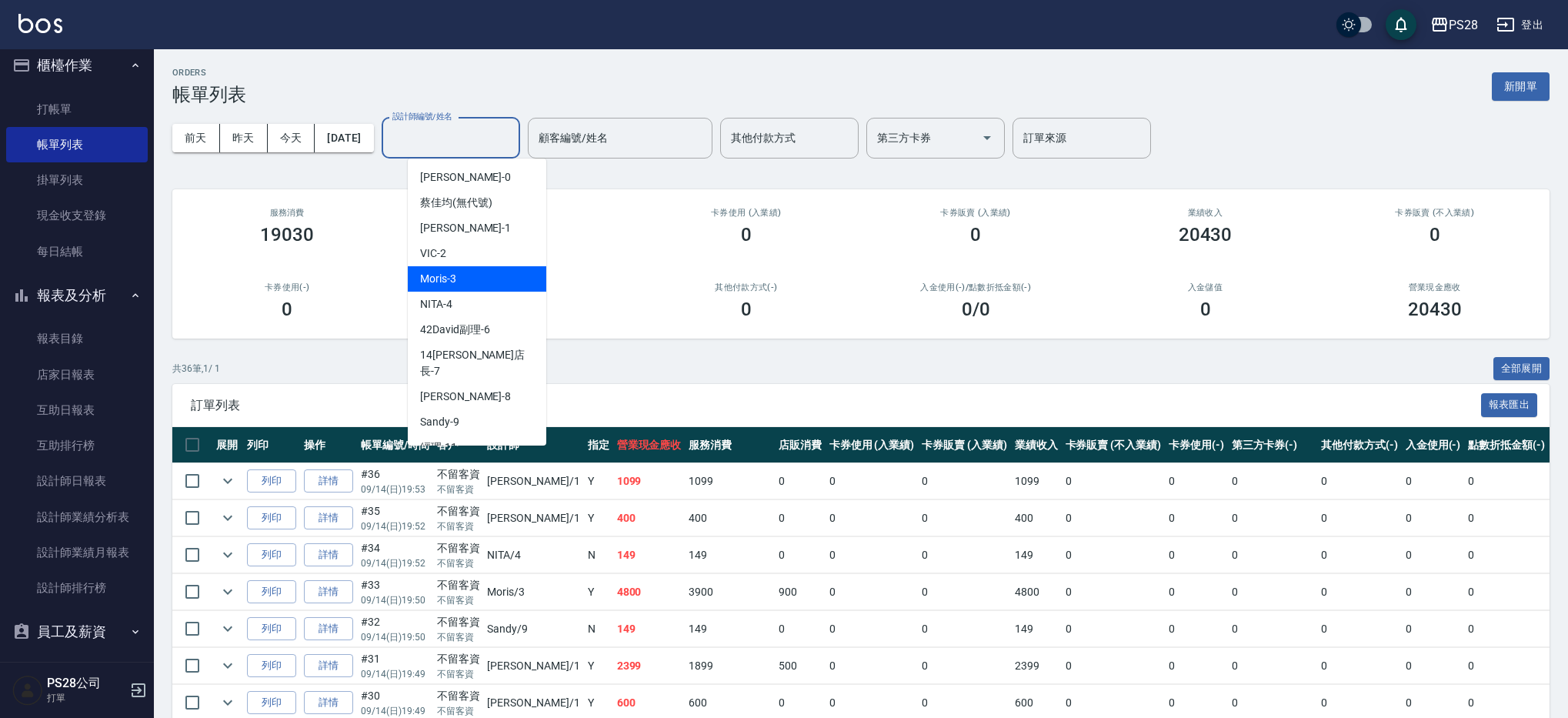
click at [487, 276] on div "Moris -3" at bounding box center [477, 279] width 139 height 25
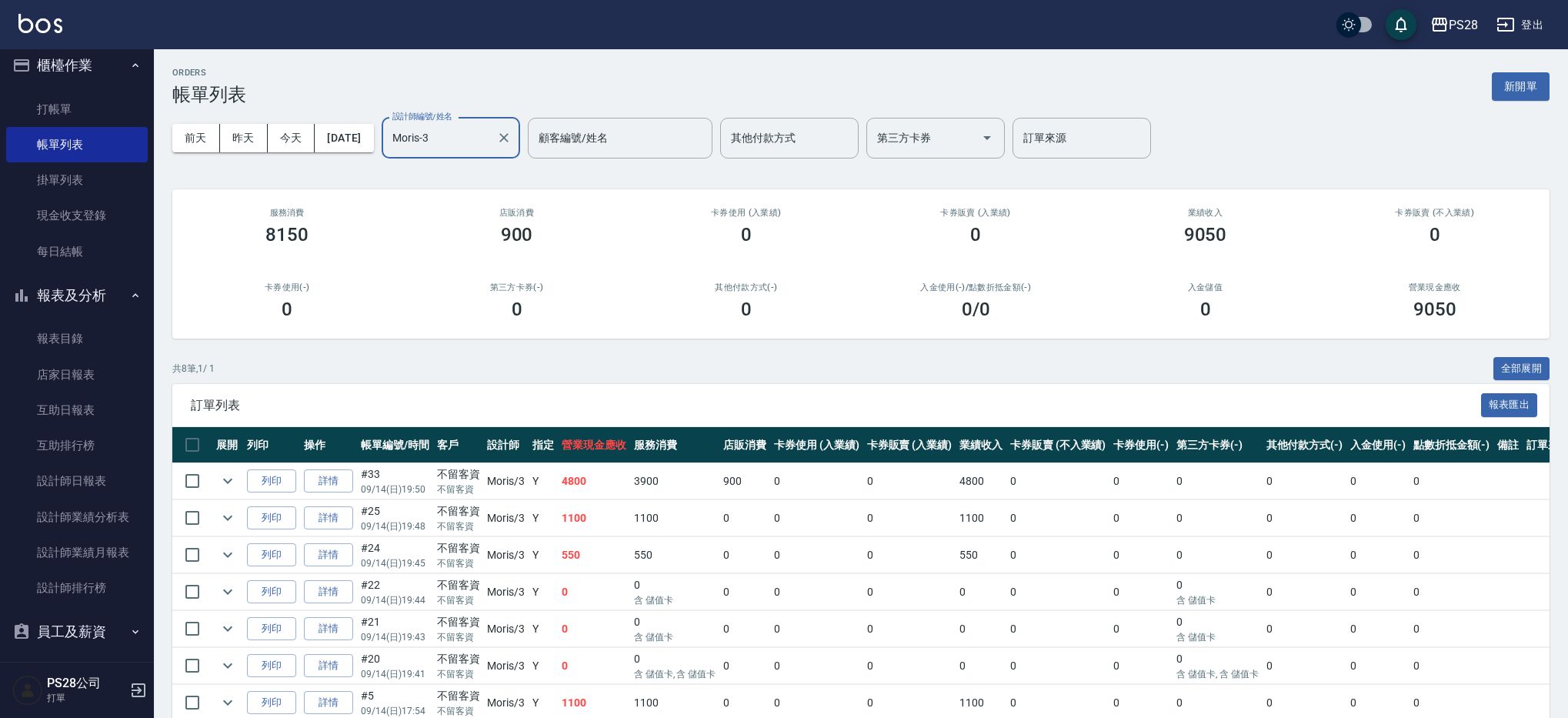
scroll to position [113, 0]
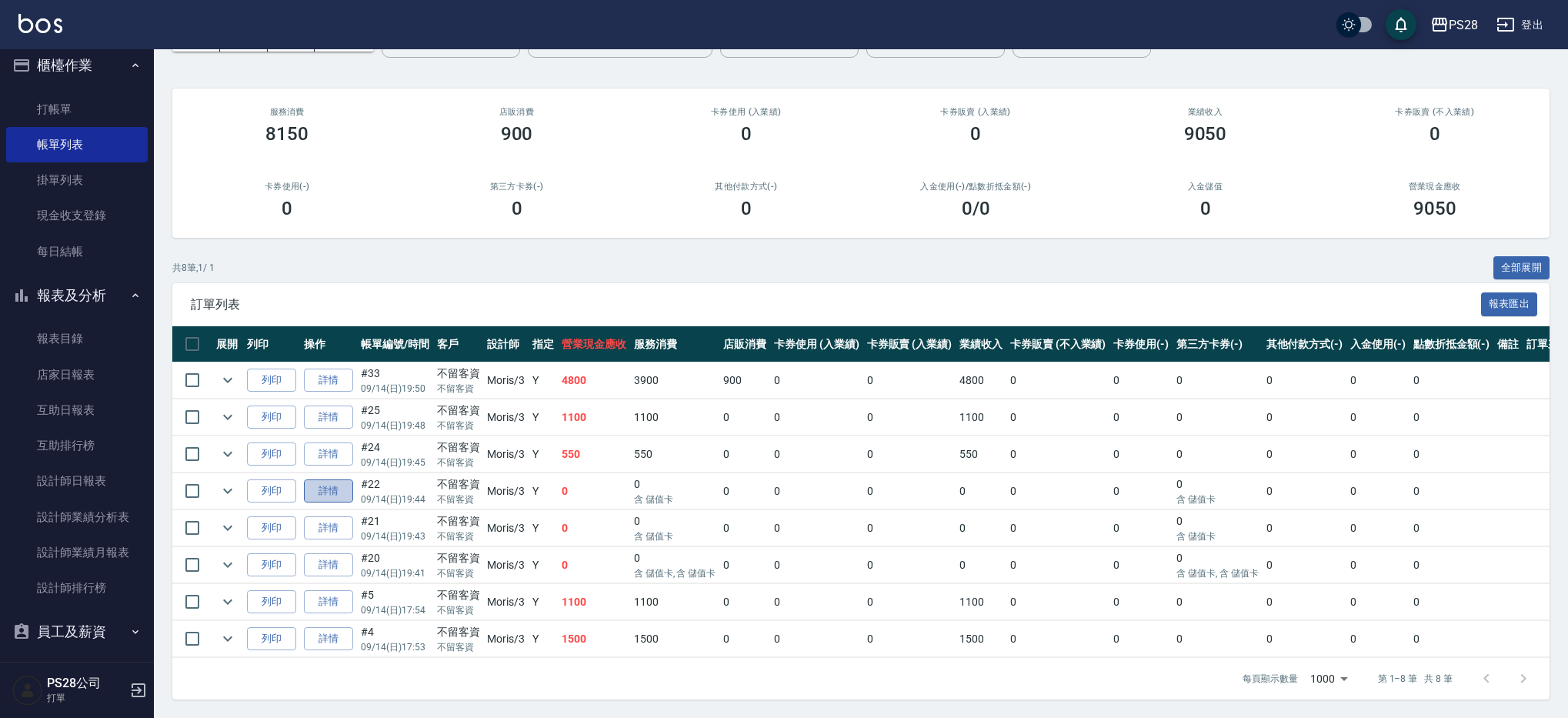
click at [330, 480] on link "詳情" at bounding box center [329, 491] width 50 height 23
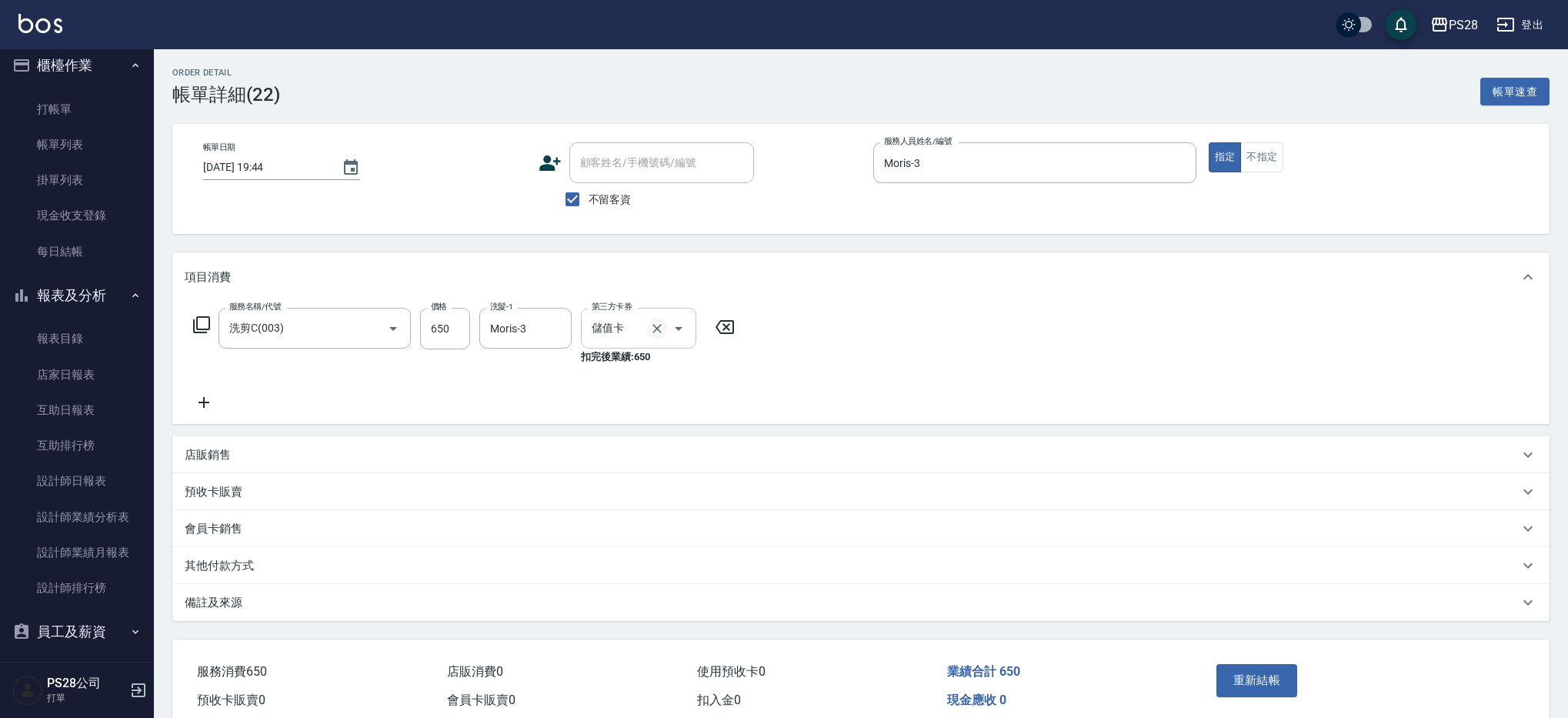
click at [646, 326] on button "Clear" at bounding box center [657, 328] width 22 height 22
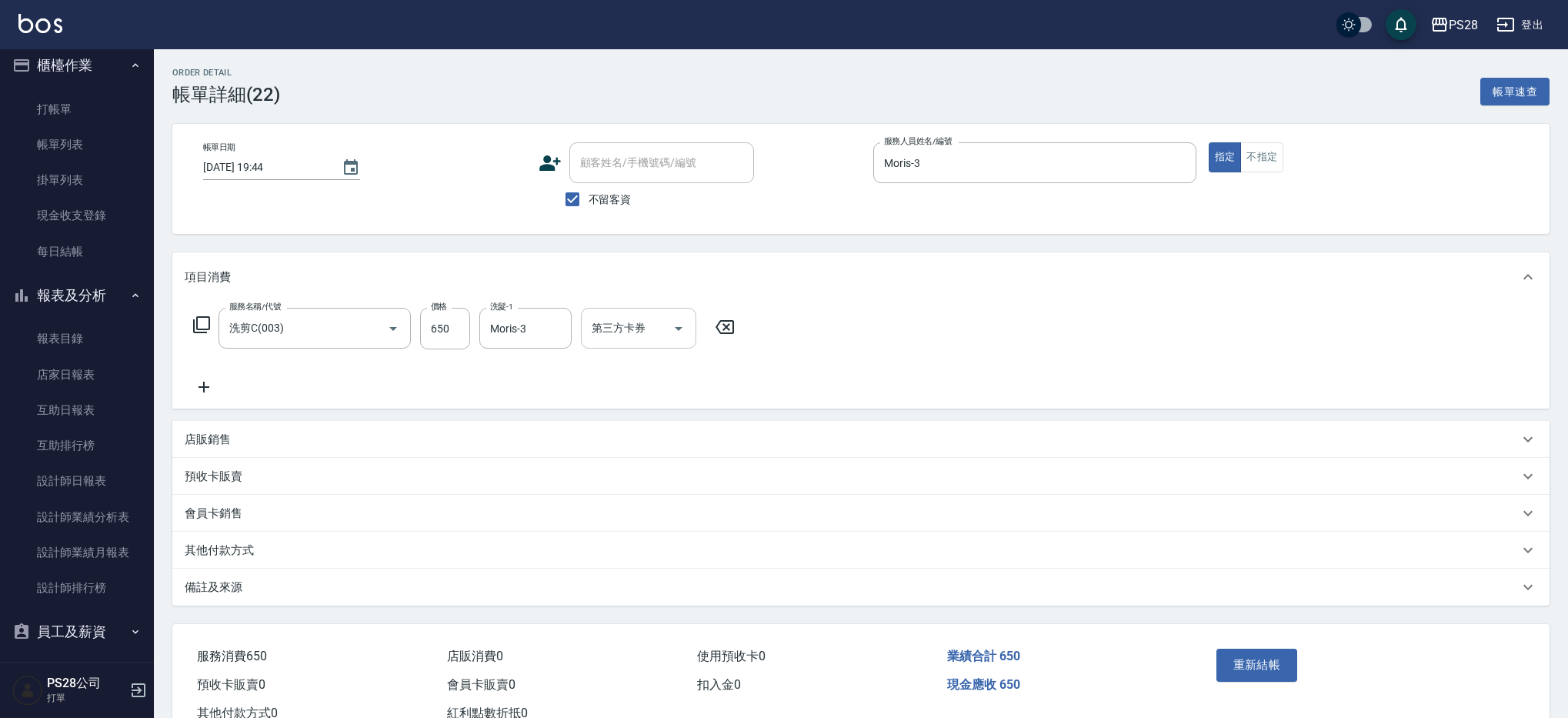
click at [1004, 244] on div "Order detail 帳單詳細 (22) 帳單速查 帳單日期 [DATE] 19:44 顧客姓名/手機號碼/編號 顧客姓名/手機號碼/編號 不留客資 服務…" at bounding box center [861, 407] width 1414 height 715
click at [1255, 665] on button "重新結帳" at bounding box center [1257, 665] width 82 height 32
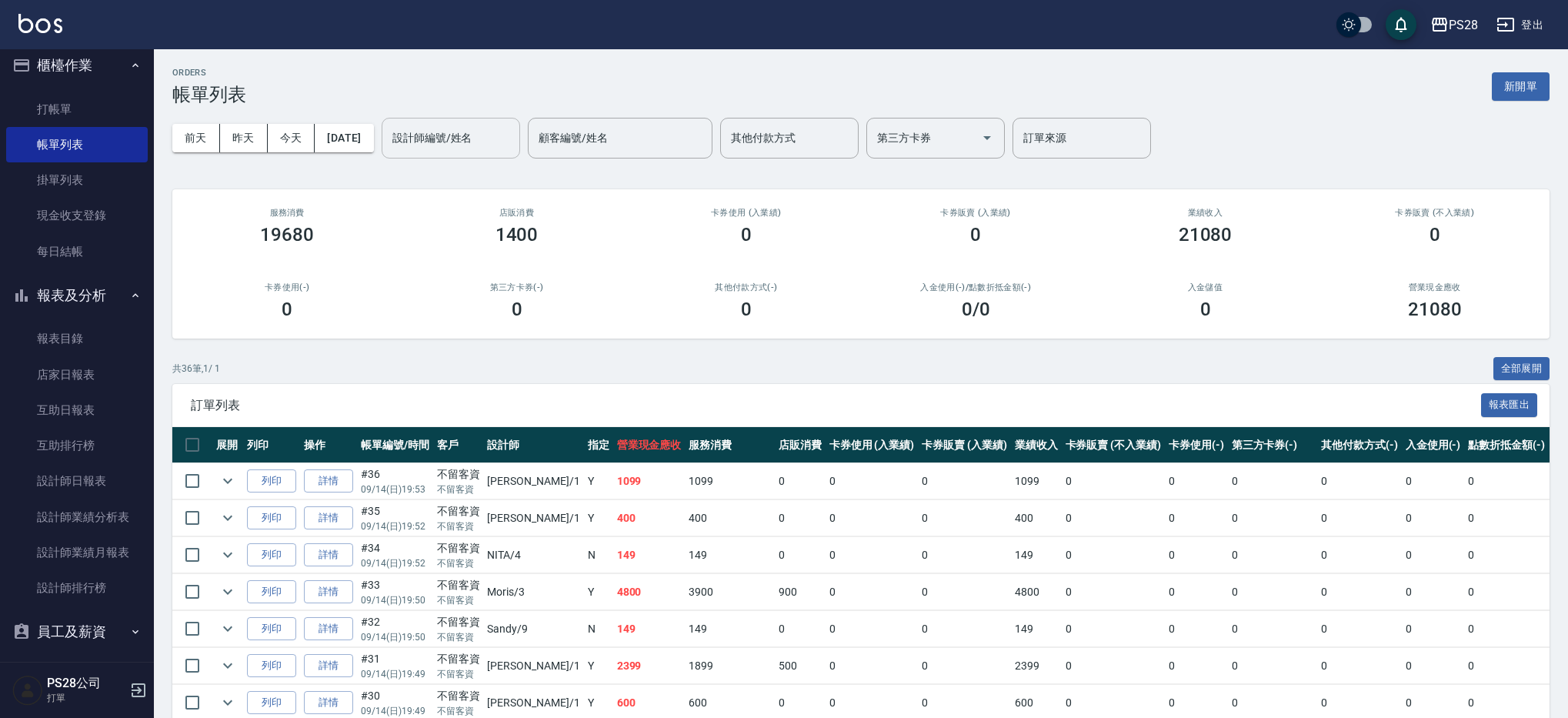
click at [493, 130] on input "設計師編號/姓名" at bounding box center [451, 138] width 124 height 27
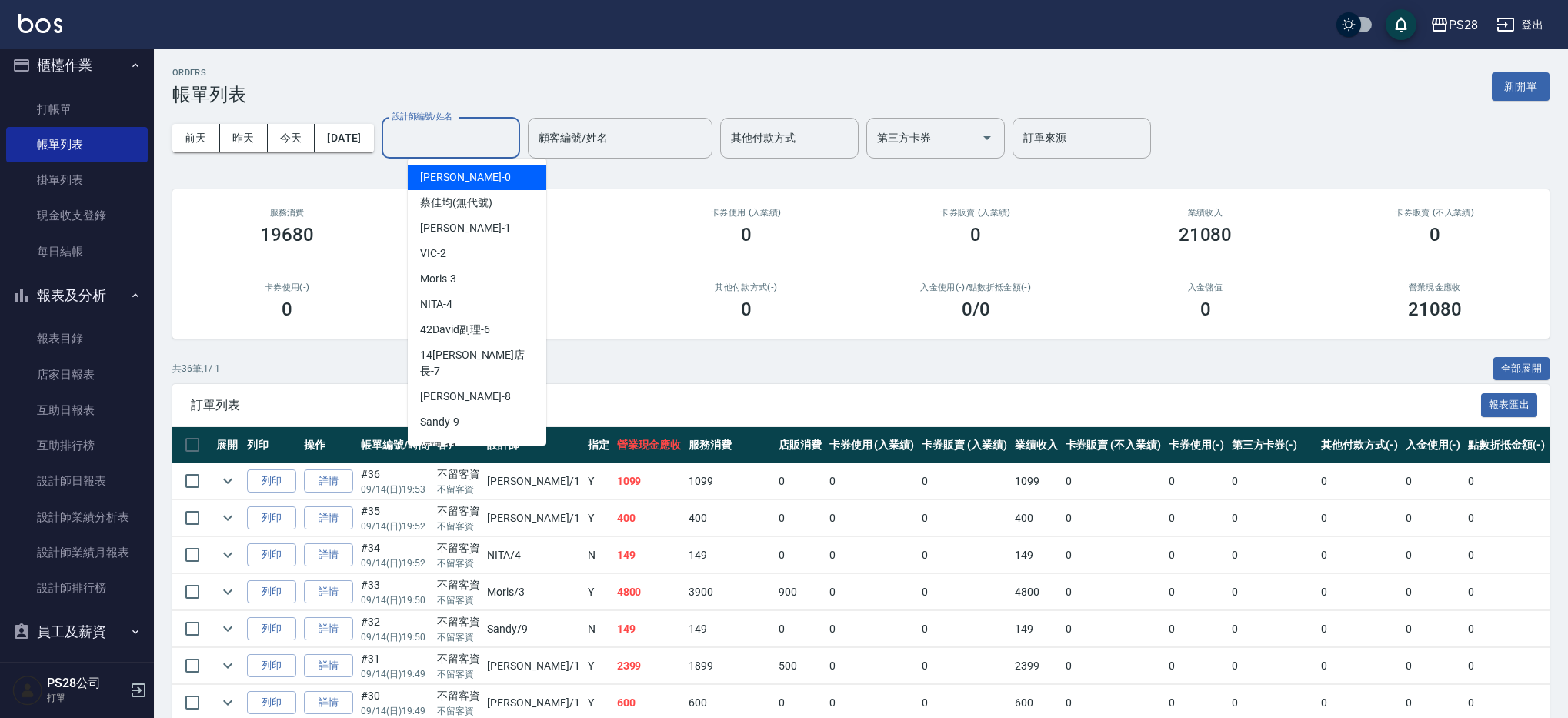
scroll to position [1, 0]
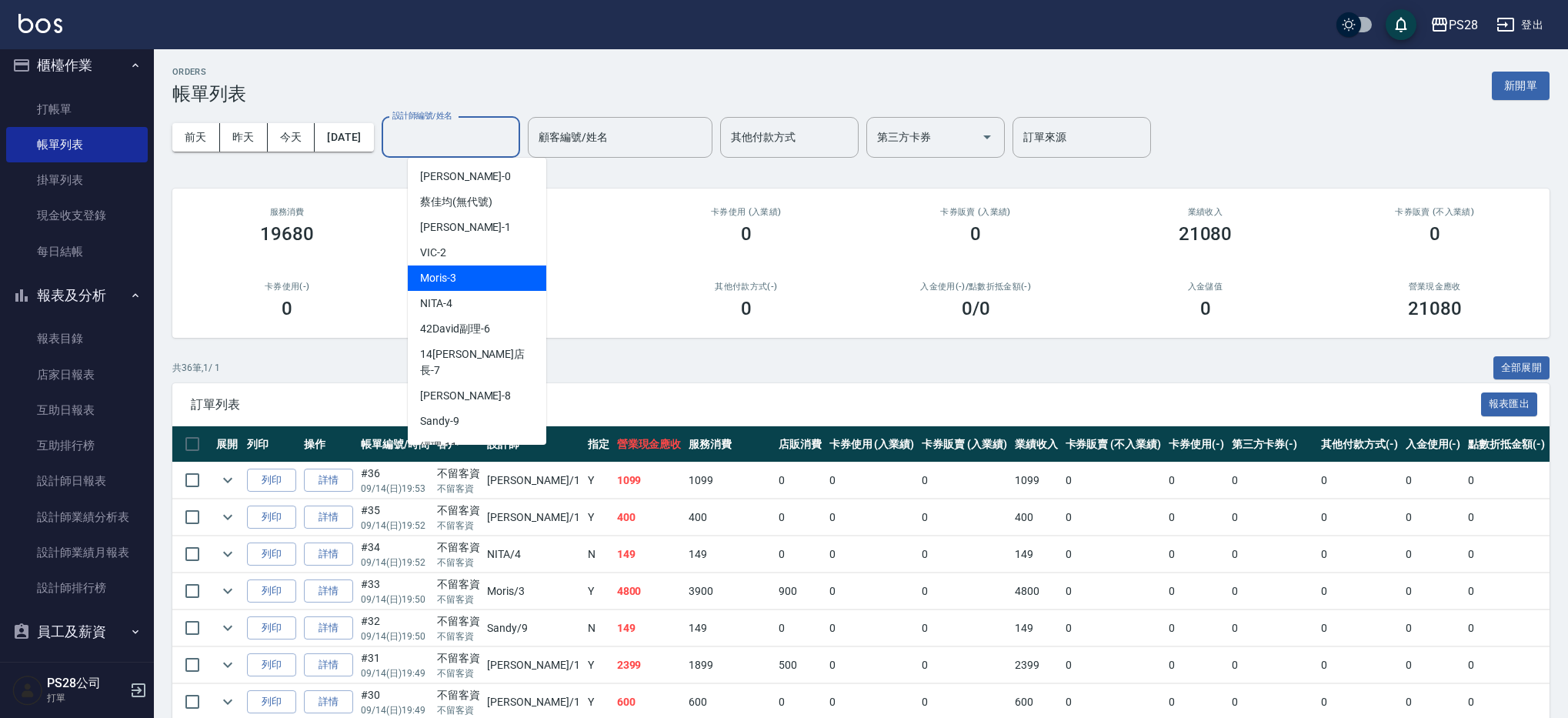
click at [492, 274] on div "Moris -3" at bounding box center [477, 278] width 139 height 25
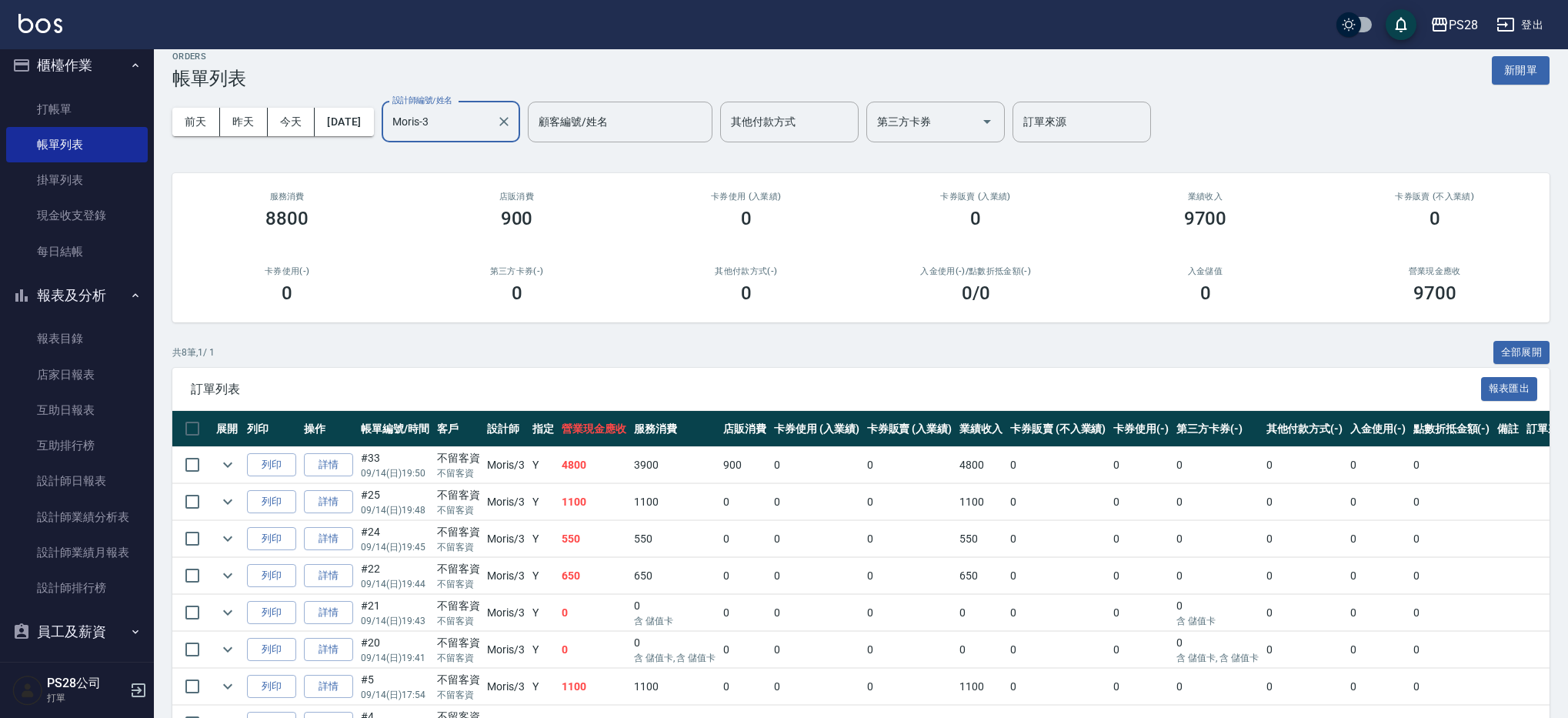
scroll to position [0, 0]
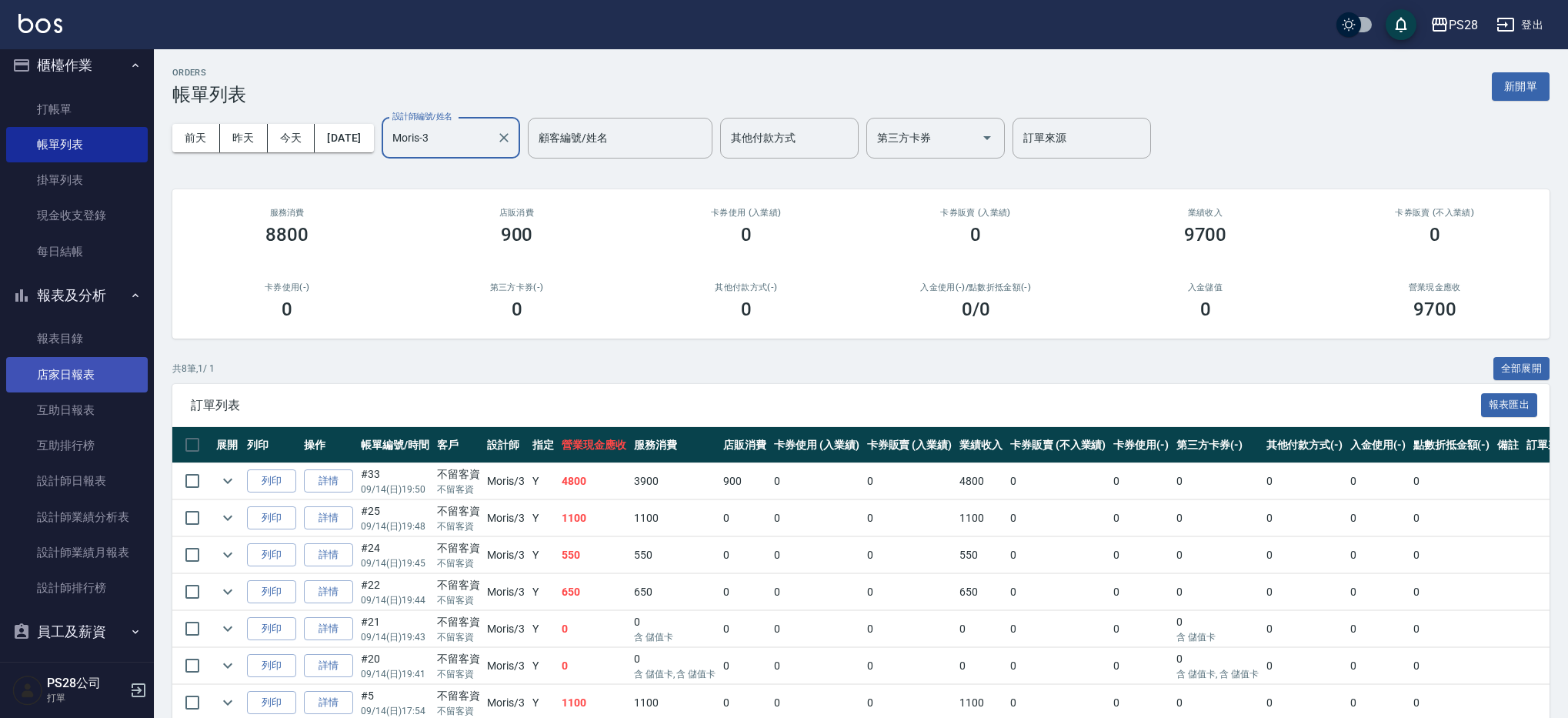
click at [82, 387] on link "店家日報表" at bounding box center [77, 374] width 141 height 35
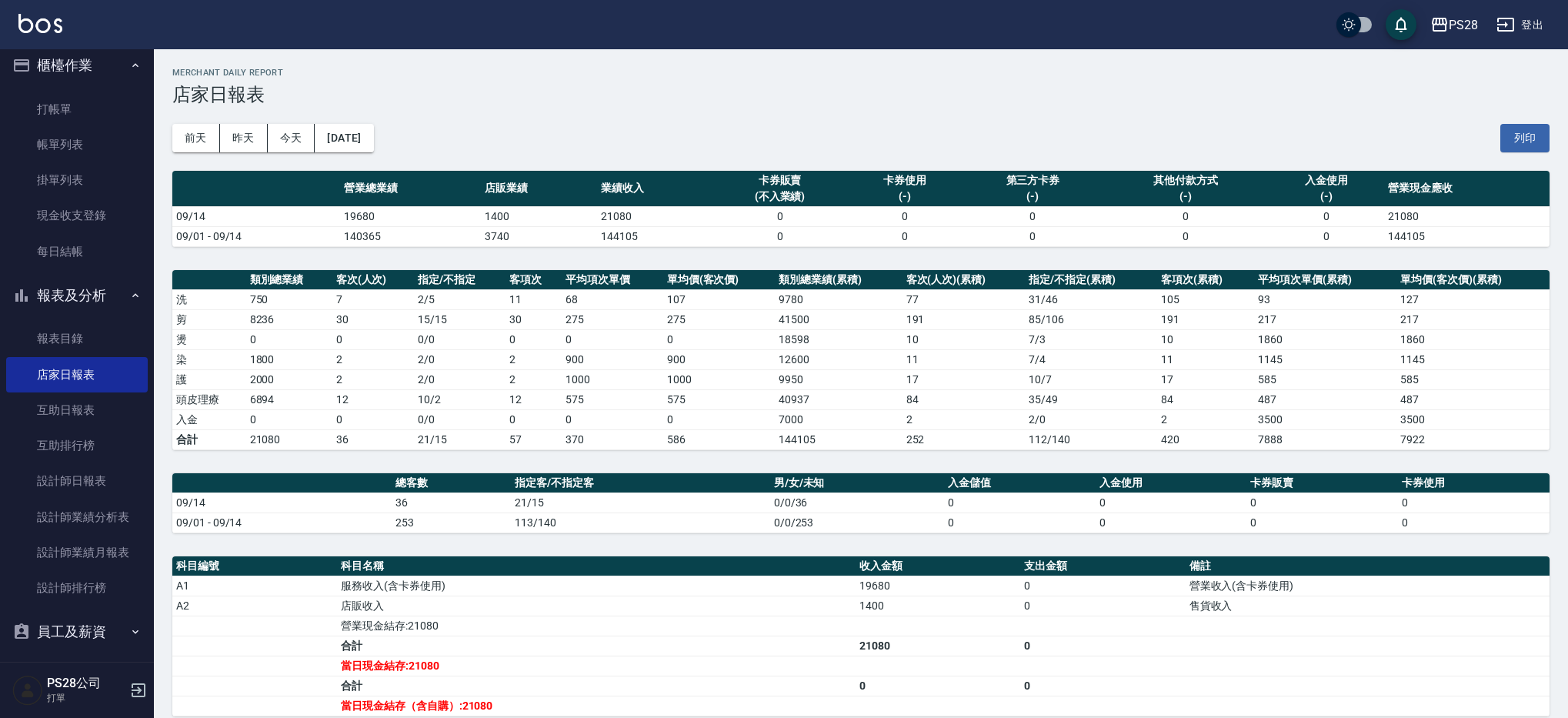
click at [313, 417] on td "0" at bounding box center [290, 419] width 86 height 20
click at [89, 478] on link "設計師日報表" at bounding box center [77, 480] width 141 height 35
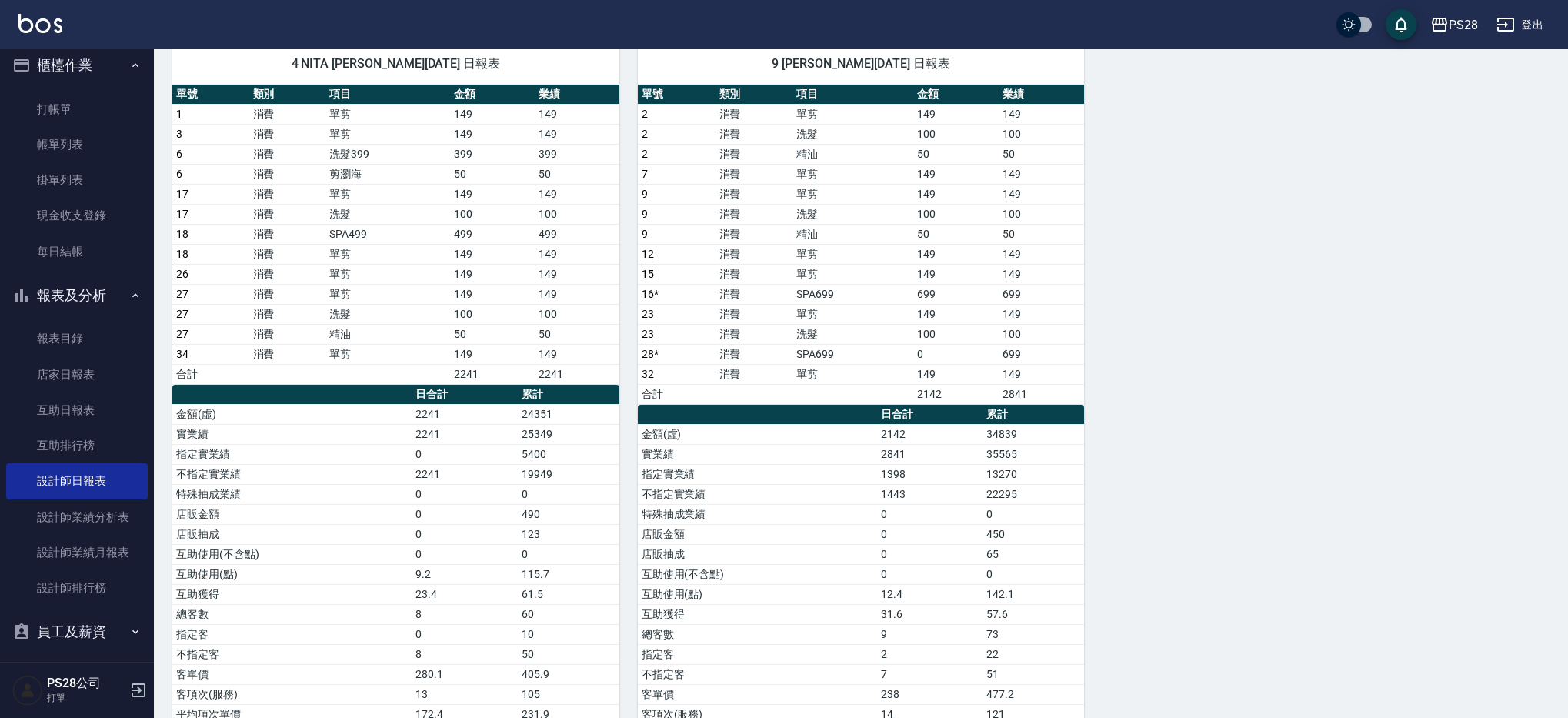
scroll to position [863, 0]
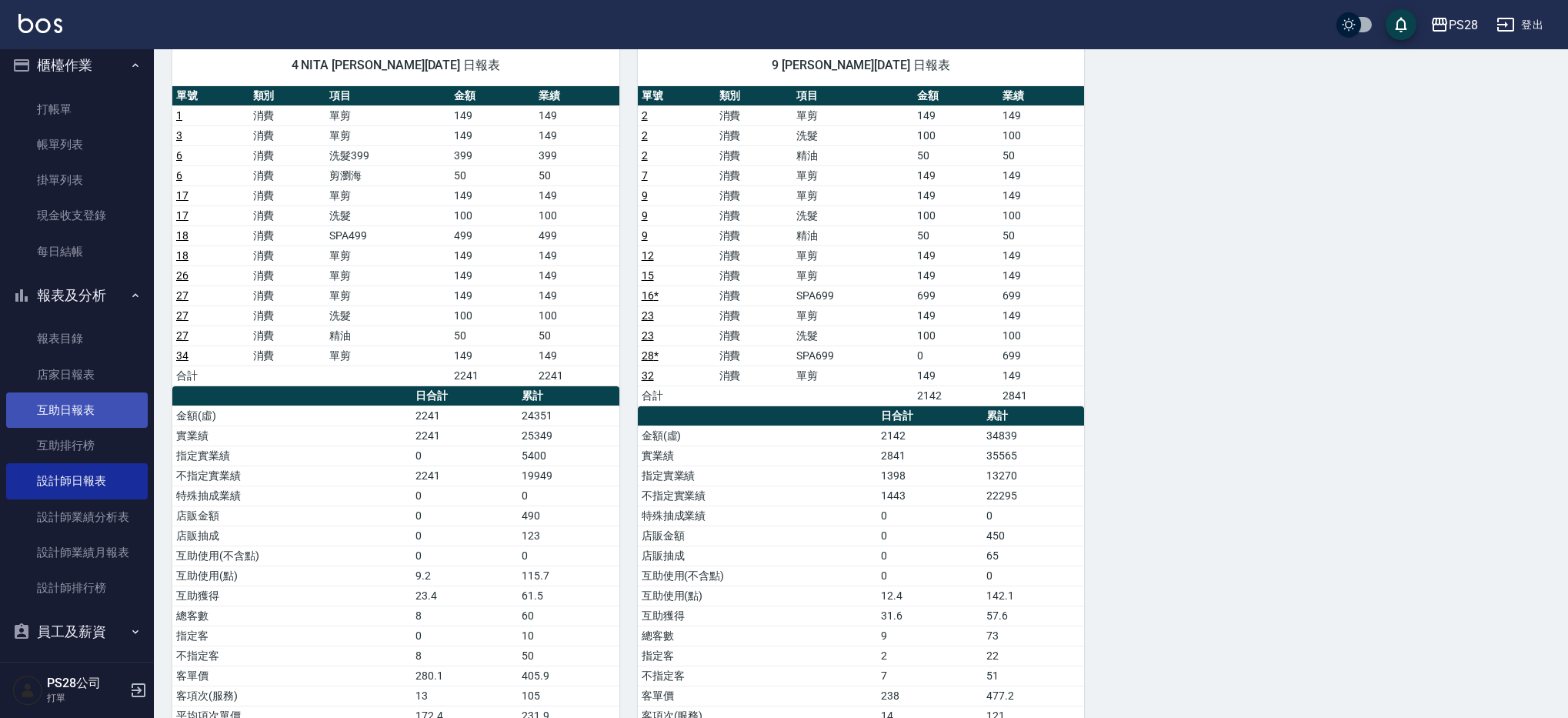
click at [47, 414] on link "互助日報表" at bounding box center [77, 409] width 141 height 35
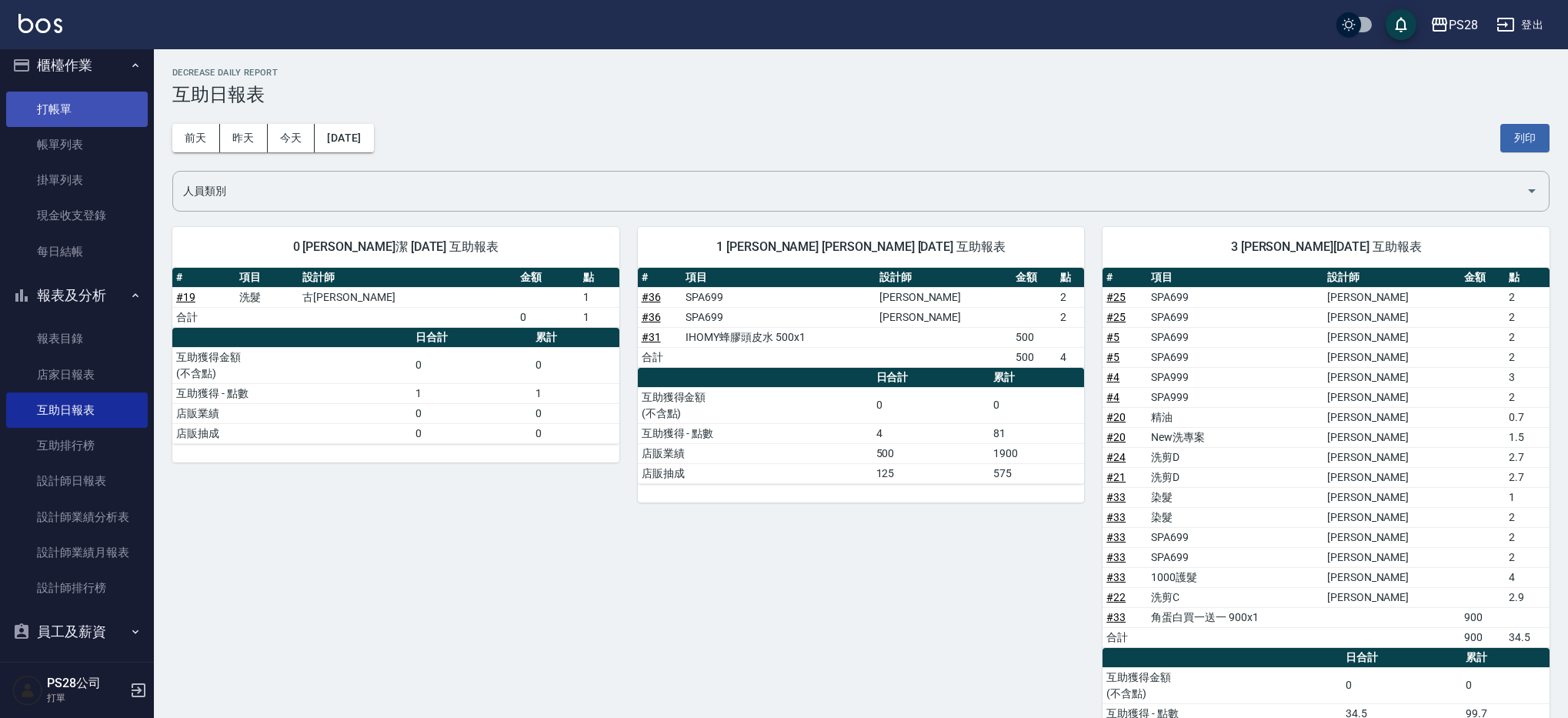
click at [65, 99] on link "打帳單" at bounding box center [77, 109] width 141 height 35
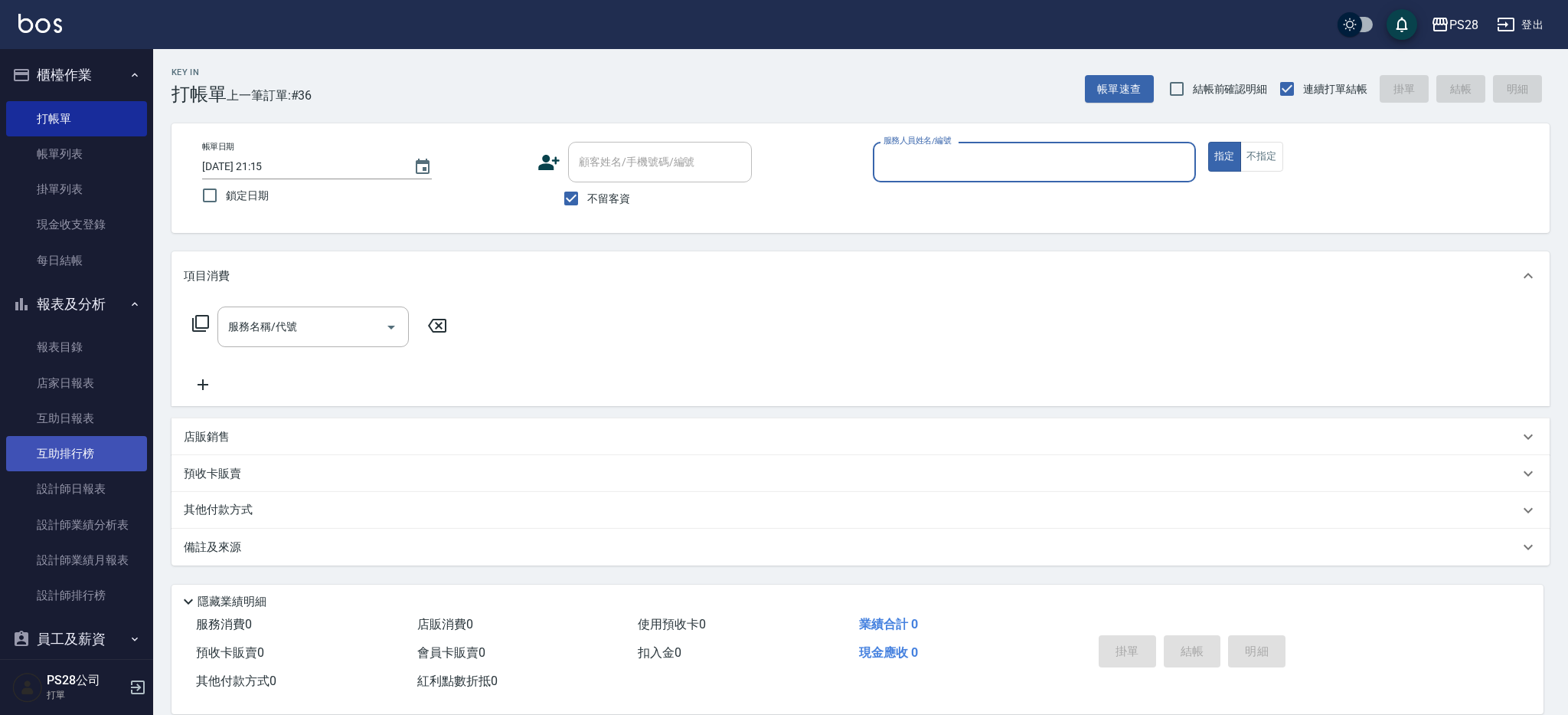
scroll to position [57, 0]
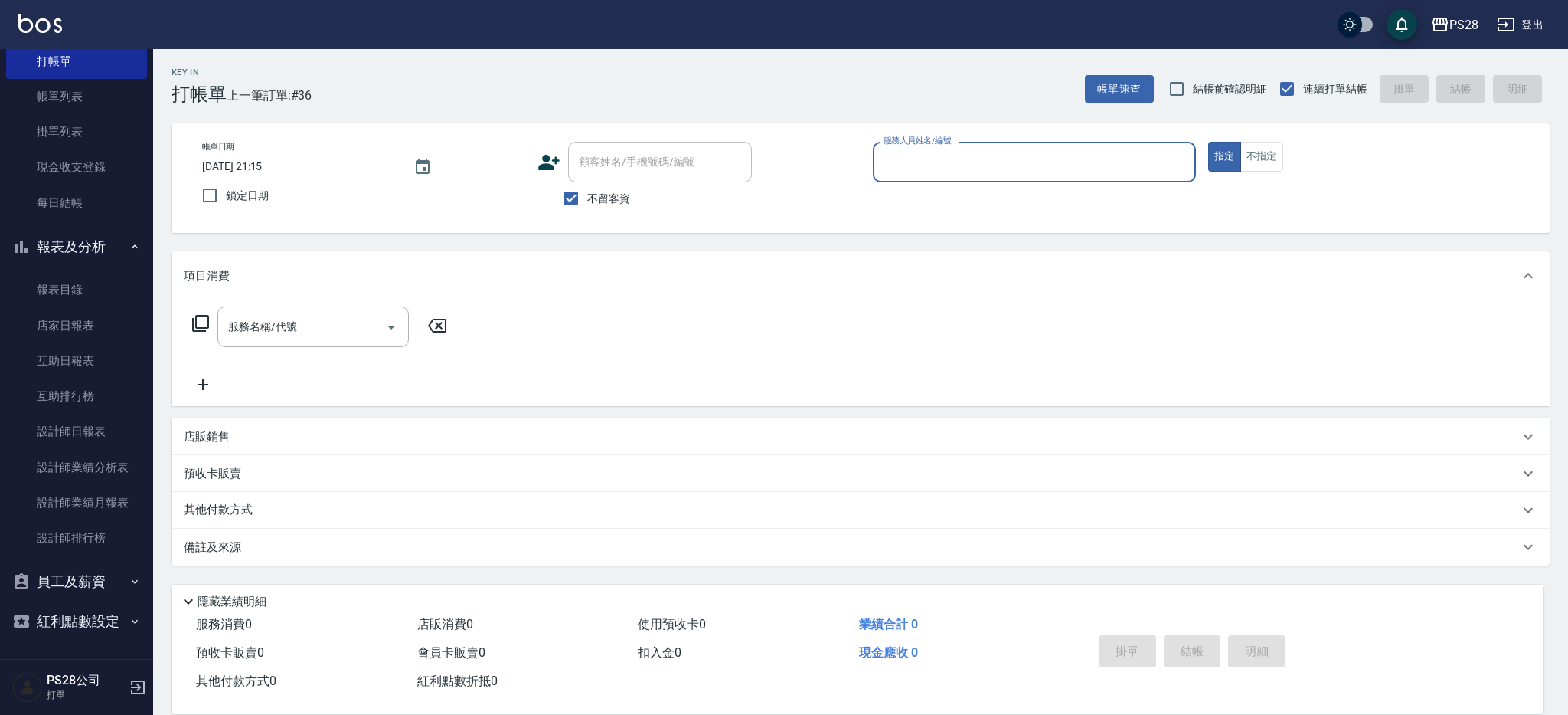
click at [100, 588] on button "員工及薪資" at bounding box center [76, 581] width 141 height 39
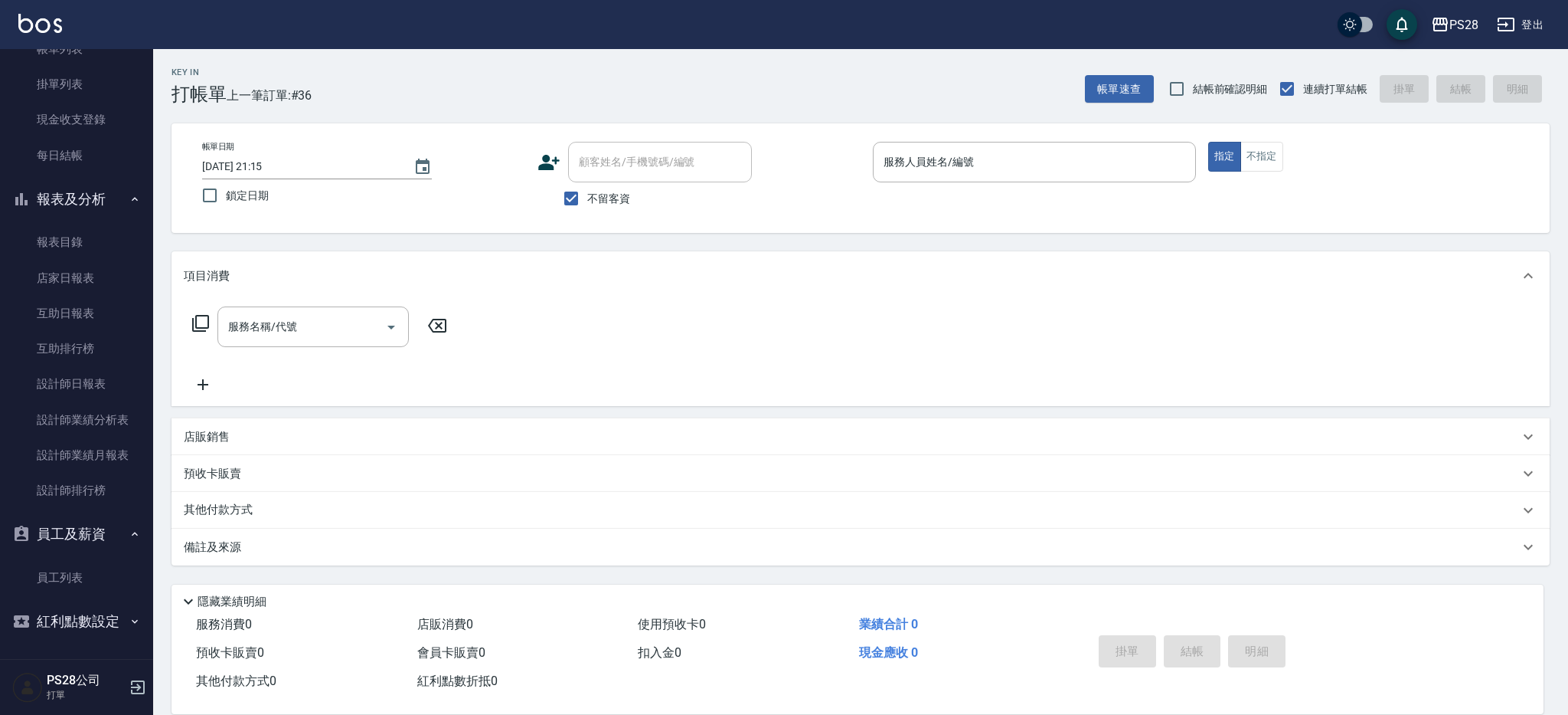
click at [97, 537] on button "員工及薪資" at bounding box center [76, 534] width 141 height 39
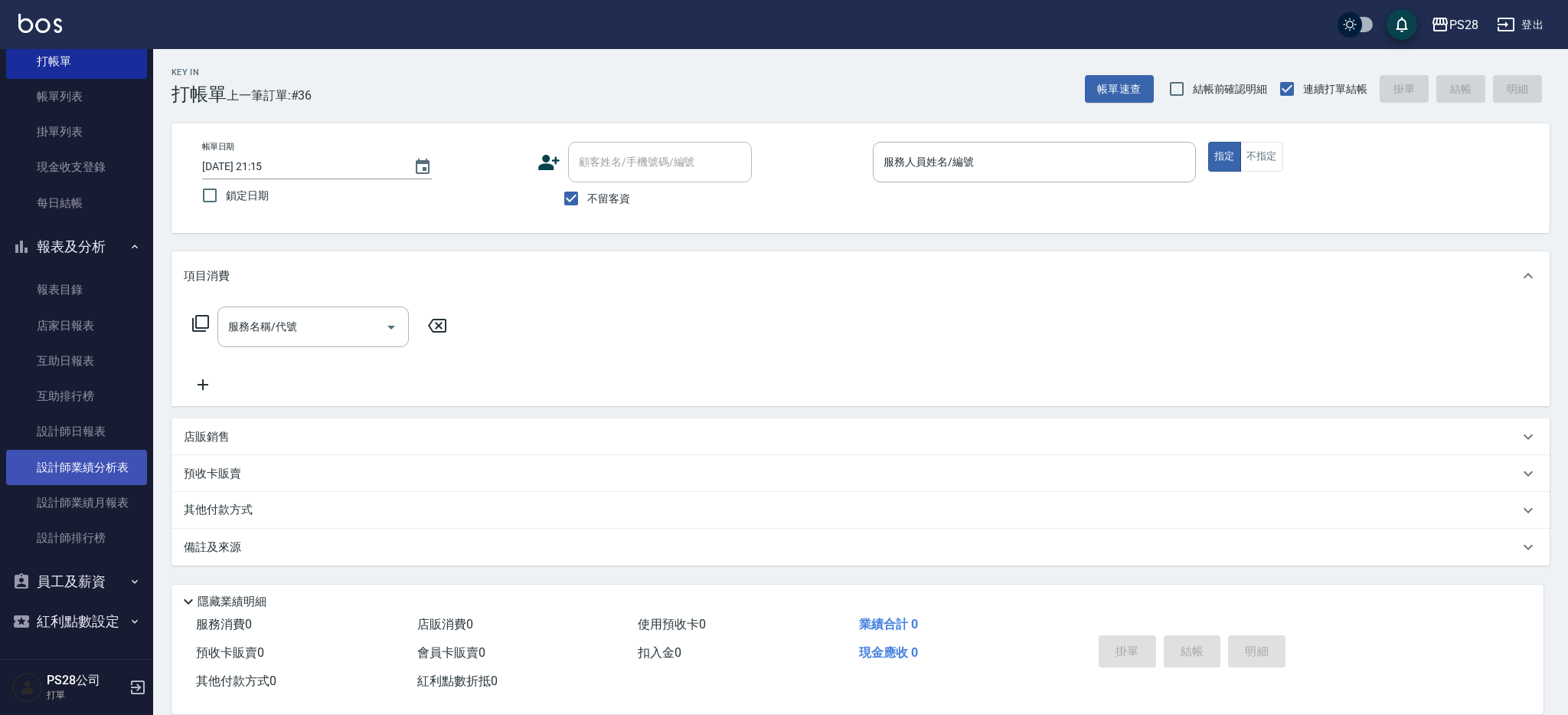
scroll to position [0, 0]
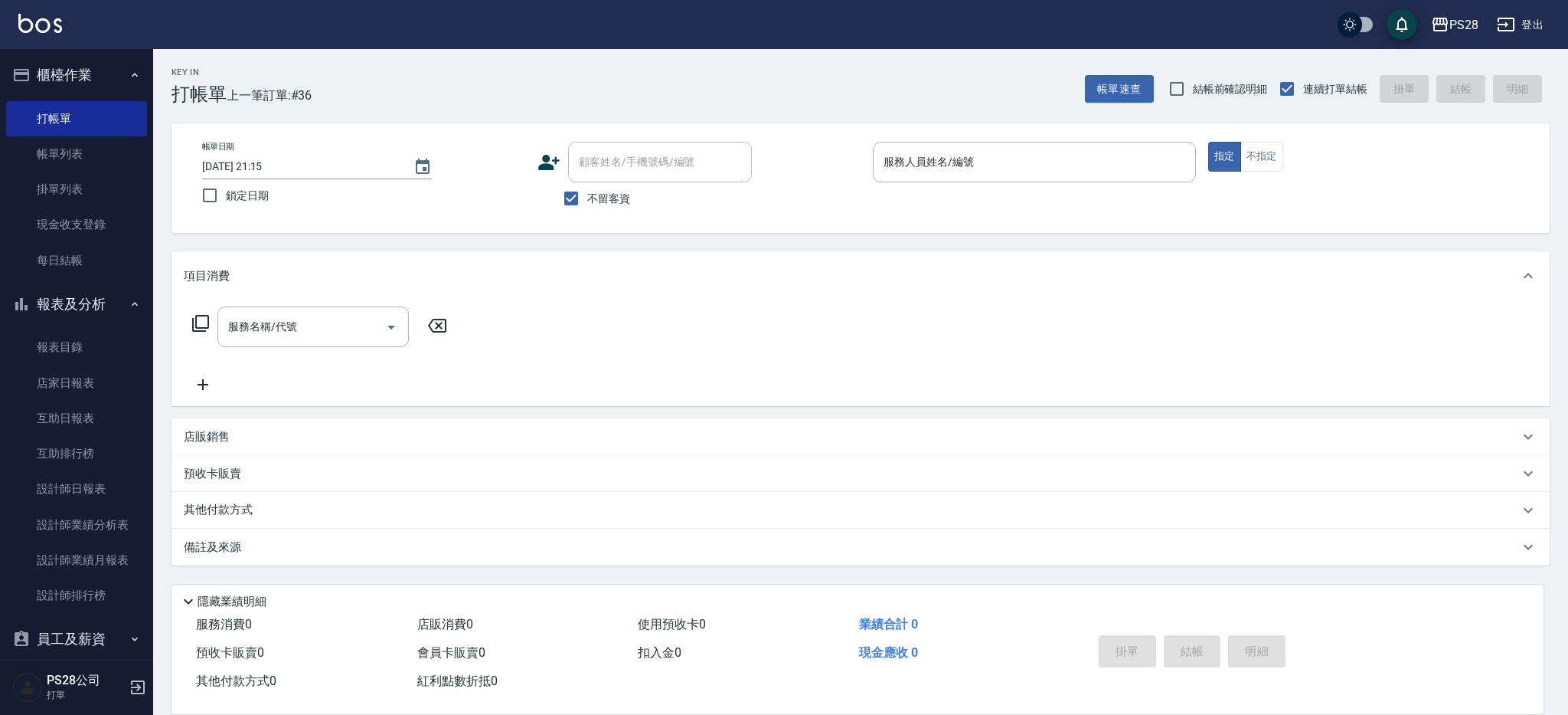
click at [1541, 30] on button "登出" at bounding box center [1520, 25] width 59 height 29
